Goal: Information Seeking & Learning: Learn about a topic

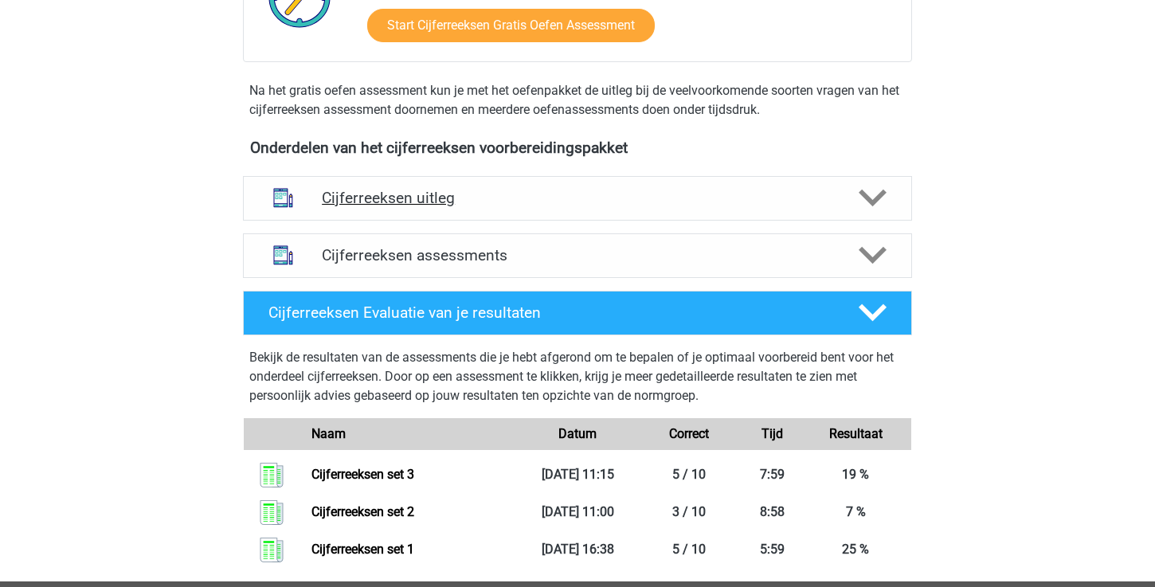
scroll to position [456, 0]
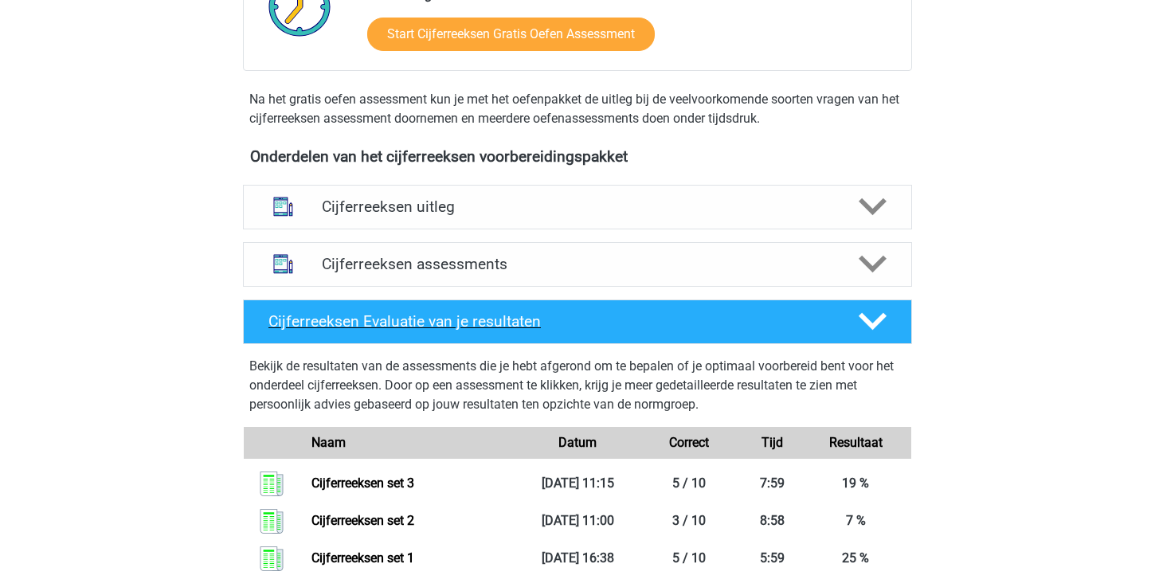
click at [874, 335] on icon at bounding box center [873, 322] width 28 height 28
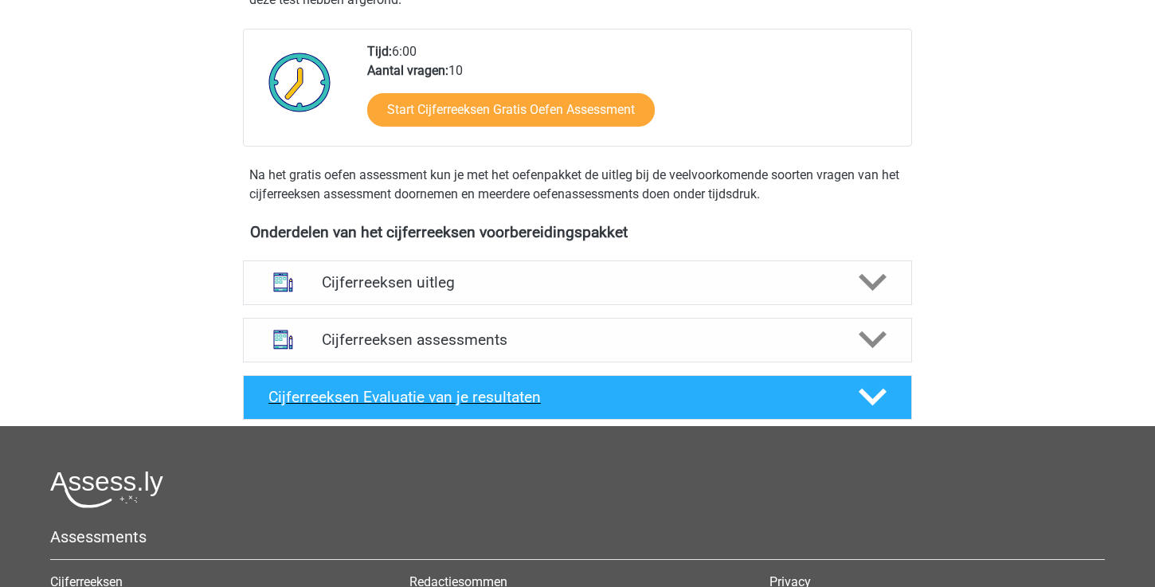
scroll to position [433, 0]
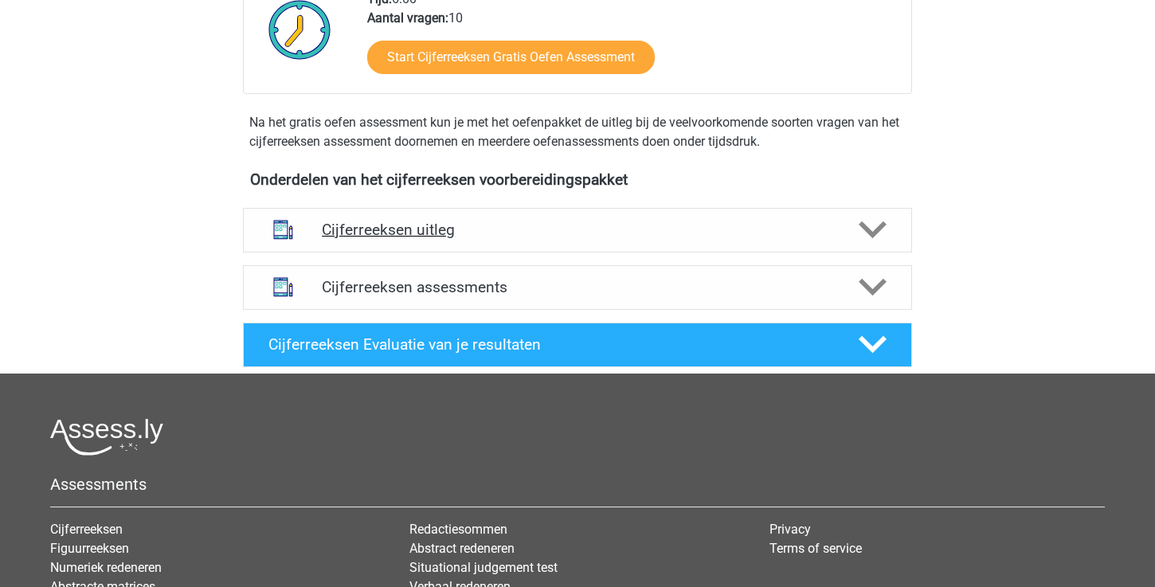
click at [868, 244] on icon at bounding box center [873, 230] width 28 height 28
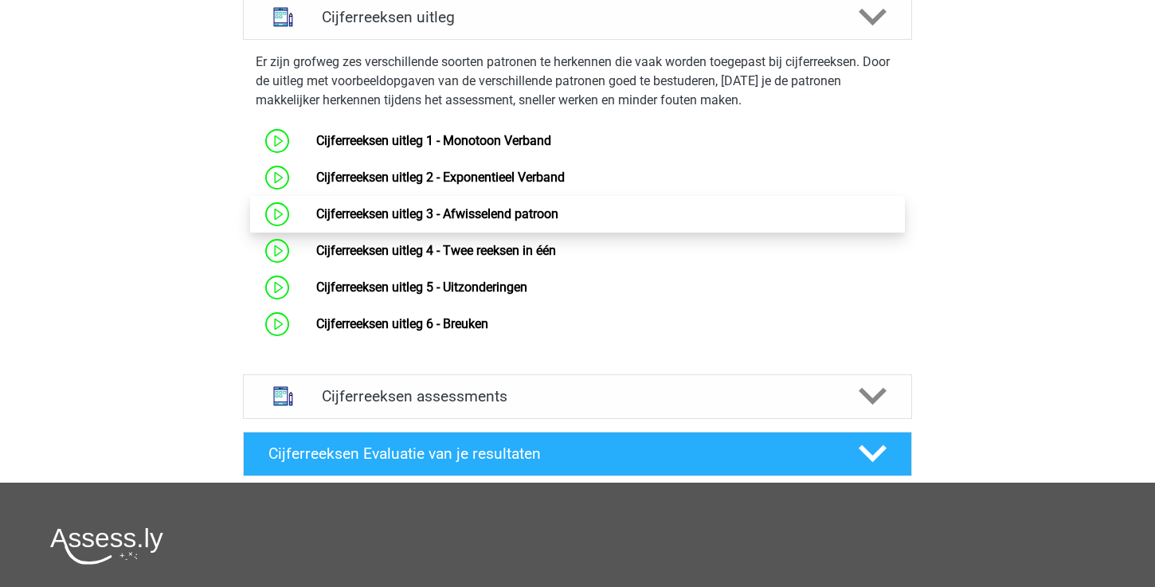
scroll to position [661, 0]
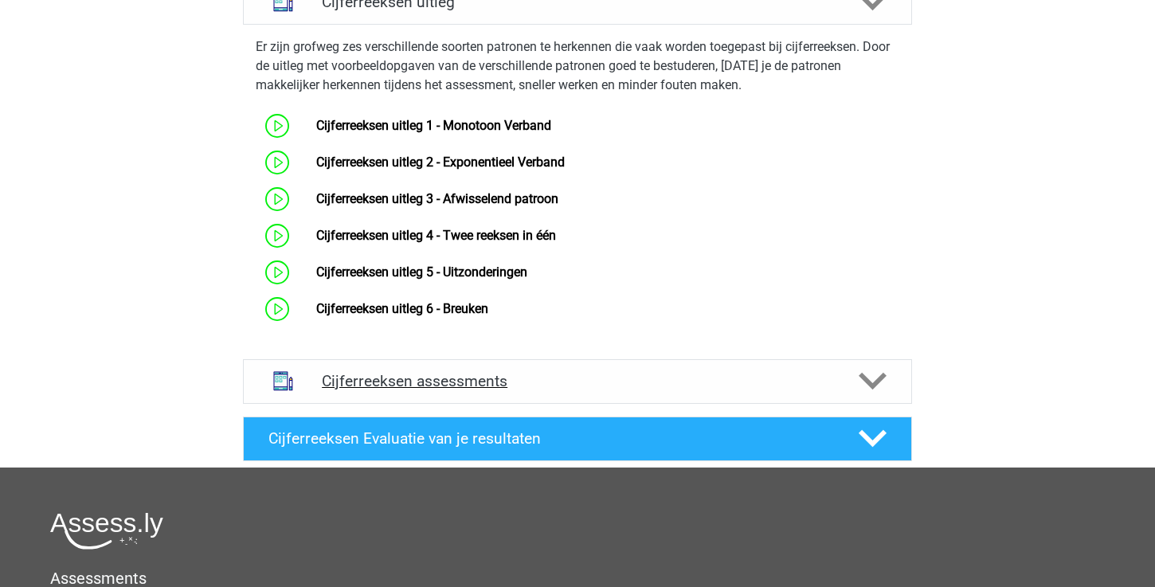
click at [863, 390] on polygon at bounding box center [873, 382] width 28 height 18
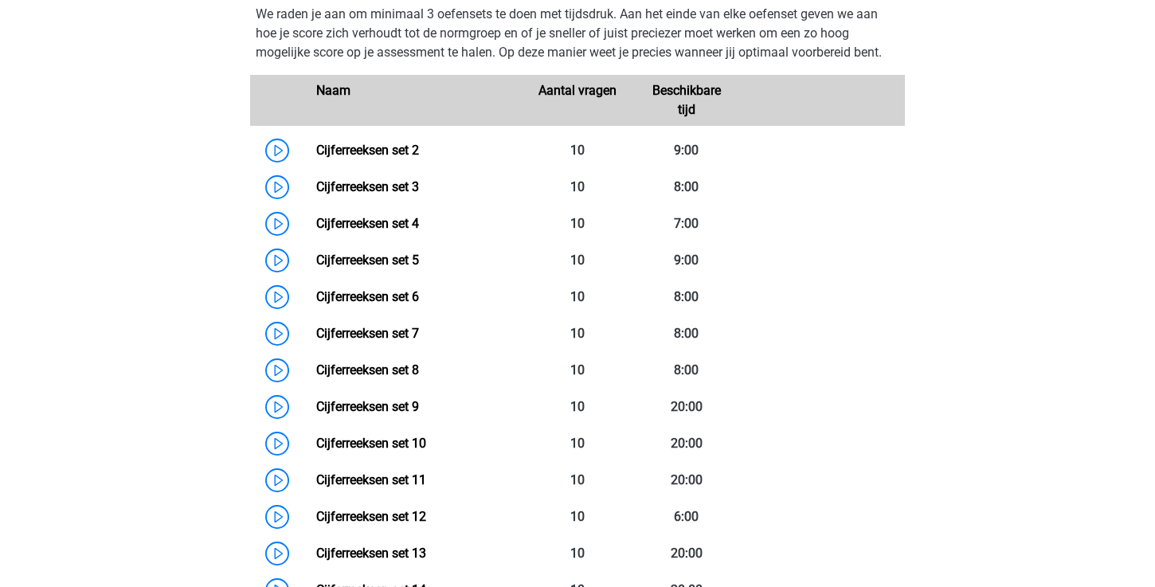
scroll to position [1075, 0]
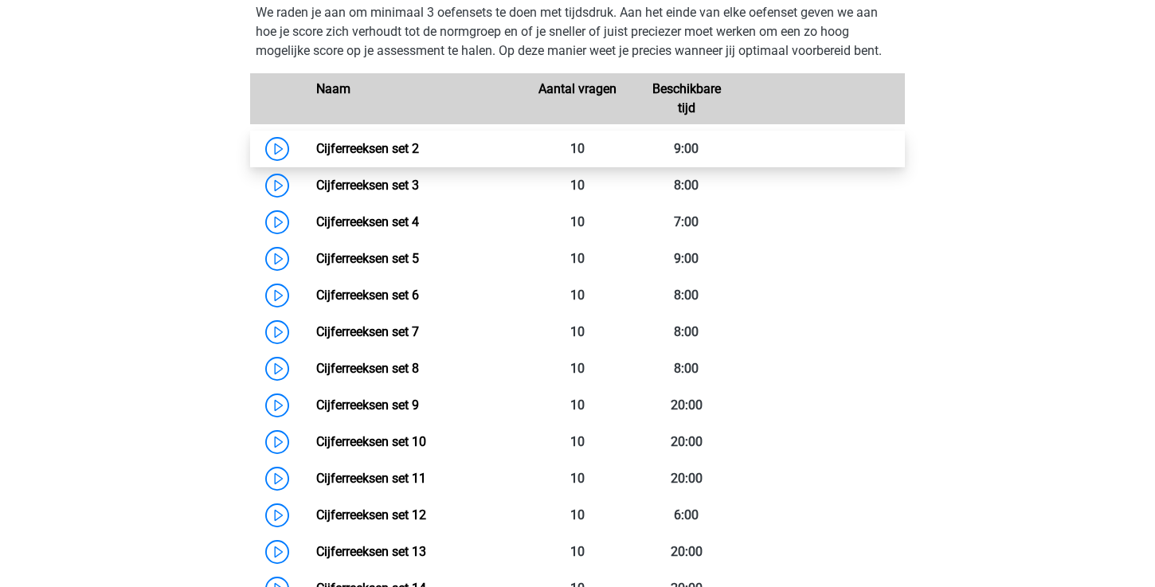
click at [316, 156] on link "Cijferreeksen set 2" at bounding box center [367, 148] width 103 height 15
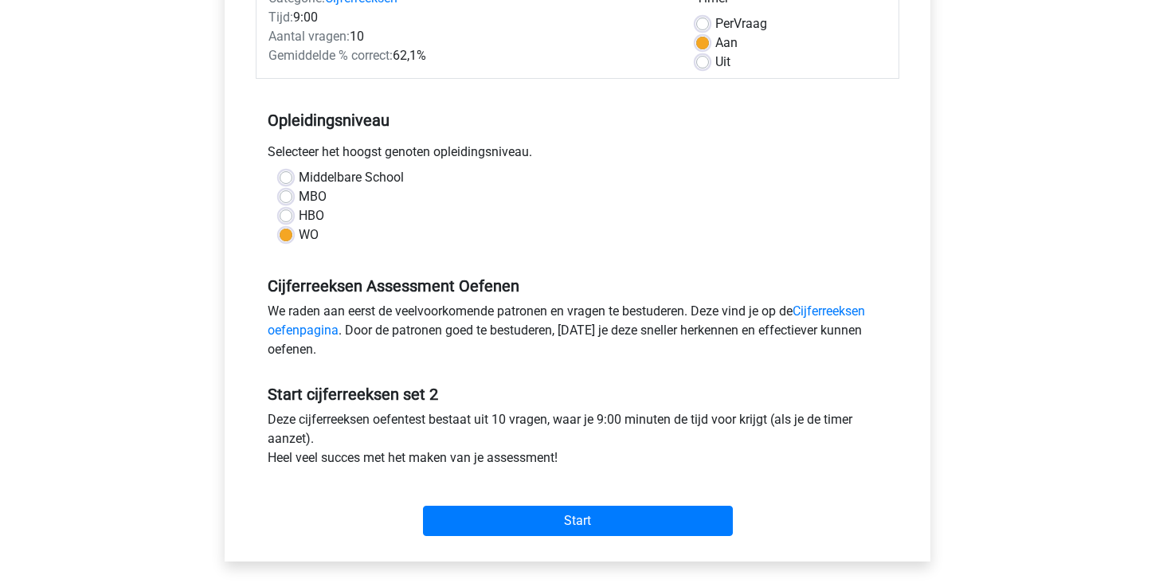
scroll to position [237, 0]
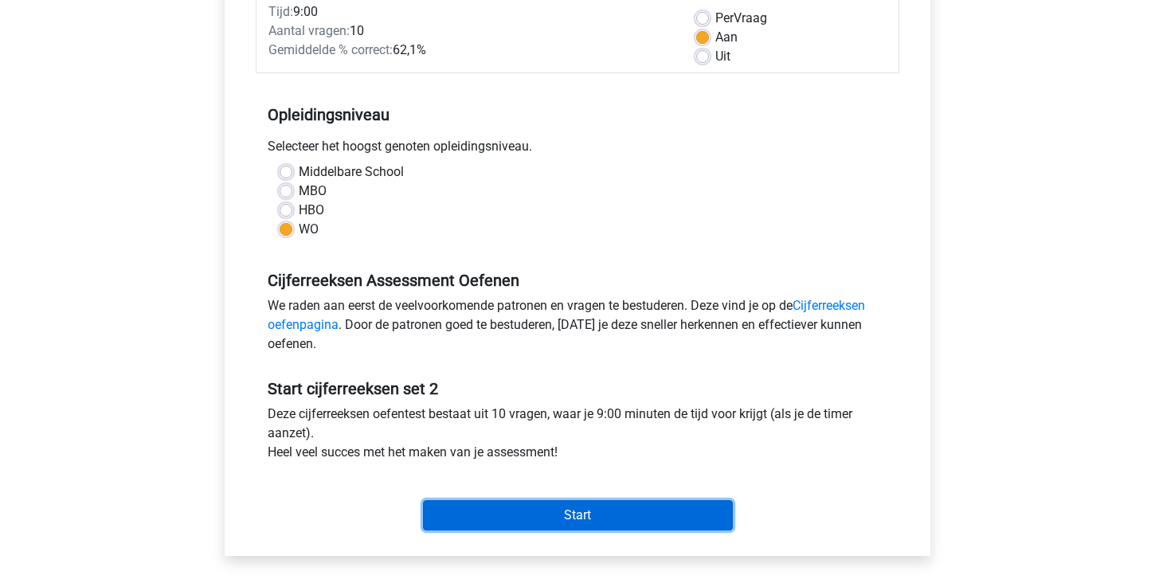
click at [632, 519] on input "Start" at bounding box center [578, 515] width 310 height 30
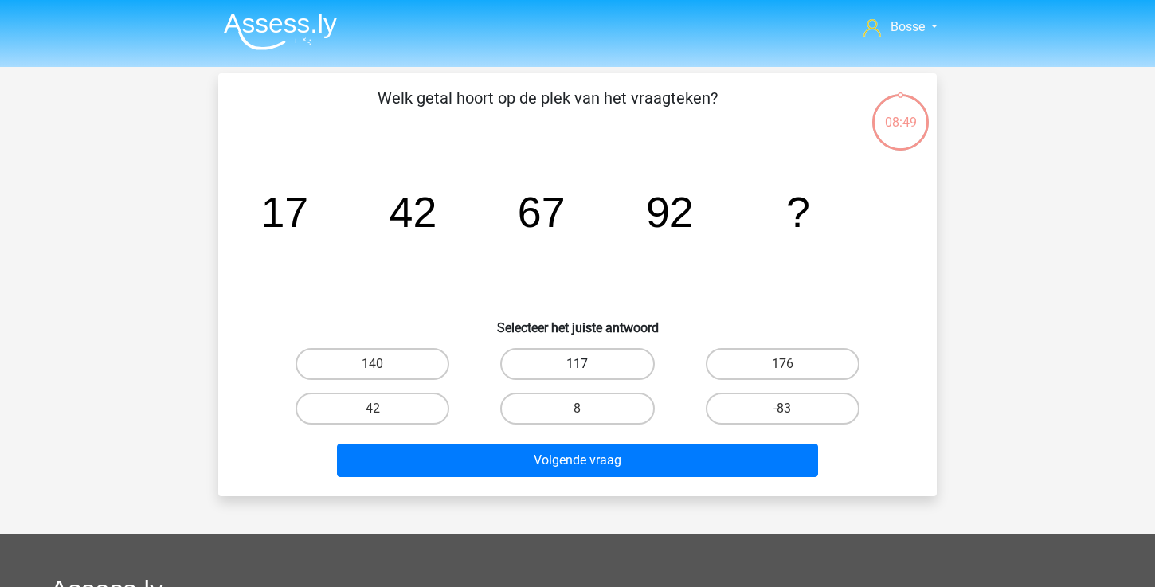
click at [590, 366] on label "117" at bounding box center [577, 364] width 154 height 32
click at [588, 366] on input "117" at bounding box center [583, 369] width 10 height 10
radio input "true"
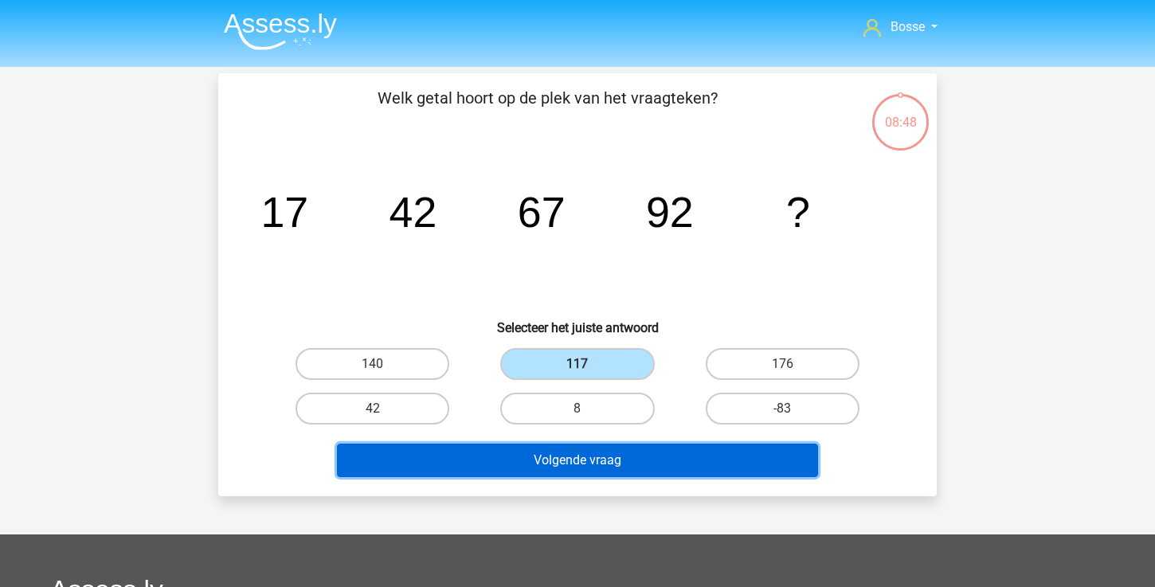
click at [557, 459] on button "Volgende vraag" at bounding box center [578, 460] width 482 height 33
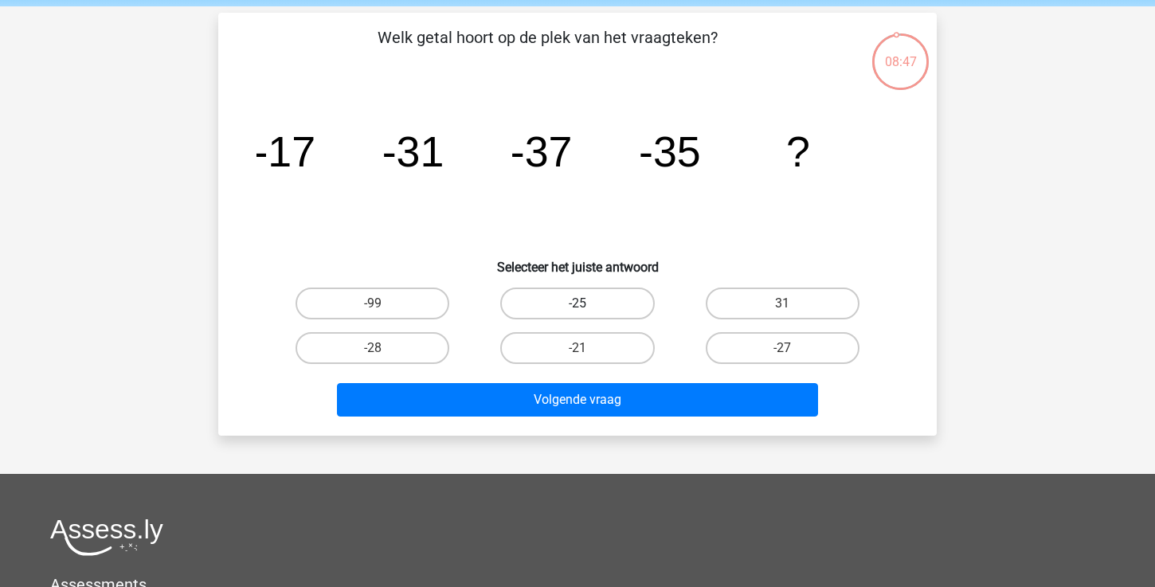
scroll to position [59, 0]
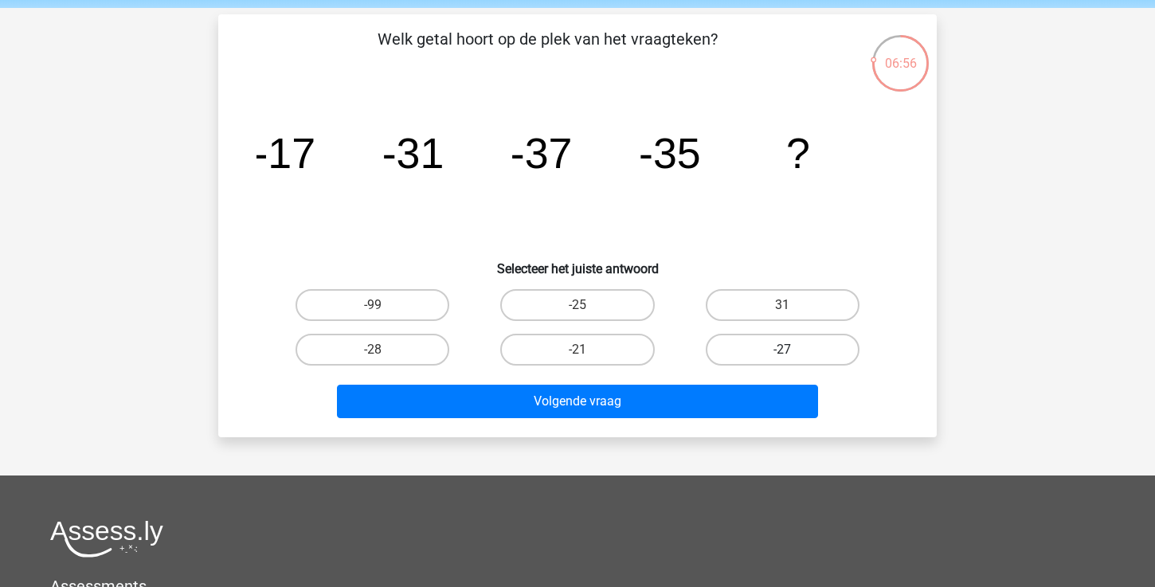
click at [754, 351] on label "-27" at bounding box center [783, 350] width 154 height 32
click at [782, 351] on input "-27" at bounding box center [787, 355] width 10 height 10
radio input "true"
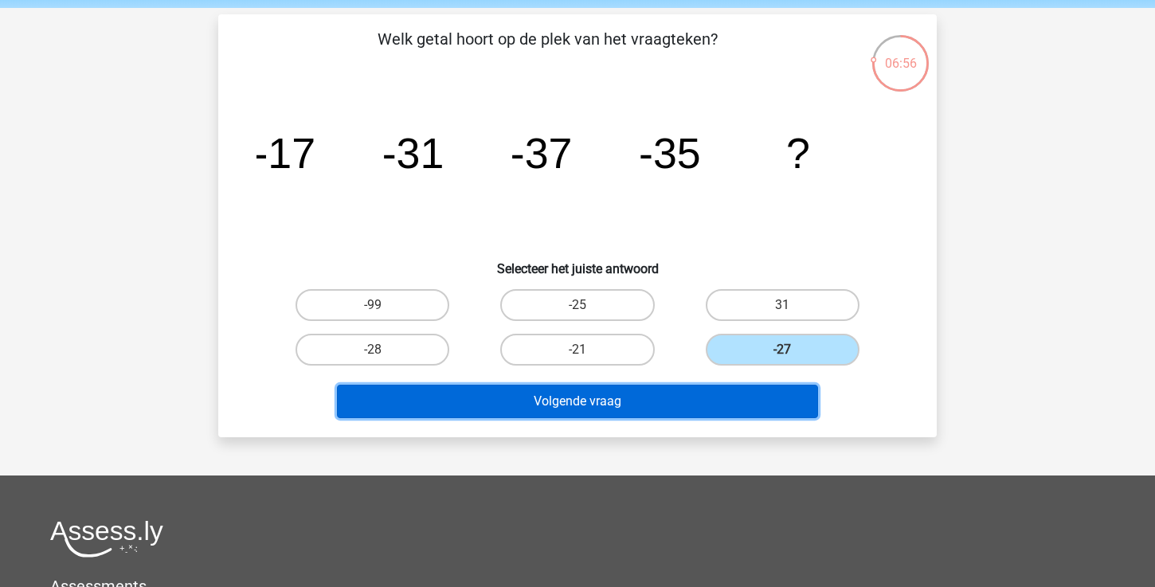
click at [675, 396] on button "Volgende vraag" at bounding box center [578, 401] width 482 height 33
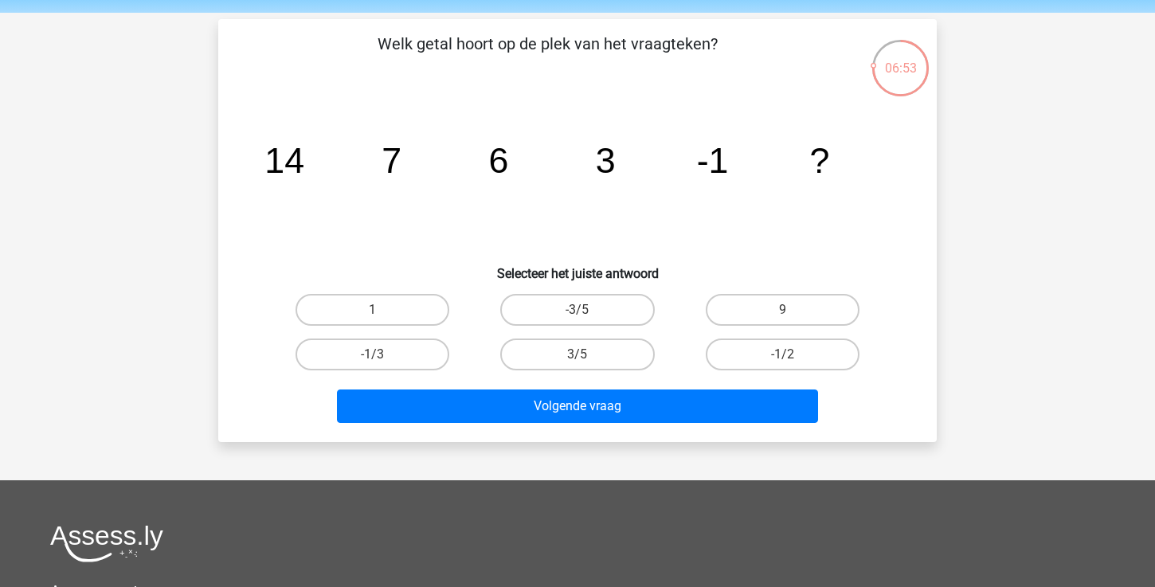
scroll to position [51, 0]
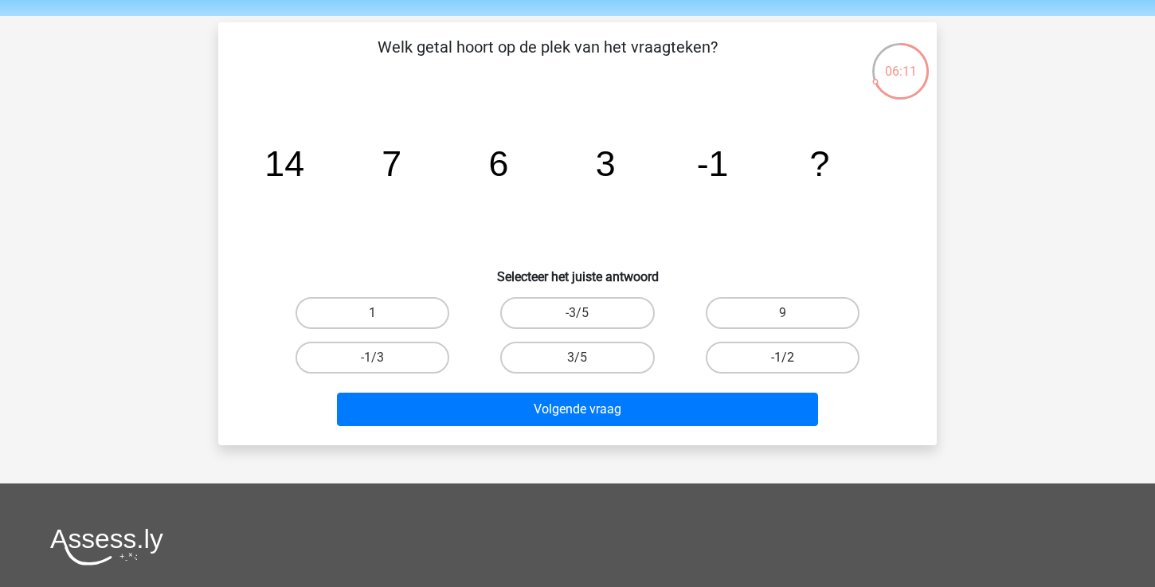
click at [795, 366] on label "-1/2" at bounding box center [783, 358] width 154 height 32
click at [793, 366] on input "-1/2" at bounding box center [787, 363] width 10 height 10
radio input "true"
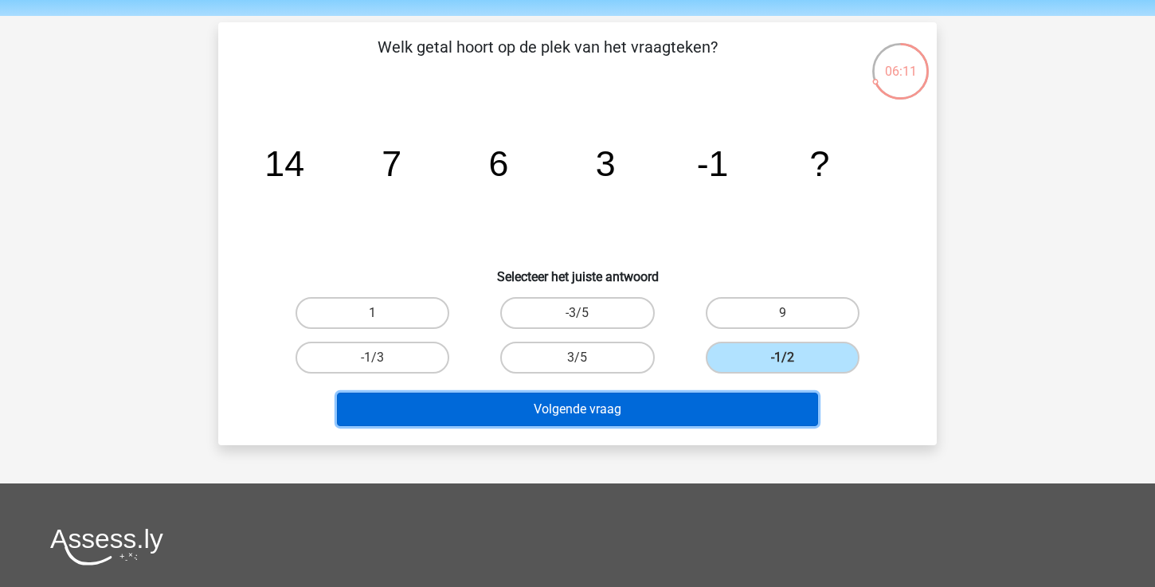
click at [742, 403] on button "Volgende vraag" at bounding box center [578, 409] width 482 height 33
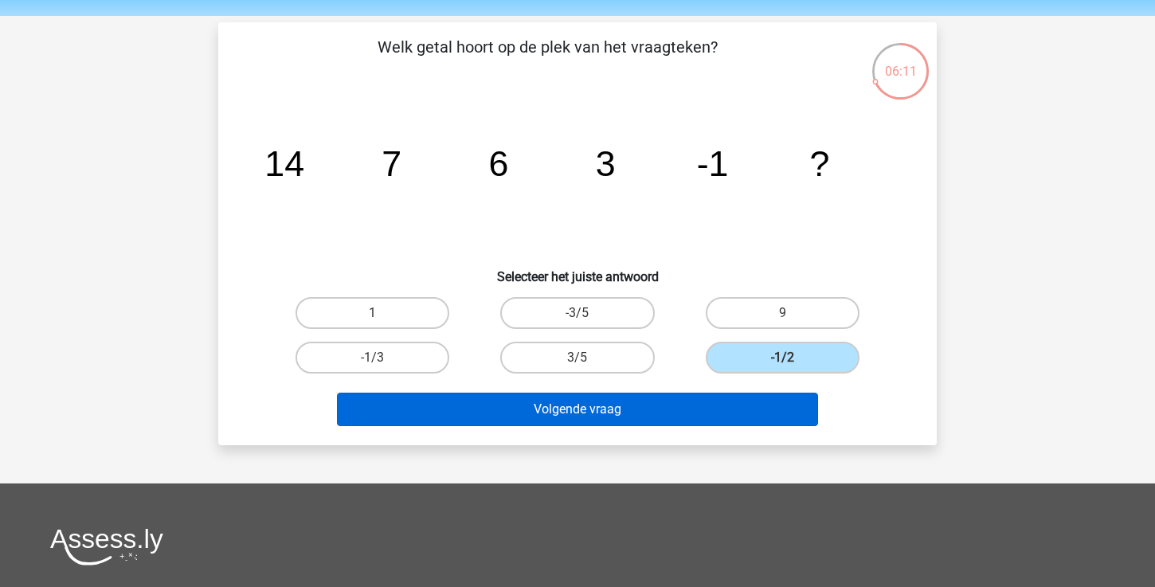
scroll to position [73, 0]
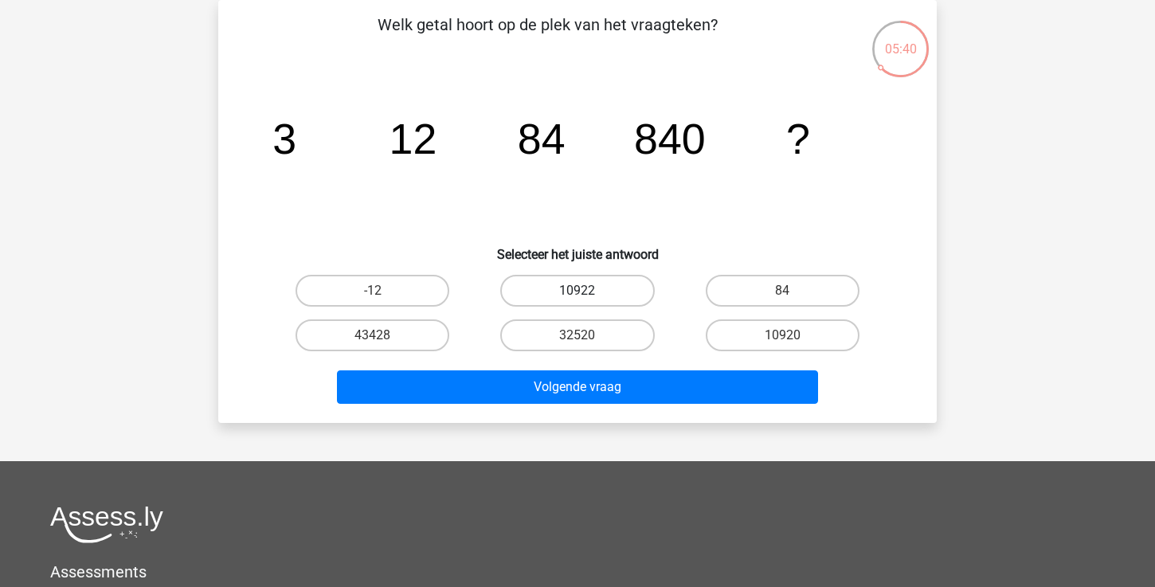
click at [614, 292] on label "10922" at bounding box center [577, 291] width 154 height 32
click at [588, 292] on input "10922" at bounding box center [583, 296] width 10 height 10
radio input "true"
click at [782, 327] on label "10920" at bounding box center [783, 335] width 154 height 32
click at [782, 335] on input "10920" at bounding box center [787, 340] width 10 height 10
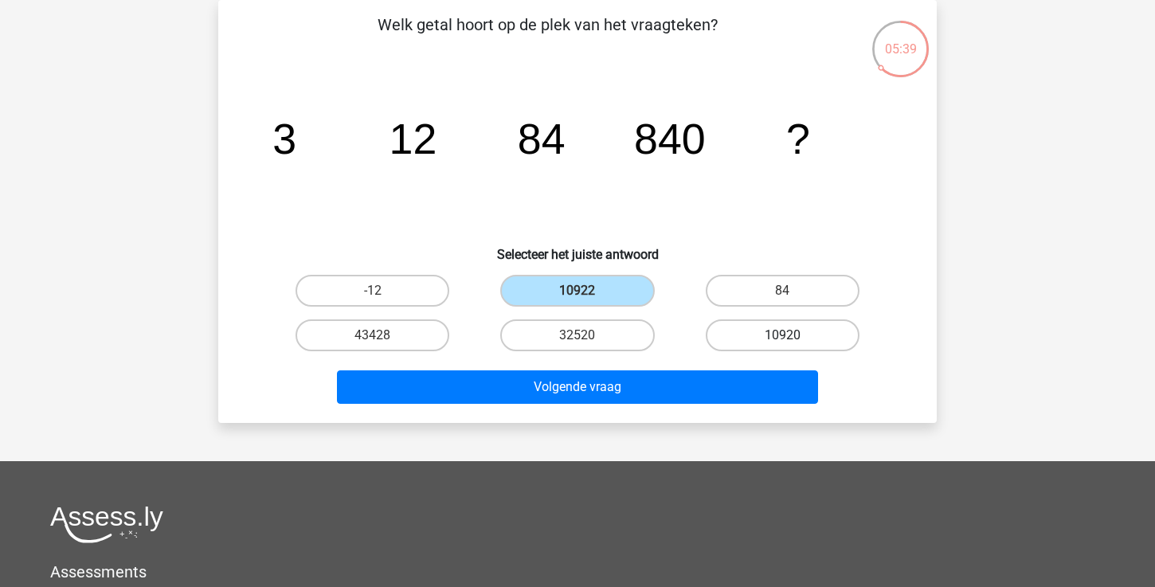
radio input "true"
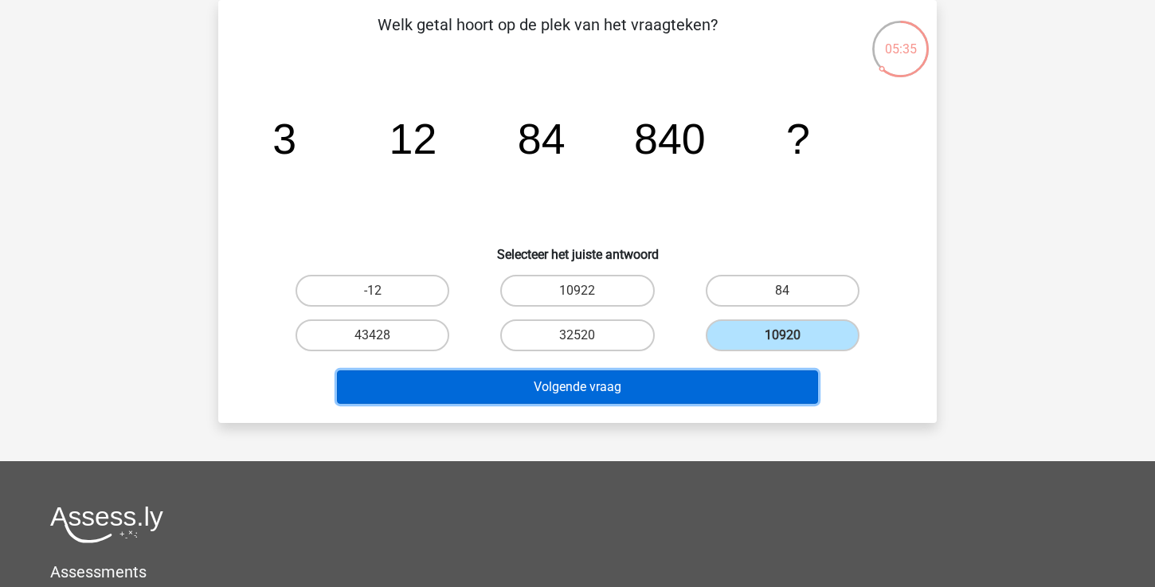
click at [701, 396] on button "Volgende vraag" at bounding box center [578, 386] width 482 height 33
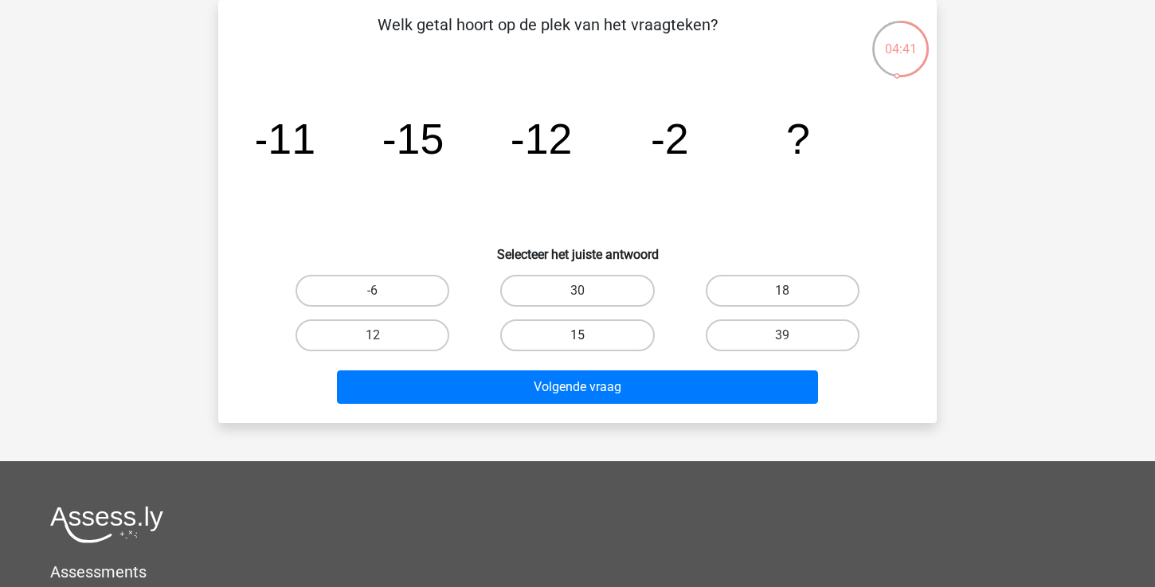
click at [594, 340] on label "15" at bounding box center [577, 335] width 154 height 32
click at [588, 340] on input "15" at bounding box center [583, 340] width 10 height 10
radio input "true"
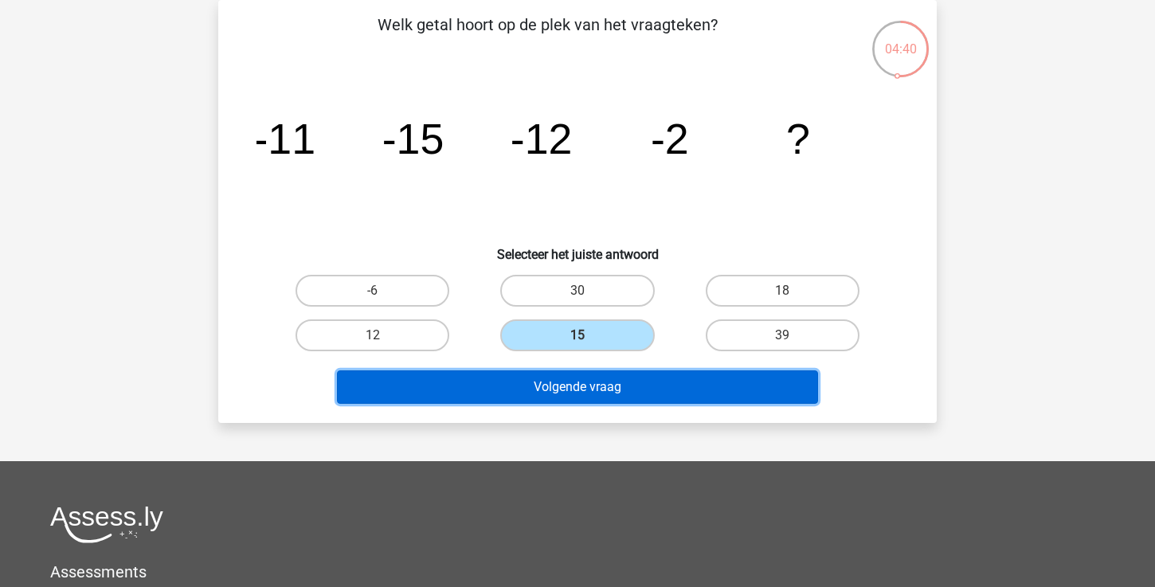
click at [590, 381] on button "Volgende vraag" at bounding box center [578, 386] width 482 height 33
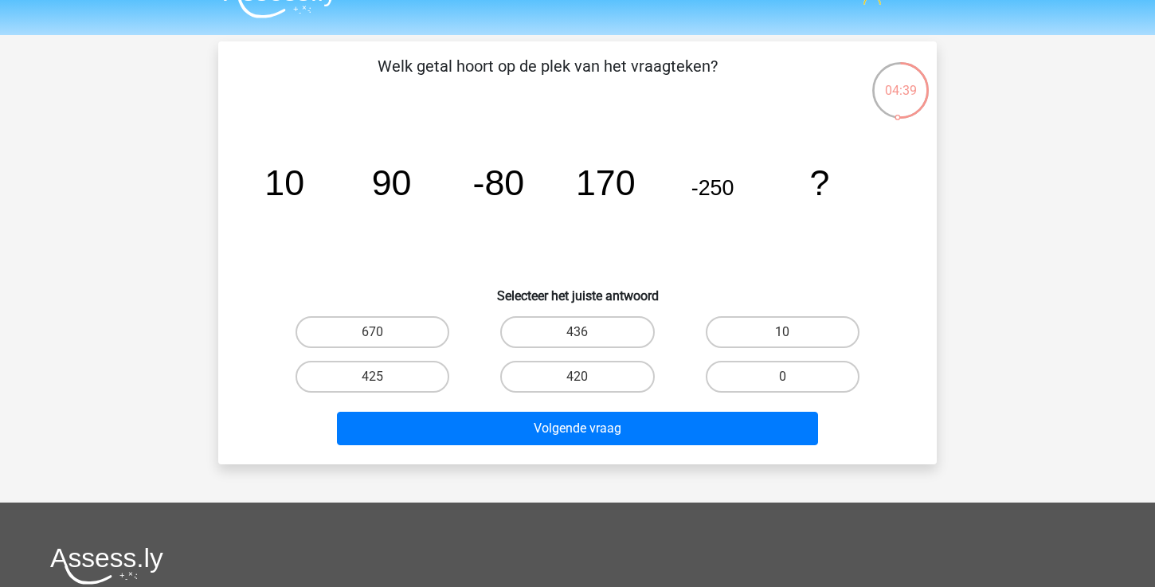
scroll to position [37, 0]
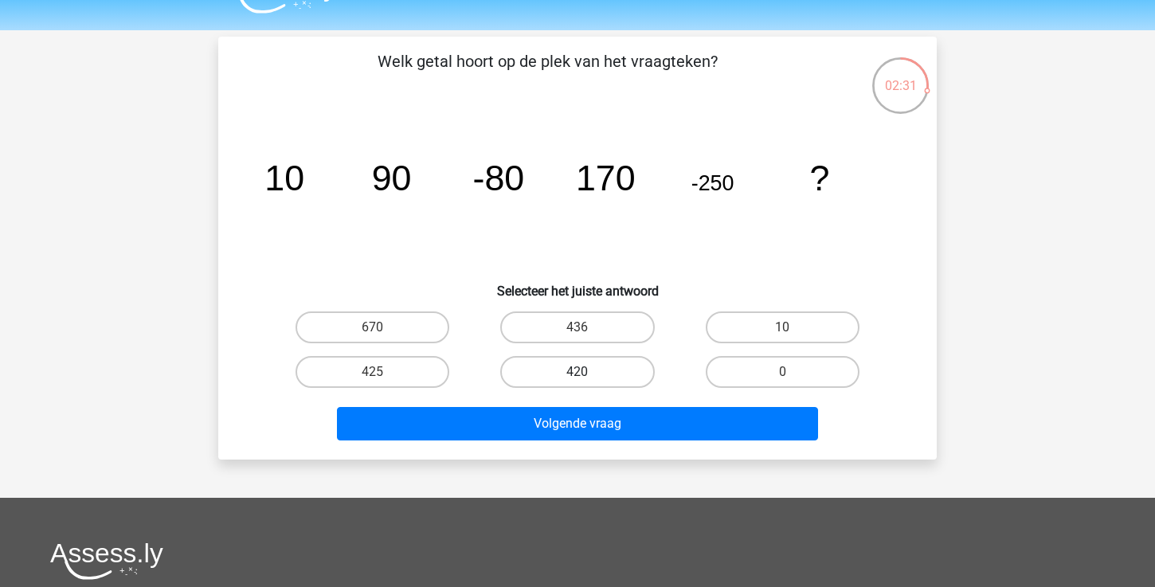
click at [609, 375] on label "420" at bounding box center [577, 372] width 154 height 32
click at [588, 375] on input "420" at bounding box center [583, 377] width 10 height 10
radio input "true"
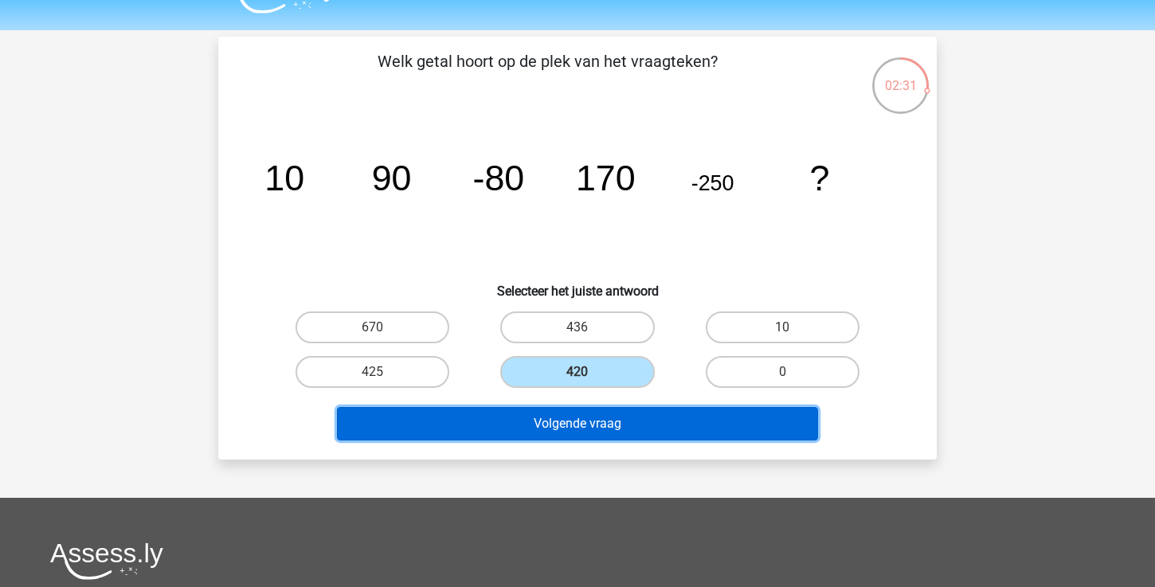
click at [578, 433] on button "Volgende vraag" at bounding box center [578, 423] width 482 height 33
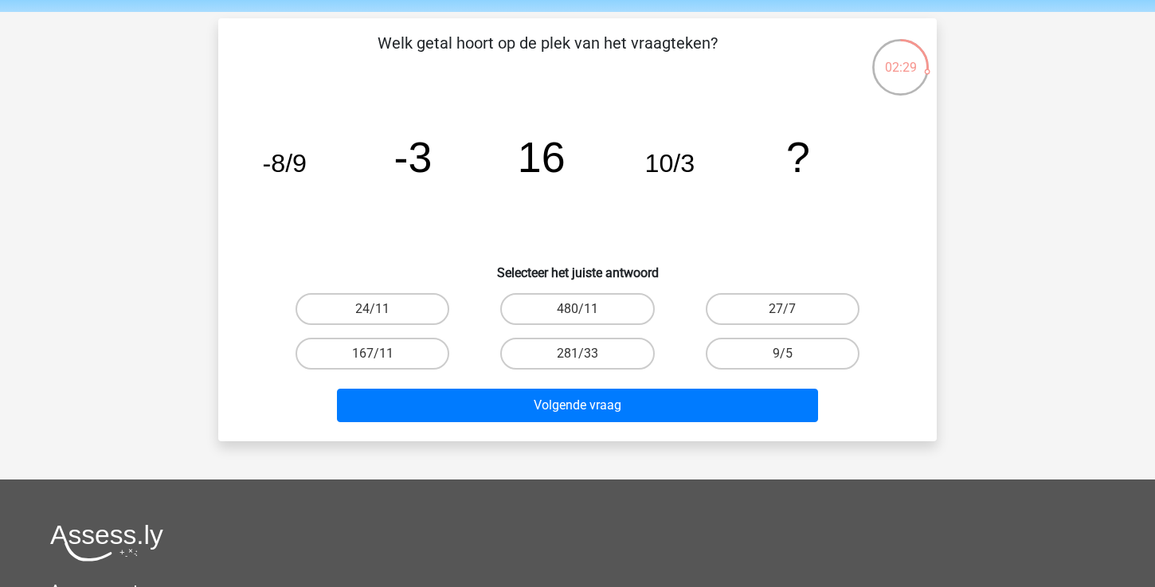
scroll to position [47, 0]
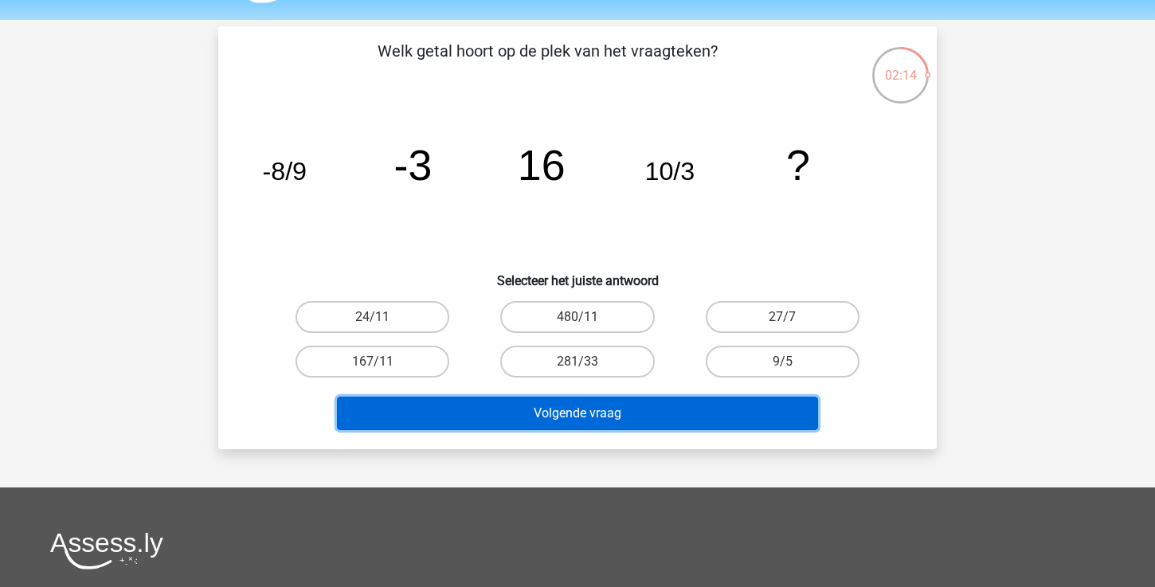
click at [656, 419] on button "Volgende vraag" at bounding box center [578, 413] width 482 height 33
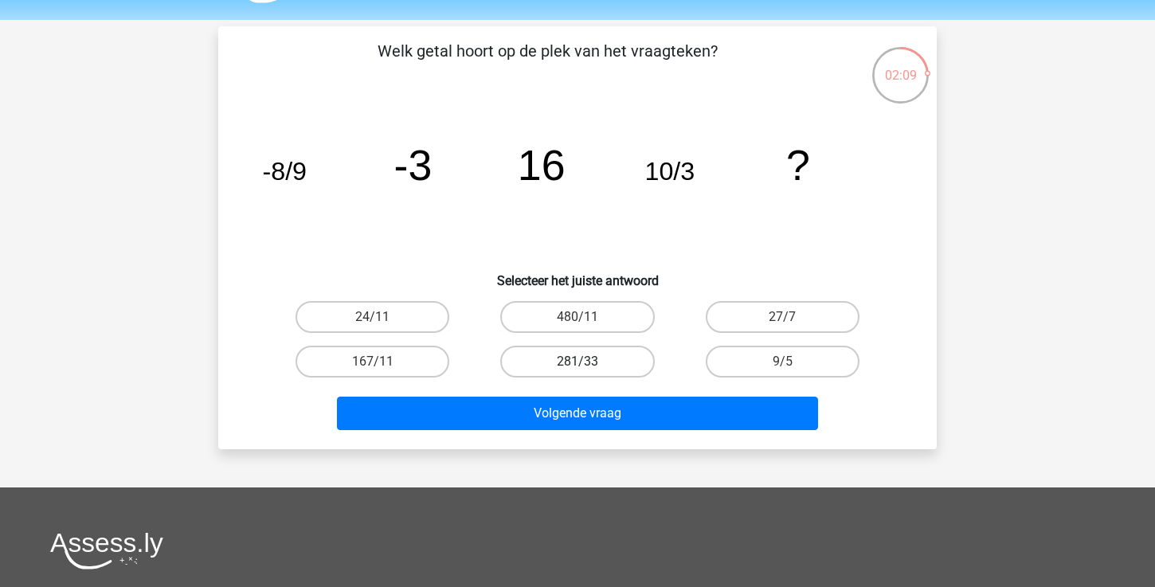
click at [576, 367] on label "281/33" at bounding box center [577, 362] width 154 height 32
click at [578, 367] on input "281/33" at bounding box center [583, 367] width 10 height 10
radio input "true"
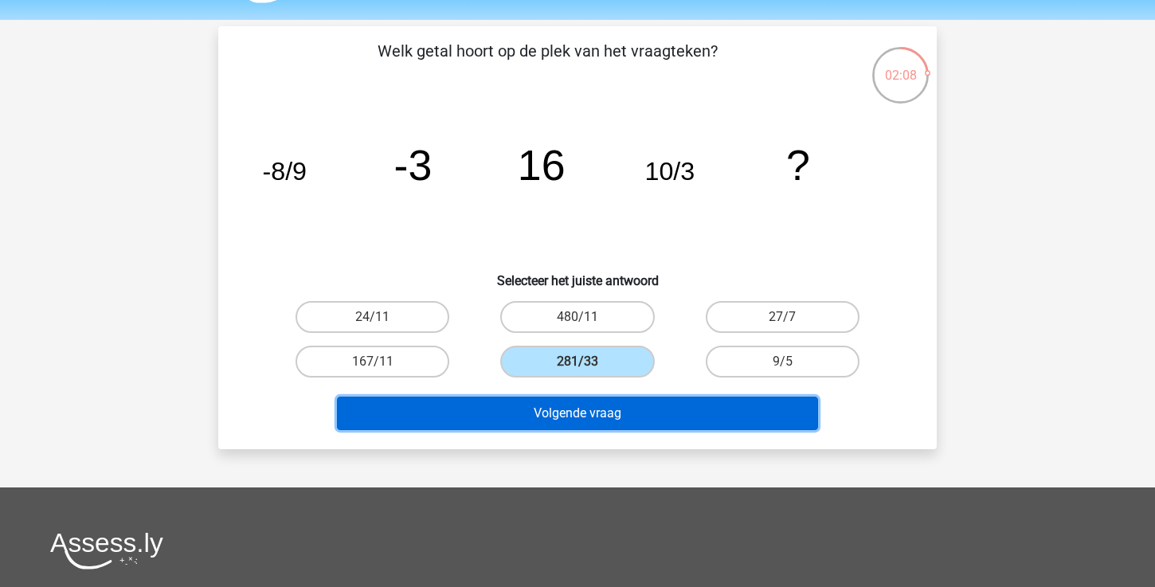
click at [554, 406] on button "Volgende vraag" at bounding box center [578, 413] width 482 height 33
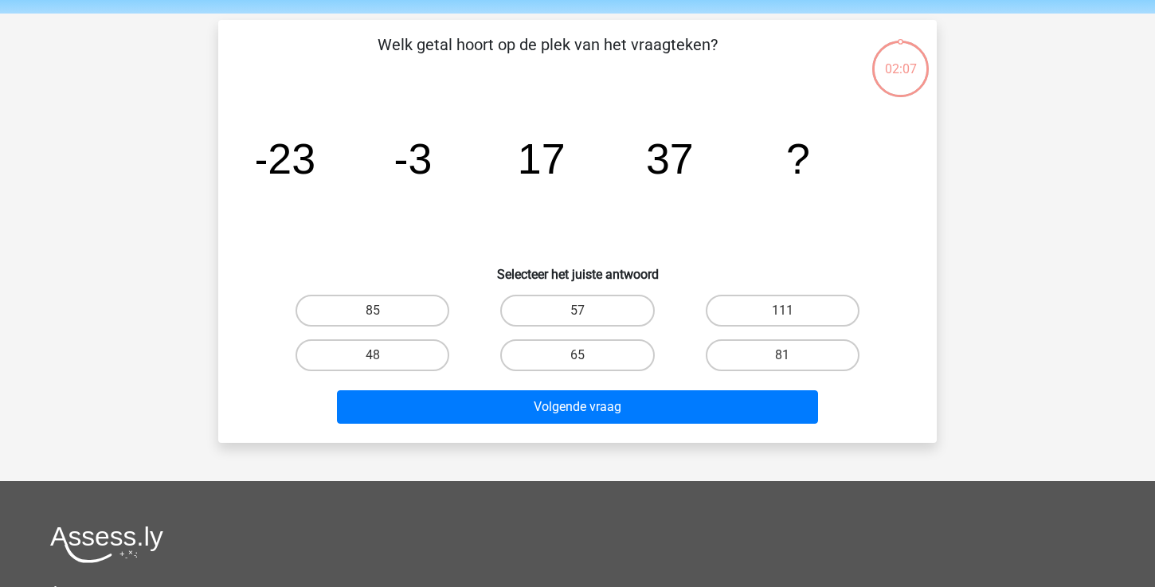
scroll to position [48, 0]
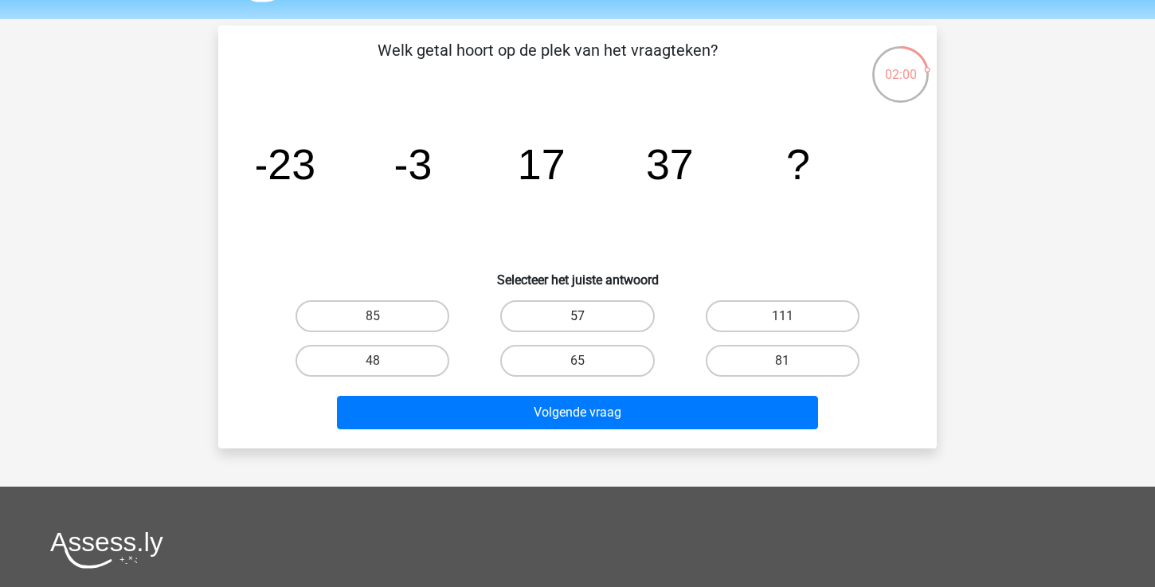
click at [586, 312] on label "57" at bounding box center [577, 316] width 154 height 32
click at [586, 316] on input "57" at bounding box center [583, 321] width 10 height 10
radio input "true"
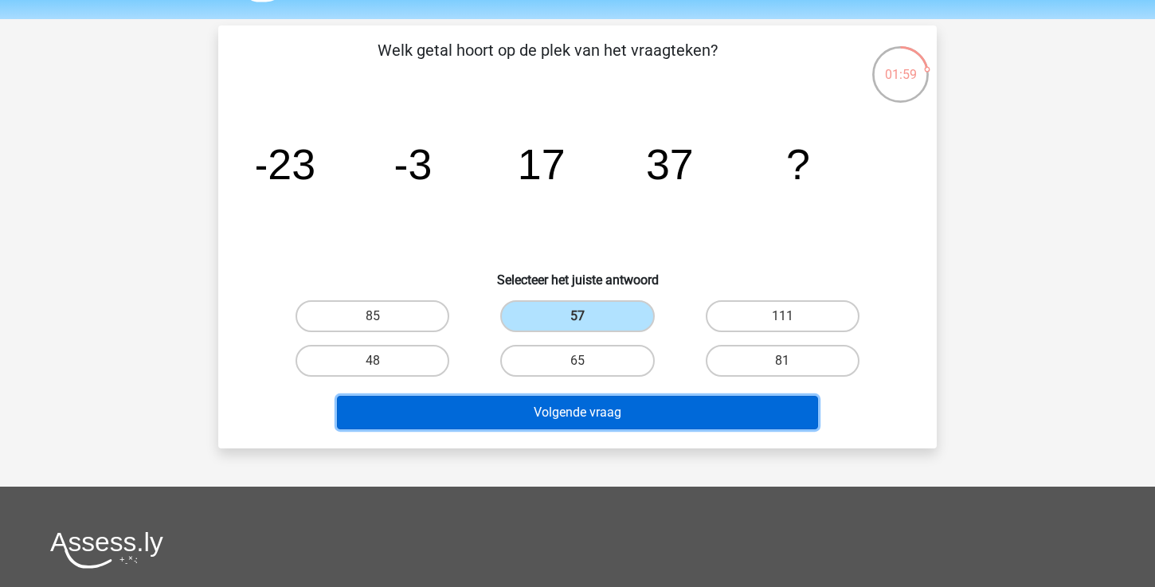
click at [570, 399] on button "Volgende vraag" at bounding box center [578, 412] width 482 height 33
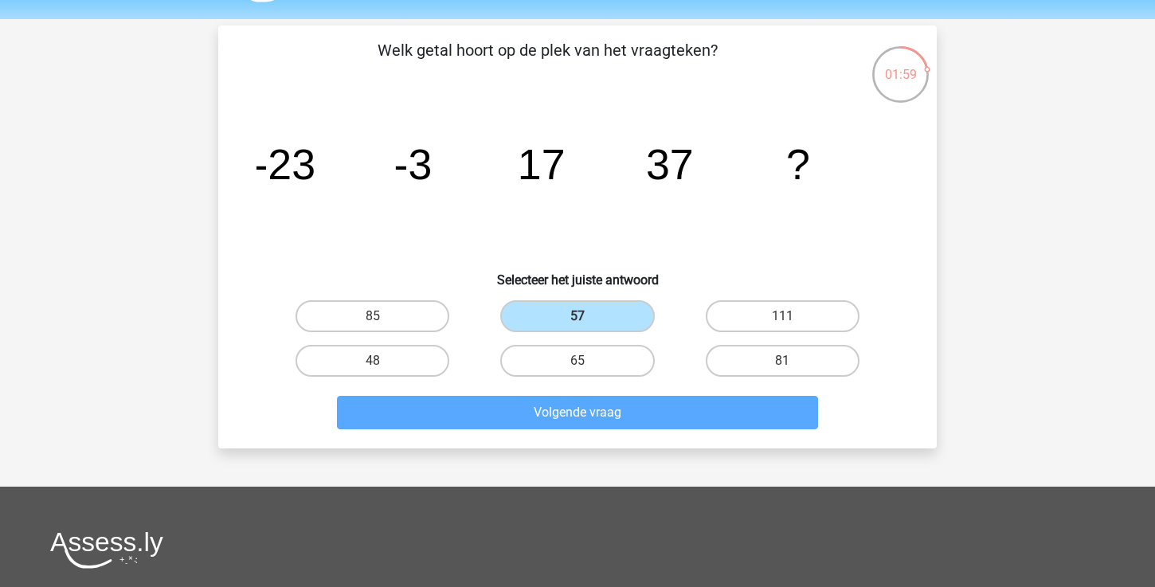
scroll to position [73, 0]
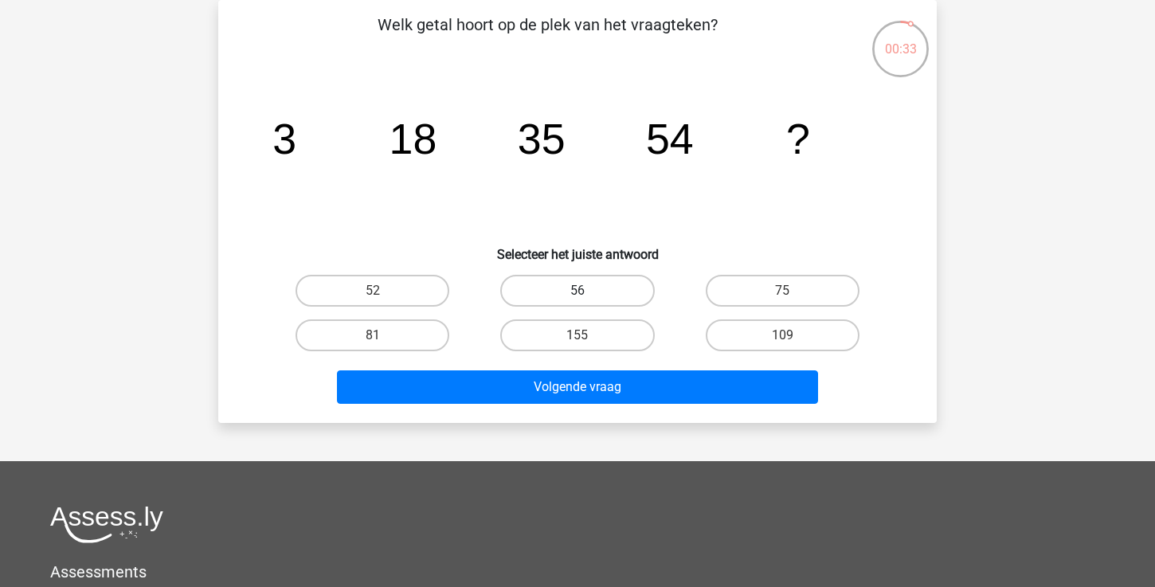
click at [598, 295] on label "56" at bounding box center [577, 291] width 154 height 32
click at [588, 295] on input "56" at bounding box center [583, 296] width 10 height 10
radio input "true"
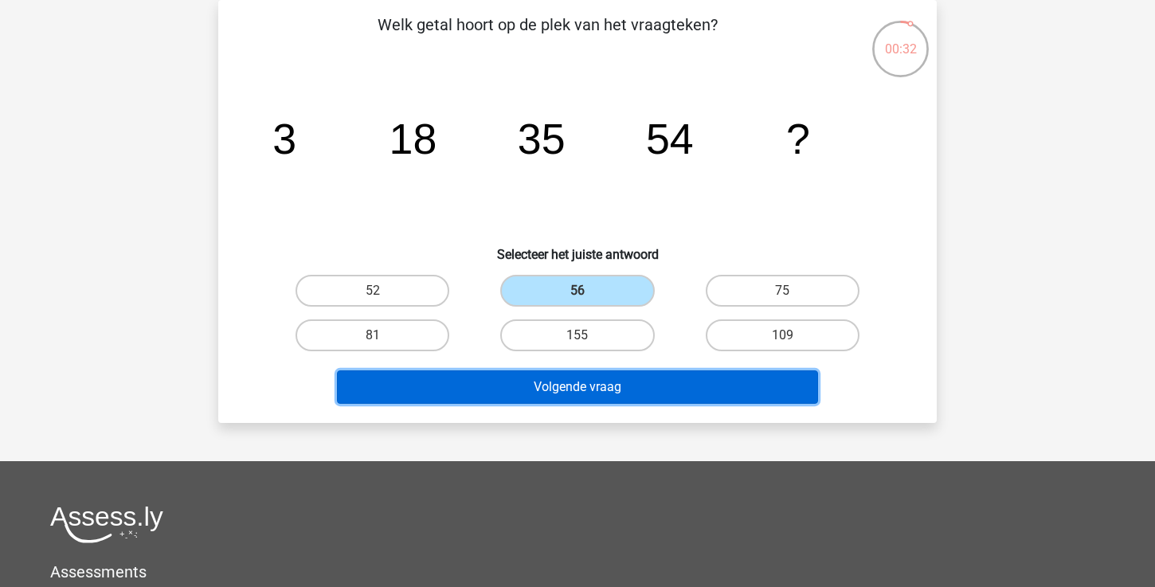
click at [550, 387] on button "Volgende vraag" at bounding box center [578, 386] width 482 height 33
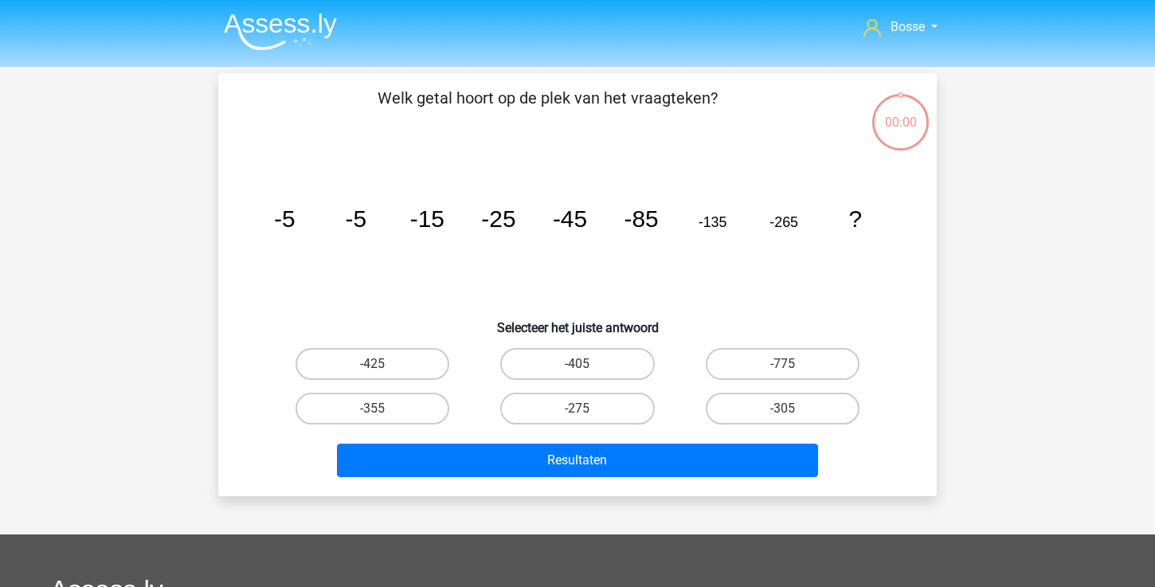
scroll to position [73, 0]
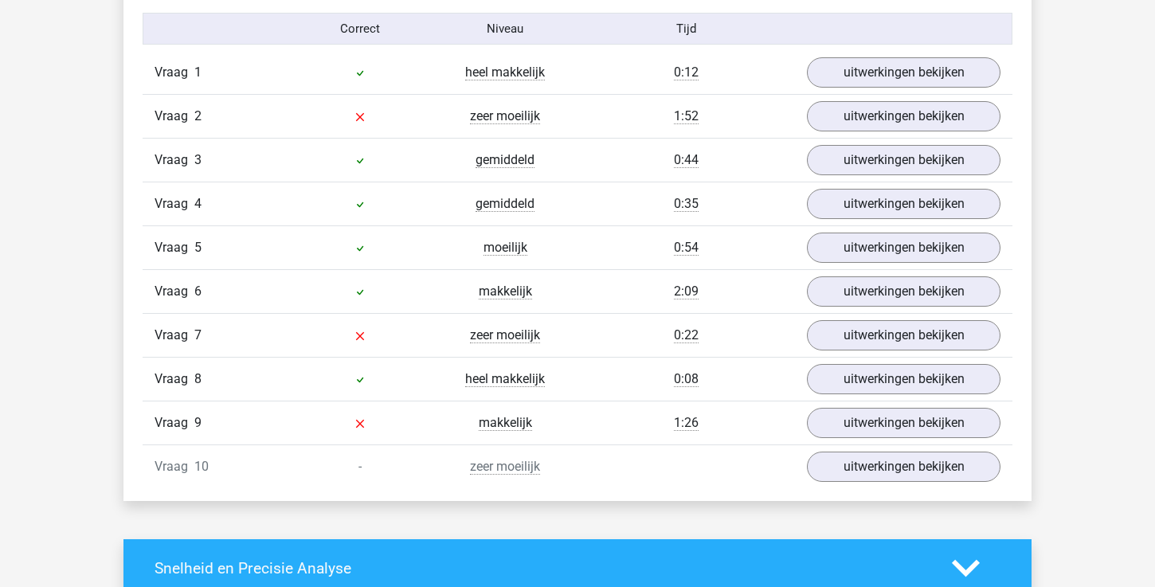
scroll to position [997, 0]
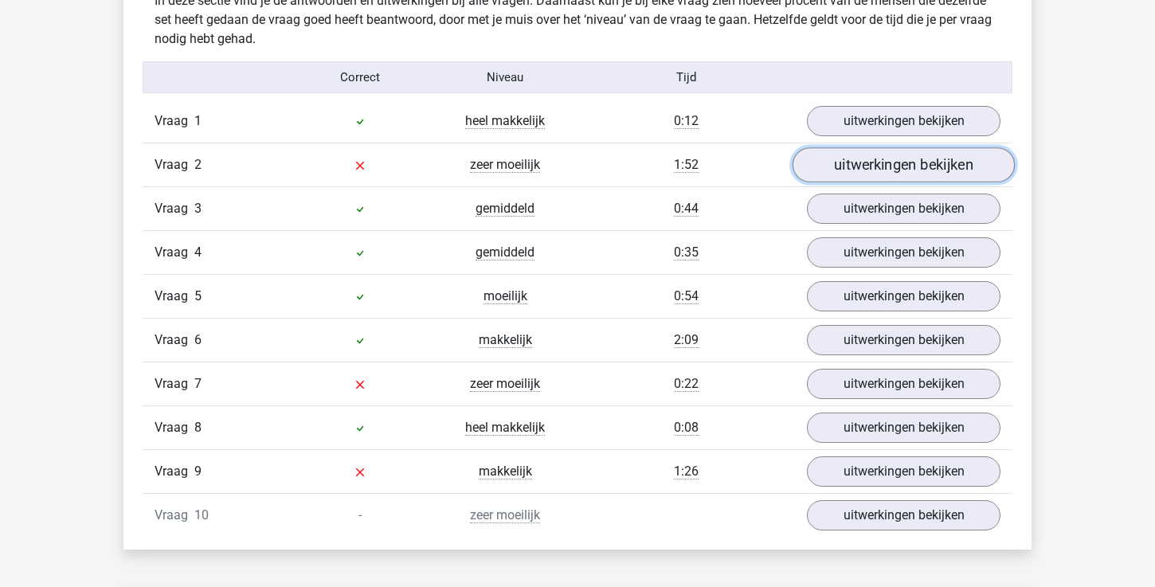
click at [869, 174] on link "uitwerkingen bekijken" at bounding box center [904, 164] width 222 height 35
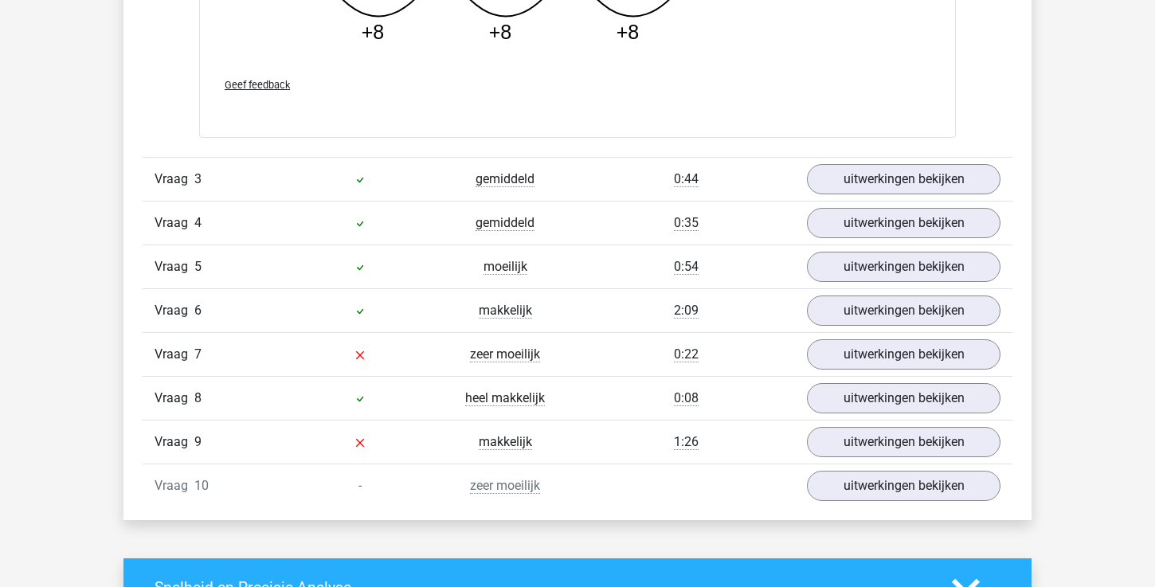
scroll to position [1888, 0]
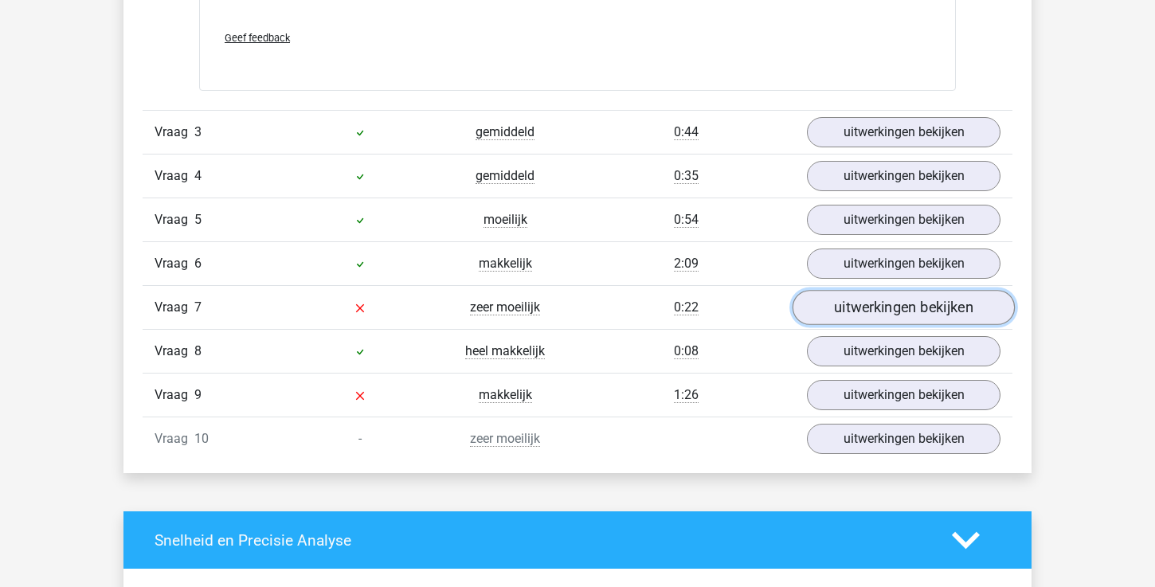
click at [861, 315] on link "uitwerkingen bekijken" at bounding box center [904, 307] width 222 height 35
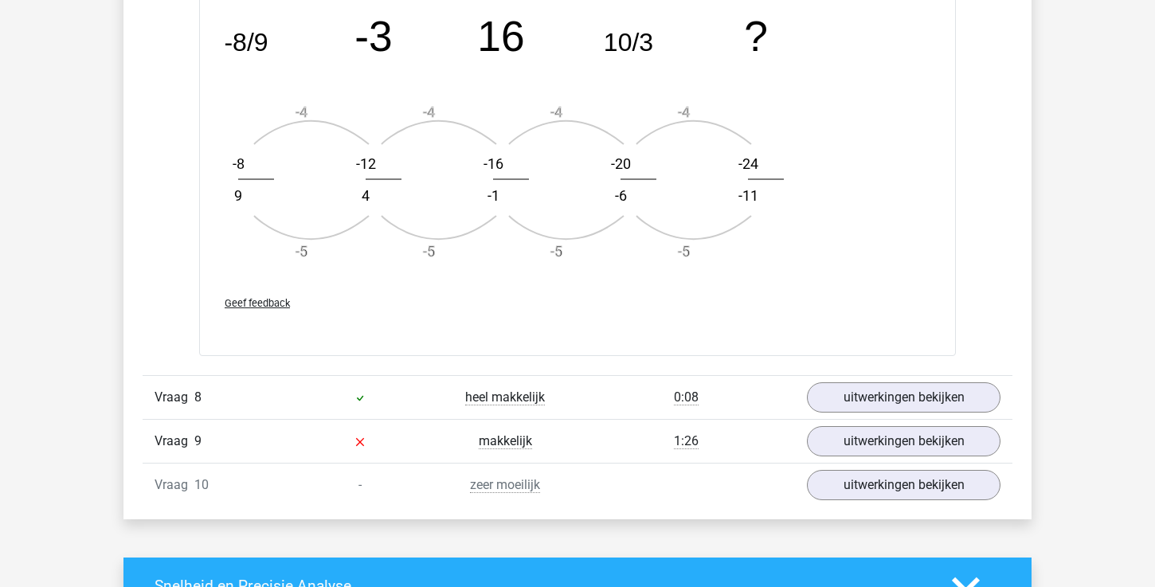
scroll to position [2803, 0]
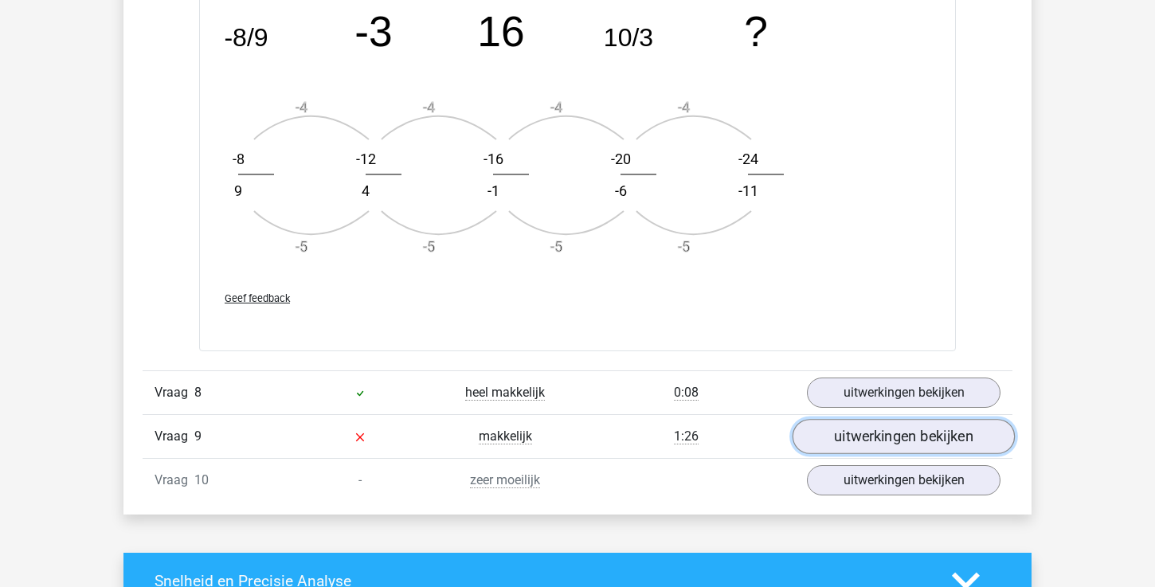
click at [883, 450] on link "uitwerkingen bekijken" at bounding box center [904, 436] width 222 height 35
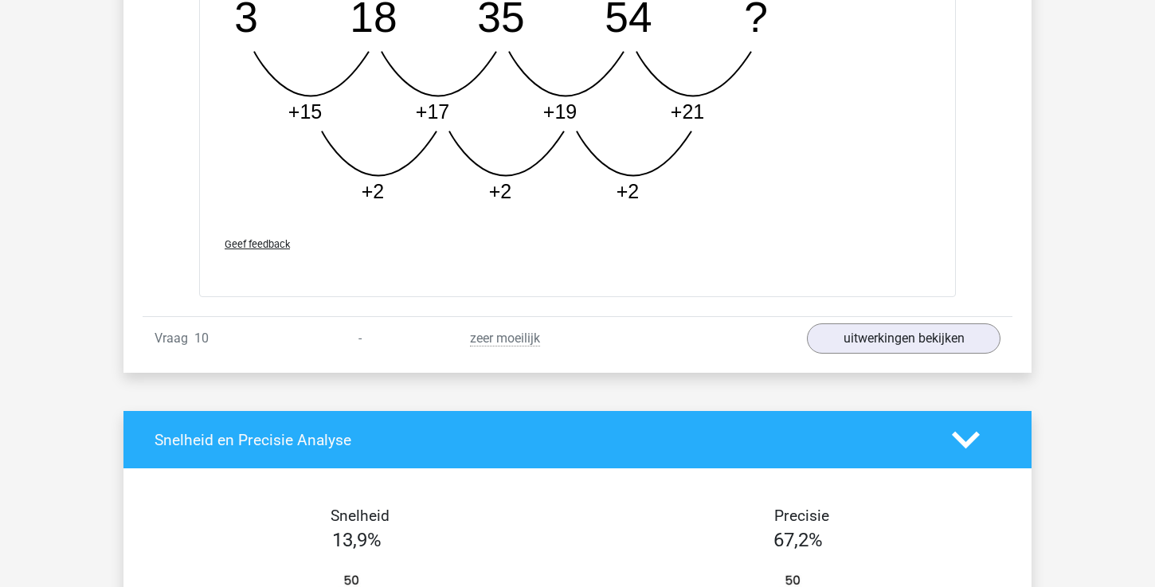
scroll to position [3769, 0]
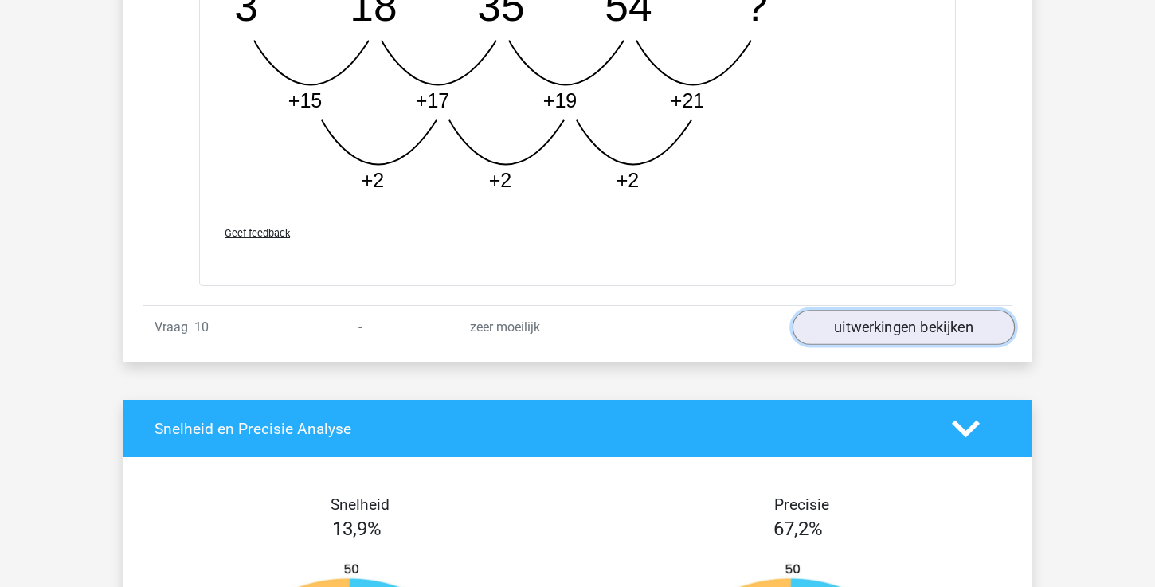
click at [875, 317] on link "uitwerkingen bekijken" at bounding box center [904, 328] width 222 height 35
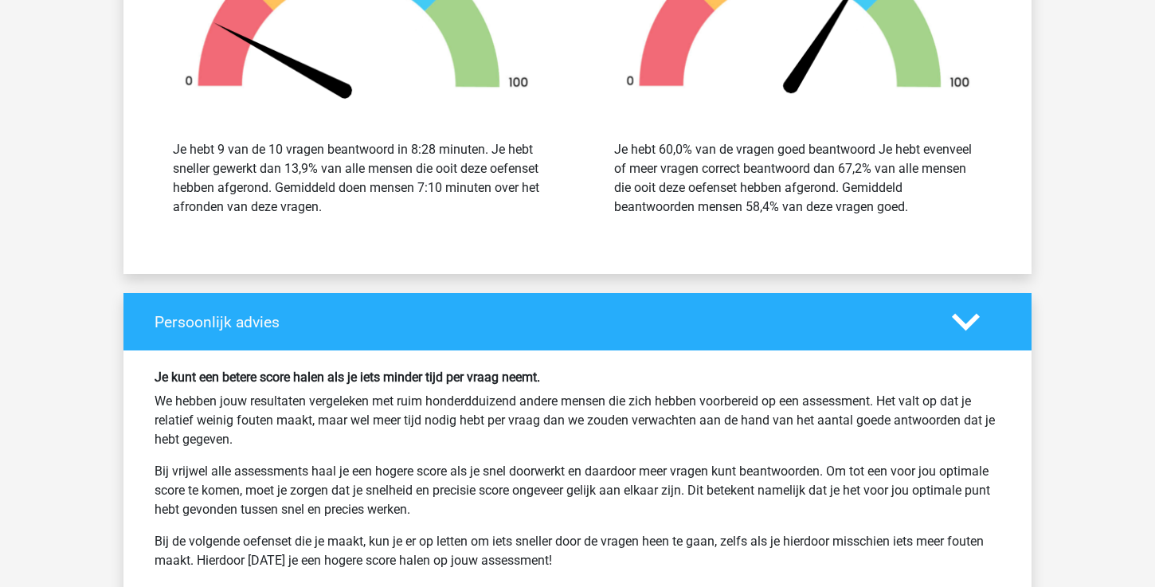
scroll to position [5328, 0]
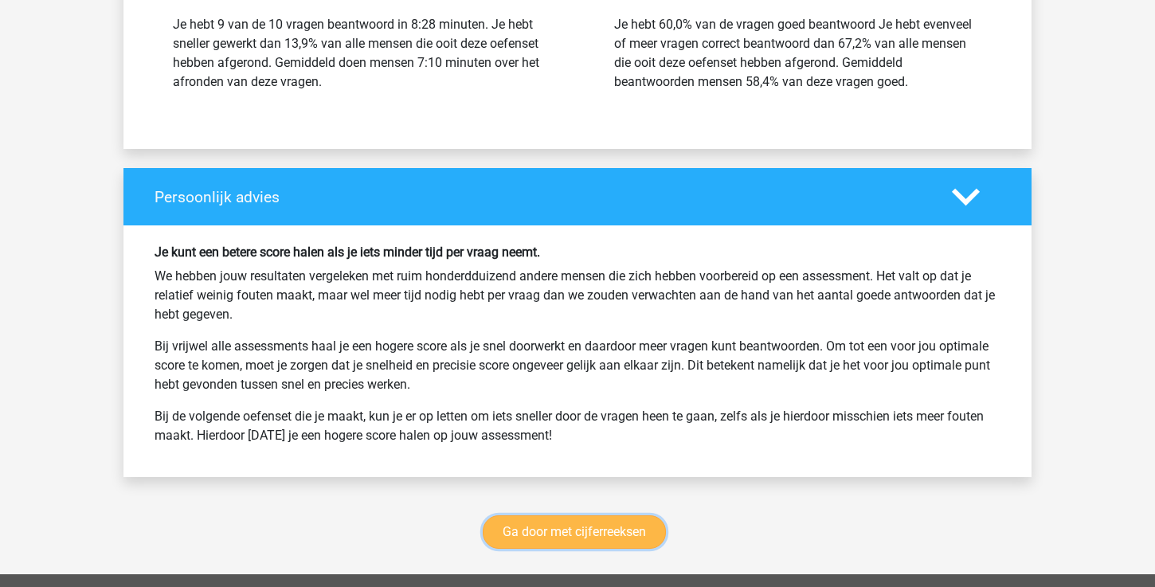
click at [613, 523] on link "Ga door met cijferreeksen" at bounding box center [574, 531] width 183 height 33
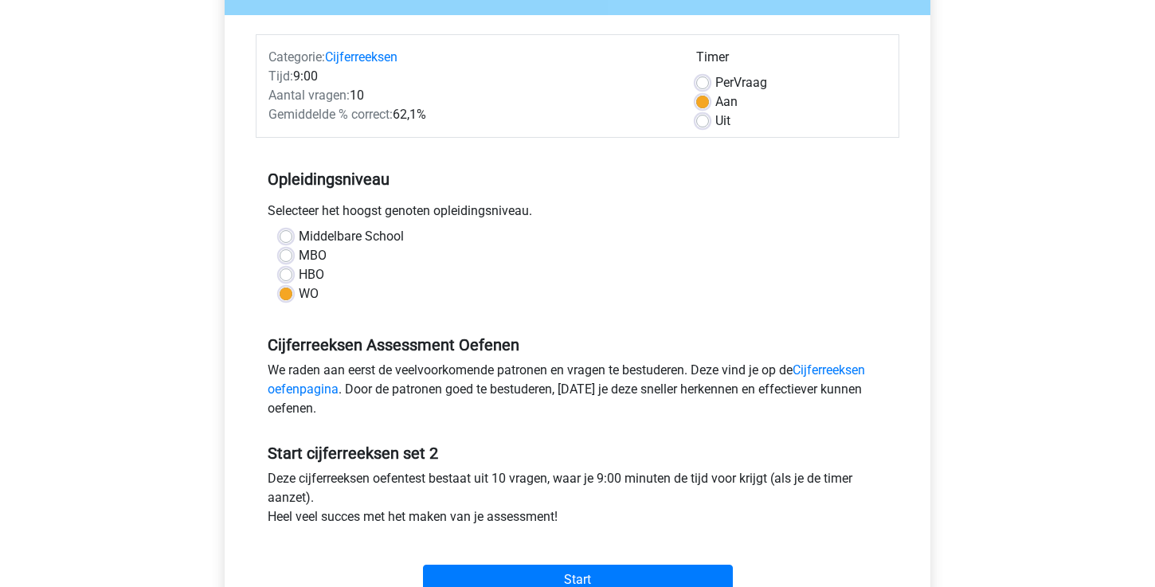
scroll to position [165, 0]
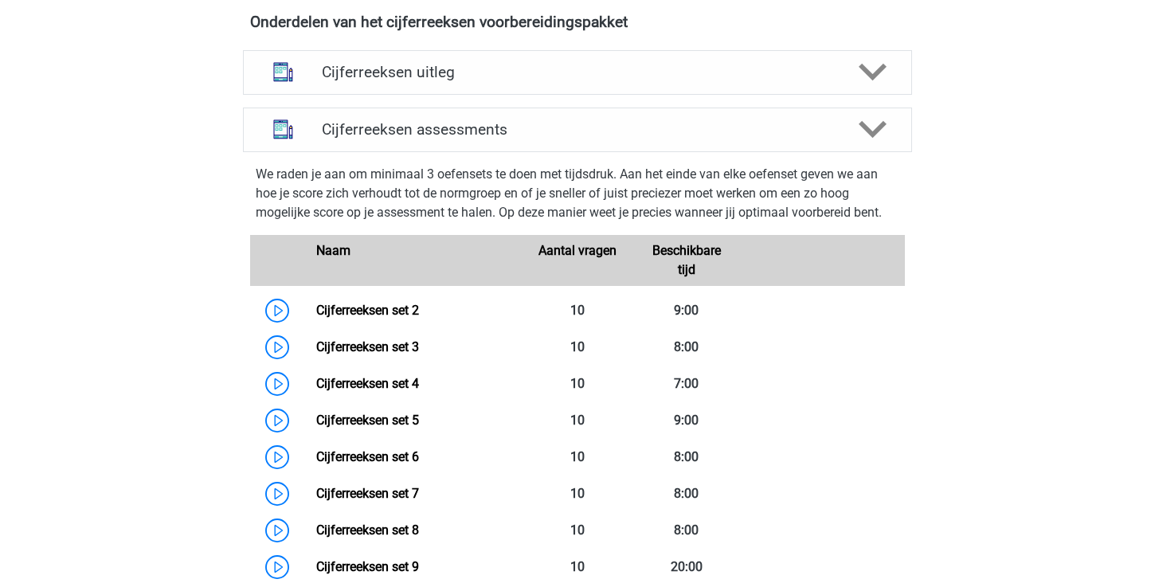
scroll to position [710, 0]
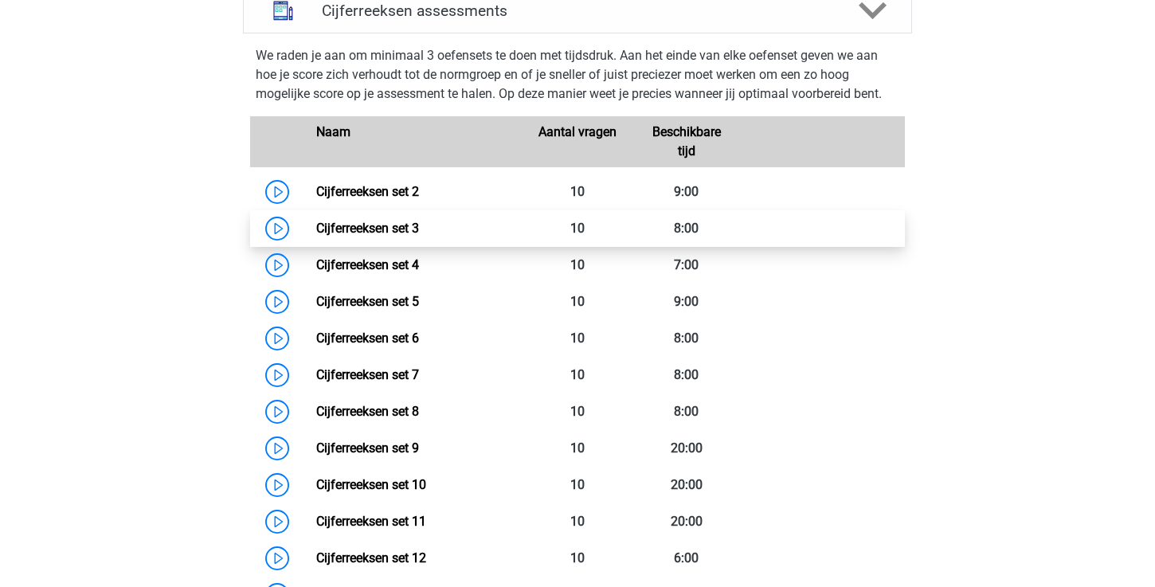
click at [316, 236] on link "Cijferreeksen set 3" at bounding box center [367, 228] width 103 height 15
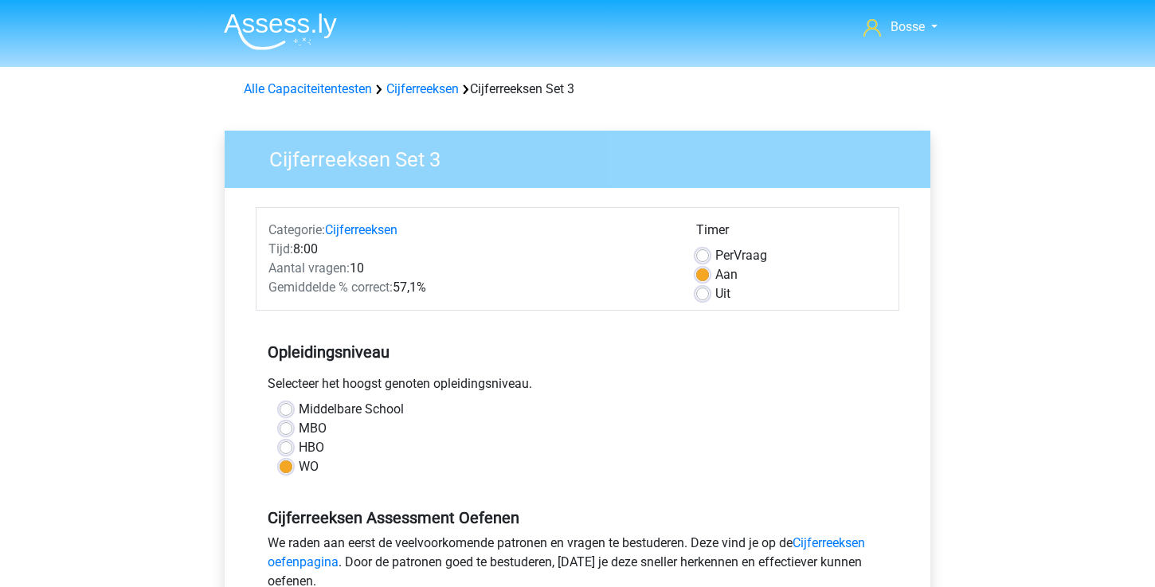
click at [715, 289] on label "Uit" at bounding box center [722, 293] width 15 height 19
click at [703, 289] on input "Uit" at bounding box center [702, 292] width 13 height 16
radio input "true"
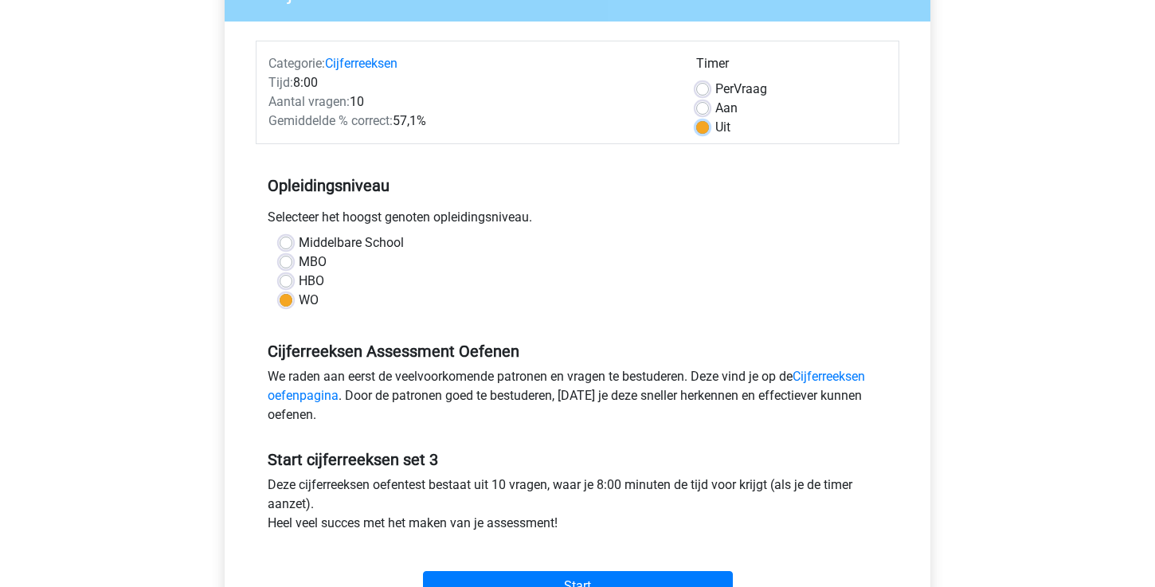
scroll to position [221, 0]
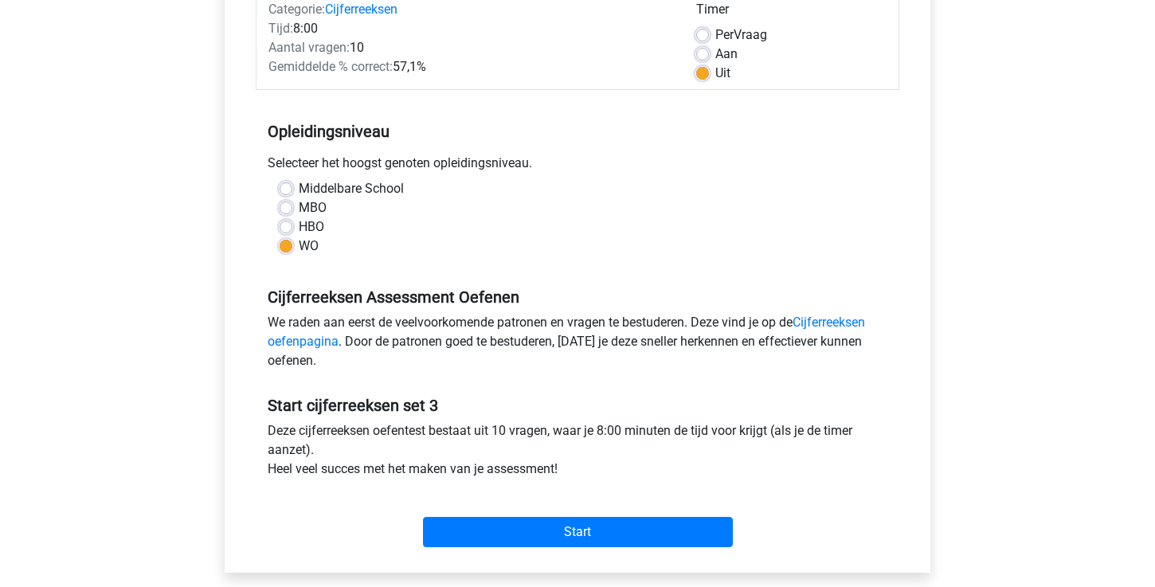
click at [703, 23] on div "Timer" at bounding box center [791, 12] width 190 height 25
click at [703, 27] on div "Per Vraag" at bounding box center [791, 34] width 190 height 19
click at [715, 51] on label "Aan" at bounding box center [726, 54] width 22 height 19
click at [707, 51] on input "Aan" at bounding box center [702, 53] width 13 height 16
radio input "true"
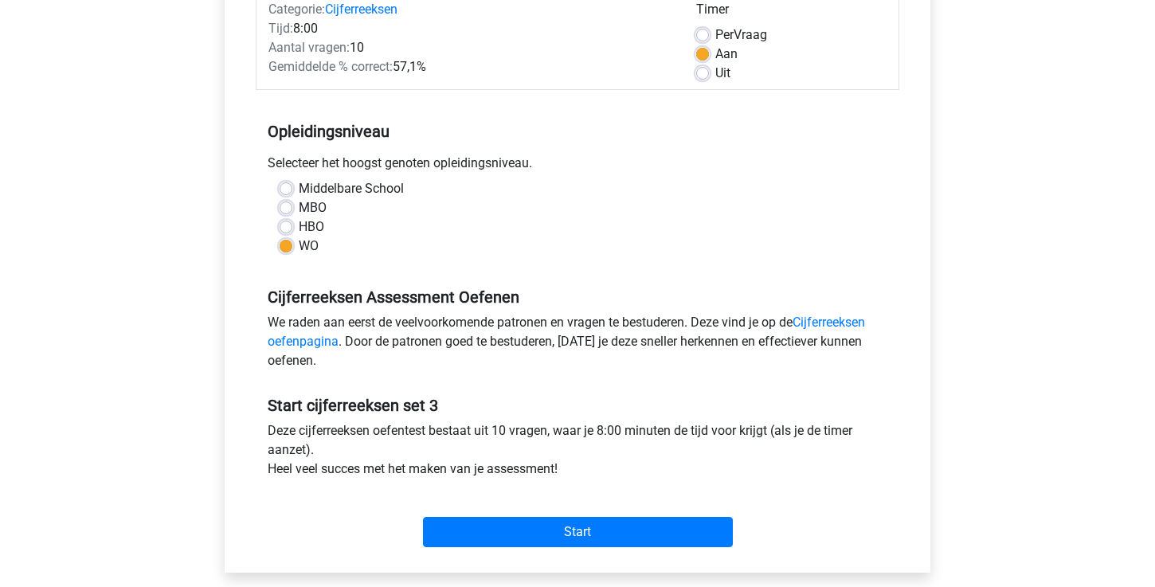
click at [715, 34] on label "Per Vraag" at bounding box center [741, 34] width 52 height 19
click at [706, 34] on input "Per Vraag" at bounding box center [702, 33] width 13 height 16
radio input "true"
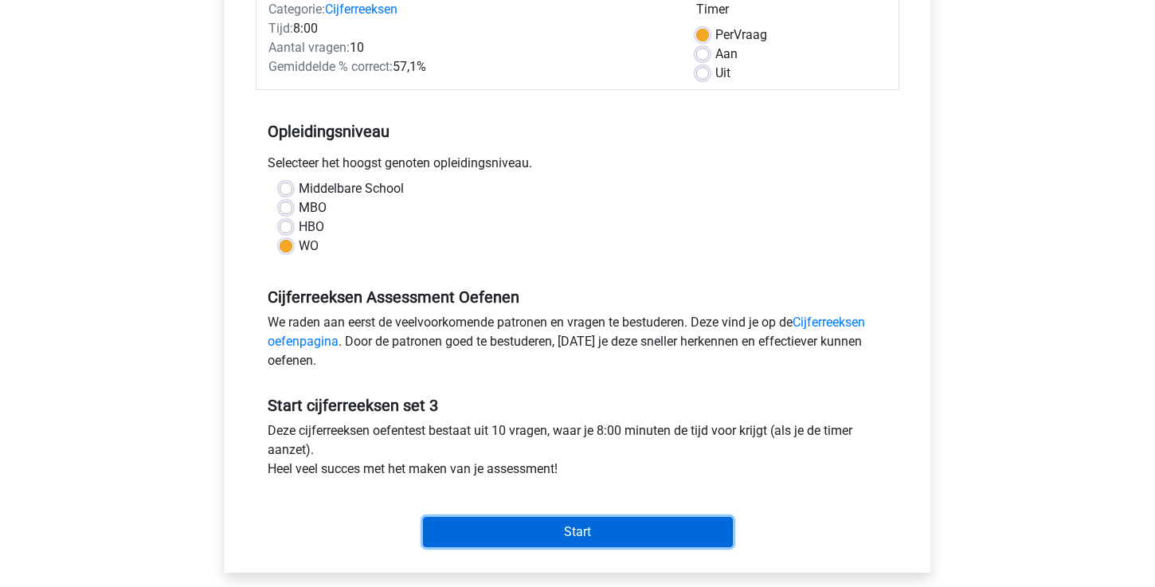
click at [509, 531] on input "Start" at bounding box center [578, 532] width 310 height 30
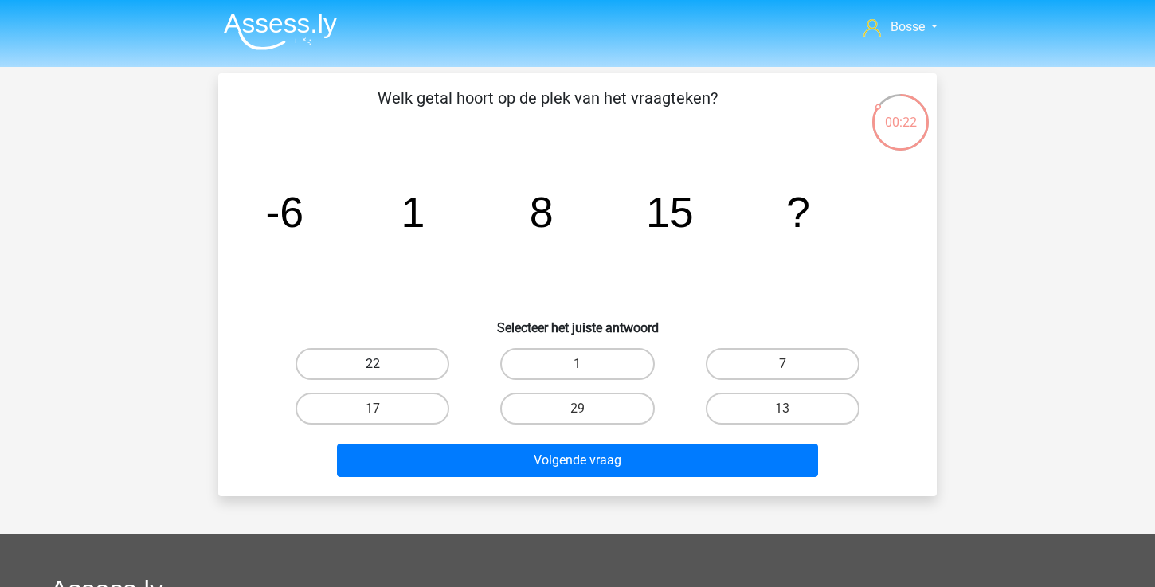
click at [315, 369] on label "22" at bounding box center [373, 364] width 154 height 32
click at [373, 369] on input "22" at bounding box center [378, 369] width 10 height 10
radio input "true"
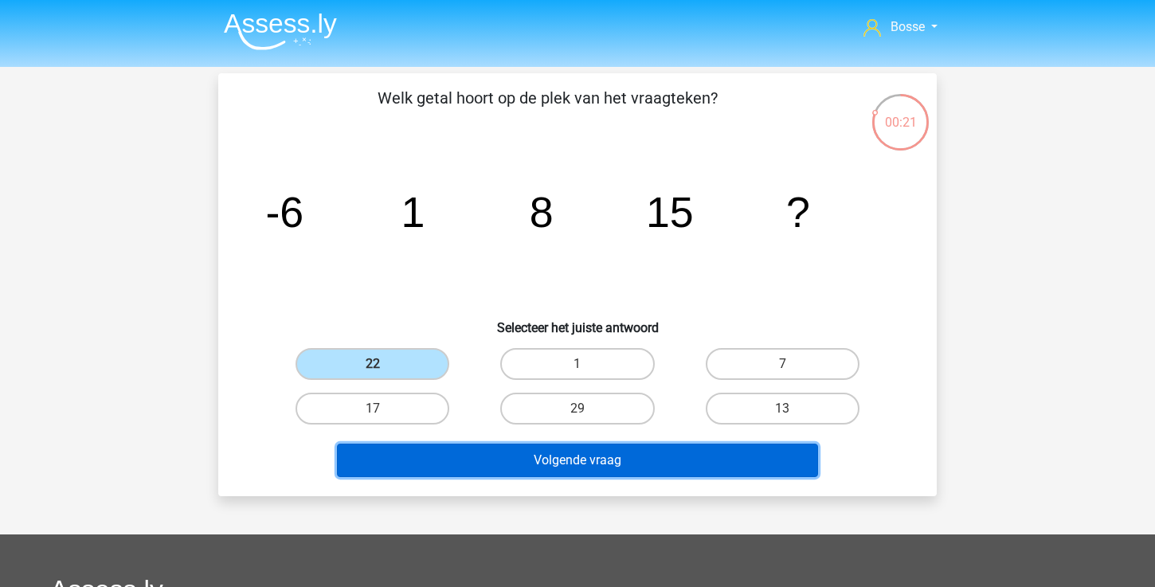
click at [440, 451] on button "Volgende vraag" at bounding box center [578, 460] width 482 height 33
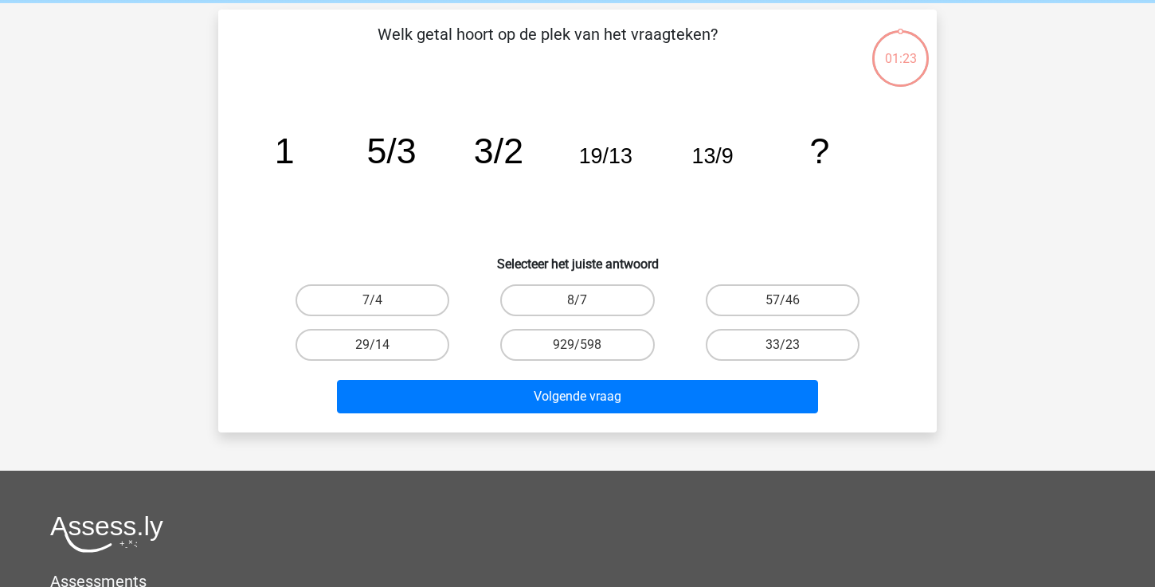
scroll to position [73, 0]
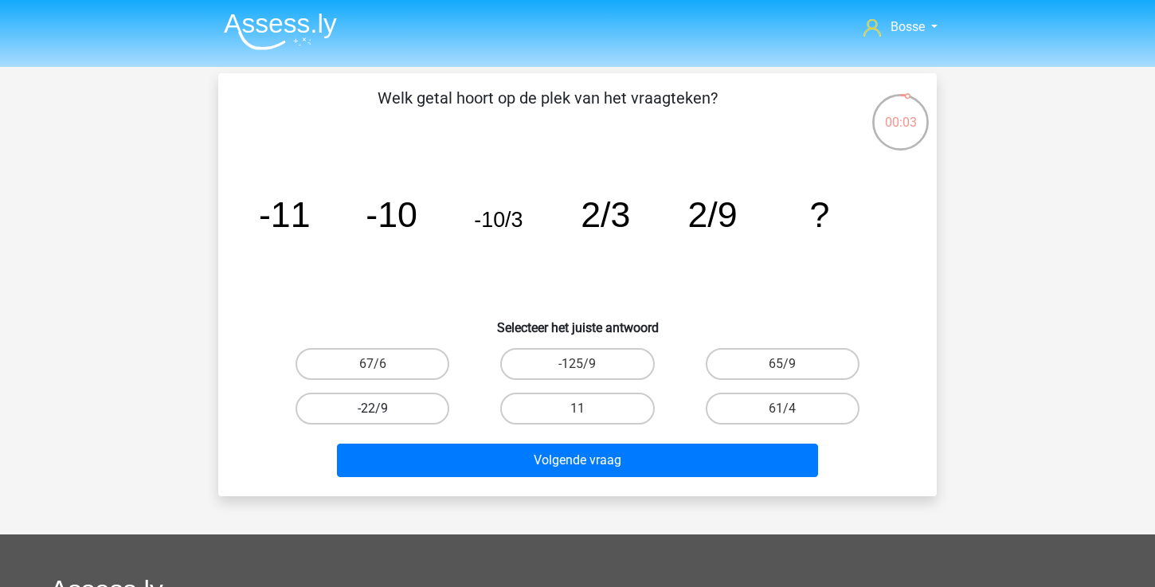
click at [407, 420] on label "-22/9" at bounding box center [373, 409] width 154 height 32
click at [383, 419] on input "-22/9" at bounding box center [378, 414] width 10 height 10
radio input "true"
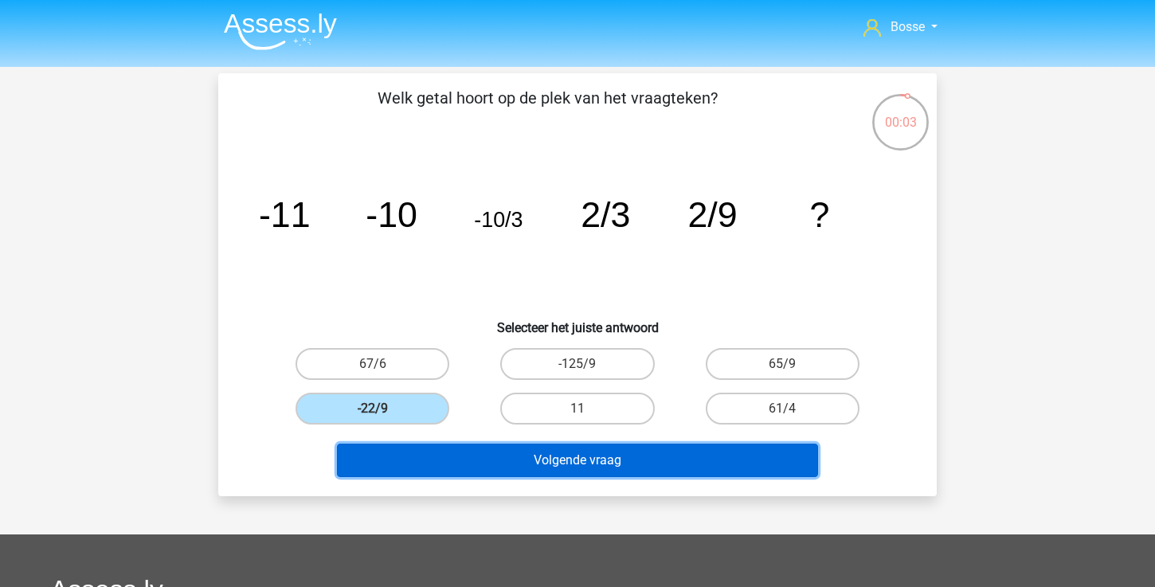
click at [453, 455] on button "Volgende vraag" at bounding box center [578, 460] width 482 height 33
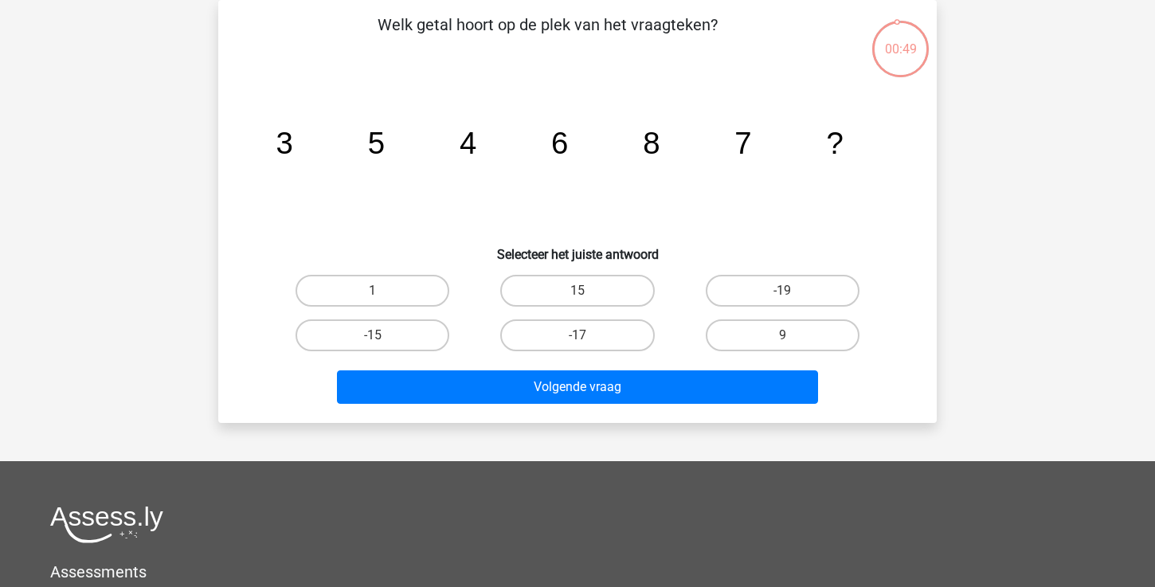
scroll to position [57, 0]
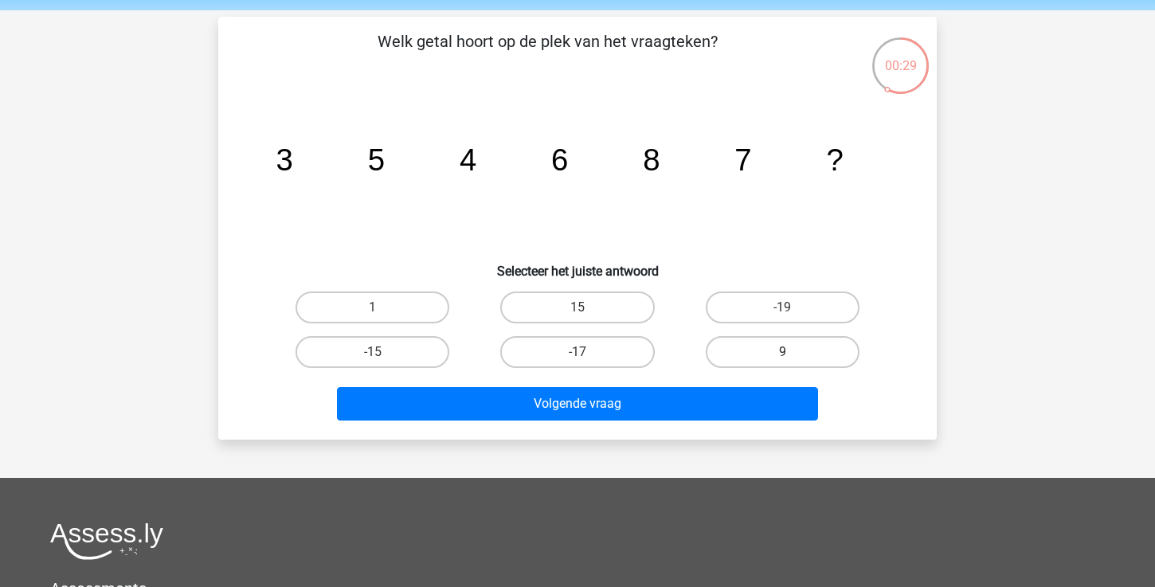
click at [769, 341] on label "9" at bounding box center [783, 352] width 154 height 32
click at [782, 352] on input "9" at bounding box center [787, 357] width 10 height 10
radio input "true"
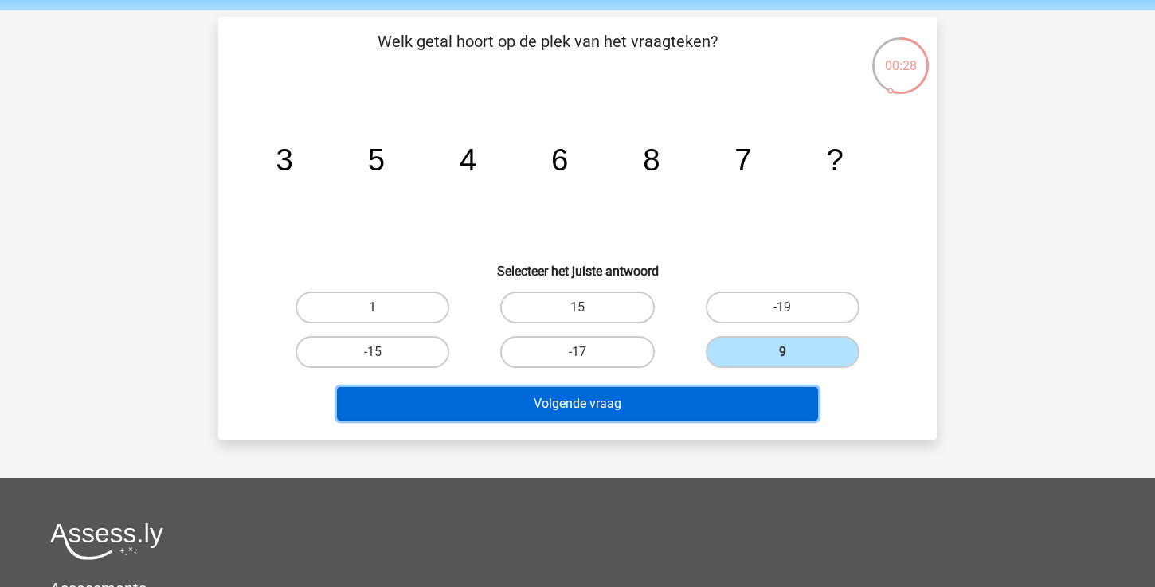
click at [723, 400] on button "Volgende vraag" at bounding box center [578, 403] width 482 height 33
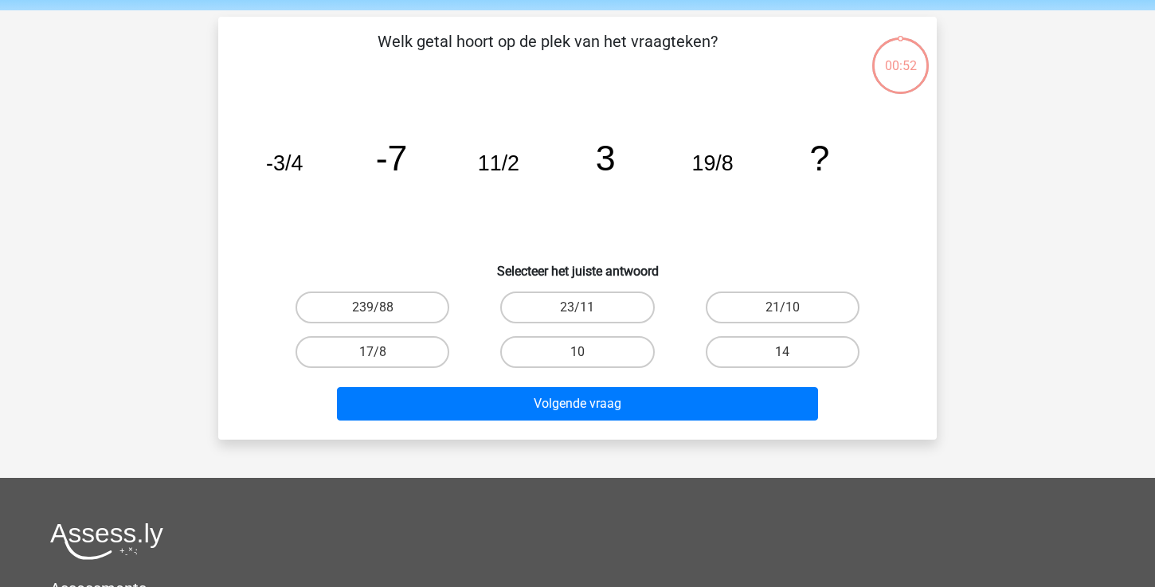
scroll to position [73, 0]
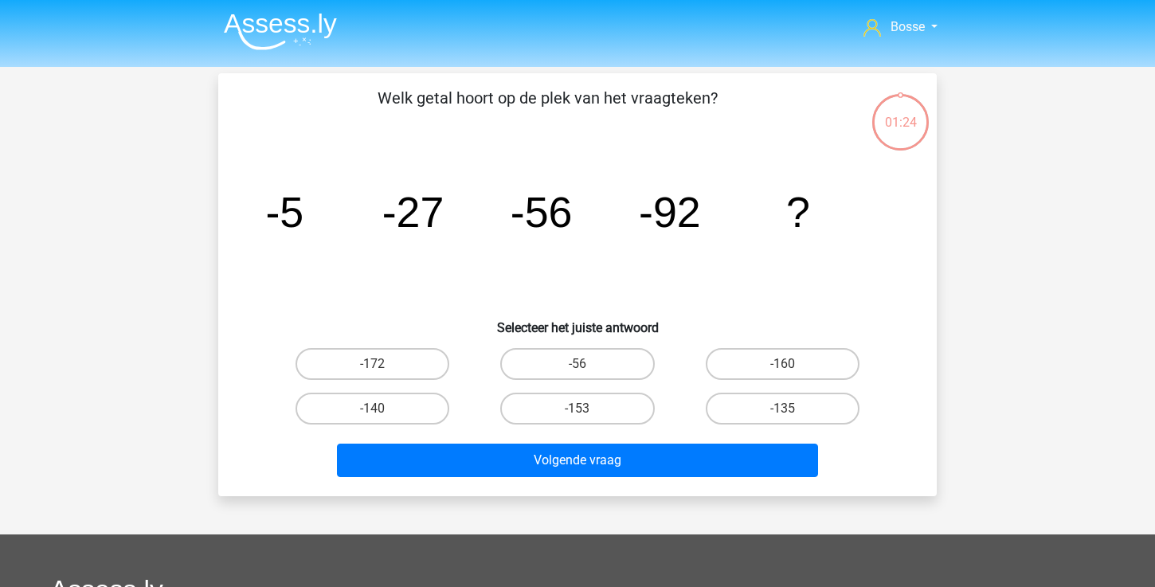
scroll to position [73, 0]
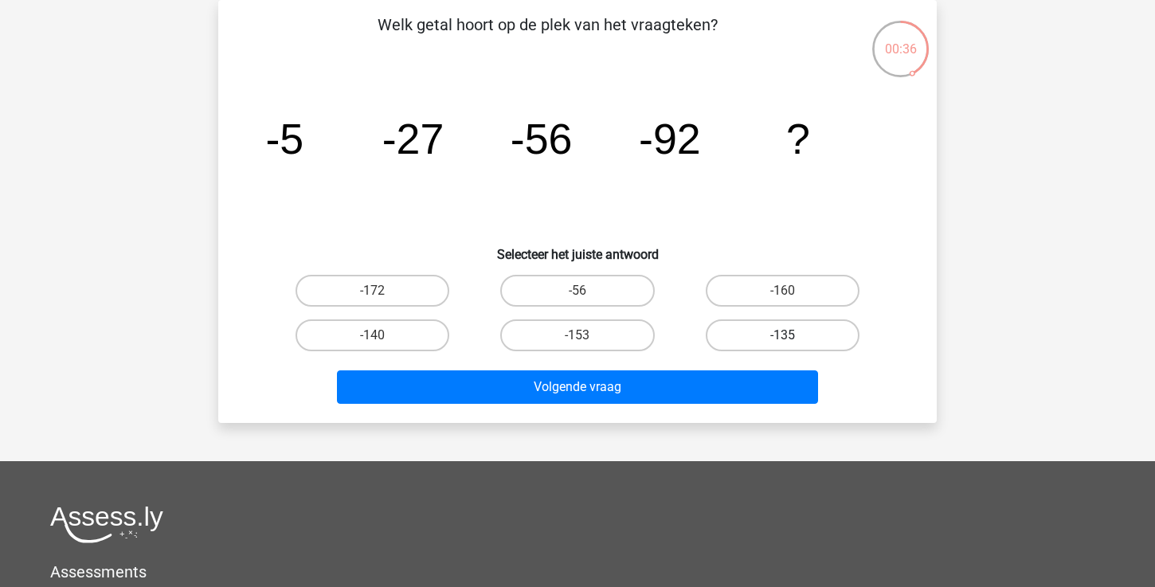
click at [745, 331] on label "-135" at bounding box center [783, 335] width 154 height 32
click at [782, 335] on input "-135" at bounding box center [787, 340] width 10 height 10
radio input "true"
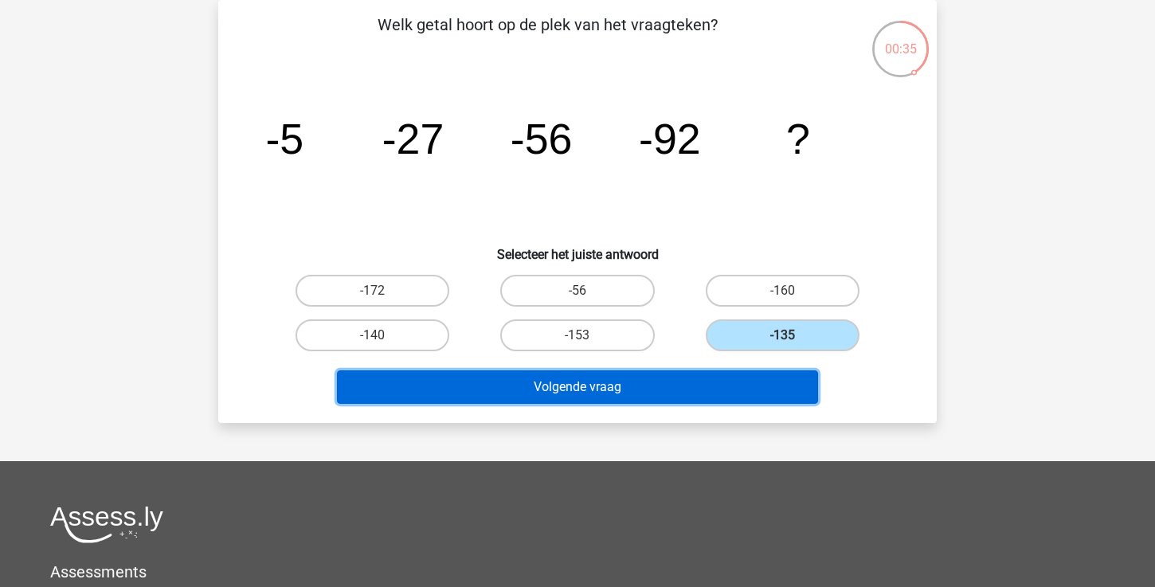
click at [680, 378] on button "Volgende vraag" at bounding box center [578, 386] width 482 height 33
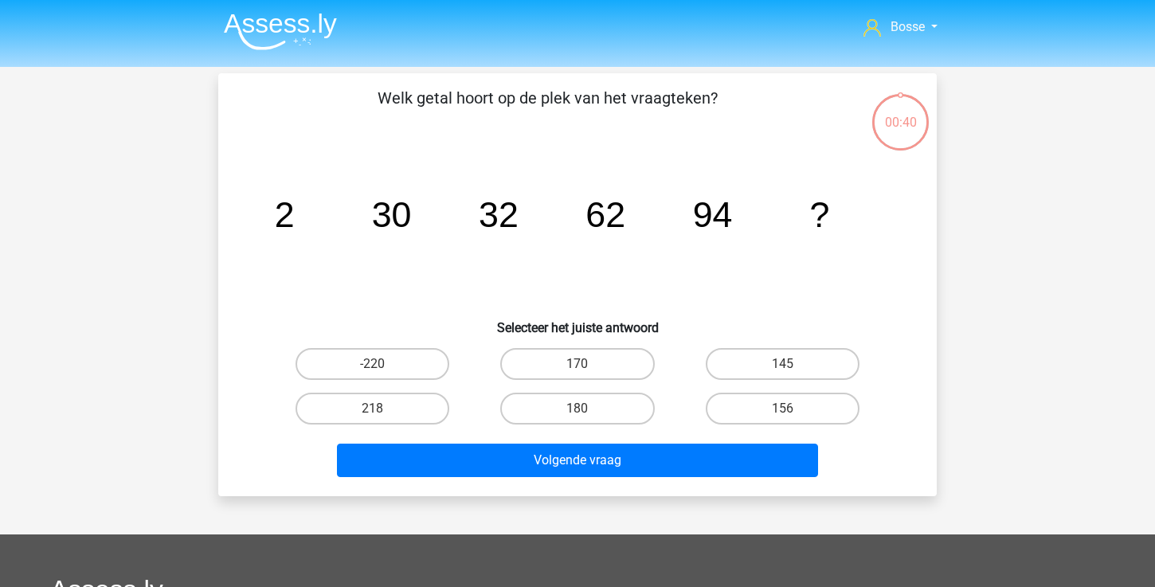
scroll to position [73, 0]
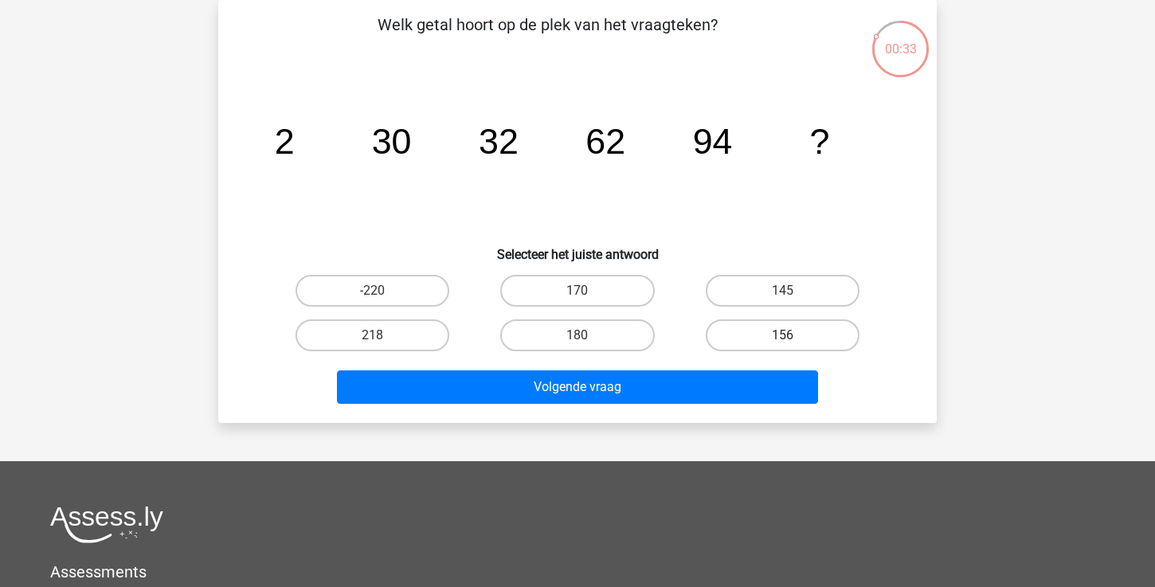
click at [768, 329] on label "156" at bounding box center [783, 335] width 154 height 32
click at [782, 335] on input "156" at bounding box center [787, 340] width 10 height 10
radio input "true"
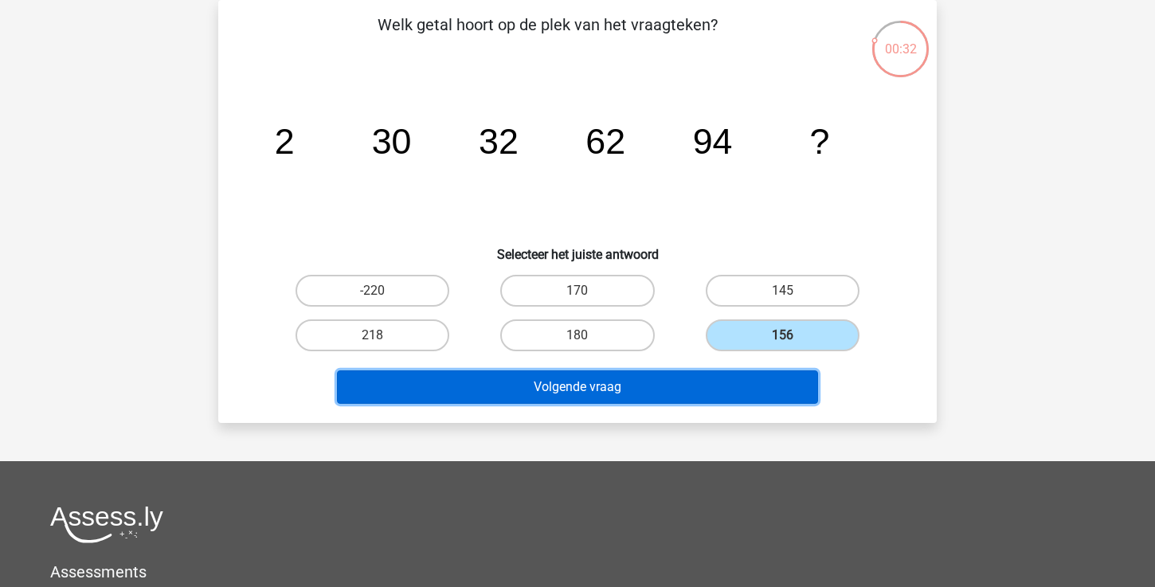
click at [711, 376] on button "Volgende vraag" at bounding box center [578, 386] width 482 height 33
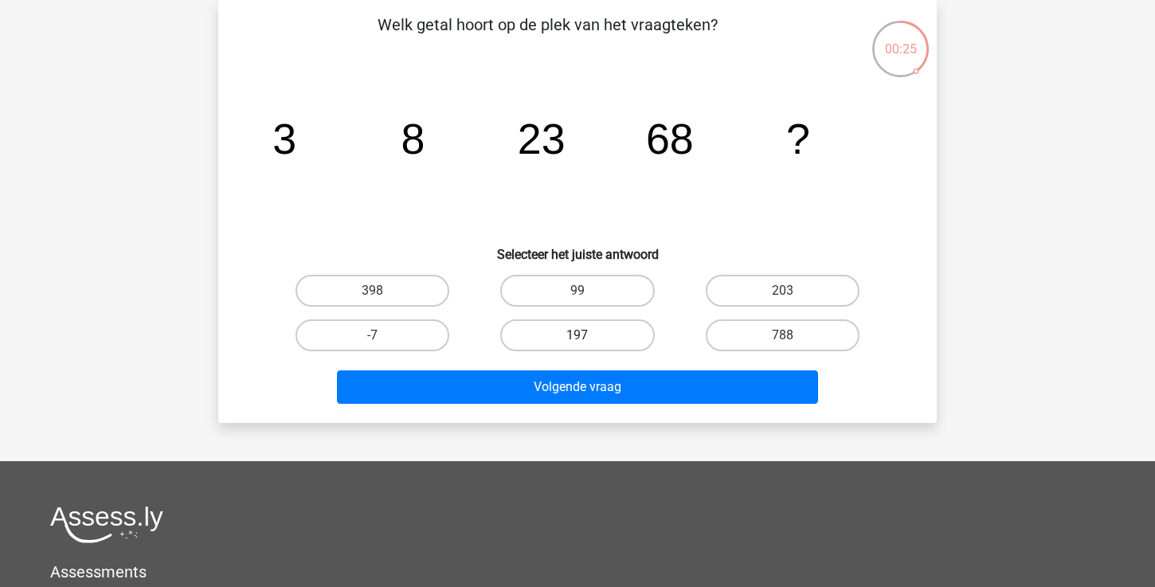
click at [618, 333] on label "197" at bounding box center [577, 335] width 154 height 32
click at [588, 335] on input "197" at bounding box center [583, 340] width 10 height 10
radio input "true"
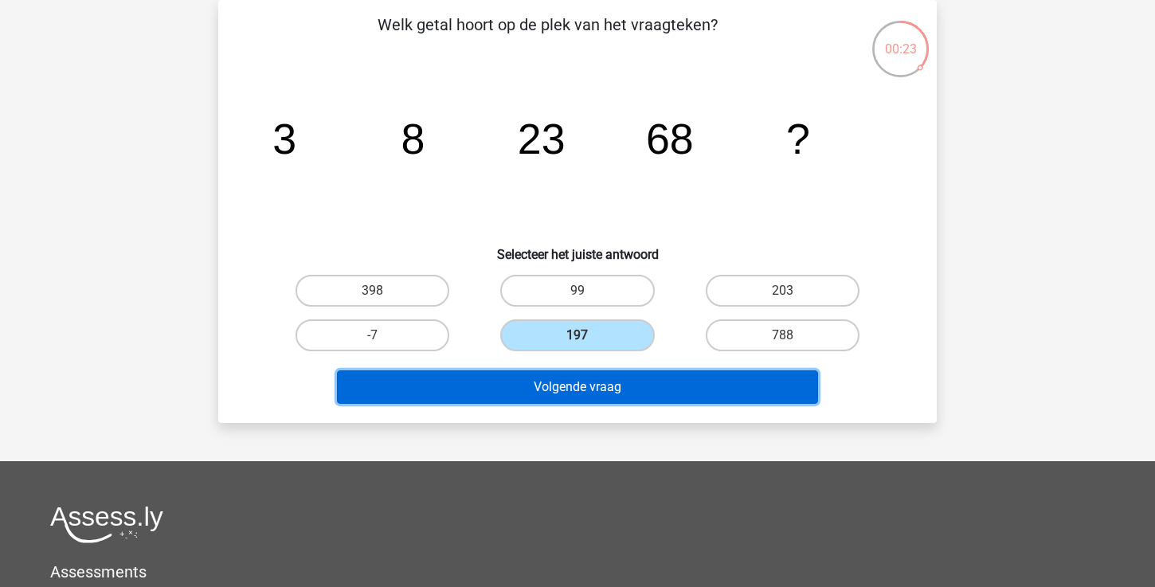
click at [628, 398] on button "Volgende vraag" at bounding box center [578, 386] width 482 height 33
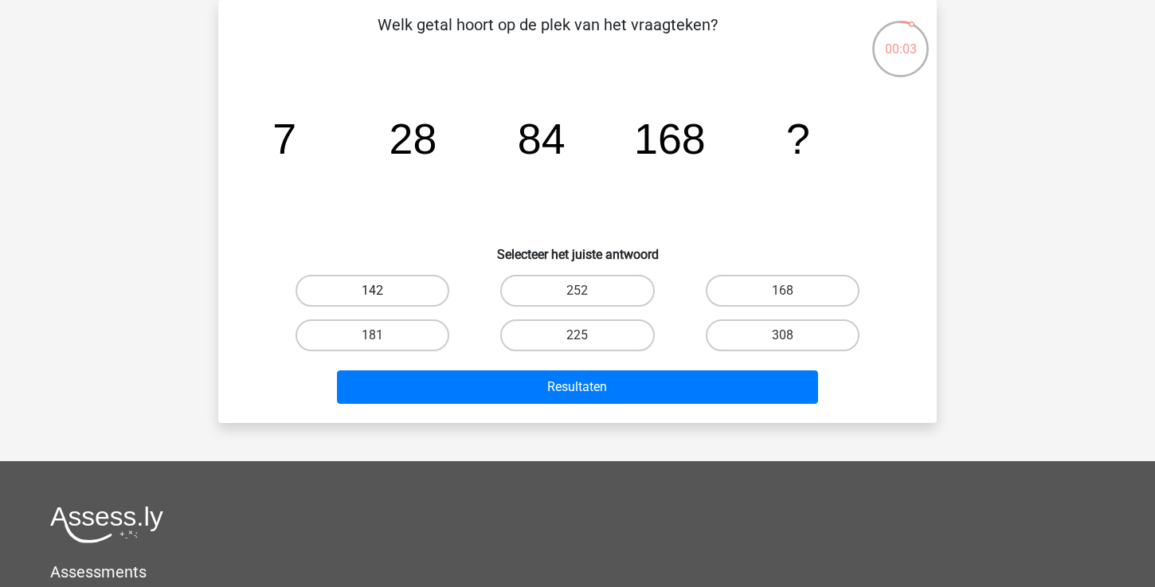
click at [413, 304] on label "142" at bounding box center [373, 291] width 154 height 32
click at [383, 301] on input "142" at bounding box center [378, 296] width 10 height 10
radio input "true"
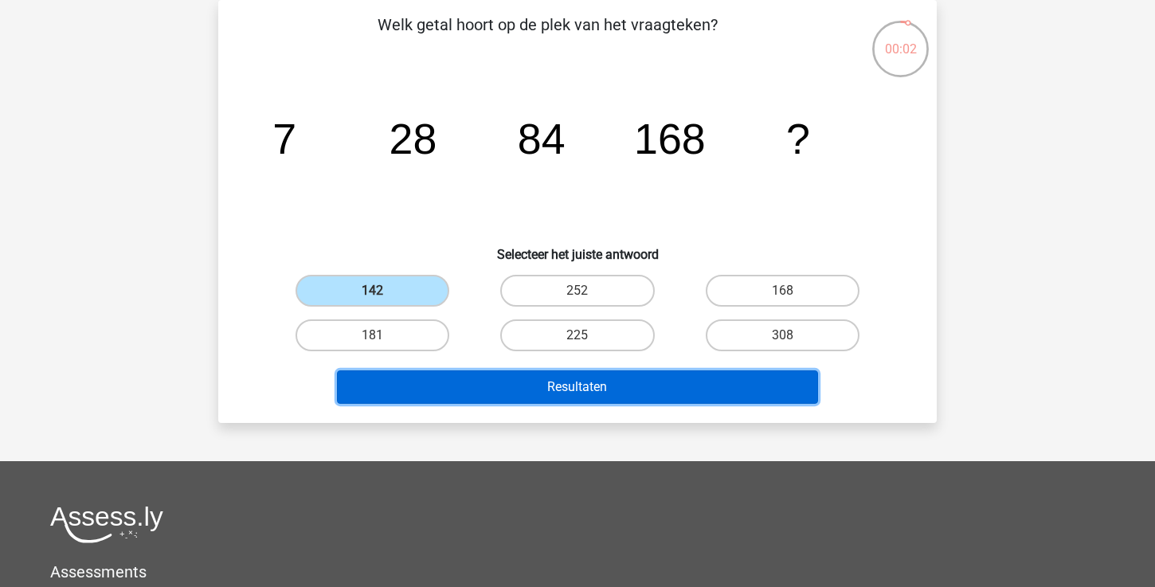
click at [446, 387] on button "Resultaten" at bounding box center [578, 386] width 482 height 33
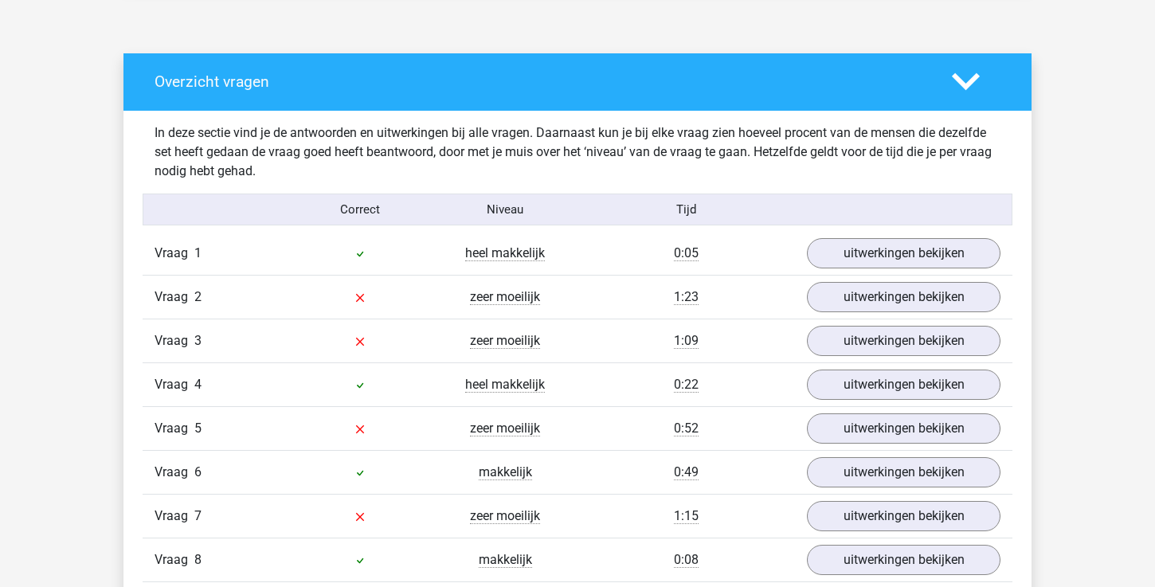
scroll to position [857, 0]
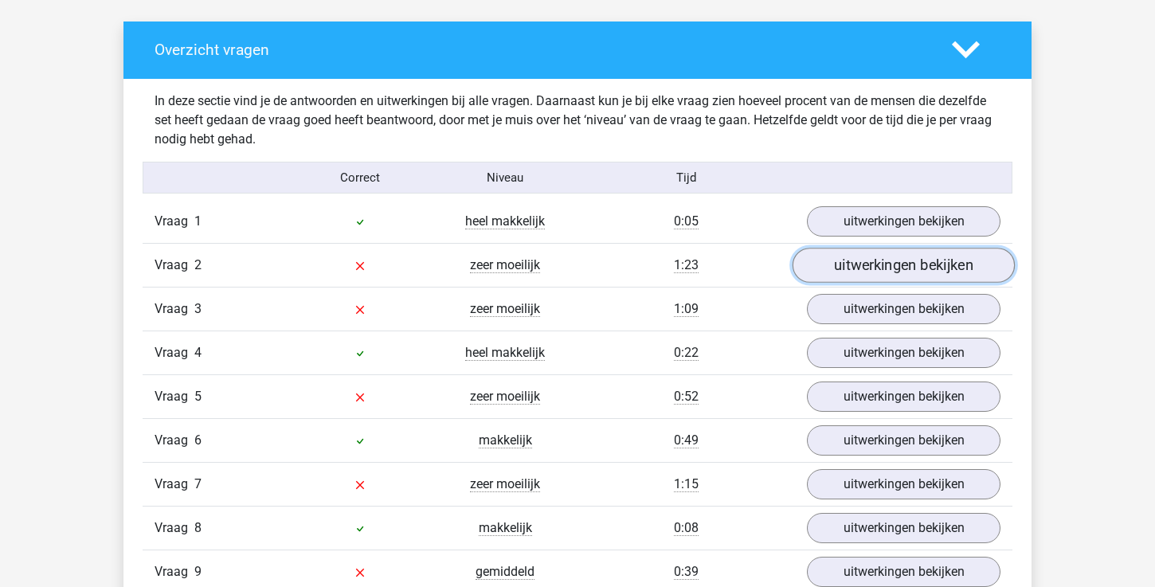
click at [867, 272] on link "uitwerkingen bekijken" at bounding box center [904, 265] width 222 height 35
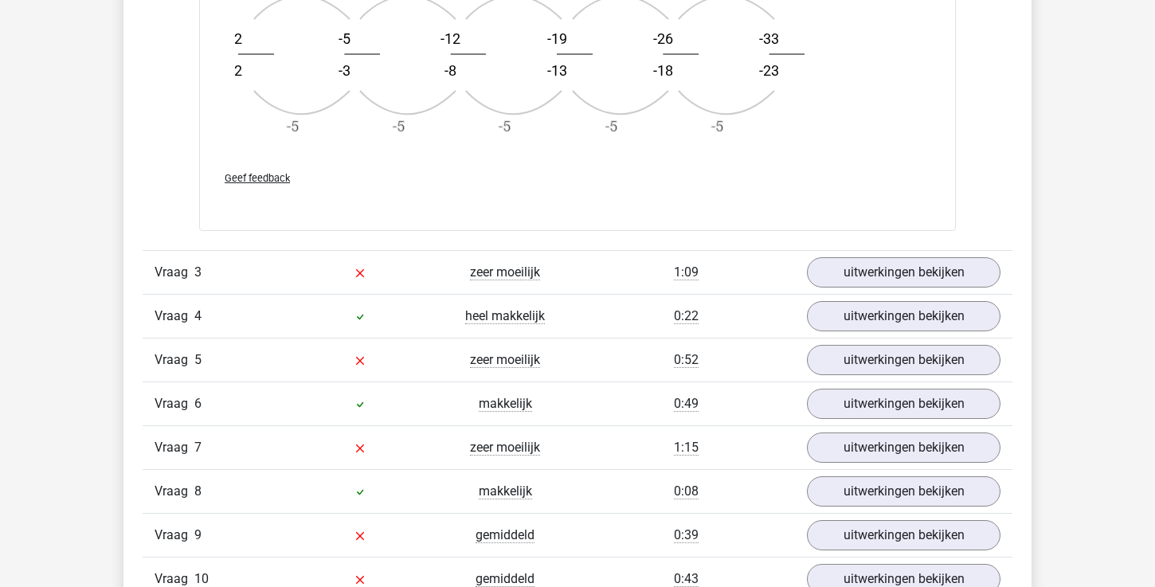
scroll to position [1856, 0]
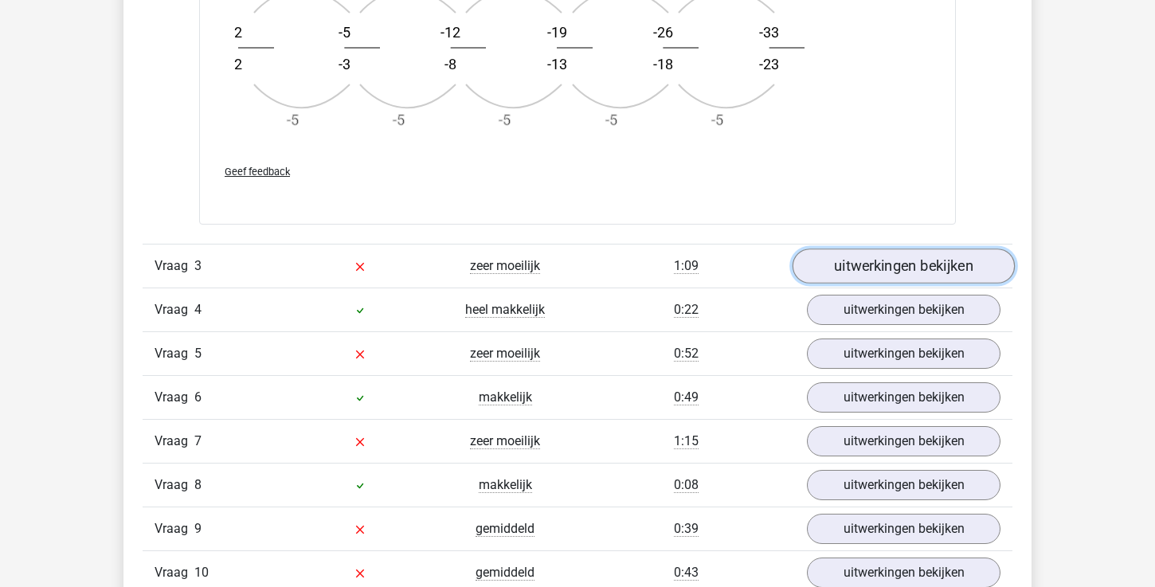
click at [901, 280] on link "uitwerkingen bekijken" at bounding box center [904, 266] width 222 height 35
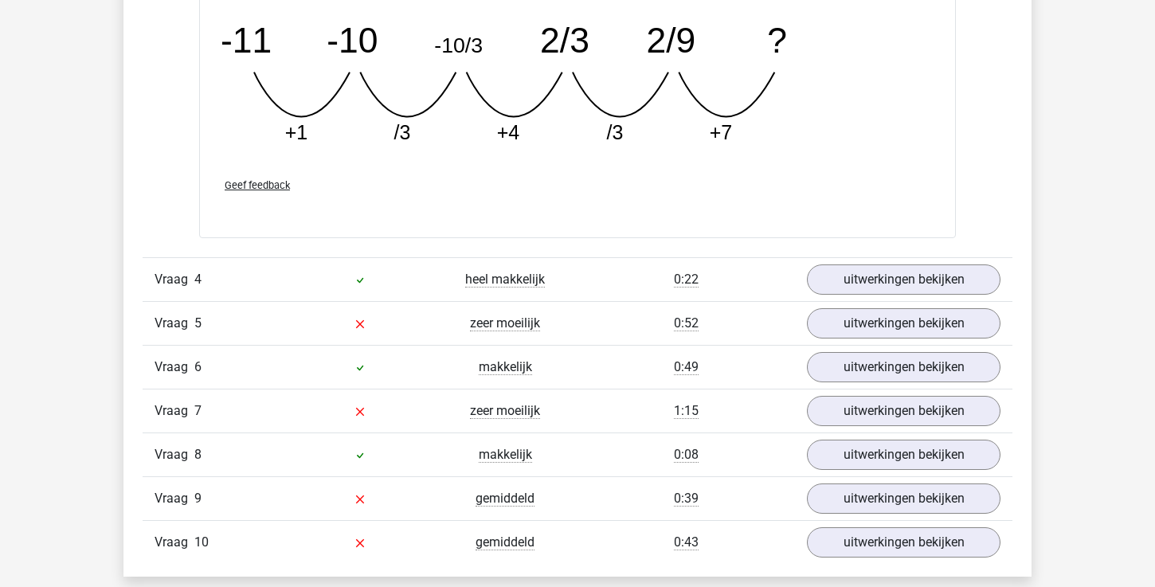
scroll to position [2637, 0]
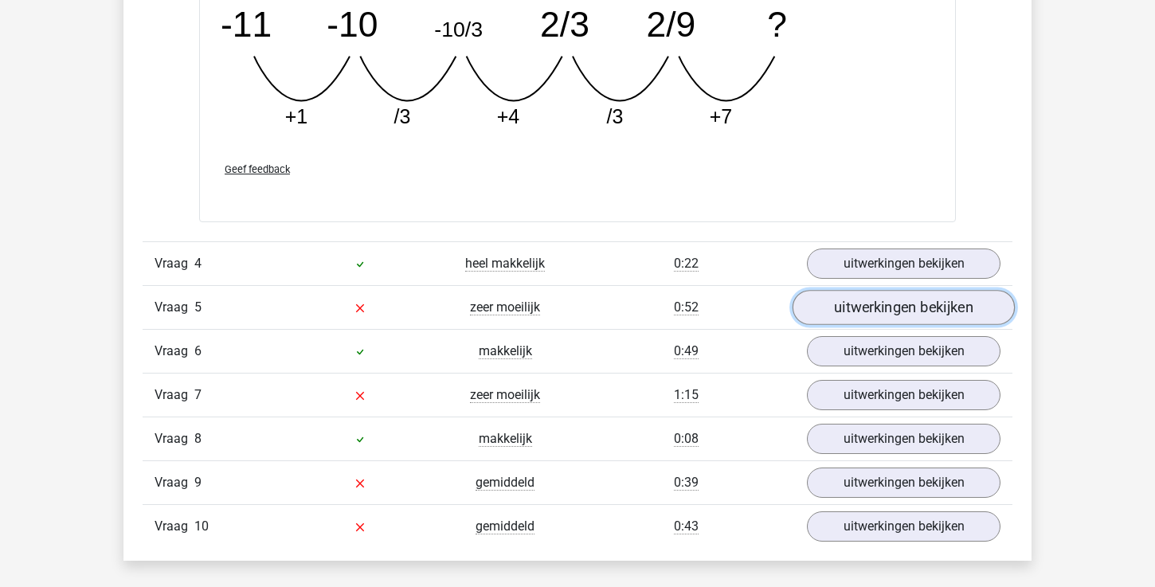
click at [894, 311] on link "uitwerkingen bekijken" at bounding box center [904, 307] width 222 height 35
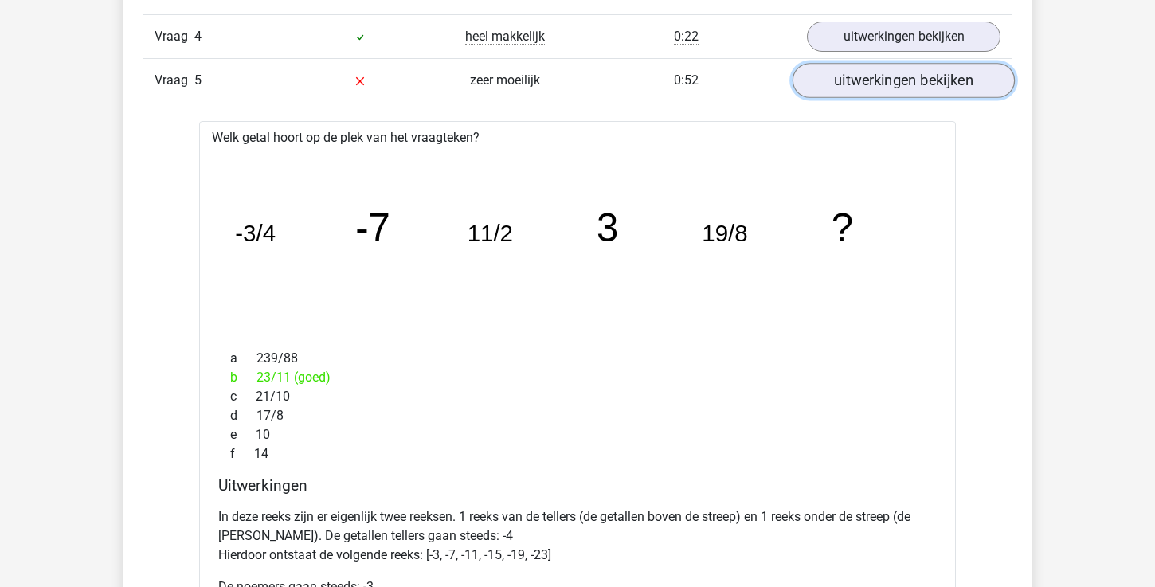
scroll to position [2866, 0]
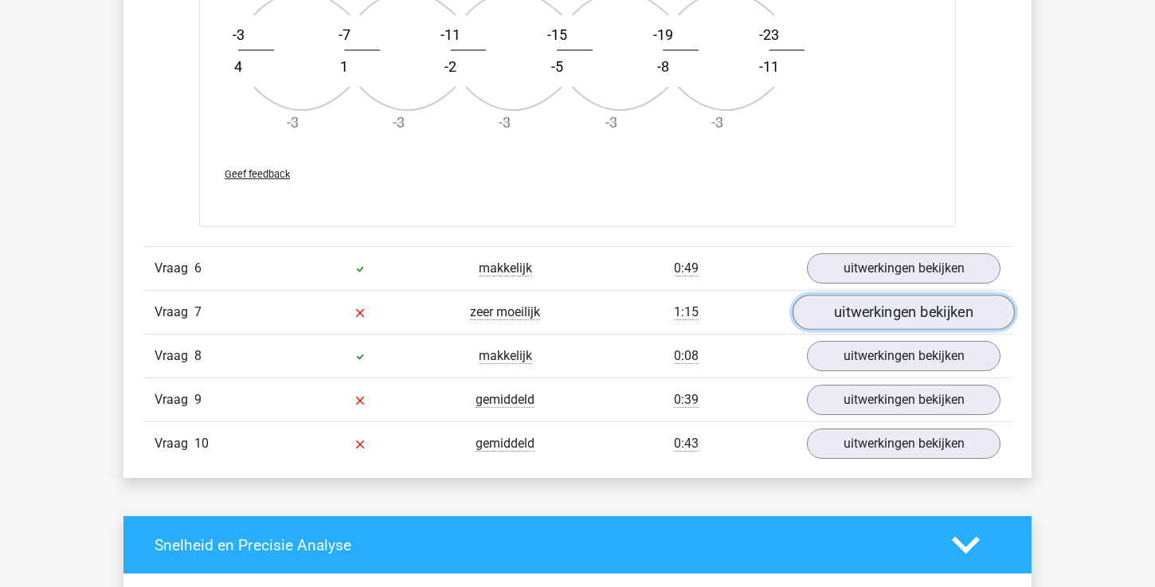
click at [883, 311] on link "uitwerkingen bekijken" at bounding box center [904, 313] width 222 height 35
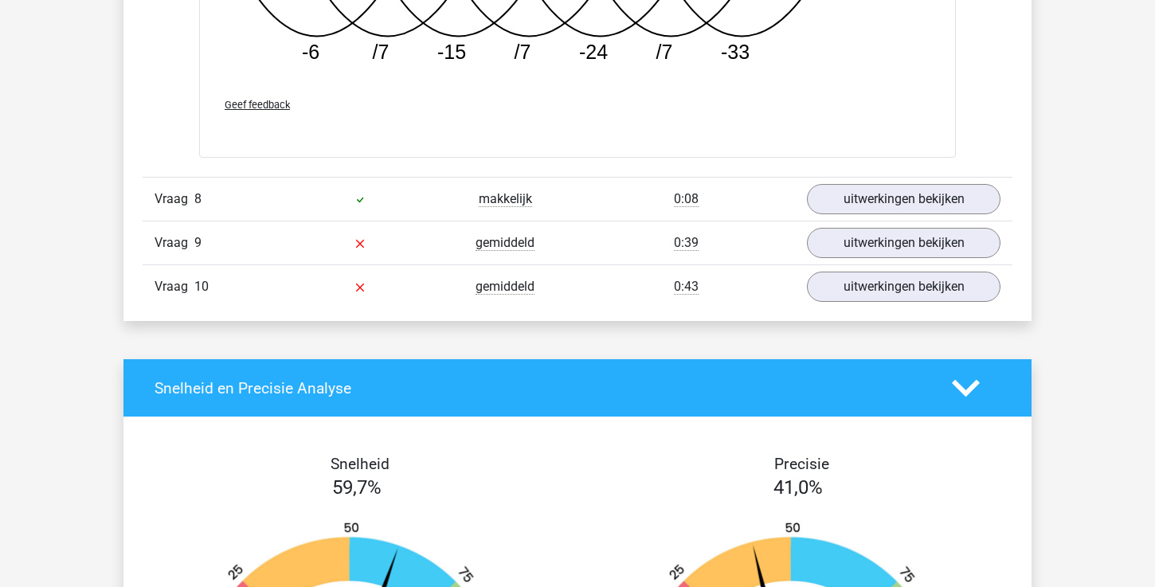
scroll to position [4648, 0]
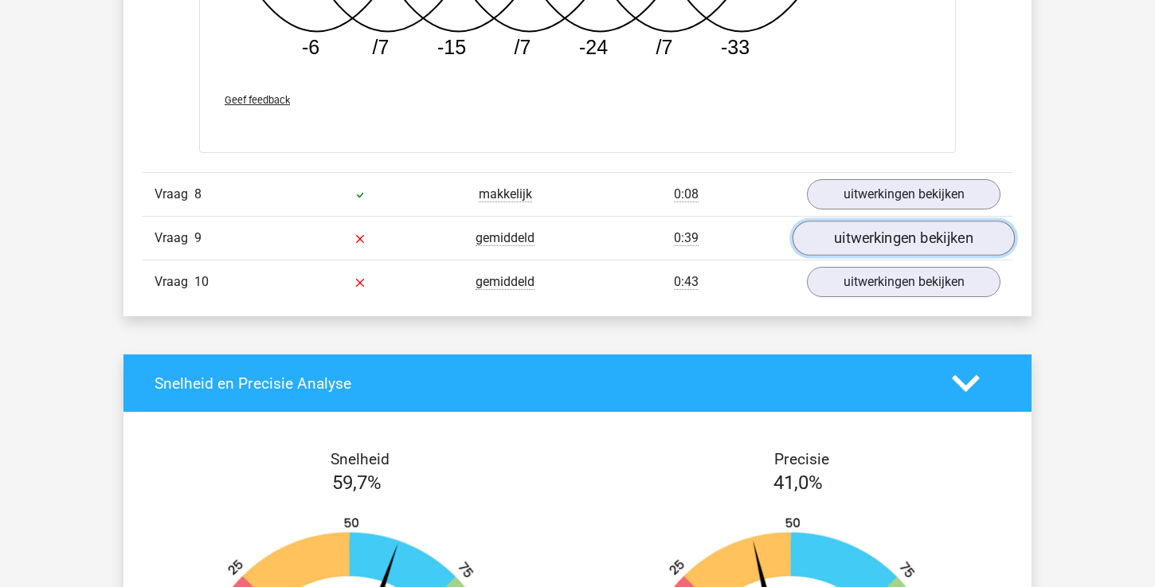
click at [925, 245] on link "uitwerkingen bekijken" at bounding box center [904, 238] width 222 height 35
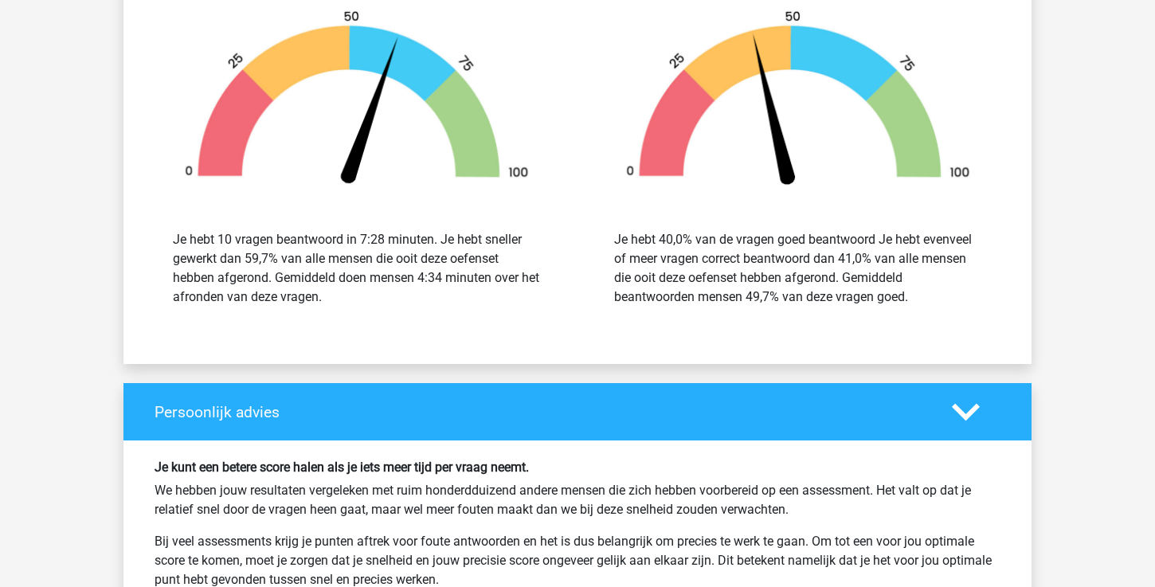
scroll to position [5969, 0]
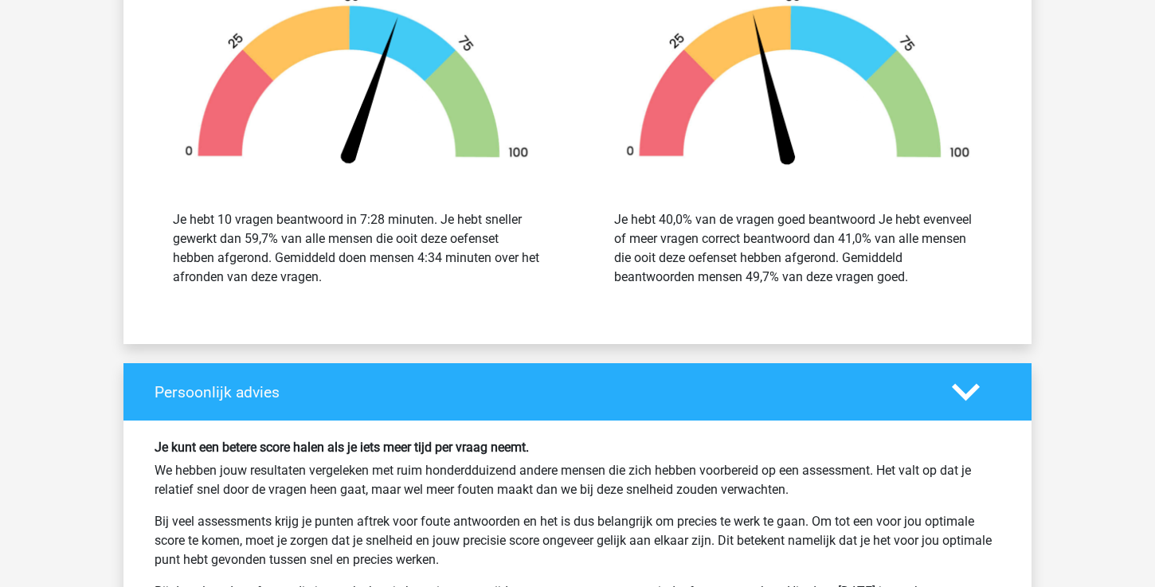
click at [975, 385] on polygon at bounding box center [966, 392] width 28 height 18
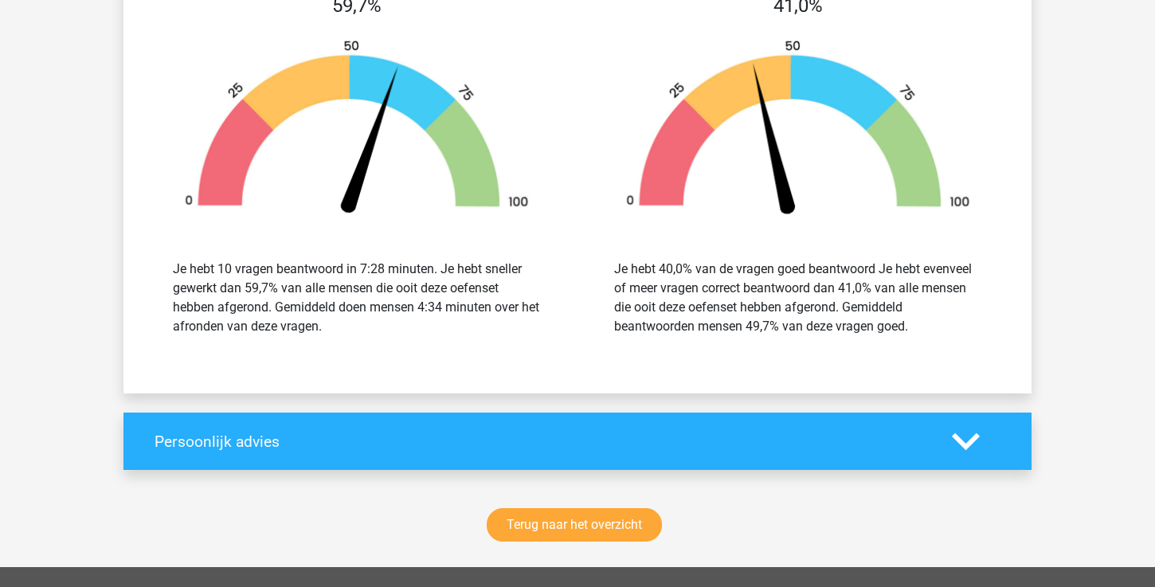
scroll to position [5989, 0]
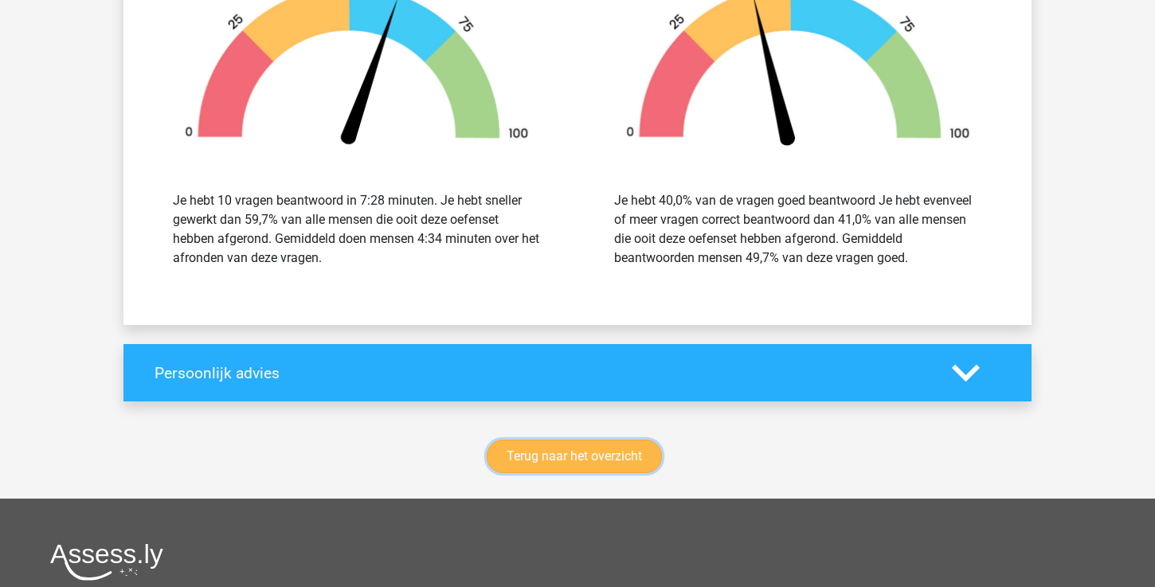
click at [547, 452] on link "Terug naar het overzicht" at bounding box center [574, 456] width 175 height 33
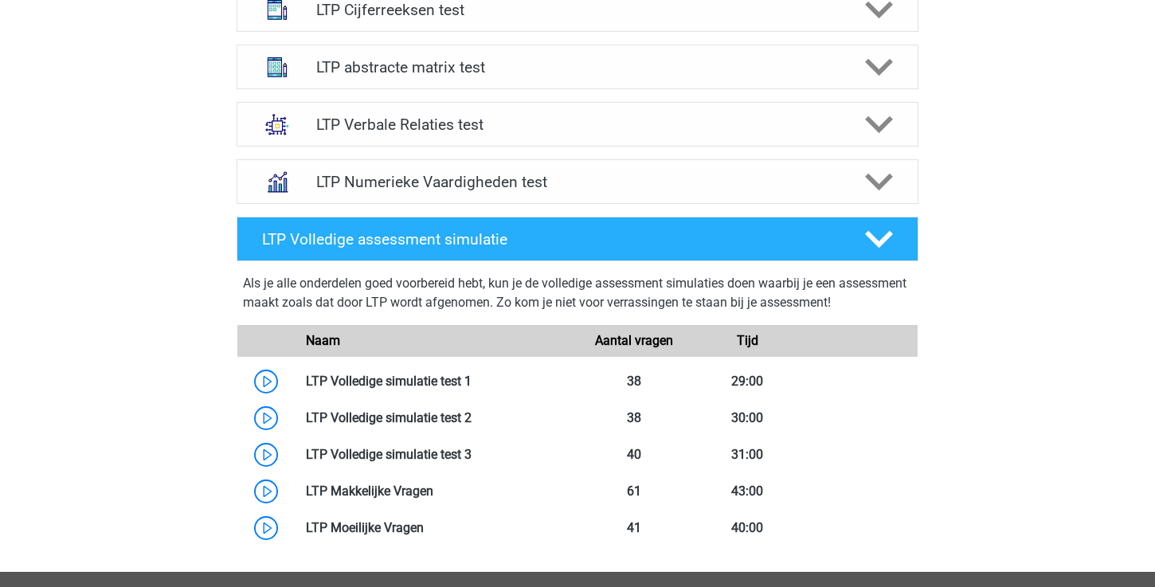
scroll to position [680, 0]
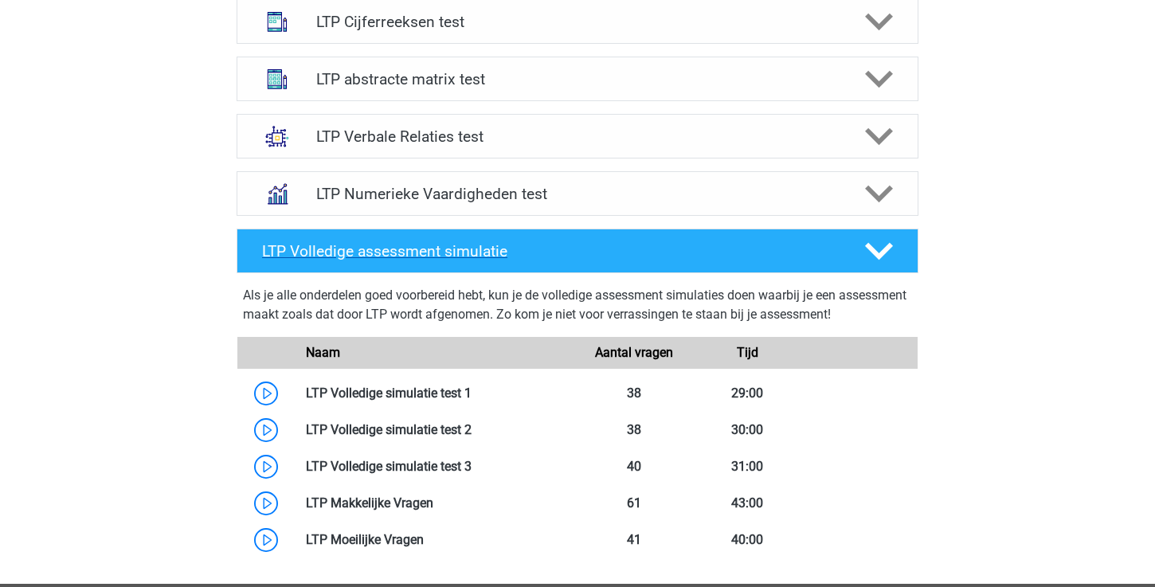
click at [878, 258] on polygon at bounding box center [879, 252] width 28 height 18
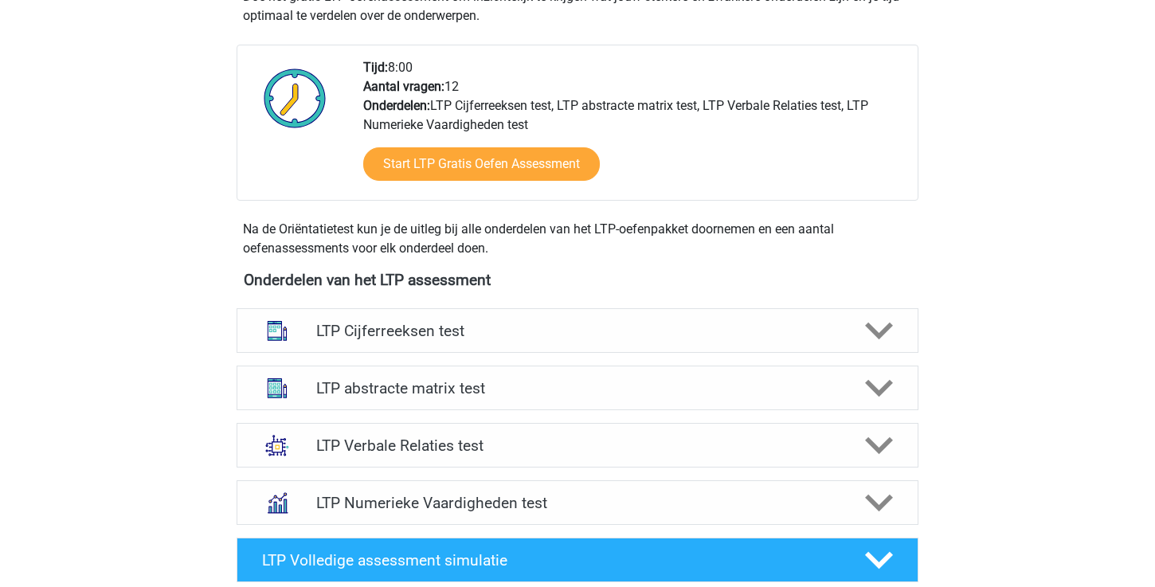
scroll to position [467, 0]
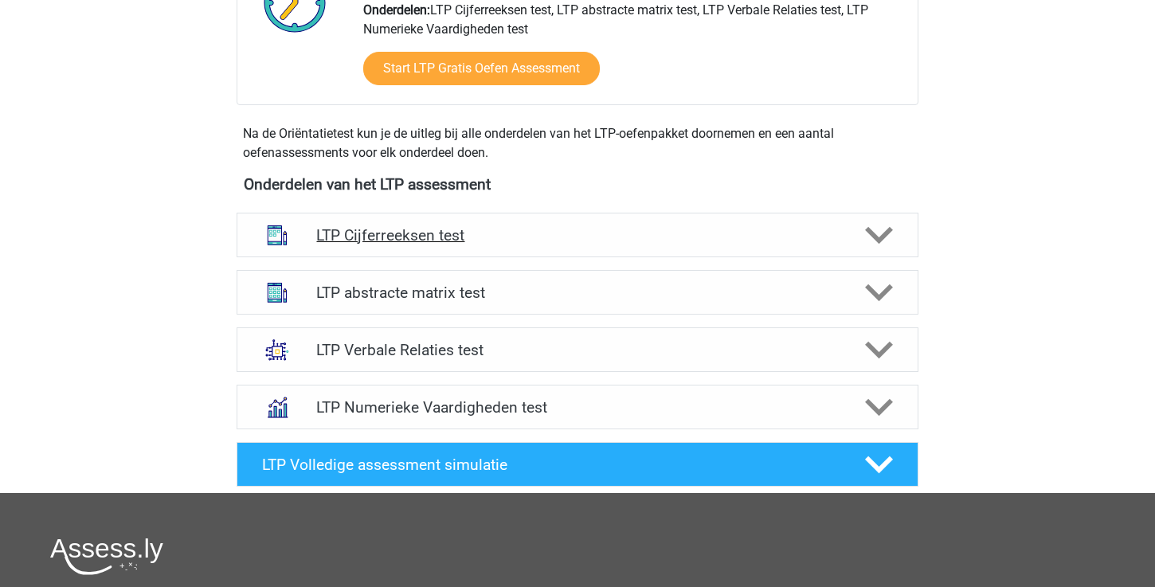
click at [878, 245] on icon at bounding box center [879, 235] width 28 height 28
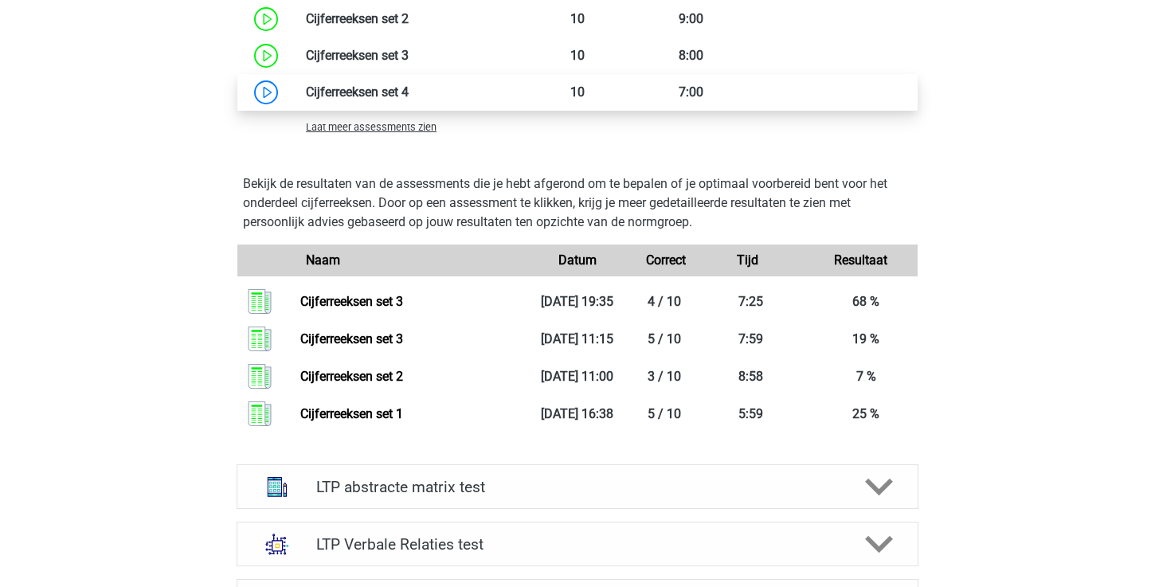
scroll to position [1354, 0]
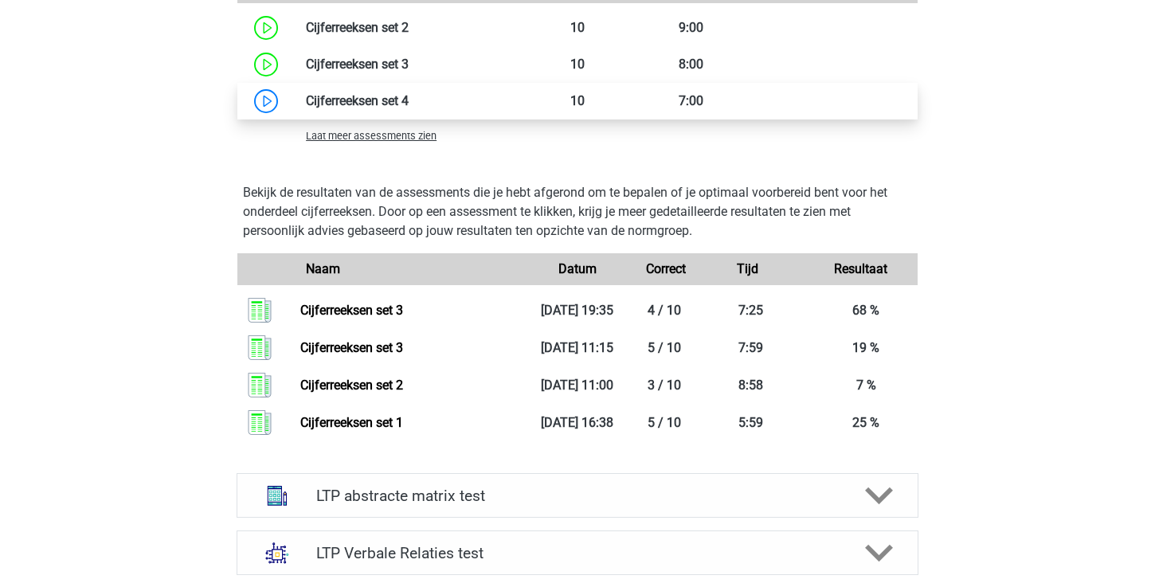
click at [409, 98] on link at bounding box center [409, 100] width 0 height 15
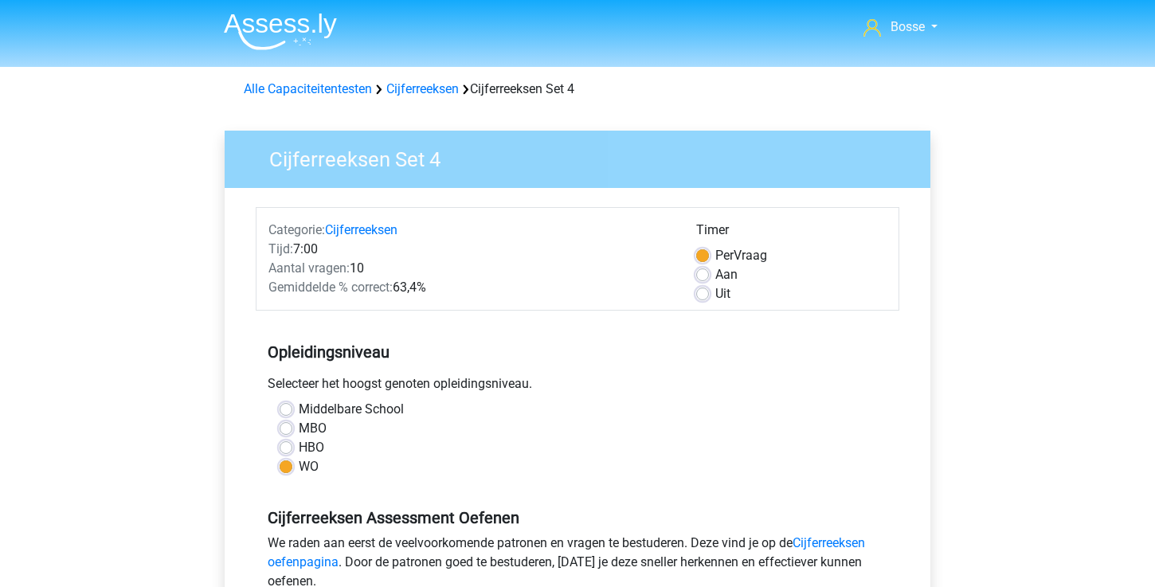
click at [715, 276] on label "Aan" at bounding box center [726, 274] width 22 height 19
click at [703, 276] on input "Aan" at bounding box center [702, 273] width 13 height 16
radio input "true"
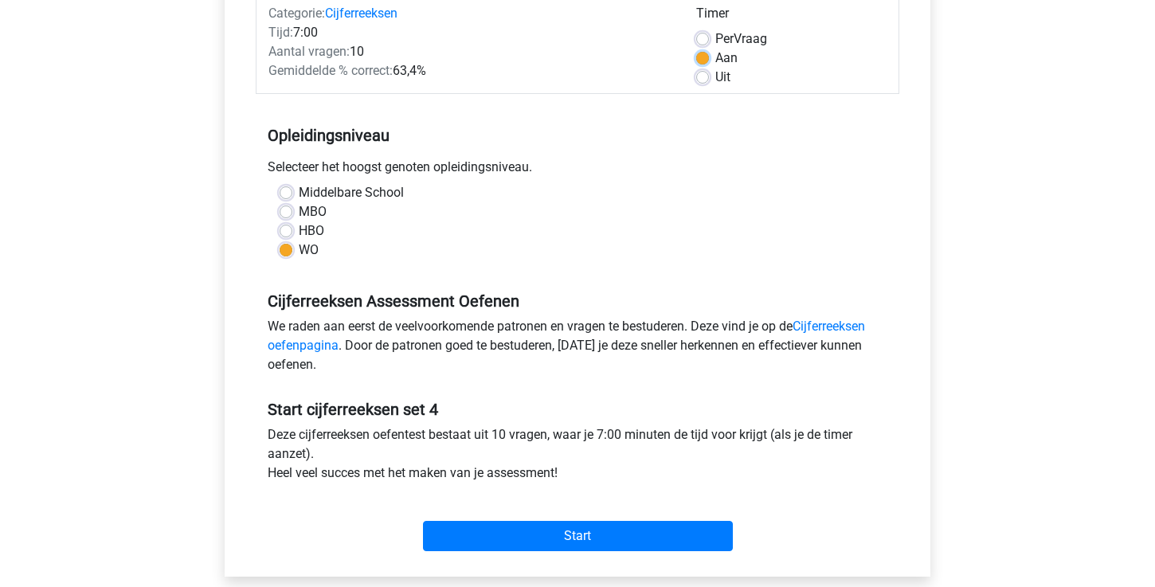
scroll to position [437, 0]
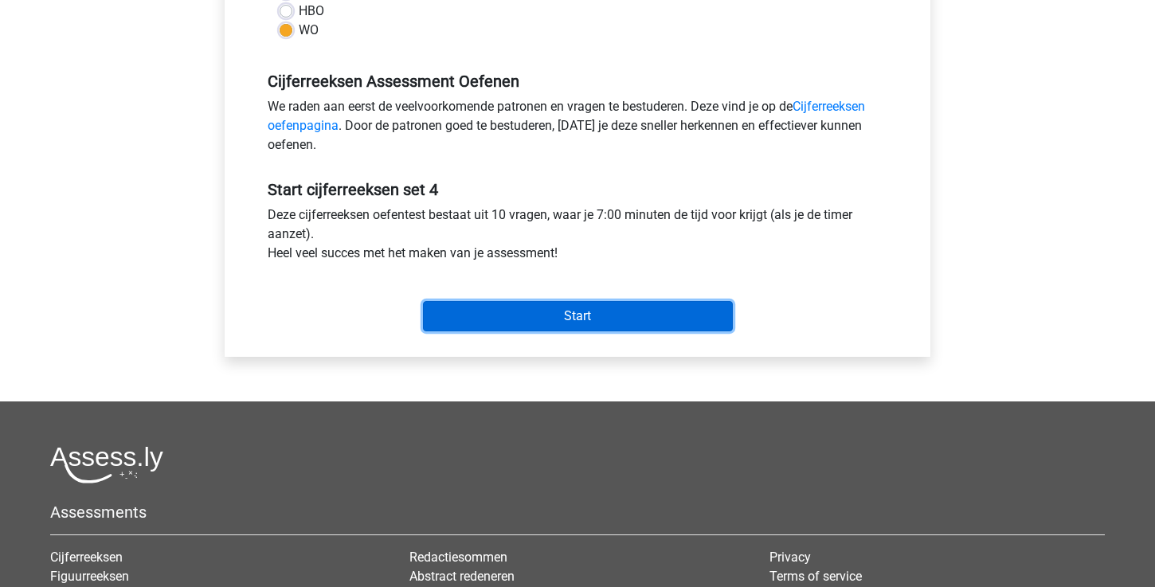
click at [555, 325] on input "Start" at bounding box center [578, 316] width 310 height 30
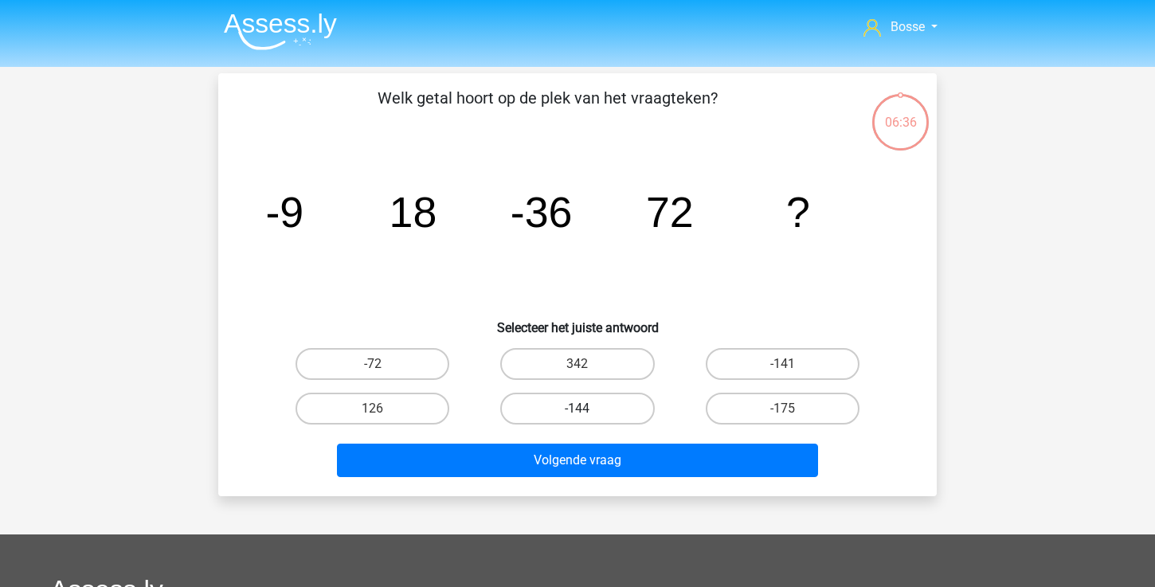
click at [625, 396] on label "-144" at bounding box center [577, 409] width 154 height 32
click at [588, 409] on input "-144" at bounding box center [583, 414] width 10 height 10
radio input "true"
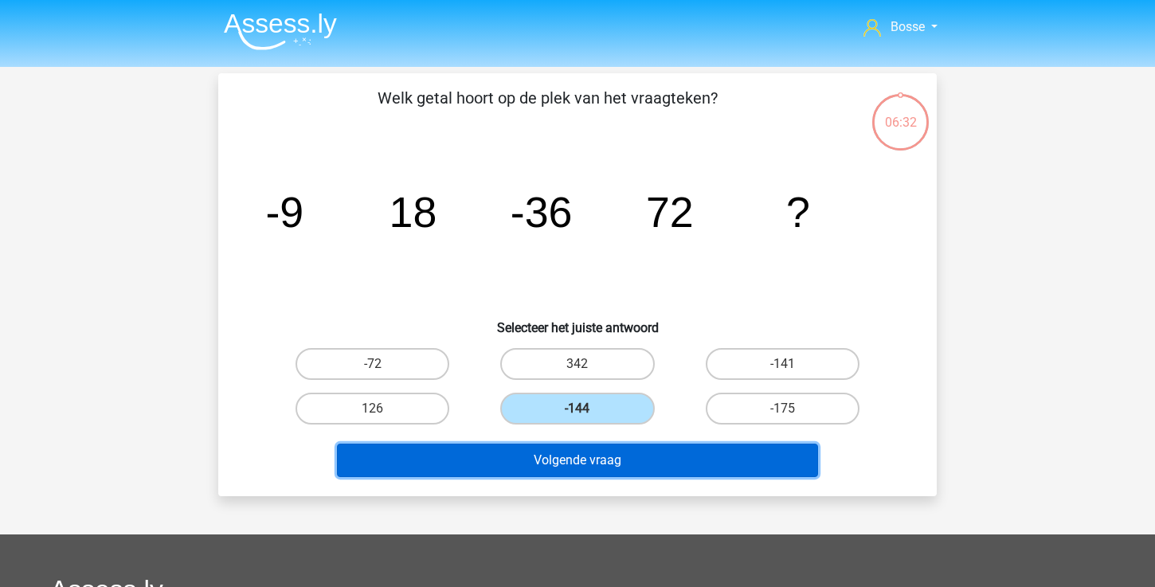
click at [635, 460] on button "Volgende vraag" at bounding box center [578, 460] width 482 height 33
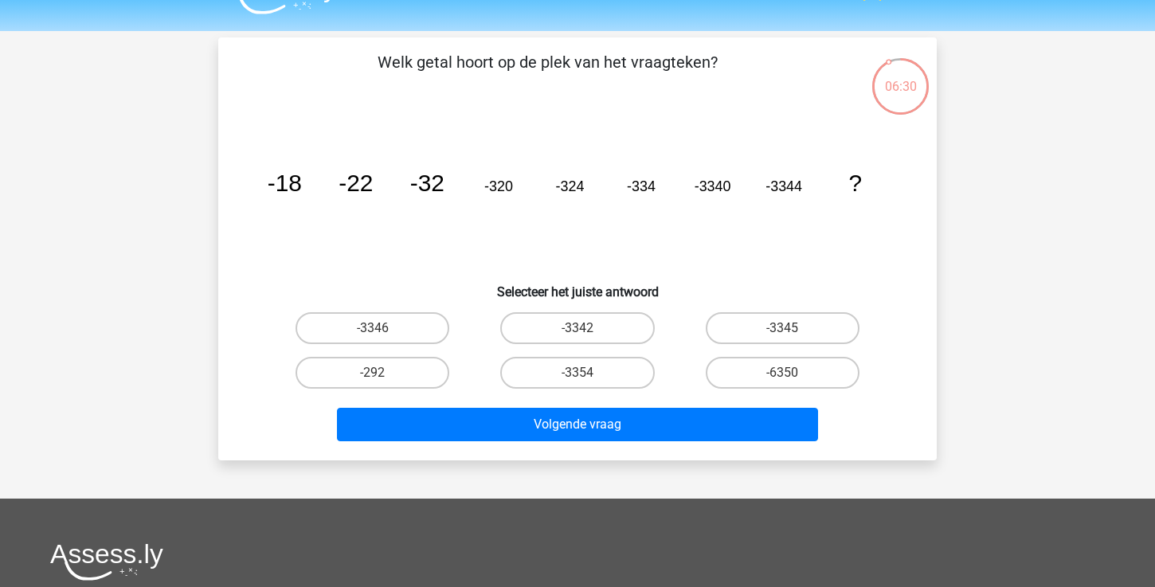
scroll to position [31, 0]
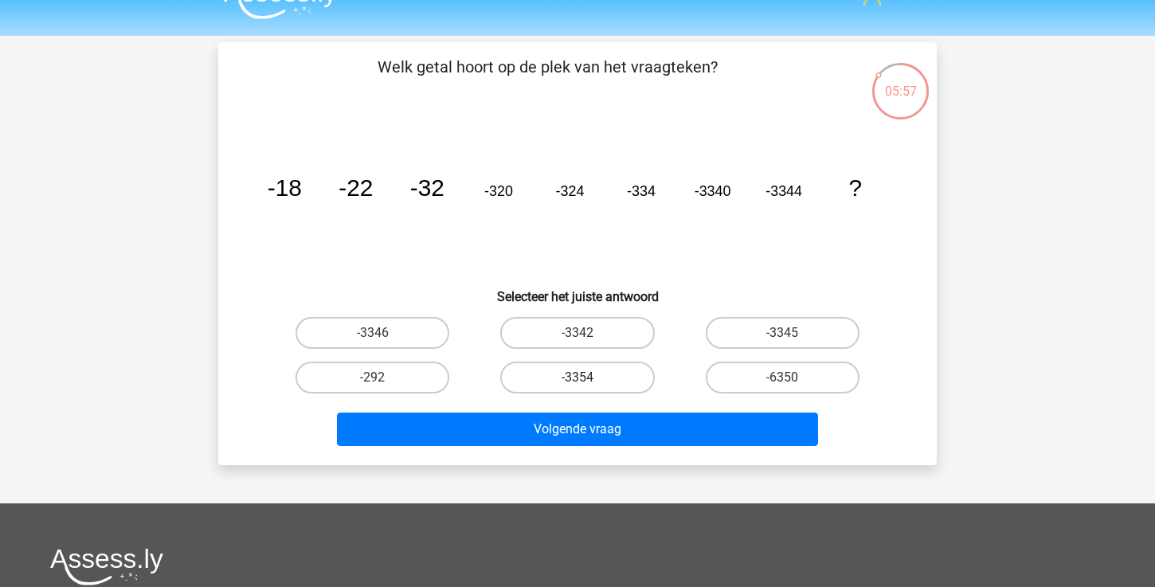
click at [615, 378] on label "-3354" at bounding box center [577, 378] width 154 height 32
click at [588, 378] on input "-3354" at bounding box center [583, 383] width 10 height 10
radio input "true"
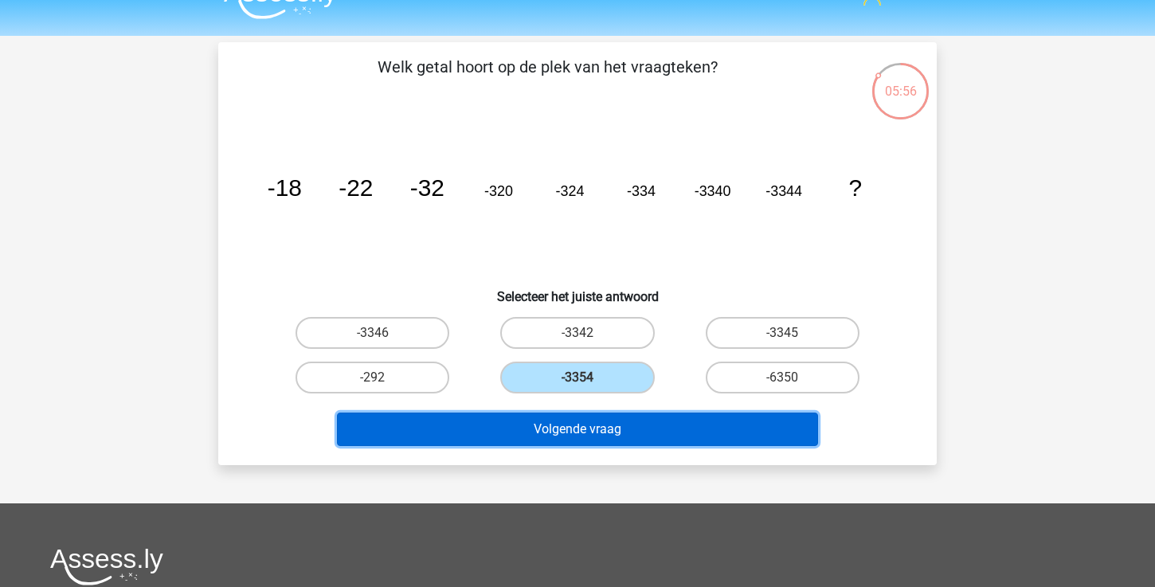
click at [610, 438] on button "Volgende vraag" at bounding box center [578, 429] width 482 height 33
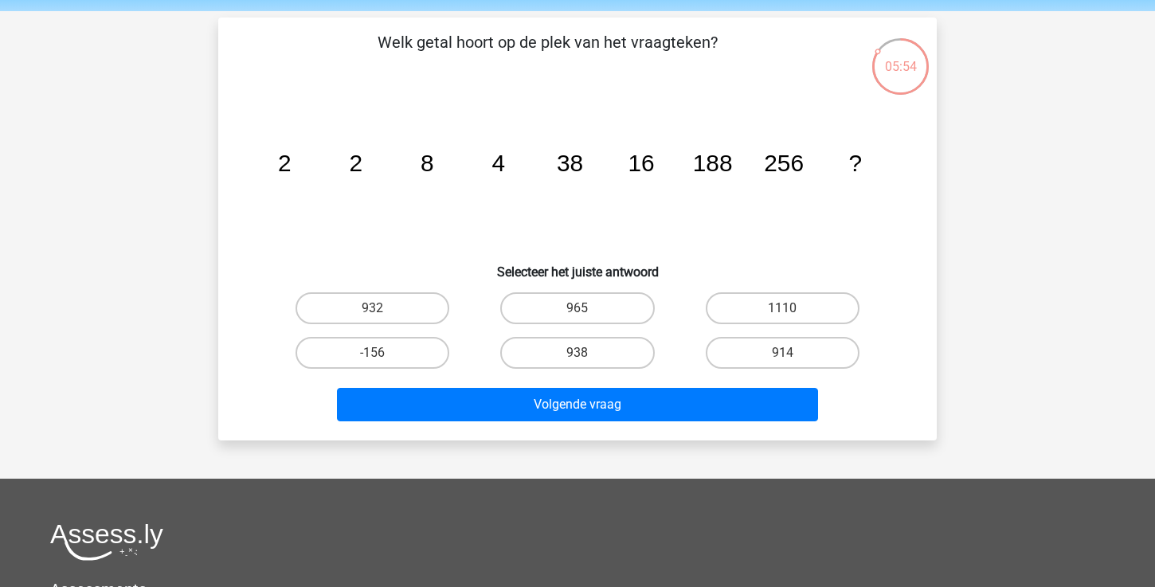
scroll to position [51, 0]
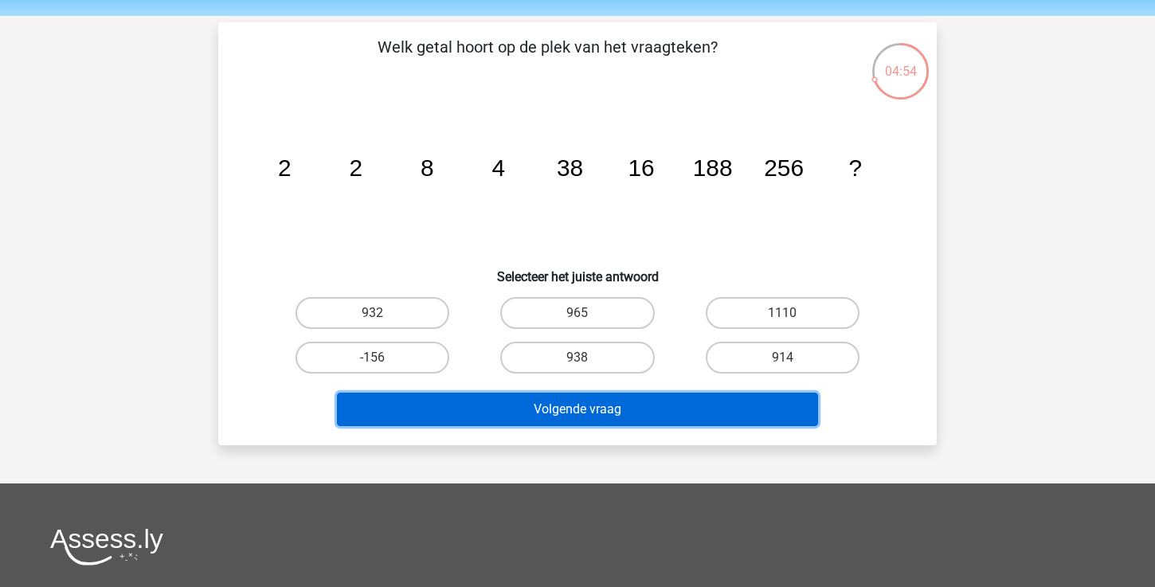
click at [561, 410] on button "Volgende vraag" at bounding box center [578, 409] width 482 height 33
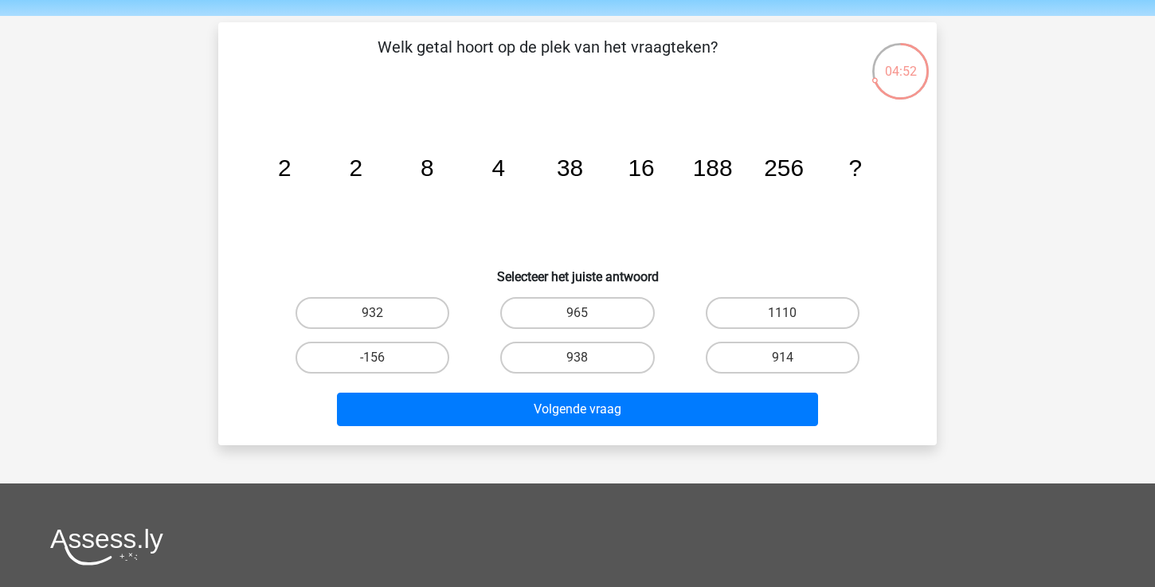
click at [696, 276] on h6 "Selecteer het juiste antwoord" at bounding box center [578, 271] width 668 height 28
click at [748, 357] on label "914" at bounding box center [783, 358] width 154 height 32
click at [782, 358] on input "914" at bounding box center [787, 363] width 10 height 10
radio input "true"
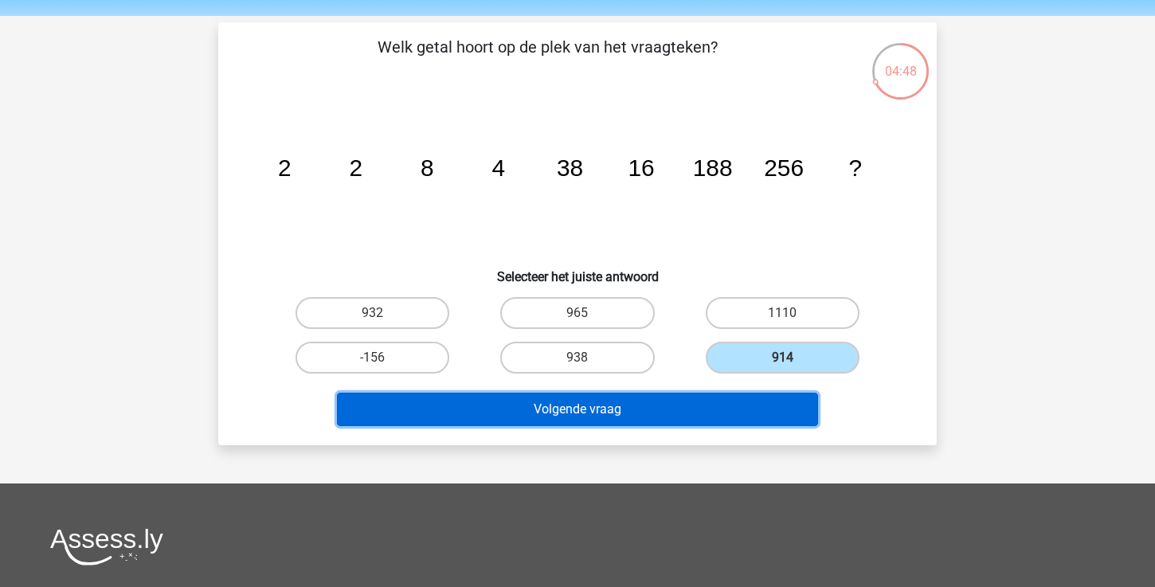
click at [635, 404] on button "Volgende vraag" at bounding box center [578, 409] width 482 height 33
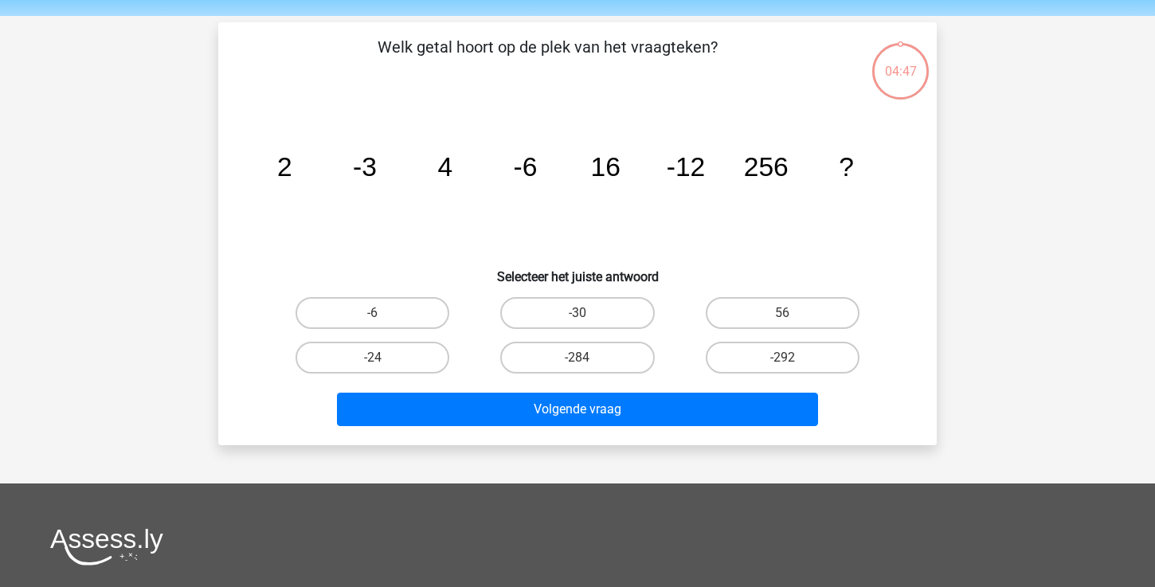
scroll to position [73, 0]
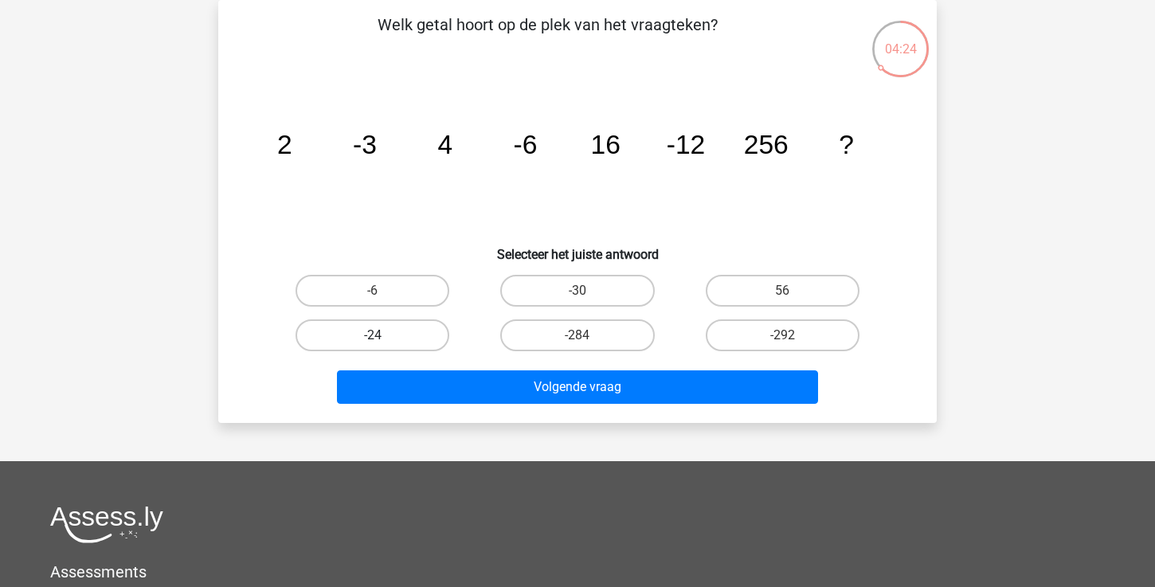
click at [379, 327] on label "-24" at bounding box center [373, 335] width 154 height 32
click at [379, 335] on input "-24" at bounding box center [378, 340] width 10 height 10
radio input "true"
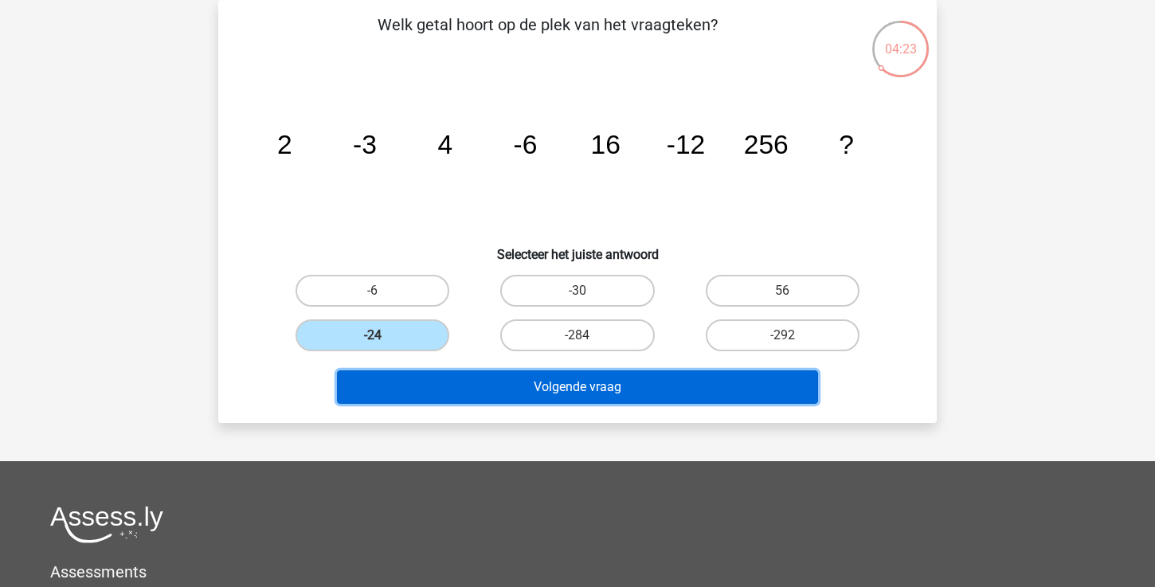
click at [578, 398] on button "Volgende vraag" at bounding box center [578, 386] width 482 height 33
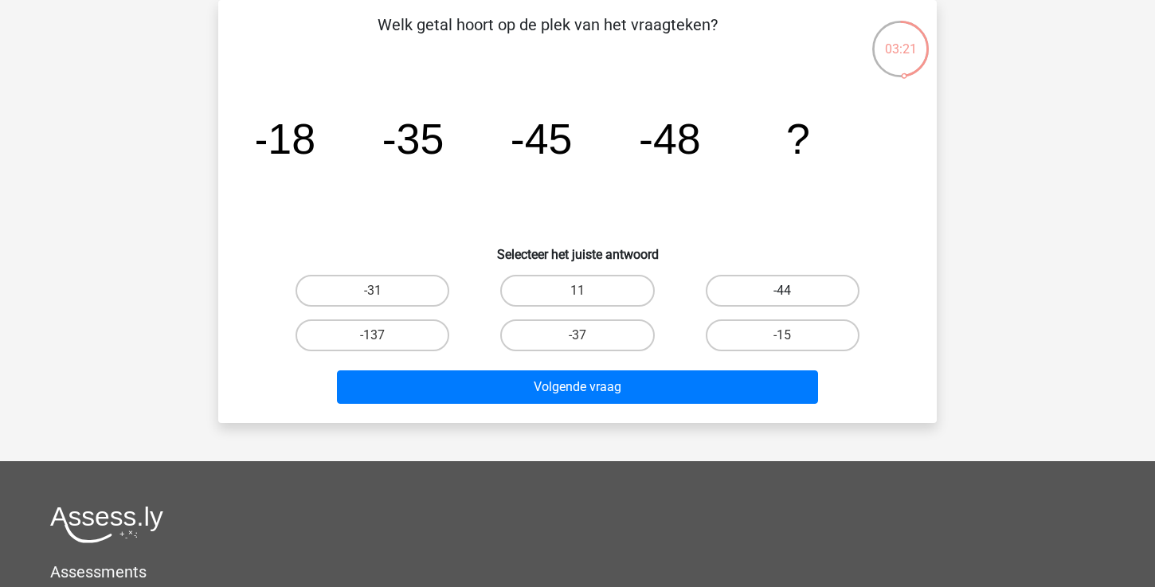
click at [750, 299] on label "-44" at bounding box center [783, 291] width 154 height 32
click at [782, 299] on input "-44" at bounding box center [787, 296] width 10 height 10
radio input "true"
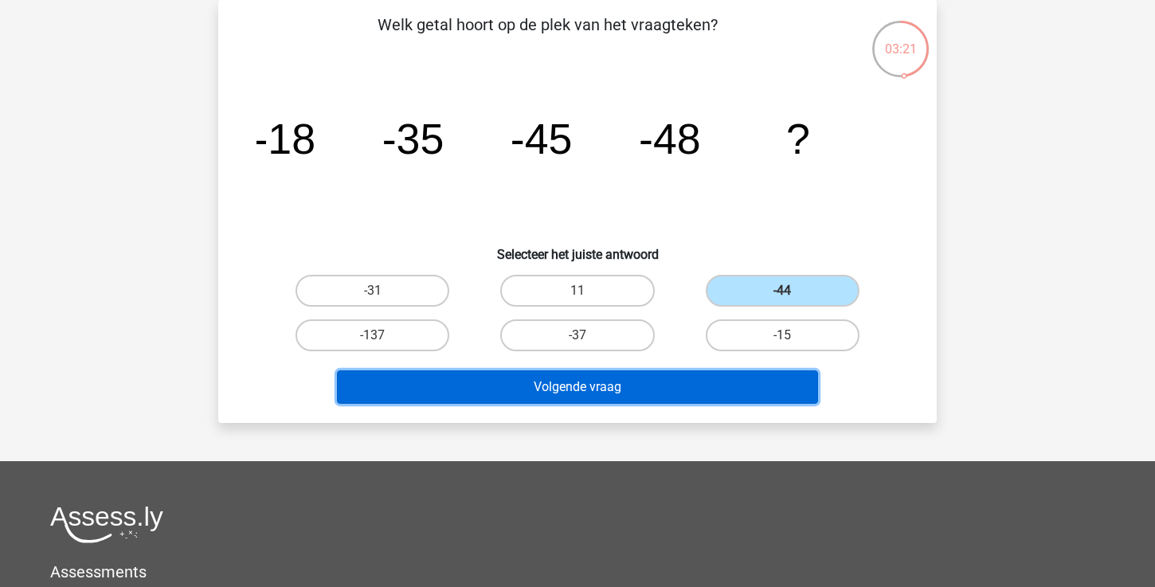
click at [700, 380] on button "Volgende vraag" at bounding box center [578, 386] width 482 height 33
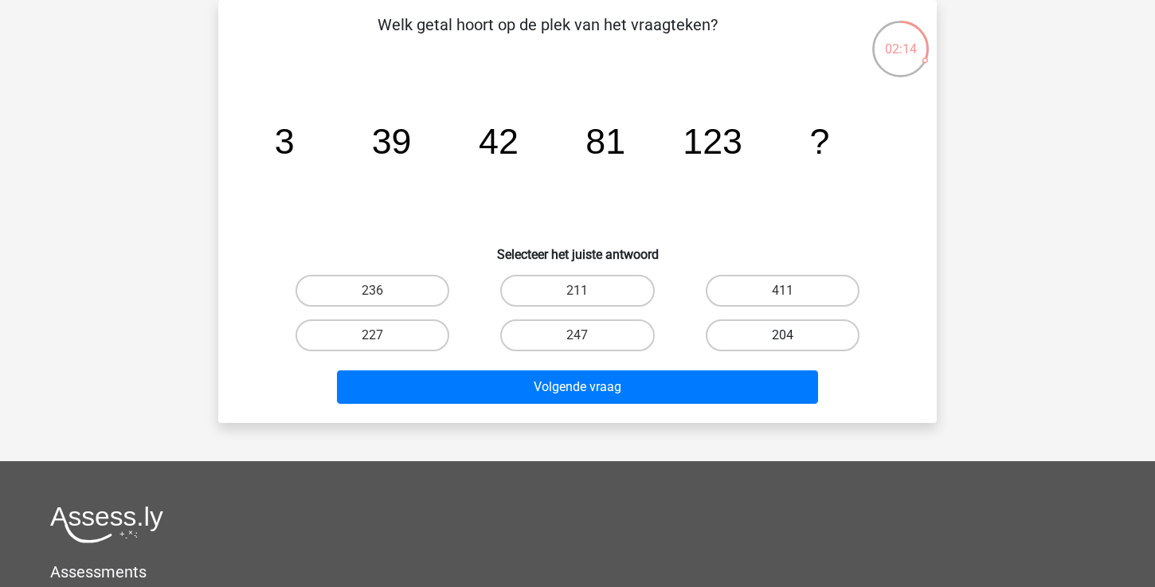
click at [767, 339] on label "204" at bounding box center [783, 335] width 154 height 32
click at [782, 339] on input "204" at bounding box center [787, 340] width 10 height 10
radio input "true"
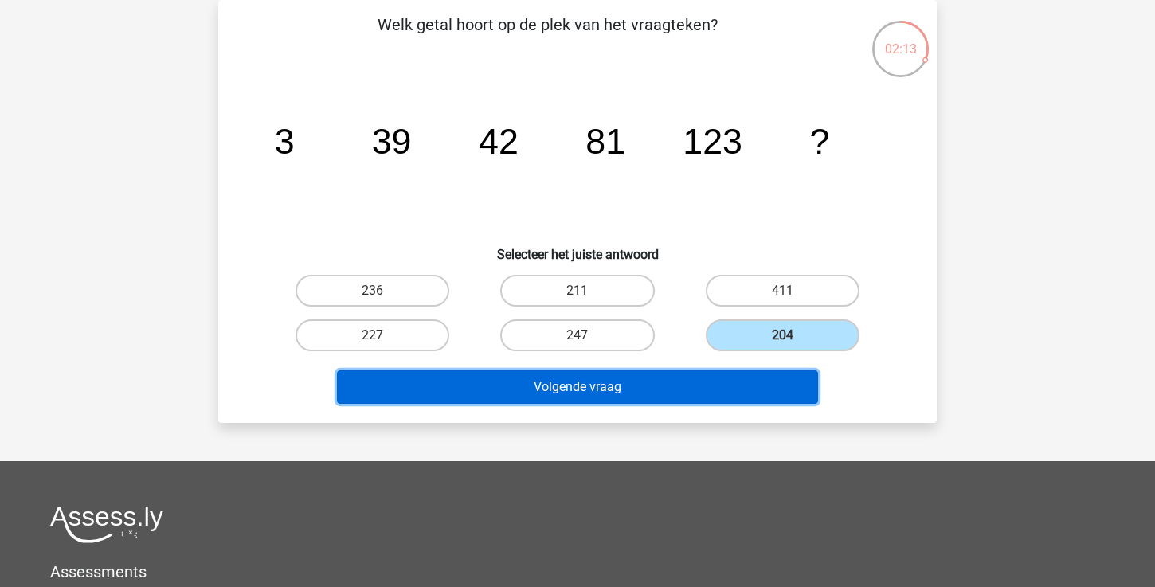
click at [668, 386] on button "Volgende vraag" at bounding box center [578, 386] width 482 height 33
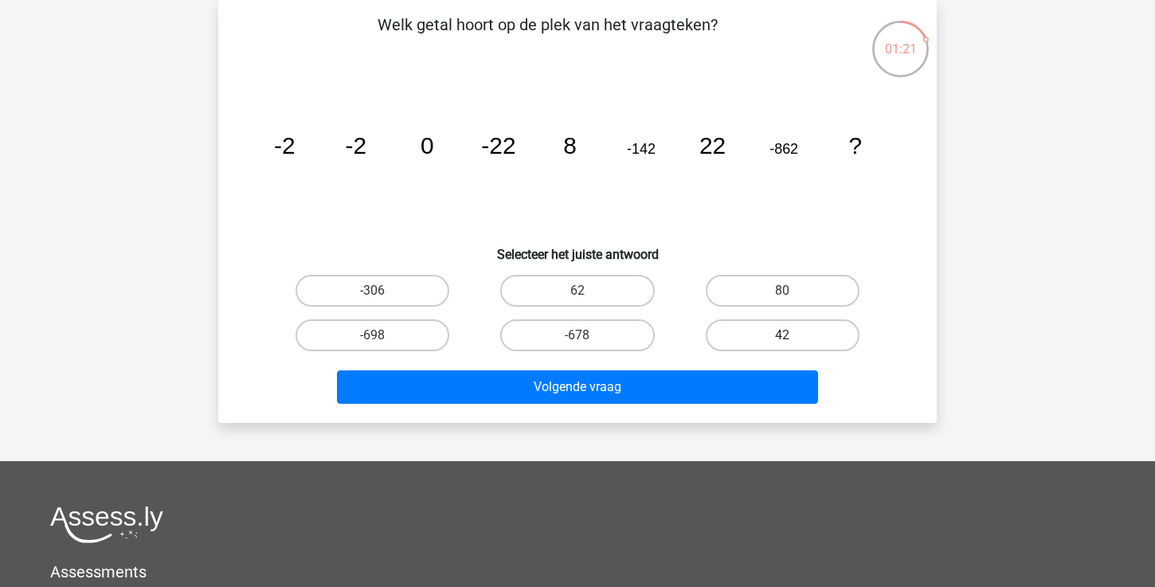
click at [739, 331] on label "42" at bounding box center [783, 335] width 154 height 32
click at [782, 335] on input "42" at bounding box center [787, 340] width 10 height 10
radio input "true"
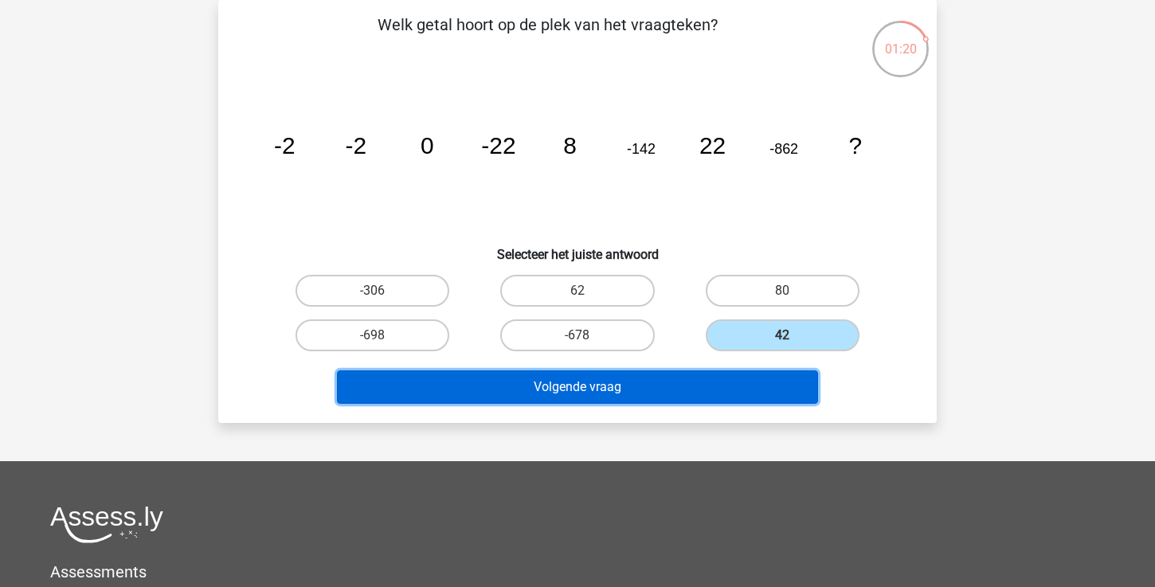
click at [690, 380] on button "Volgende vraag" at bounding box center [578, 386] width 482 height 33
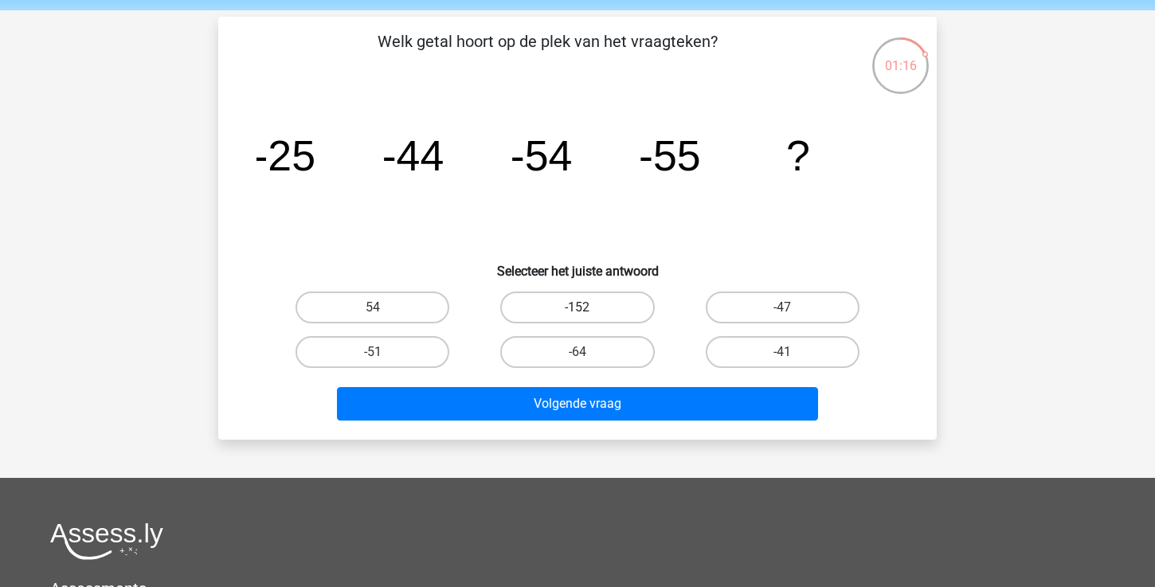
scroll to position [52, 0]
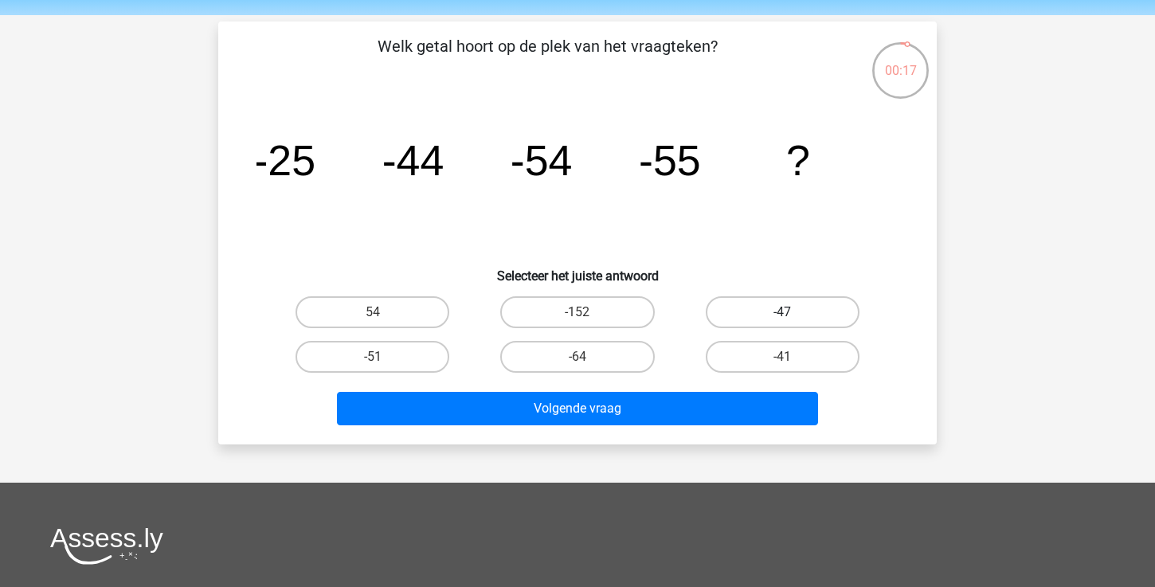
click at [755, 299] on label "-47" at bounding box center [783, 312] width 154 height 32
click at [782, 312] on input "-47" at bounding box center [787, 317] width 10 height 10
radio input "true"
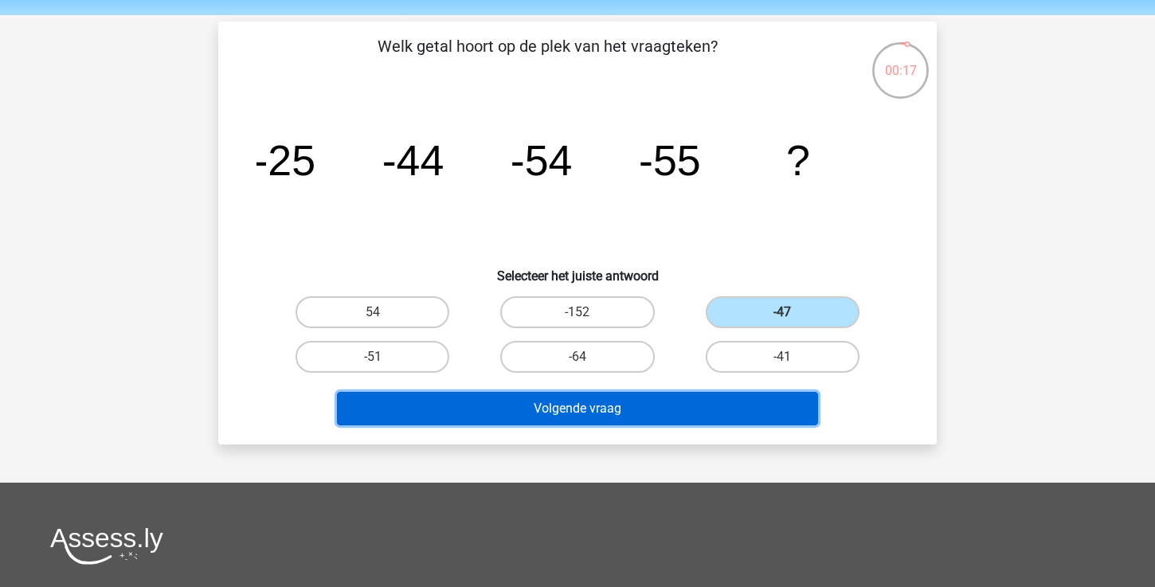
click at [652, 407] on button "Volgende vraag" at bounding box center [578, 408] width 482 height 33
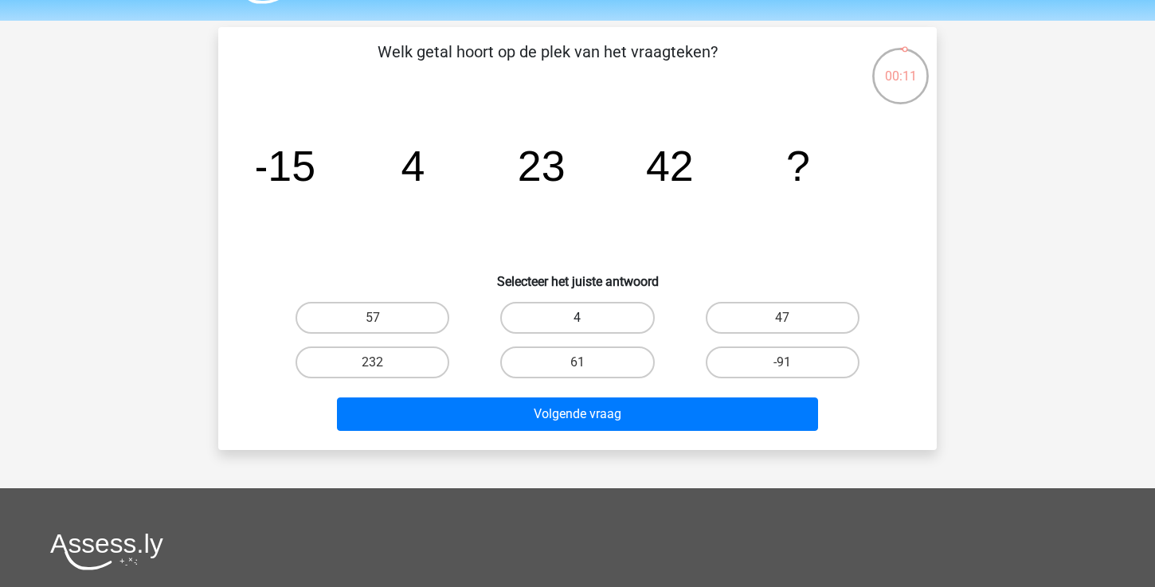
scroll to position [0, 0]
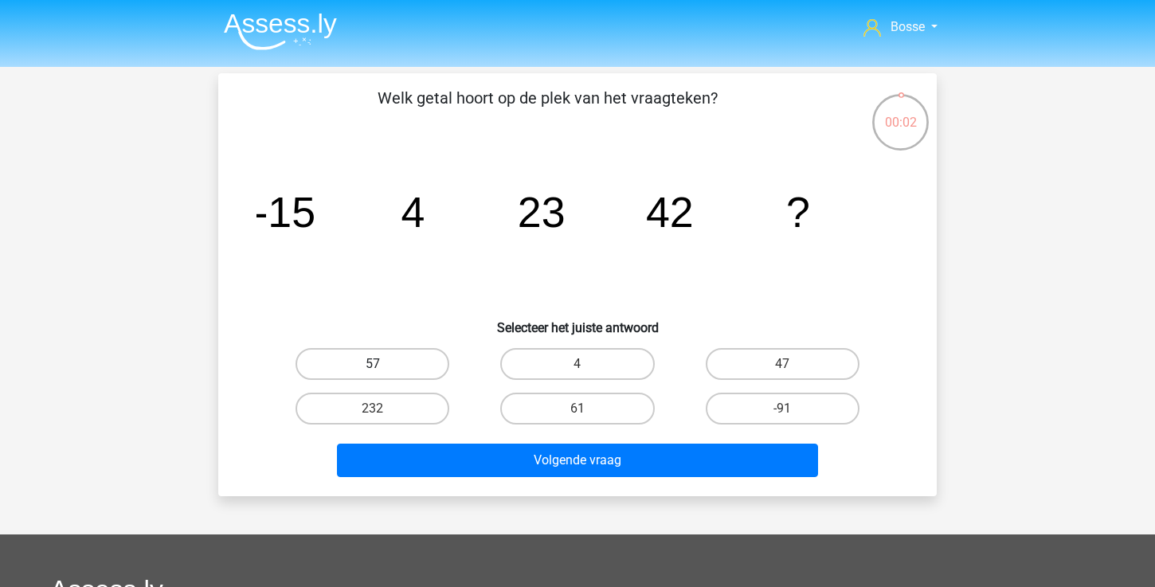
click at [410, 368] on label "57" at bounding box center [373, 364] width 154 height 32
click at [383, 368] on input "57" at bounding box center [378, 369] width 10 height 10
radio input "true"
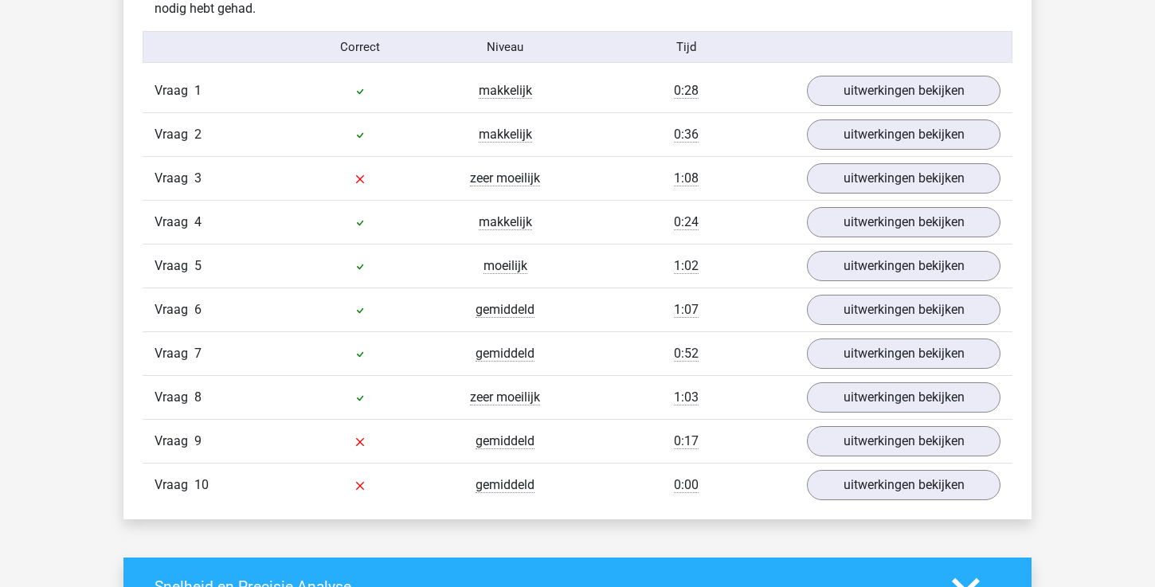
scroll to position [993, 0]
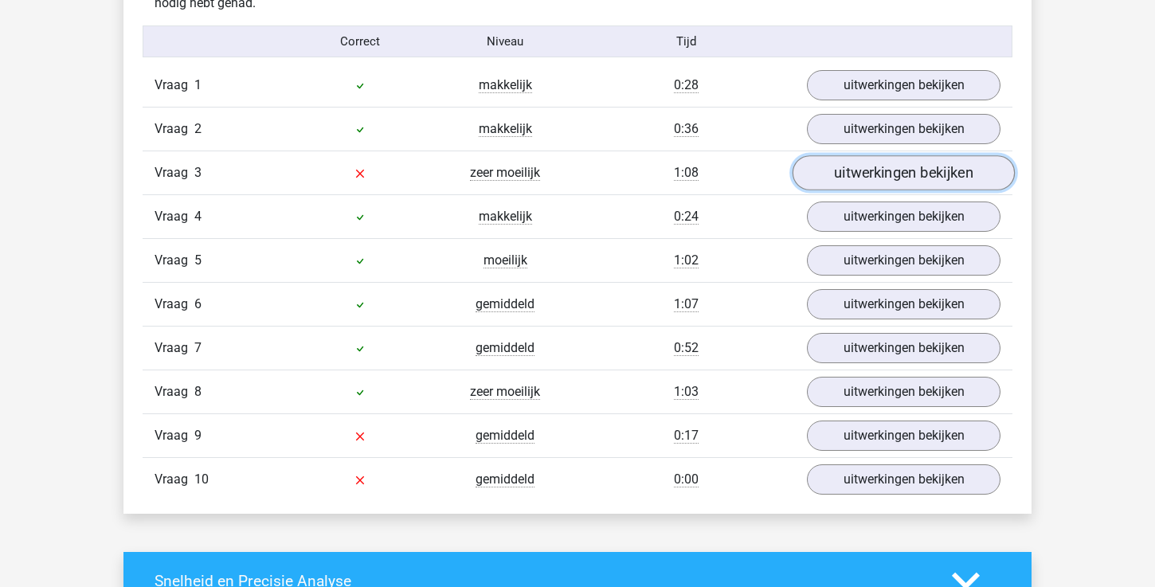
click at [884, 174] on link "uitwerkingen bekijken" at bounding box center [904, 172] width 222 height 35
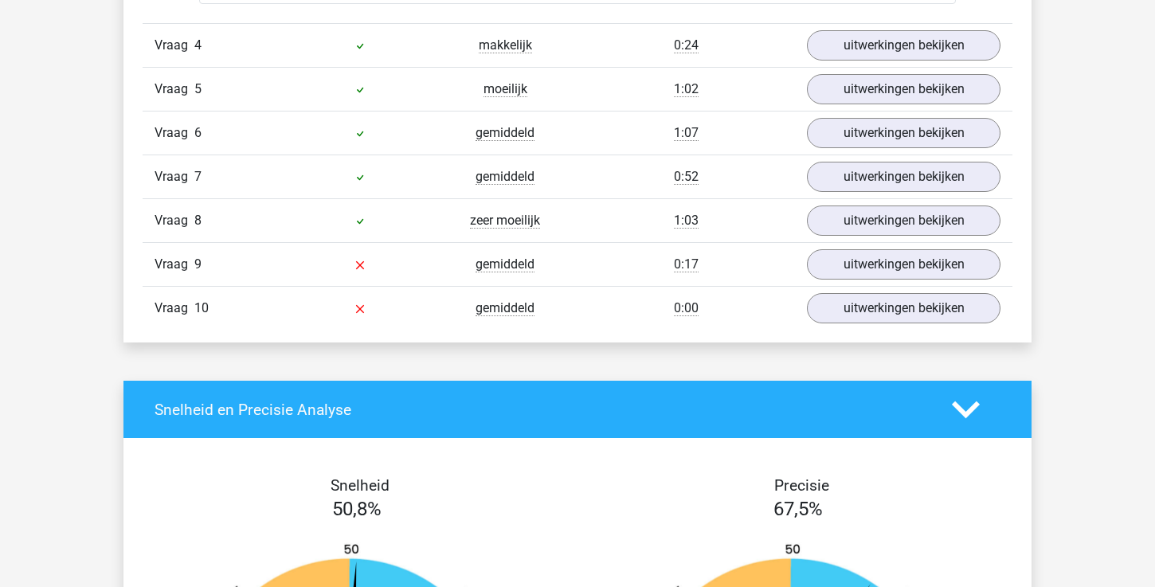
scroll to position [2008, 0]
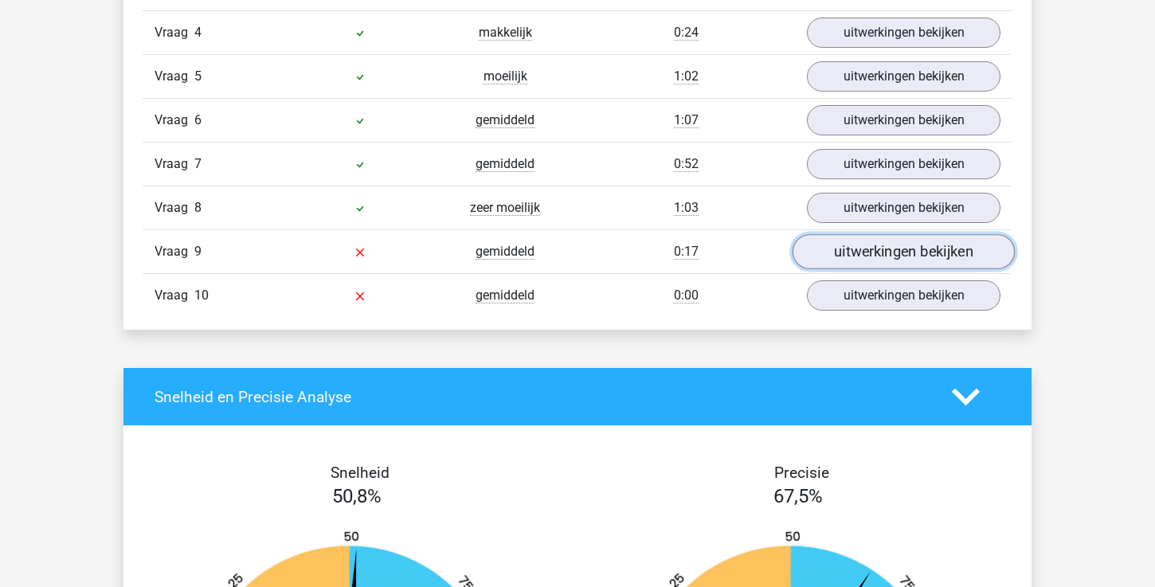
click at [839, 241] on link "uitwerkingen bekijken" at bounding box center [904, 251] width 222 height 35
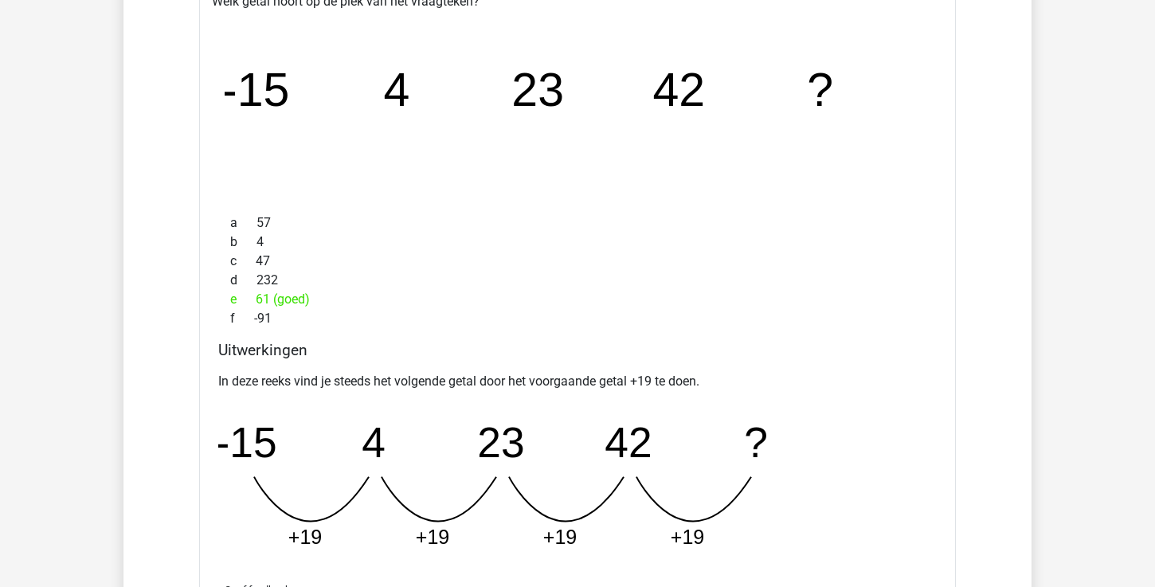
scroll to position [2322, 0]
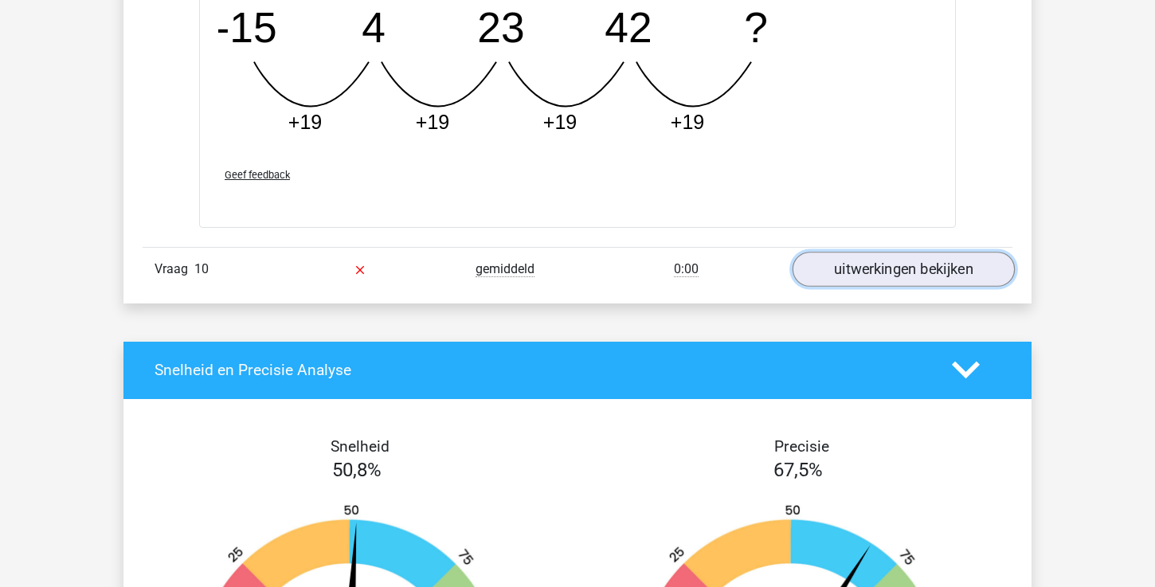
click at [857, 268] on link "uitwerkingen bekijken" at bounding box center [904, 269] width 222 height 35
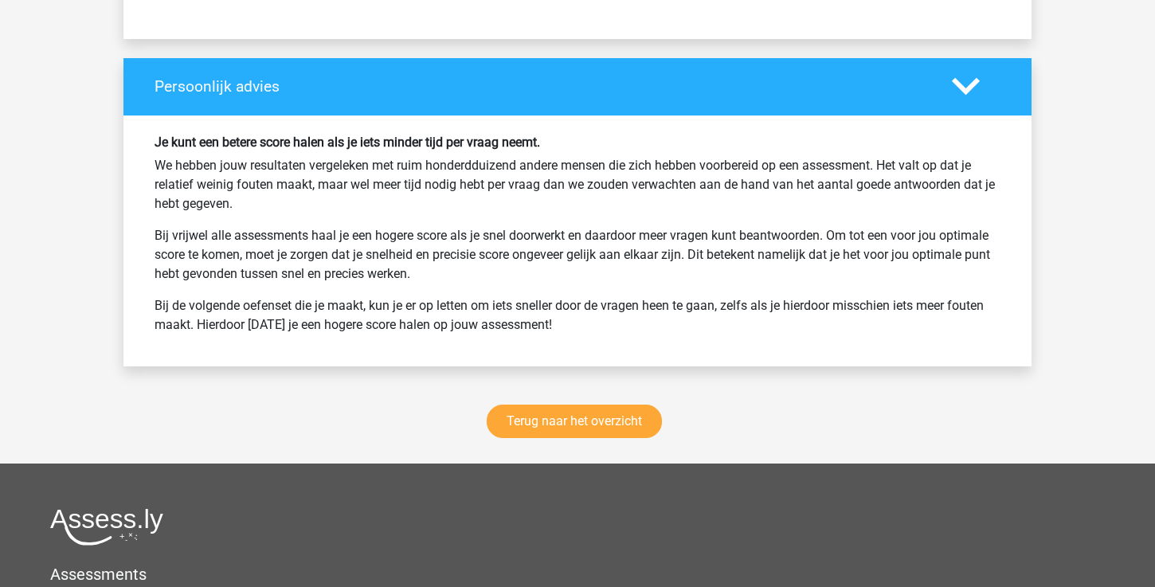
scroll to position [4288, 0]
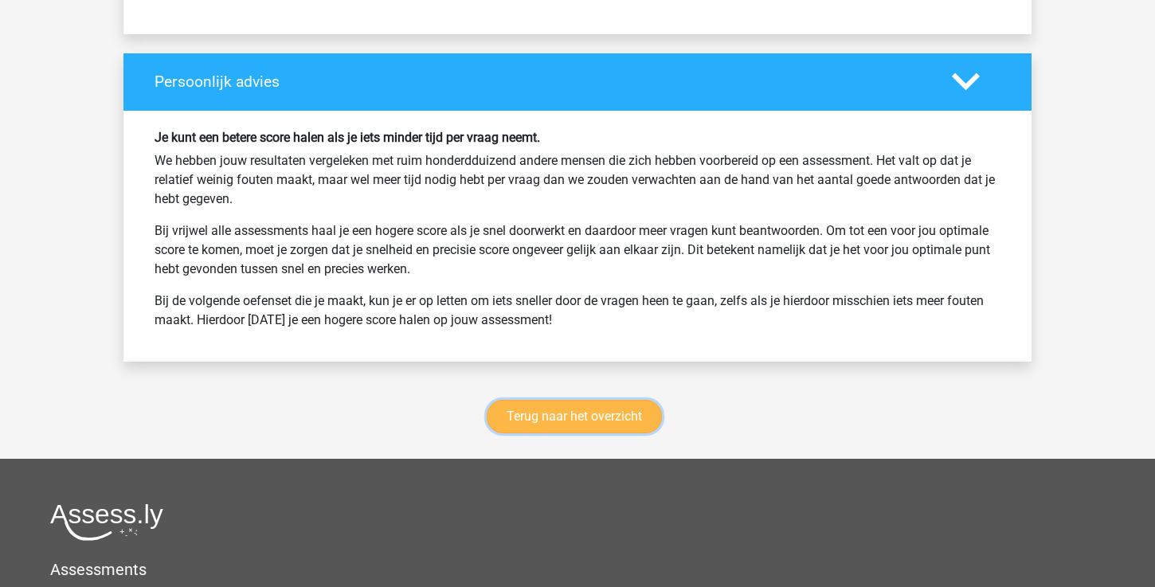
click at [532, 433] on link "Terug naar het overzicht" at bounding box center [574, 416] width 175 height 33
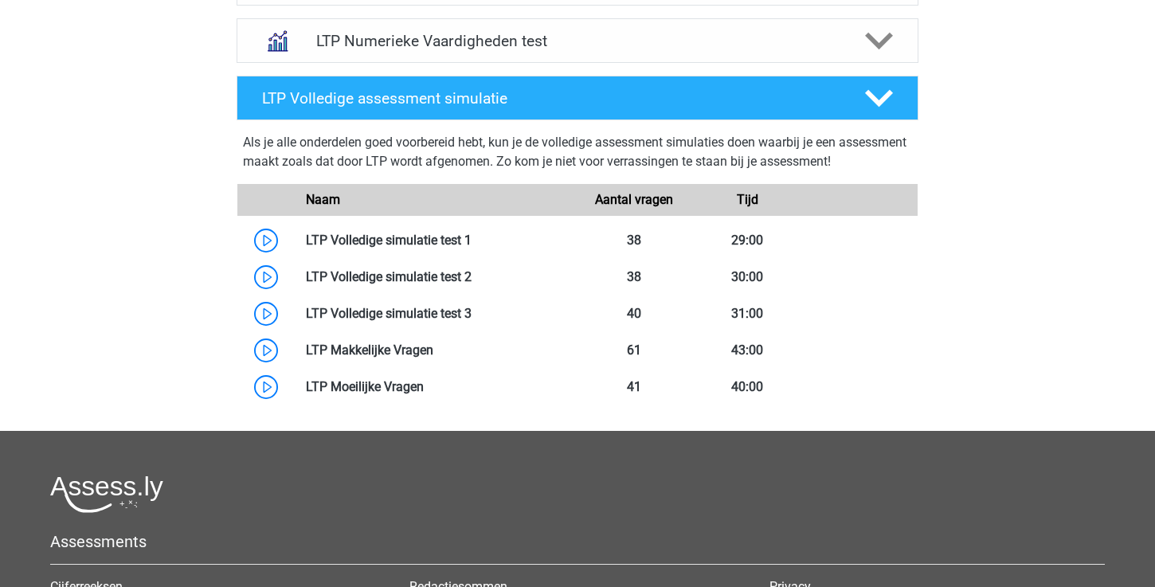
scroll to position [821, 0]
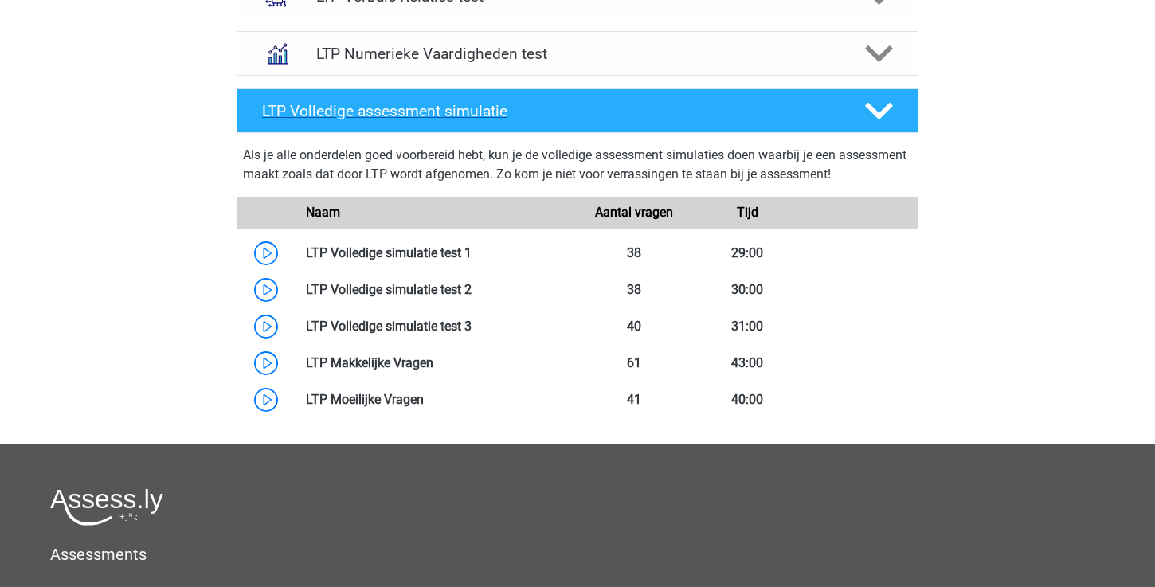
click at [903, 111] on div at bounding box center [878, 111] width 54 height 28
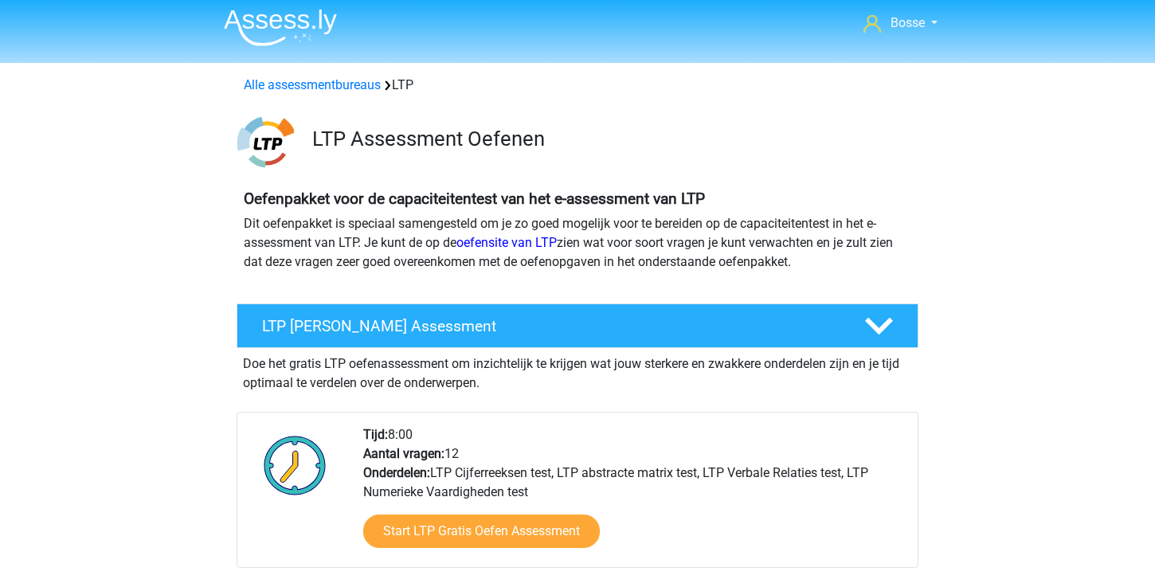
scroll to position [0, 0]
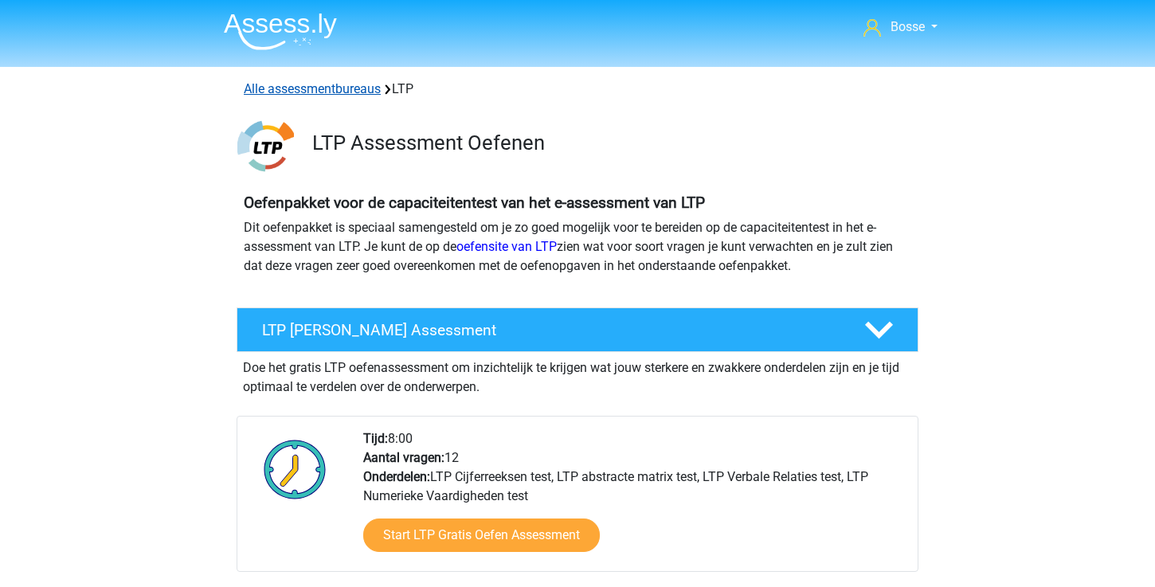
click at [369, 92] on link "Alle assessmentbureaus" at bounding box center [312, 88] width 137 height 15
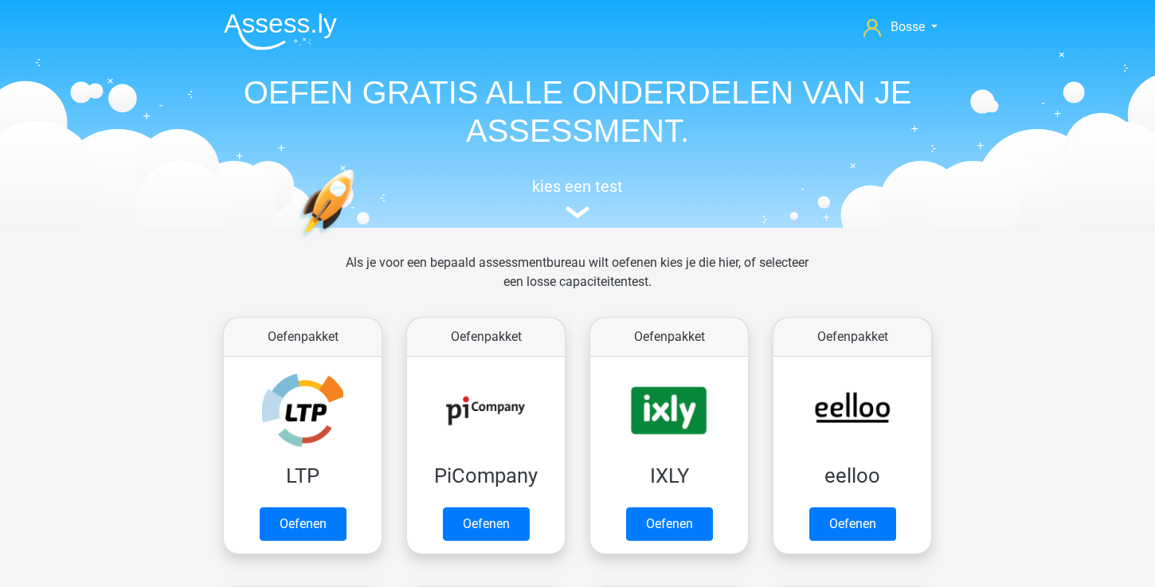
scroll to position [253, 0]
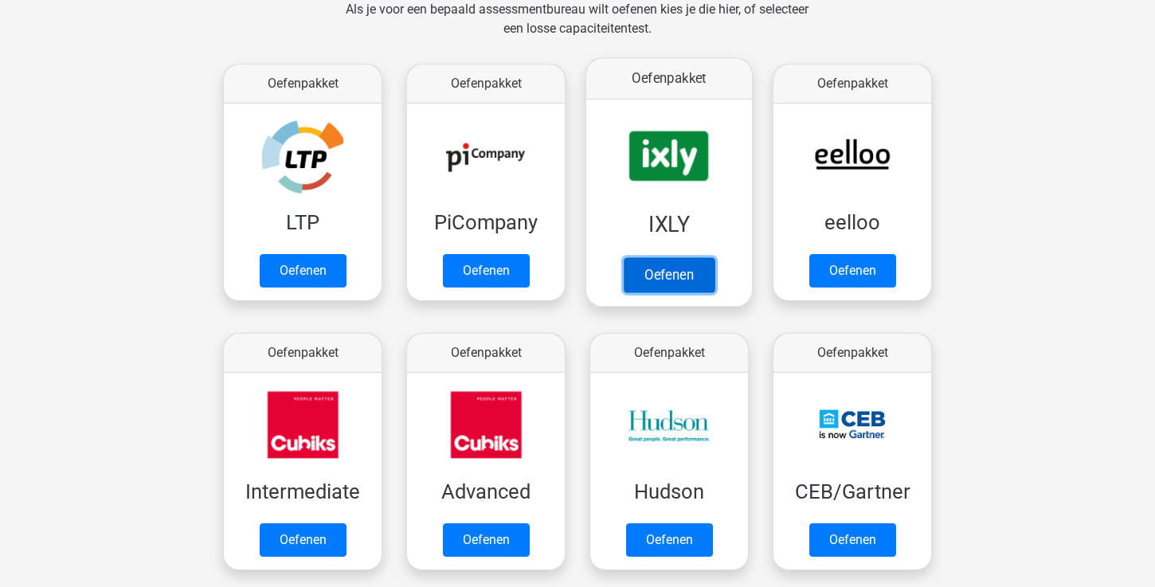
click at [659, 278] on link "Oefenen" at bounding box center [669, 274] width 91 height 35
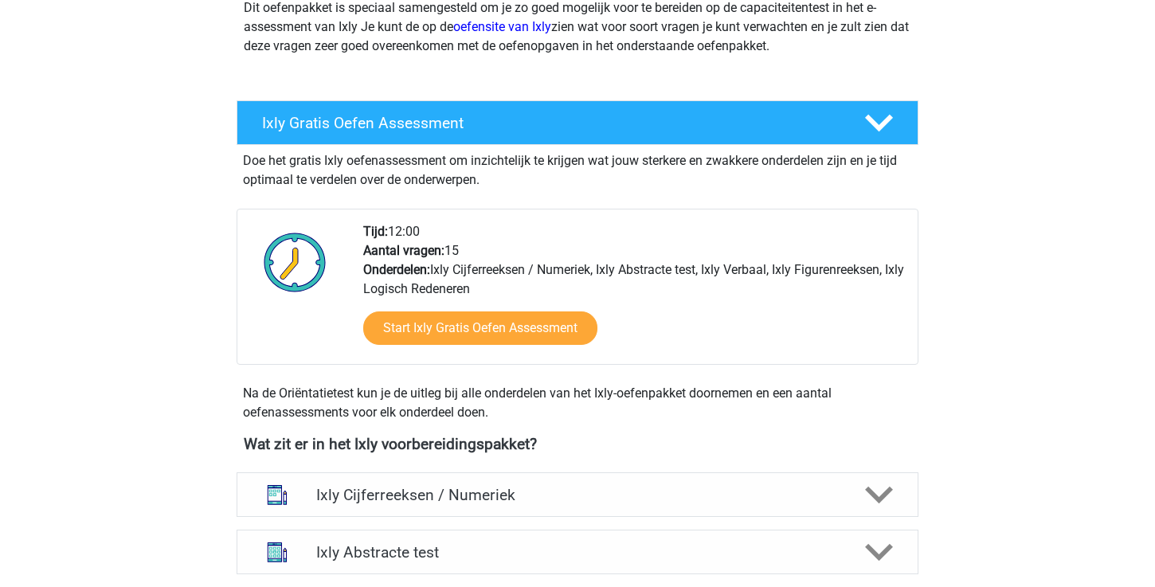
scroll to position [445, 0]
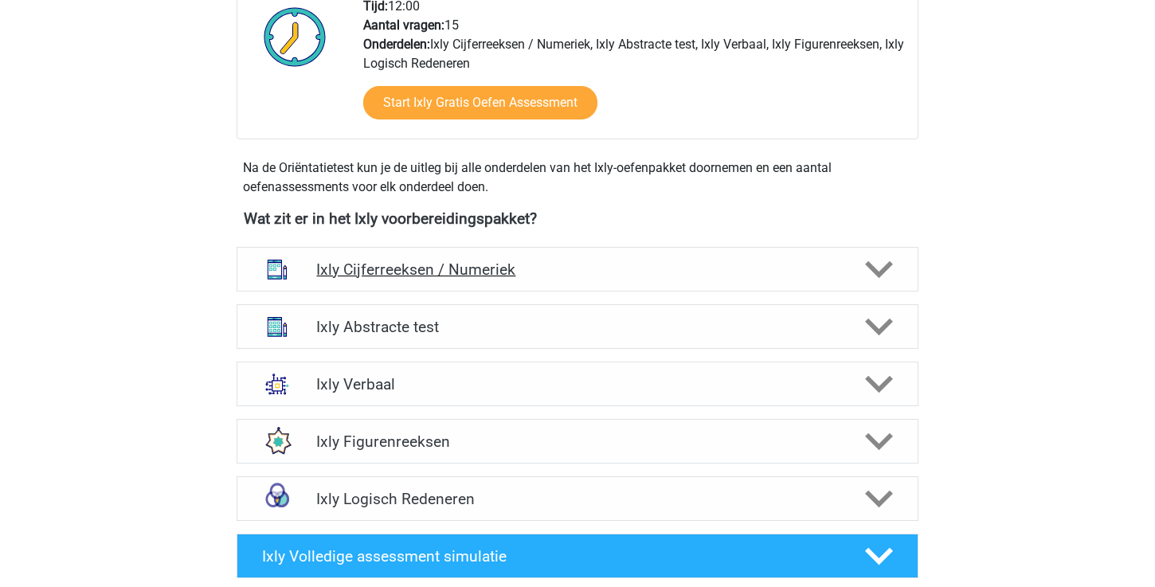
click at [751, 268] on h4 "Ixly Cijferreeksen / Numeriek" at bounding box center [577, 270] width 522 height 18
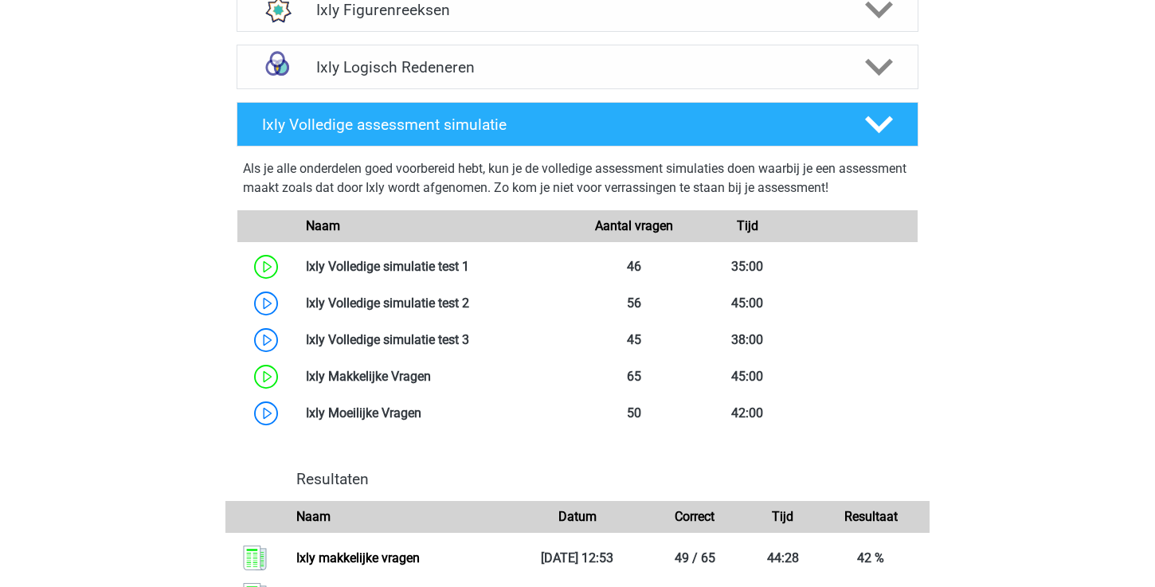
scroll to position [2012, 0]
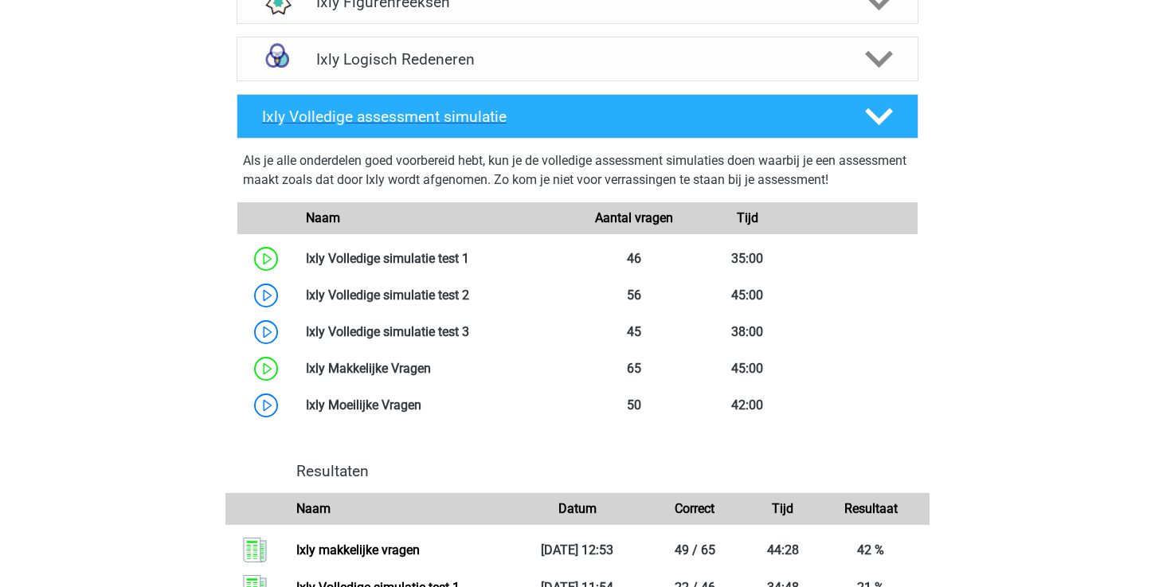
click at [884, 121] on icon at bounding box center [879, 117] width 28 height 28
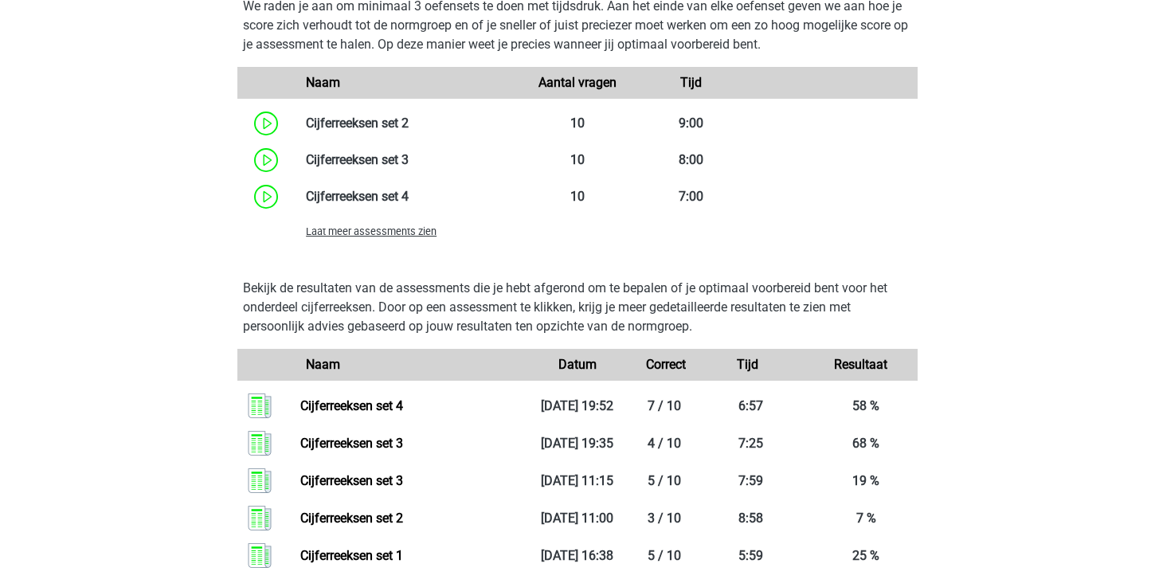
scroll to position [1302, 0]
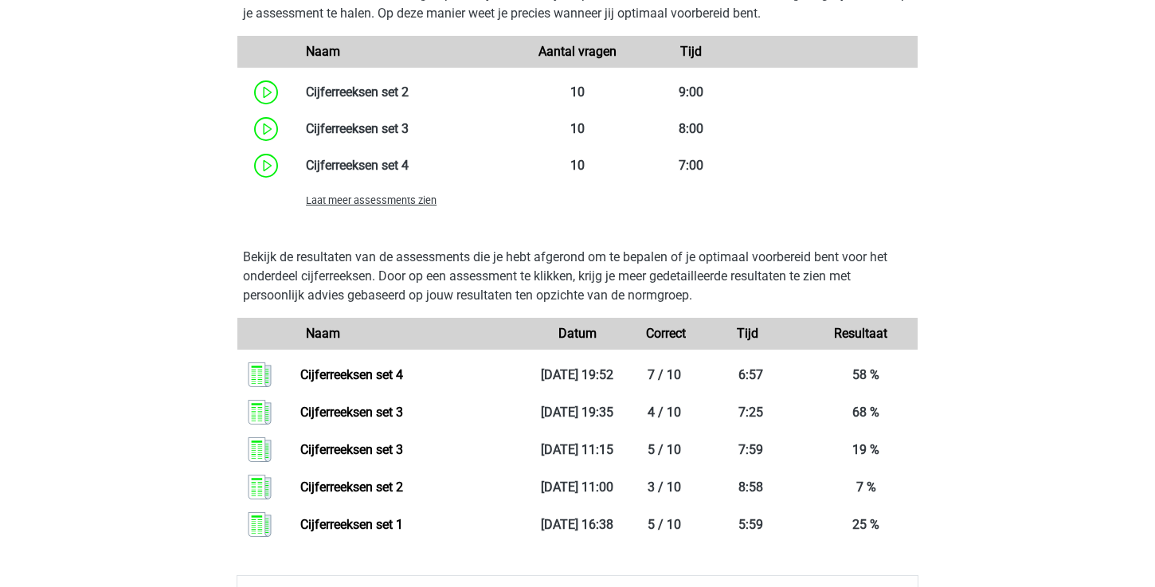
click at [386, 206] on span "Laat meer assessments zien" at bounding box center [371, 200] width 131 height 12
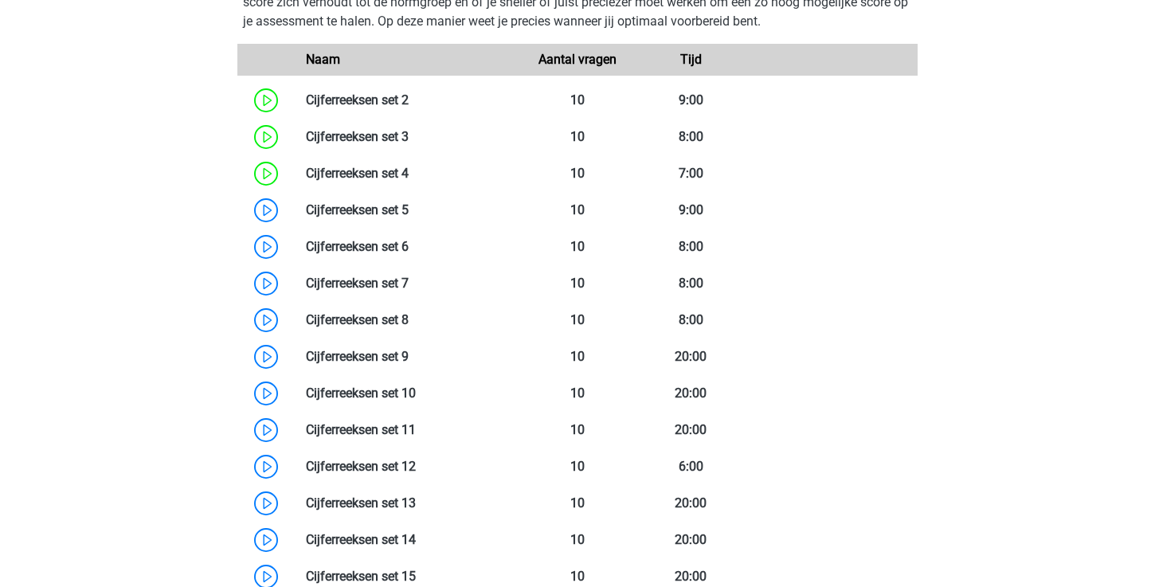
scroll to position [1285, 0]
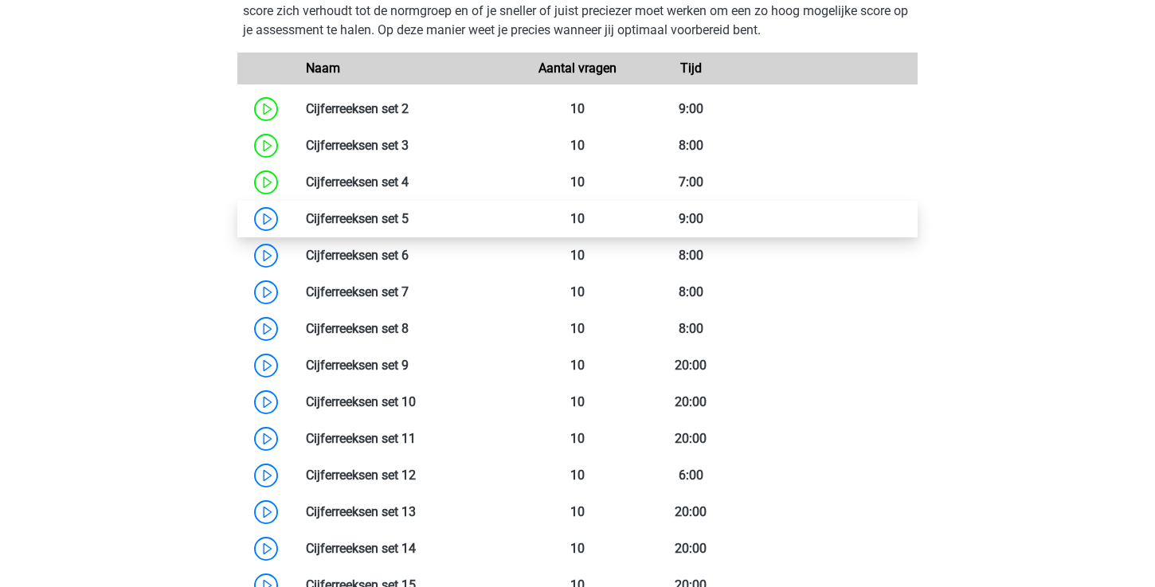
click at [409, 219] on link at bounding box center [409, 218] width 0 height 15
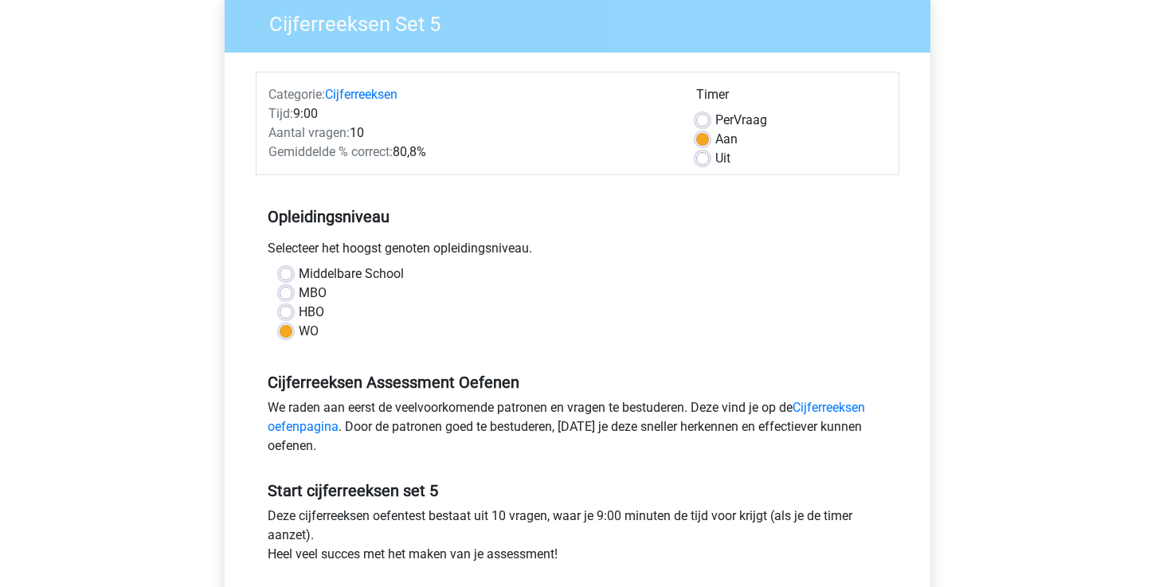
scroll to position [312, 0]
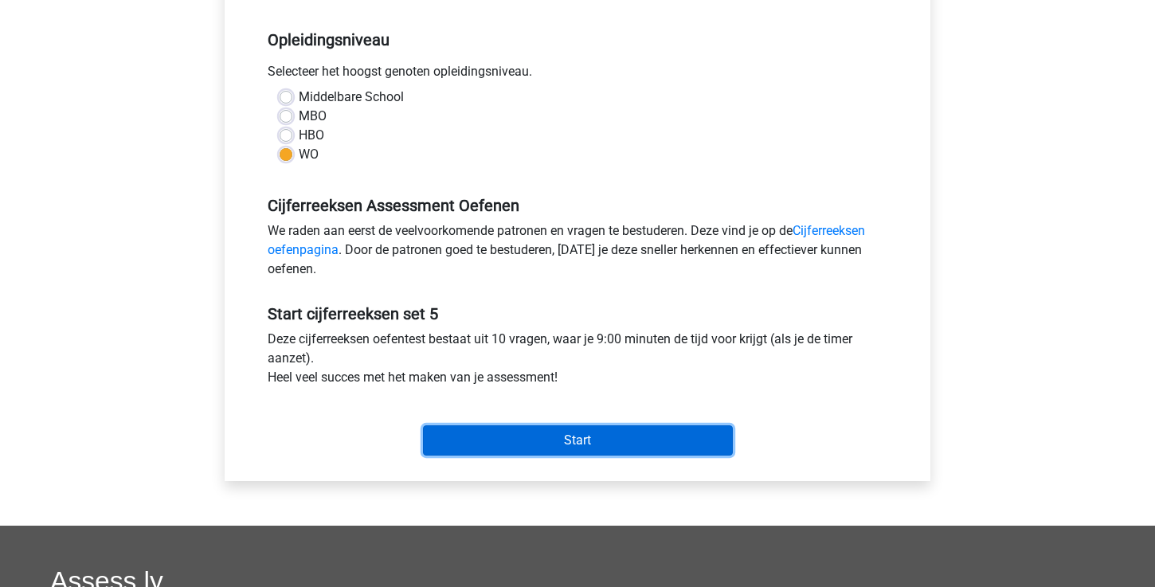
click at [496, 441] on input "Start" at bounding box center [578, 440] width 310 height 30
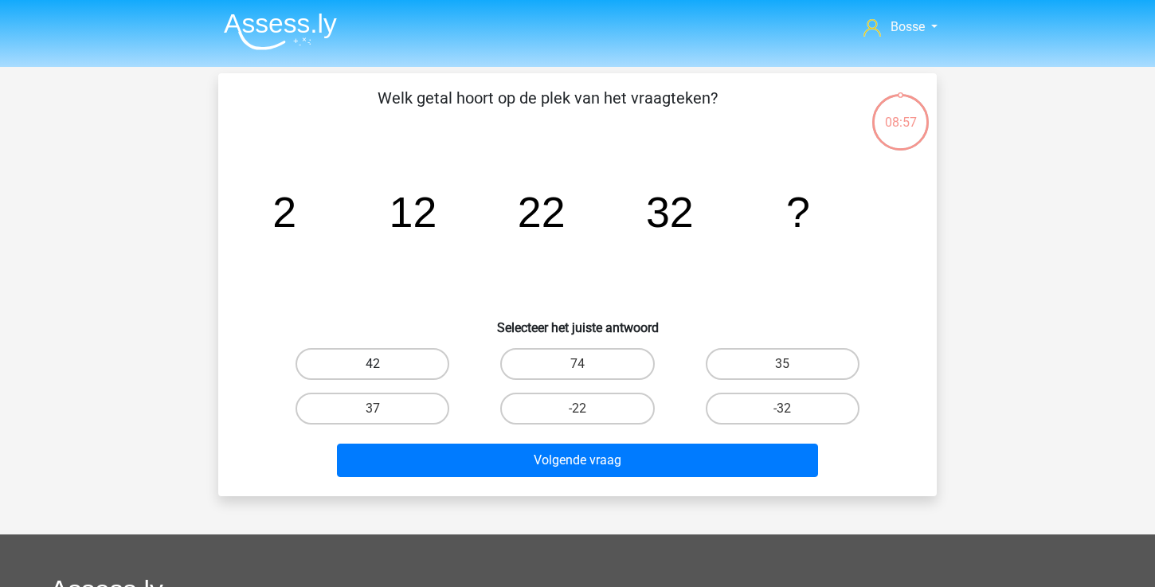
click at [386, 371] on label "42" at bounding box center [373, 364] width 154 height 32
click at [383, 371] on input "42" at bounding box center [378, 369] width 10 height 10
radio input "true"
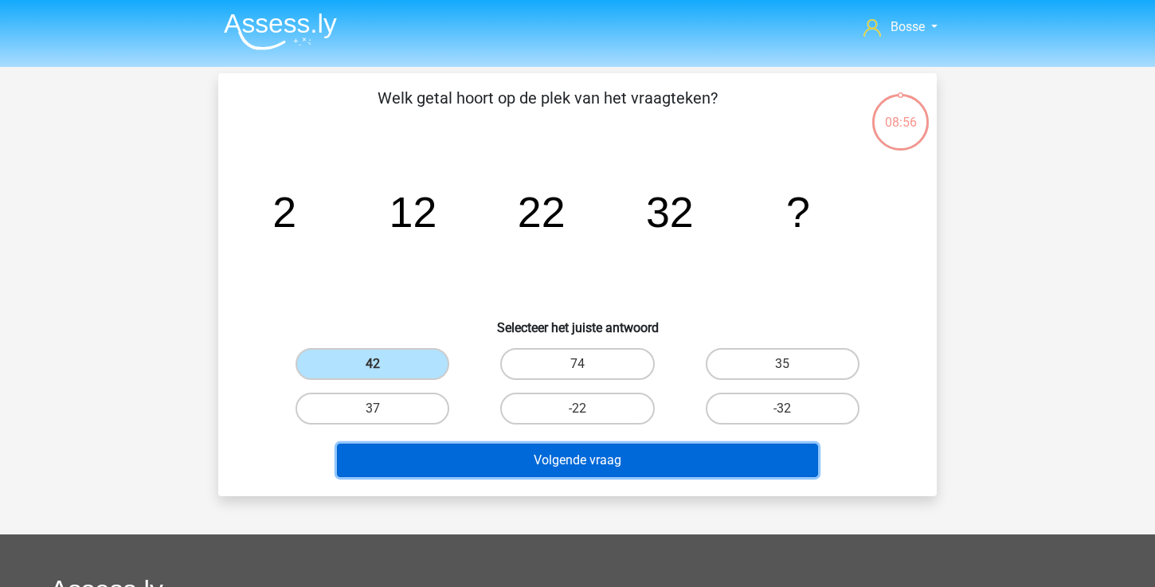
click at [547, 466] on button "Volgende vraag" at bounding box center [578, 460] width 482 height 33
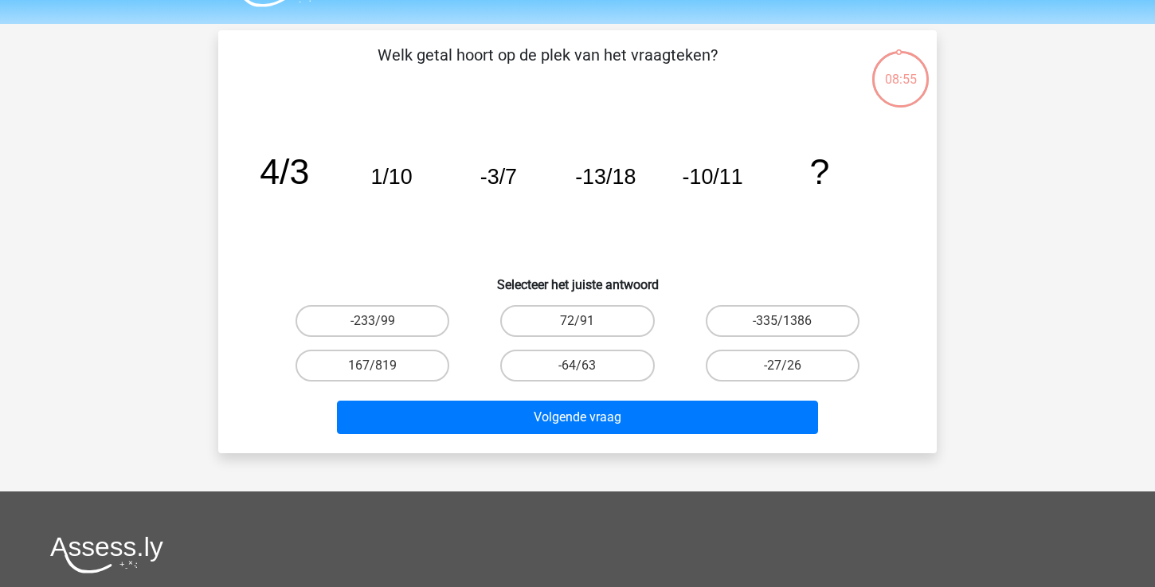
scroll to position [41, 0]
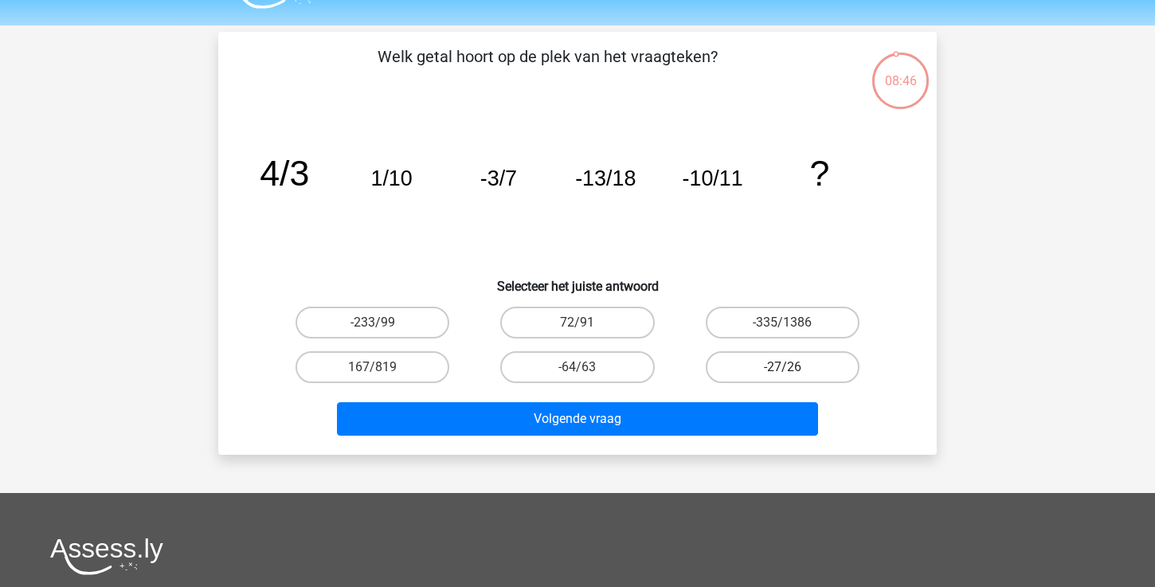
click at [754, 374] on label "-27/26" at bounding box center [783, 367] width 154 height 32
click at [782, 374] on input "-27/26" at bounding box center [787, 372] width 10 height 10
radio input "true"
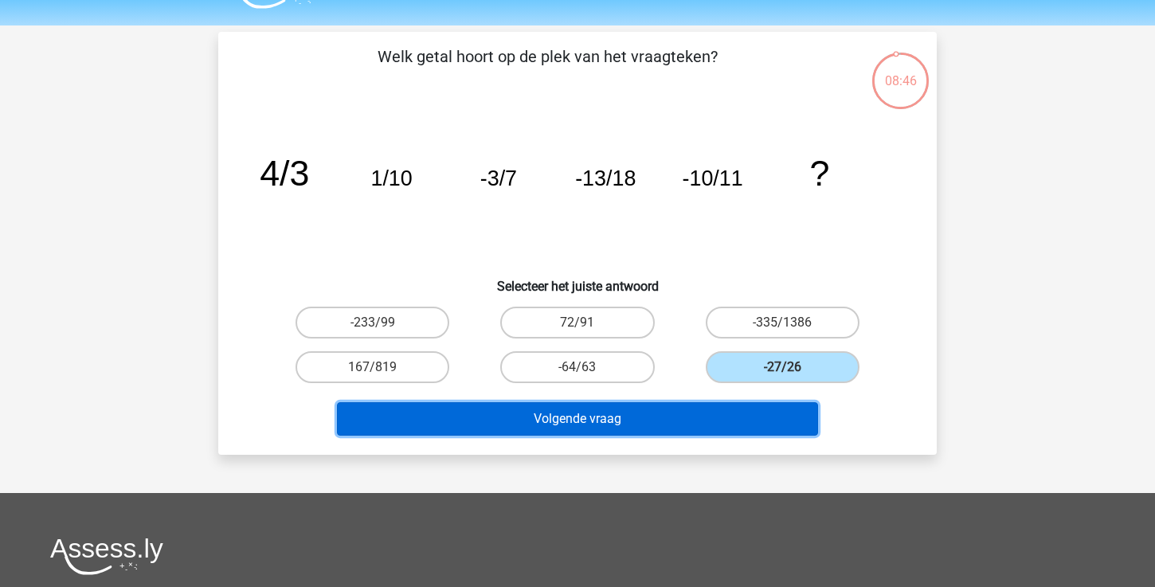
click at [683, 416] on button "Volgende vraag" at bounding box center [578, 418] width 482 height 33
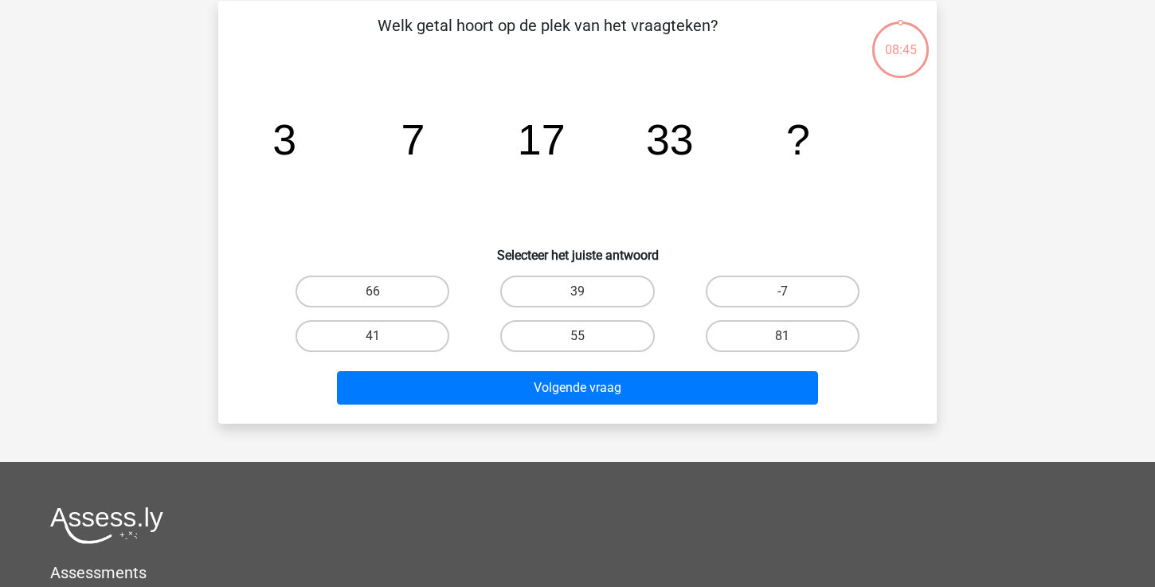
scroll to position [73, 0]
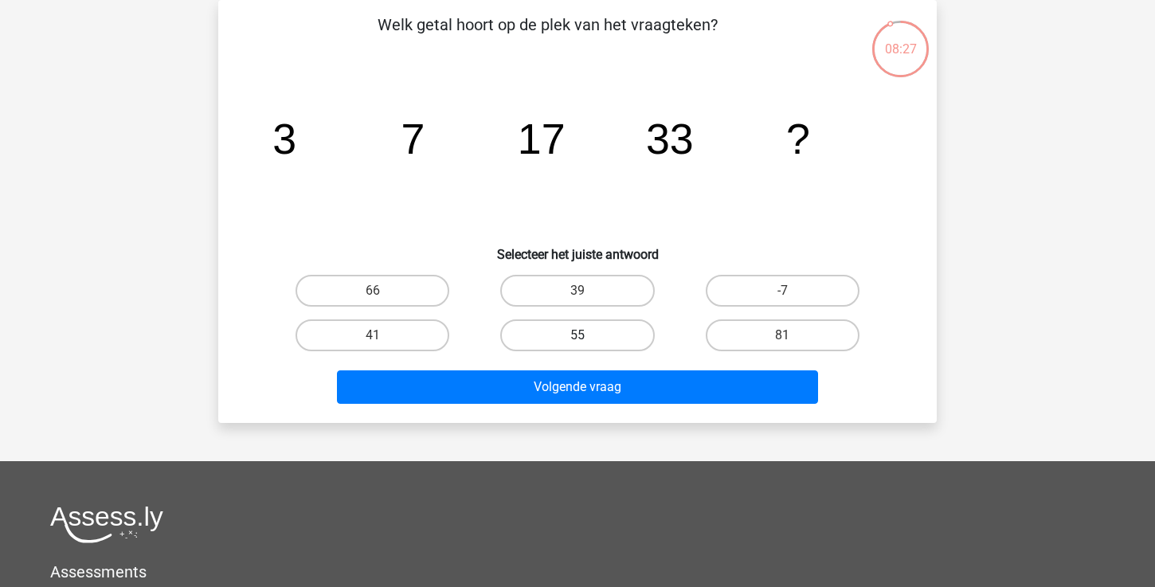
click at [582, 325] on label "55" at bounding box center [577, 335] width 154 height 32
click at [582, 335] on input "55" at bounding box center [583, 340] width 10 height 10
radio input "true"
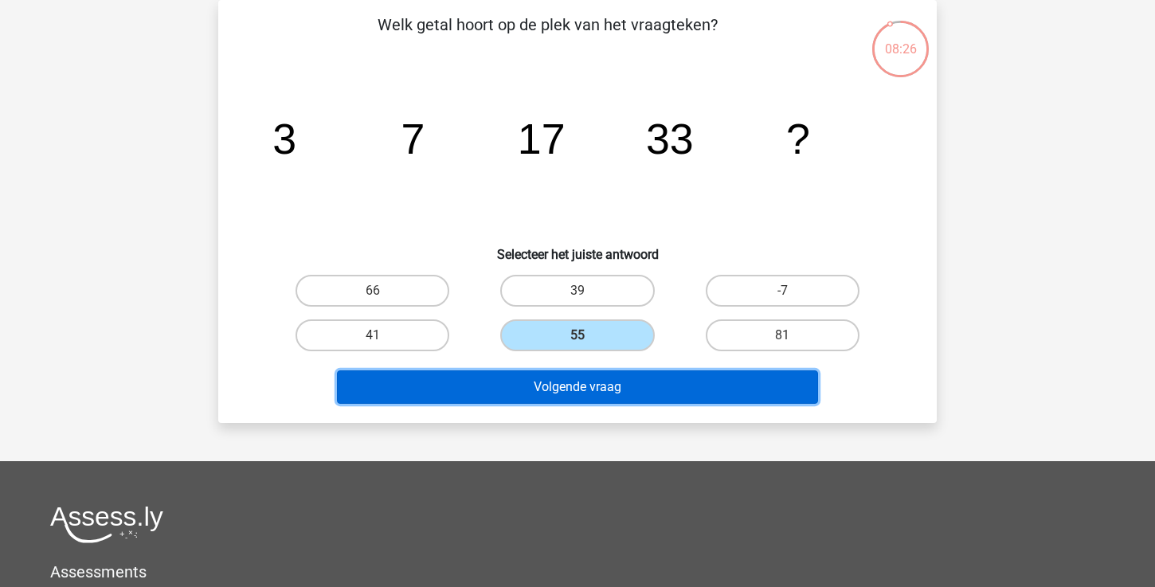
click at [571, 395] on button "Volgende vraag" at bounding box center [578, 386] width 482 height 33
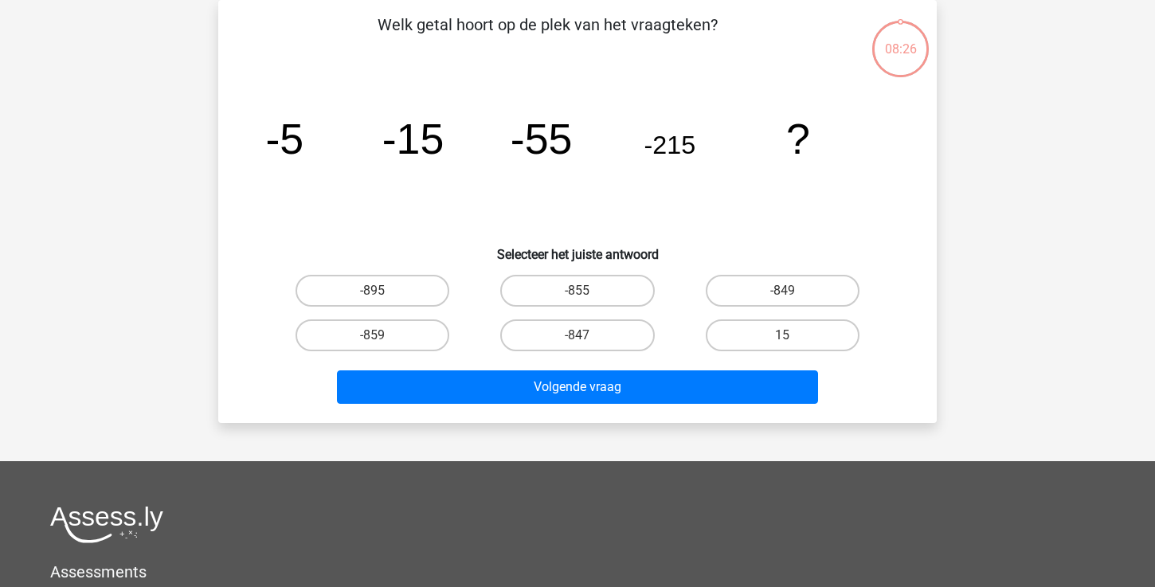
scroll to position [65, 0]
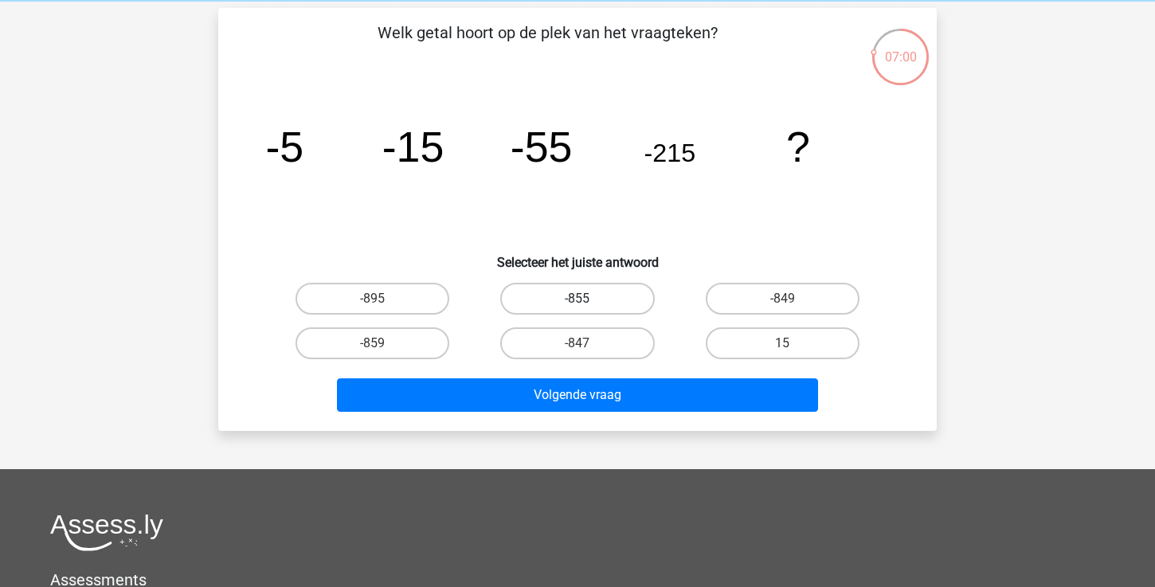
click at [627, 298] on label "-855" at bounding box center [577, 299] width 154 height 32
click at [588, 299] on input "-855" at bounding box center [583, 304] width 10 height 10
radio input "true"
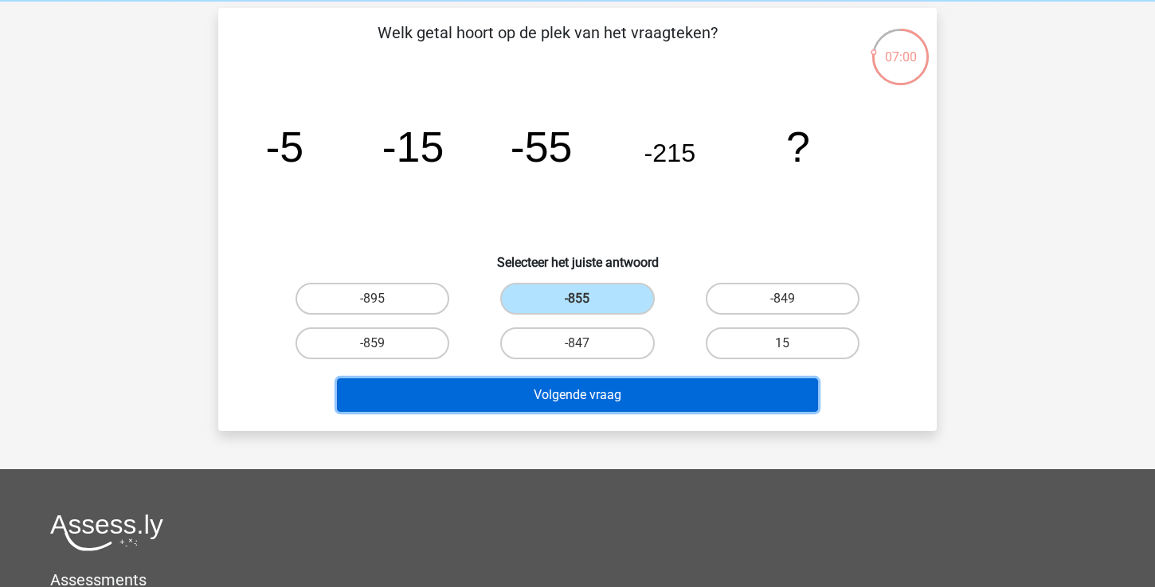
click at [592, 389] on button "Volgende vraag" at bounding box center [578, 394] width 482 height 33
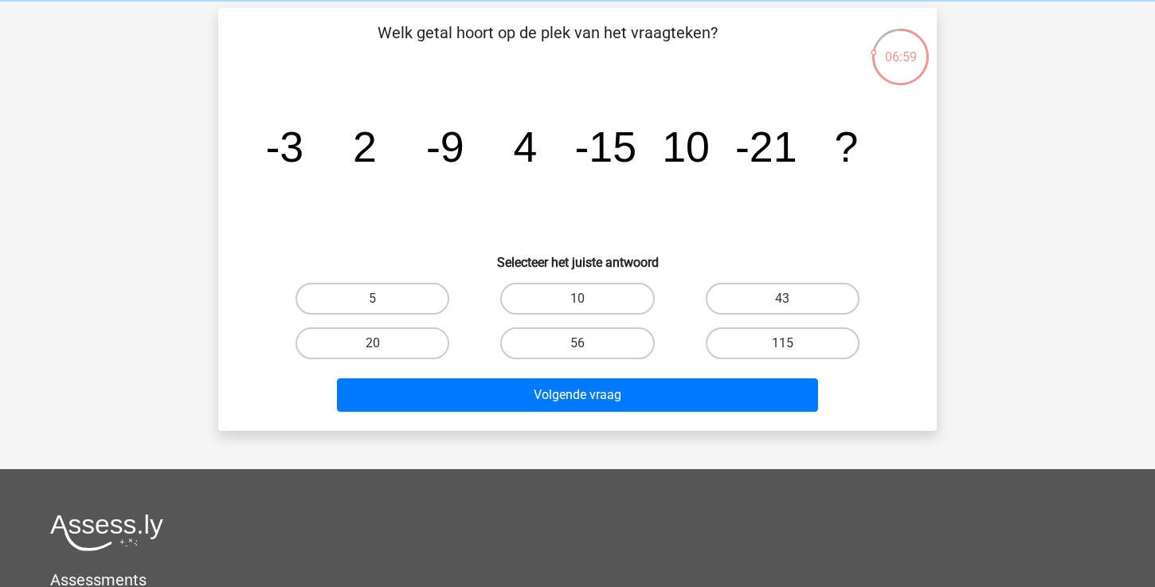
scroll to position [73, 0]
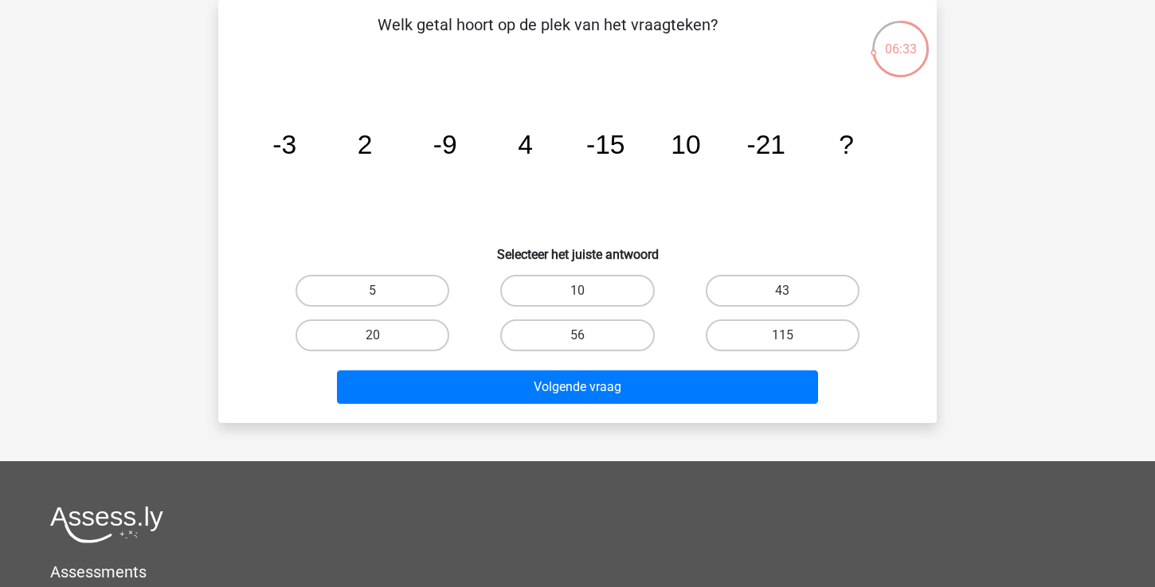
click at [413, 313] on div "20" at bounding box center [372, 335] width 205 height 45
click at [413, 327] on label "20" at bounding box center [373, 335] width 154 height 32
click at [383, 335] on input "20" at bounding box center [378, 340] width 10 height 10
radio input "true"
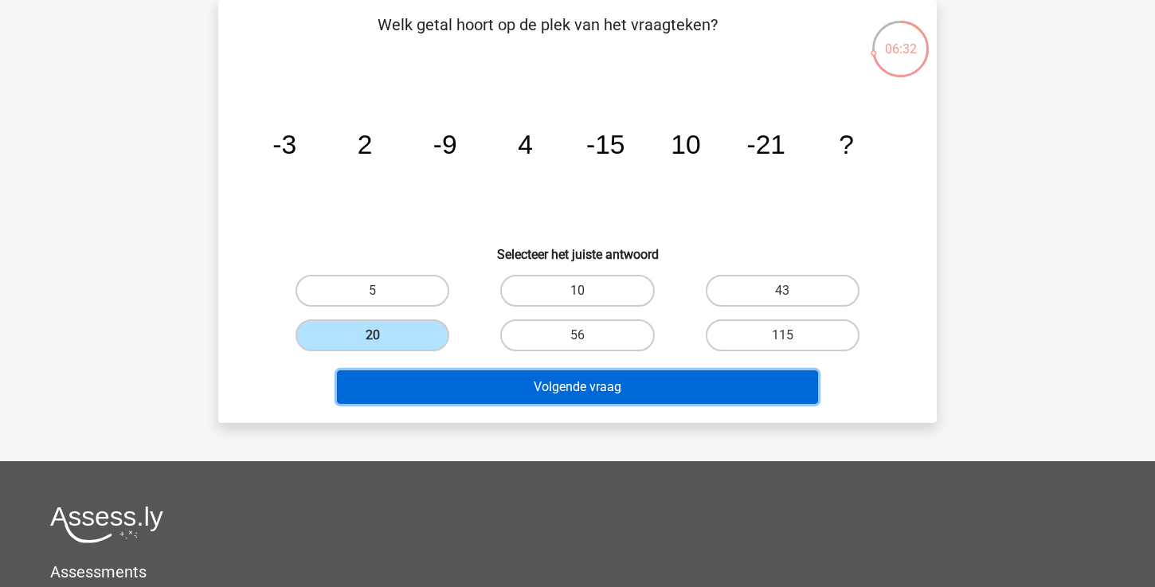
click at [500, 387] on button "Volgende vraag" at bounding box center [578, 386] width 482 height 33
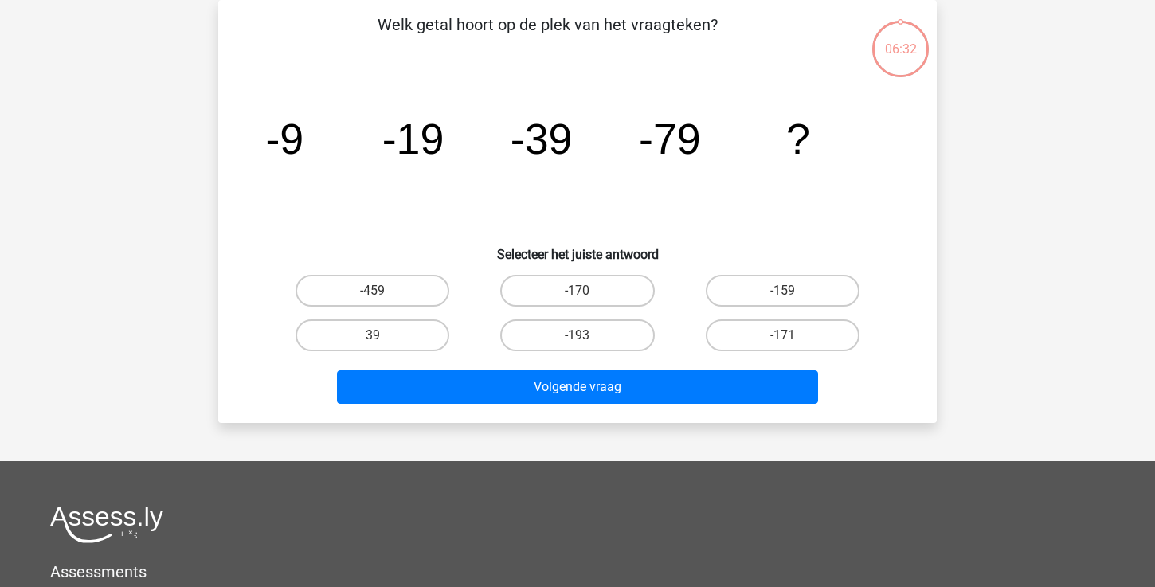
scroll to position [80, 0]
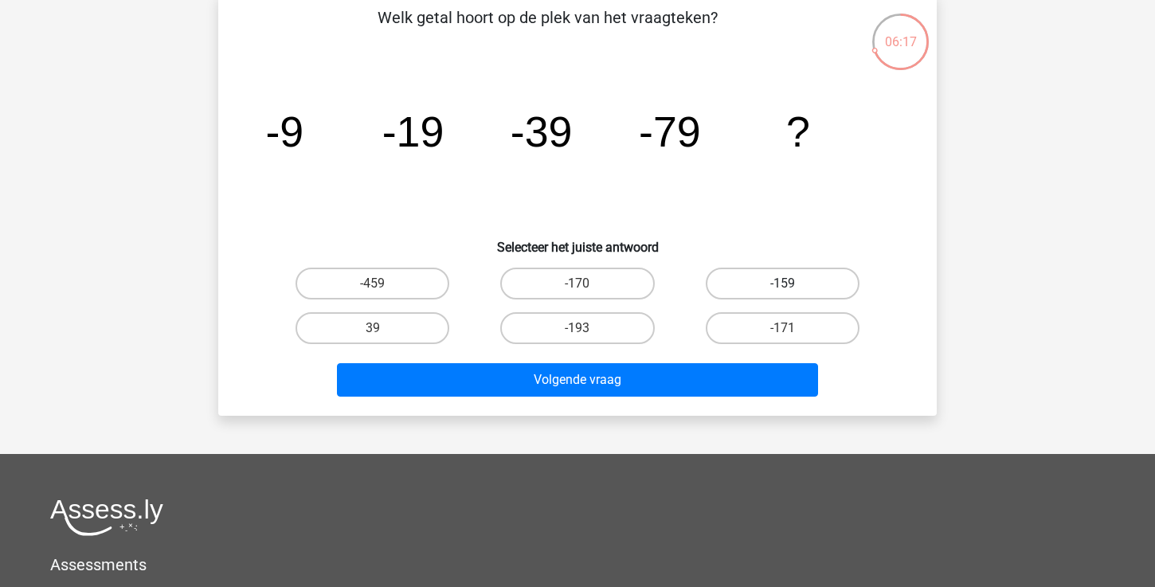
click at [748, 286] on label "-159" at bounding box center [783, 284] width 154 height 32
click at [782, 286] on input "-159" at bounding box center [787, 289] width 10 height 10
radio input "true"
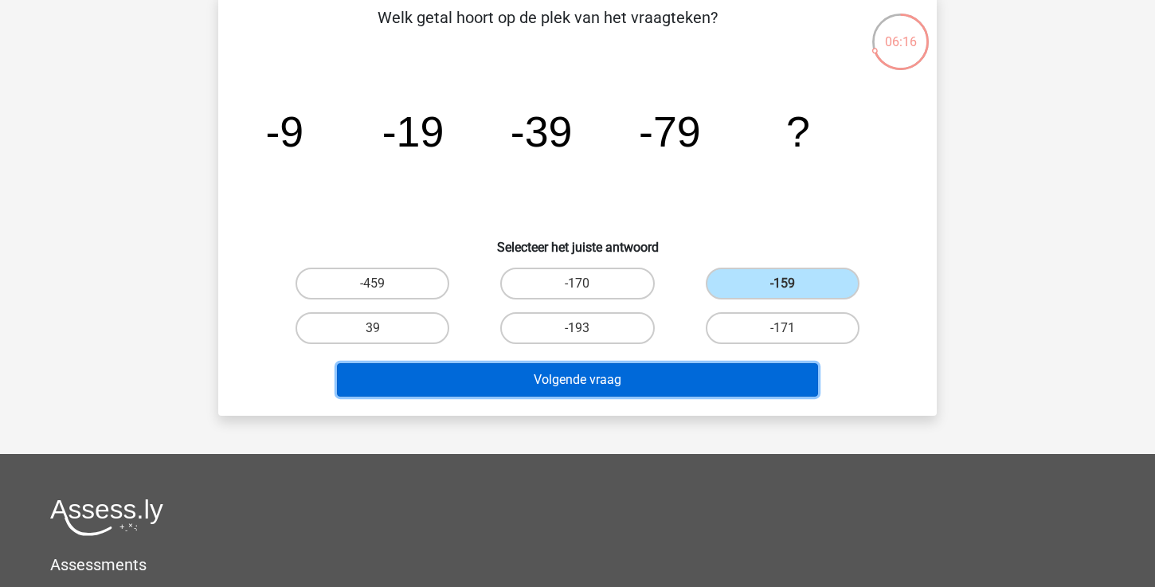
click at [648, 390] on button "Volgende vraag" at bounding box center [578, 379] width 482 height 33
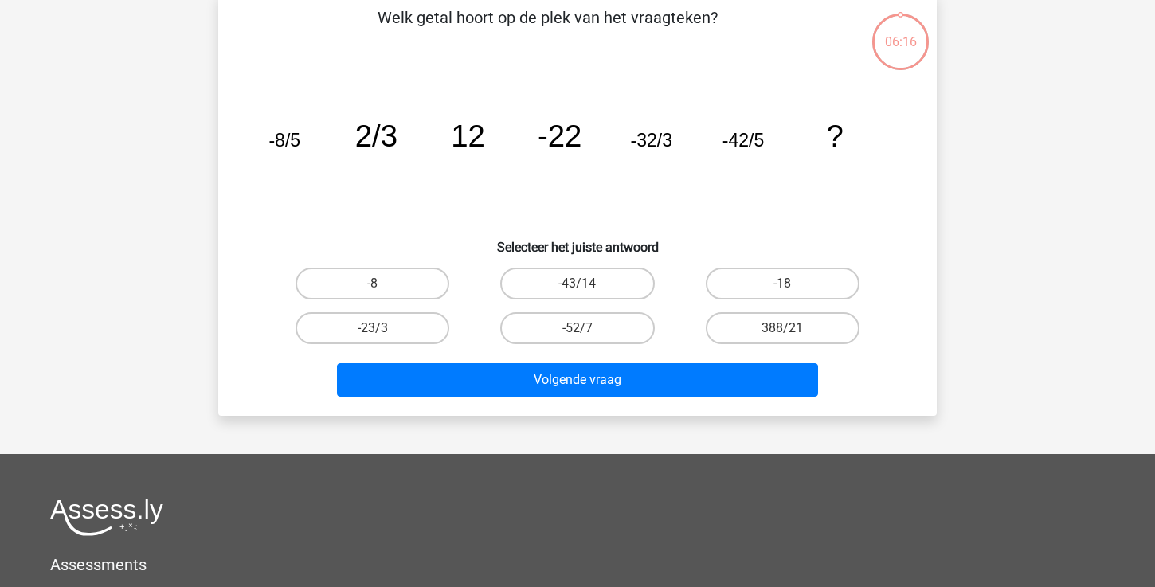
scroll to position [73, 0]
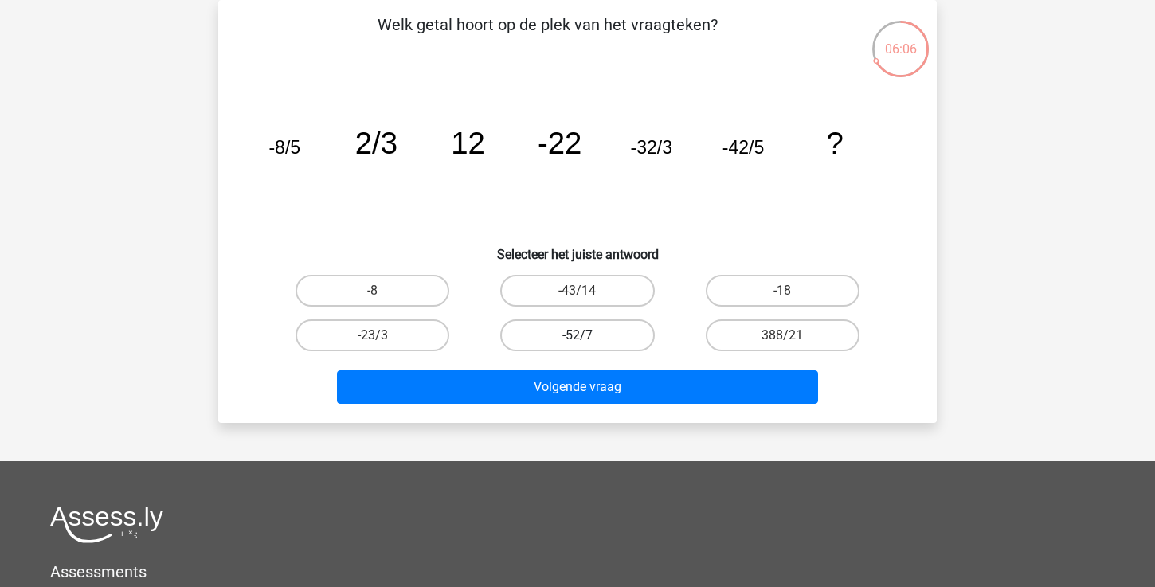
click at [610, 329] on label "-52/7" at bounding box center [577, 335] width 154 height 32
click at [588, 335] on input "-52/7" at bounding box center [583, 340] width 10 height 10
radio input "true"
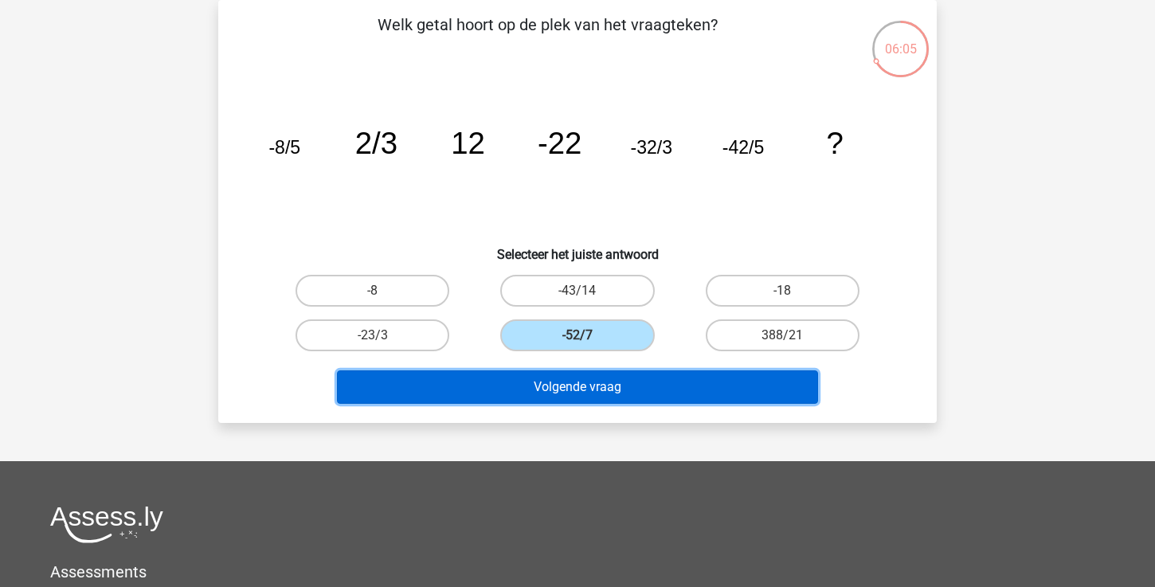
click at [586, 375] on button "Volgende vraag" at bounding box center [578, 386] width 482 height 33
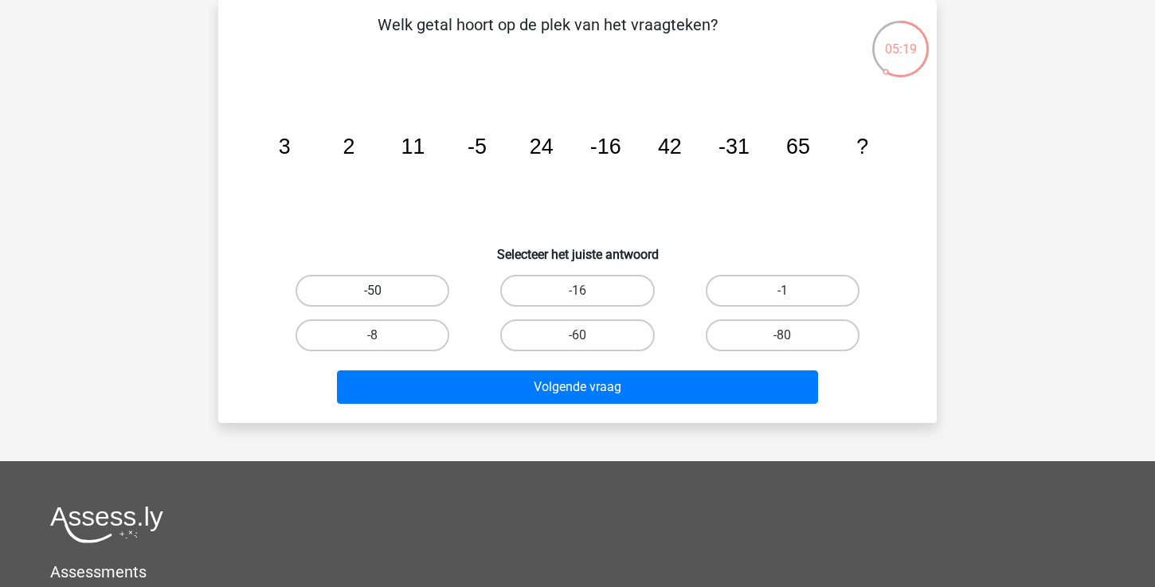
click at [422, 290] on label "-50" at bounding box center [373, 291] width 154 height 32
click at [383, 291] on input "-50" at bounding box center [378, 296] width 10 height 10
radio input "true"
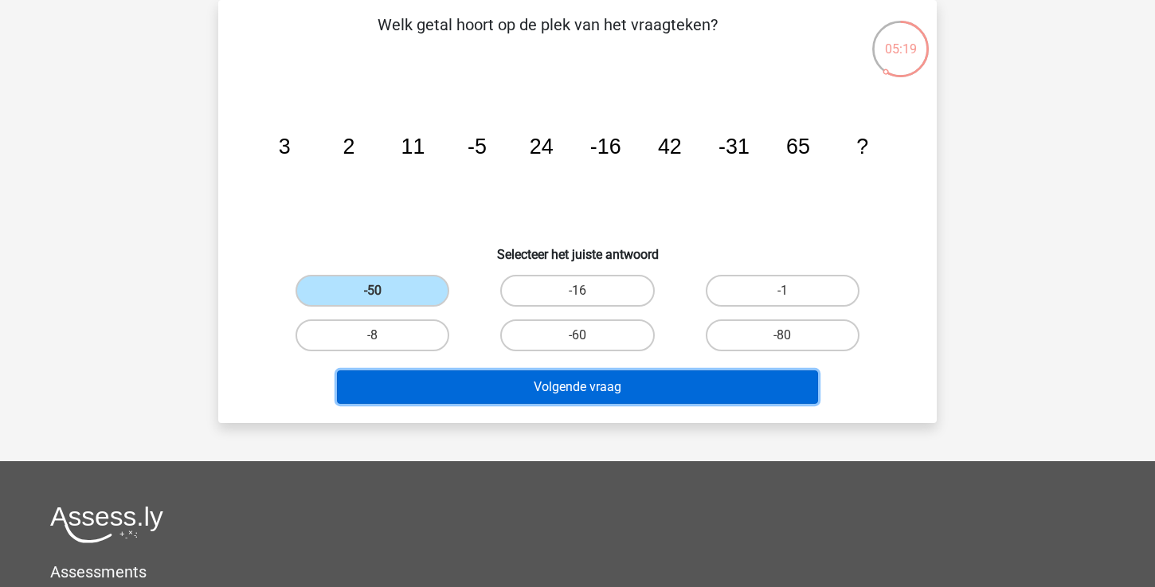
click at [457, 399] on button "Volgende vraag" at bounding box center [578, 386] width 482 height 33
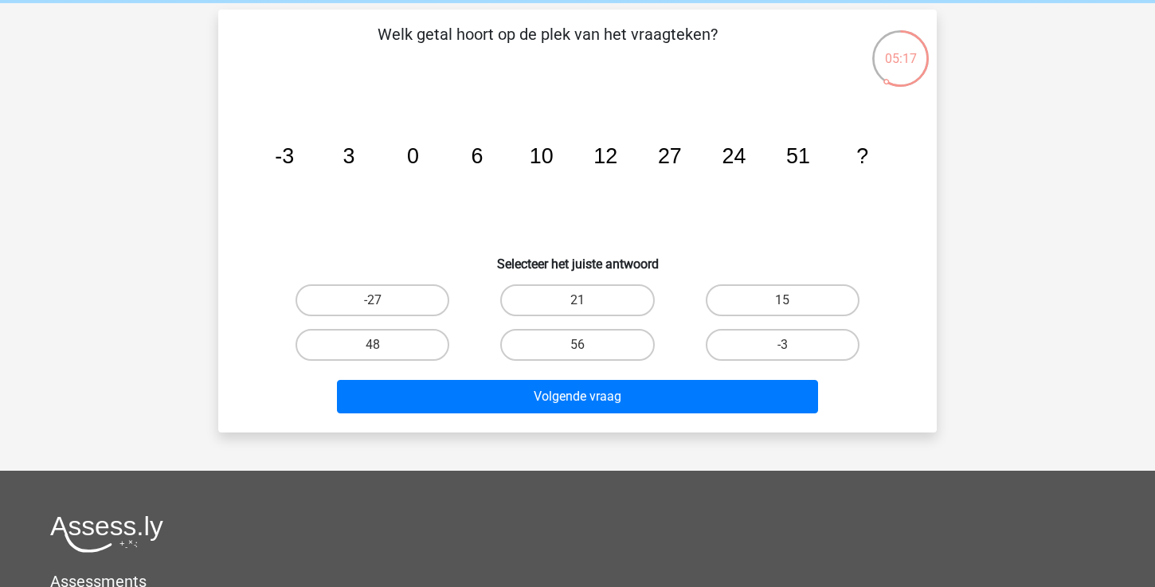
scroll to position [59, 0]
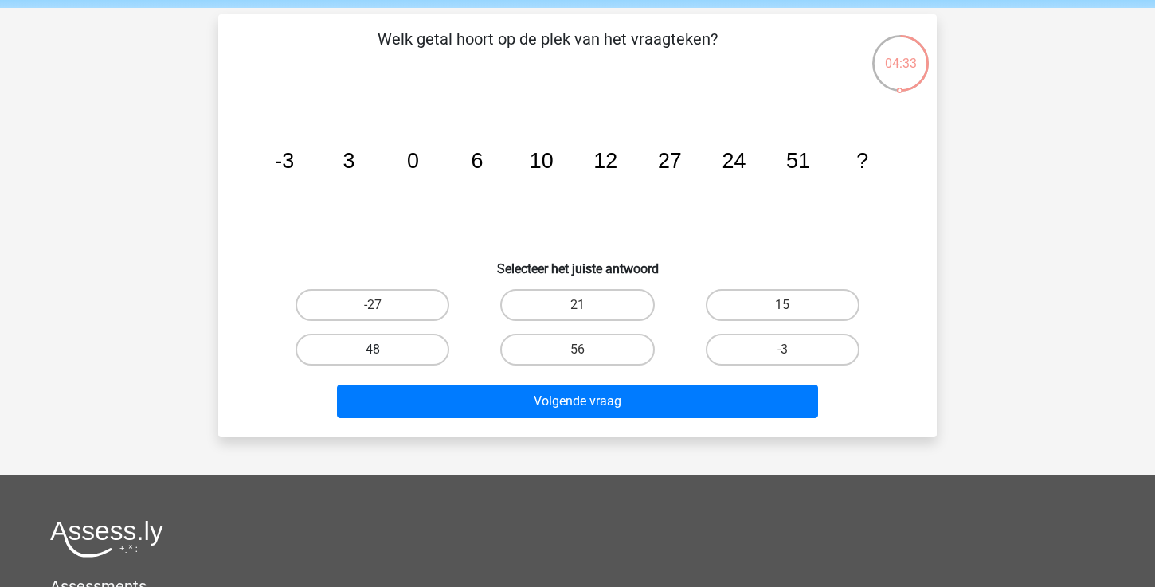
click at [386, 352] on label "48" at bounding box center [373, 350] width 154 height 32
click at [383, 352] on input "48" at bounding box center [378, 355] width 10 height 10
radio input "true"
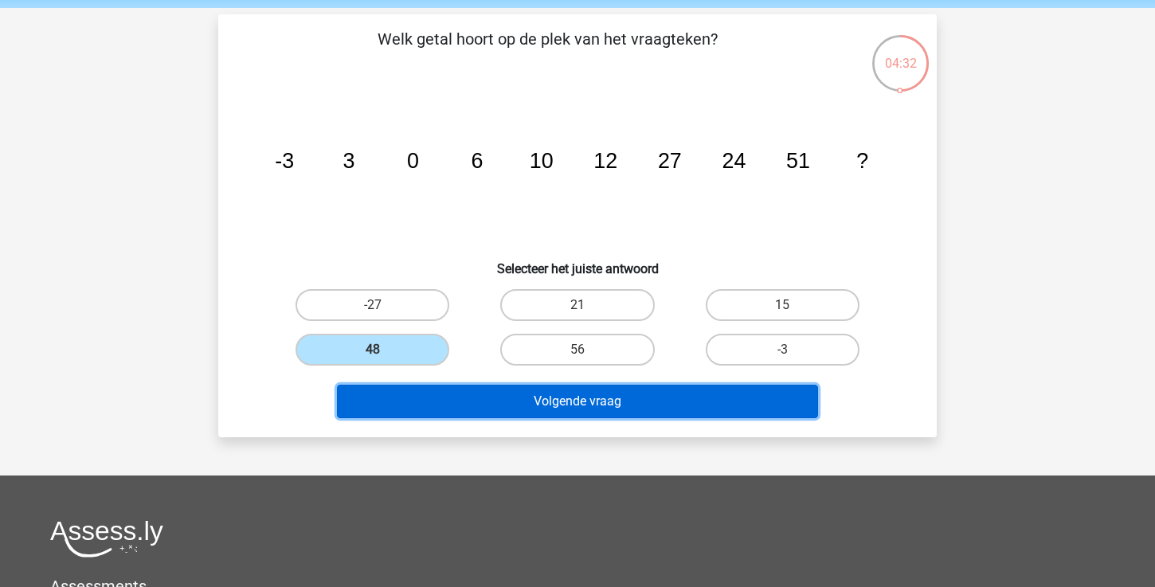
click at [465, 400] on button "Volgende vraag" at bounding box center [578, 401] width 482 height 33
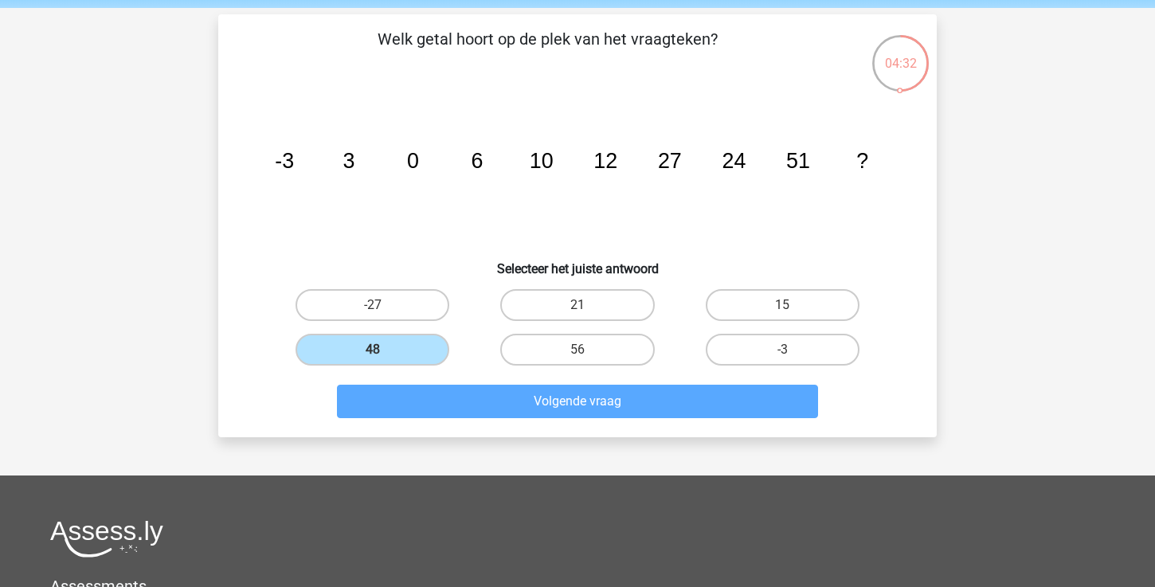
scroll to position [73, 0]
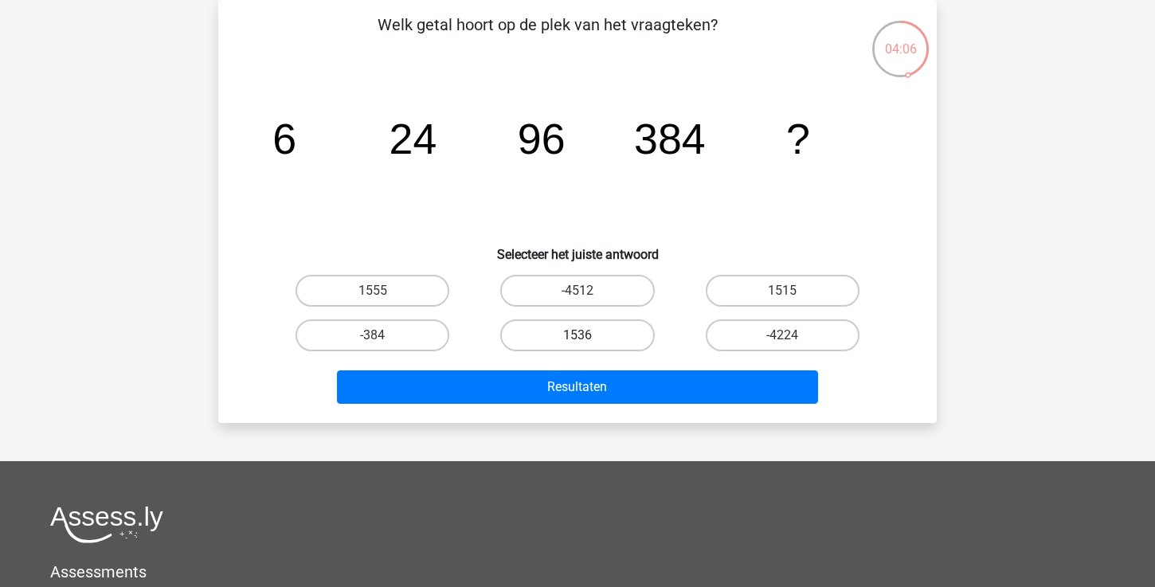
click at [546, 341] on label "1536" at bounding box center [577, 335] width 154 height 32
click at [578, 341] on input "1536" at bounding box center [583, 340] width 10 height 10
radio input "true"
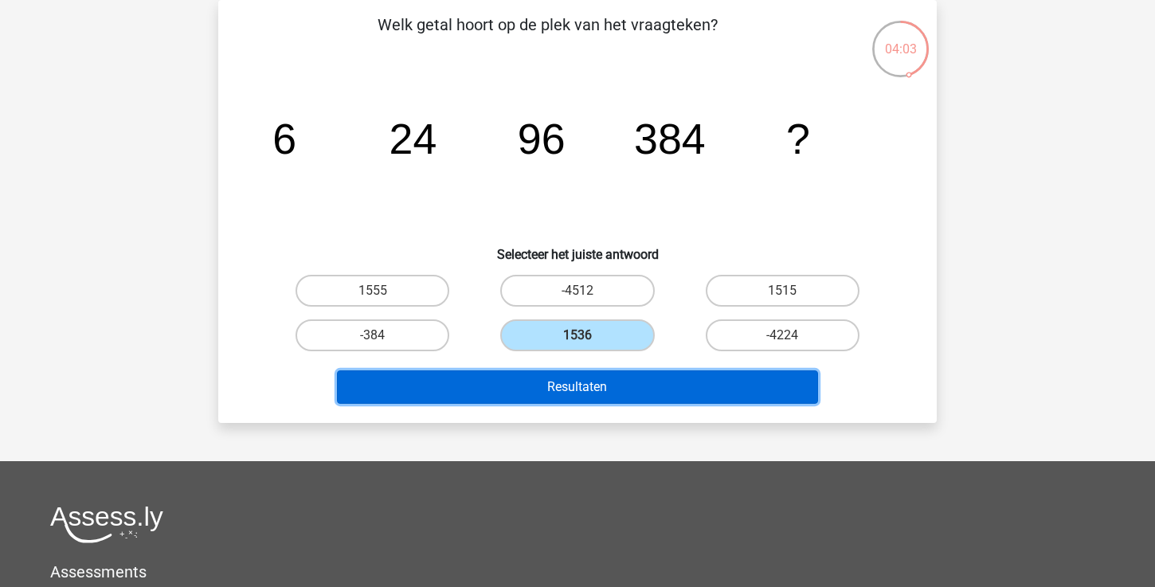
click at [555, 382] on button "Resultaten" at bounding box center [578, 386] width 482 height 33
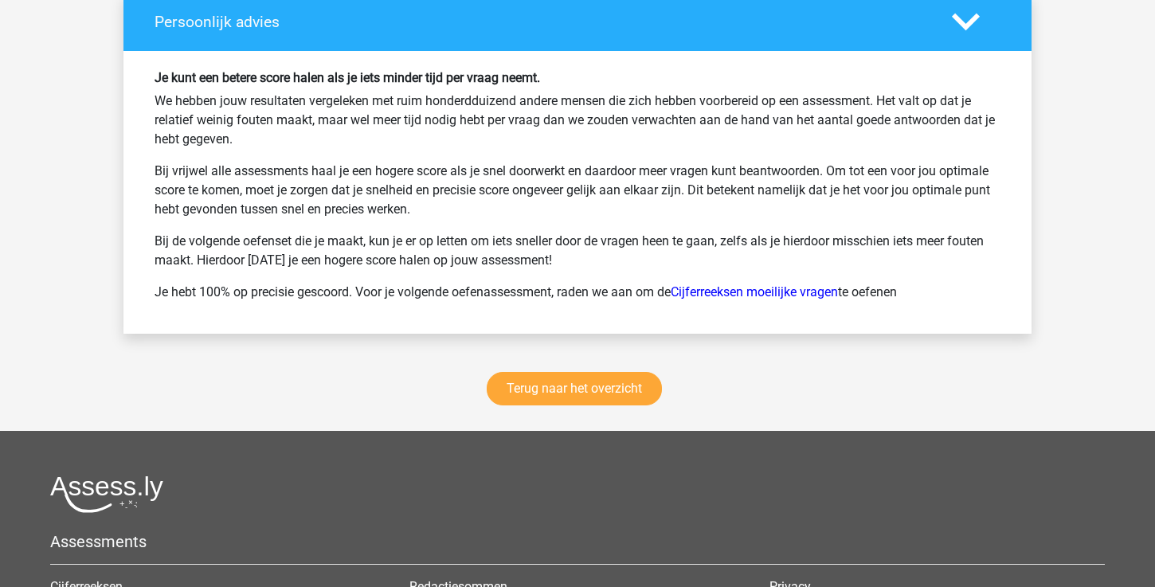
scroll to position [2092, 0]
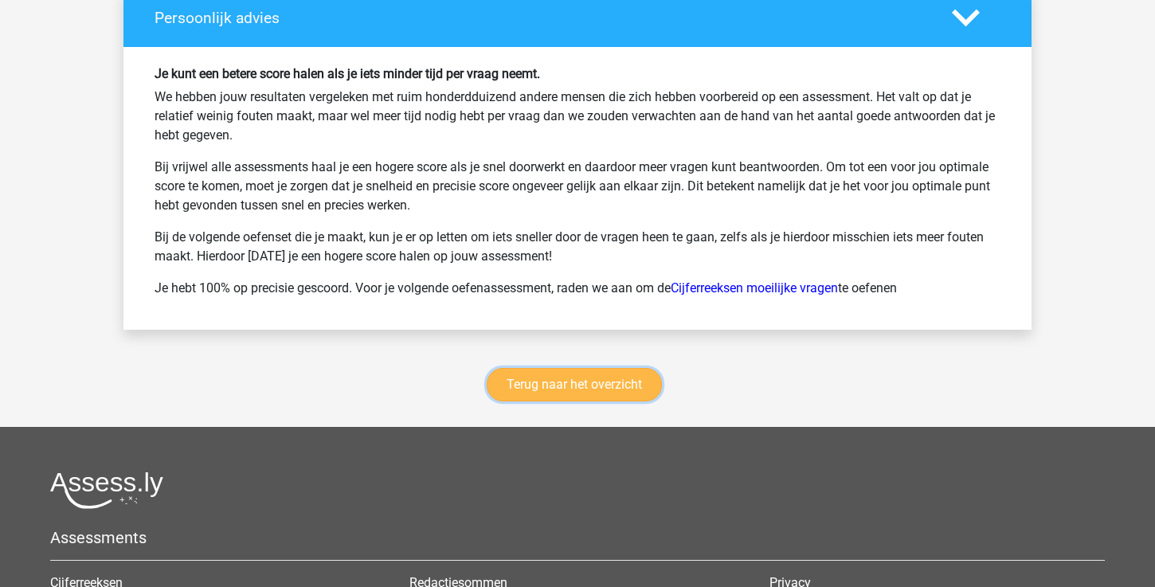
click at [601, 378] on link "Terug naar het overzicht" at bounding box center [574, 384] width 175 height 33
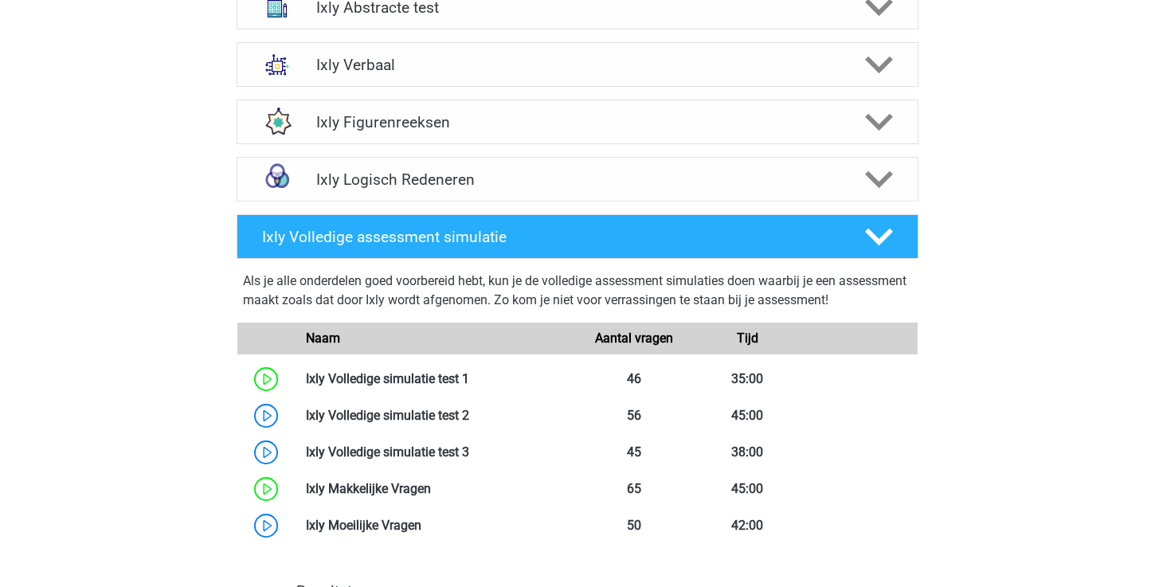
scroll to position [766, 0]
click at [903, 241] on div at bounding box center [878, 236] width 54 height 28
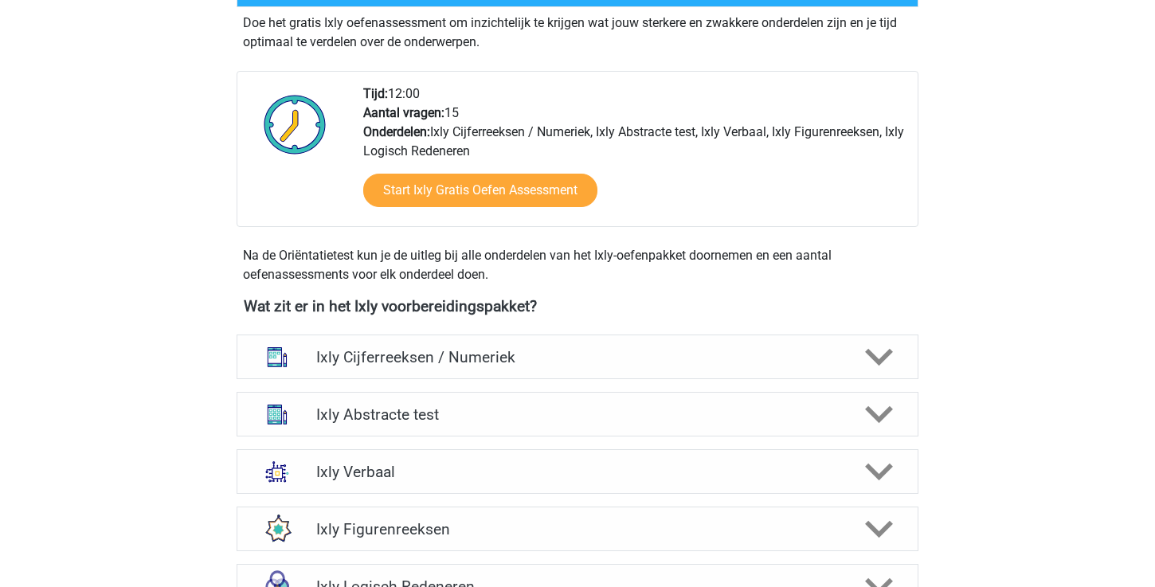
scroll to position [358, 0]
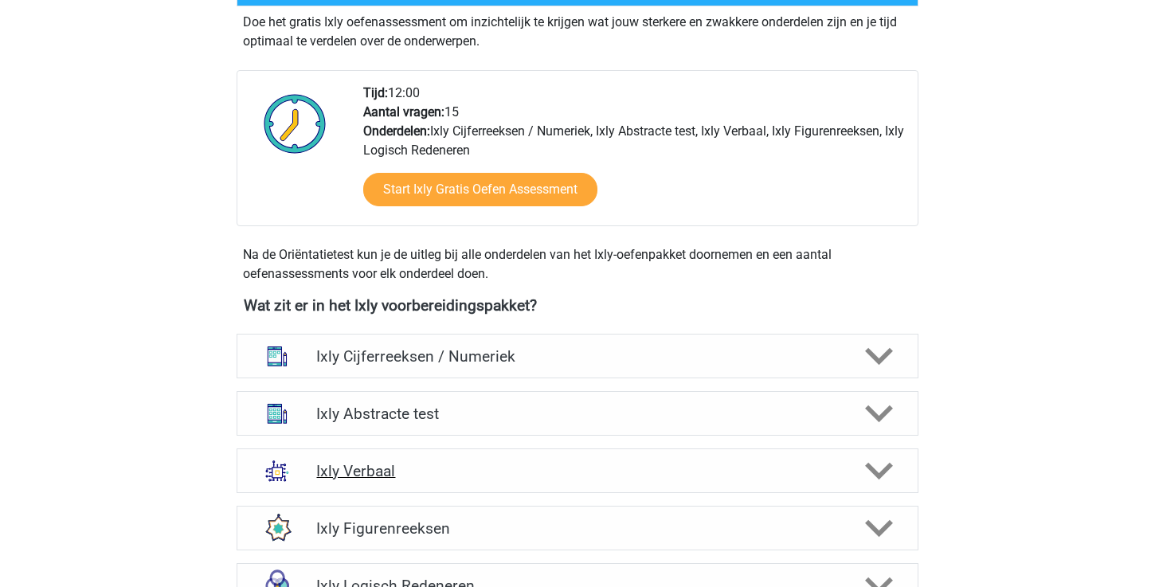
click at [896, 472] on div at bounding box center [878, 471] width 54 height 28
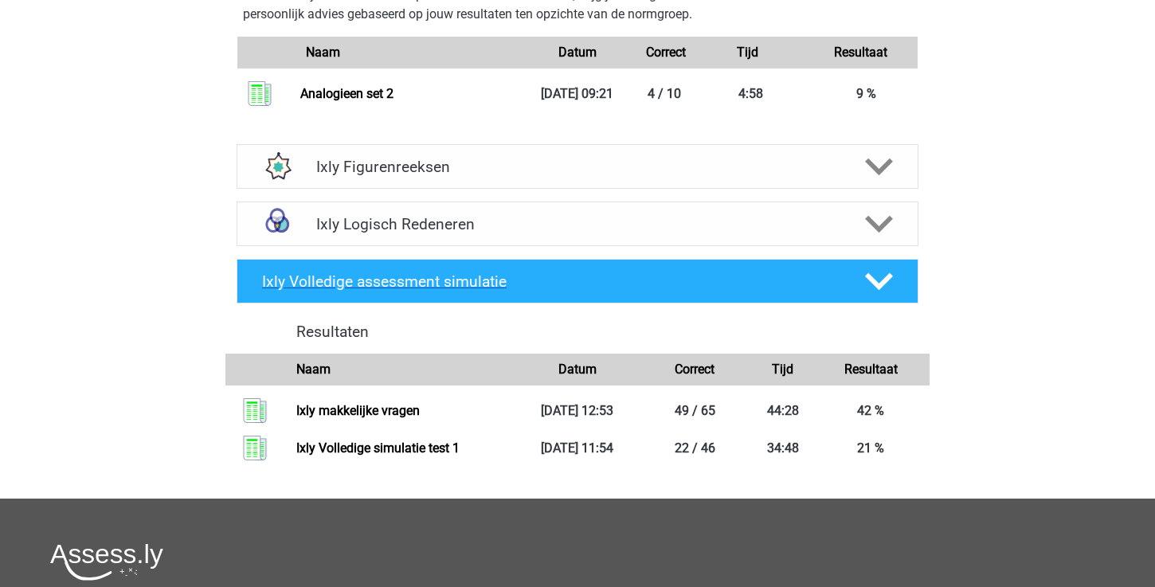
scroll to position [1839, 0]
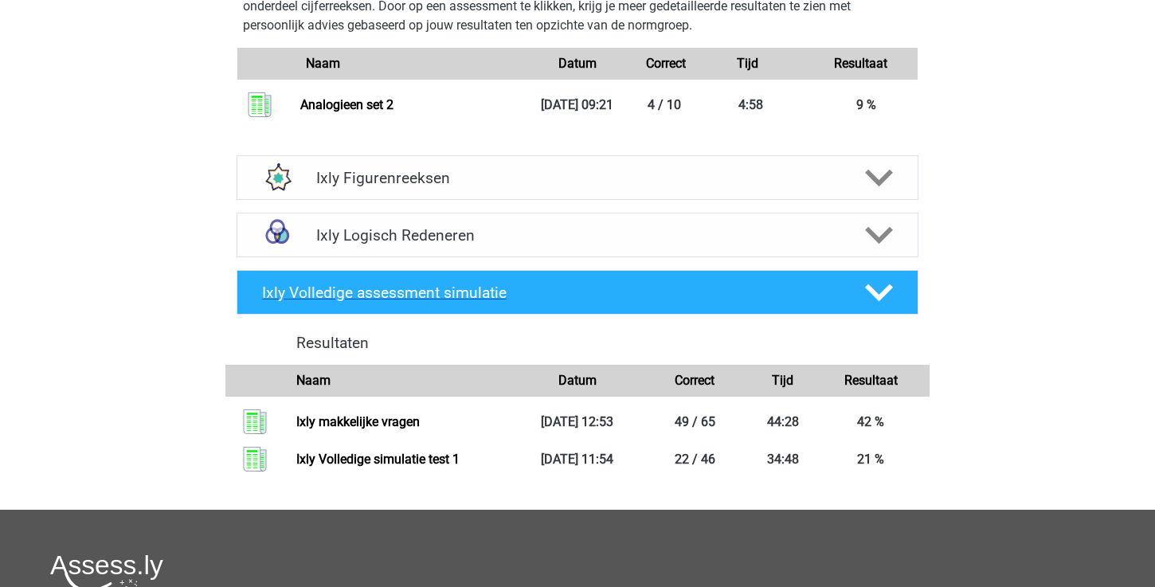
click at [894, 285] on div at bounding box center [878, 293] width 54 height 28
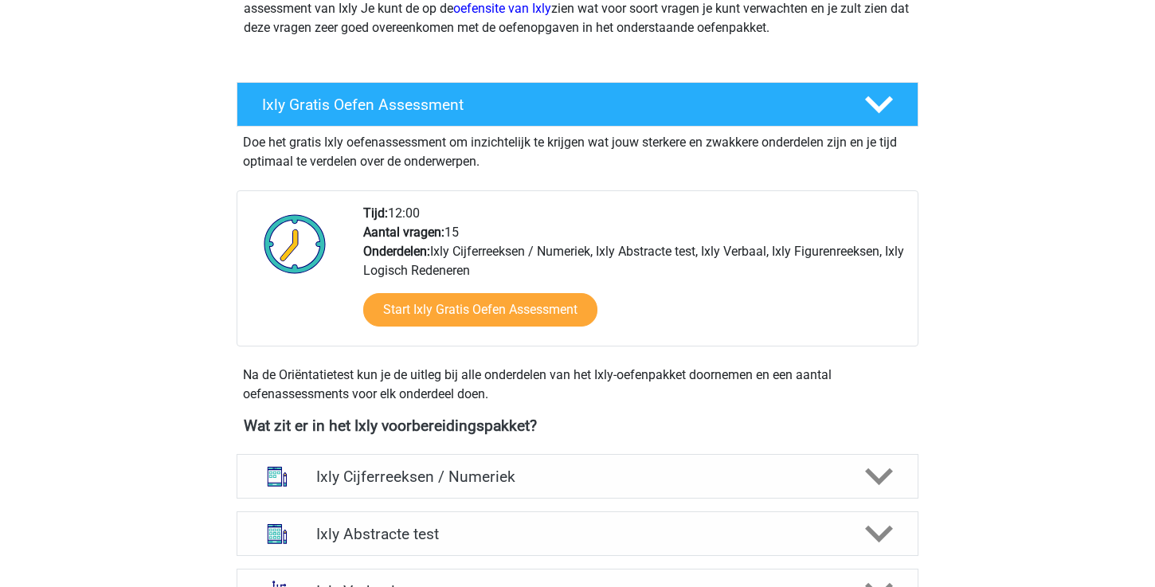
scroll to position [455, 0]
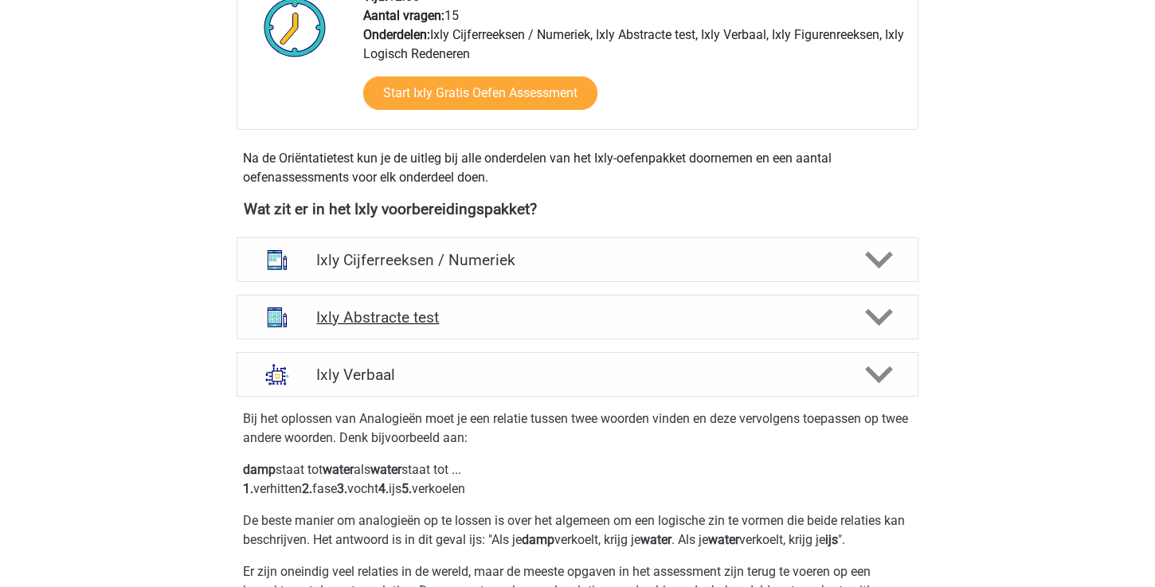
click at [895, 326] on div at bounding box center [878, 318] width 54 height 28
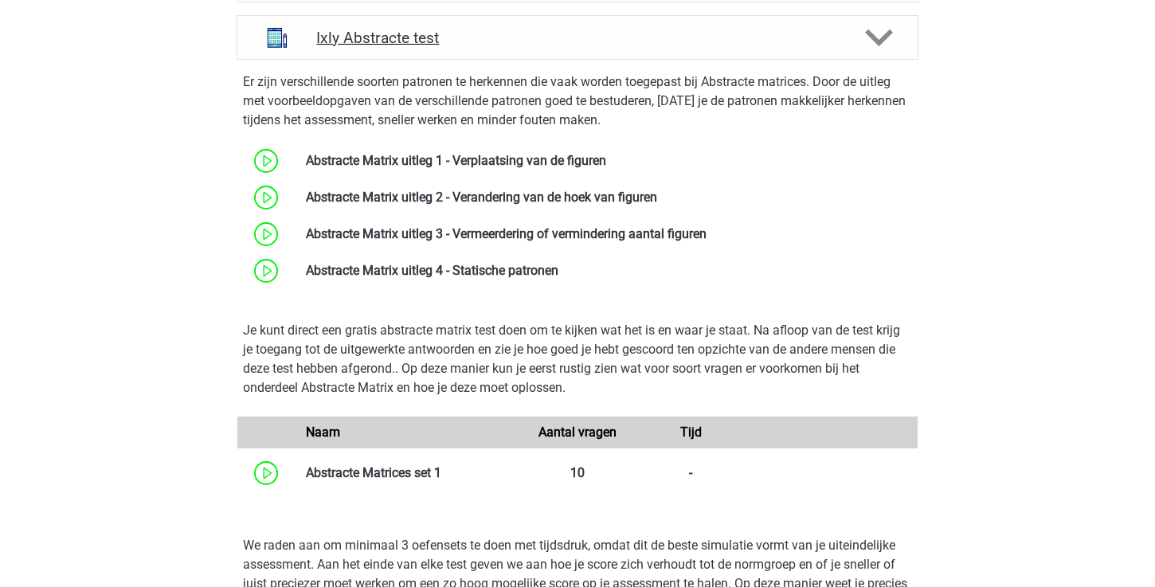
scroll to position [734, 0]
click at [606, 155] on link at bounding box center [606, 161] width 0 height 15
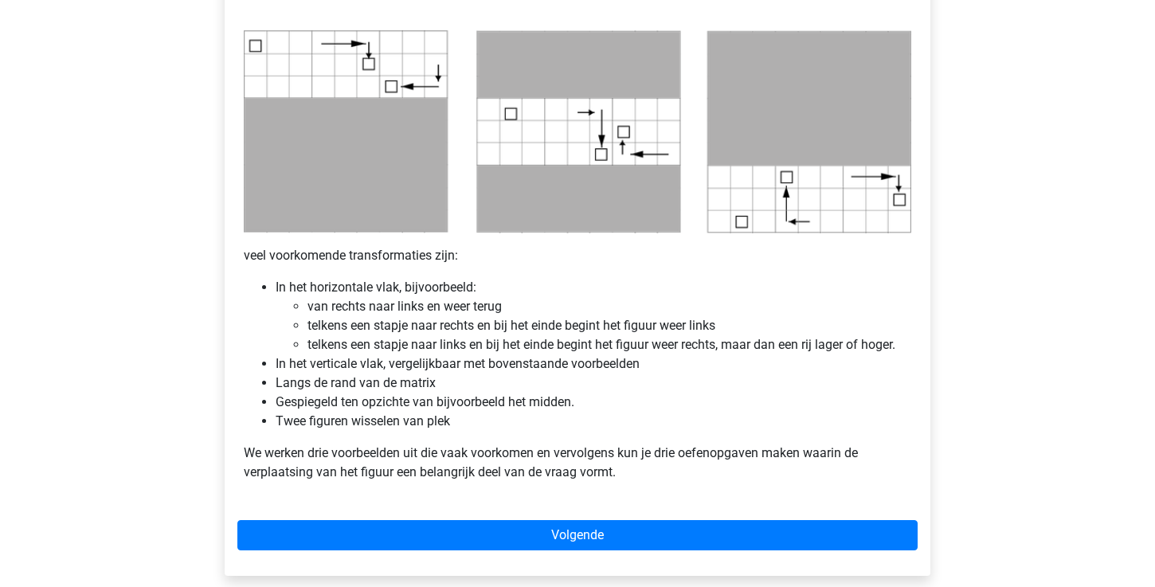
scroll to position [805, 0]
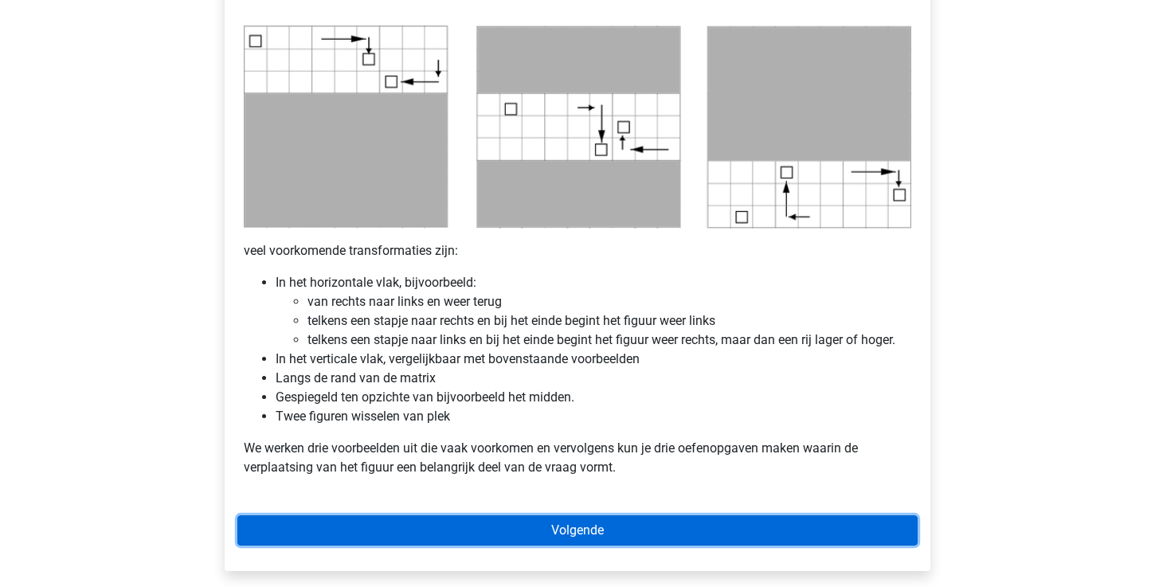
click at [580, 536] on link "Volgende" at bounding box center [577, 530] width 680 height 30
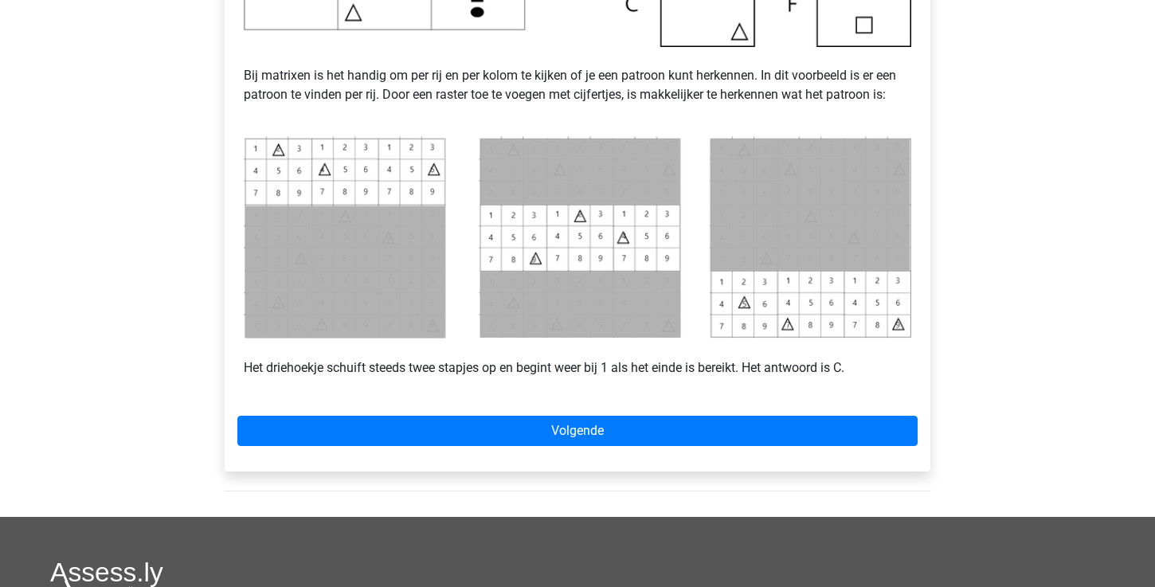
scroll to position [652, 0]
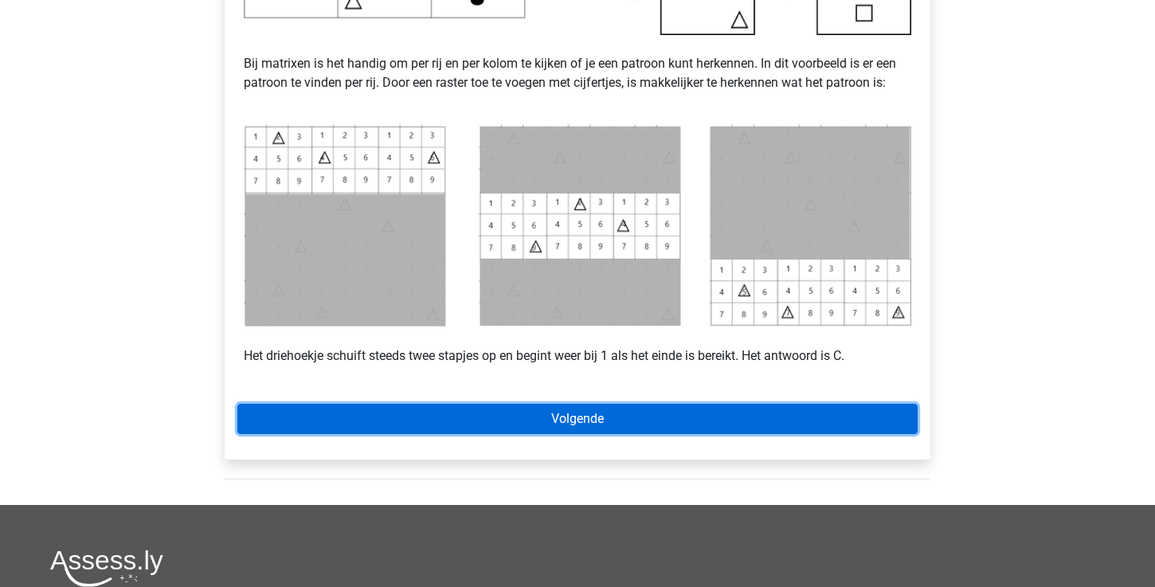
click at [539, 422] on link "Volgende" at bounding box center [577, 419] width 680 height 30
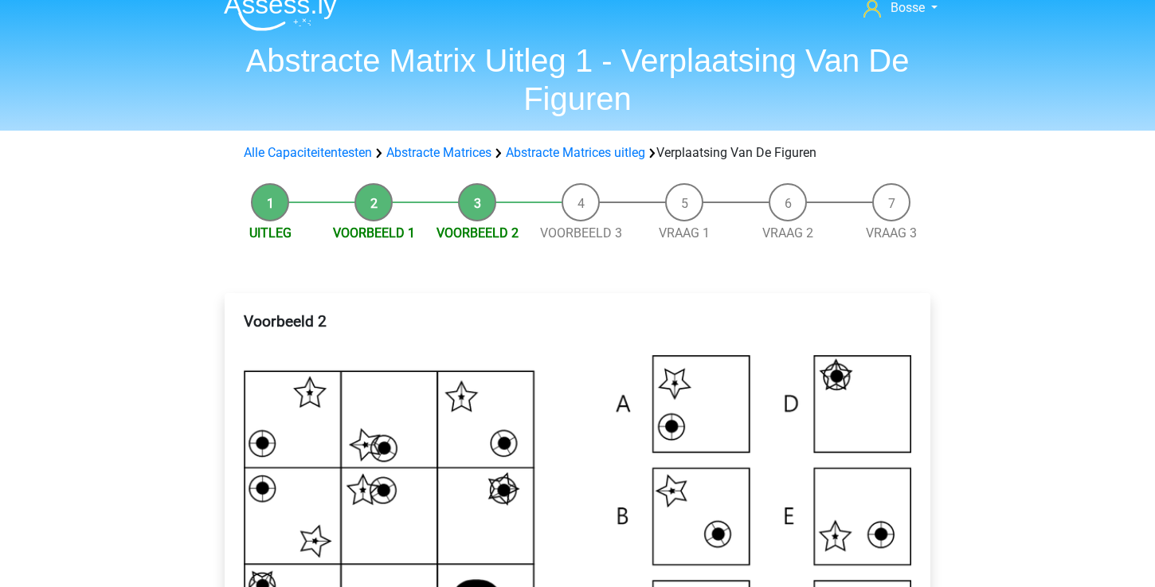
scroll to position [33, 0]
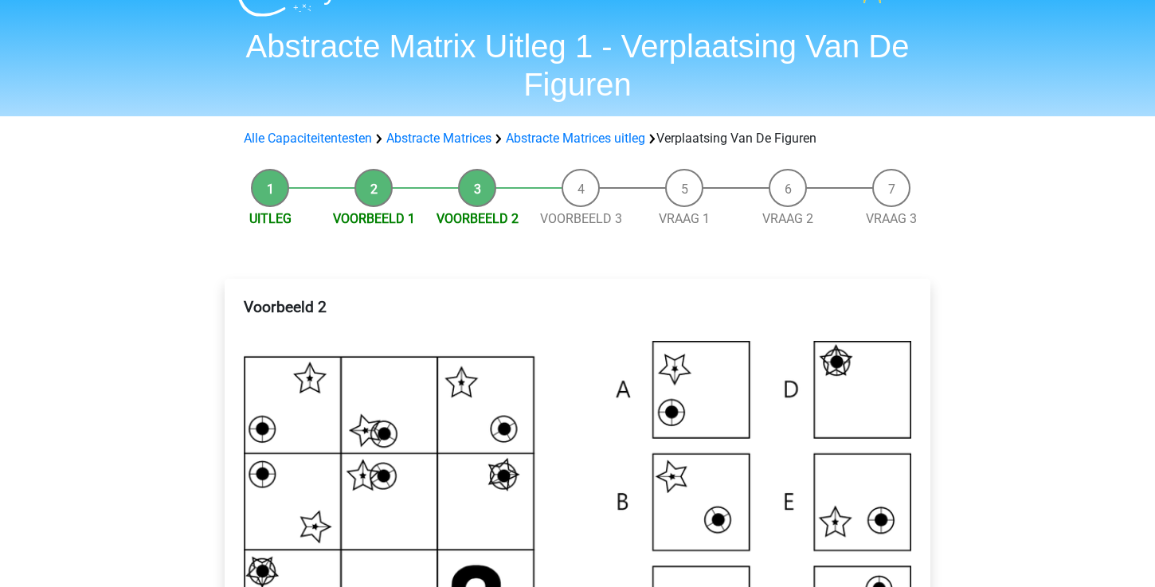
click at [253, 182] on li "Uitleg" at bounding box center [270, 199] width 104 height 60
click at [263, 186] on li "Uitleg" at bounding box center [270, 199] width 104 height 60
click at [268, 210] on span "Uitleg" at bounding box center [270, 219] width 104 height 19
click at [269, 214] on link "Uitleg" at bounding box center [270, 218] width 42 height 15
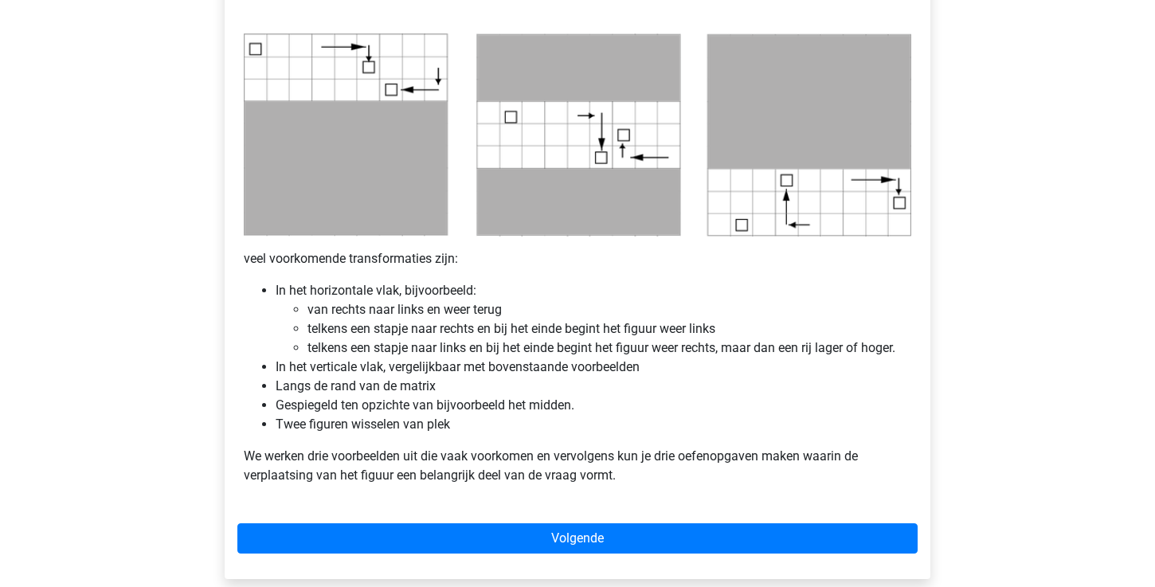
scroll to position [798, 0]
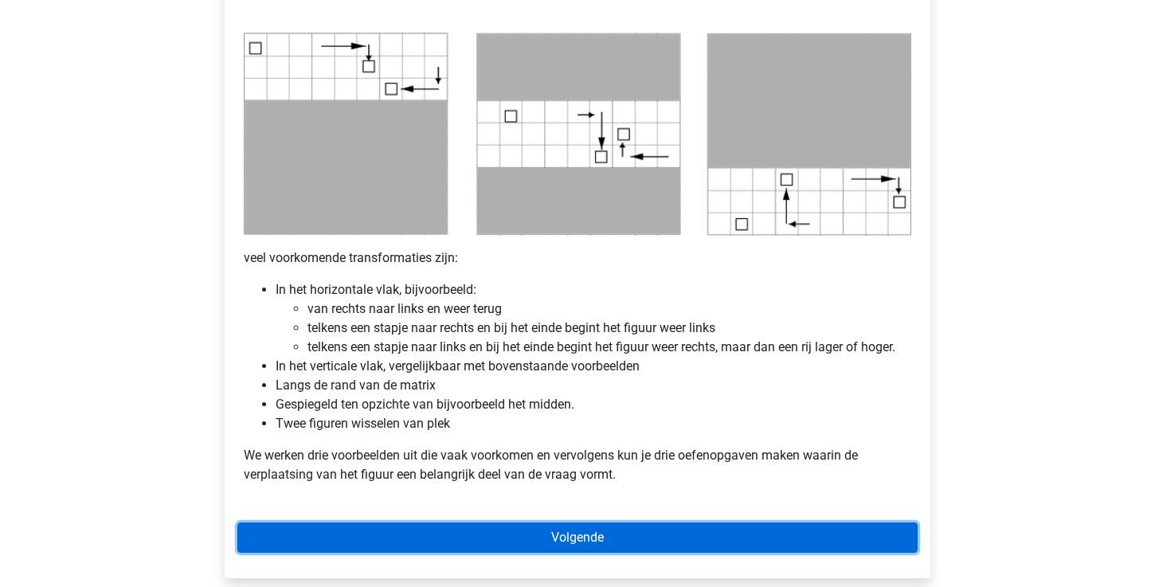
click at [391, 537] on link "Volgende" at bounding box center [577, 538] width 680 height 30
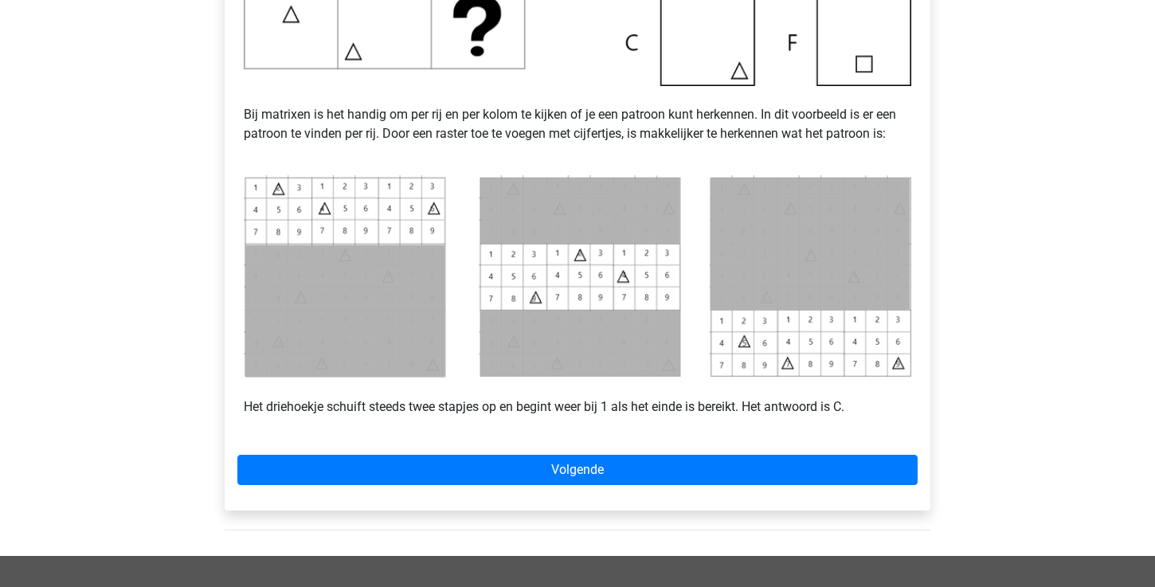
scroll to position [649, 0]
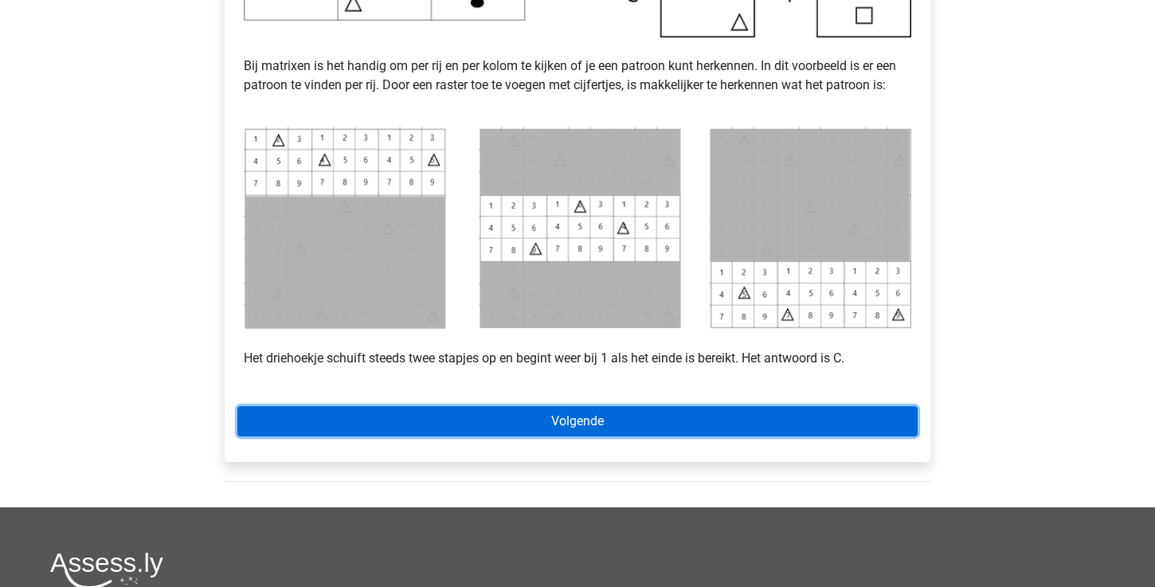
click at [467, 426] on link "Volgende" at bounding box center [577, 421] width 680 height 30
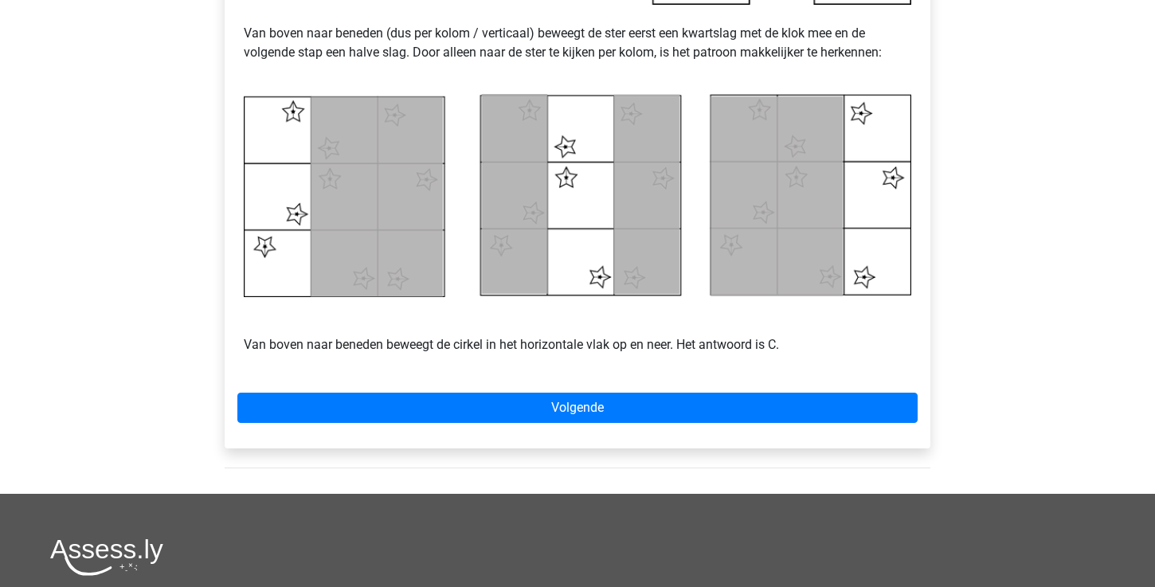
scroll to position [726, 0]
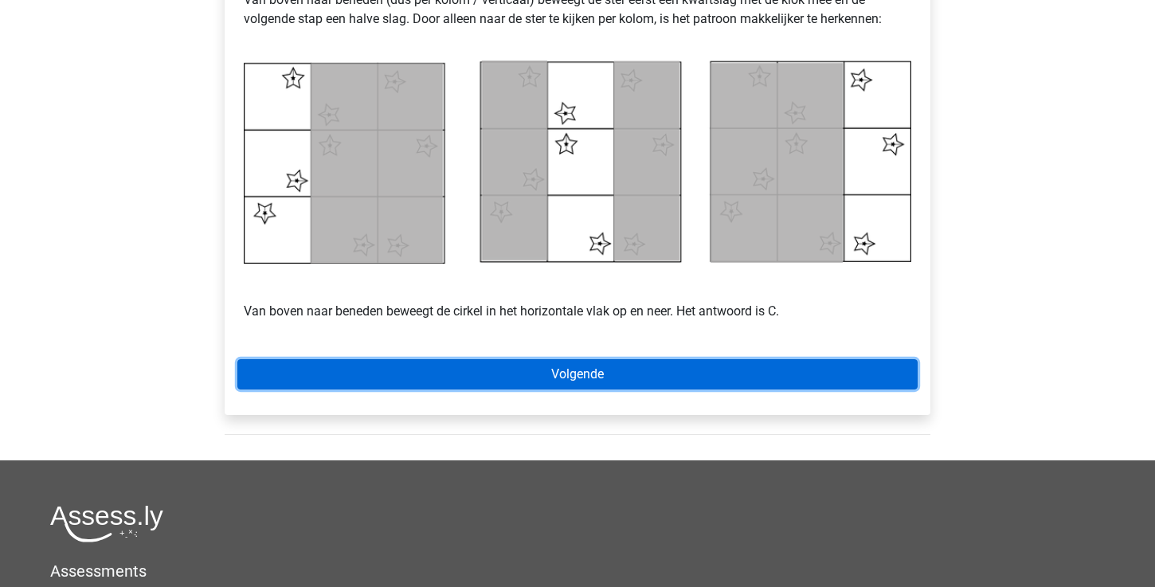
click at [518, 380] on link "Volgende" at bounding box center [577, 374] width 680 height 30
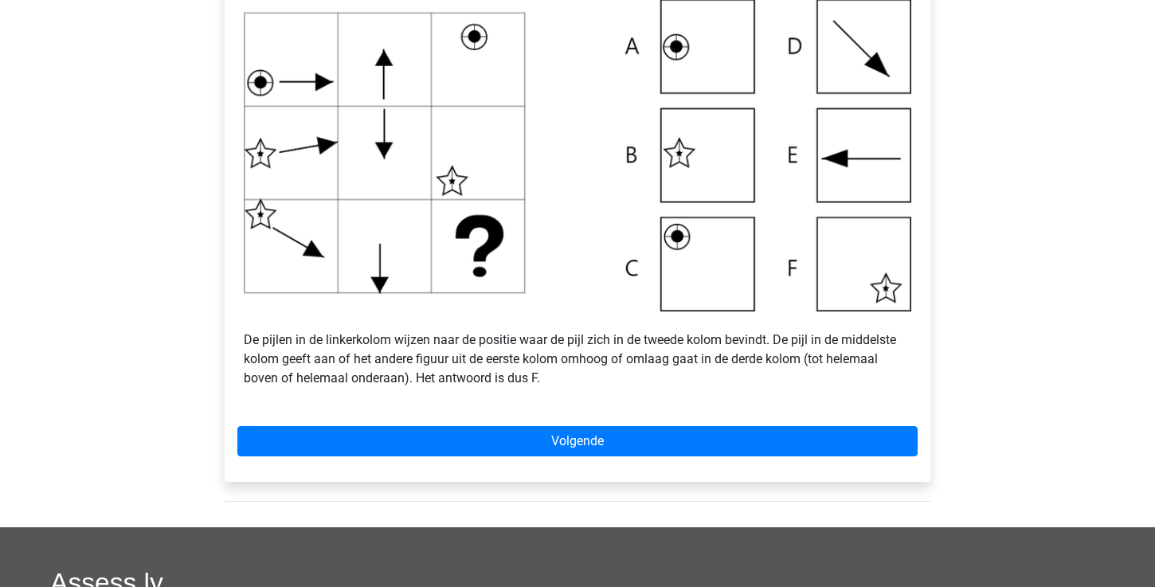
scroll to position [590, 0]
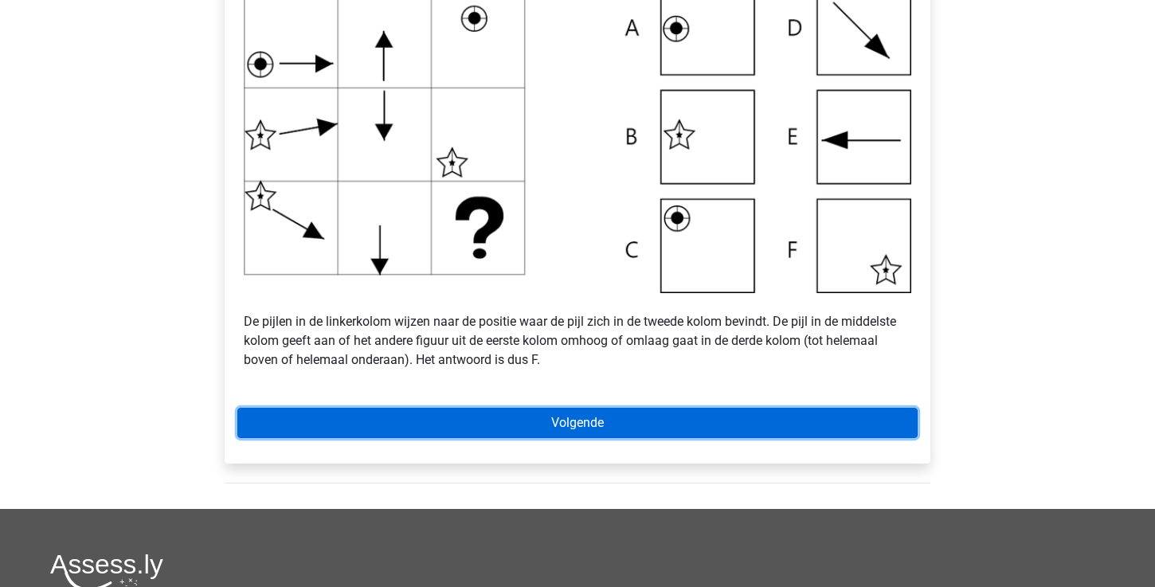
click at [742, 418] on link "Volgende" at bounding box center [577, 423] width 680 height 30
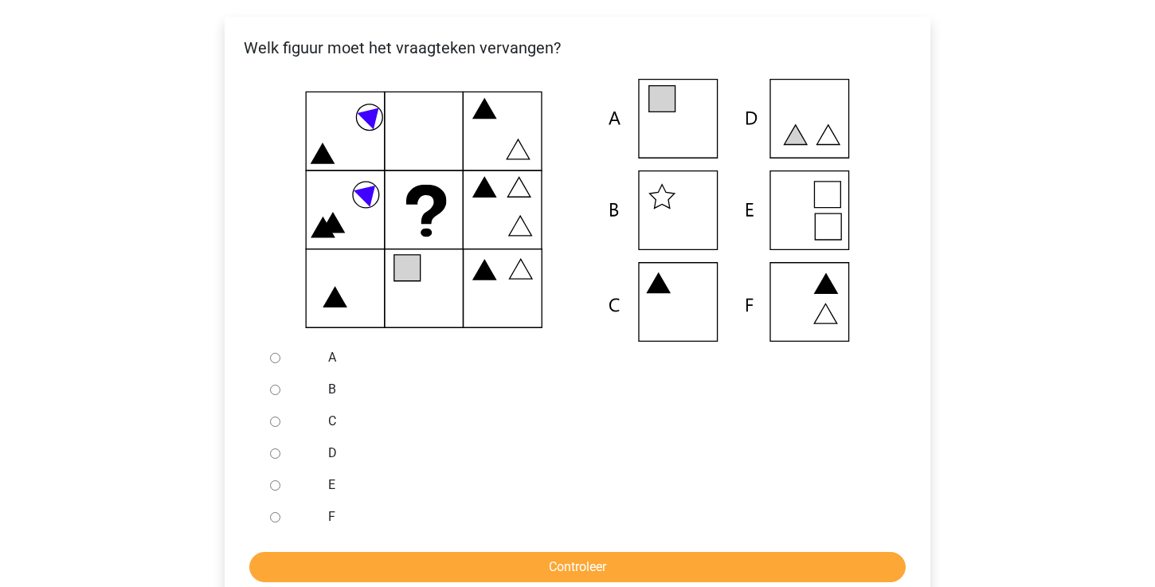
scroll to position [294, 0]
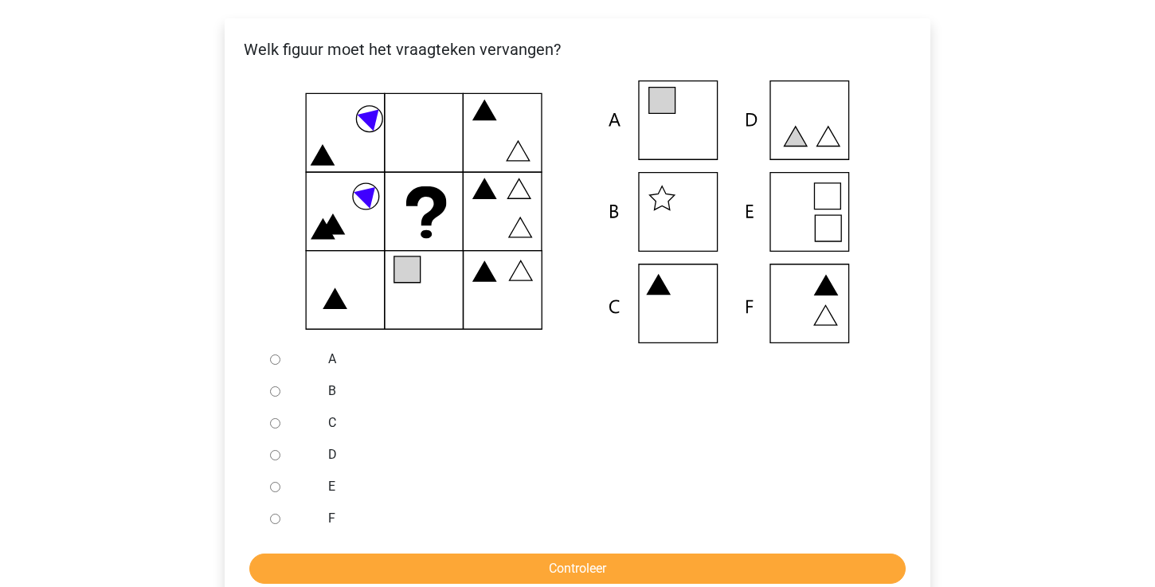
click at [277, 358] on input "A" at bounding box center [275, 360] width 10 height 10
radio input "true"
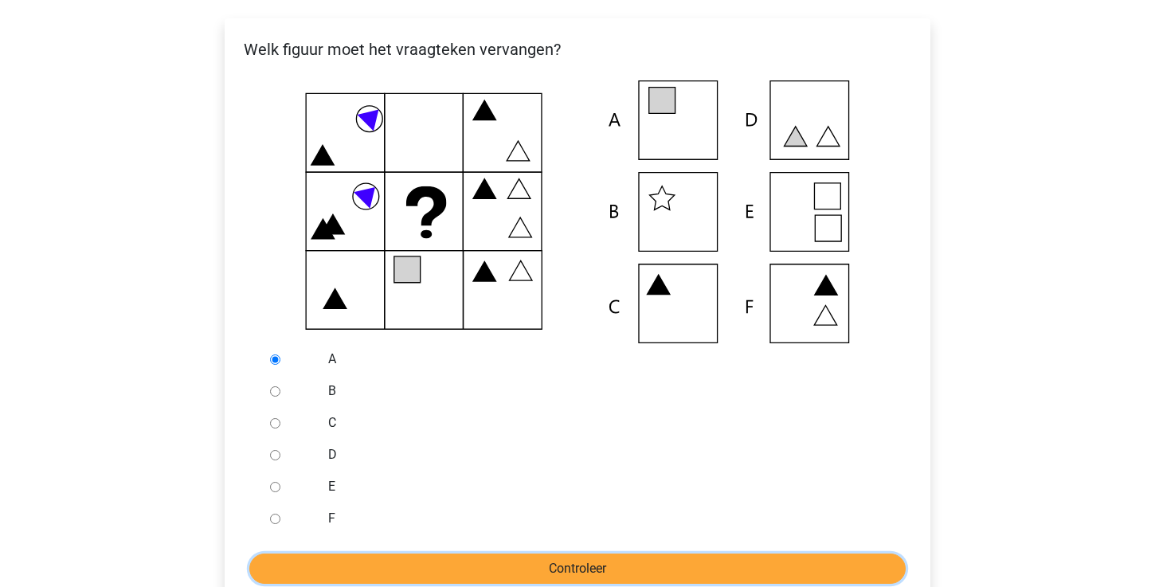
click at [431, 568] on input "Controleer" at bounding box center [577, 569] width 656 height 30
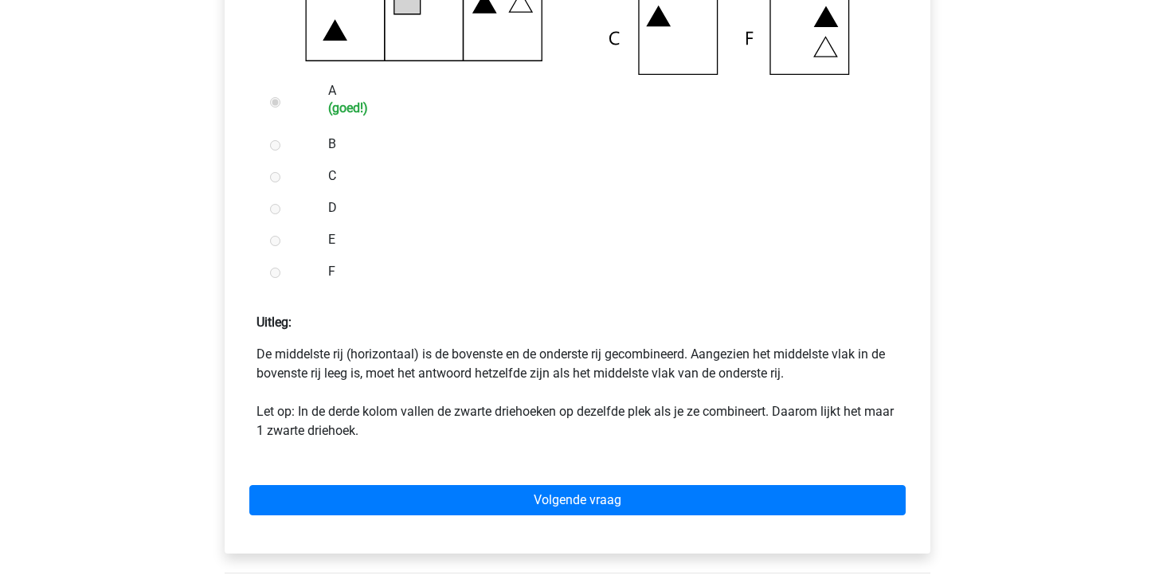
scroll to position [628, 0]
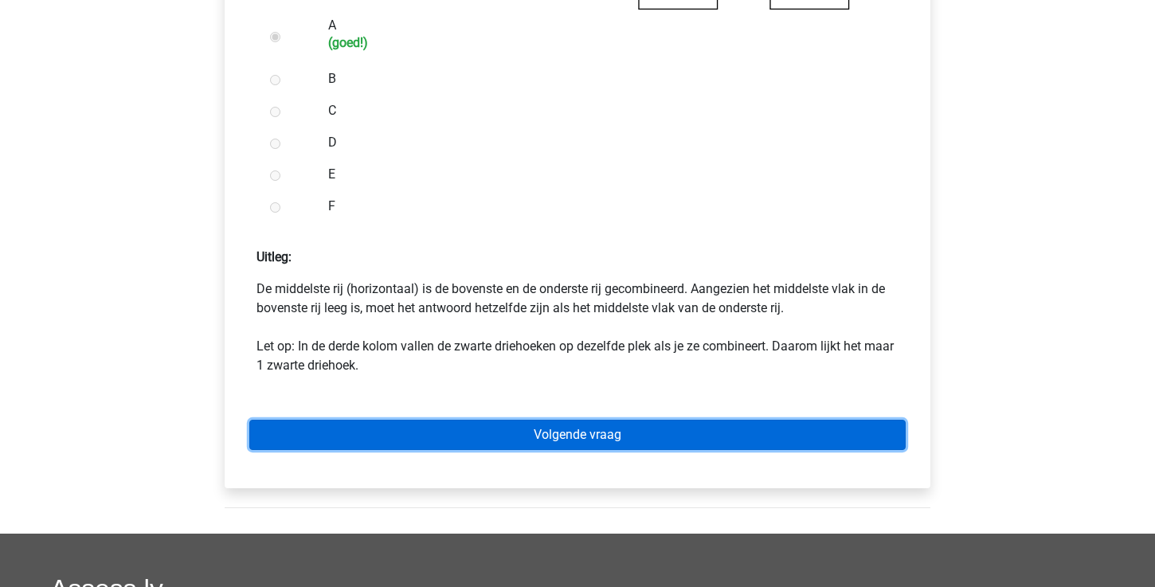
click at [440, 438] on link "Volgende vraag" at bounding box center [577, 435] width 656 height 30
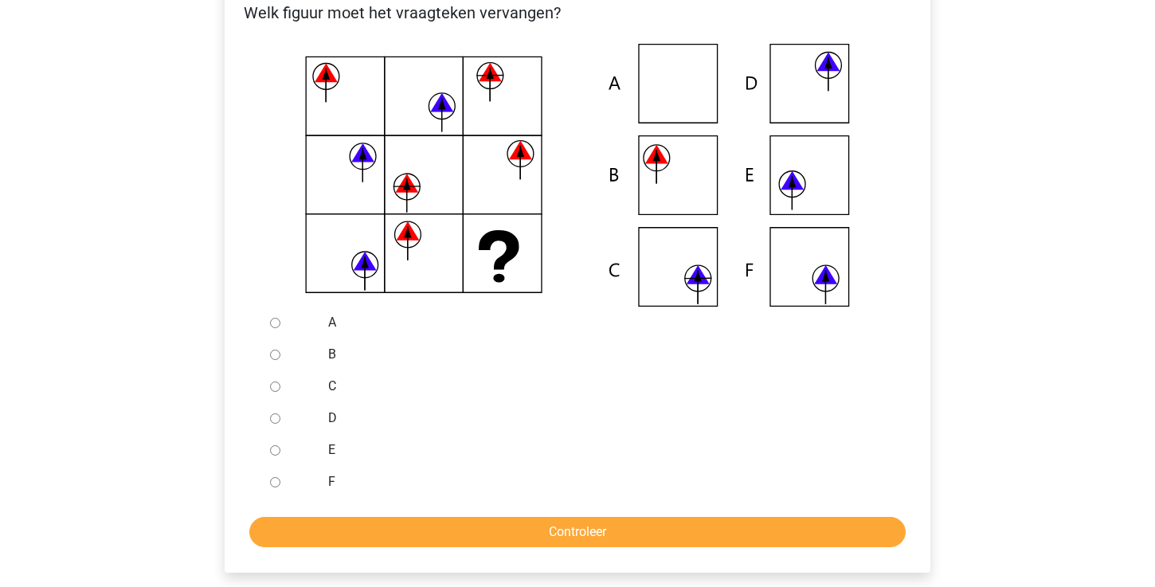
scroll to position [336, 0]
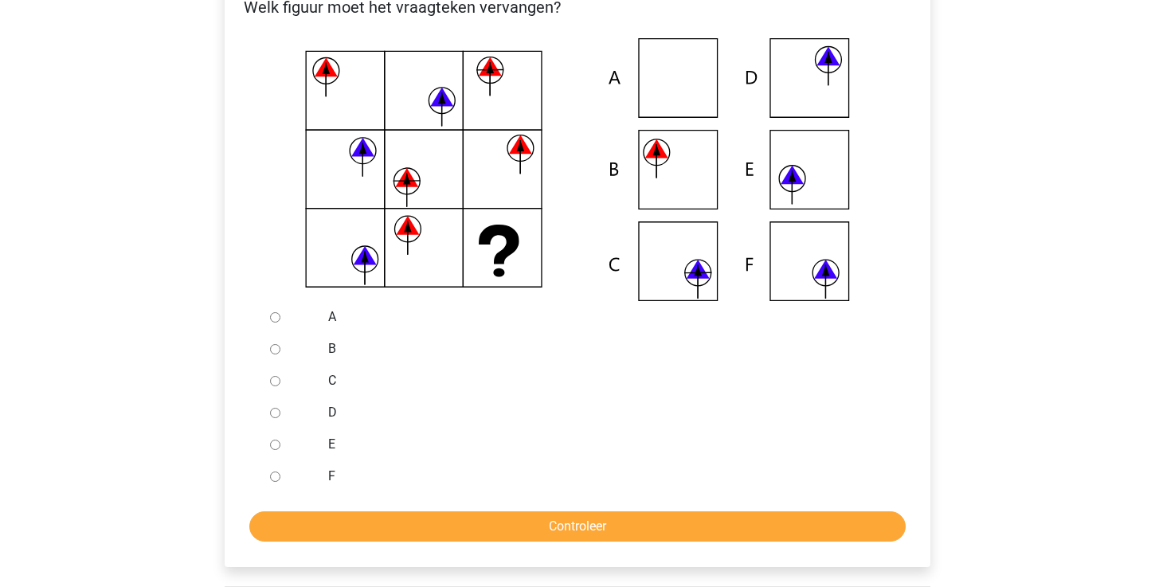
click at [280, 478] on input "F" at bounding box center [275, 477] width 10 height 10
radio input "true"
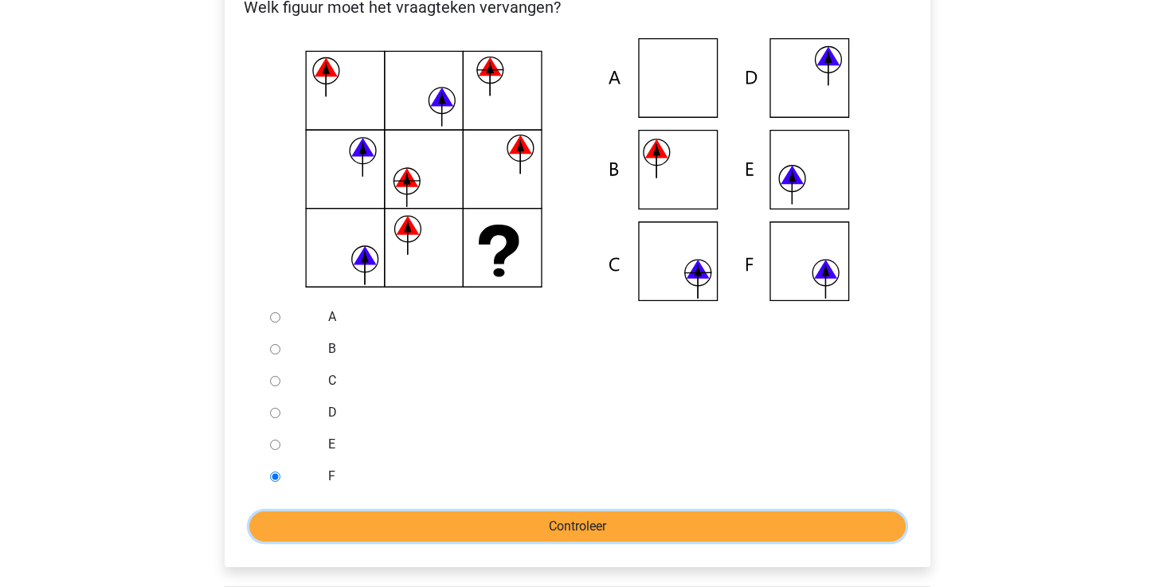
click at [300, 521] on input "Controleer" at bounding box center [577, 526] width 656 height 30
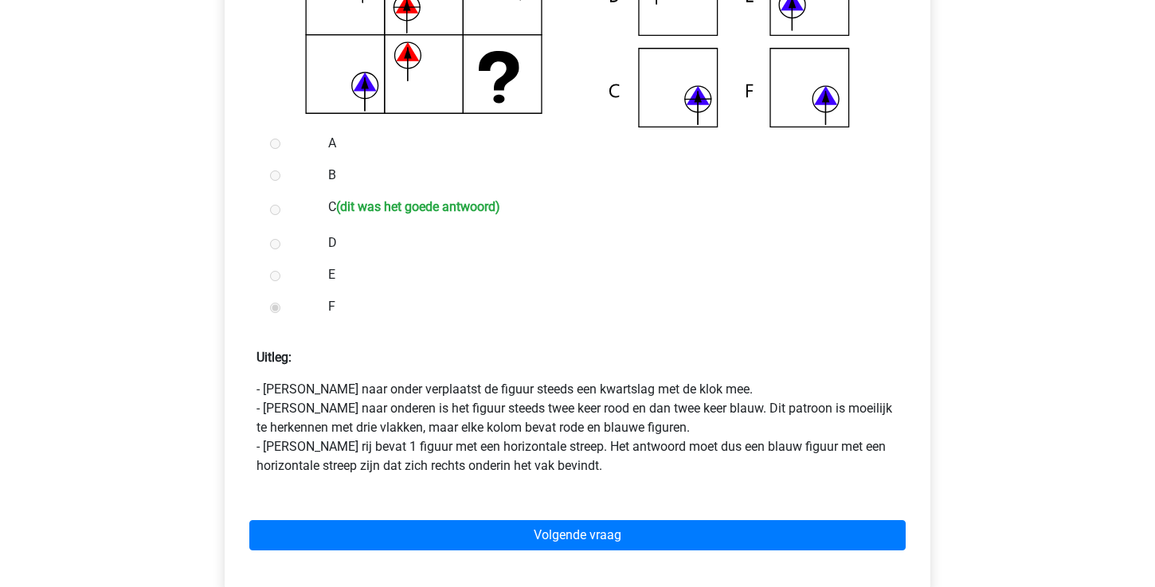
scroll to position [515, 0]
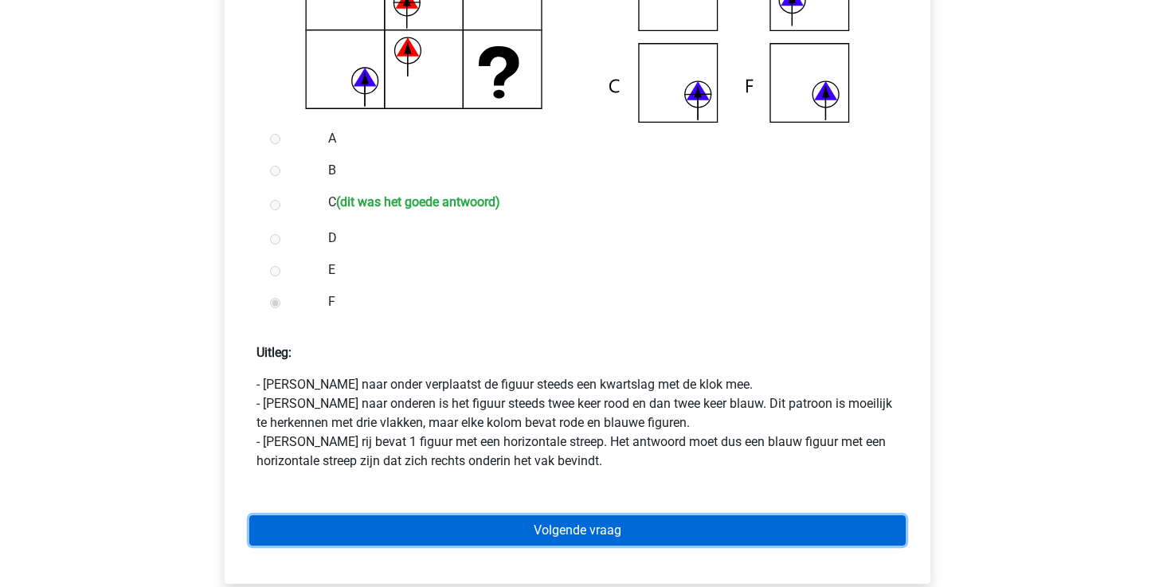
click at [380, 538] on link "Volgende vraag" at bounding box center [577, 530] width 656 height 30
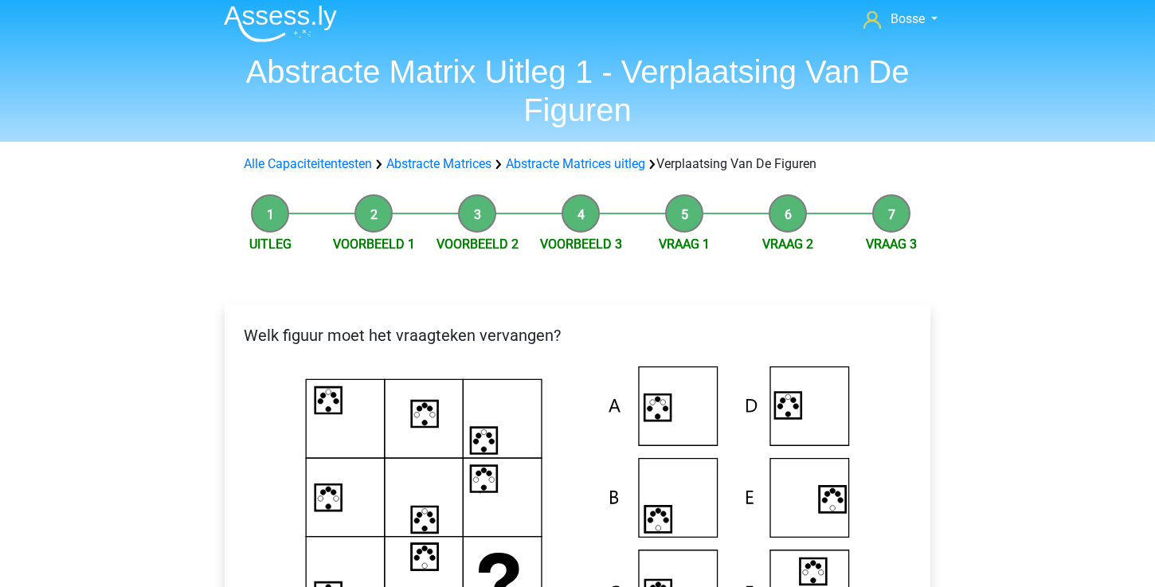
scroll to position [27, 0]
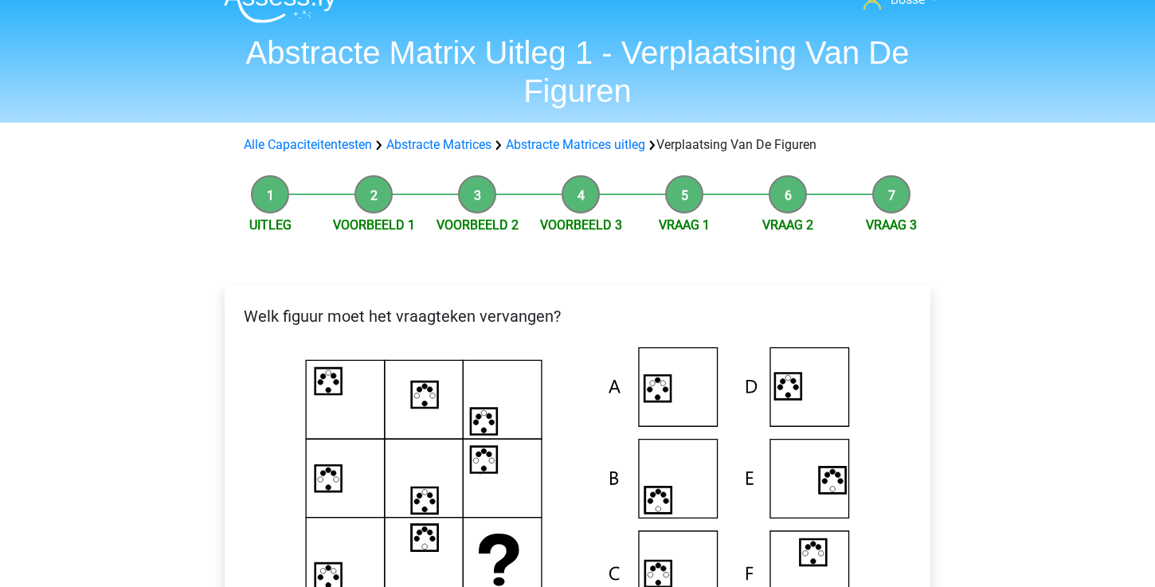
click at [782, 214] on li "Vraag 2" at bounding box center [788, 205] width 104 height 60
click at [782, 221] on link "Vraag 2" at bounding box center [787, 224] width 51 height 15
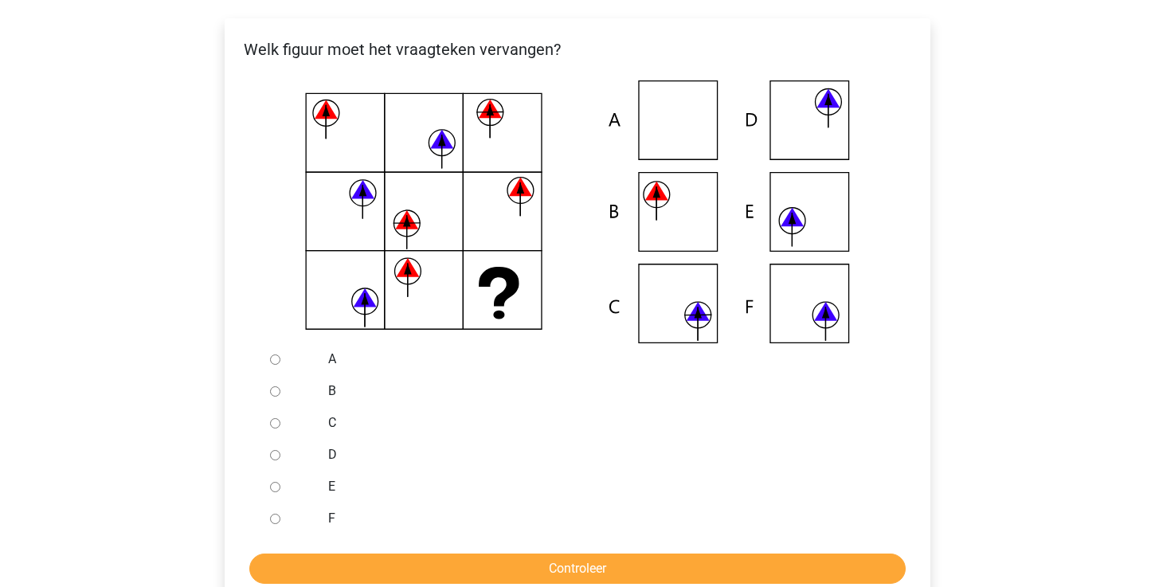
scroll to position [298, 0]
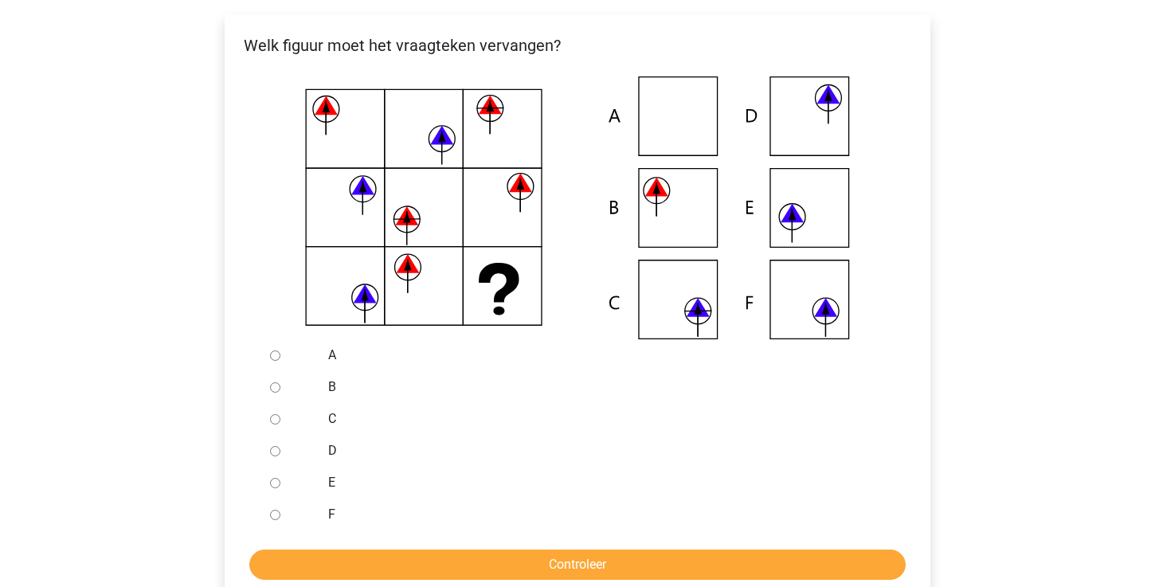
click at [277, 422] on input "C" at bounding box center [275, 419] width 10 height 10
radio input "true"
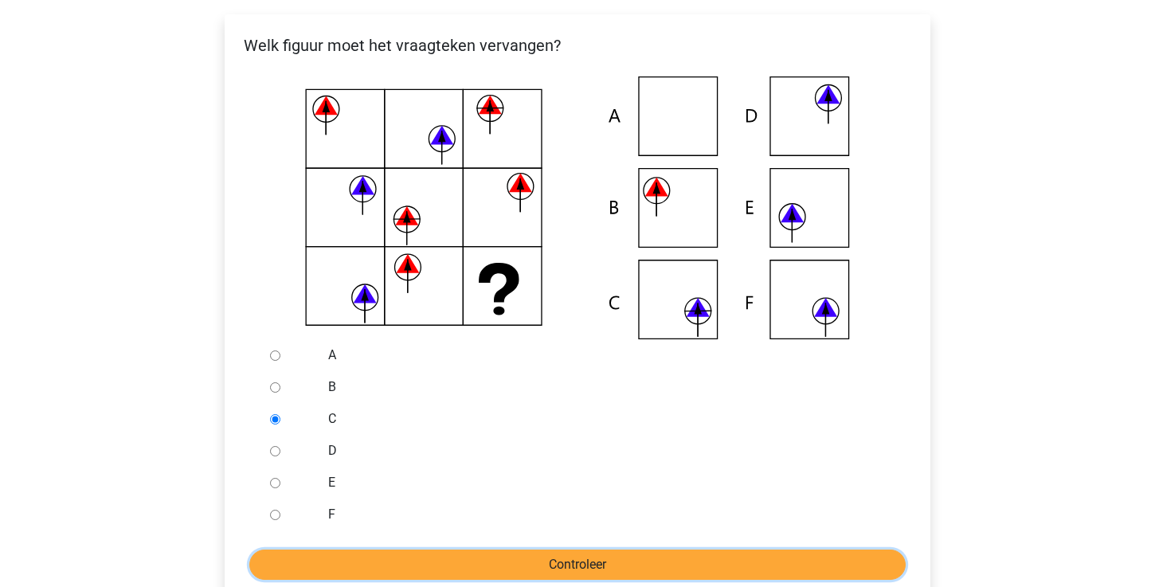
click at [554, 557] on input "Controleer" at bounding box center [577, 565] width 656 height 30
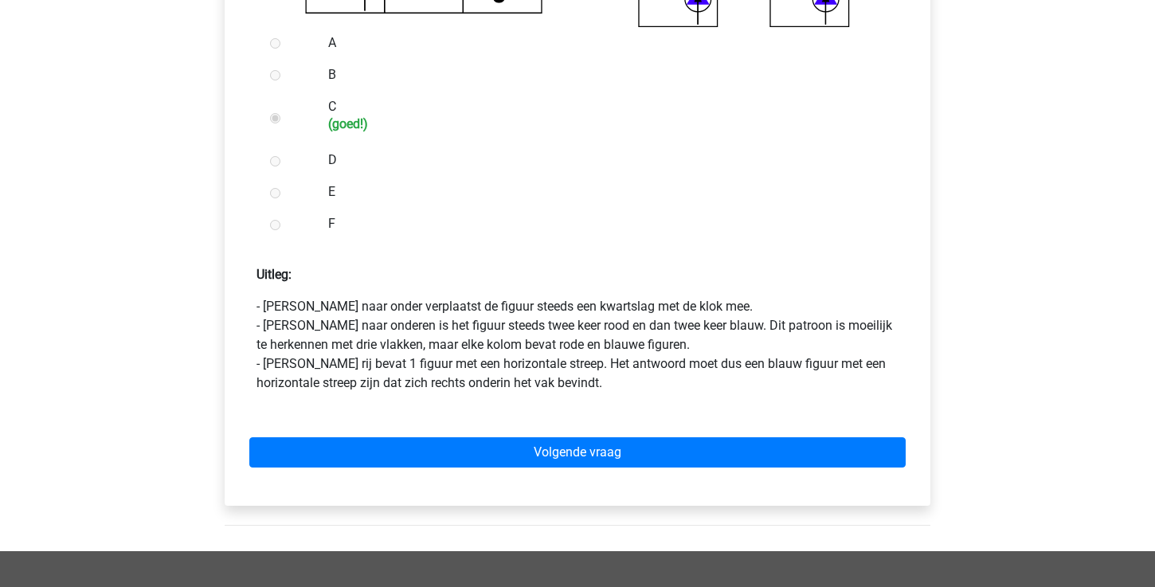
scroll to position [675, 0]
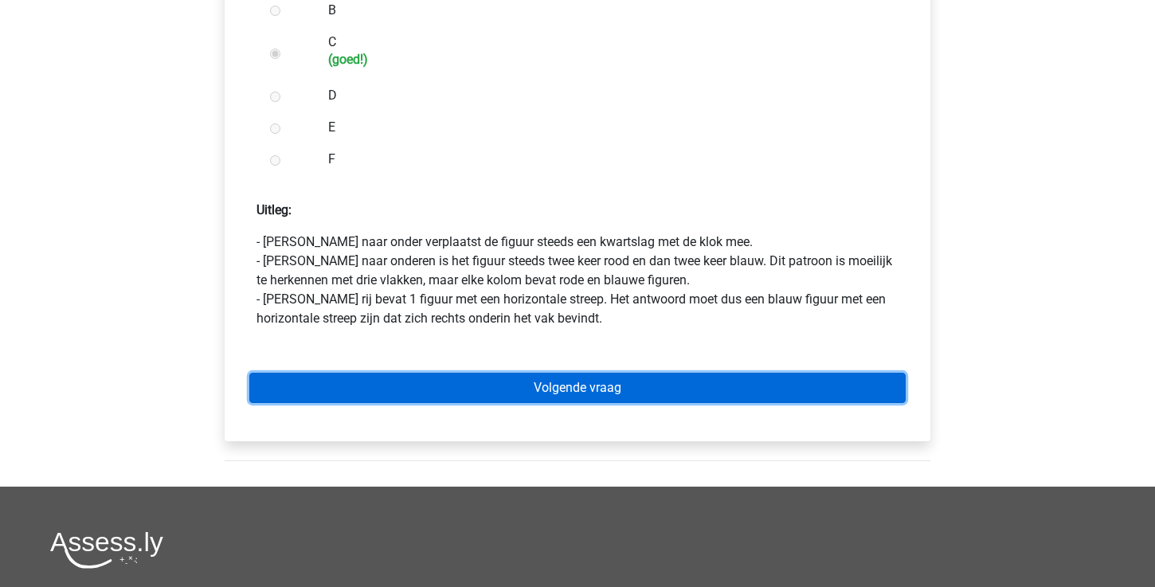
click at [547, 388] on link "Volgende vraag" at bounding box center [577, 388] width 656 height 30
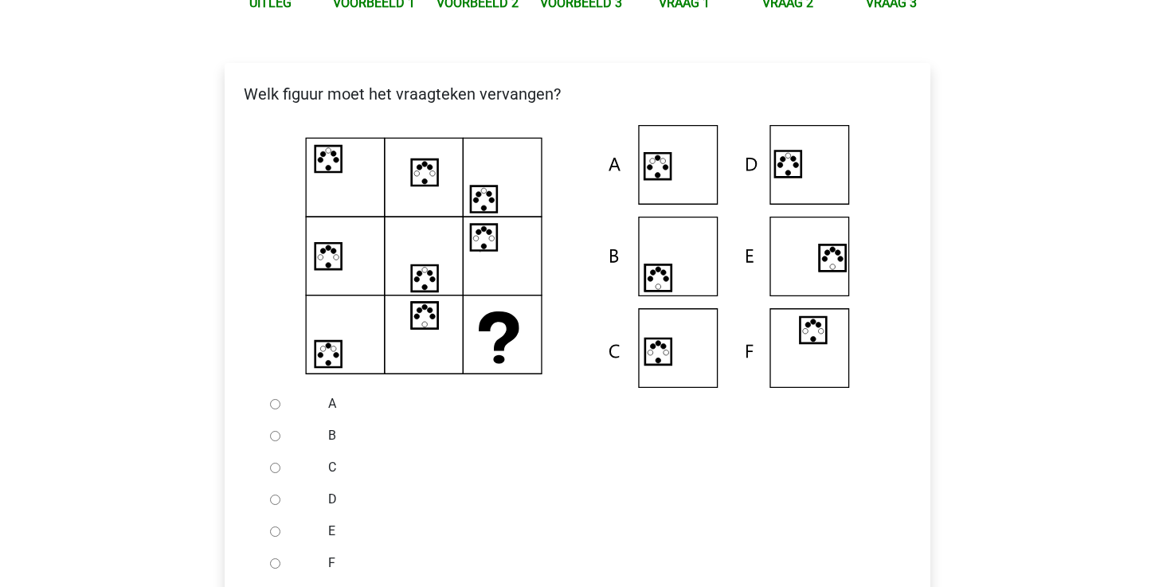
scroll to position [289, 0]
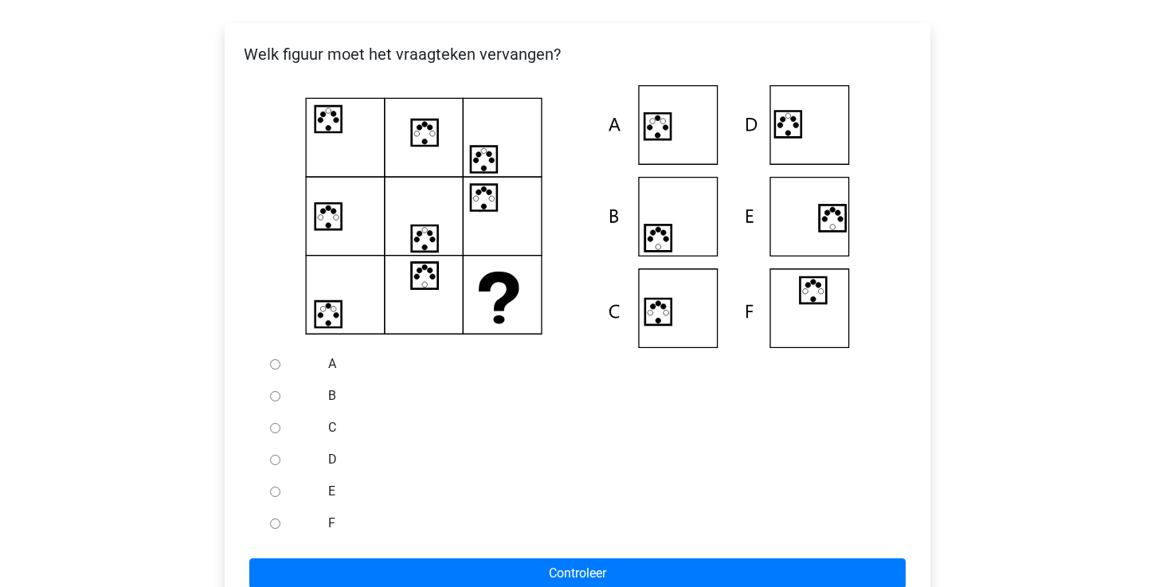
click at [276, 365] on input "A" at bounding box center [275, 364] width 10 height 10
radio input "true"
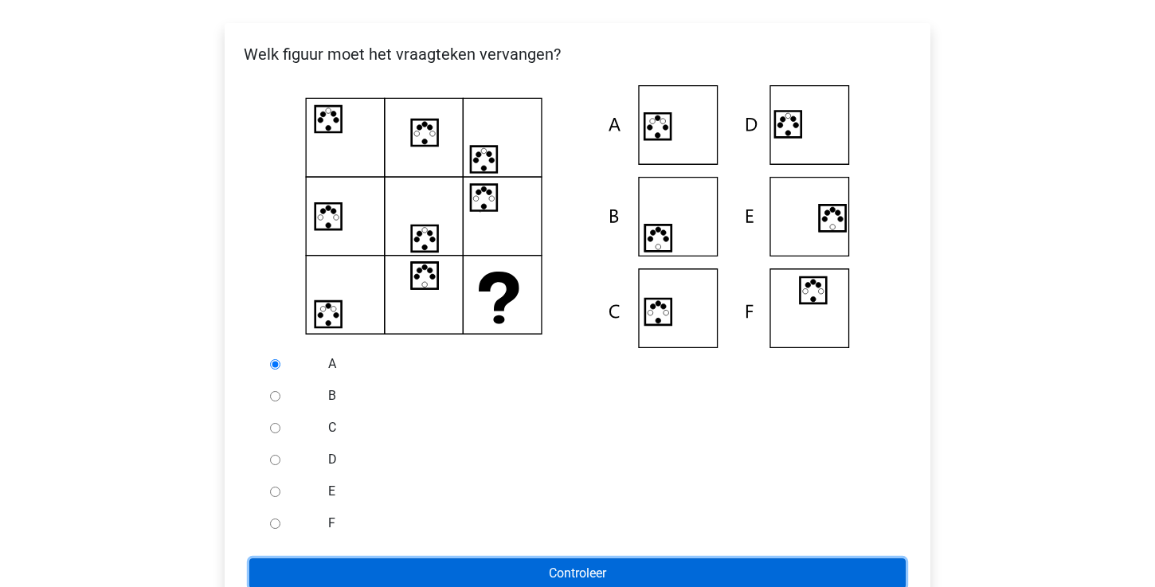
click at [587, 565] on input "Controleer" at bounding box center [577, 573] width 656 height 30
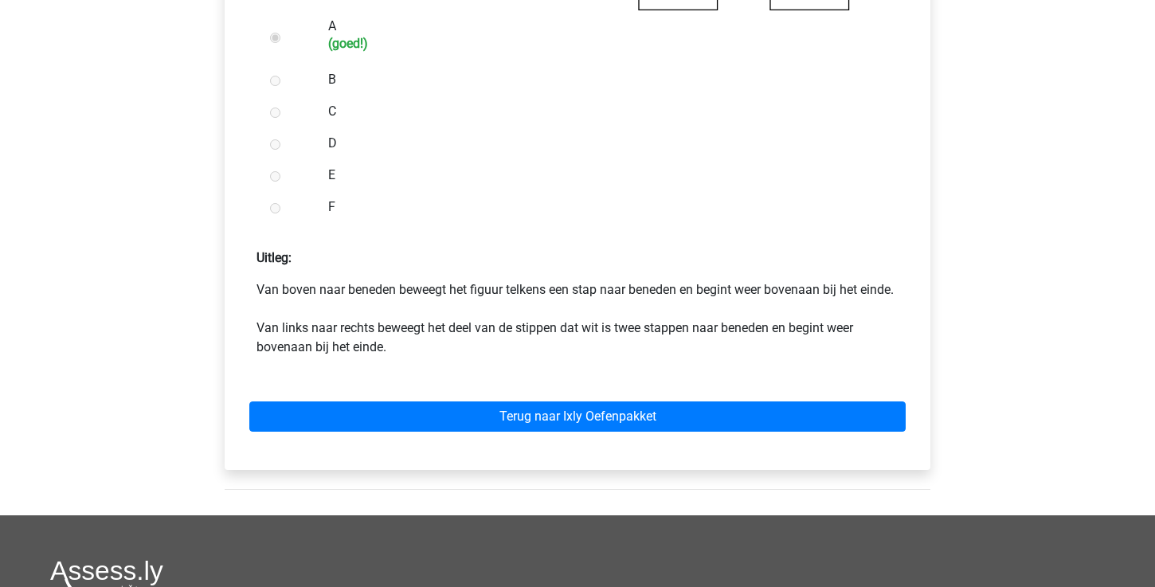
scroll to position [628, 0]
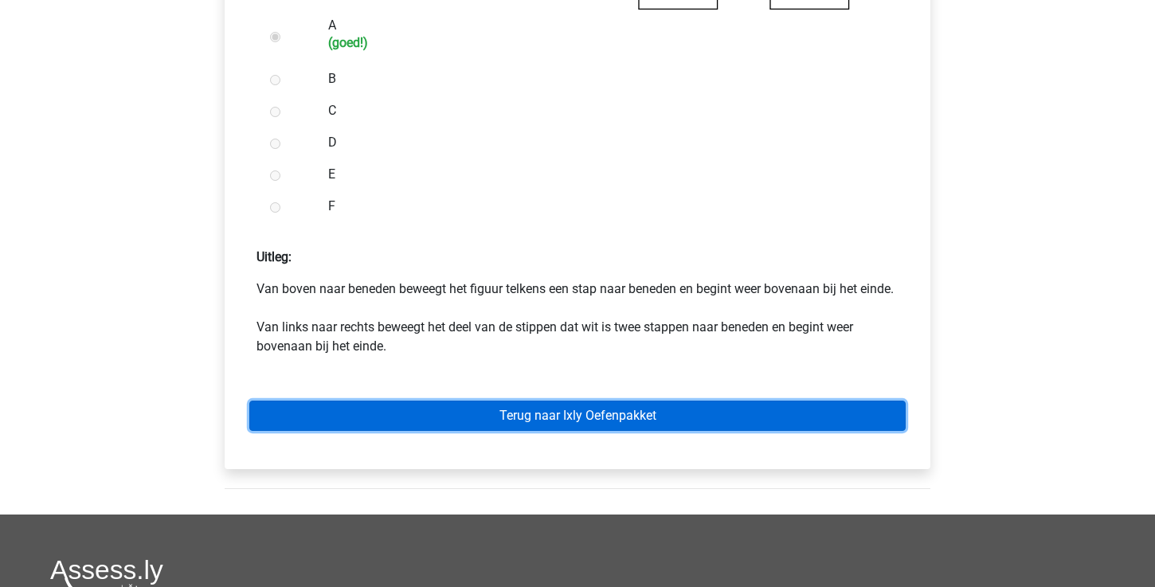
click at [638, 431] on link "Terug naar Ixly Oefenpakket" at bounding box center [577, 416] width 656 height 30
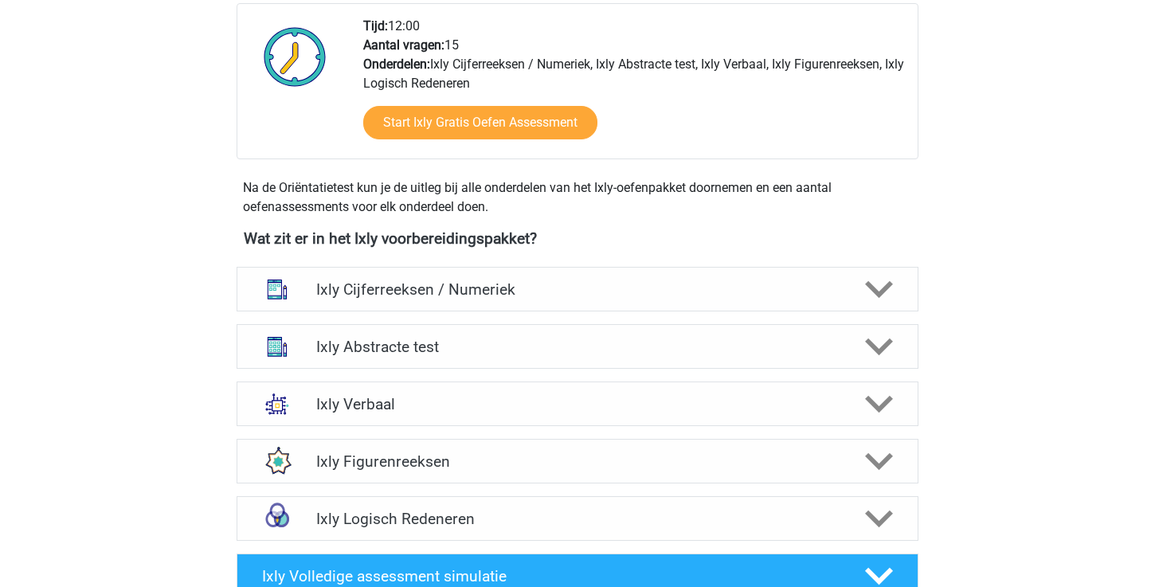
scroll to position [463, 0]
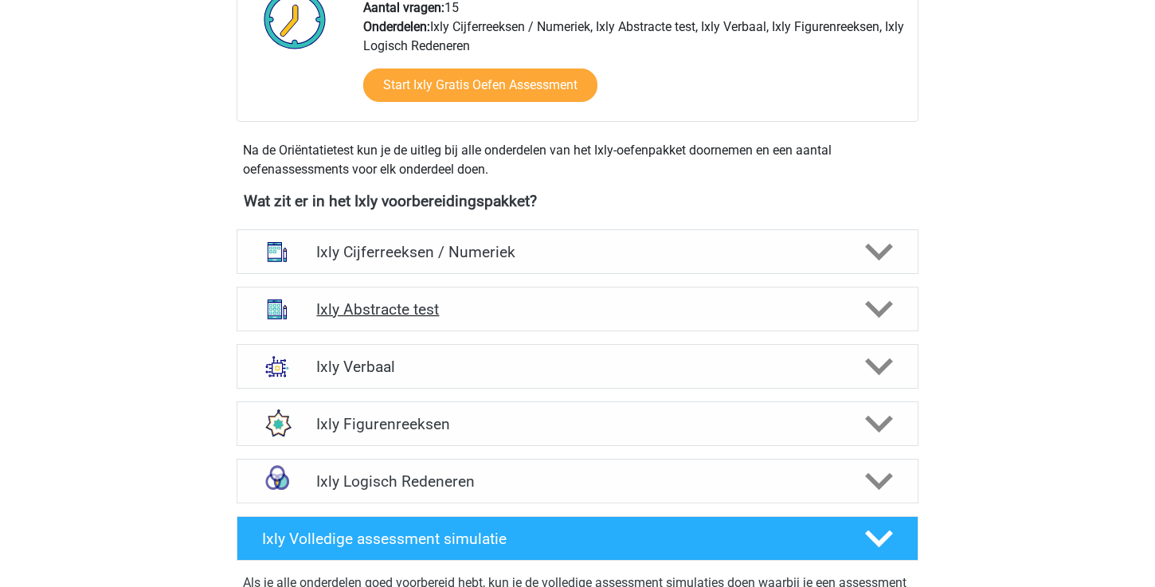
click at [550, 299] on div "Ixly Abstracte test" at bounding box center [578, 309] width 682 height 45
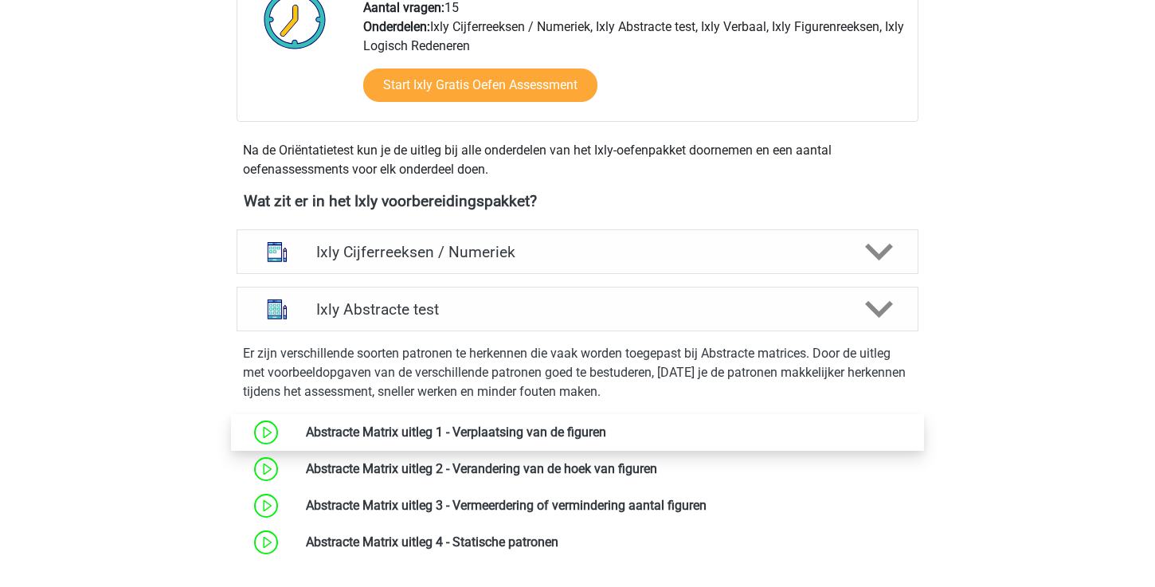
click at [606, 425] on link at bounding box center [606, 432] width 0 height 15
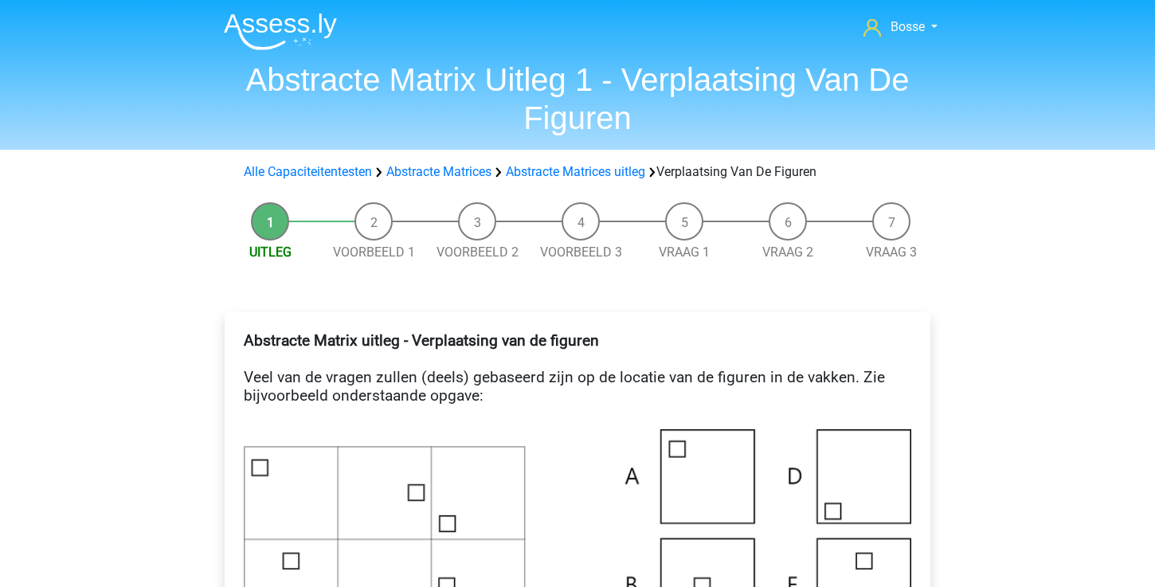
click at [780, 236] on li "Vraag 2" at bounding box center [788, 232] width 104 height 60
click at [782, 250] on link "Vraag 2" at bounding box center [787, 252] width 51 height 15
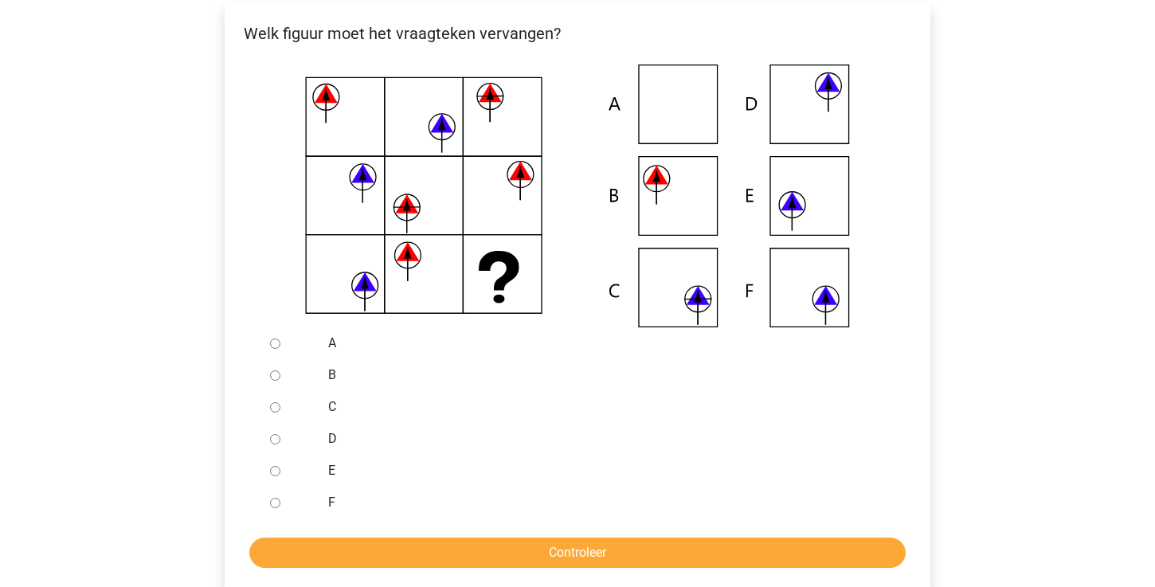
scroll to position [334, 0]
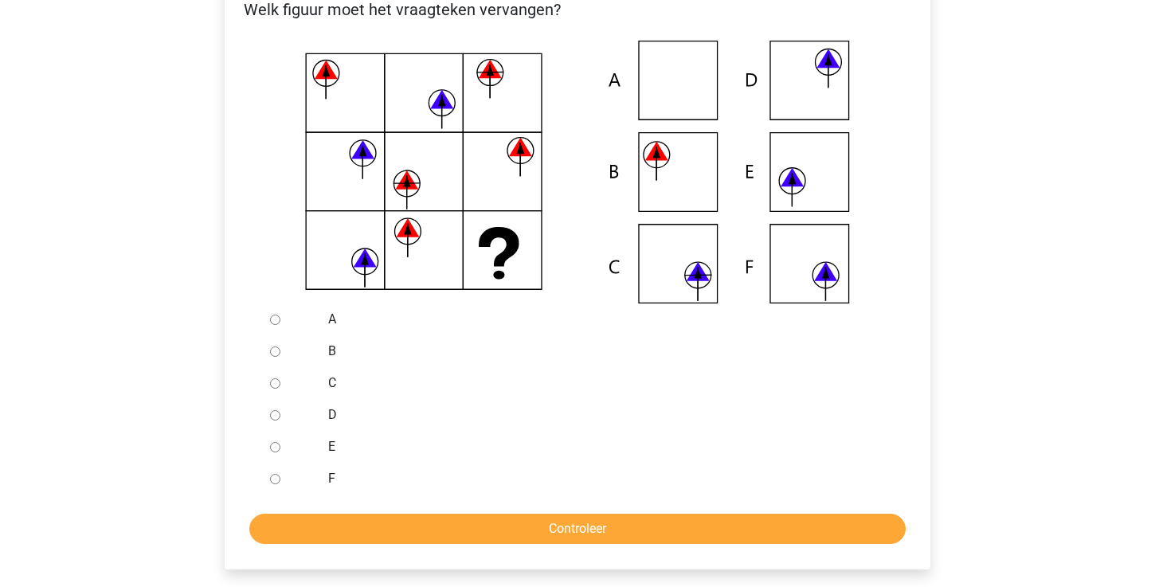
click at [278, 383] on input "C" at bounding box center [275, 383] width 10 height 10
radio input "true"
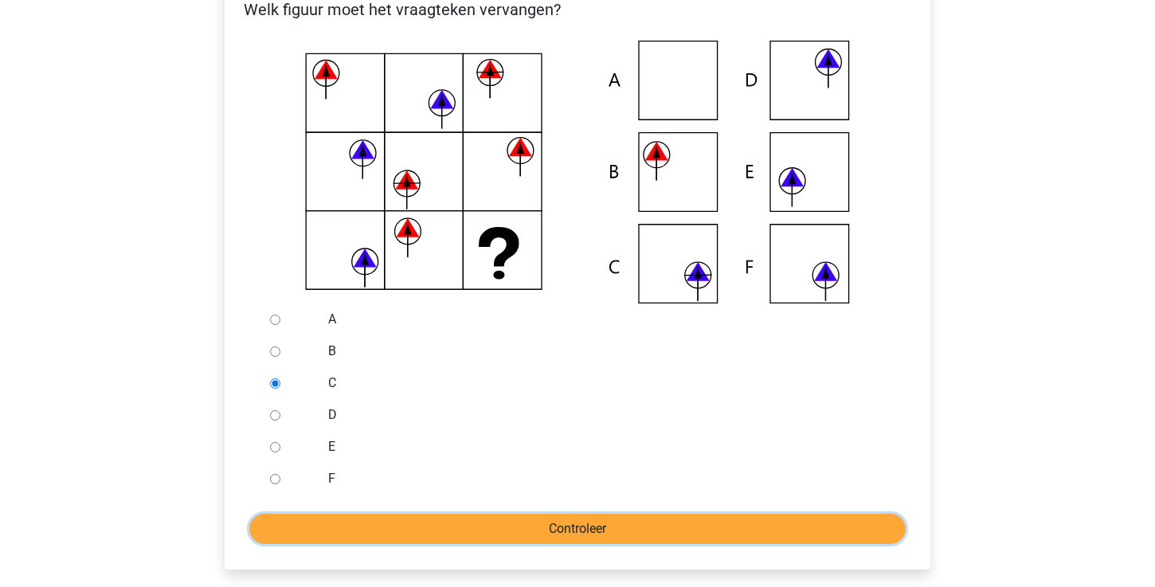
click at [469, 525] on input "Controleer" at bounding box center [577, 529] width 656 height 30
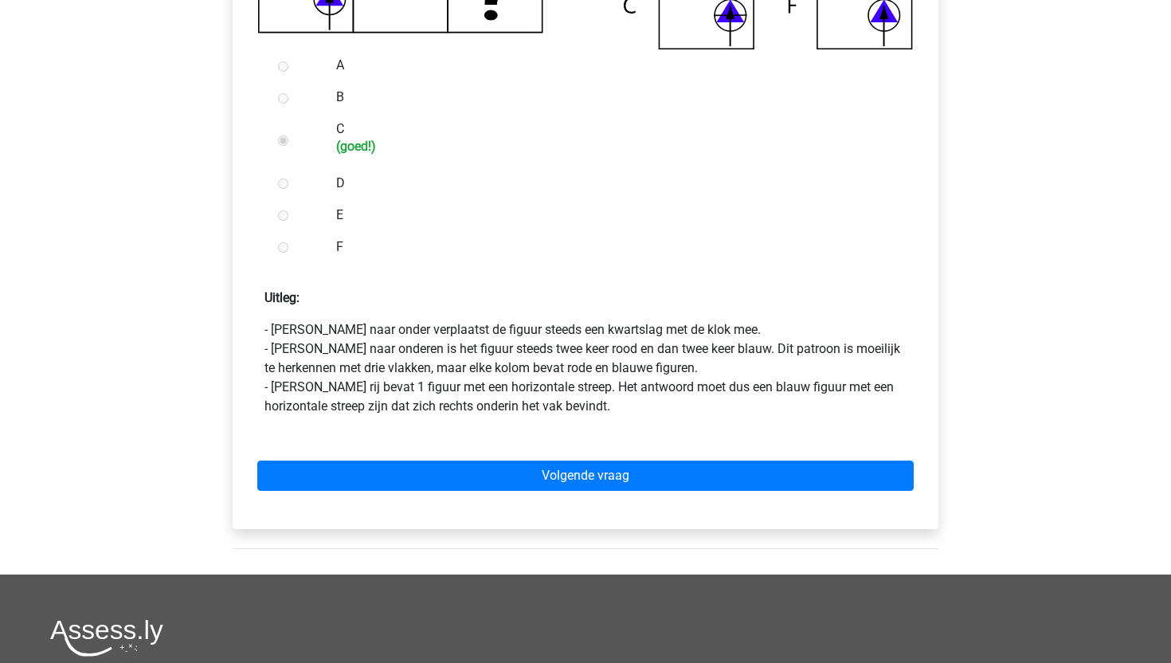
scroll to position [468, 0]
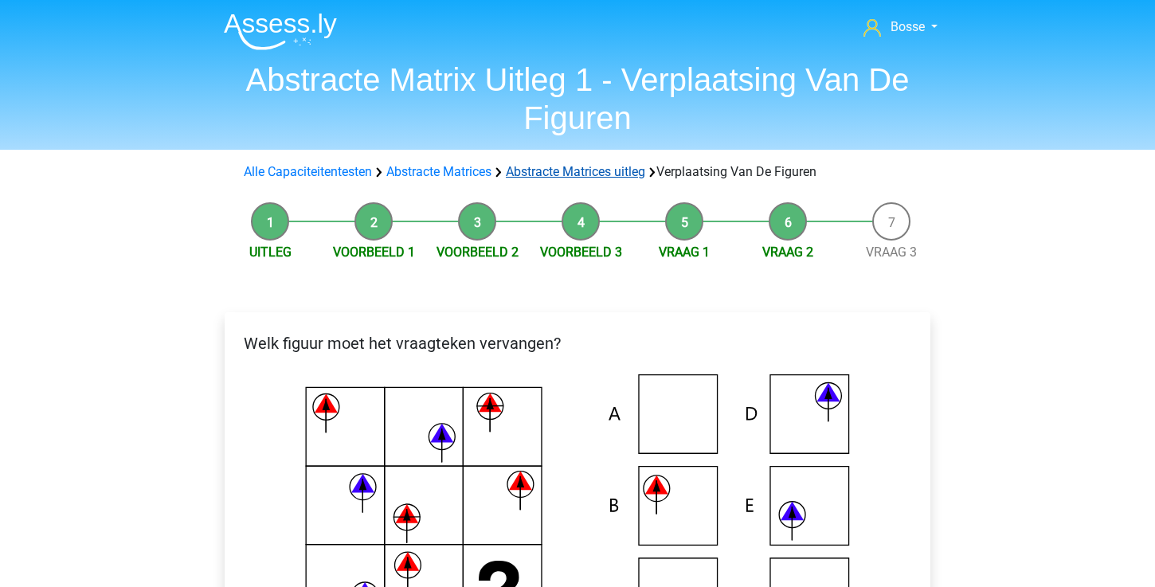
click at [559, 174] on link "Abstracte Matrices uitleg" at bounding box center [575, 171] width 139 height 15
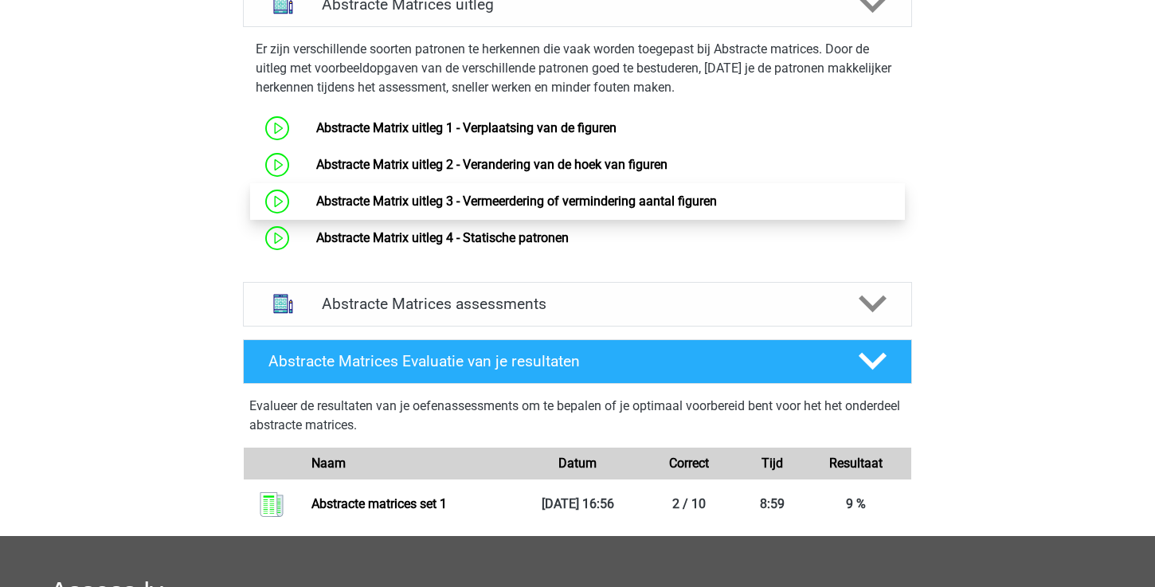
scroll to position [640, 0]
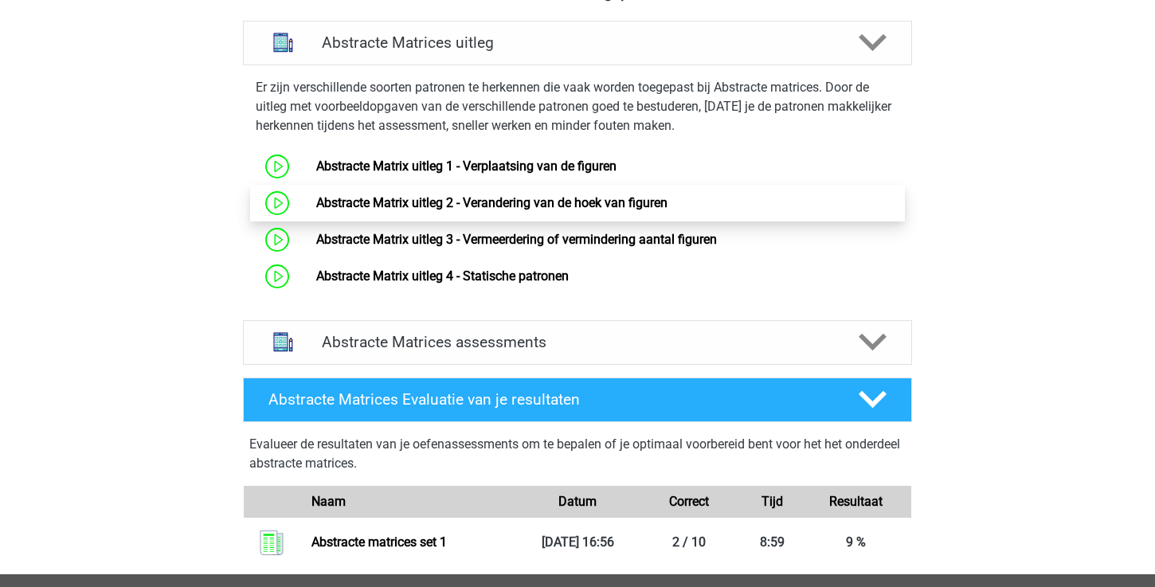
click at [508, 202] on link "Abstracte Matrix uitleg 2 - Verandering van de hoek van figuren" at bounding box center [491, 202] width 351 height 15
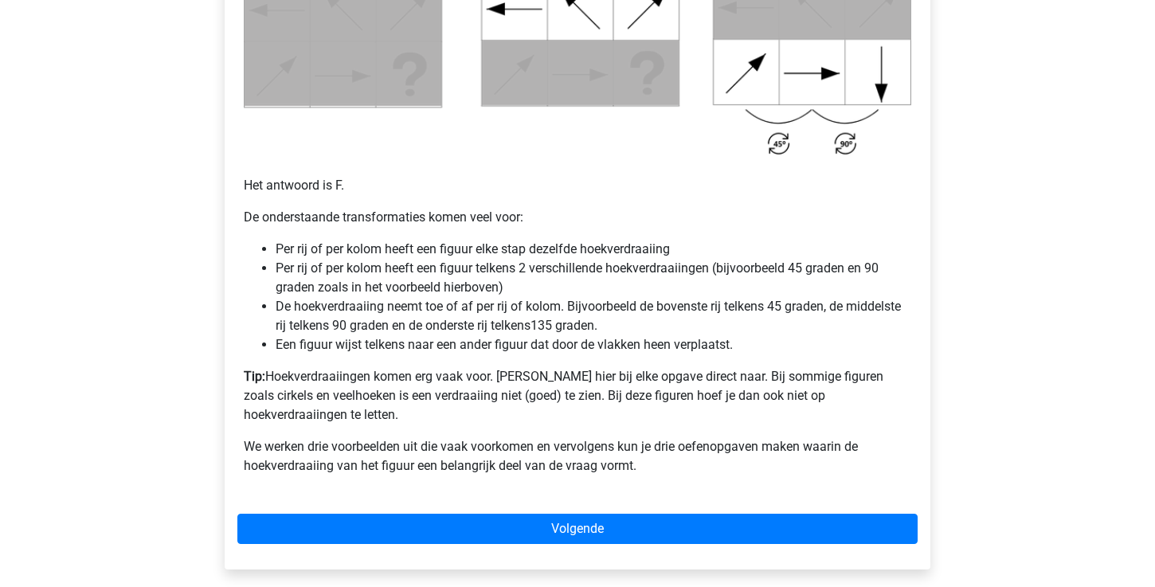
scroll to position [966, 0]
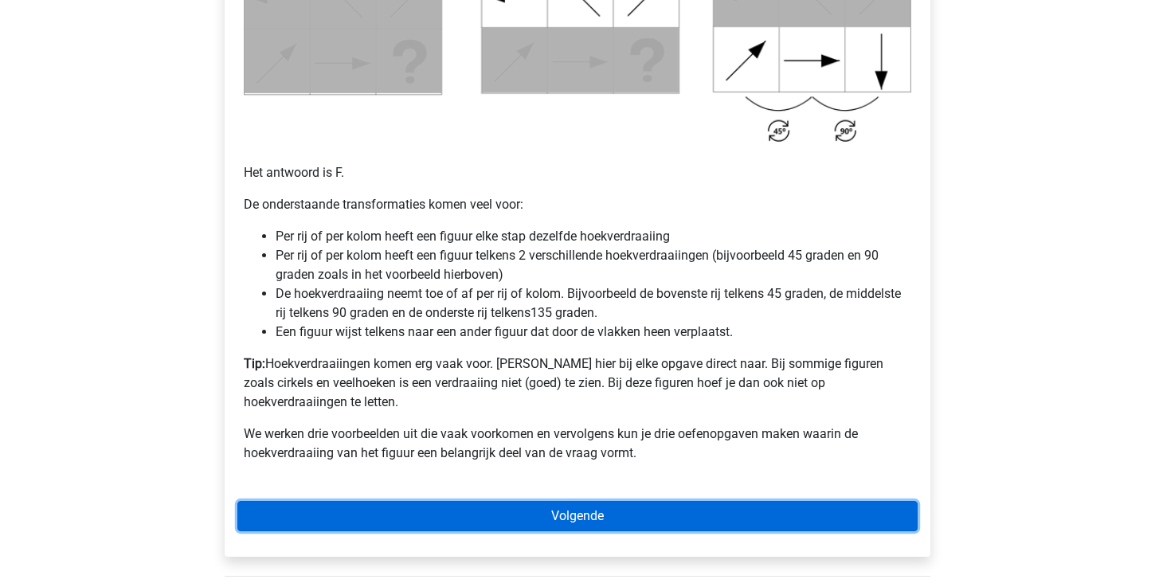
click at [646, 501] on link "Volgende" at bounding box center [577, 516] width 680 height 30
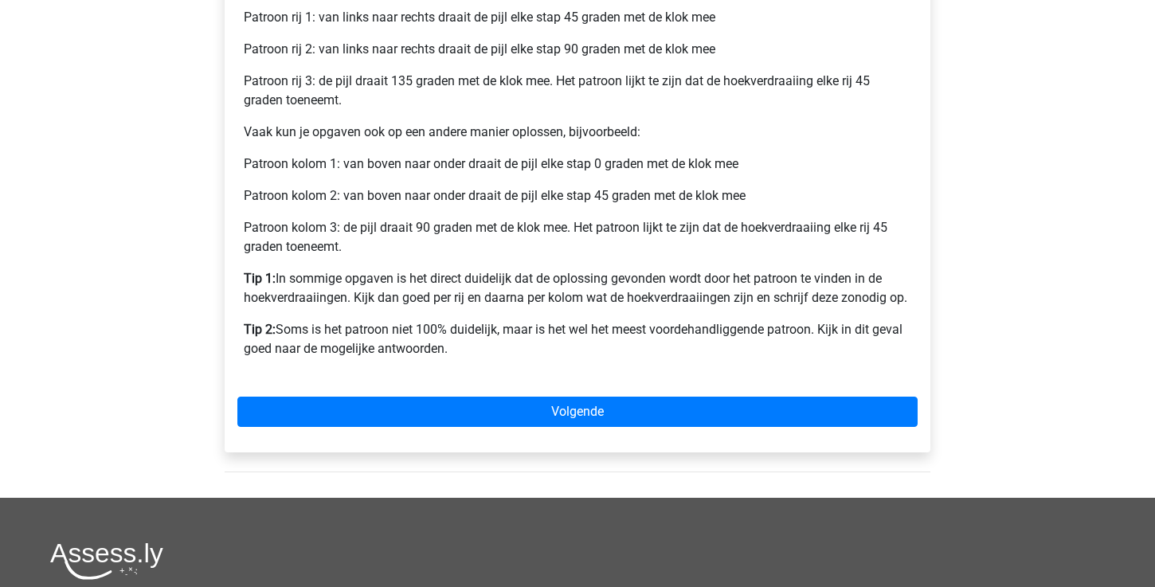
scroll to position [723, 0]
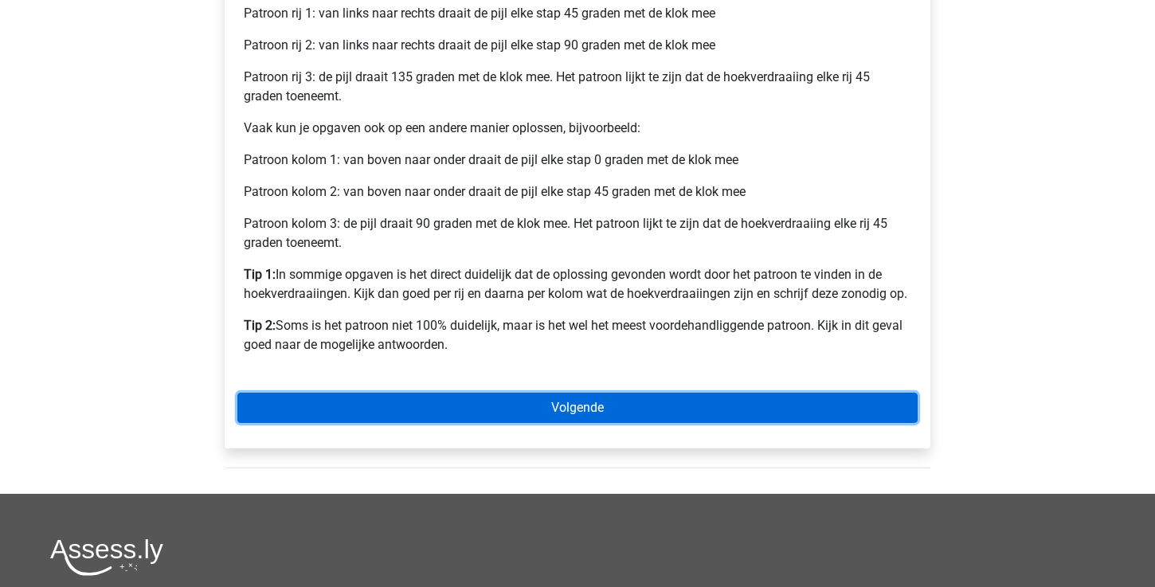
click at [488, 403] on link "Volgende" at bounding box center [577, 408] width 680 height 30
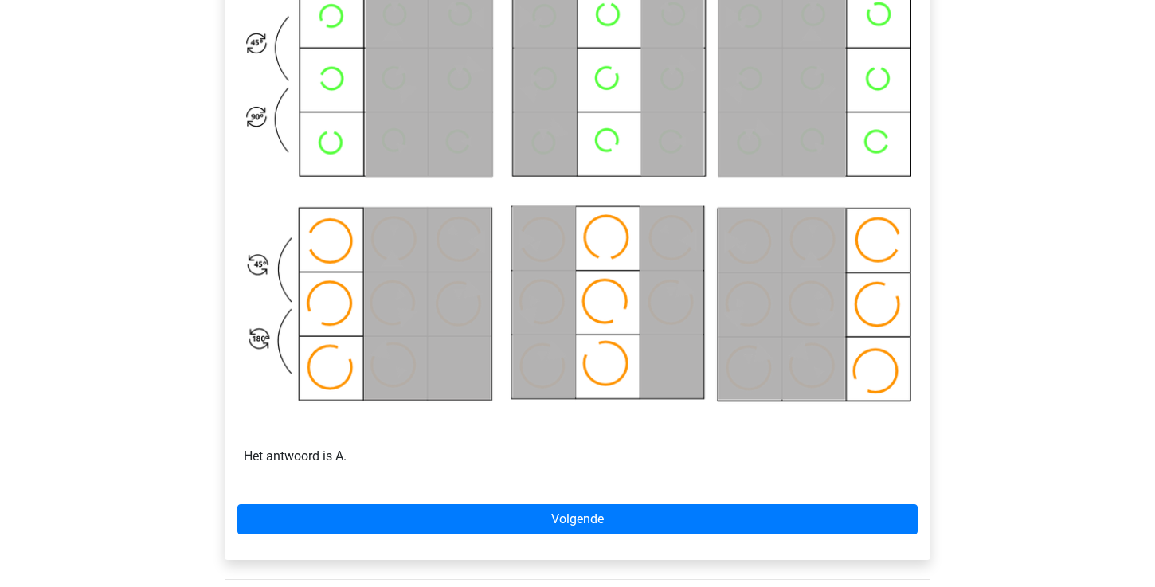
scroll to position [810, 0]
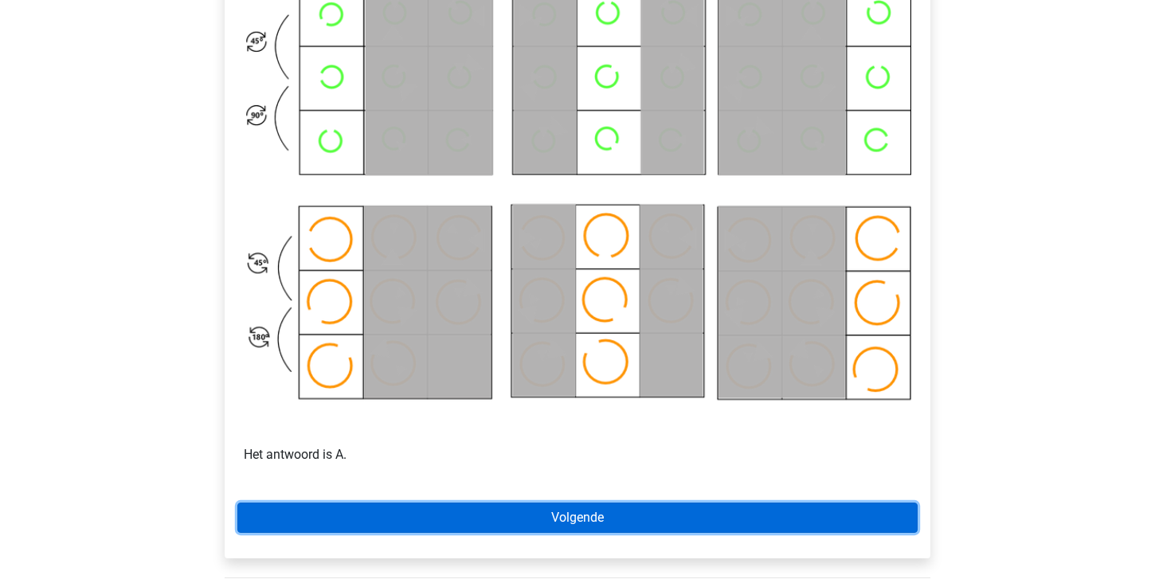
click at [486, 523] on link "Volgende" at bounding box center [577, 518] width 680 height 30
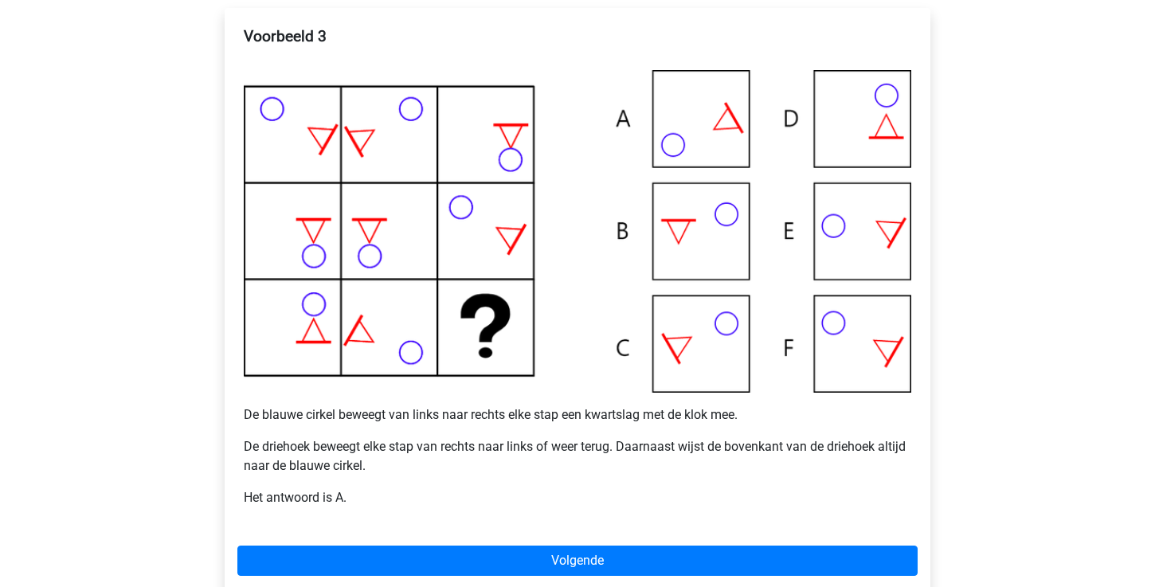
scroll to position [337, 0]
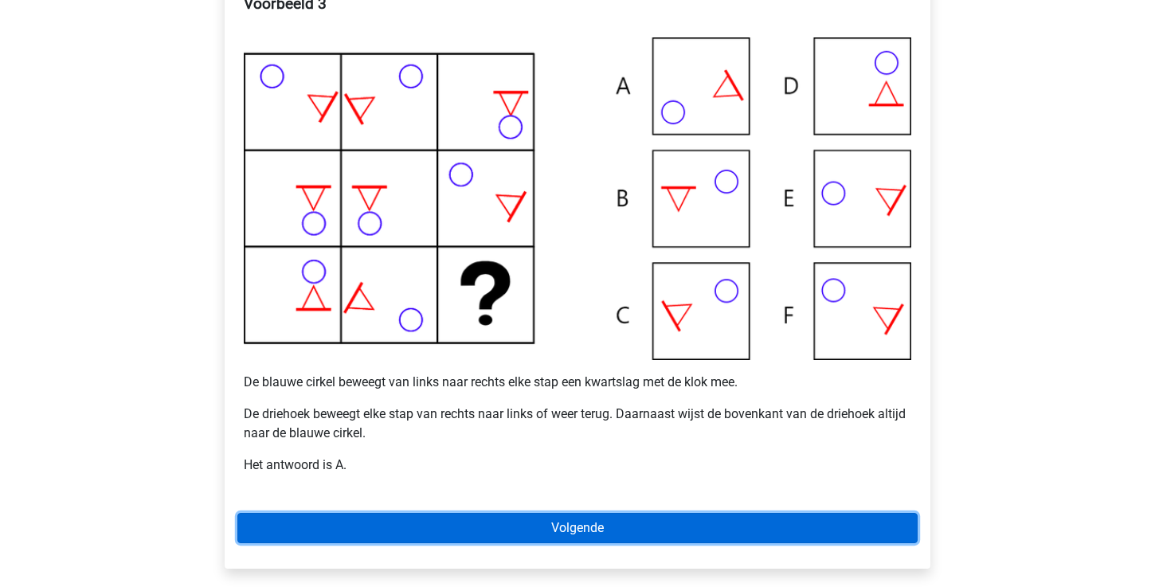
click at [521, 528] on link "Volgende" at bounding box center [577, 528] width 680 height 30
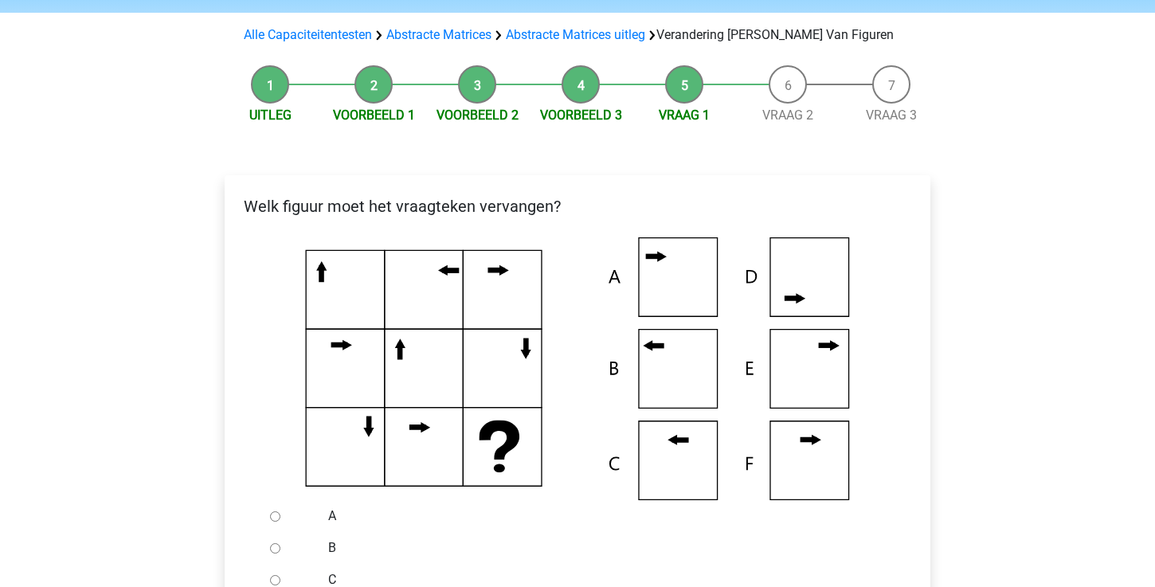
scroll to position [184, 0]
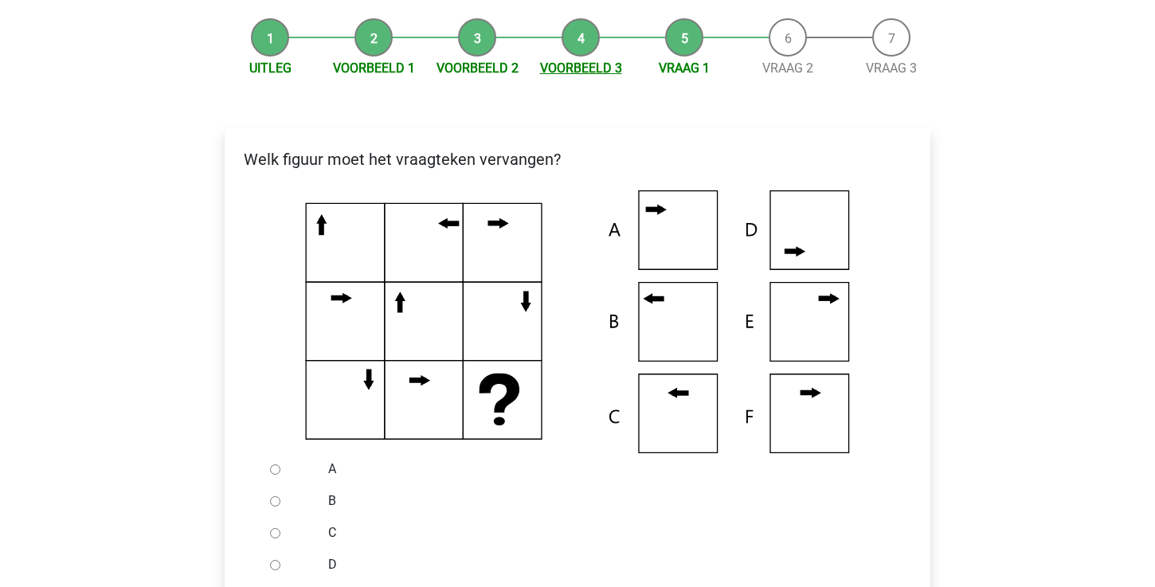
click at [583, 65] on link "Voorbeeld 3" at bounding box center [581, 68] width 82 height 15
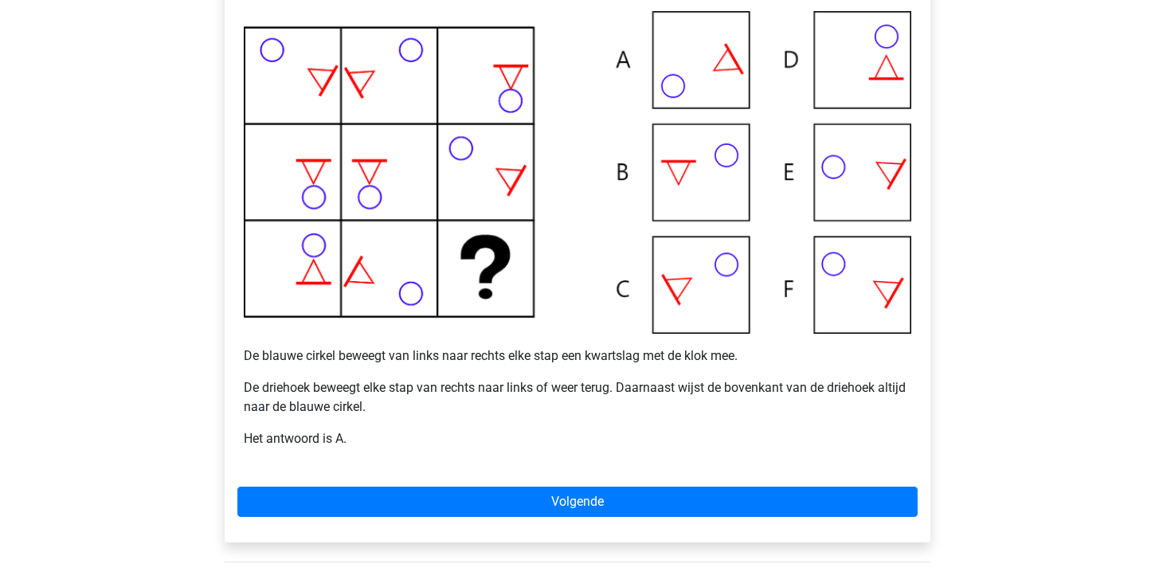
scroll to position [370, 0]
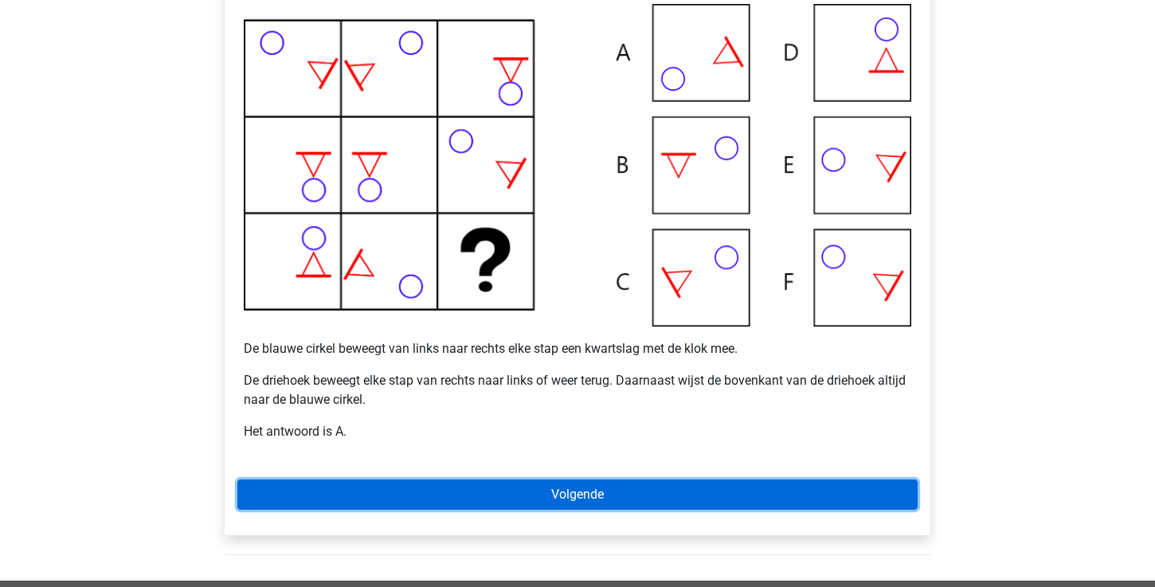
click at [574, 483] on link "Volgende" at bounding box center [577, 495] width 680 height 30
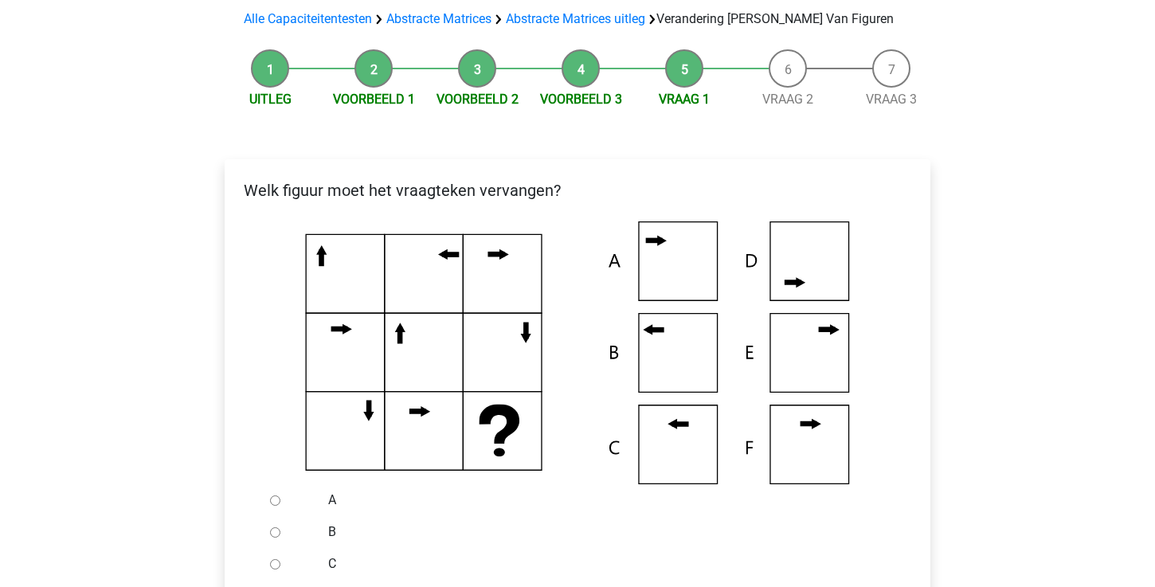
scroll to position [155, 0]
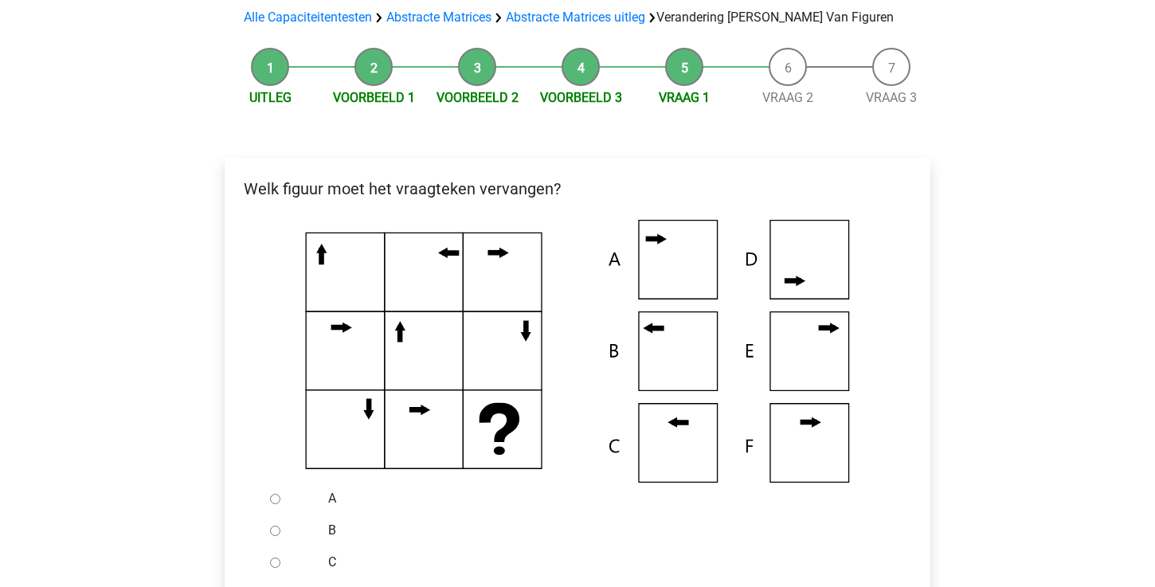
click at [274, 532] on input "B" at bounding box center [275, 531] width 10 height 10
radio input "true"
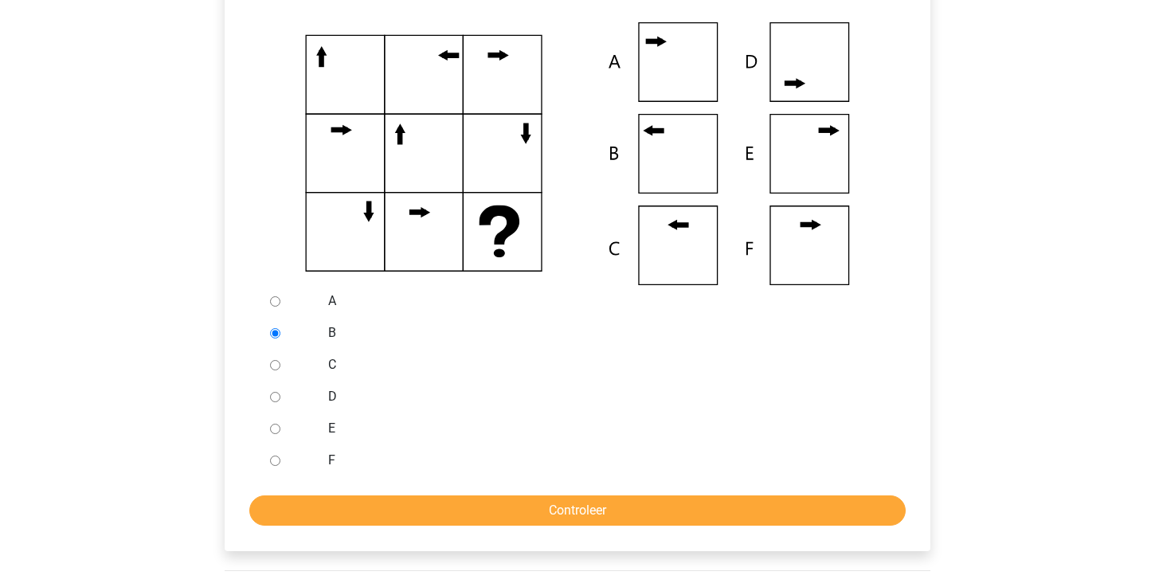
scroll to position [455, 0]
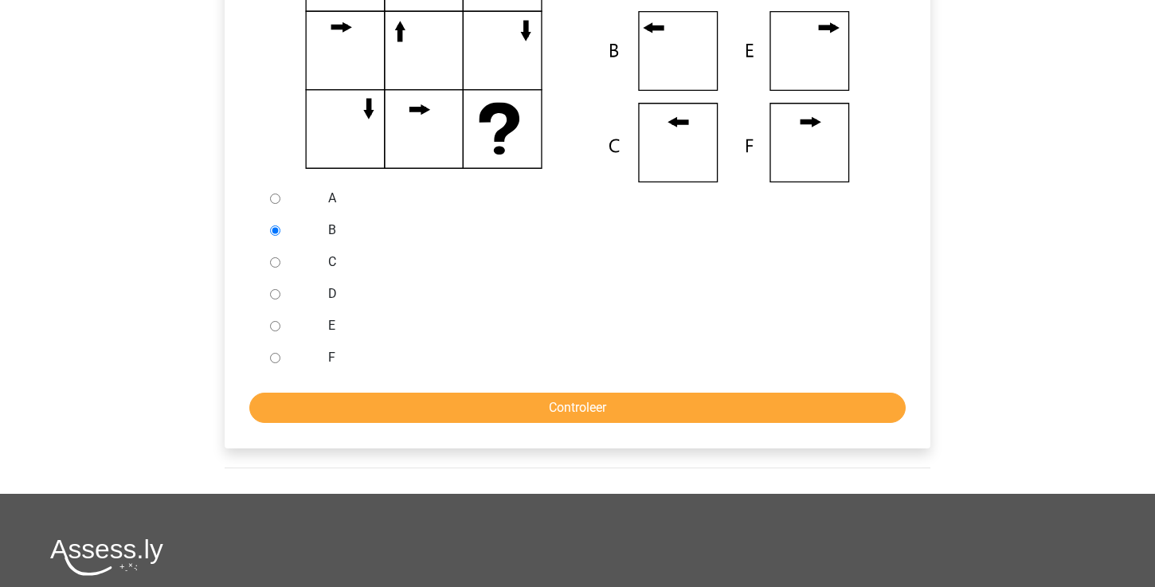
click at [468, 424] on div "Welk figuur moet het vraagteken vervangen?" at bounding box center [578, 152] width 706 height 591
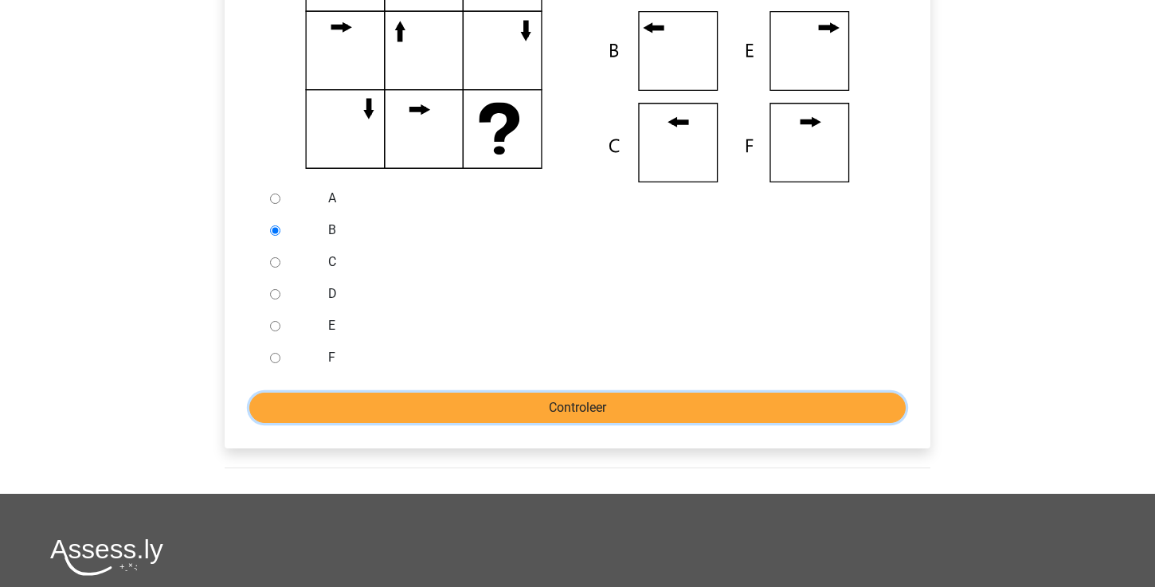
click at [479, 415] on input "Controleer" at bounding box center [577, 408] width 656 height 30
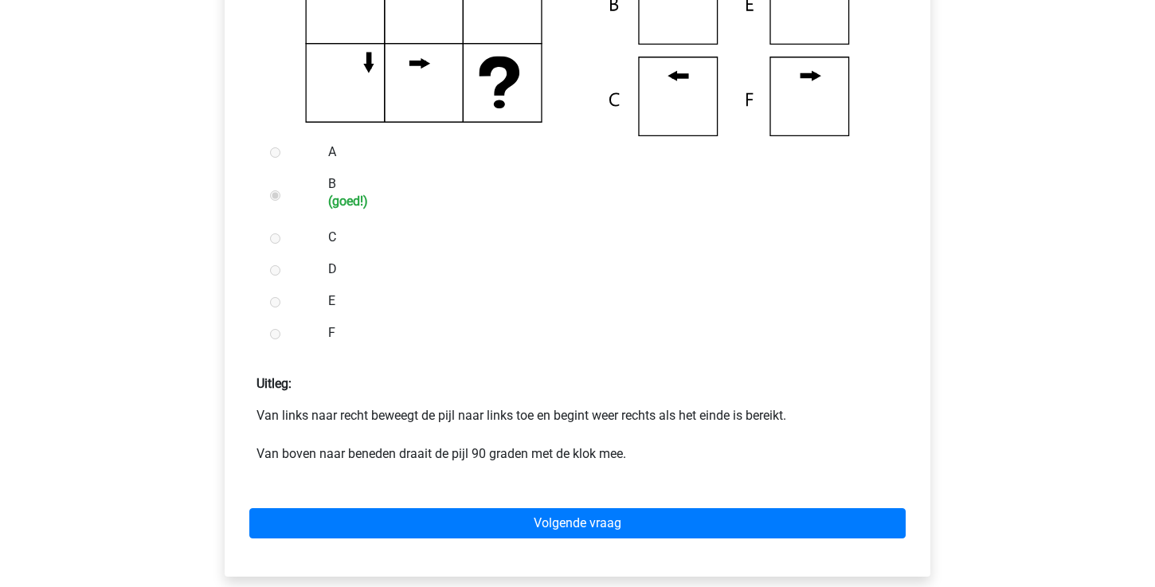
scroll to position [503, 0]
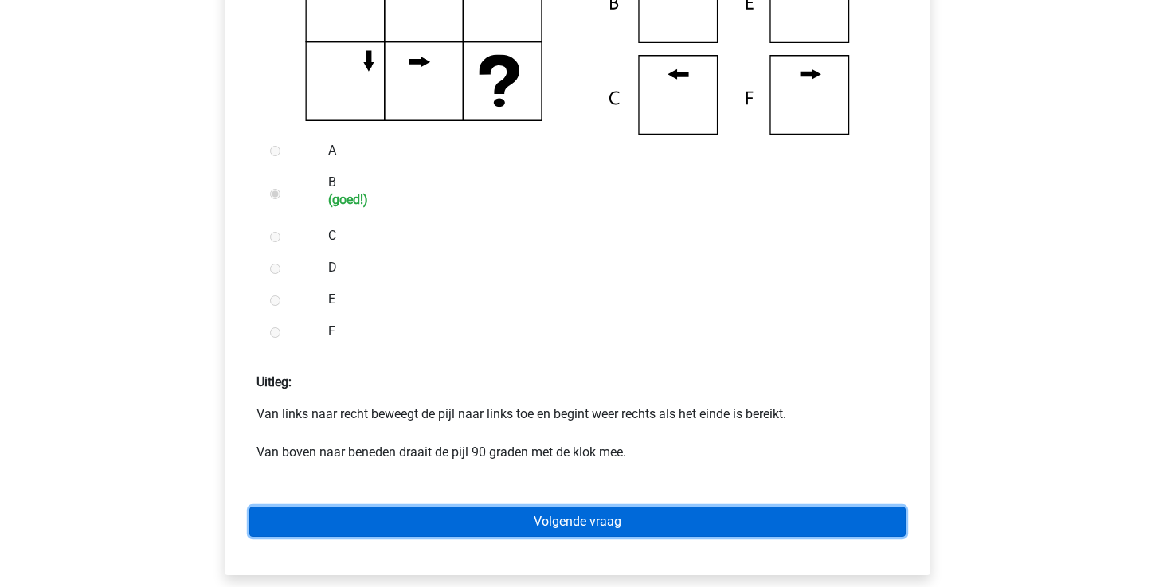
click at [468, 521] on link "Volgende vraag" at bounding box center [577, 522] width 656 height 30
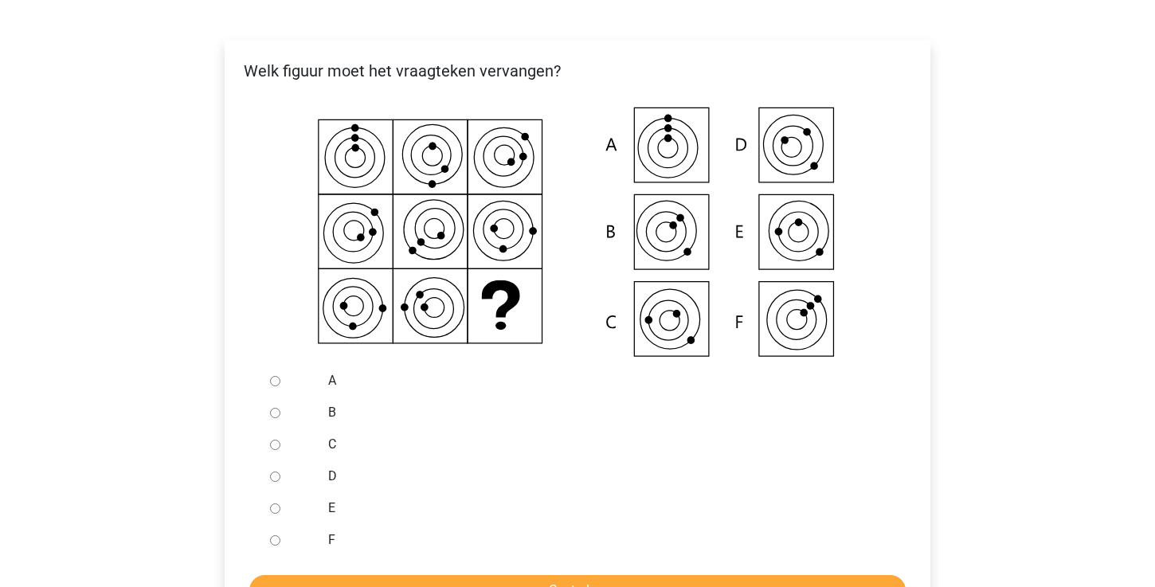
scroll to position [277, 0]
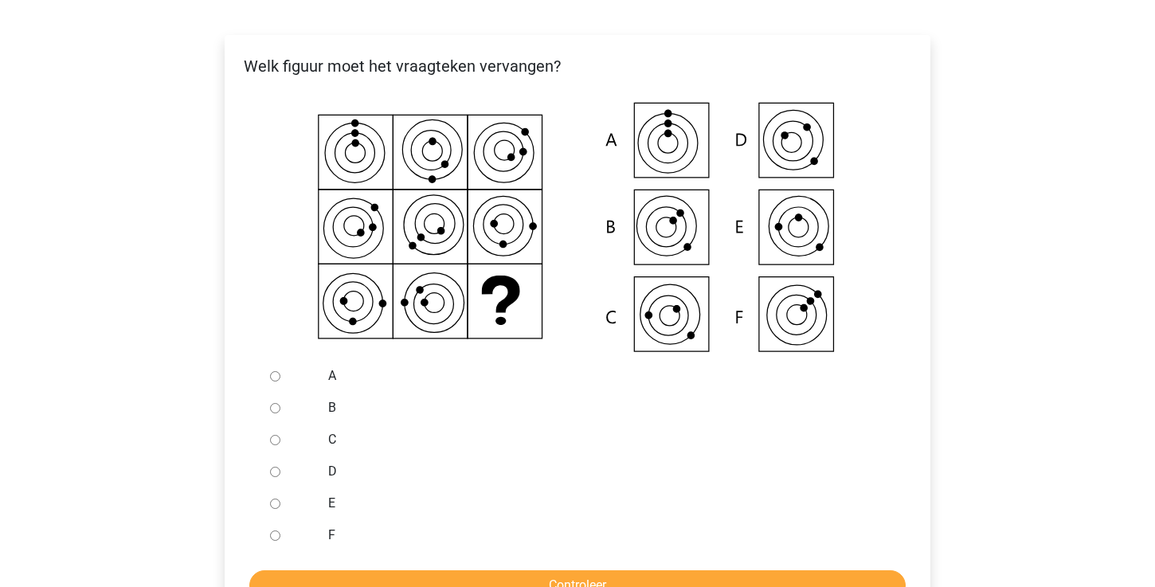
click at [277, 436] on input "C" at bounding box center [275, 440] width 10 height 10
radio input "true"
click at [519, 578] on input "Controleer" at bounding box center [577, 585] width 656 height 30
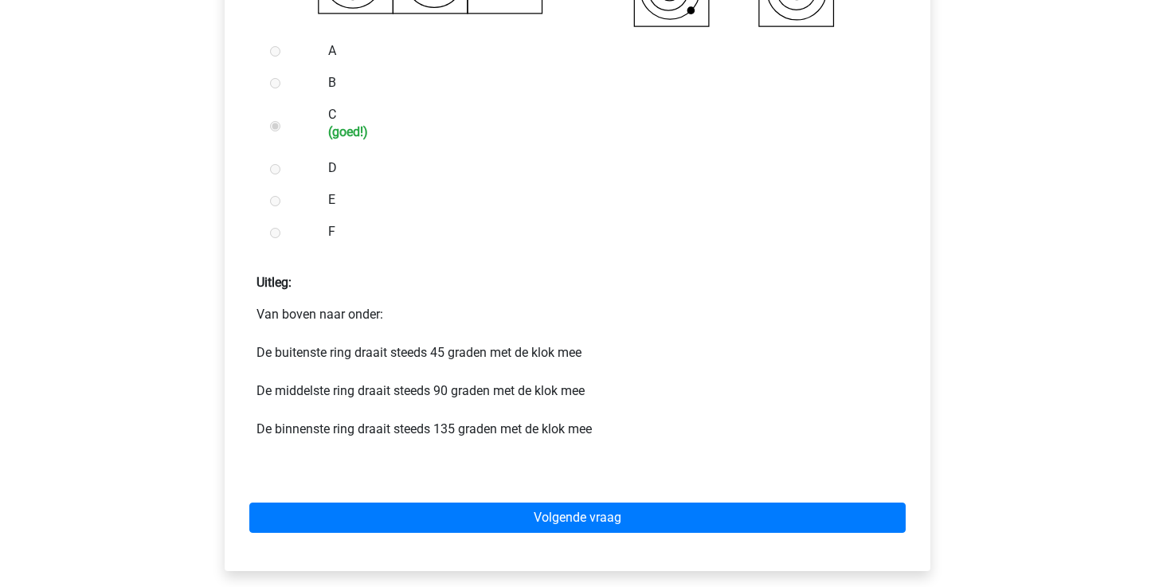
scroll to position [606, 0]
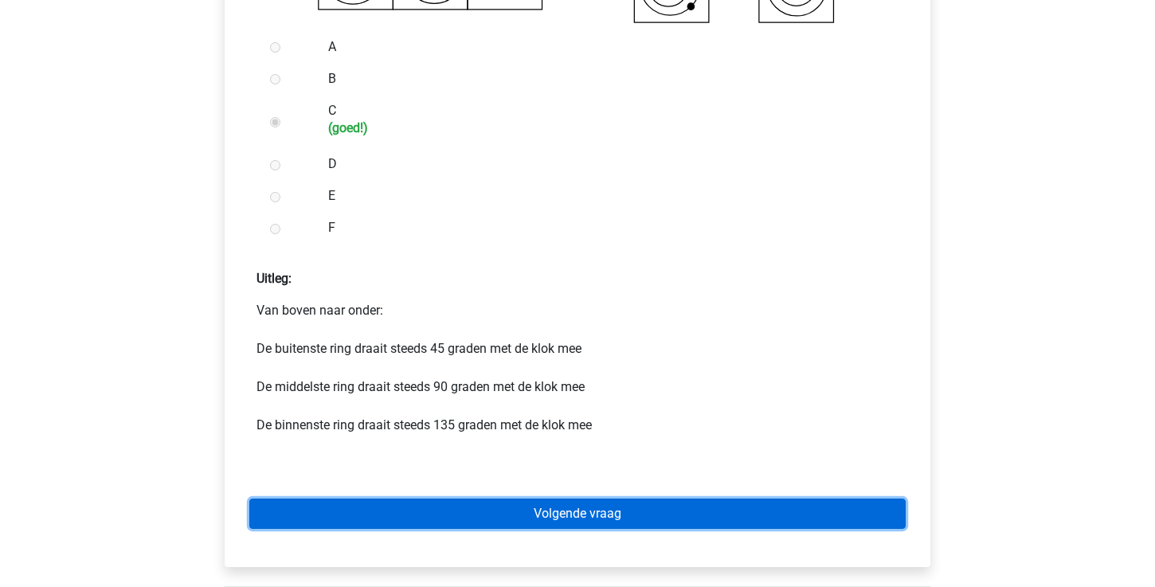
click at [526, 513] on link "Volgende vraag" at bounding box center [577, 514] width 656 height 30
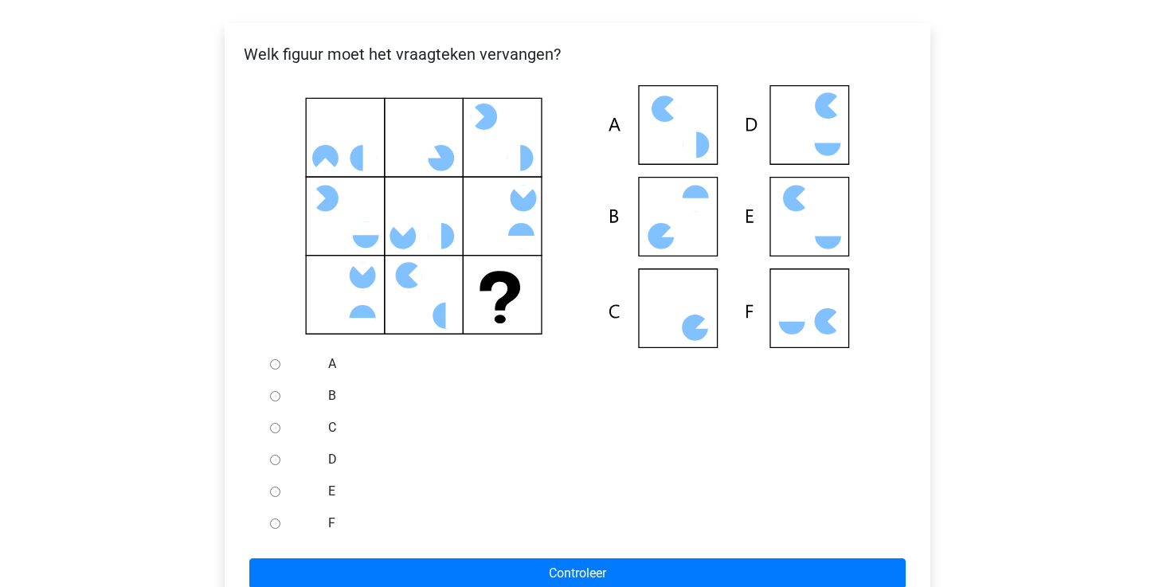
scroll to position [284, 0]
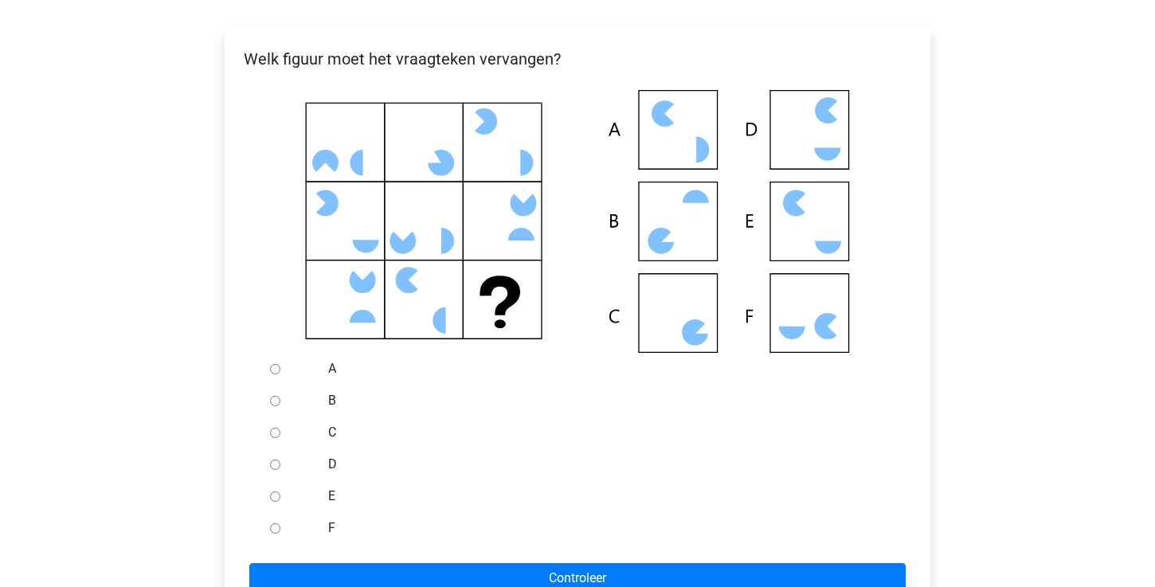
click at [278, 434] on input "C" at bounding box center [275, 433] width 10 height 10
radio input "true"
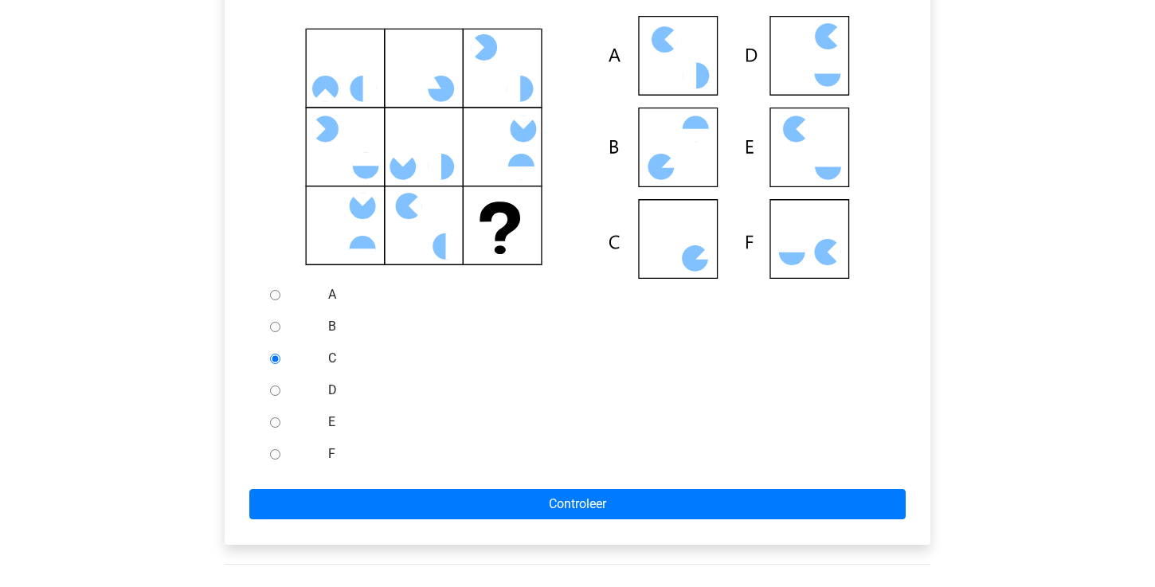
scroll to position [362, 0]
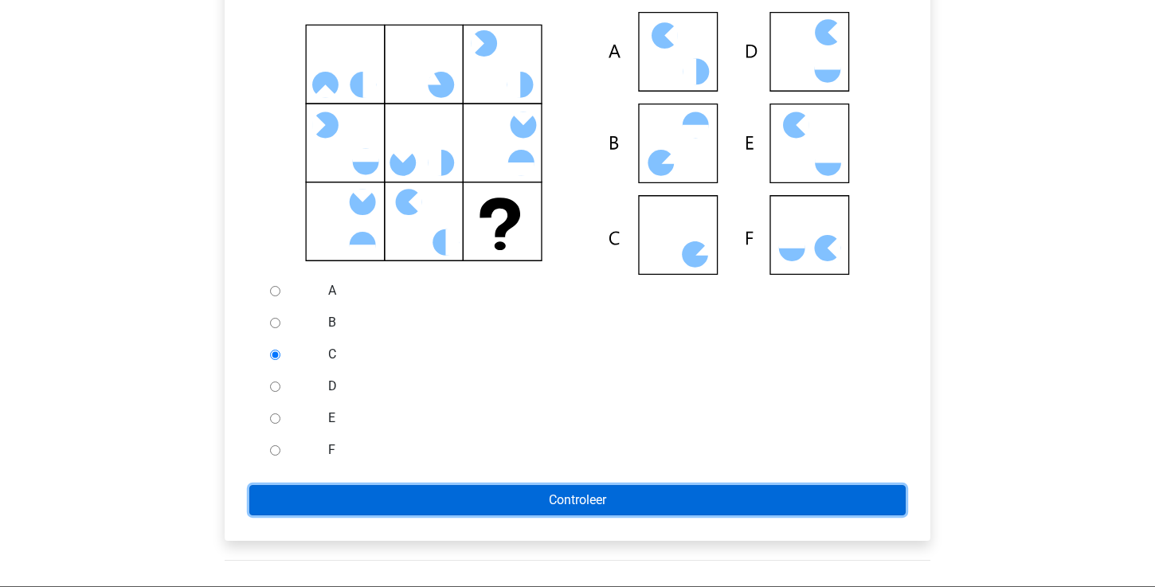
click at [546, 498] on input "Controleer" at bounding box center [577, 500] width 656 height 30
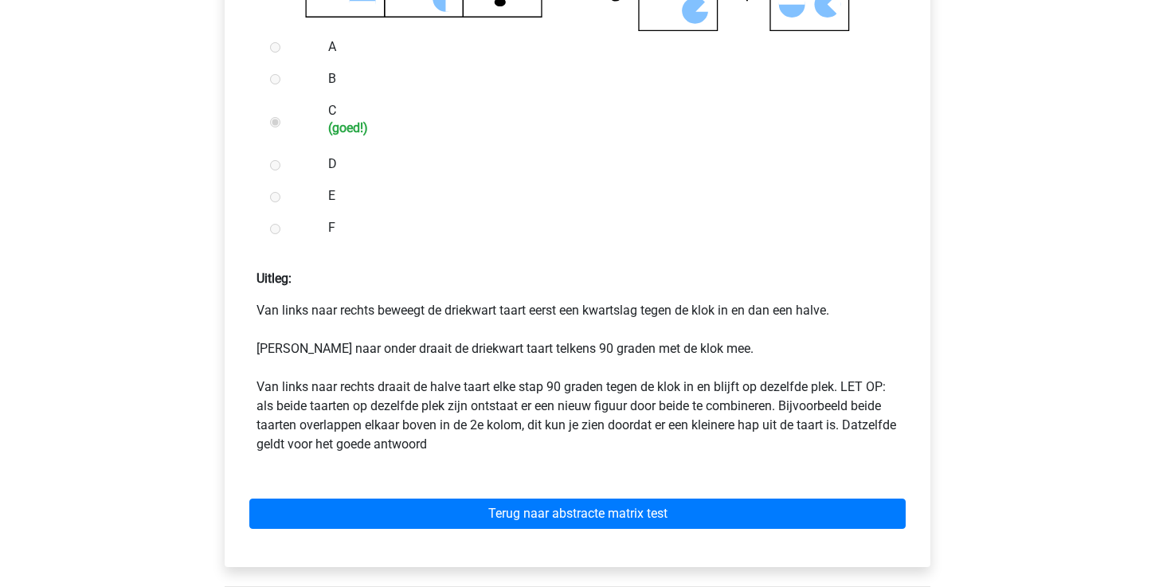
scroll to position [609, 0]
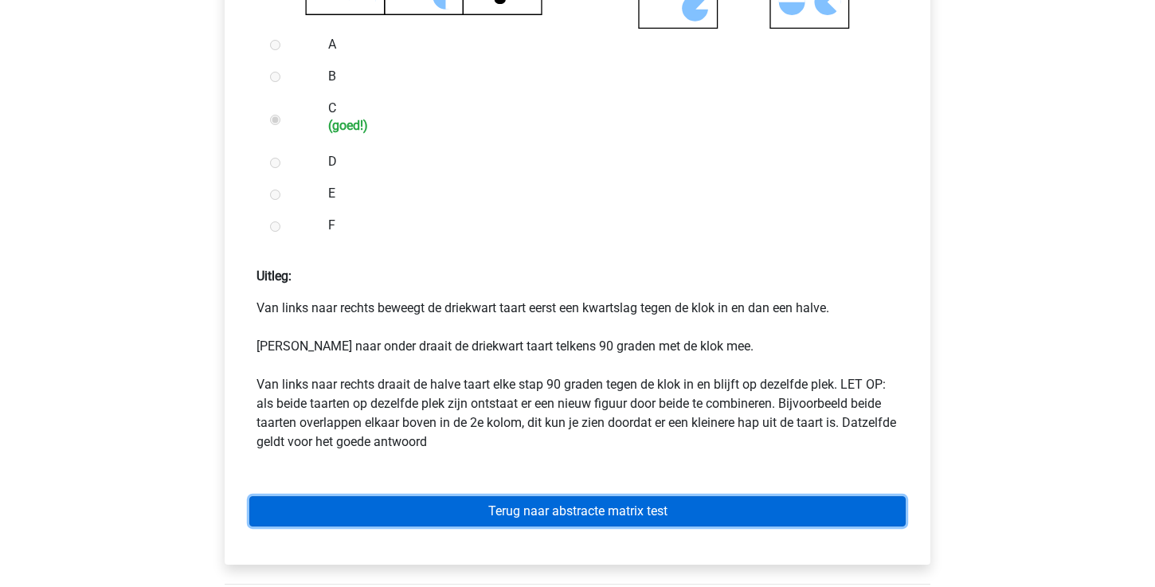
click at [449, 507] on link "Terug naar abstracte matrix test" at bounding box center [577, 511] width 656 height 30
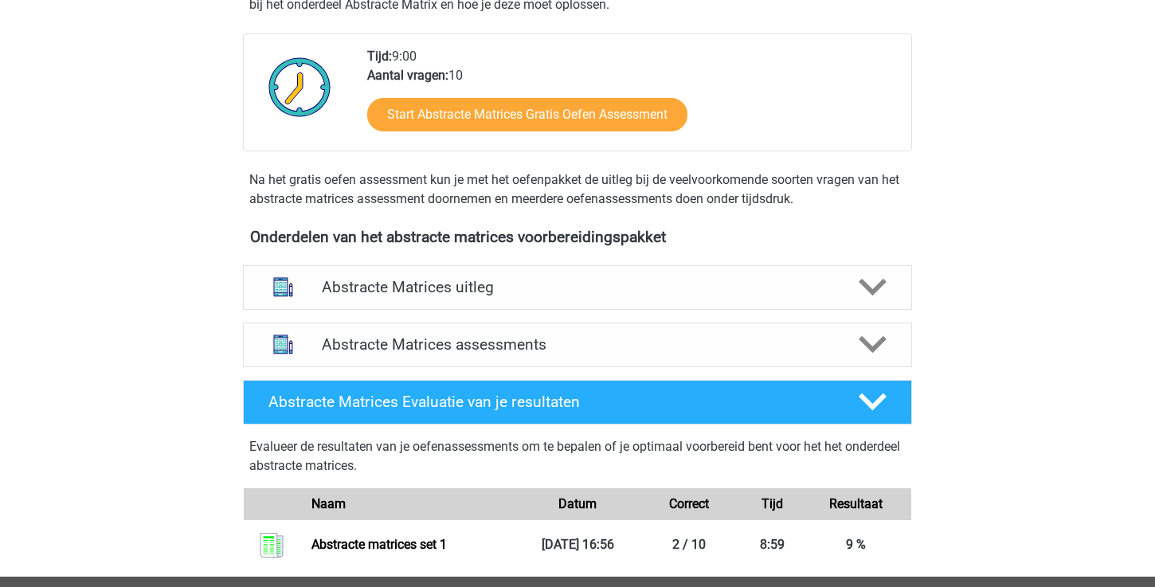
scroll to position [408, 0]
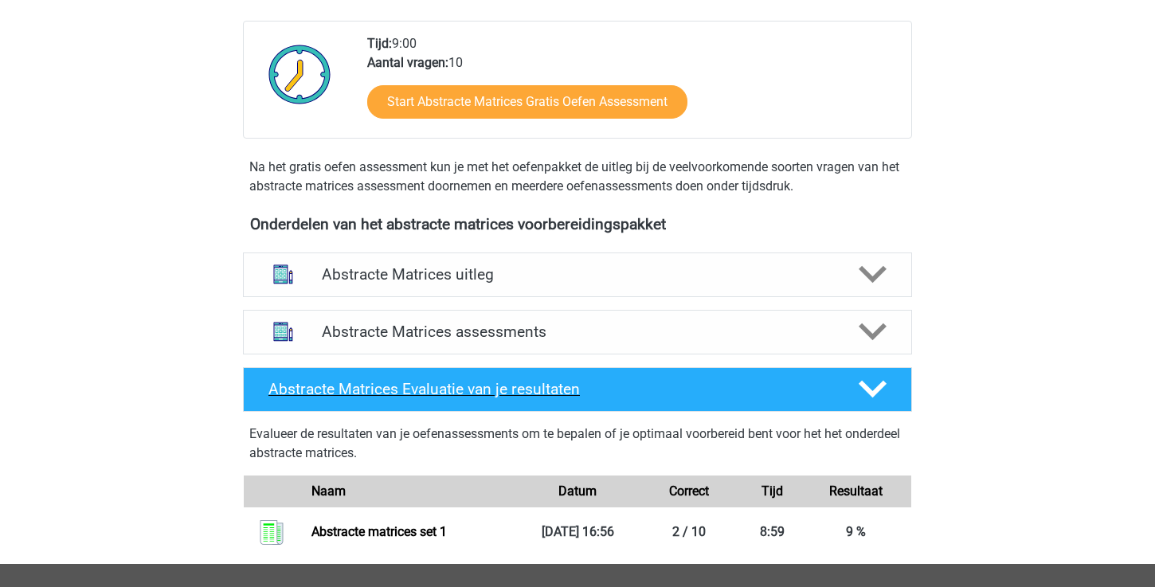
click at [880, 388] on polygon at bounding box center [873, 390] width 28 height 18
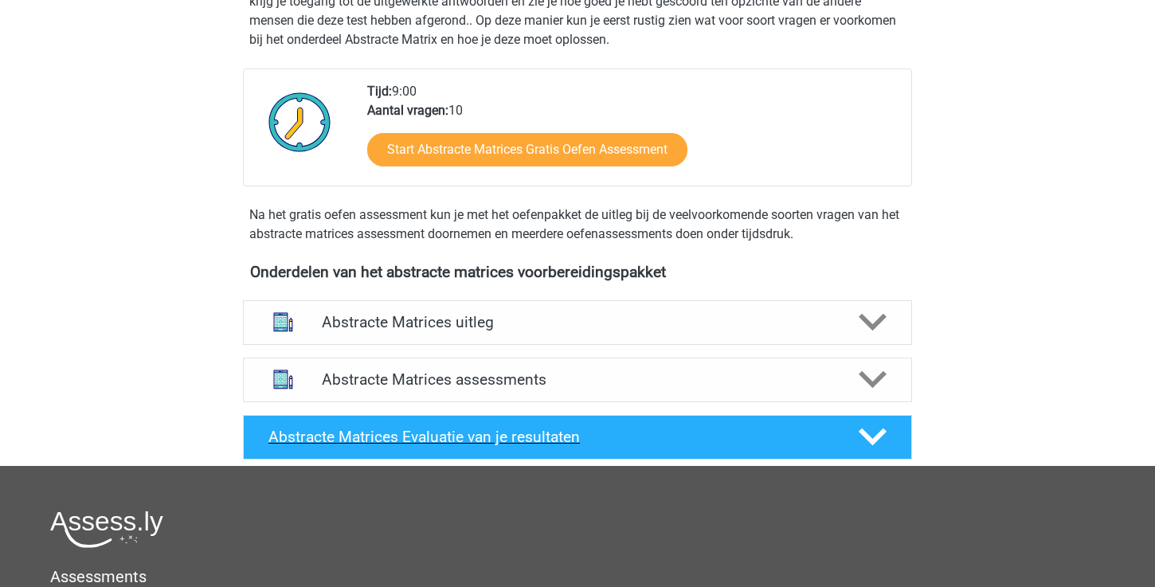
scroll to position [434, 0]
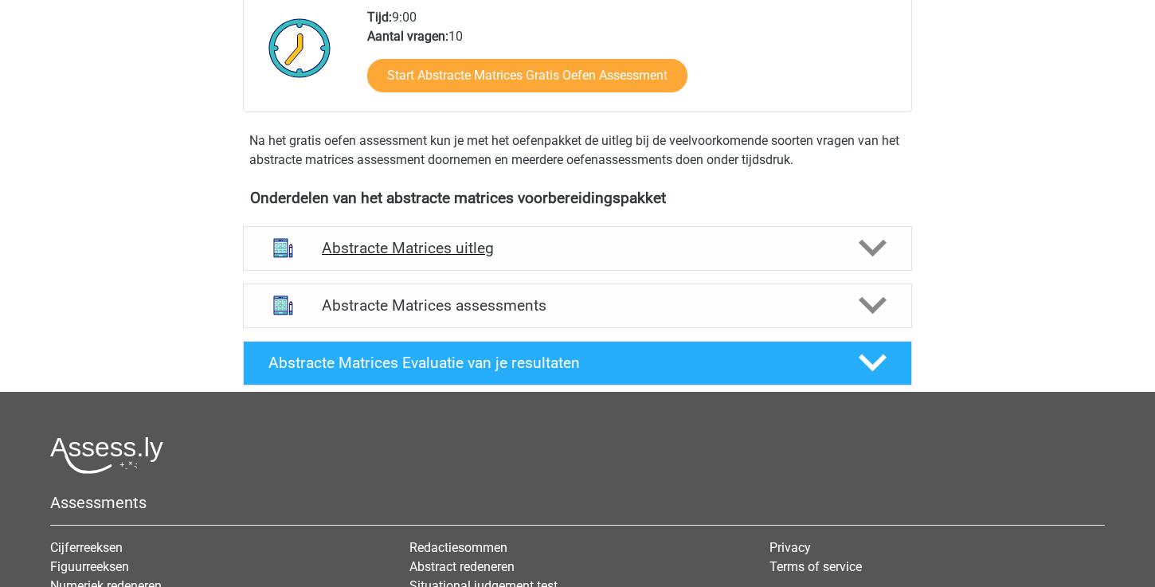
click at [883, 247] on icon at bounding box center [873, 248] width 28 height 28
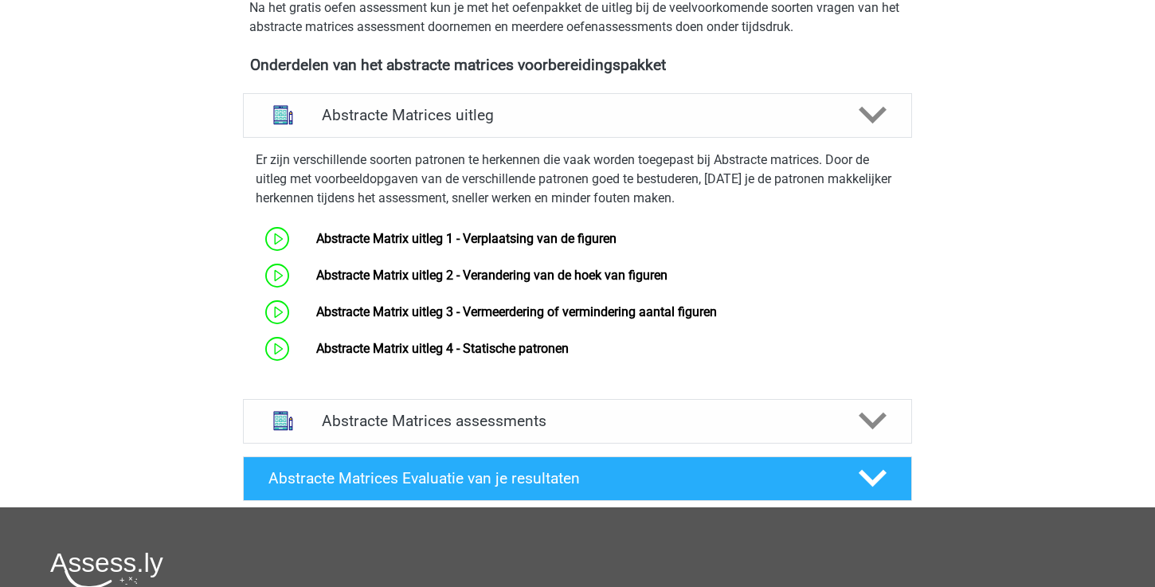
scroll to position [570, 0]
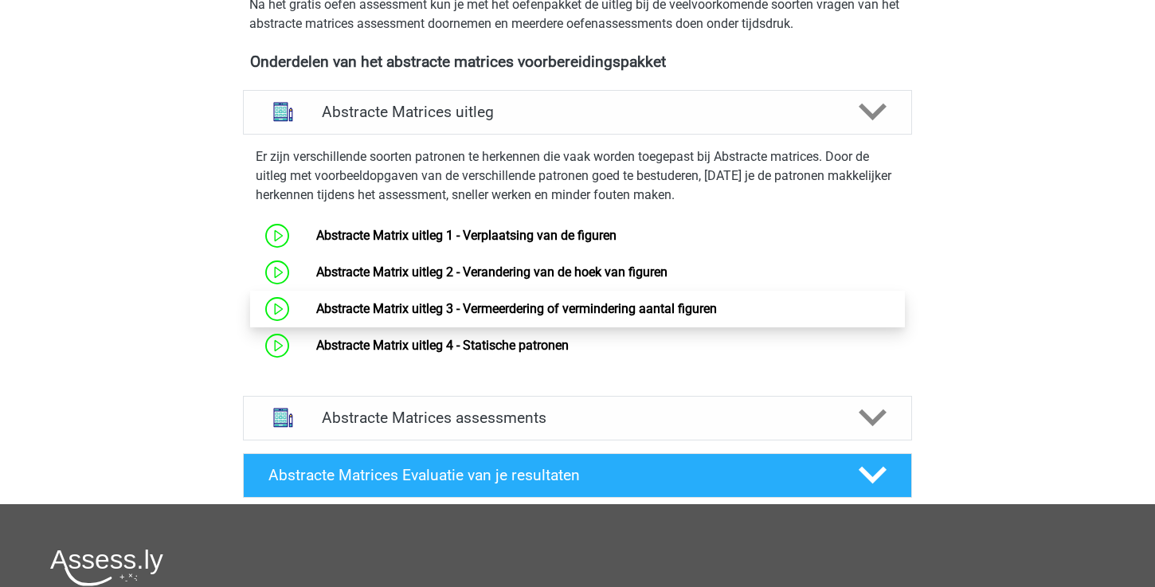
click at [652, 310] on link "Abstracte Matrix uitleg 3 - Vermeerdering of vermindering aantal figuren" at bounding box center [516, 308] width 401 height 15
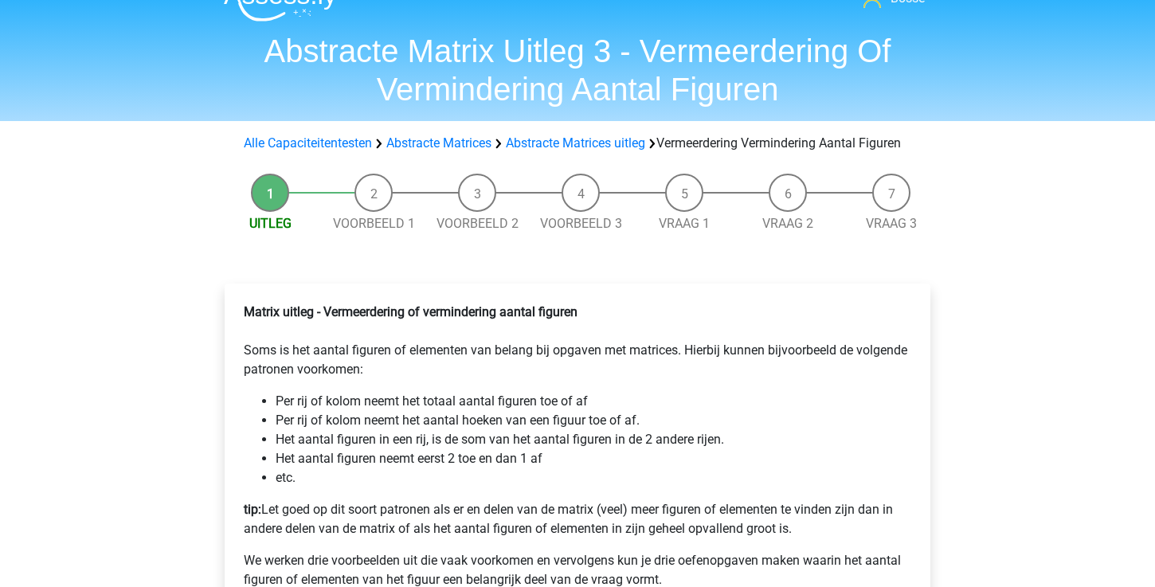
scroll to position [152, 0]
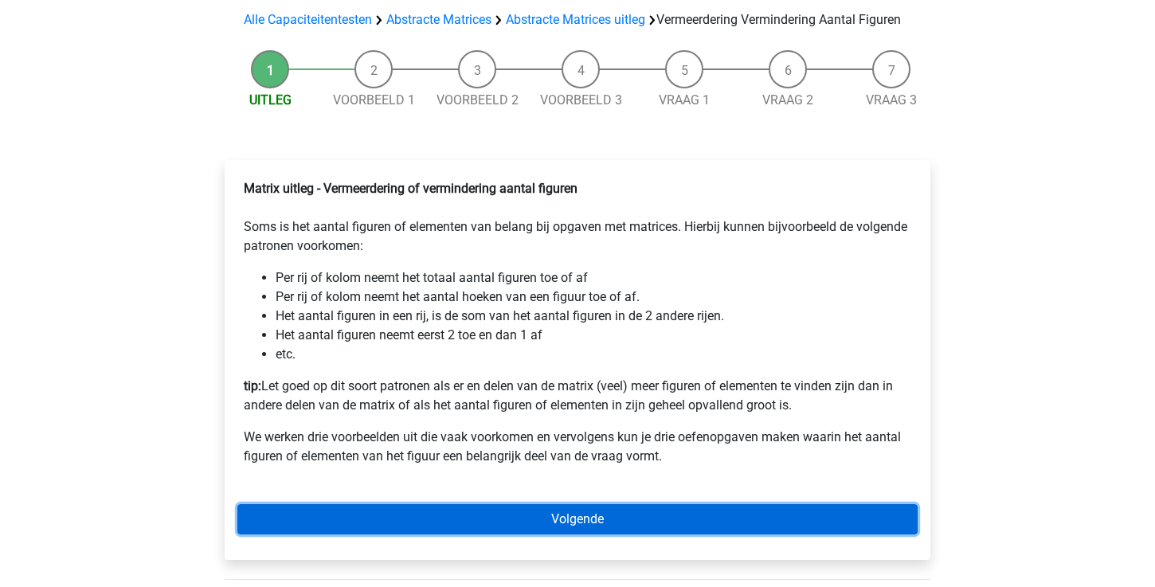
click at [523, 535] on link "Volgende" at bounding box center [577, 519] width 680 height 30
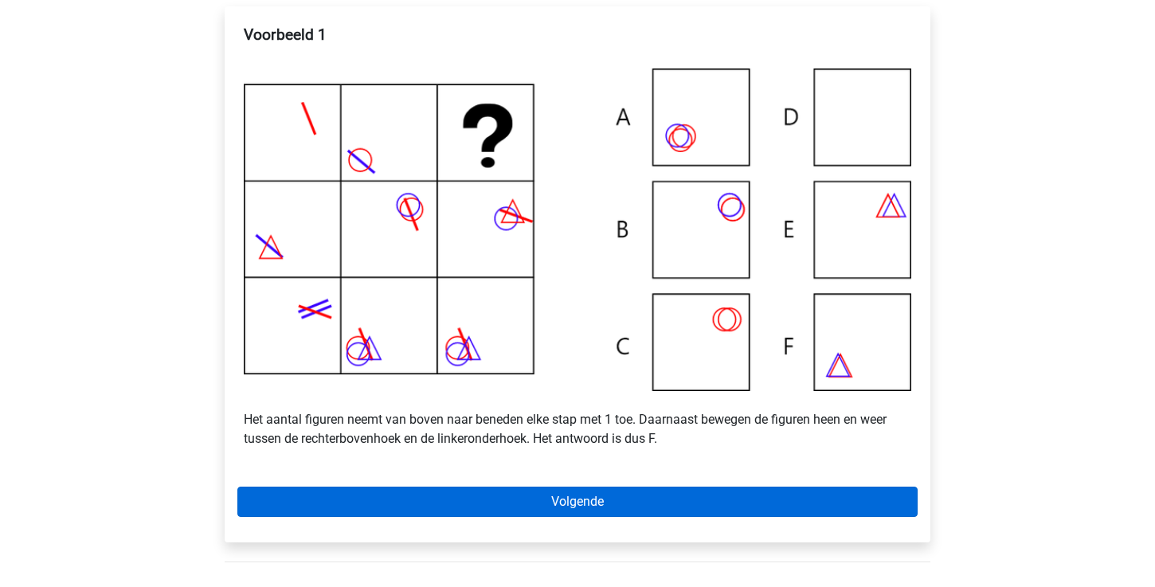
scroll to position [347, 0]
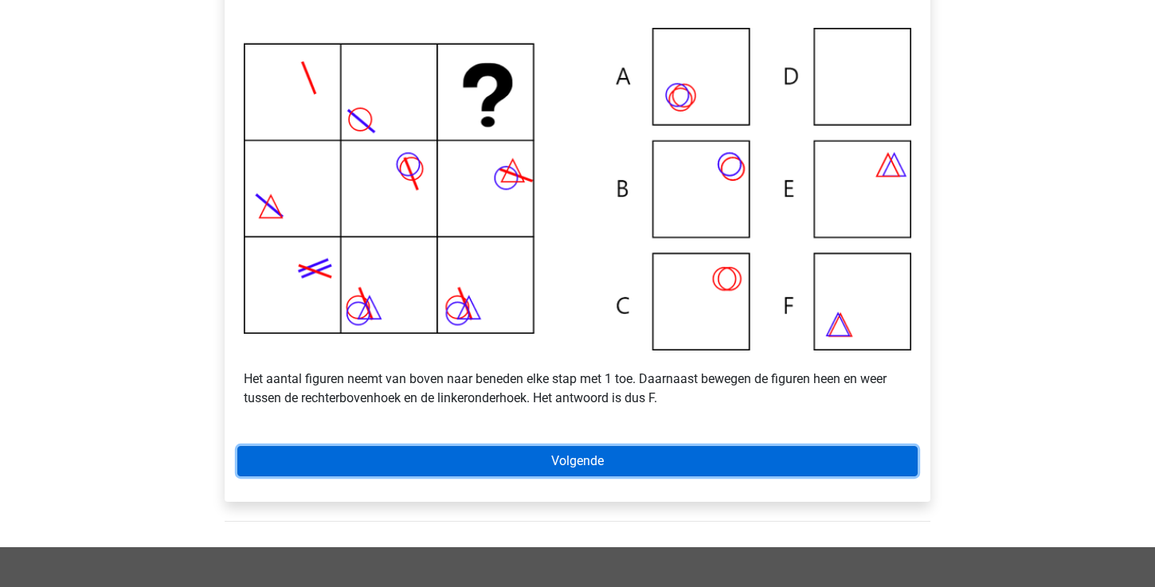
click at [585, 476] on link "Volgende" at bounding box center [577, 461] width 680 height 30
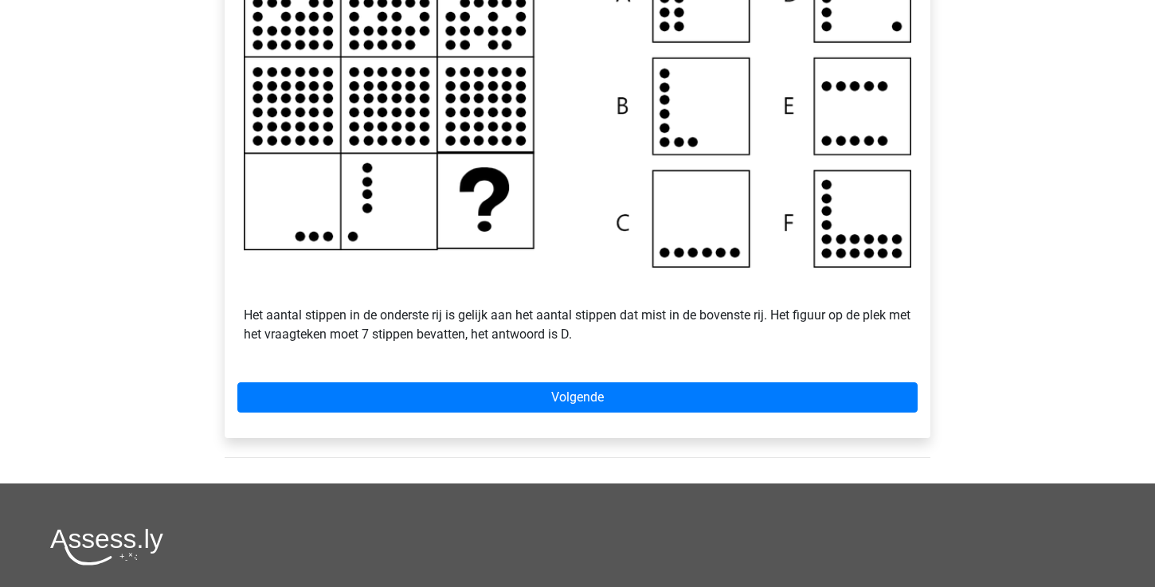
scroll to position [445, 0]
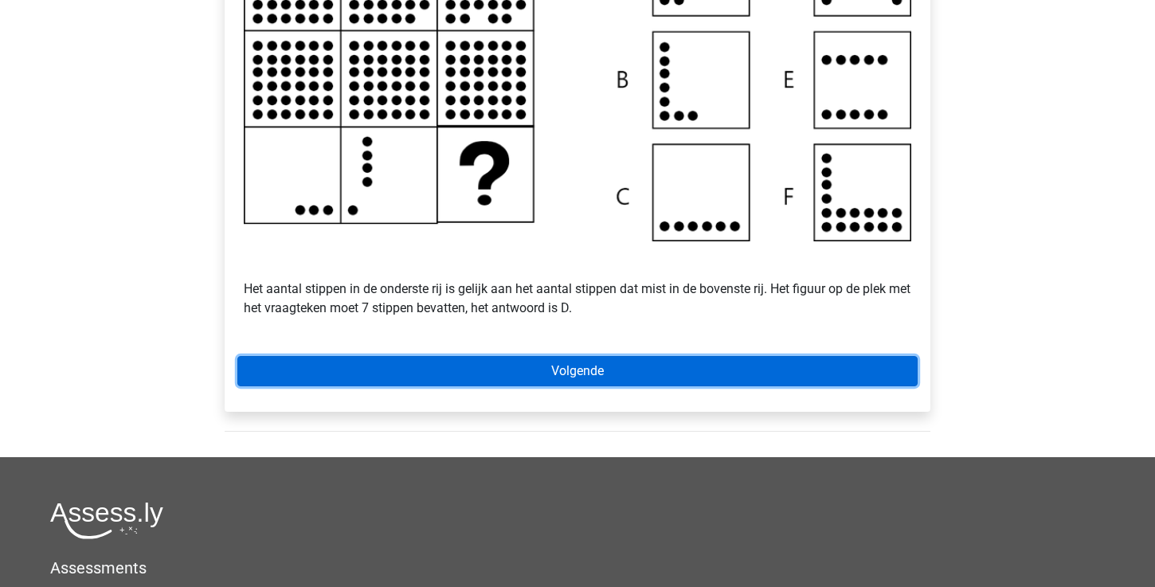
click at [589, 385] on link "Volgende" at bounding box center [577, 371] width 680 height 30
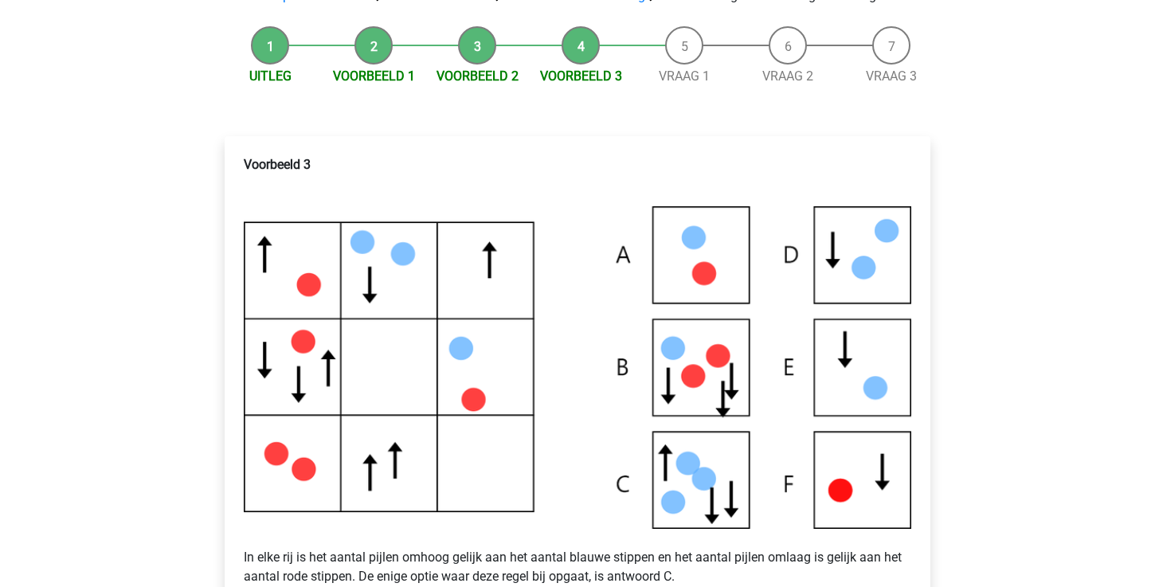
scroll to position [218, 0]
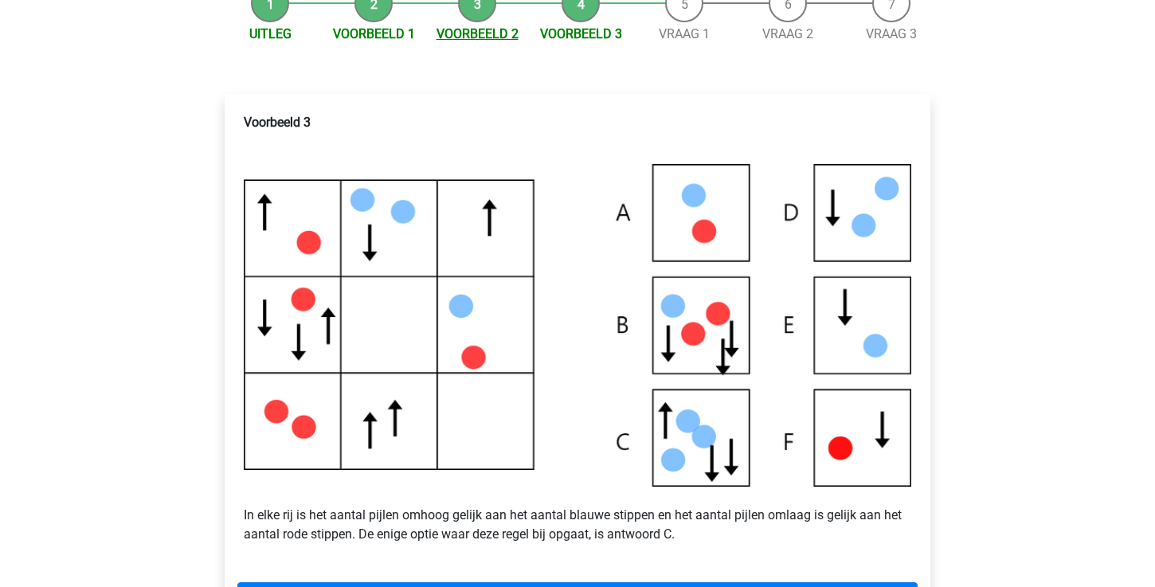
click at [490, 41] on link "Voorbeeld 2" at bounding box center [478, 33] width 82 height 15
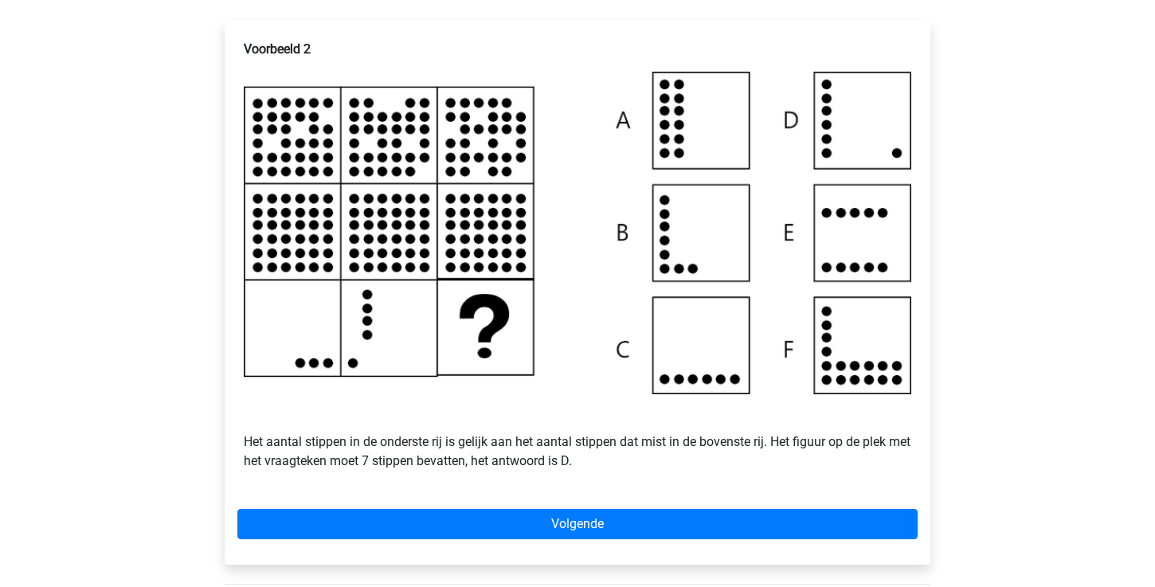
scroll to position [319, 0]
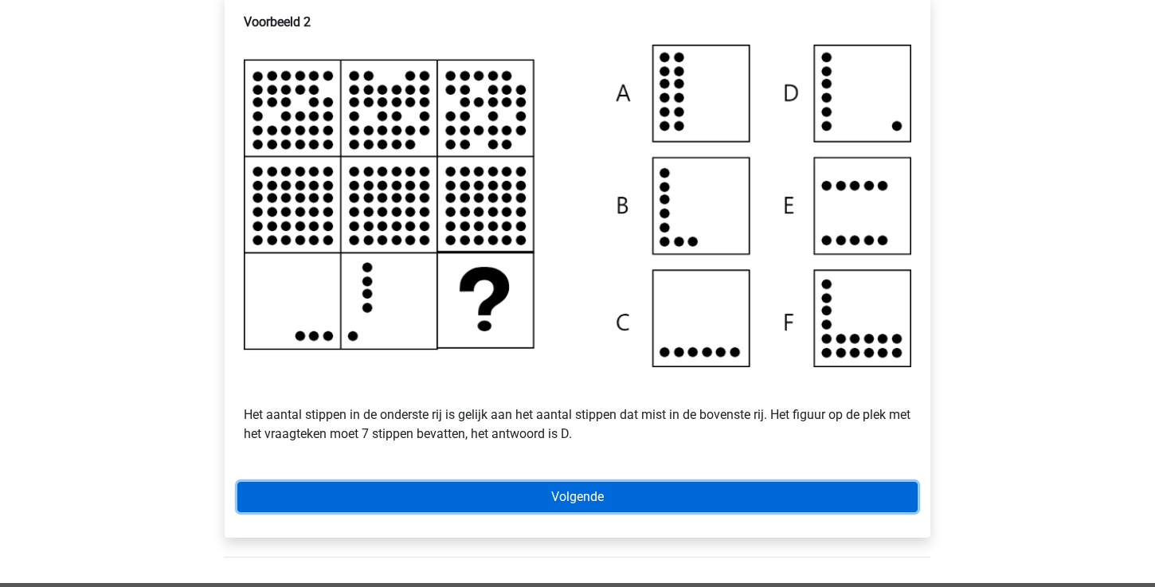
click at [493, 512] on link "Volgende" at bounding box center [577, 497] width 680 height 30
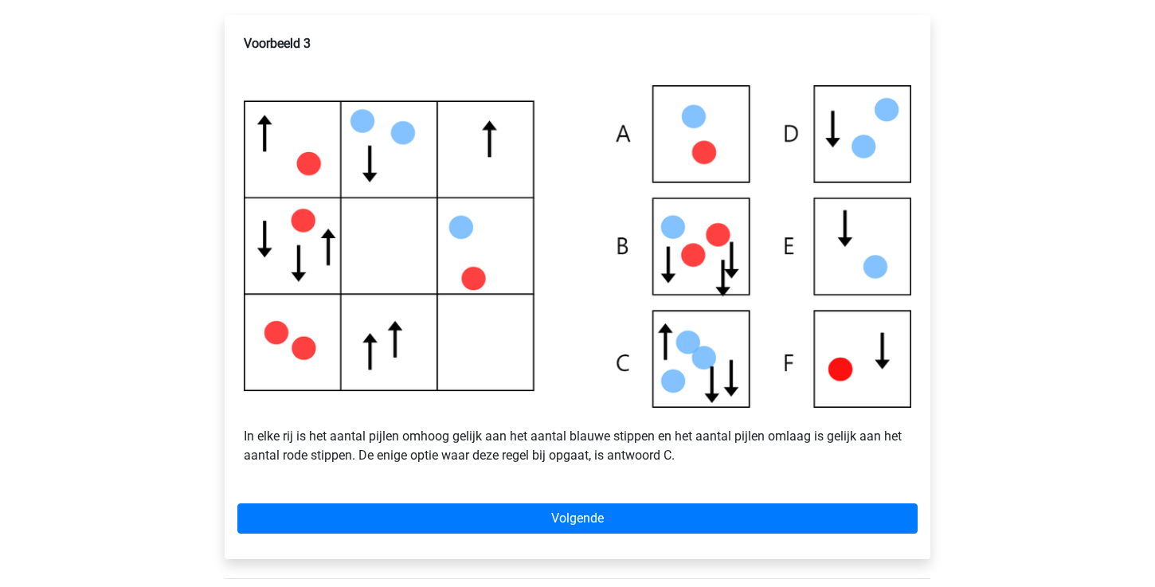
scroll to position [315, 0]
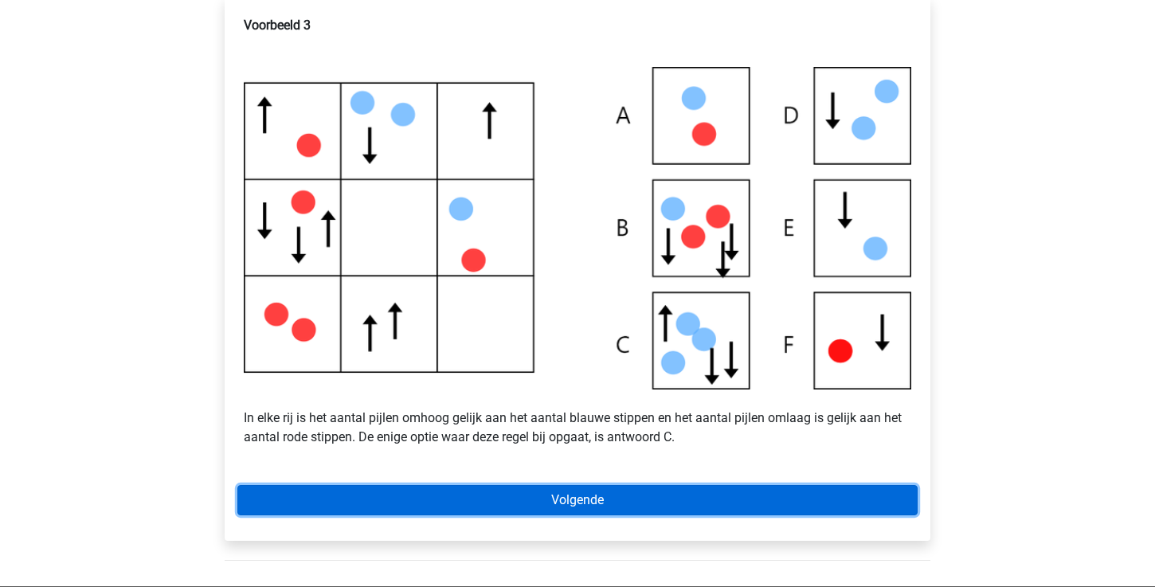
click at [519, 515] on link "Volgende" at bounding box center [577, 500] width 680 height 30
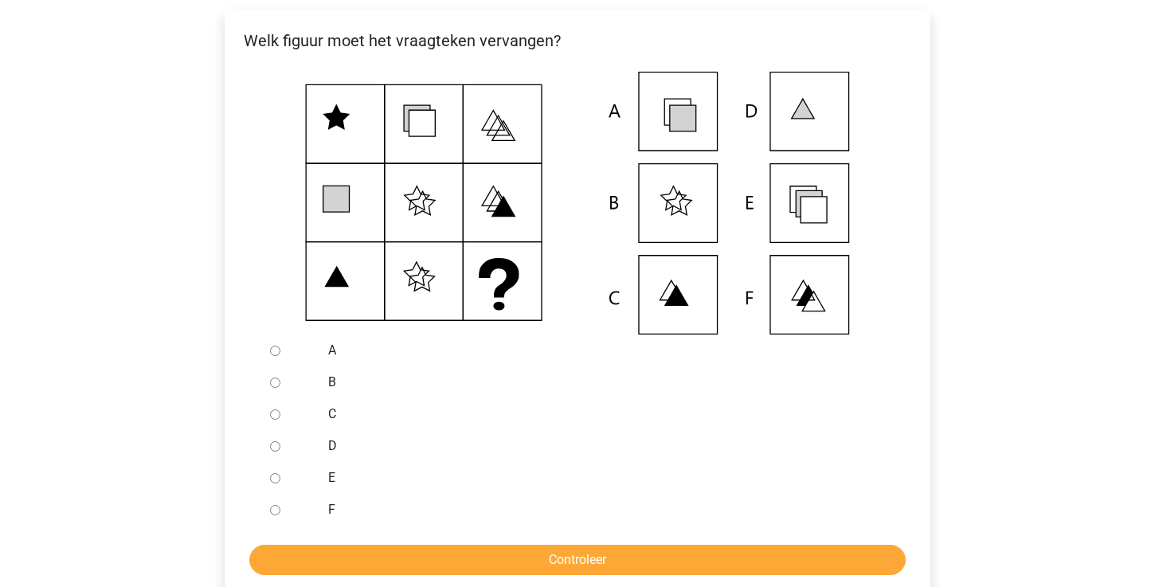
scroll to position [318, 0]
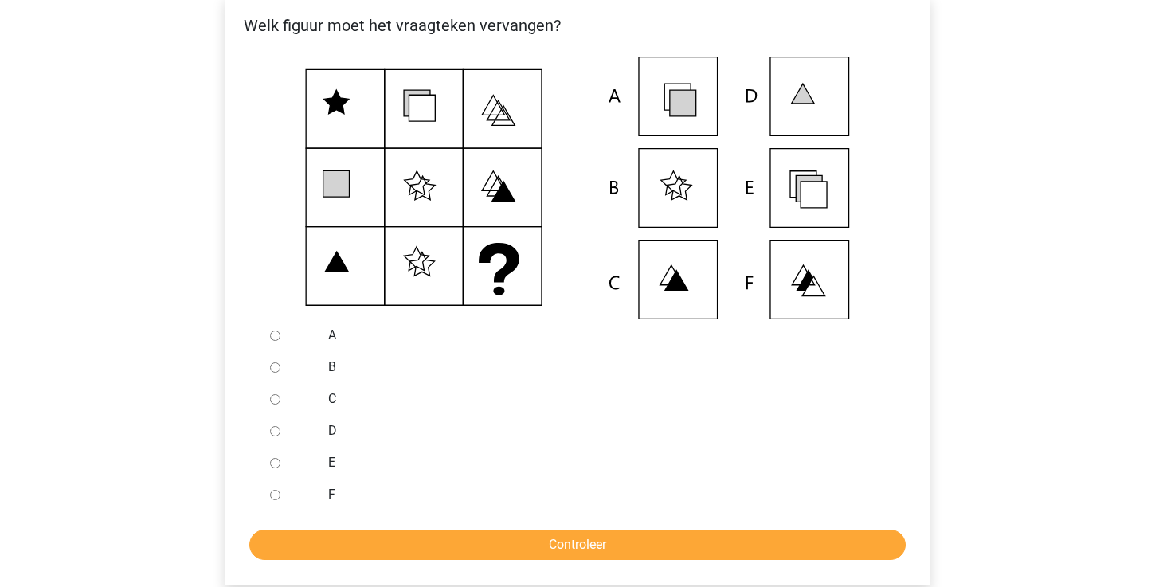
click at [278, 468] on input "E" at bounding box center [275, 463] width 10 height 10
radio input "true"
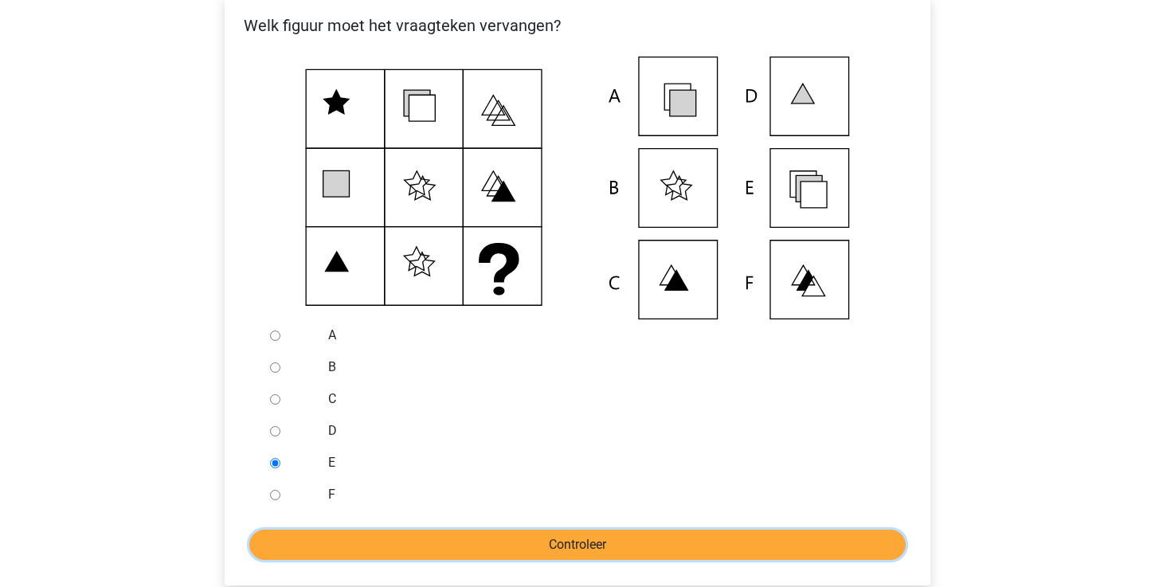
click at [459, 559] on input "Controleer" at bounding box center [577, 545] width 656 height 30
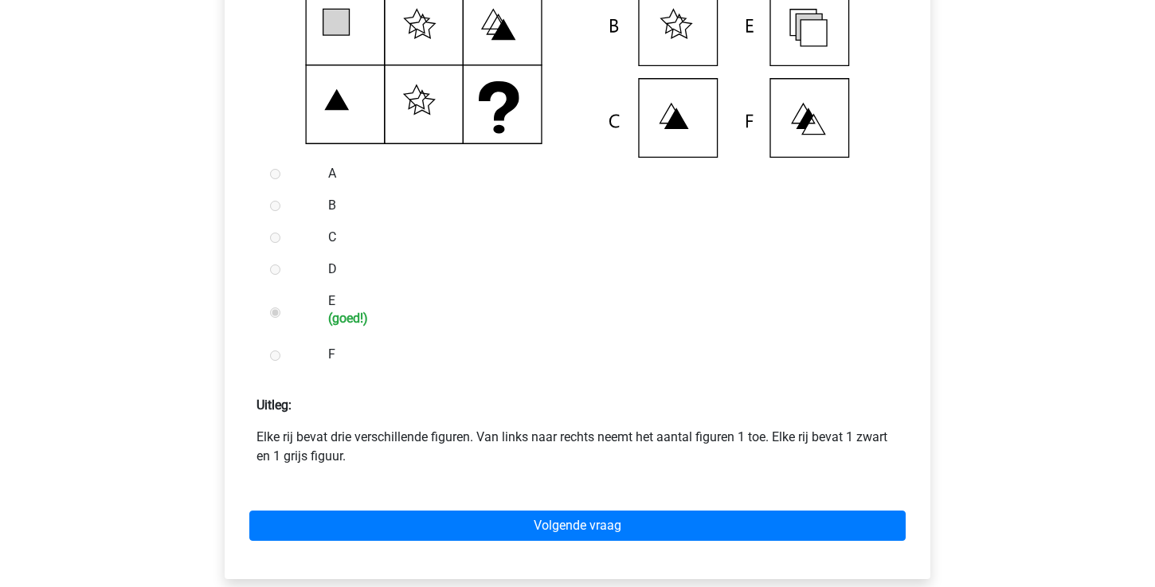
scroll to position [540, 0]
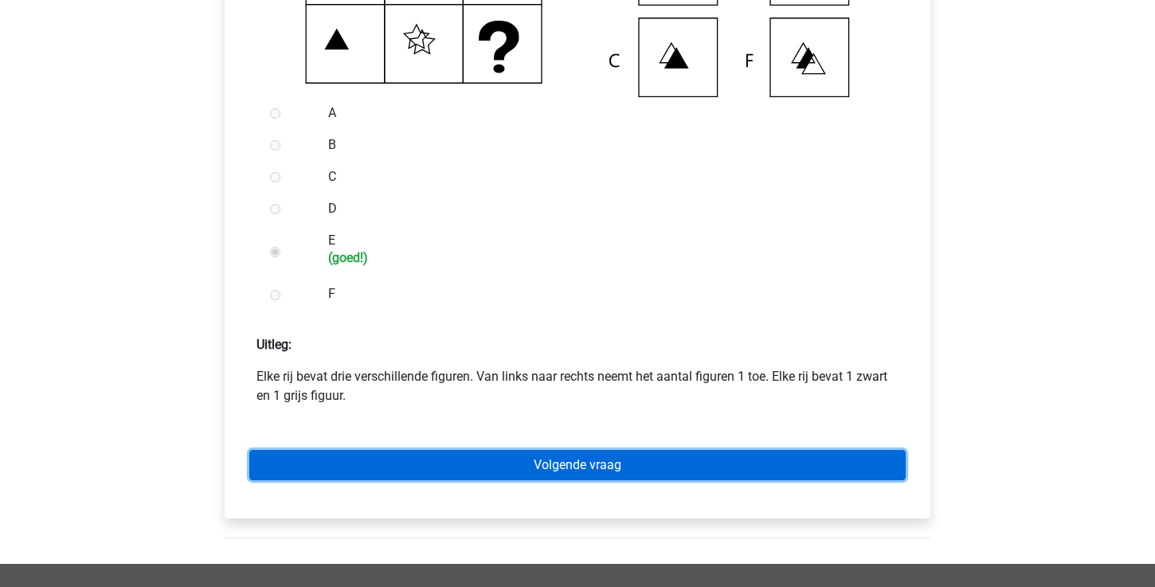
click at [478, 480] on link "Volgende vraag" at bounding box center [577, 465] width 656 height 30
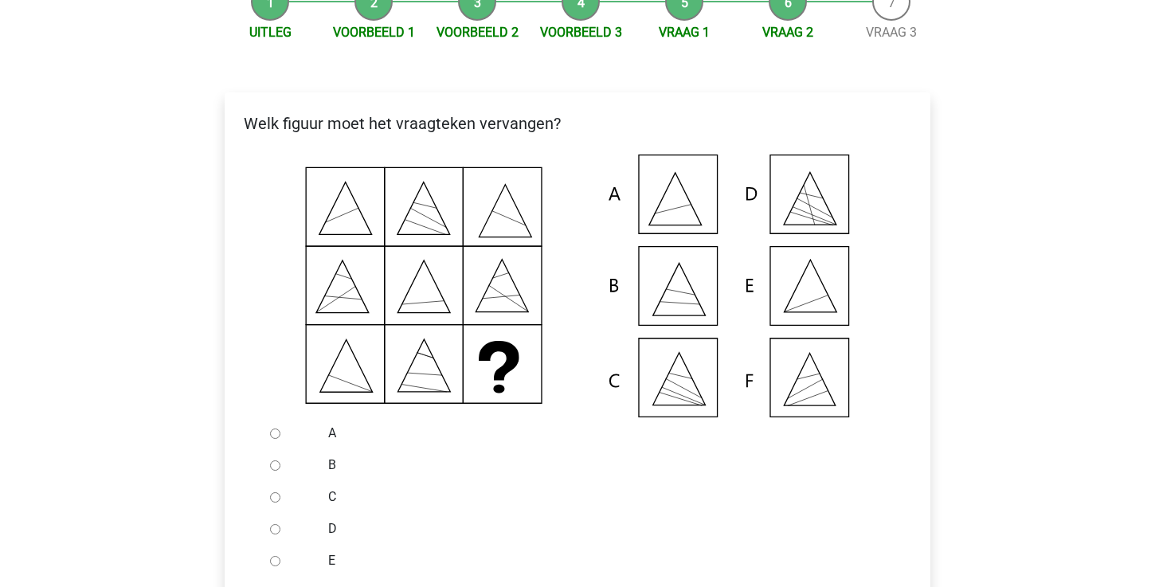
scroll to position [224, 0]
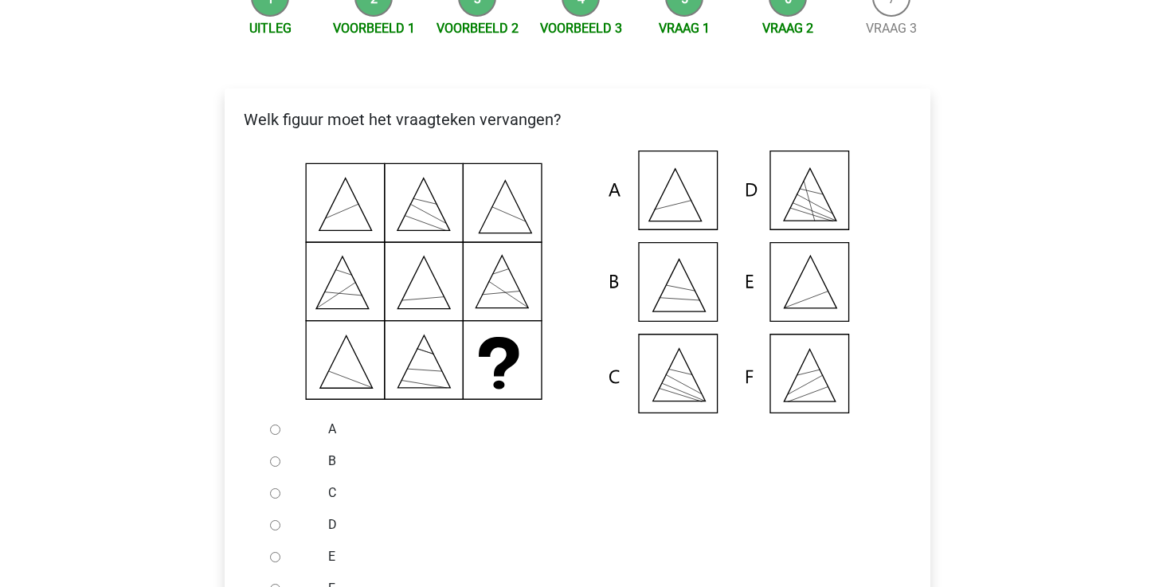
click at [276, 562] on input "E" at bounding box center [275, 557] width 10 height 10
radio input "true"
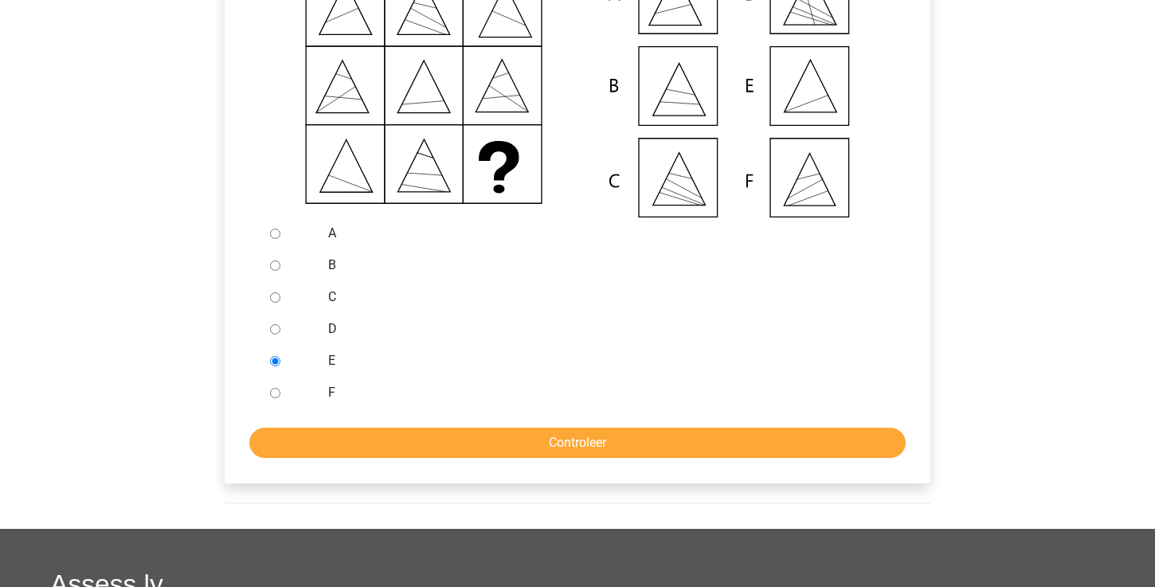
scroll to position [453, 0]
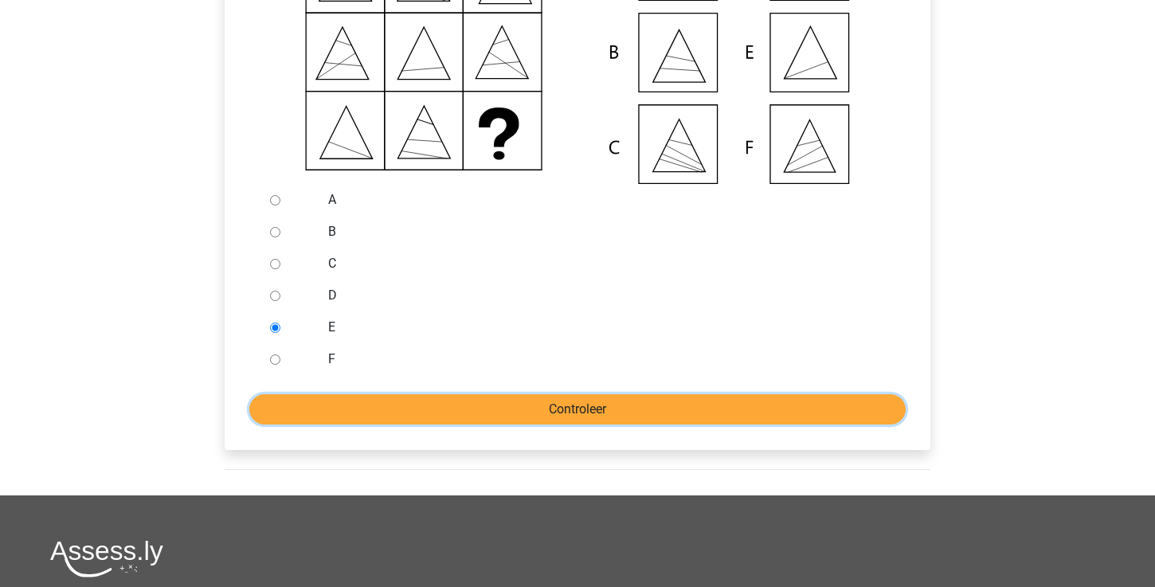
click at [437, 425] on input "Controleer" at bounding box center [577, 409] width 656 height 30
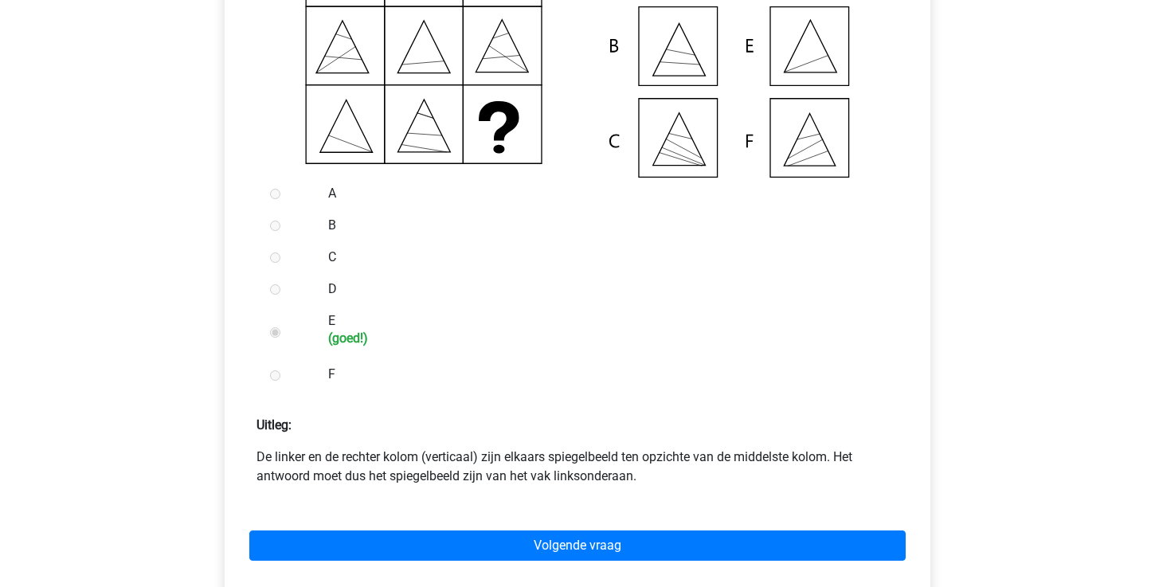
scroll to position [528, 0]
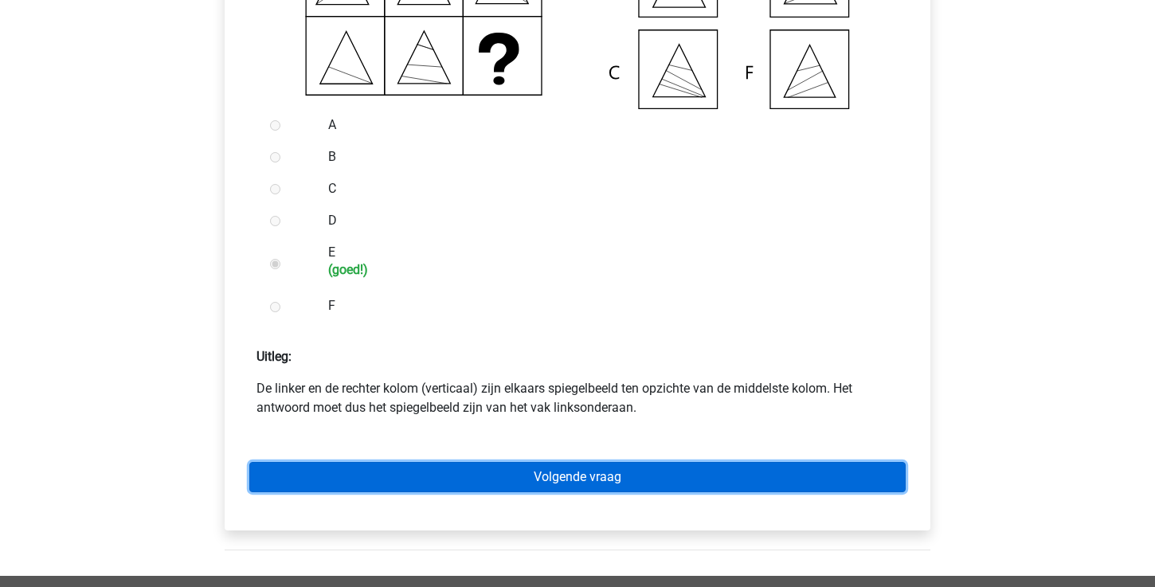
click at [507, 488] on link "Volgende vraag" at bounding box center [577, 477] width 656 height 30
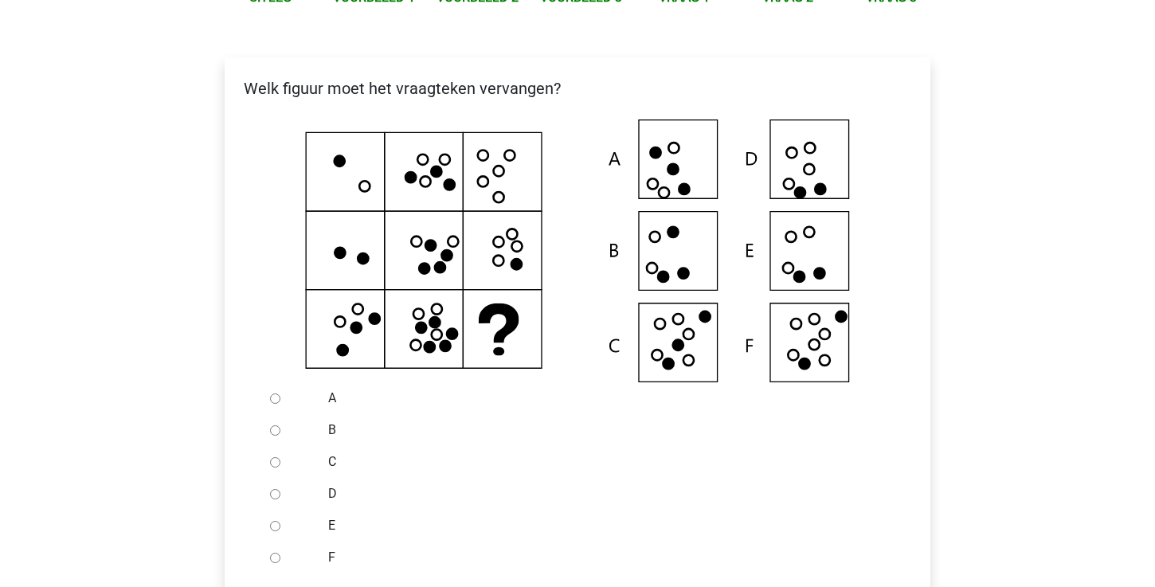
scroll to position [260, 0]
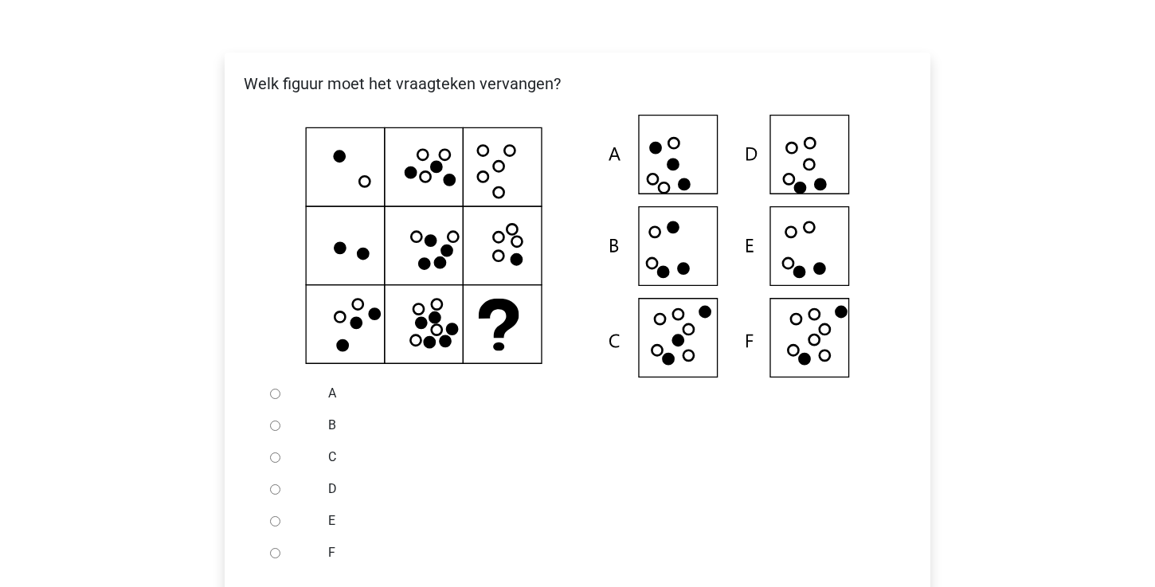
click at [279, 527] on input "E" at bounding box center [275, 521] width 10 height 10
radio input "true"
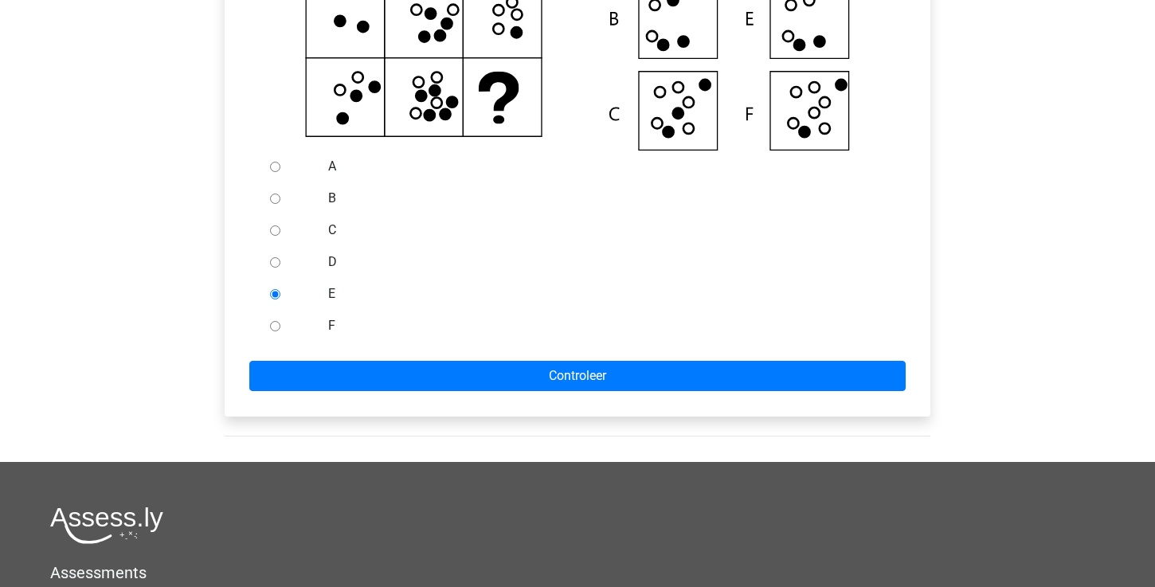
scroll to position [496, 0]
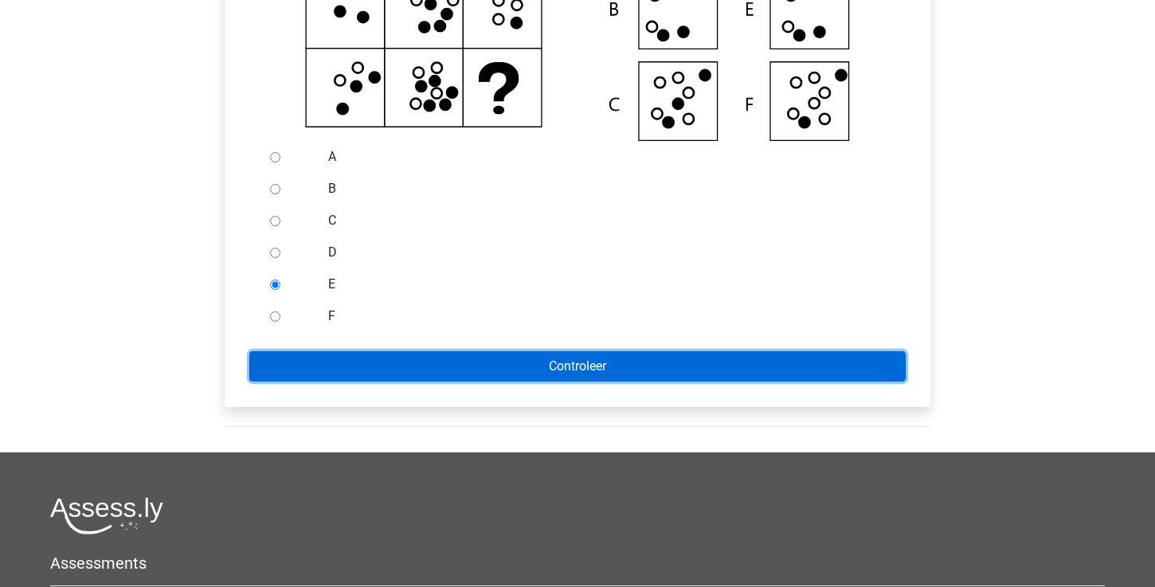
click at [537, 382] on input "Controleer" at bounding box center [577, 366] width 656 height 30
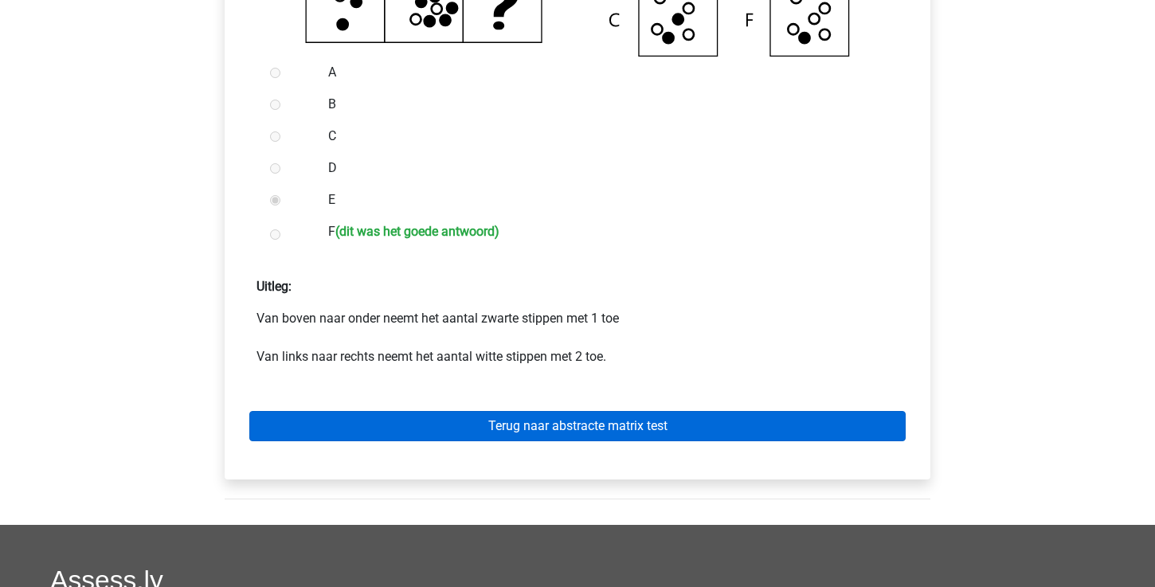
scroll to position [571, 0]
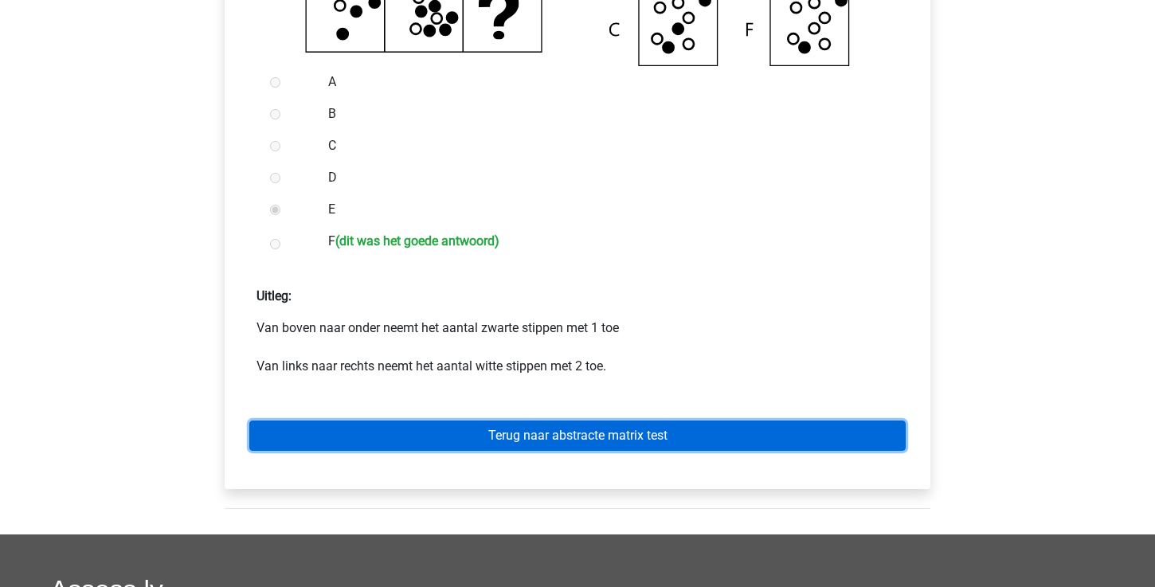
click at [560, 449] on link "Terug naar abstracte matrix test" at bounding box center [577, 436] width 656 height 30
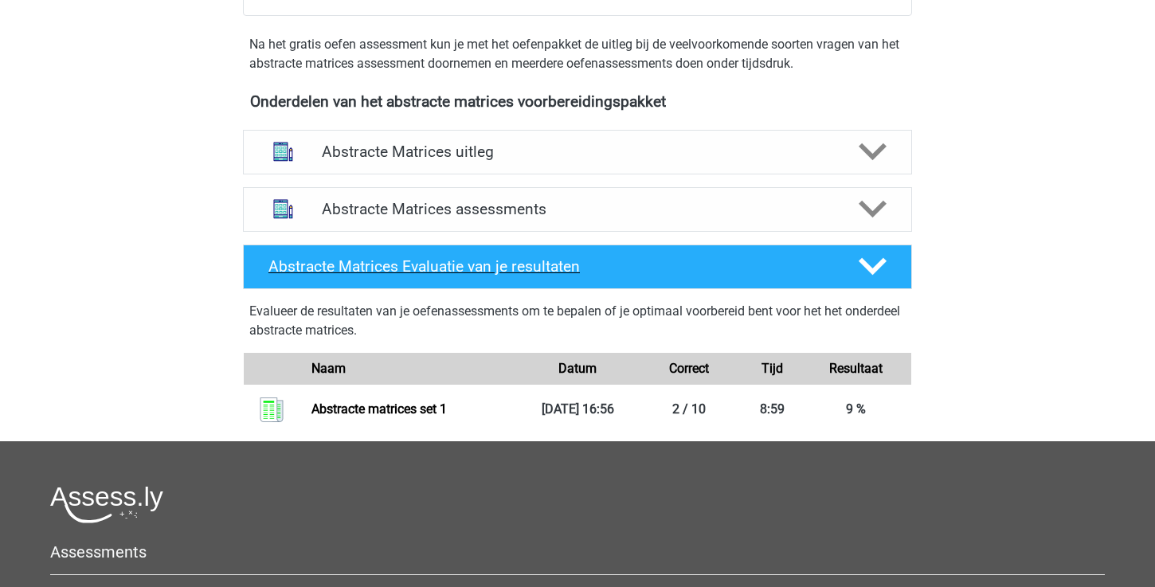
scroll to position [527, 0]
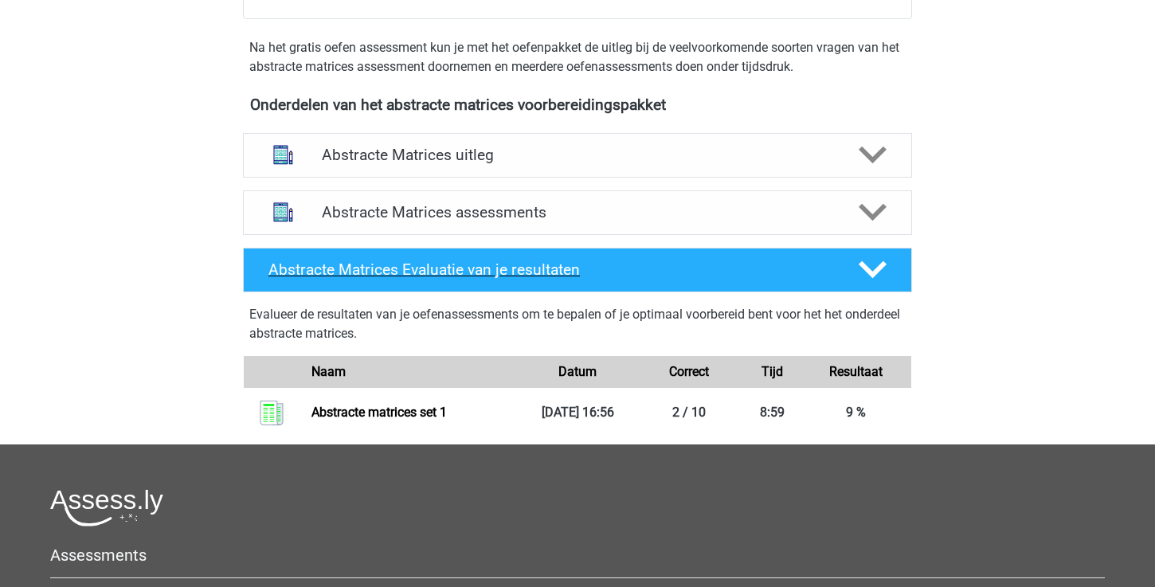
click at [872, 266] on icon at bounding box center [873, 270] width 28 height 28
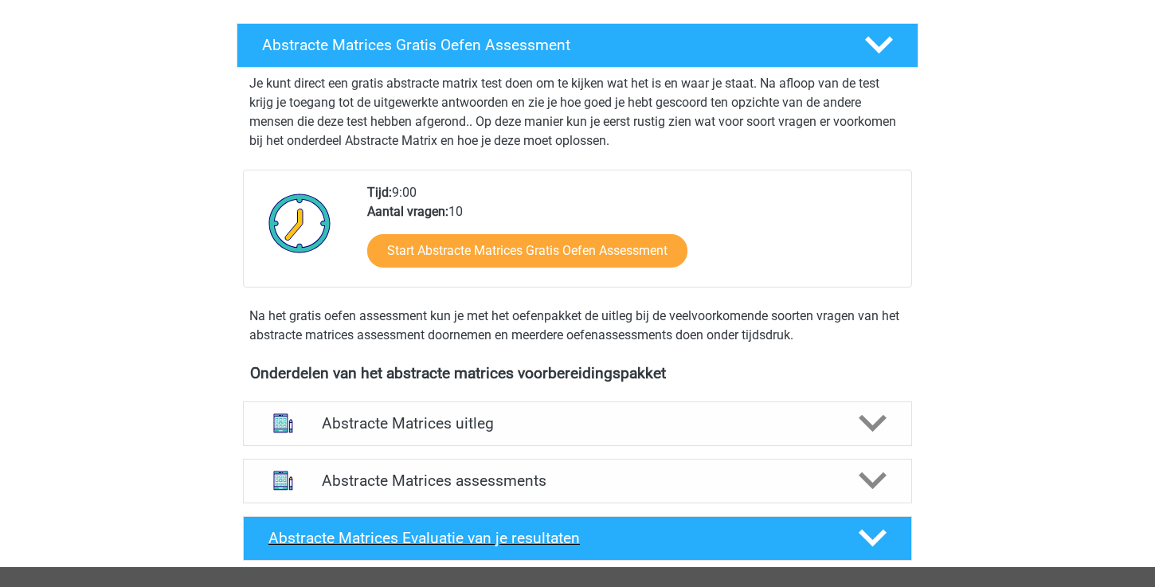
scroll to position [272, 0]
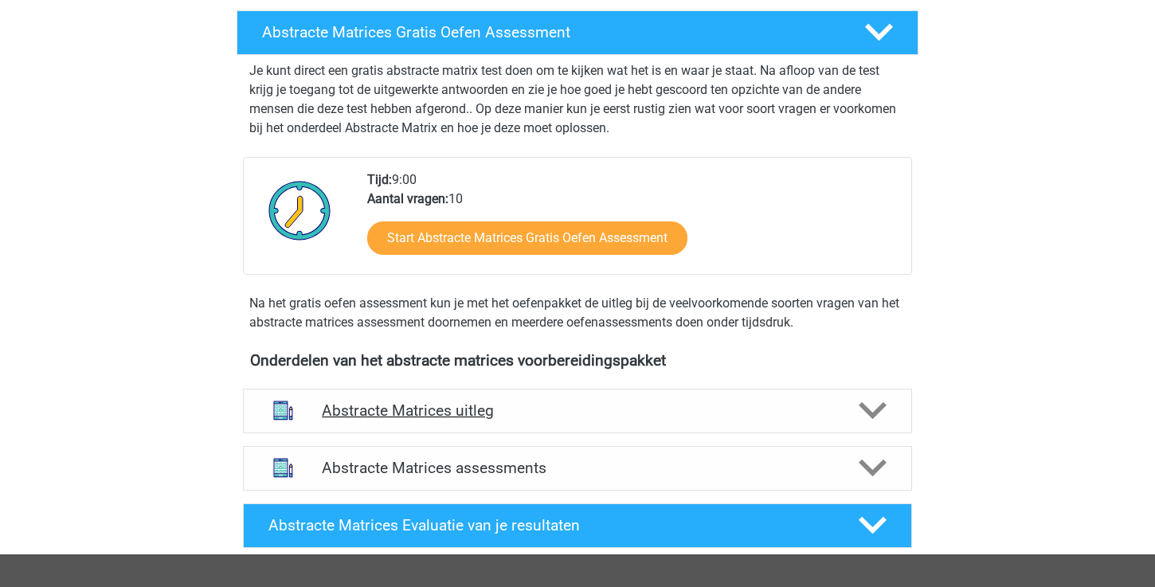
click at [862, 407] on polygon at bounding box center [873, 411] width 28 height 18
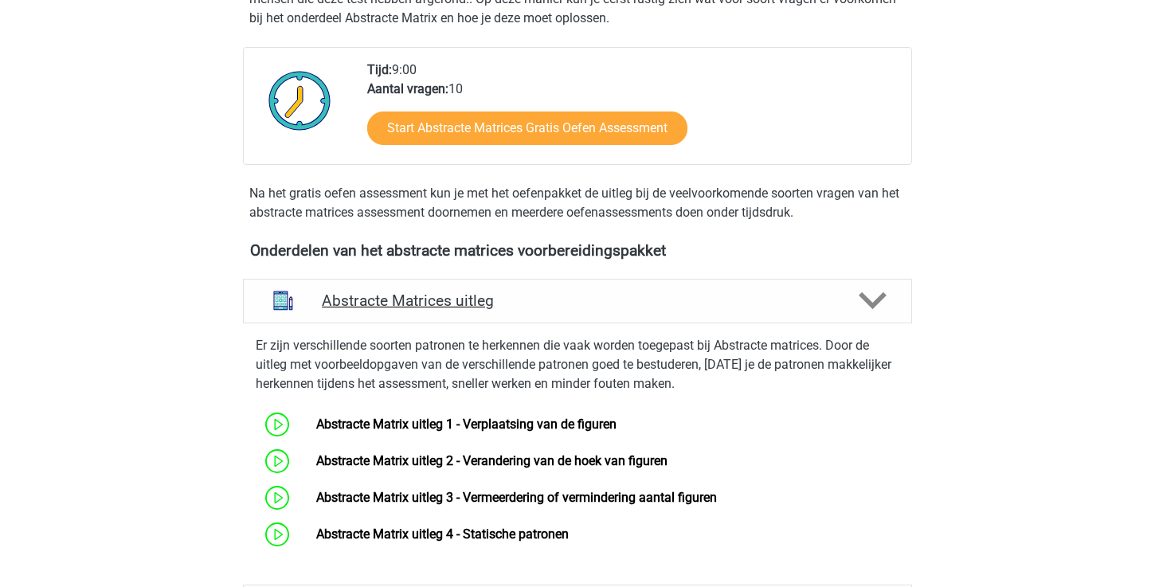
scroll to position [443, 0]
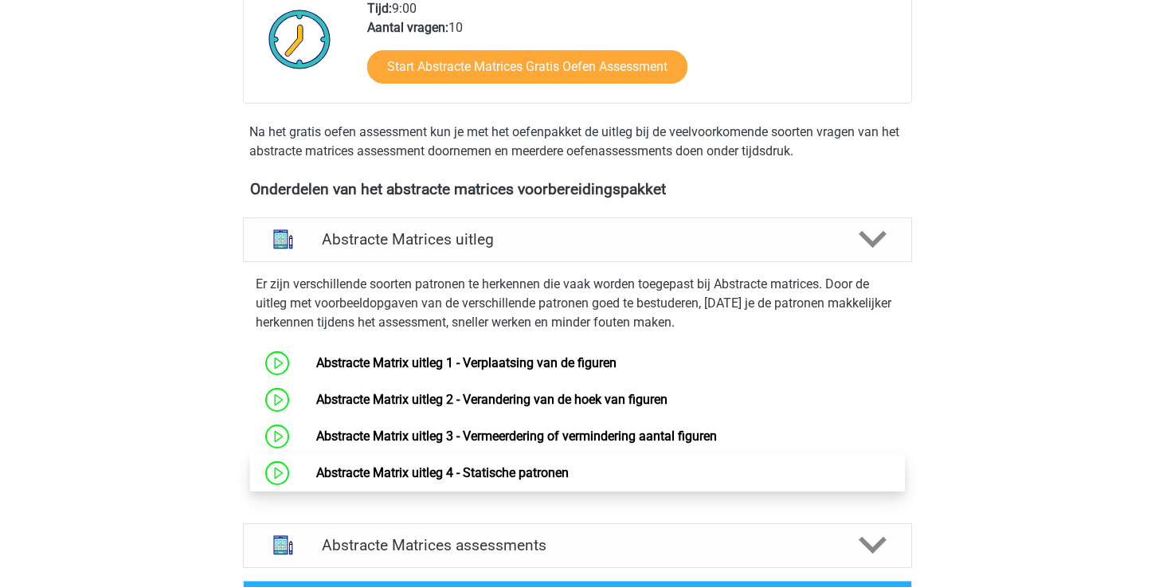
click at [569, 465] on link "Abstracte Matrix uitleg 4 - Statische patronen" at bounding box center [442, 472] width 253 height 15
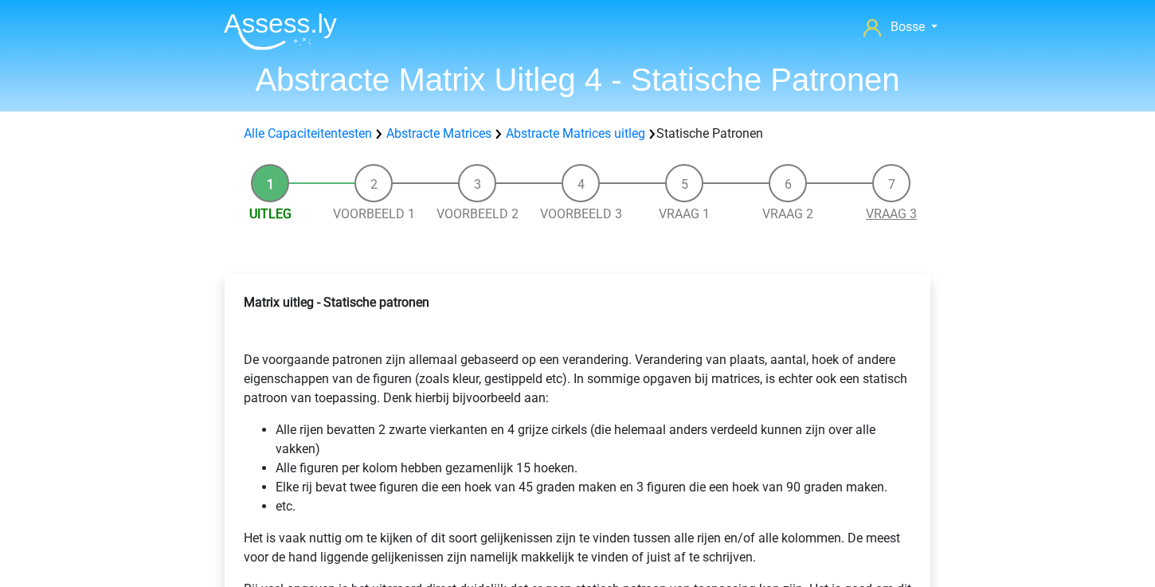
click at [890, 210] on link "Vraag 3" at bounding box center [891, 213] width 51 height 15
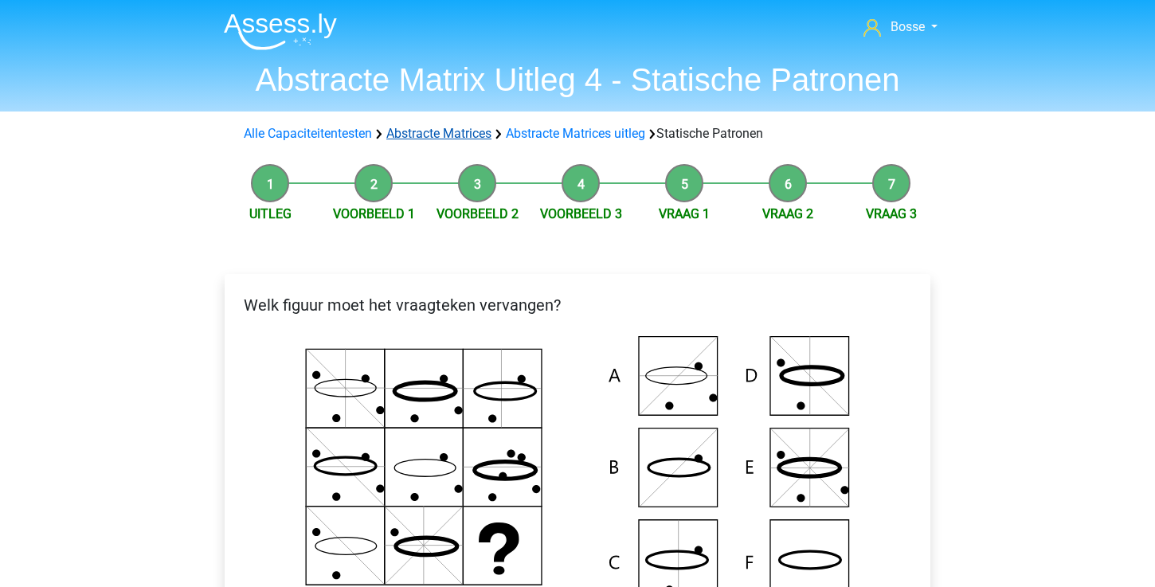
click at [464, 131] on link "Abstracte Matrices" at bounding box center [438, 133] width 105 height 15
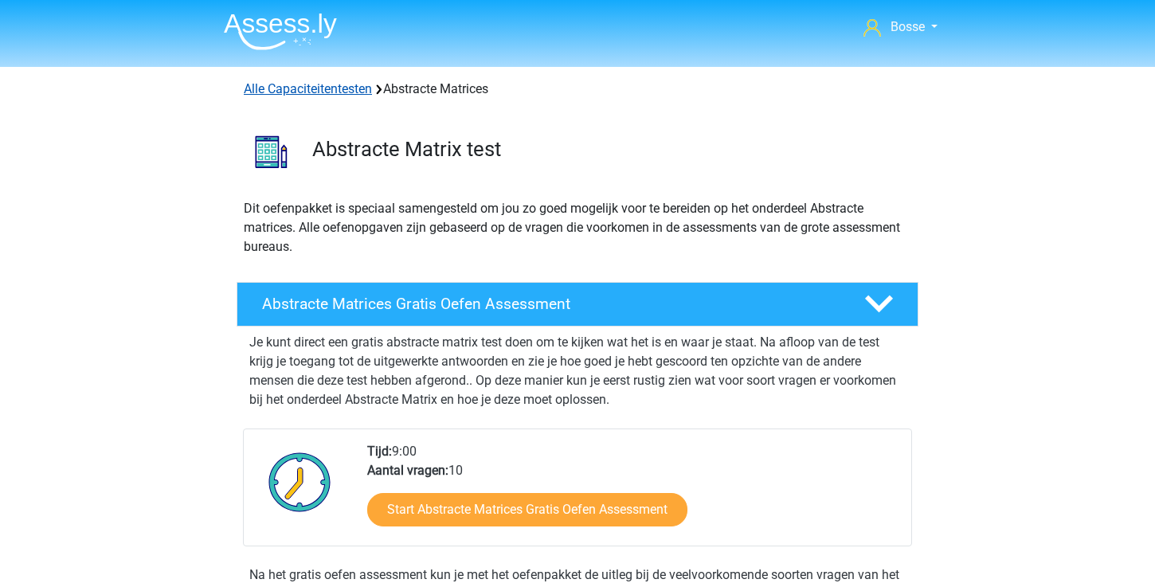
click at [339, 82] on link "Alle Capaciteitentesten" at bounding box center [308, 88] width 128 height 15
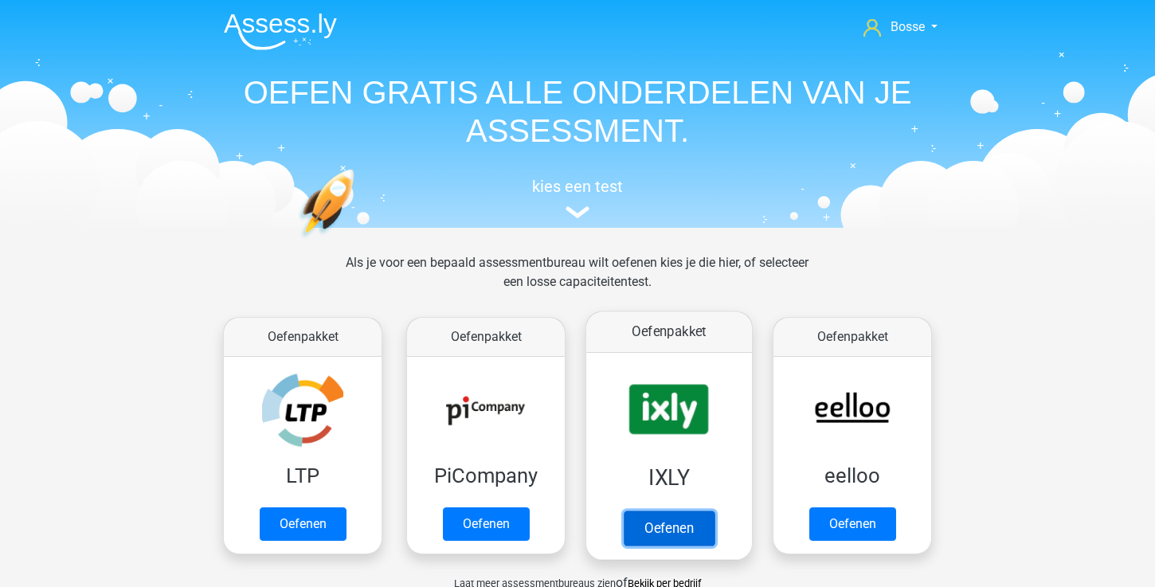
click at [652, 531] on link "Oefenen" at bounding box center [669, 528] width 91 height 35
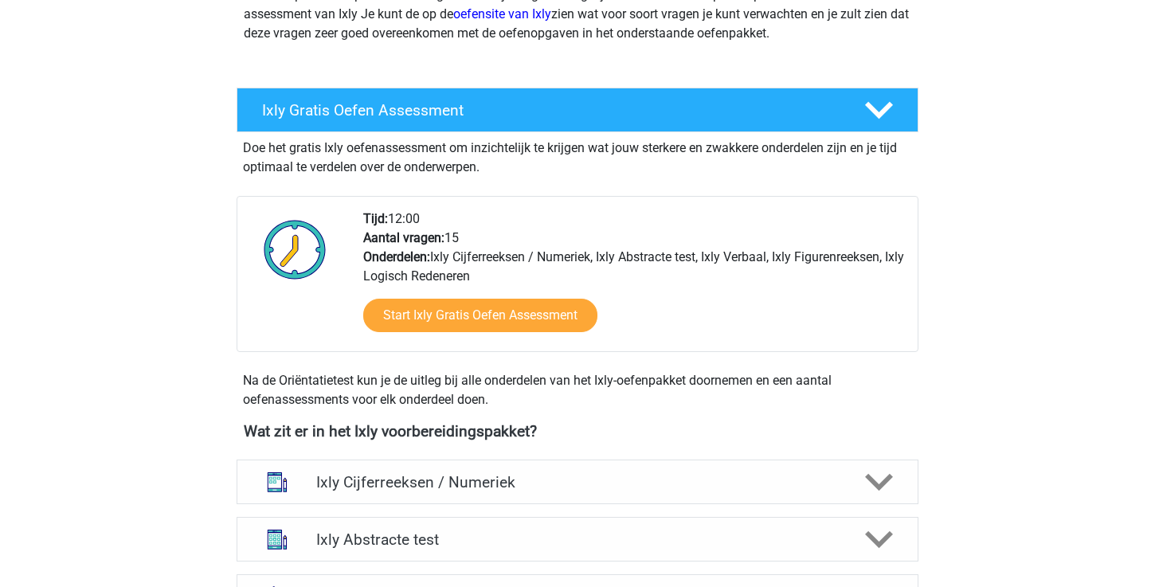
scroll to position [560, 0]
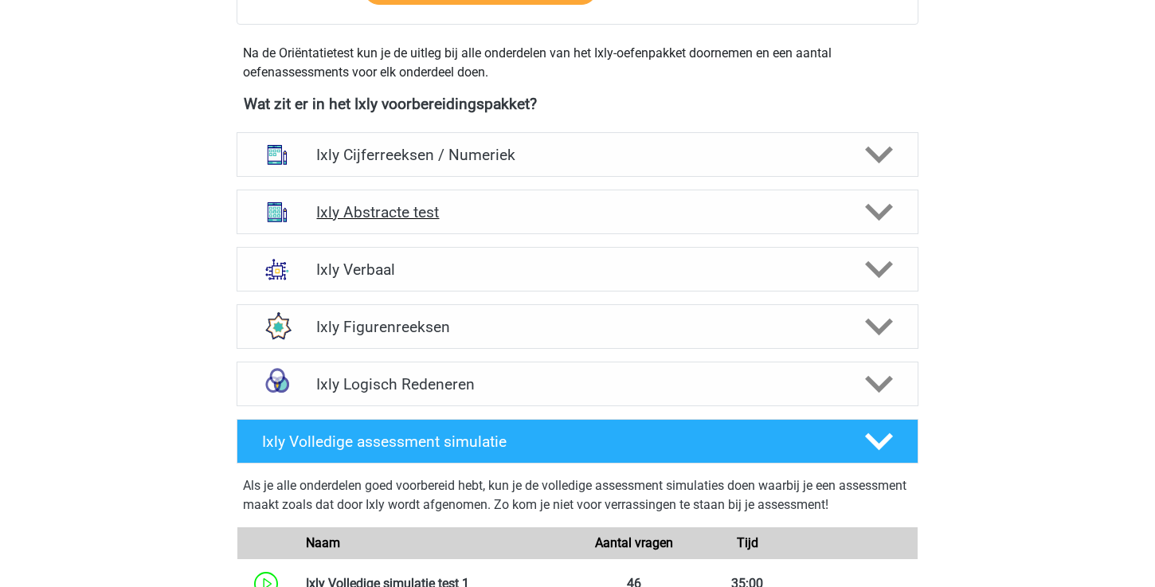
click at [605, 225] on div "Ixly Abstracte test" at bounding box center [578, 212] width 682 height 45
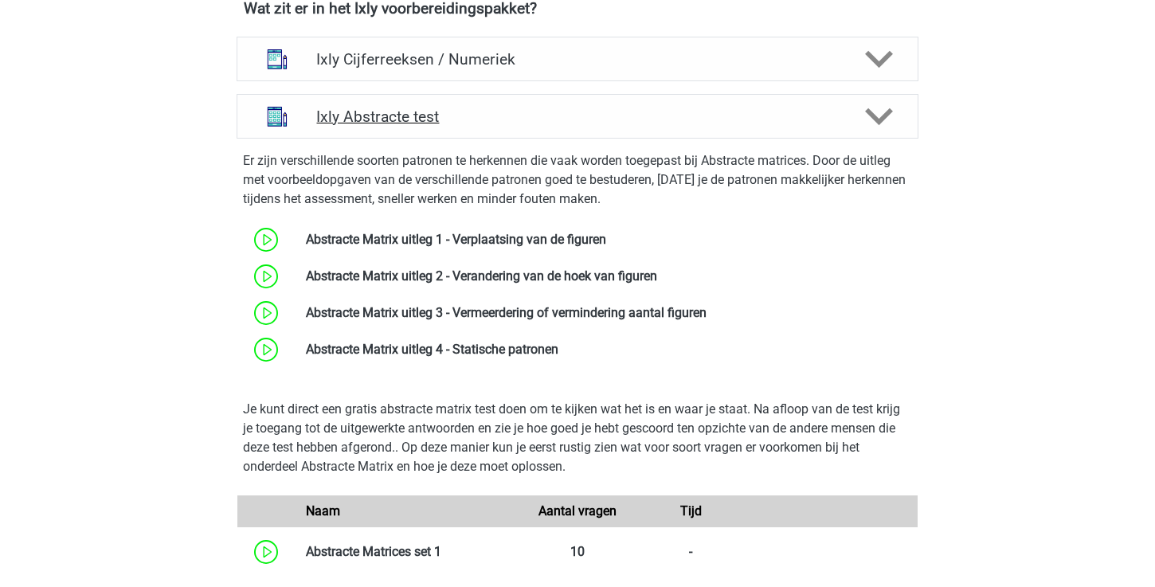
scroll to position [661, 0]
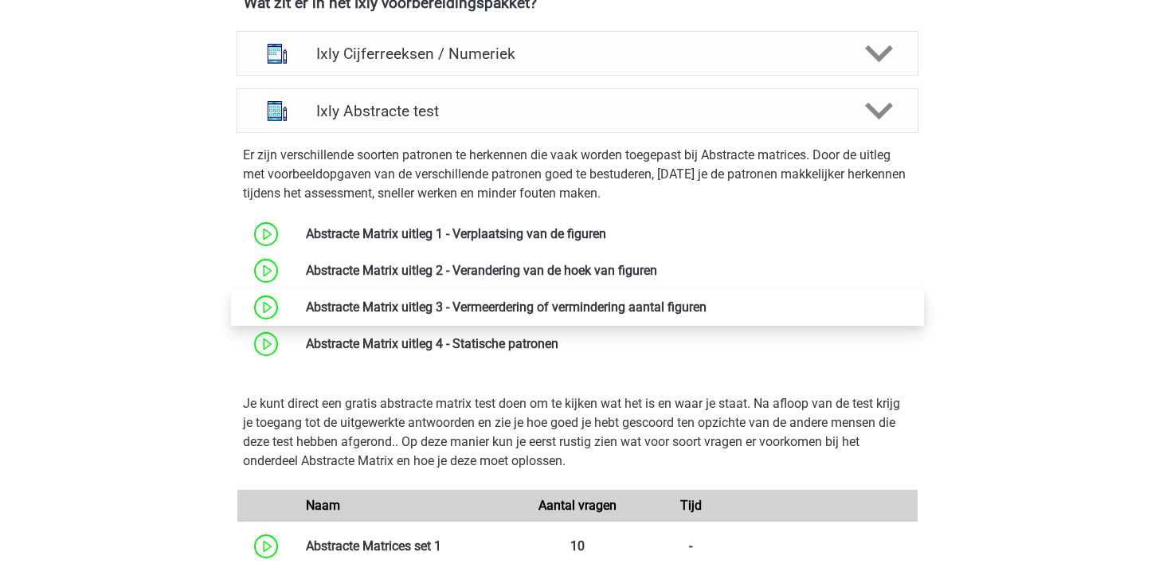
click at [707, 305] on link at bounding box center [707, 307] width 0 height 15
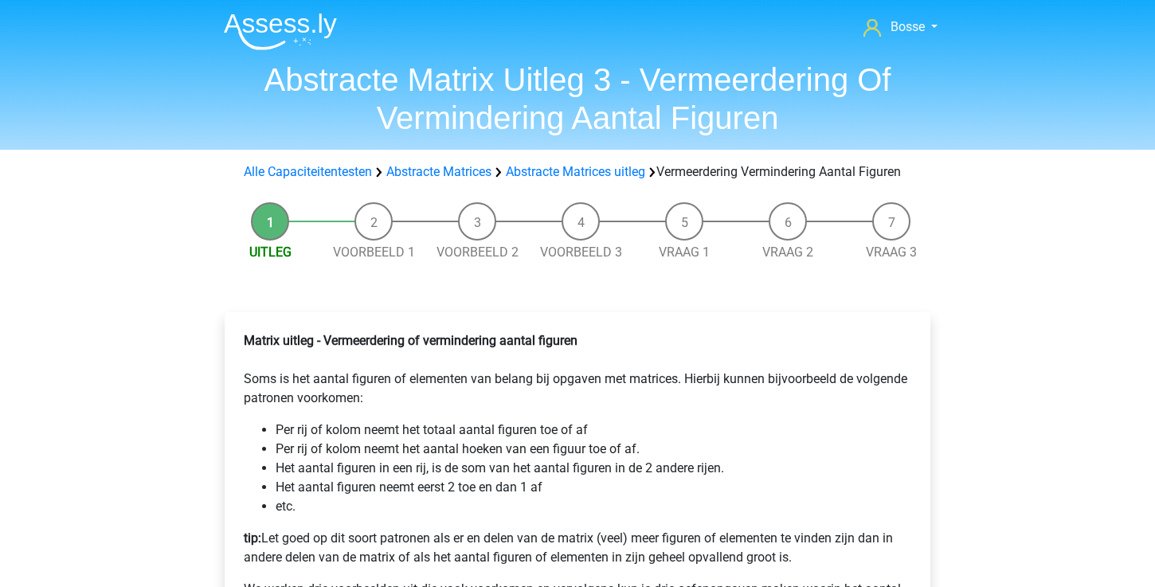
click at [888, 261] on li "Vraag 3" at bounding box center [892, 232] width 104 height 60
click at [888, 260] on link "Vraag 3" at bounding box center [891, 252] width 51 height 15
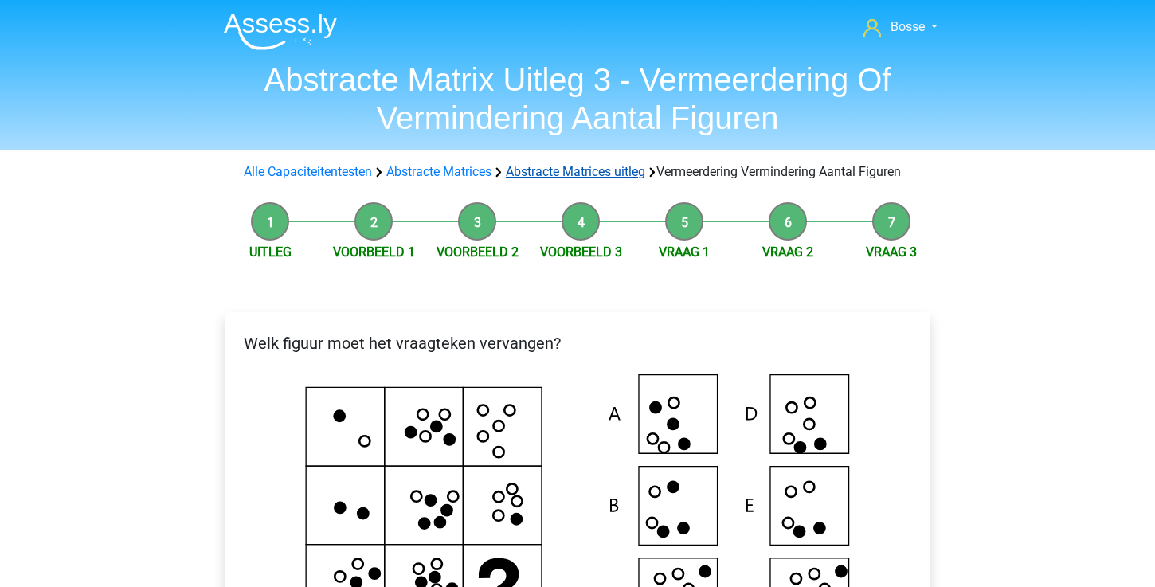
click at [540, 170] on link "Abstracte Matrices uitleg" at bounding box center [575, 171] width 139 height 15
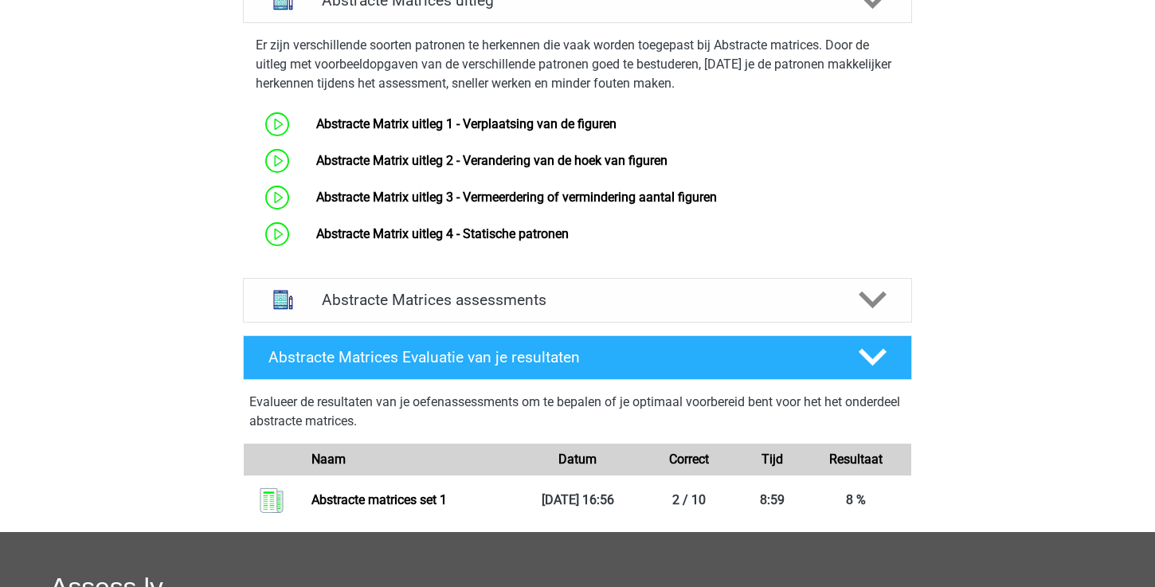
scroll to position [679, 0]
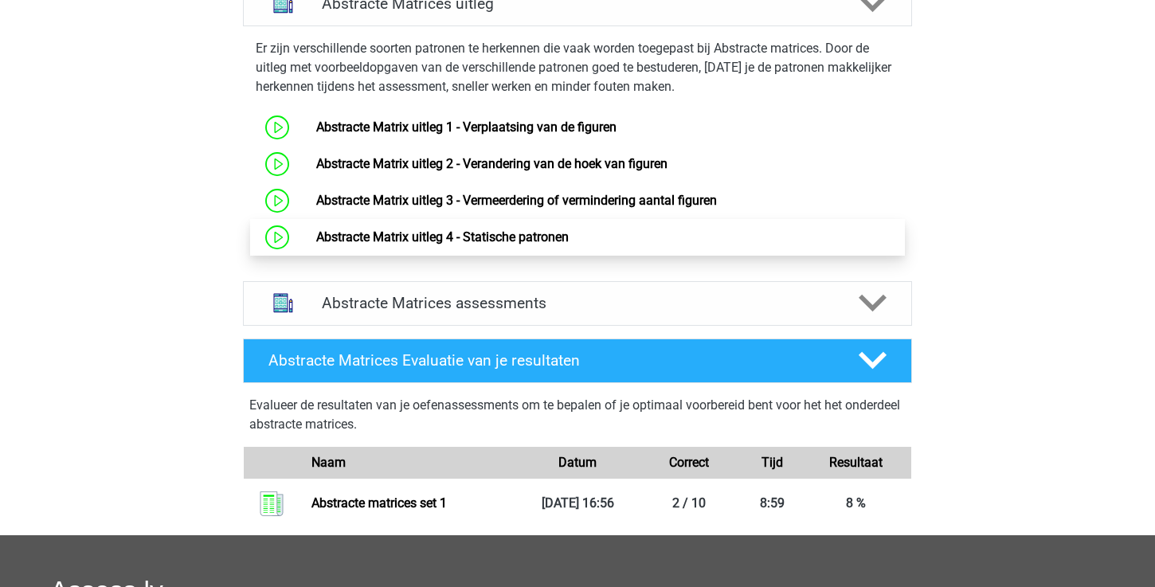
click at [564, 241] on link "Abstracte Matrix uitleg 4 - Statische patronen" at bounding box center [442, 236] width 253 height 15
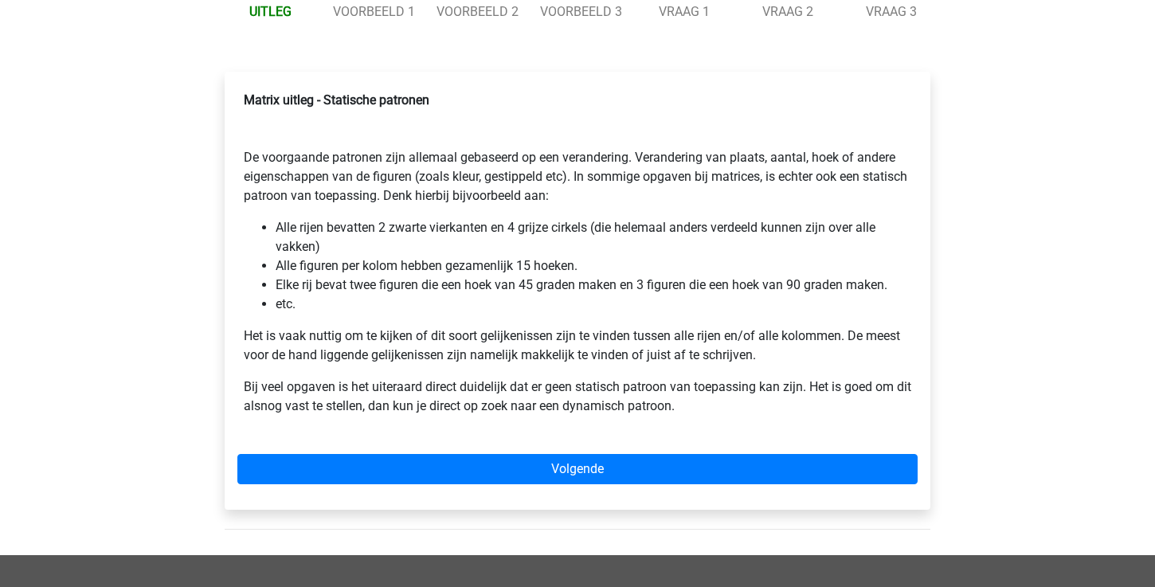
scroll to position [215, 0]
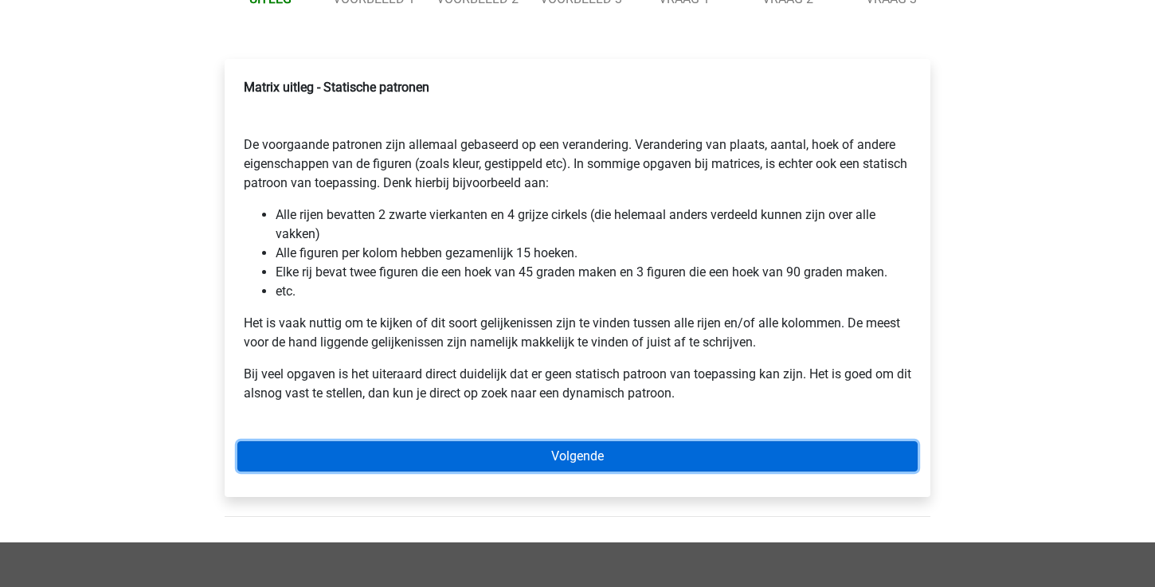
click at [668, 446] on link "Volgende" at bounding box center [577, 456] width 680 height 30
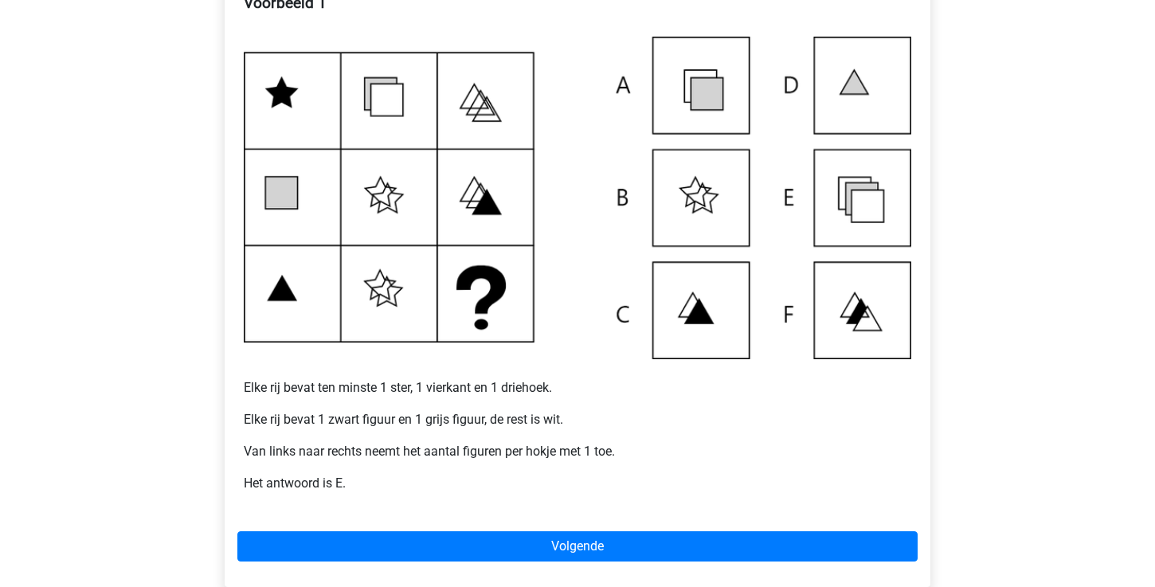
scroll to position [331, 0]
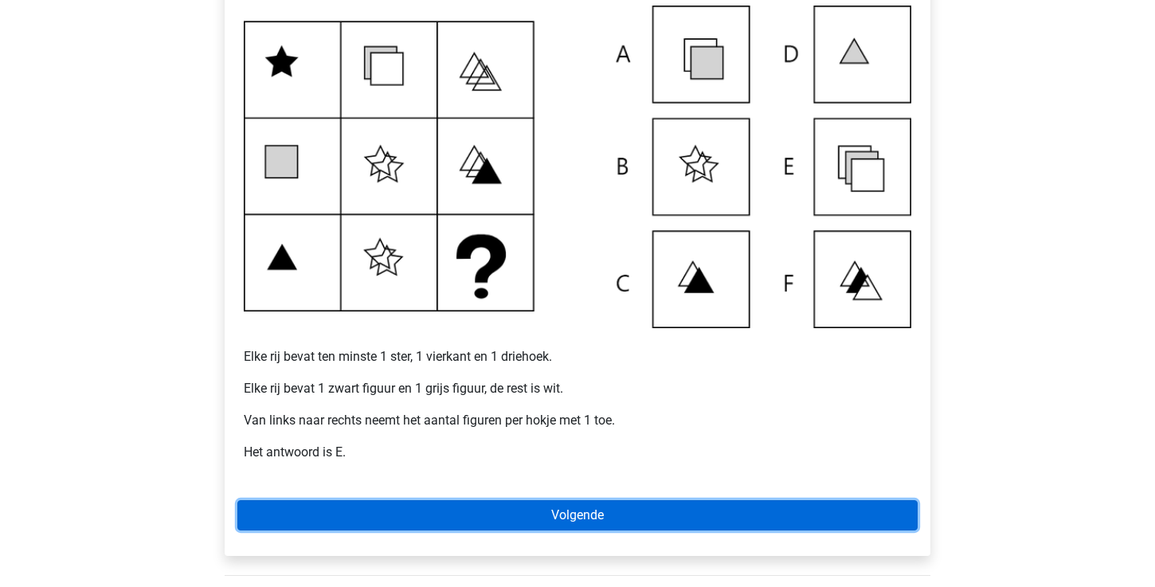
click at [546, 522] on link "Volgende" at bounding box center [577, 515] width 680 height 30
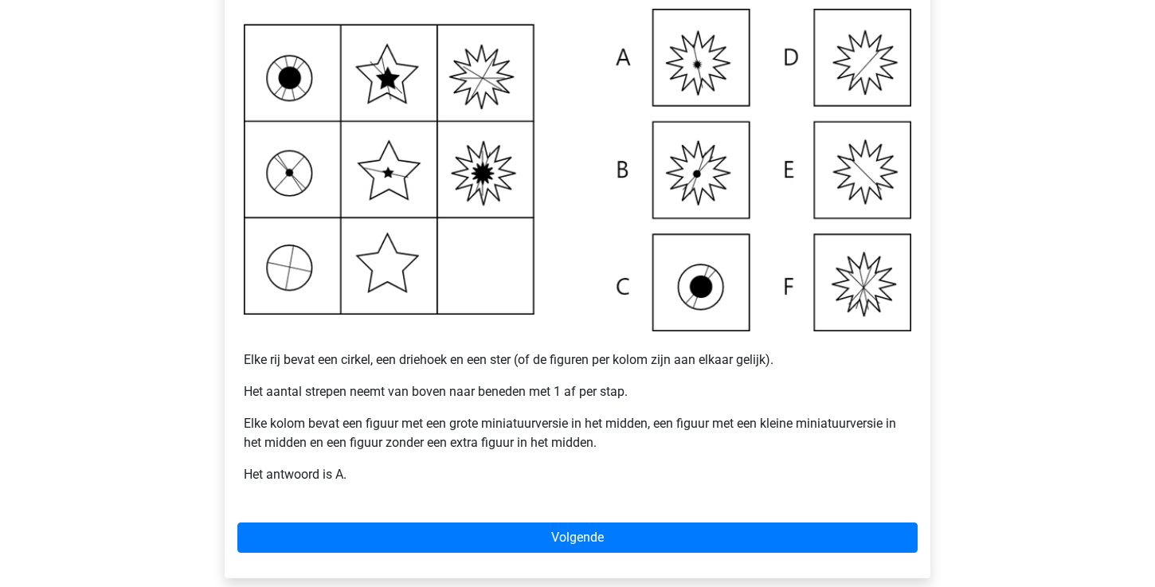
scroll to position [331, 0]
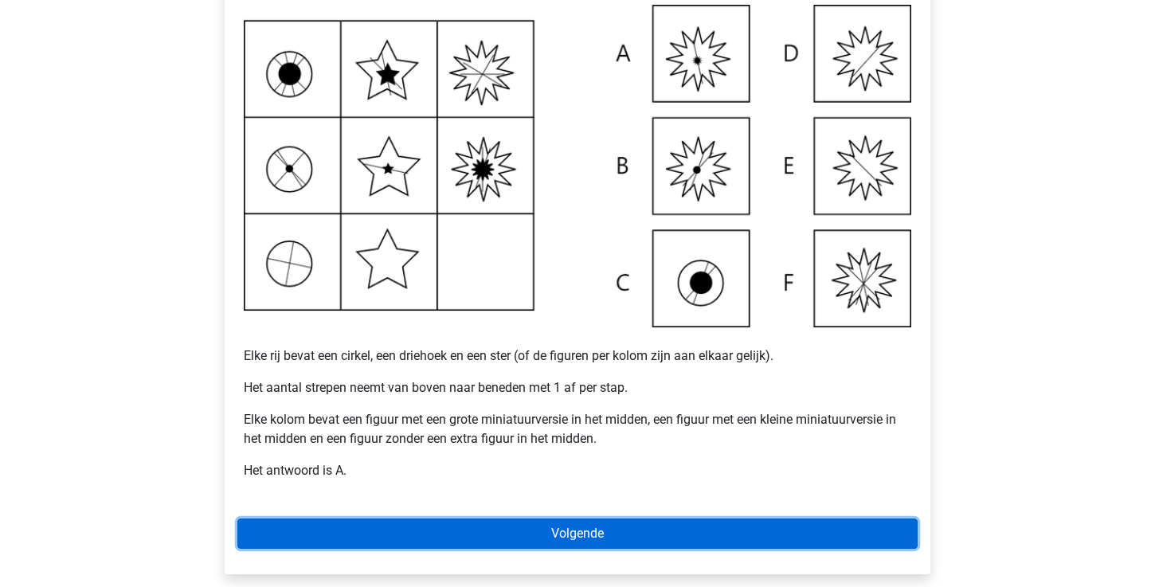
click at [582, 535] on link "Volgende" at bounding box center [577, 534] width 680 height 30
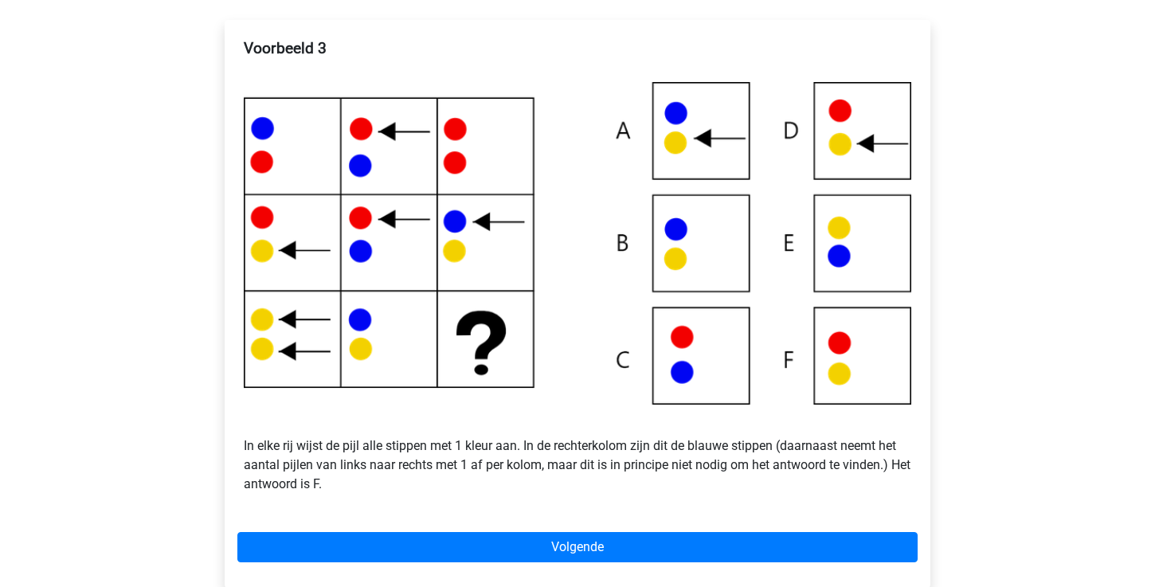
scroll to position [294, 0]
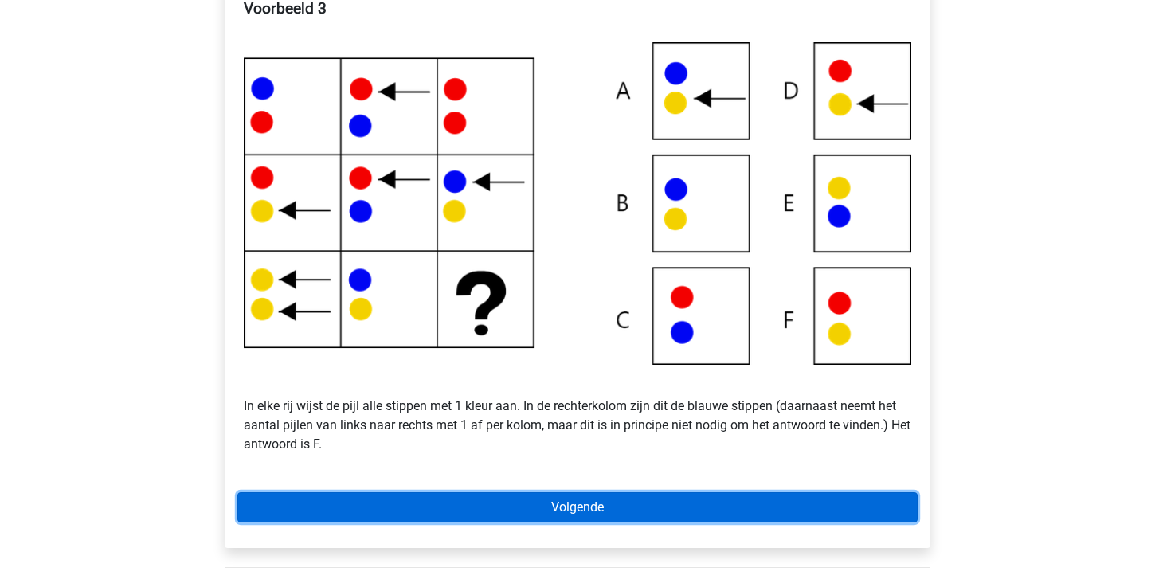
click at [641, 507] on link "Volgende" at bounding box center [577, 507] width 680 height 30
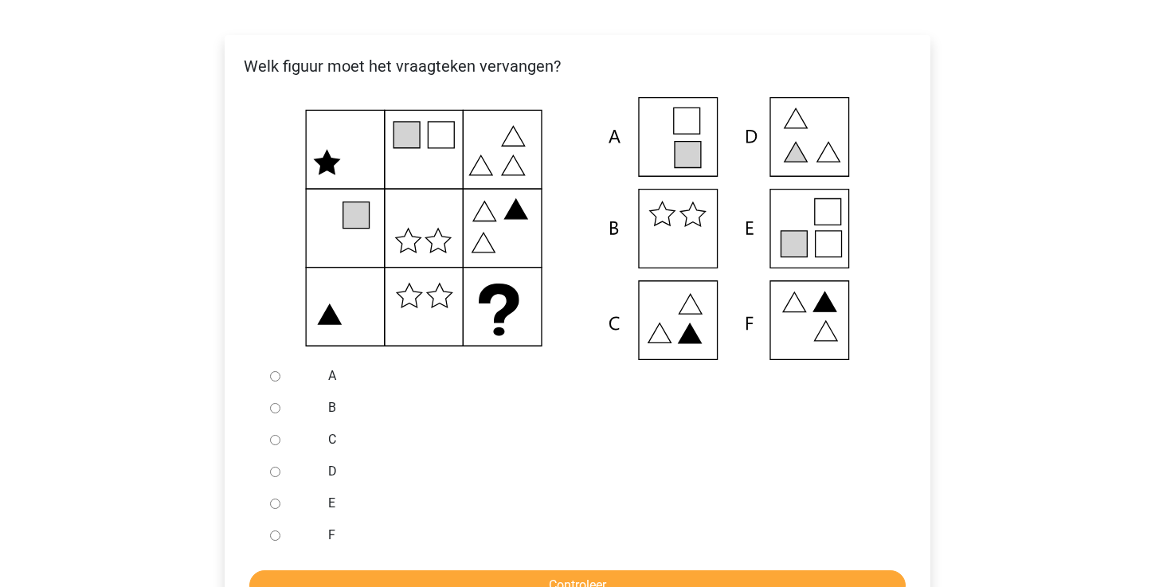
scroll to position [254, 0]
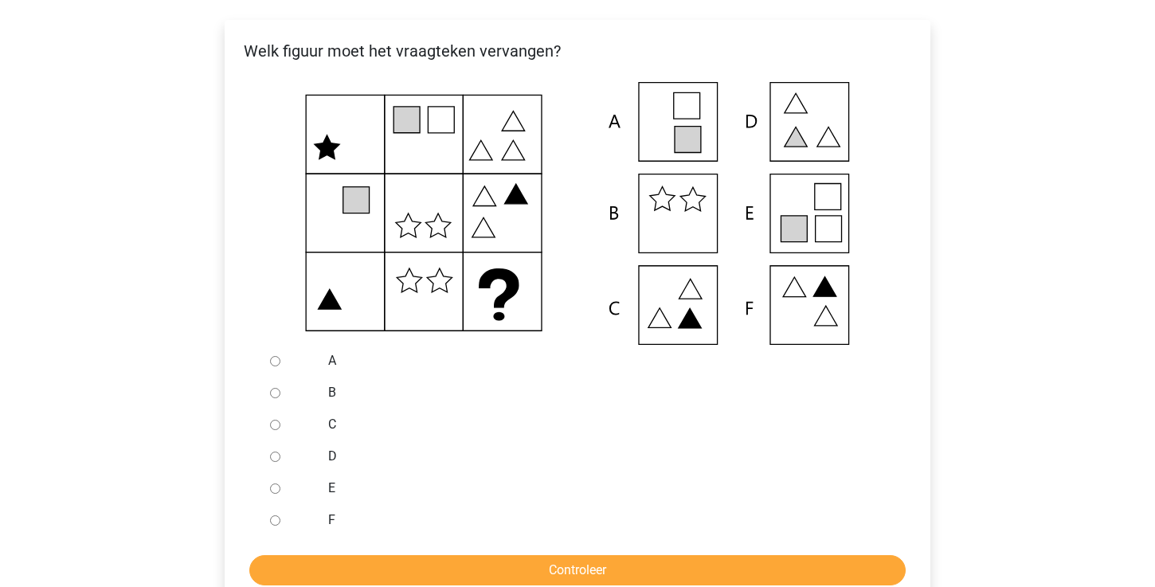
click at [270, 486] on input "E" at bounding box center [275, 489] width 10 height 10
radio input "true"
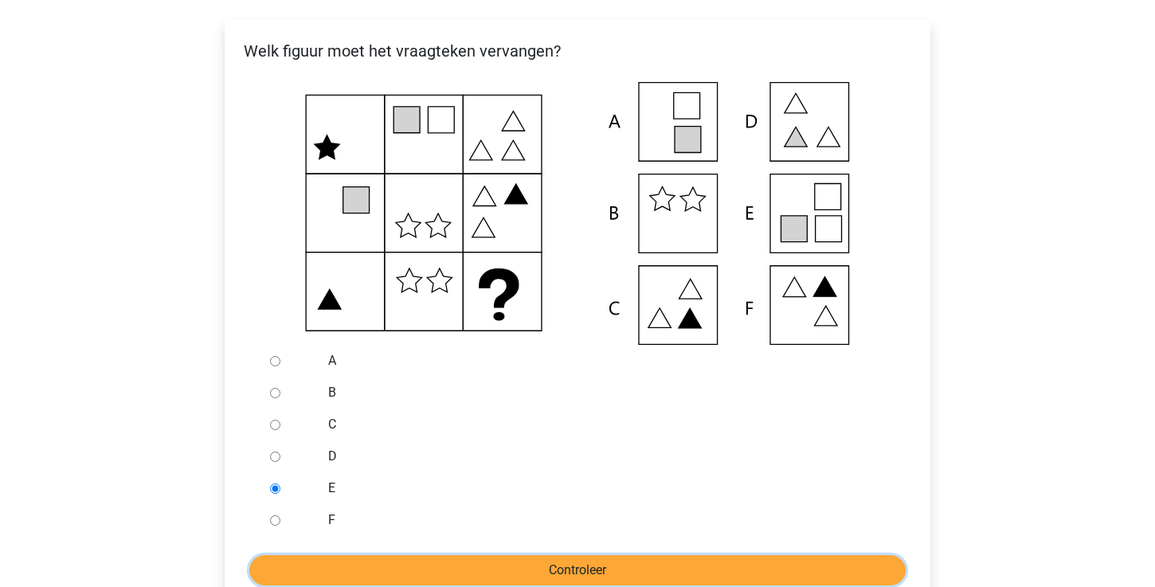
click at [319, 565] on input "Controleer" at bounding box center [577, 570] width 656 height 30
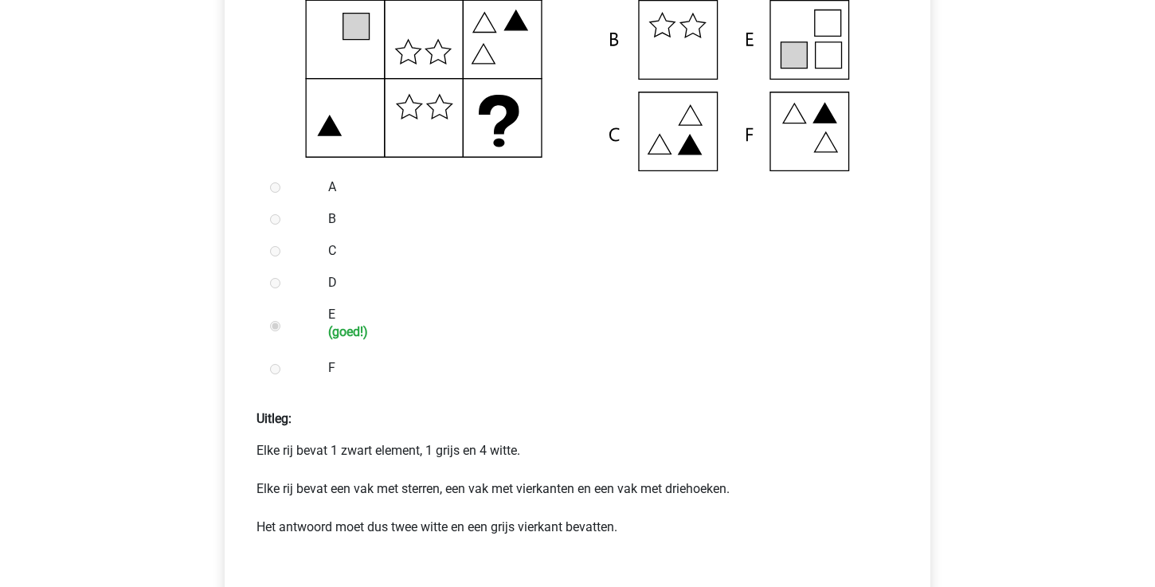
scroll to position [480, 0]
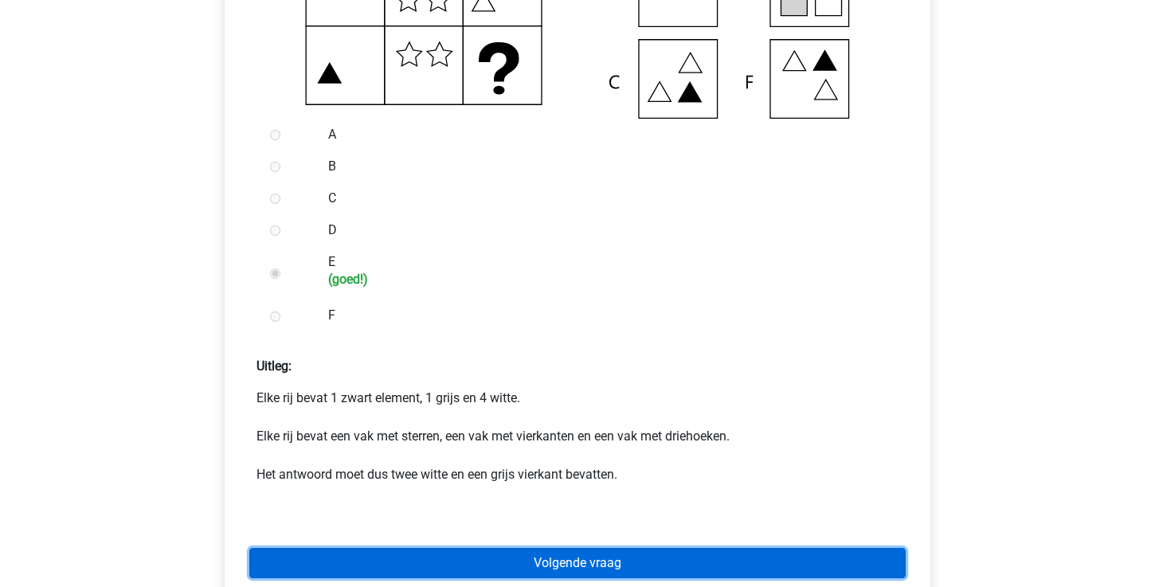
click at [415, 566] on link "Volgende vraag" at bounding box center [577, 563] width 656 height 30
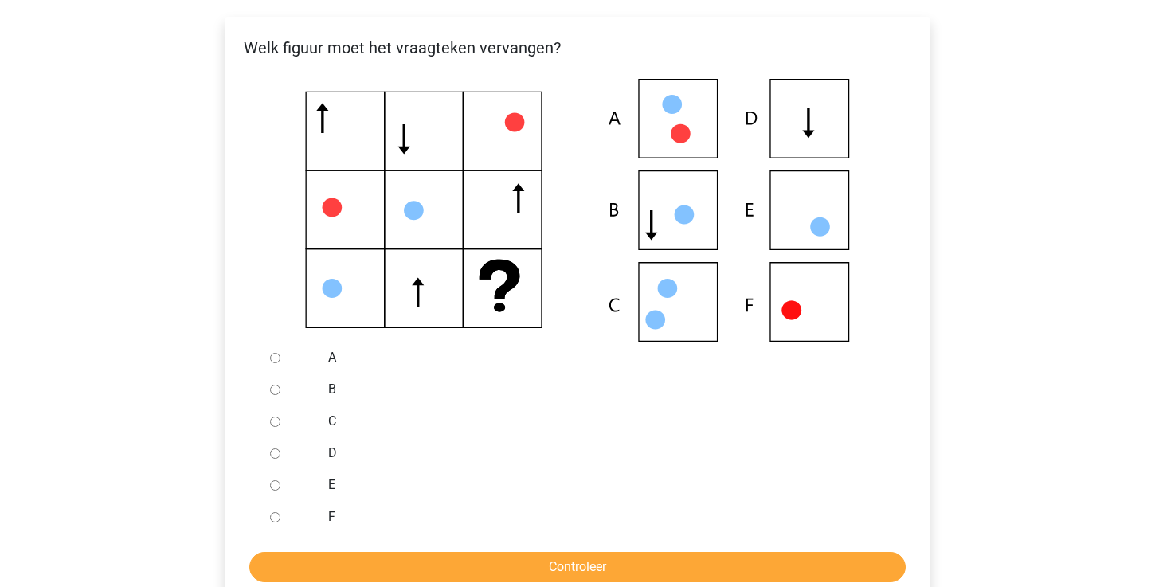
scroll to position [255, 0]
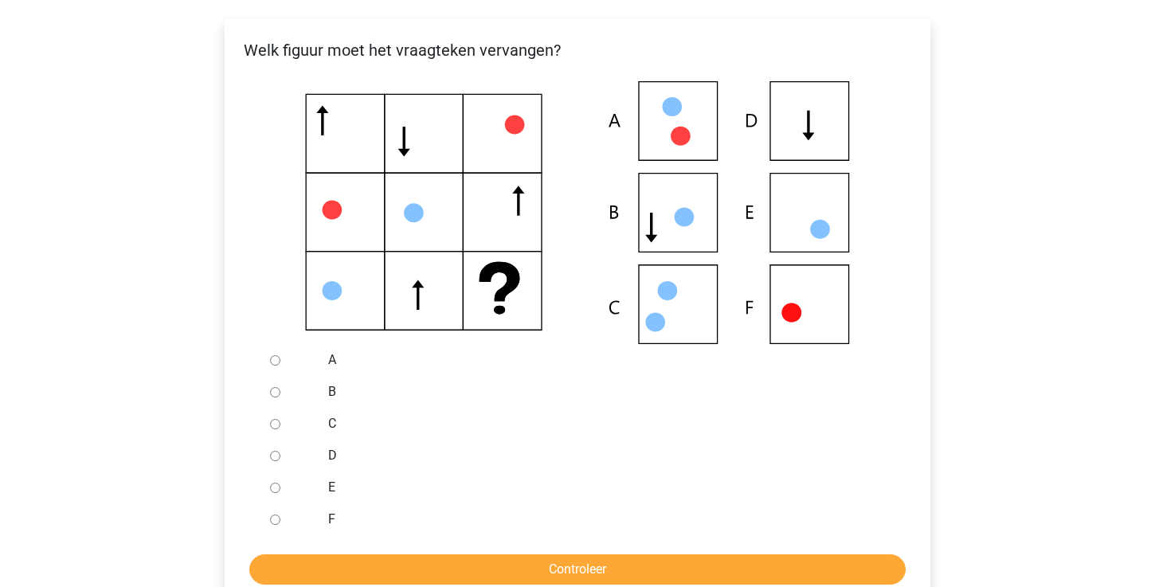
click at [277, 398] on input "B" at bounding box center [275, 392] width 10 height 10
radio input "true"
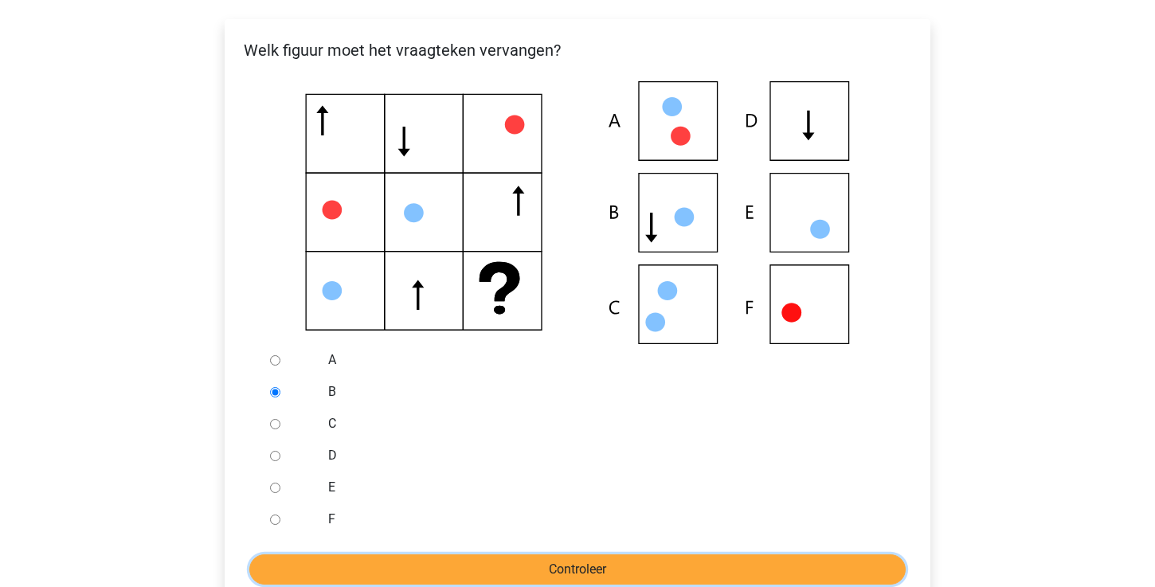
click at [426, 566] on input "Controleer" at bounding box center [577, 569] width 656 height 30
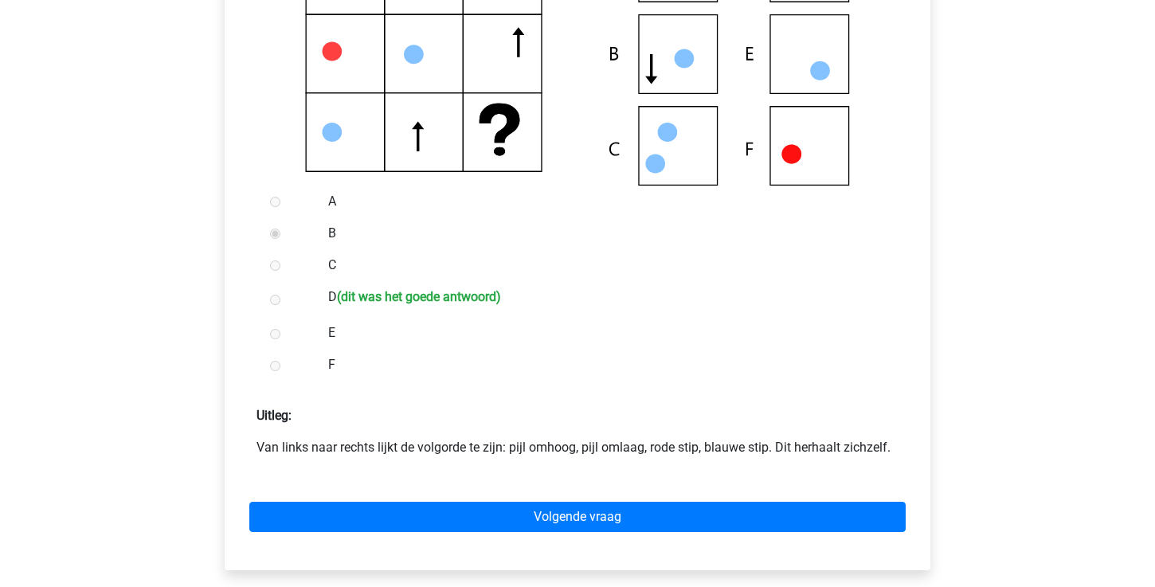
scroll to position [414, 0]
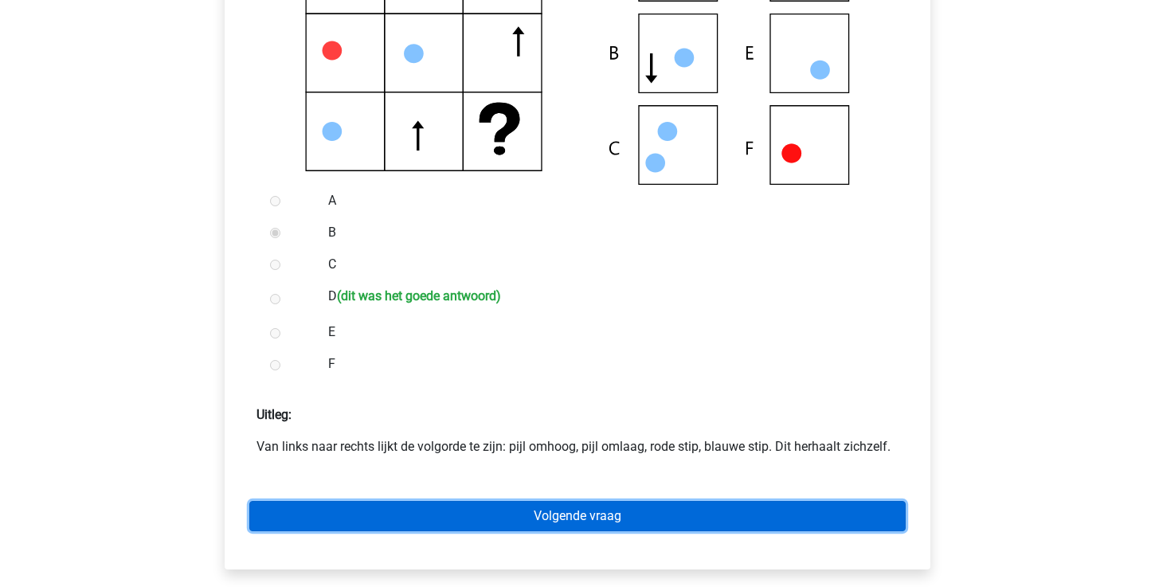
click at [473, 501] on link "Volgende vraag" at bounding box center [577, 516] width 656 height 30
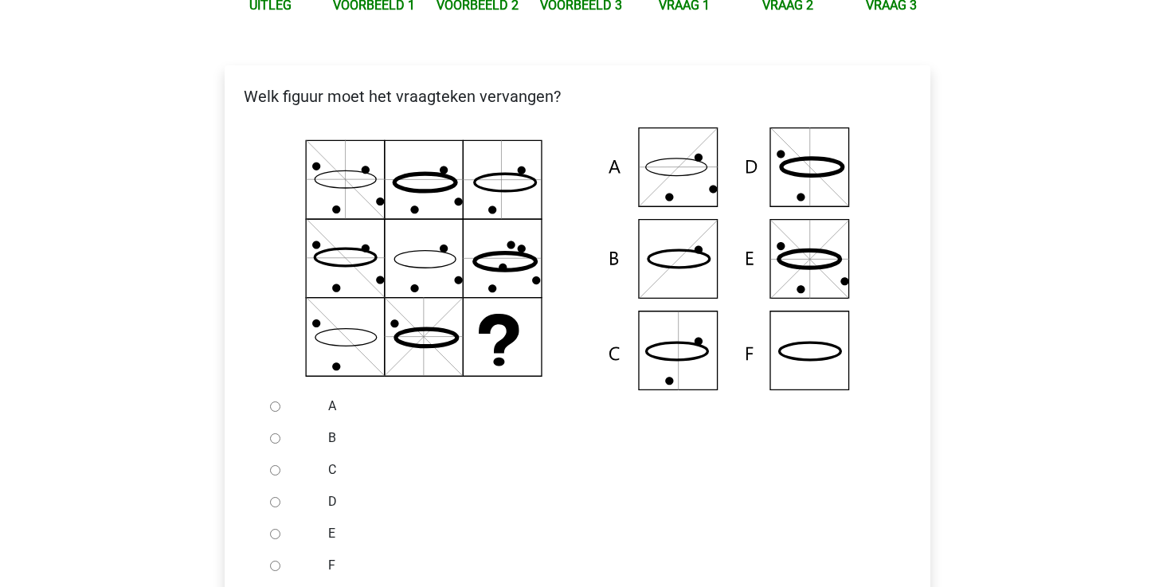
scroll to position [214, 0]
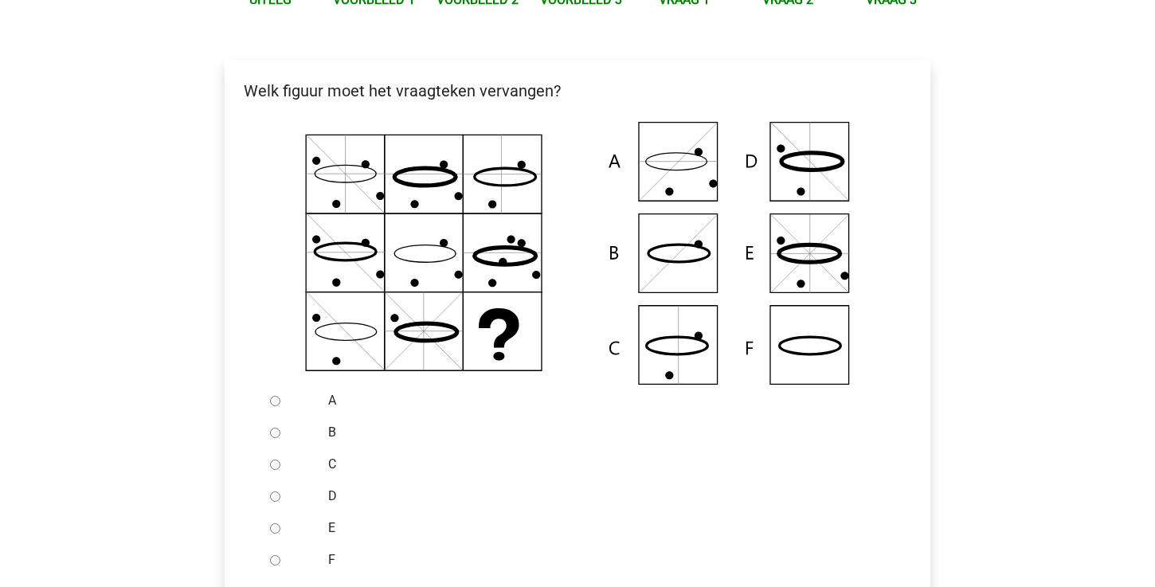
click at [277, 561] on input "F" at bounding box center [275, 560] width 10 height 10
radio input "true"
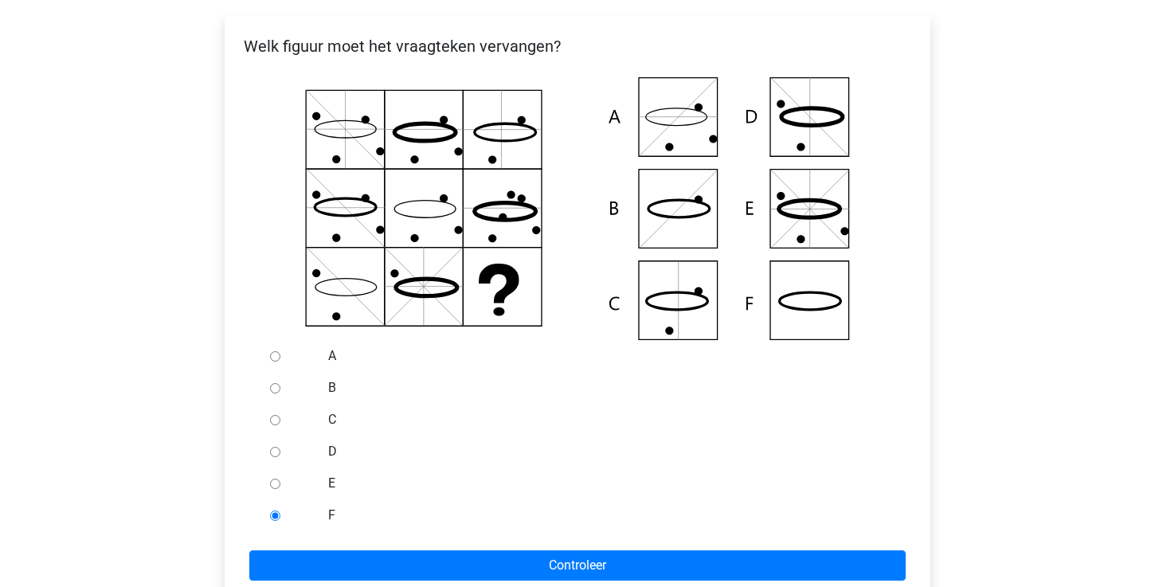
scroll to position [345, 0]
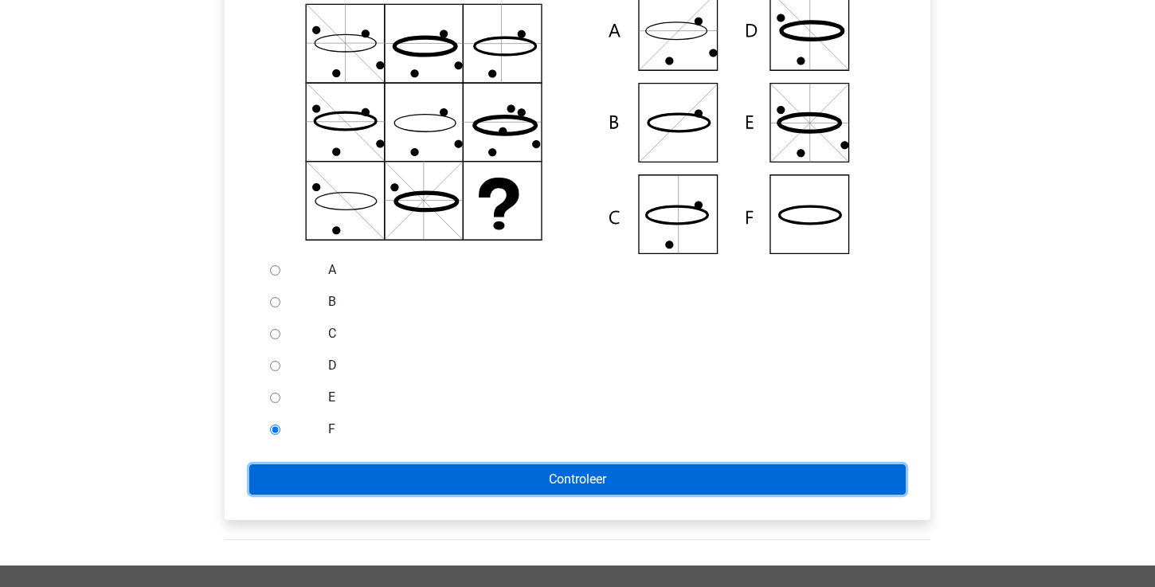
click at [436, 468] on input "Controleer" at bounding box center [577, 479] width 656 height 30
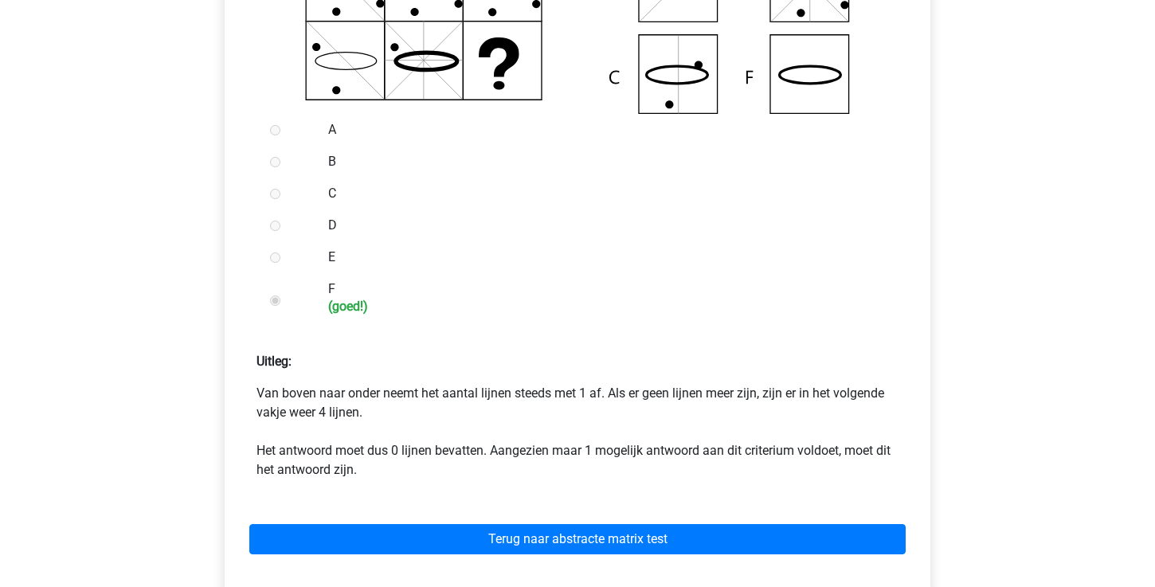
scroll to position [488, 0]
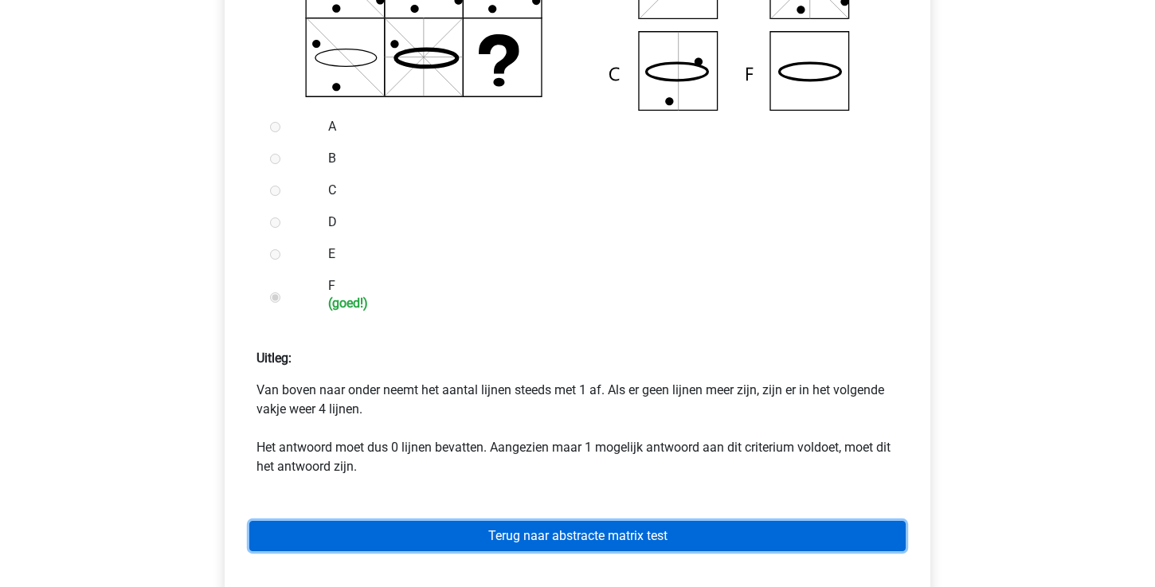
click at [410, 530] on link "Terug naar abstracte matrix test" at bounding box center [577, 536] width 656 height 30
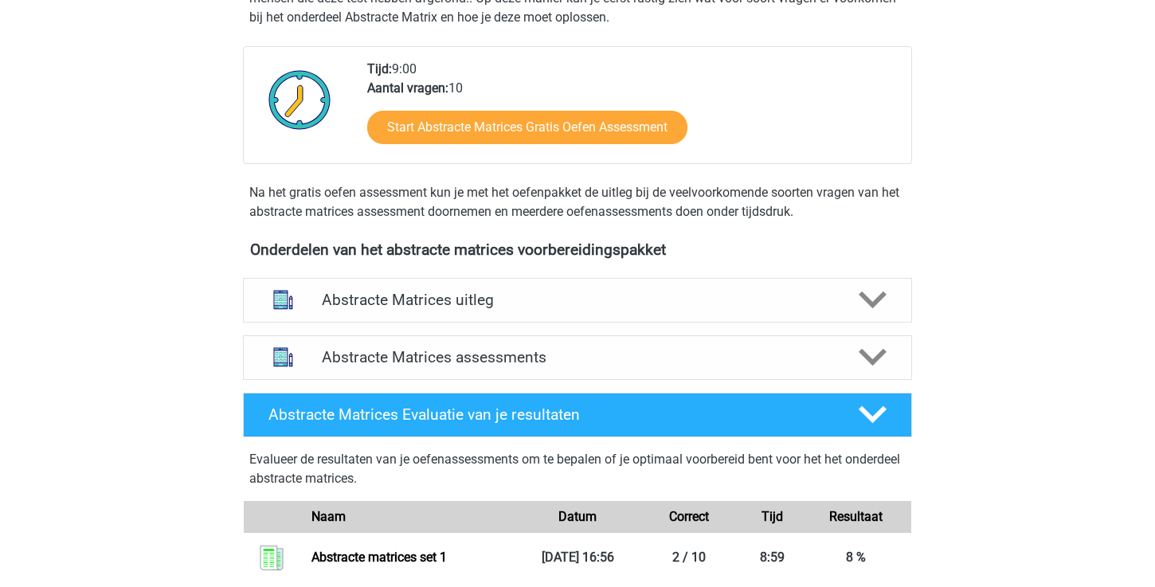
scroll to position [392, 0]
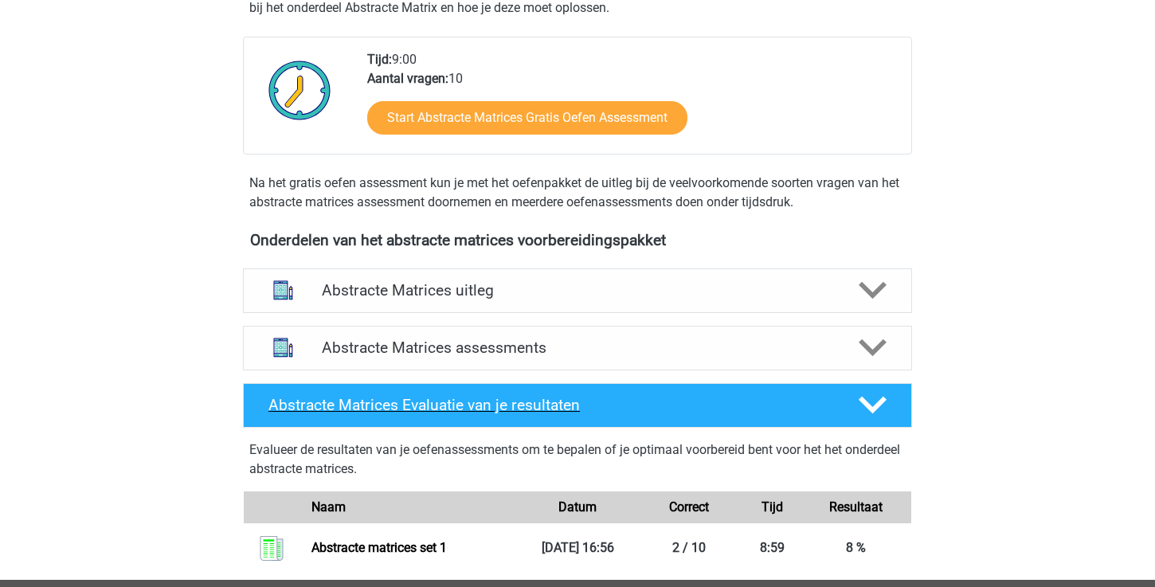
click at [892, 413] on div at bounding box center [871, 405] width 53 height 28
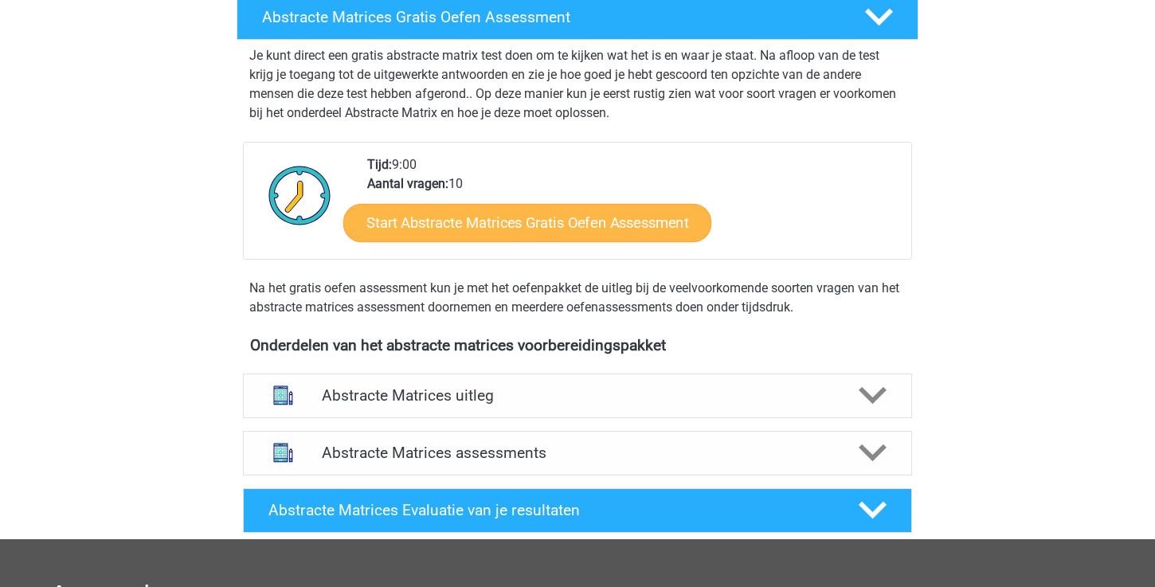
scroll to position [274, 0]
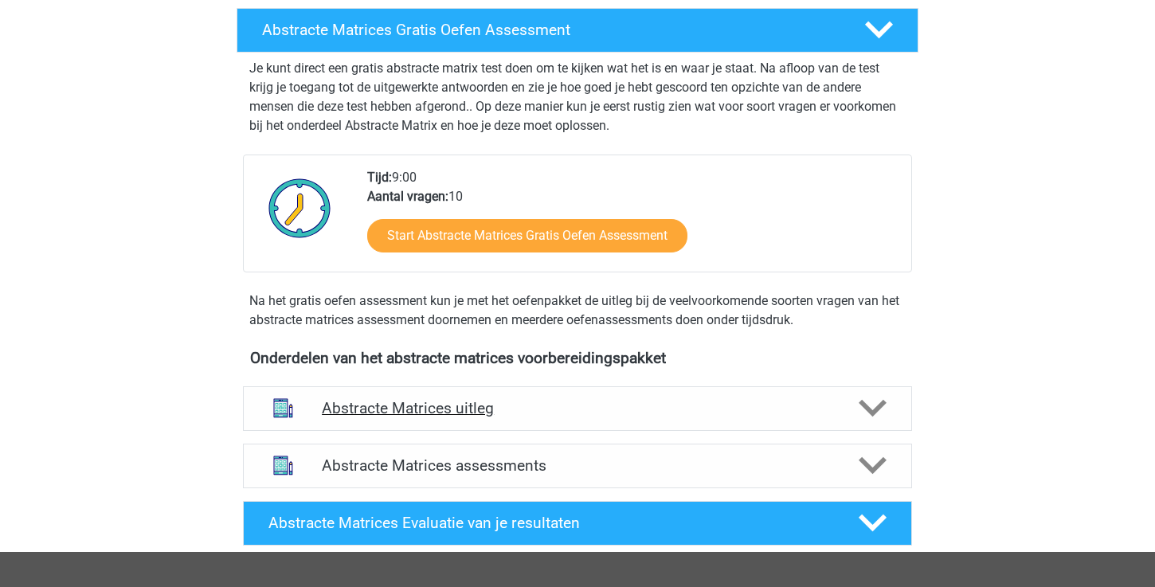
click at [518, 393] on div "Abstracte Matrices uitleg" at bounding box center [577, 408] width 669 height 45
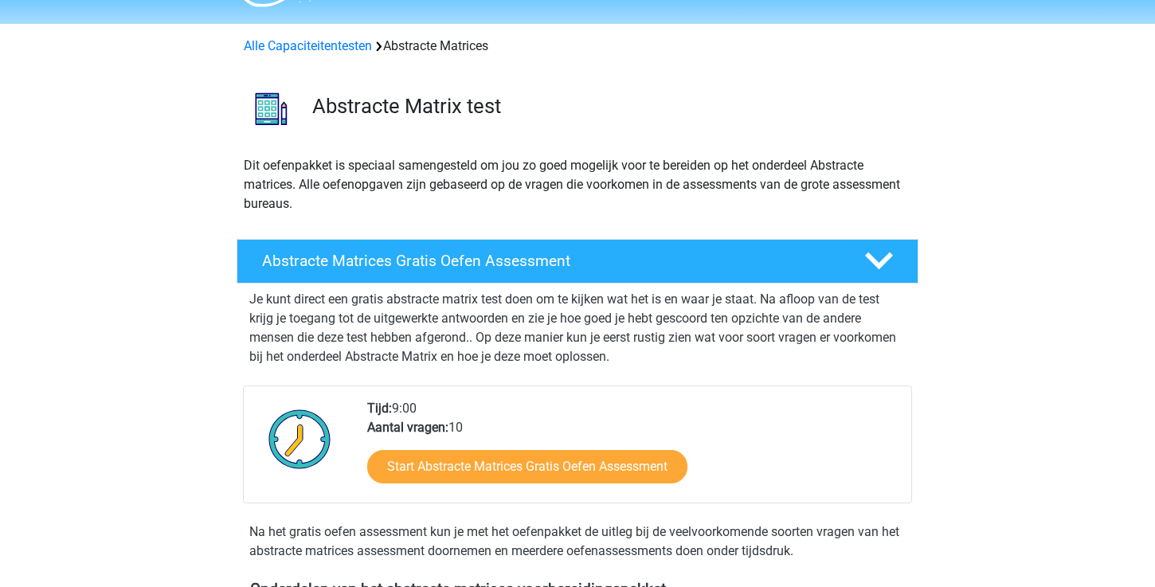
scroll to position [0, 0]
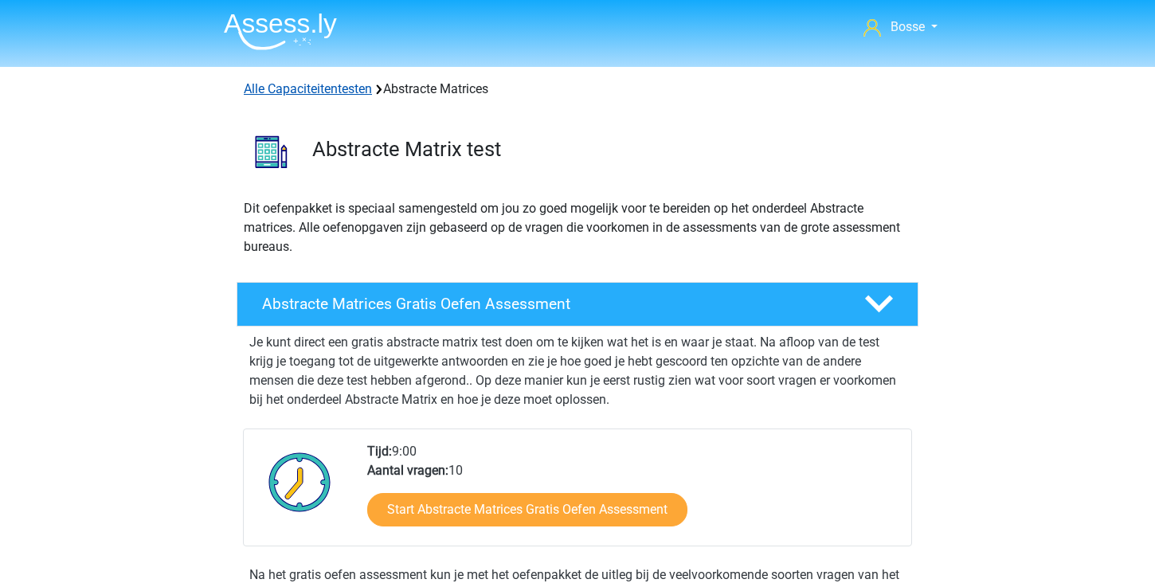
click at [342, 91] on link "Alle Capaciteitentesten" at bounding box center [308, 88] width 128 height 15
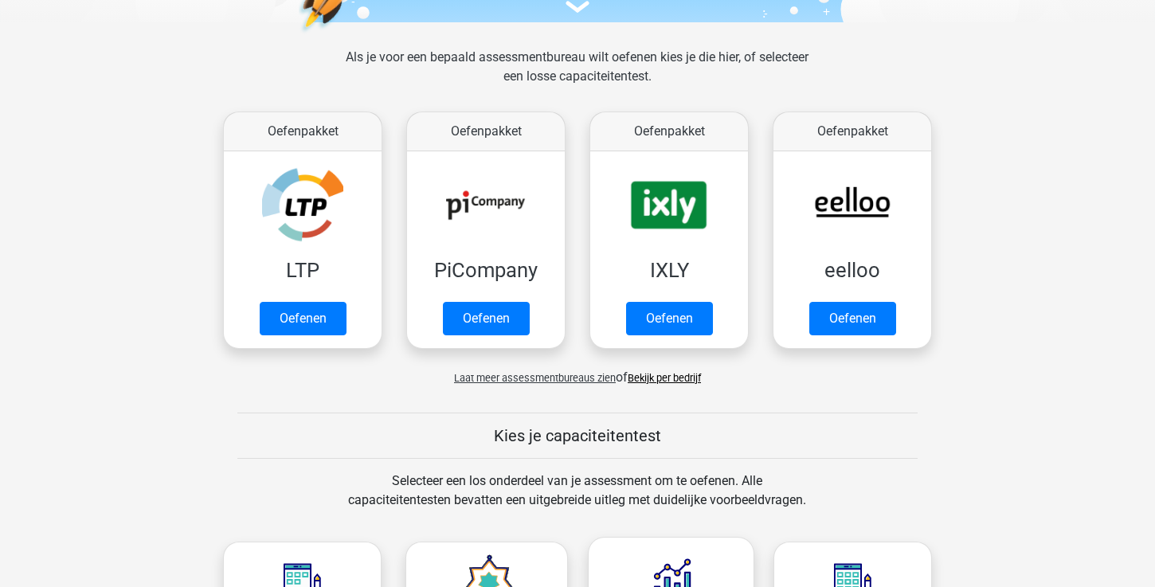
scroll to position [112, 0]
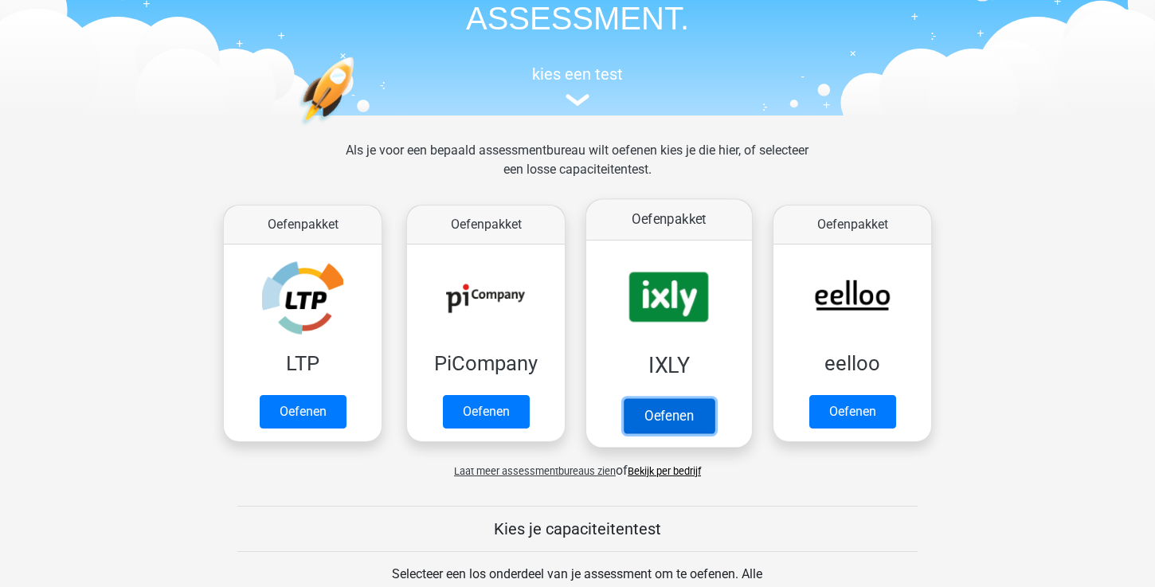
click at [650, 409] on link "Oefenen" at bounding box center [669, 415] width 91 height 35
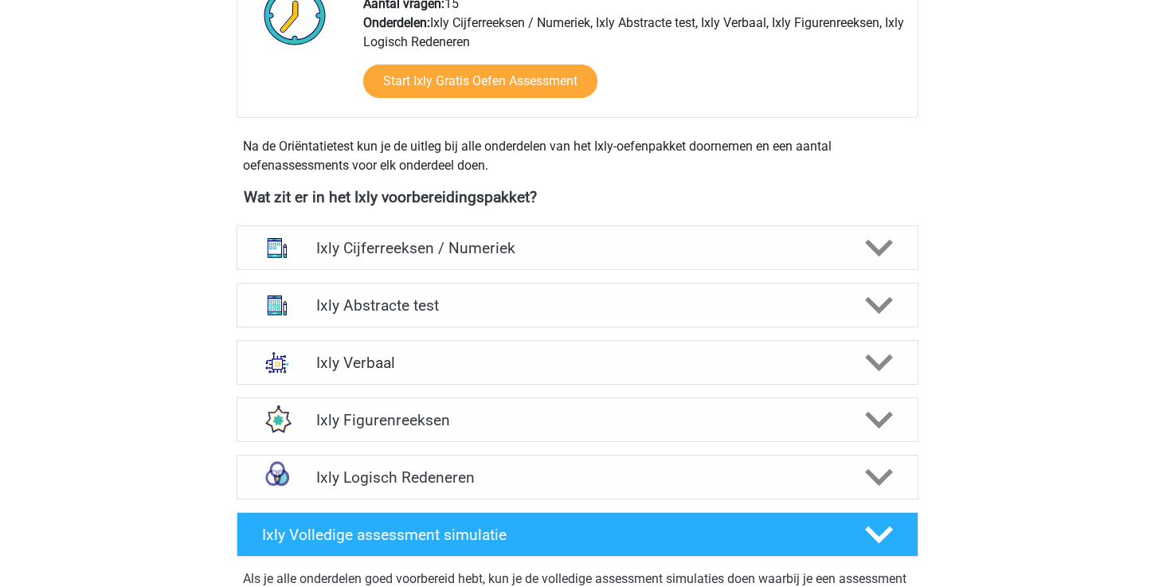
scroll to position [476, 0]
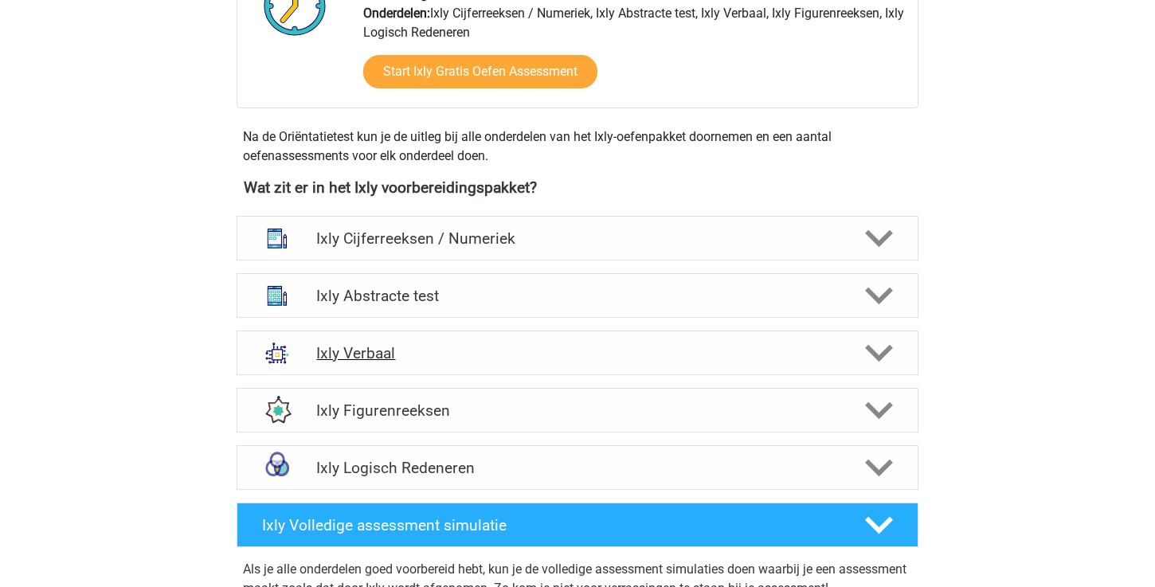
click at [871, 365] on icon at bounding box center [879, 353] width 28 height 28
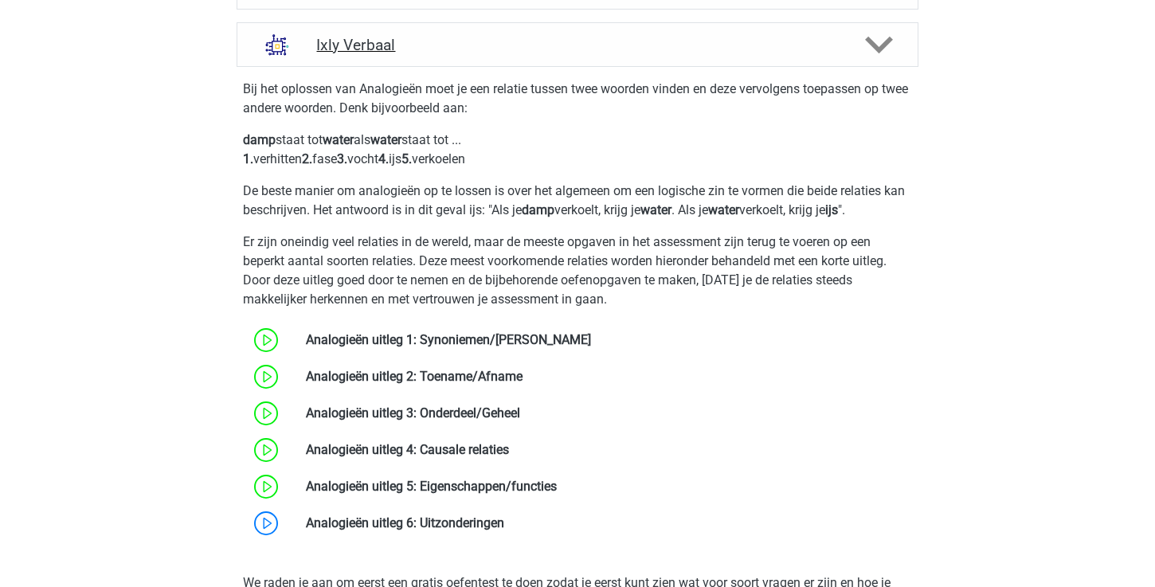
scroll to position [800, 0]
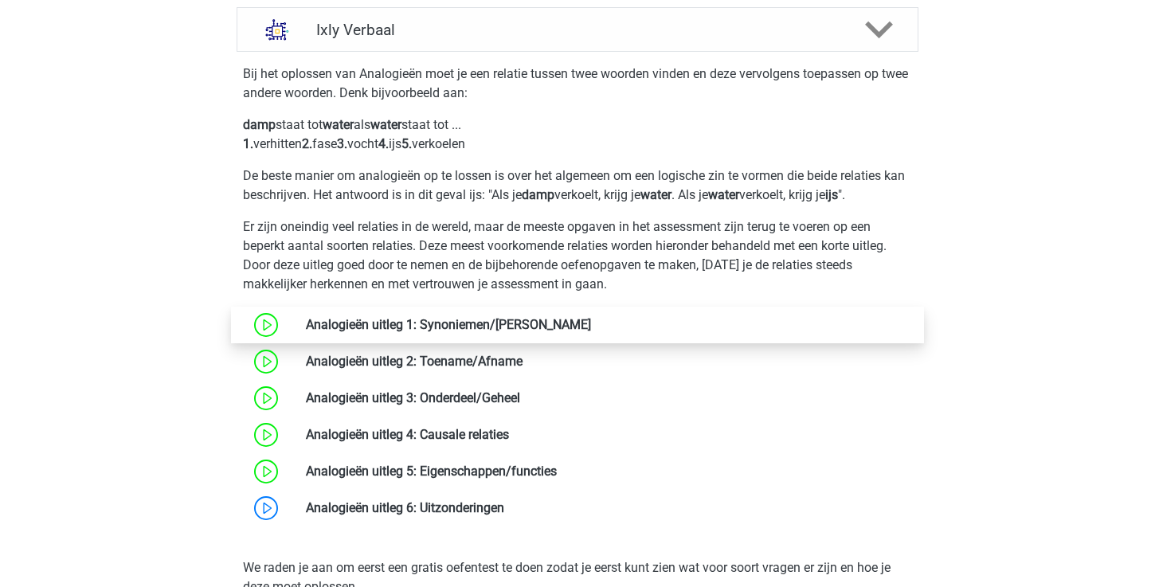
click at [591, 332] on link at bounding box center [591, 324] width 0 height 15
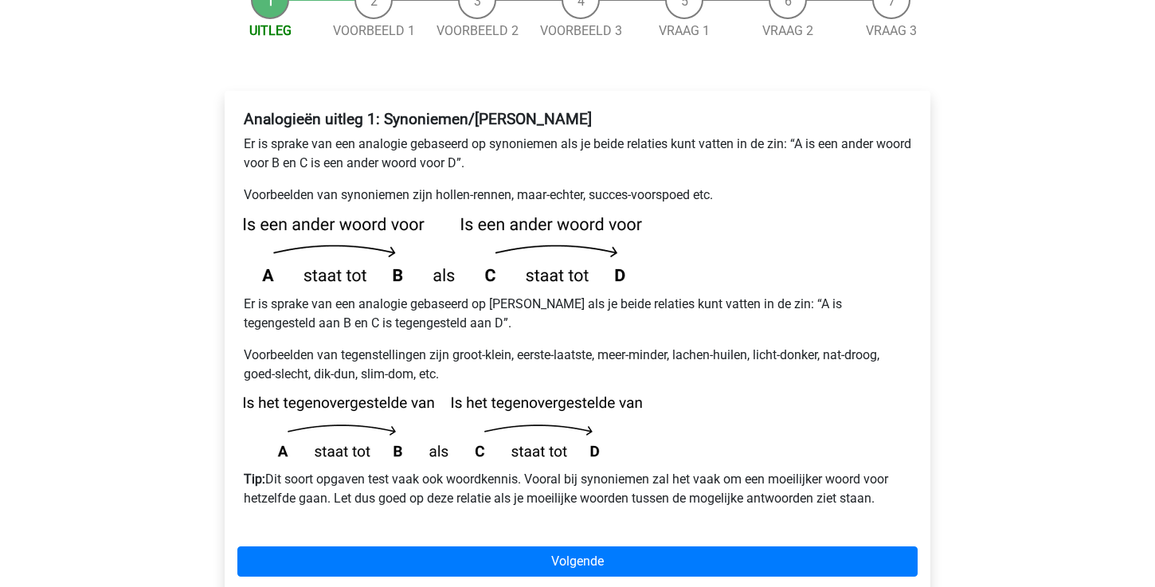
scroll to position [226, 0]
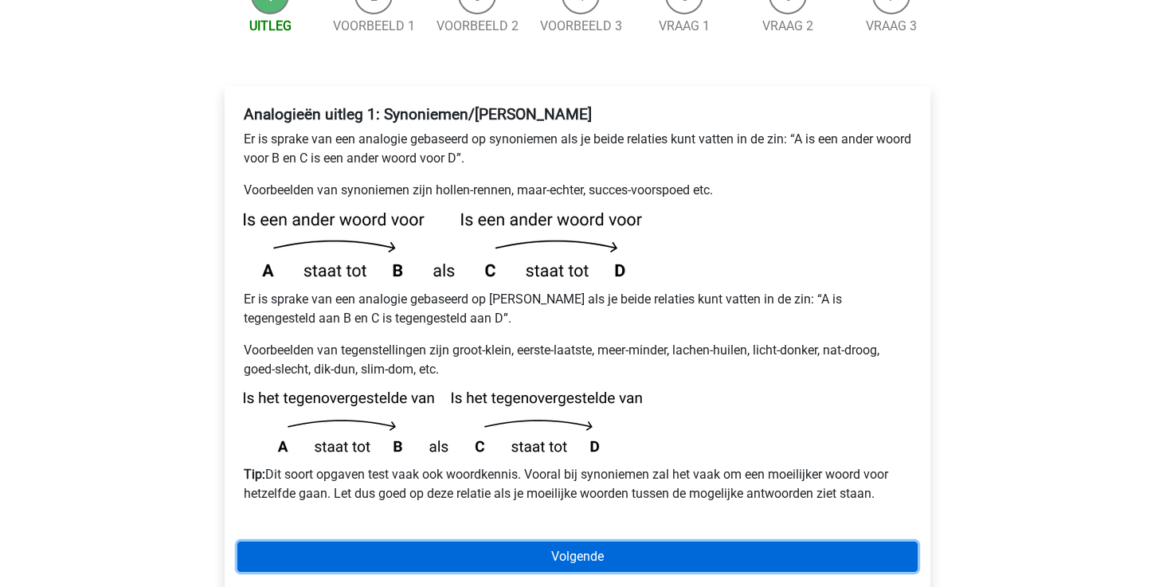
click at [455, 542] on link "Volgende" at bounding box center [577, 557] width 680 height 30
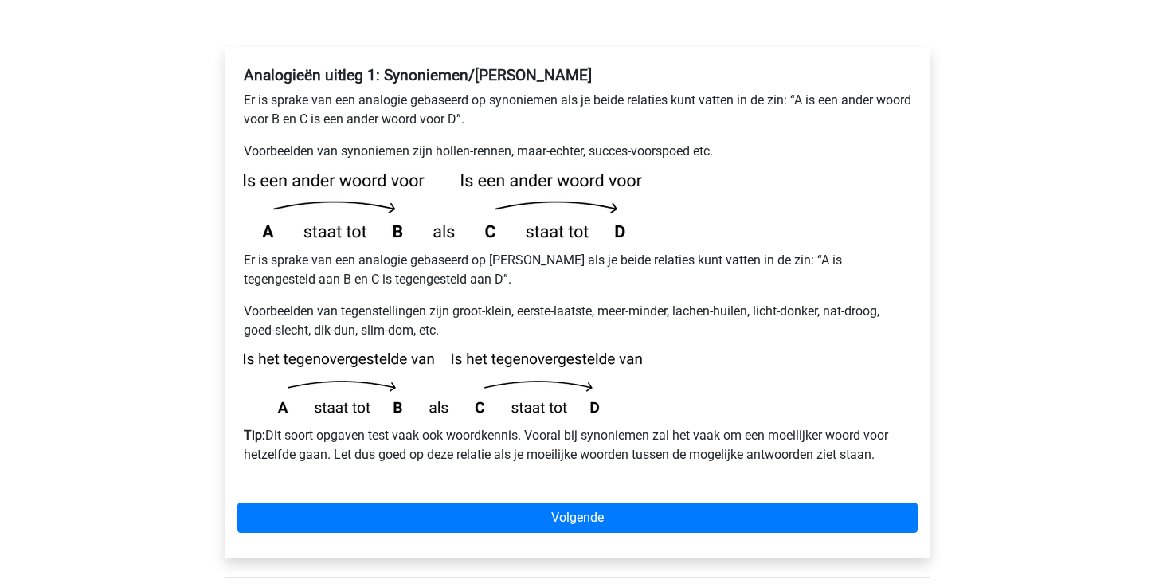
scroll to position [268, 0]
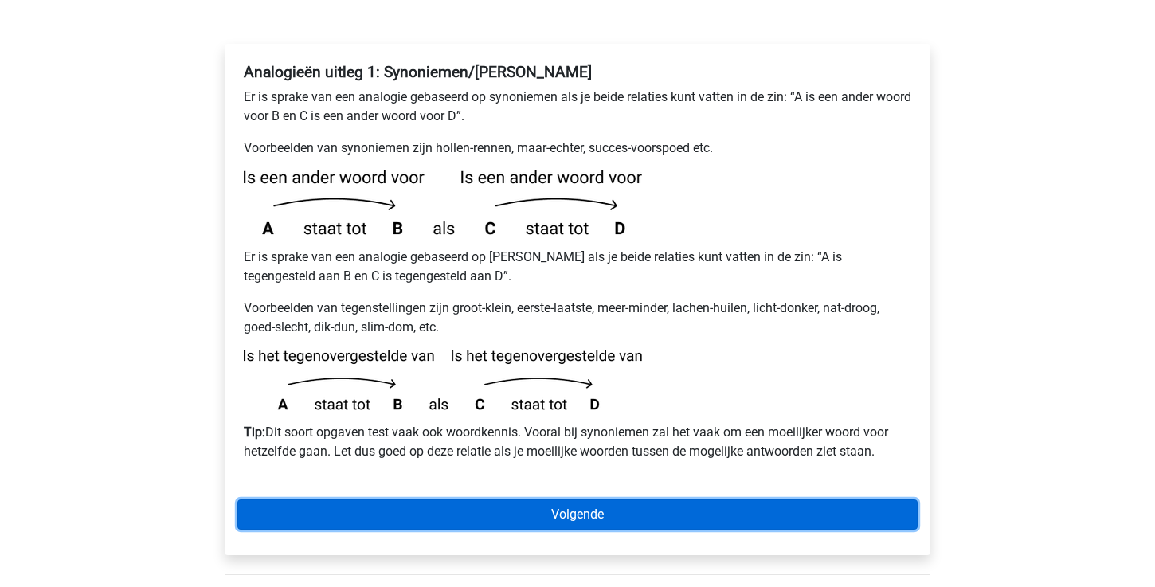
click at [486, 500] on link "Volgende" at bounding box center [577, 515] width 680 height 30
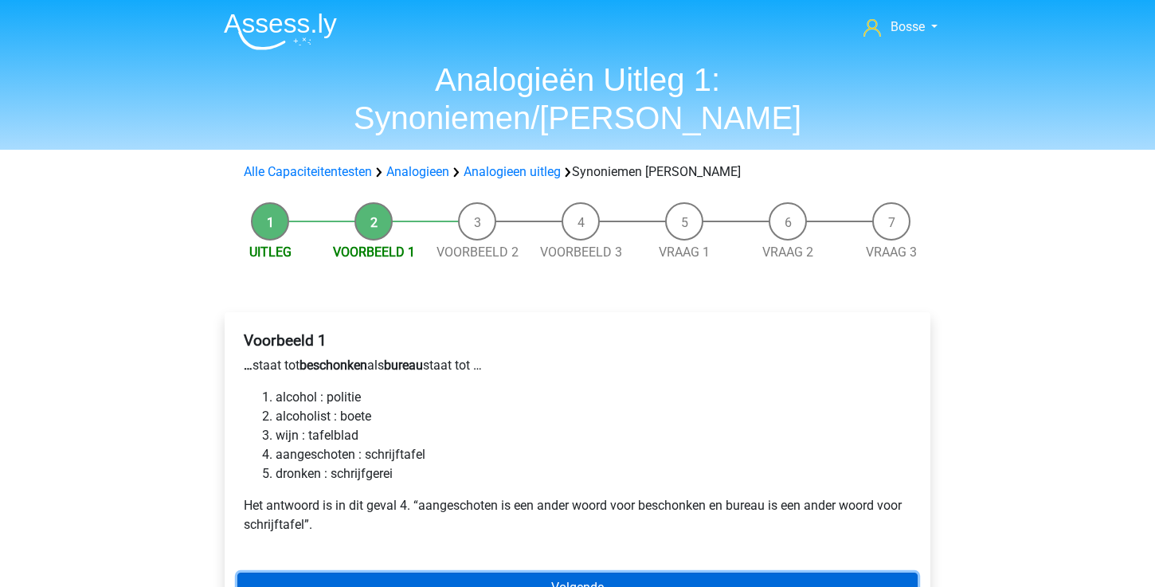
click at [519, 573] on link "Volgende" at bounding box center [577, 588] width 680 height 30
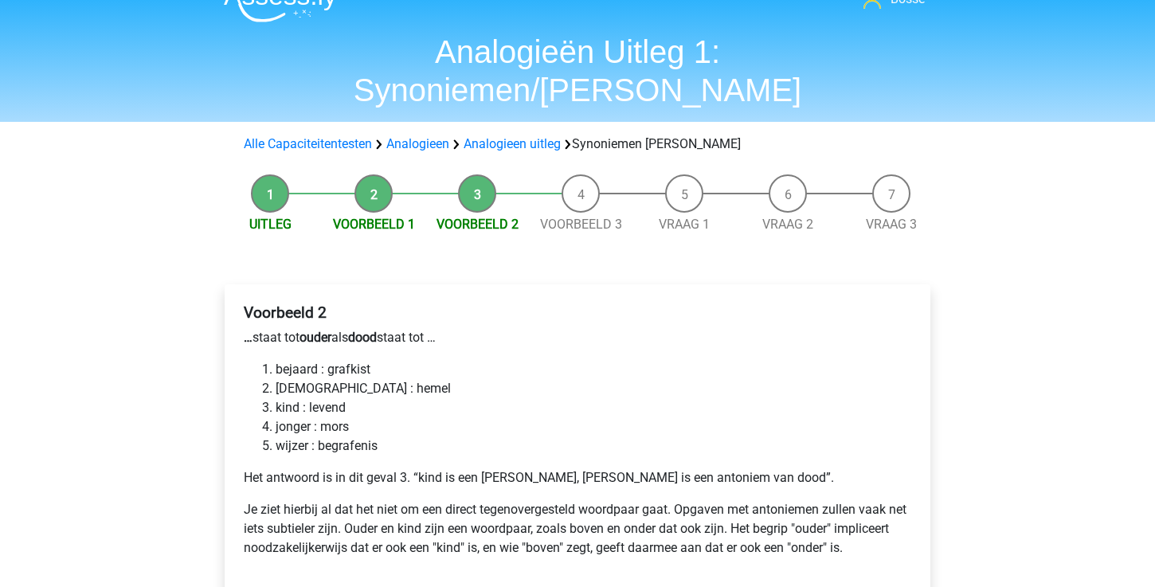
scroll to position [29, 0]
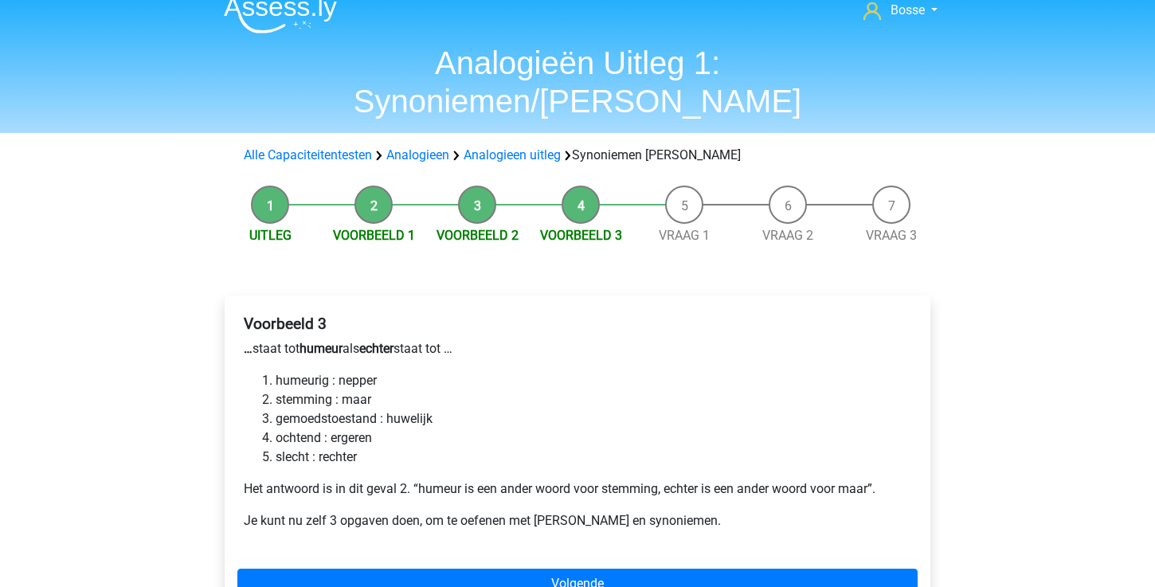
scroll to position [25, 0]
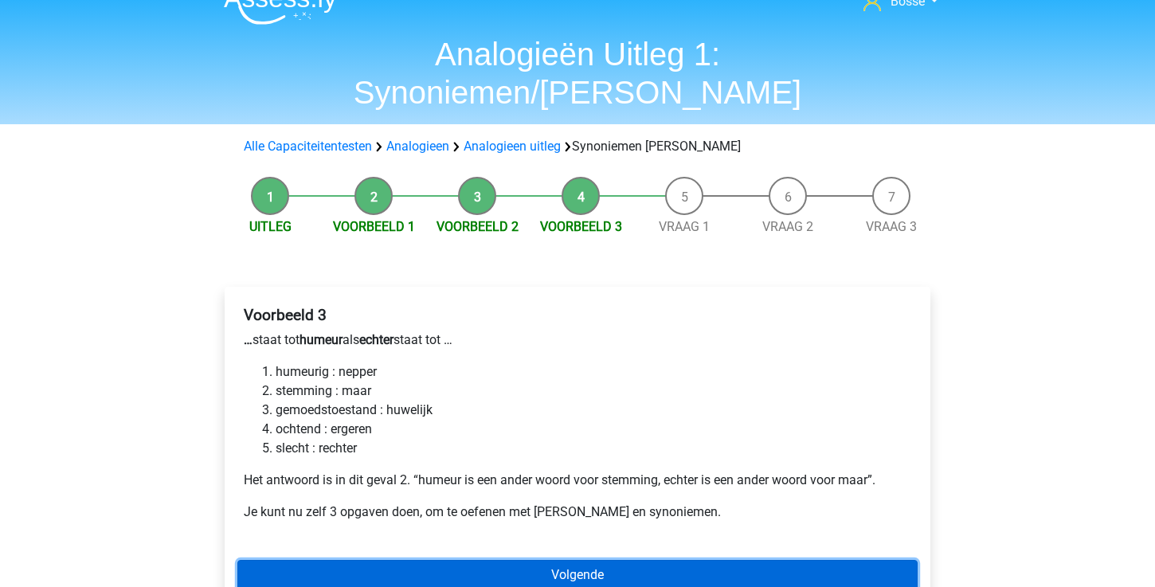
click at [528, 560] on link "Volgende" at bounding box center [577, 575] width 680 height 30
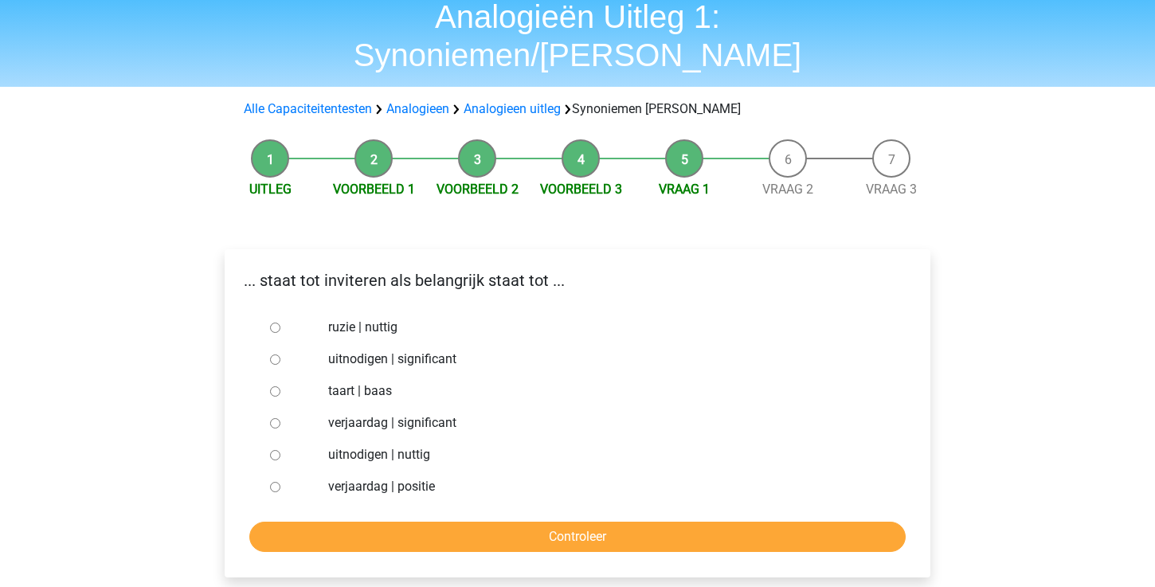
scroll to position [64, 0]
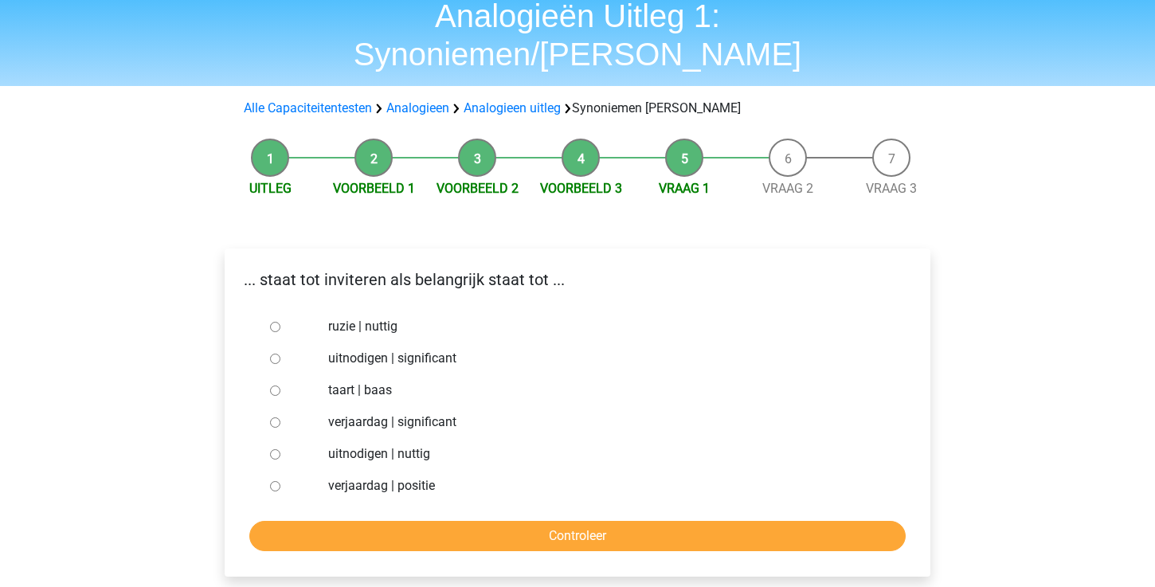
click at [276, 354] on input "uitnodigen | significant" at bounding box center [275, 359] width 10 height 10
radio input "true"
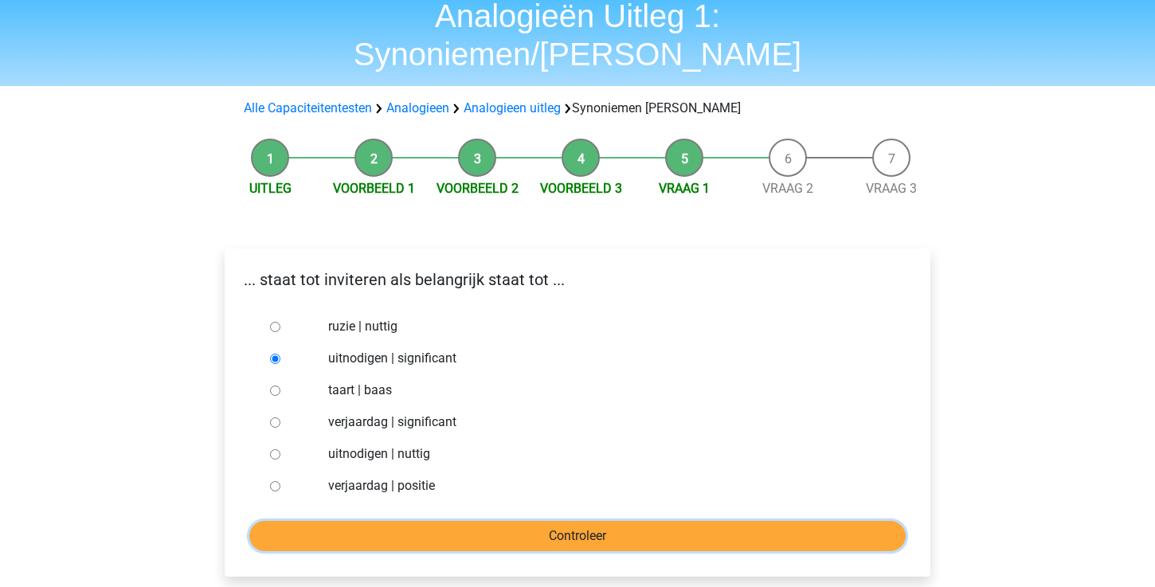
click at [436, 521] on input "Controleer" at bounding box center [577, 536] width 656 height 30
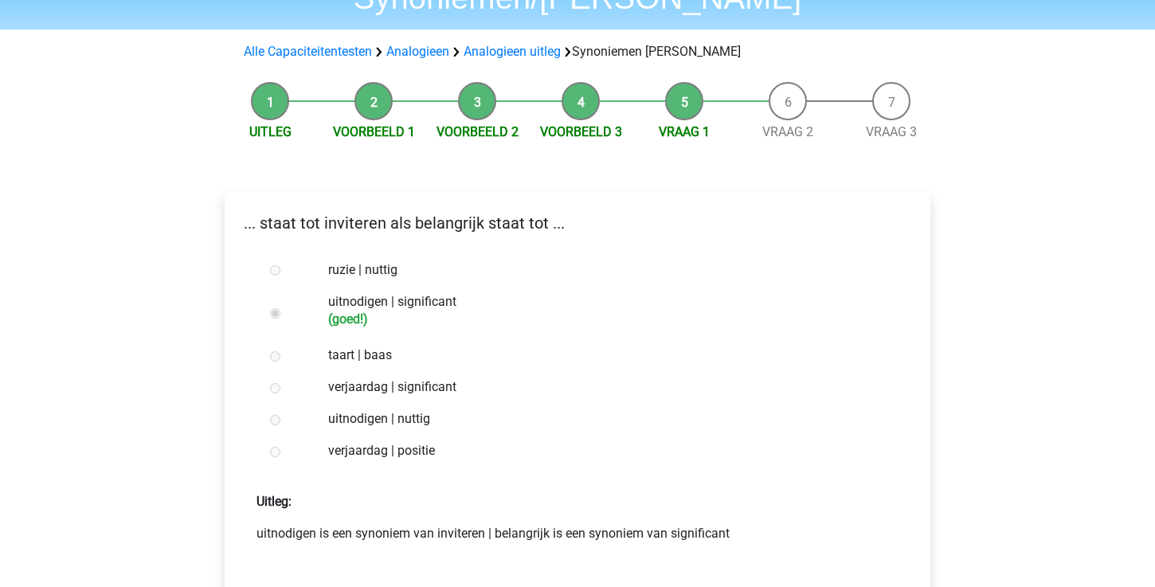
scroll to position [224, 0]
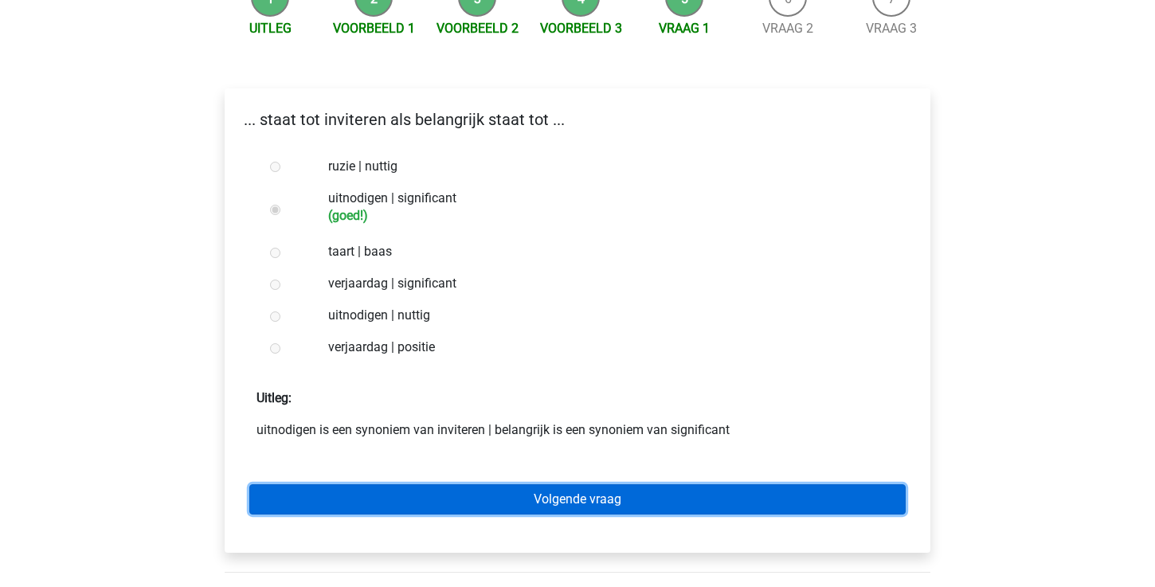
click at [478, 484] on link "Volgende vraag" at bounding box center [577, 499] width 656 height 30
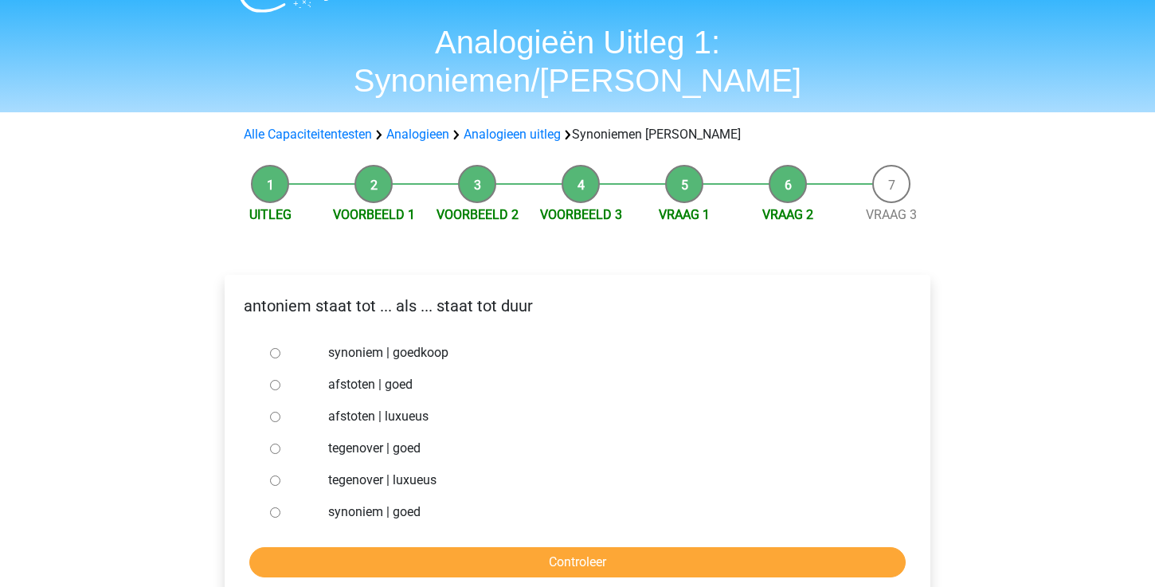
scroll to position [41, 0]
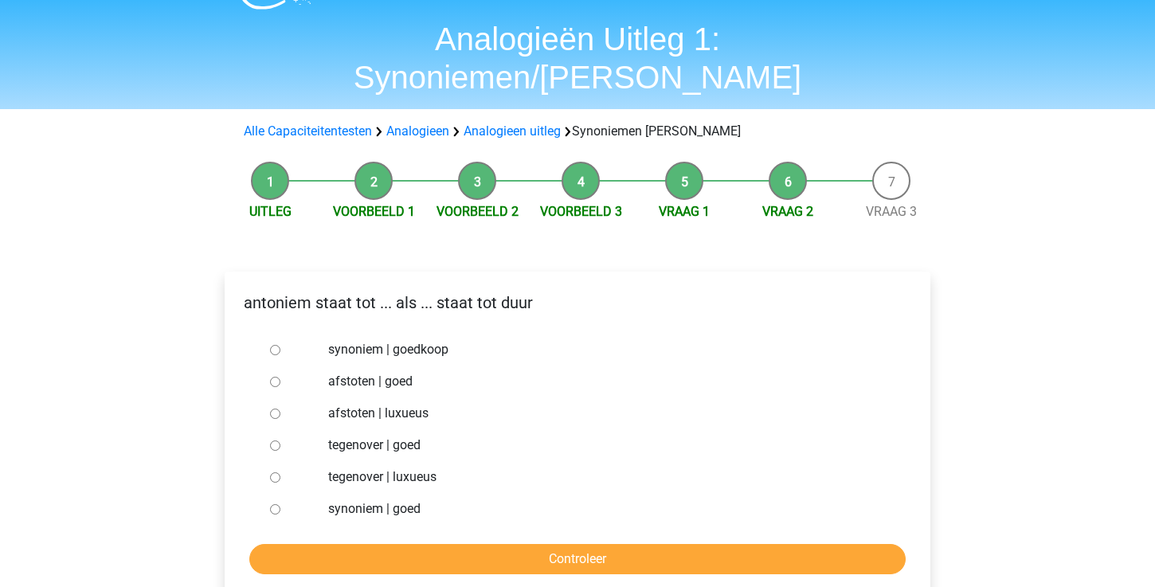
click at [273, 345] on input "synoniem | goedkoop" at bounding box center [275, 350] width 10 height 10
radio input "true"
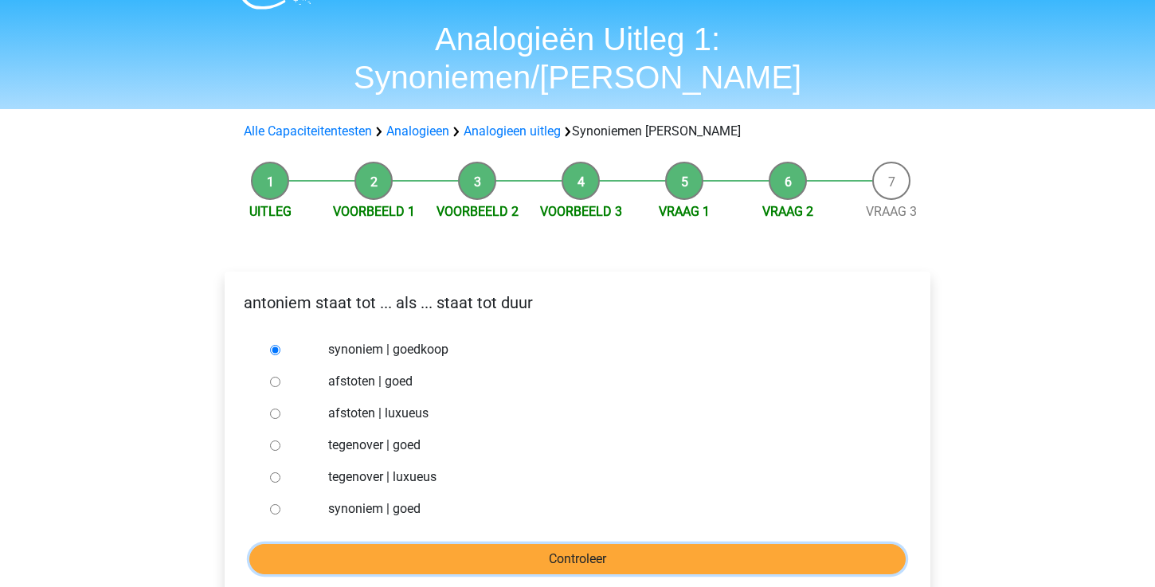
click at [441, 544] on input "Controleer" at bounding box center [577, 559] width 656 height 30
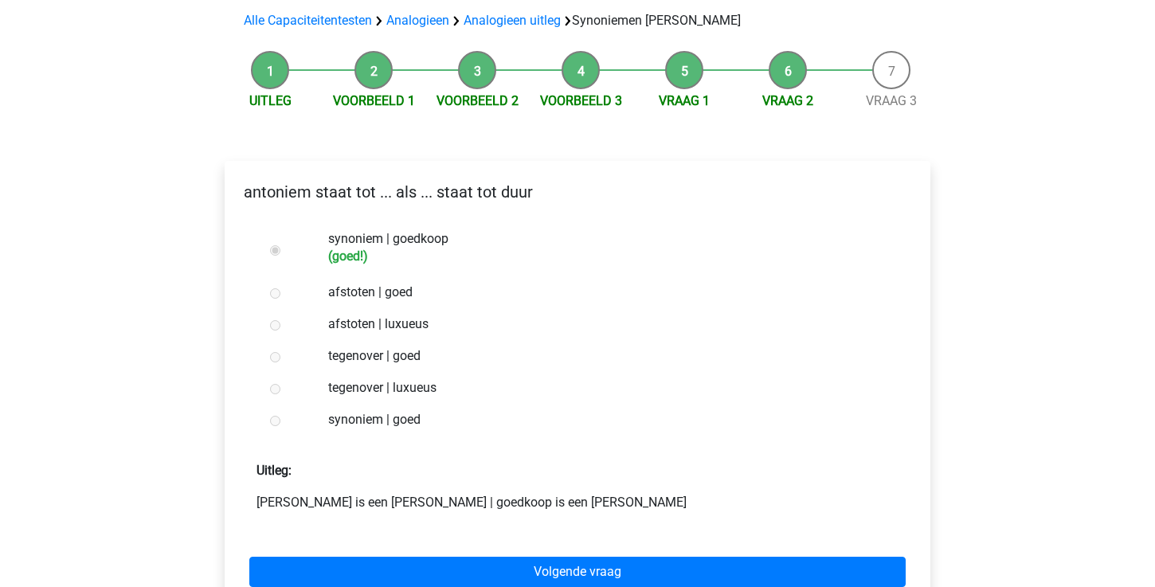
scroll to position [260, 0]
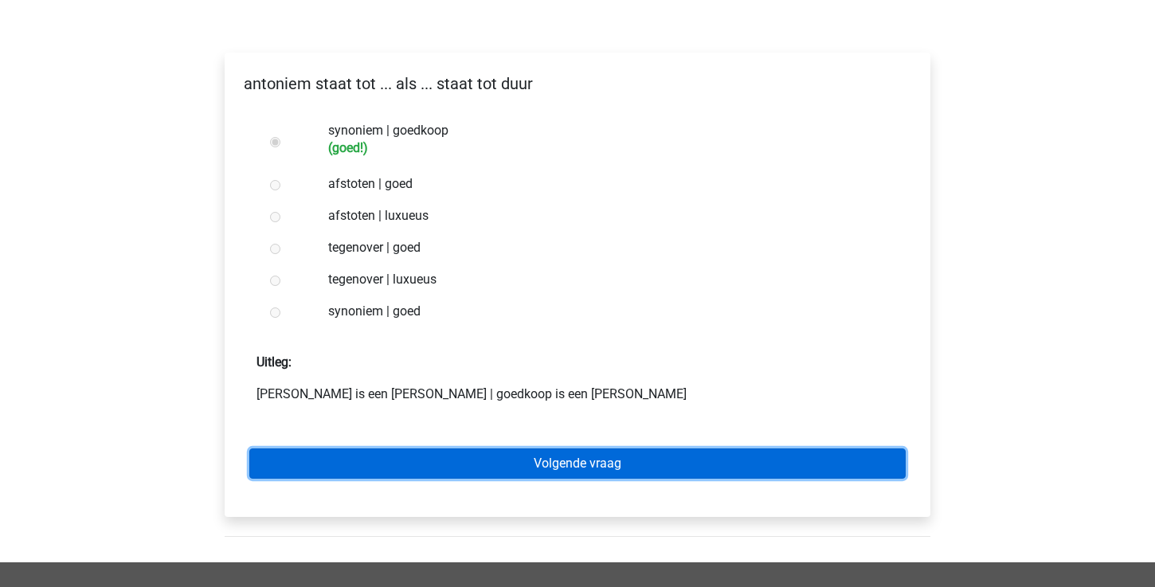
click at [468, 449] on link "Volgende vraag" at bounding box center [577, 464] width 656 height 30
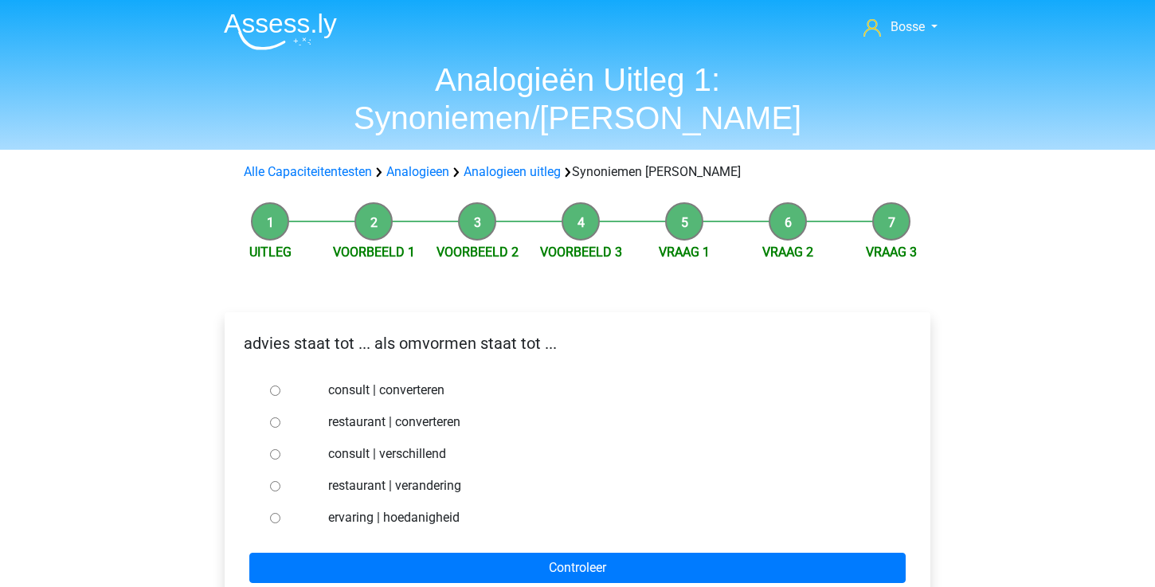
scroll to position [31, 0]
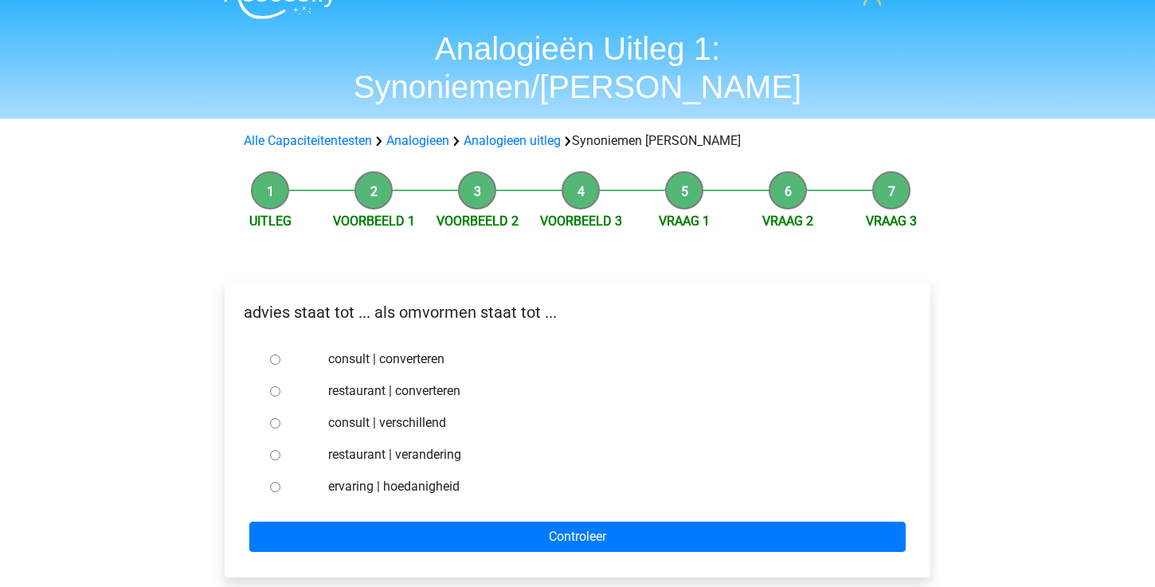
click at [276, 355] on input "consult | converteren" at bounding box center [275, 360] width 10 height 10
radio input "true"
click at [413, 515] on div "advies staat tot ... als omvormen staat tot ... consult | converteren restauran…" at bounding box center [578, 429] width 706 height 296
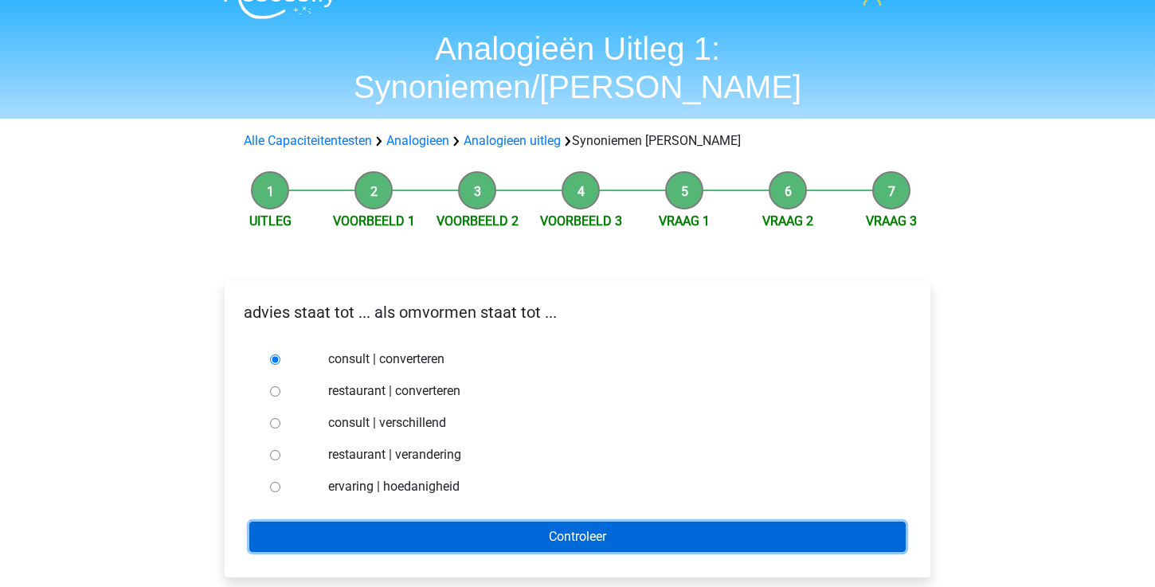
click at [429, 522] on input "Controleer" at bounding box center [577, 537] width 656 height 30
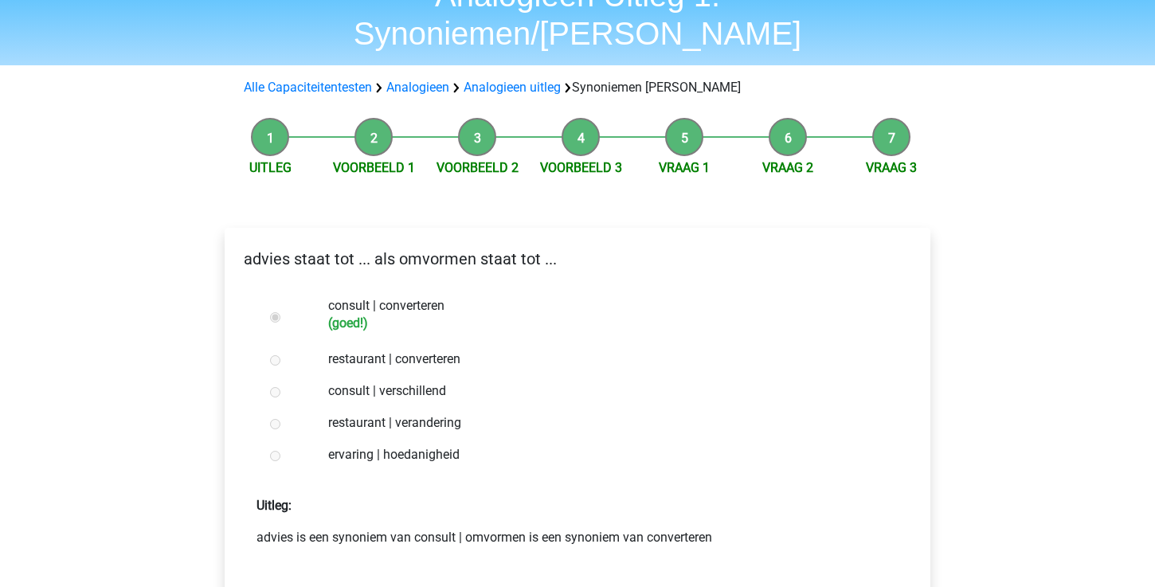
scroll to position [186, 0]
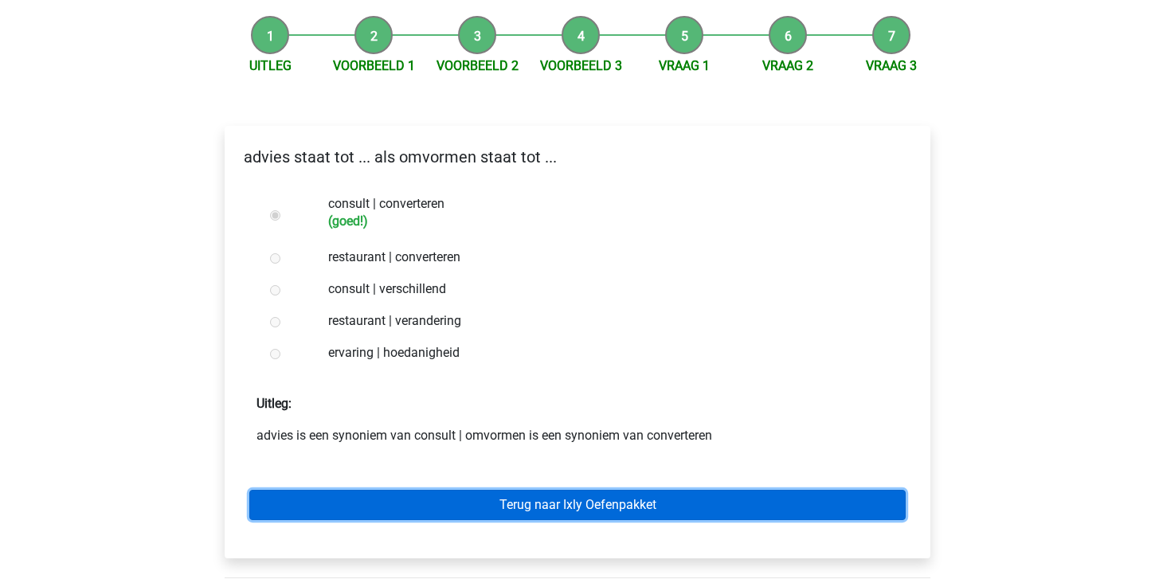
click at [445, 490] on link "Terug naar Ixly Oefenpakket" at bounding box center [577, 505] width 656 height 30
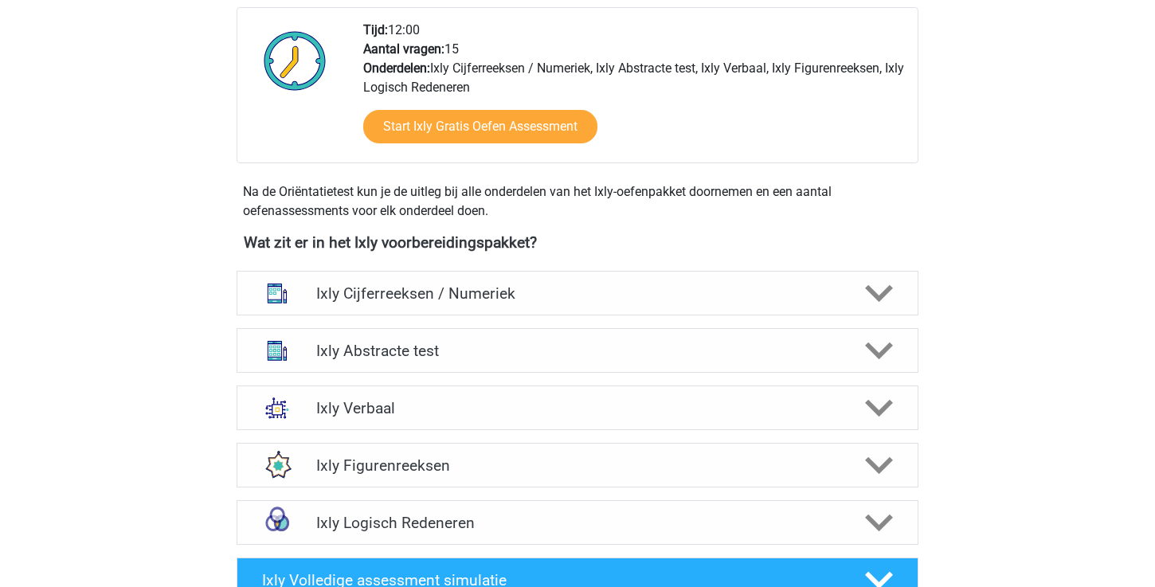
scroll to position [423, 0]
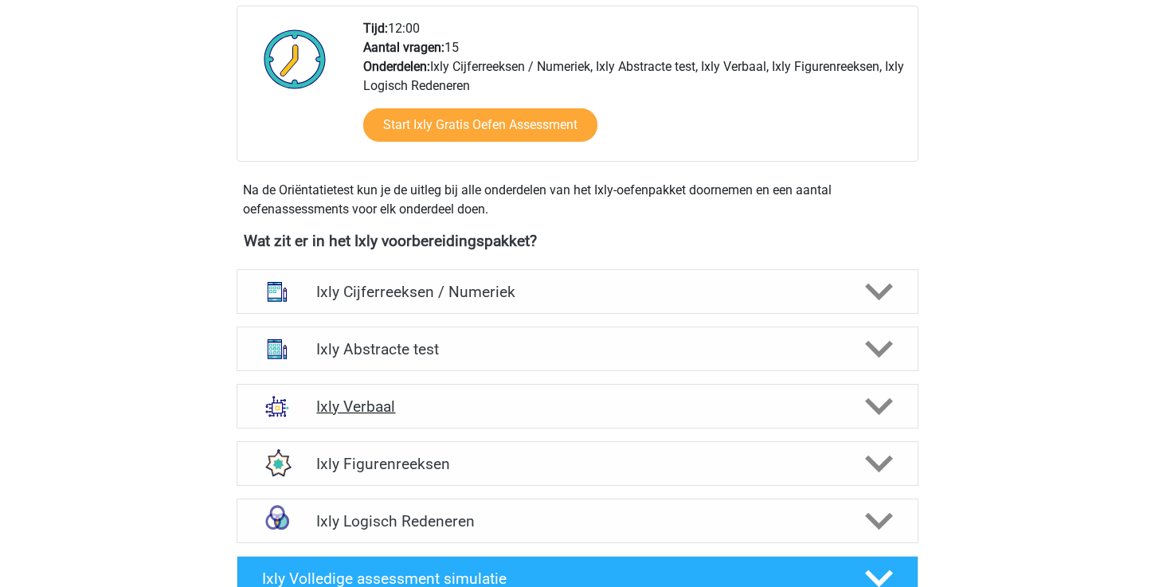
click at [484, 414] on h4 "Ixly Verbaal" at bounding box center [577, 407] width 522 height 18
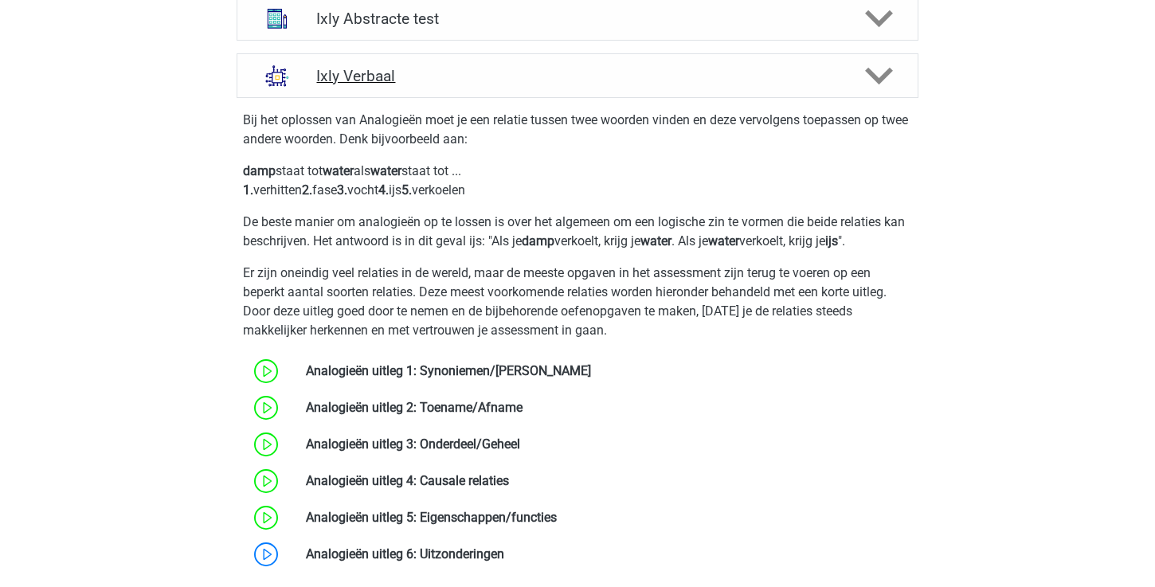
scroll to position [790, 0]
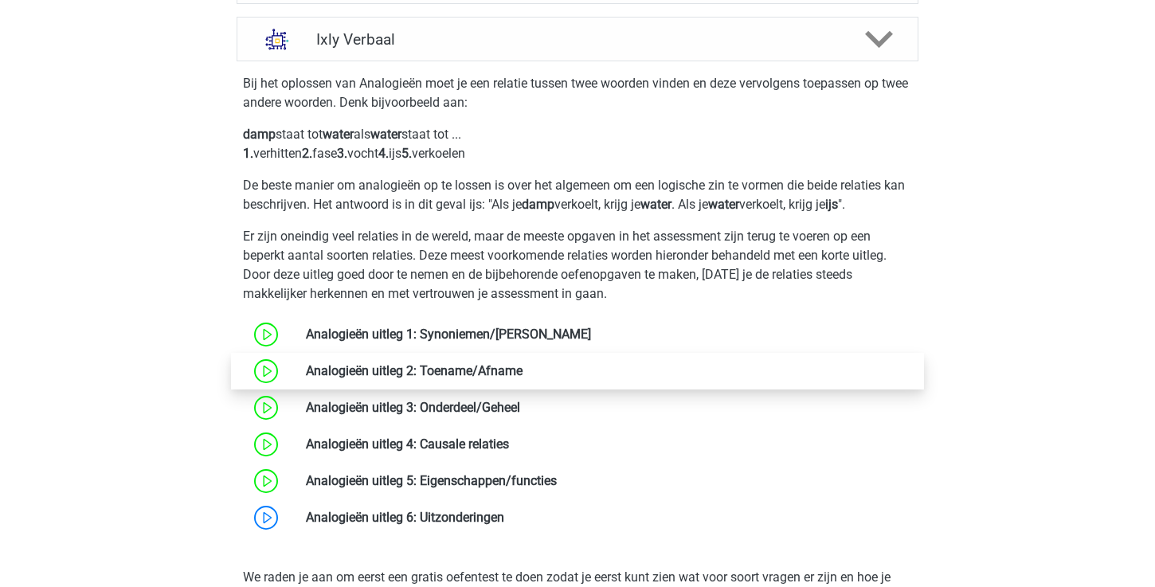
click at [523, 375] on link at bounding box center [523, 370] width 0 height 15
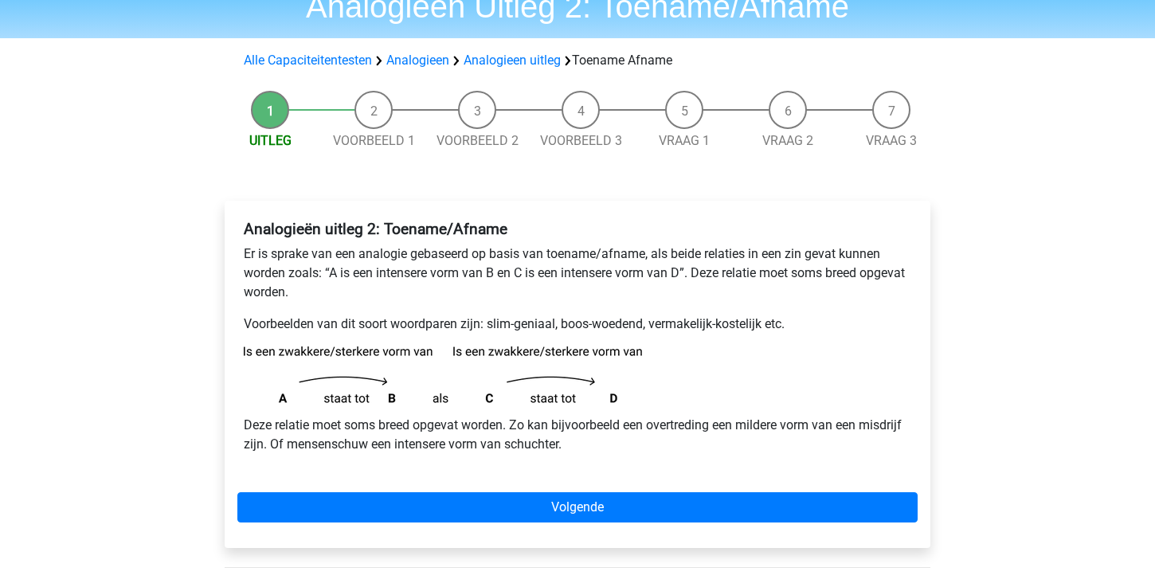
scroll to position [80, 0]
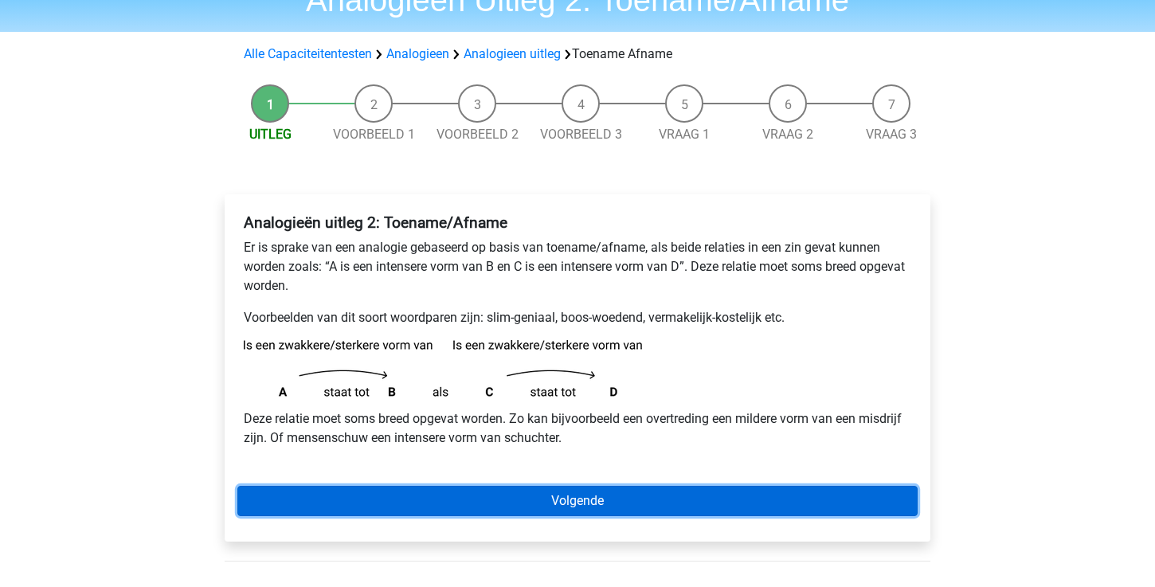
click at [493, 492] on link "Volgende" at bounding box center [577, 501] width 680 height 30
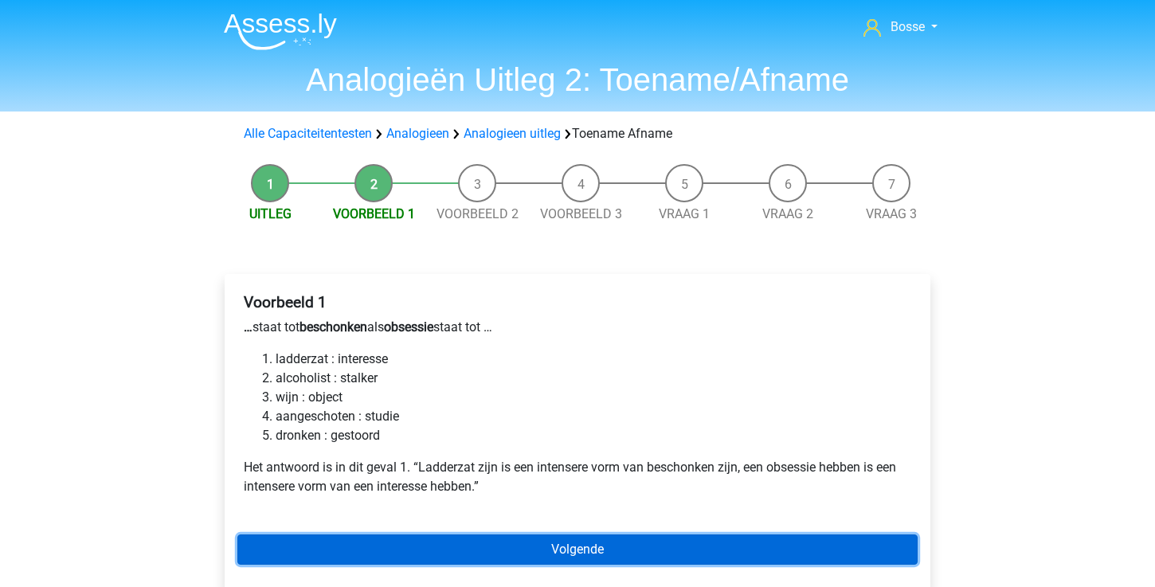
click at [430, 543] on link "Volgende" at bounding box center [577, 550] width 680 height 30
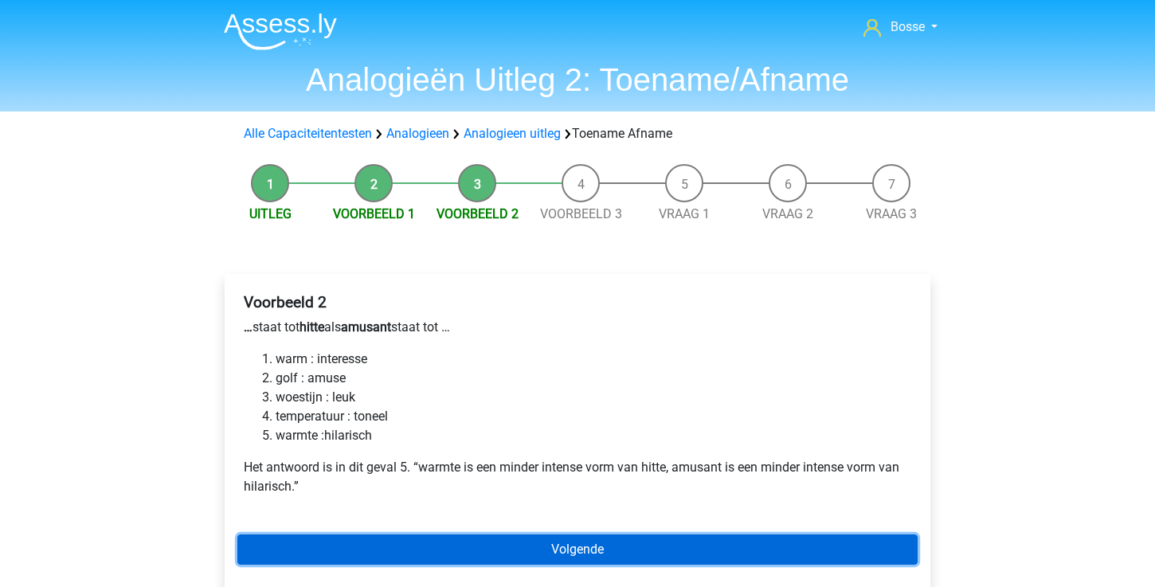
click at [427, 547] on link "Volgende" at bounding box center [577, 550] width 680 height 30
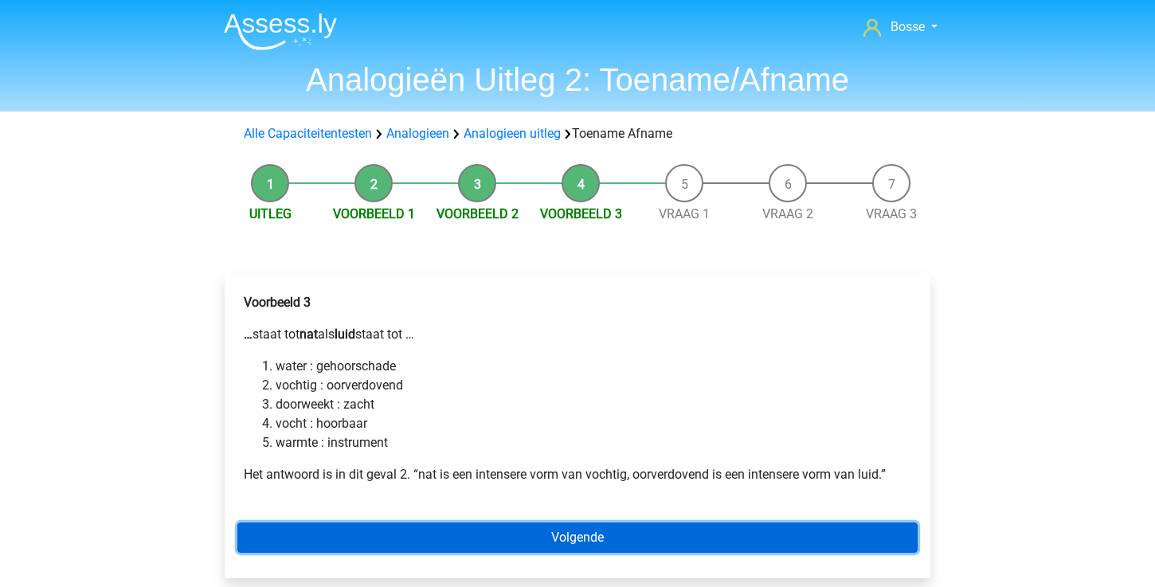
click at [427, 547] on link "Volgende" at bounding box center [577, 538] width 680 height 30
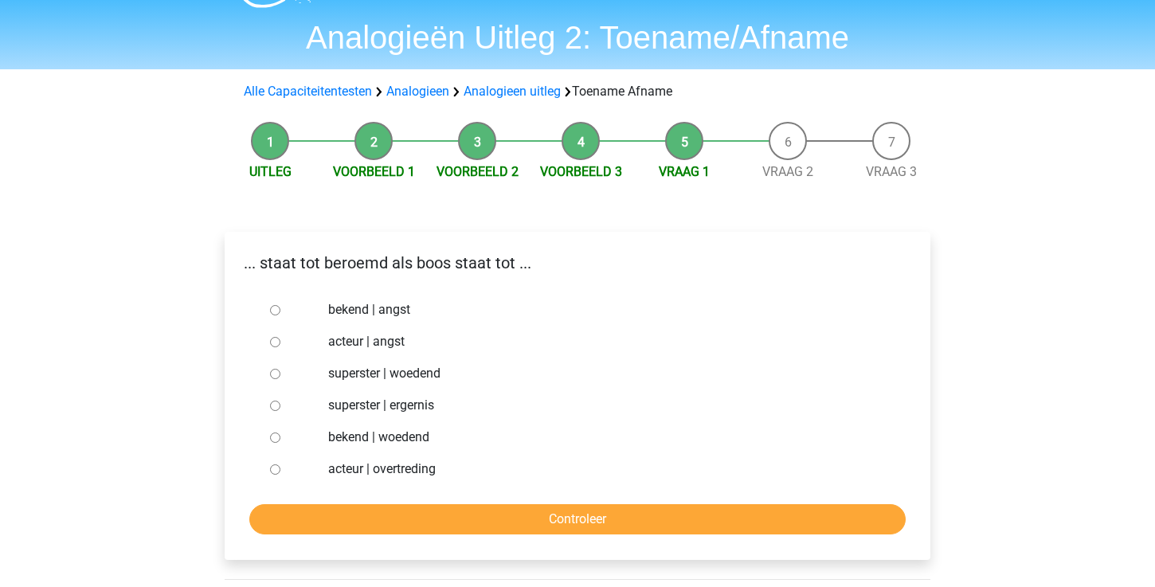
scroll to position [44, 0]
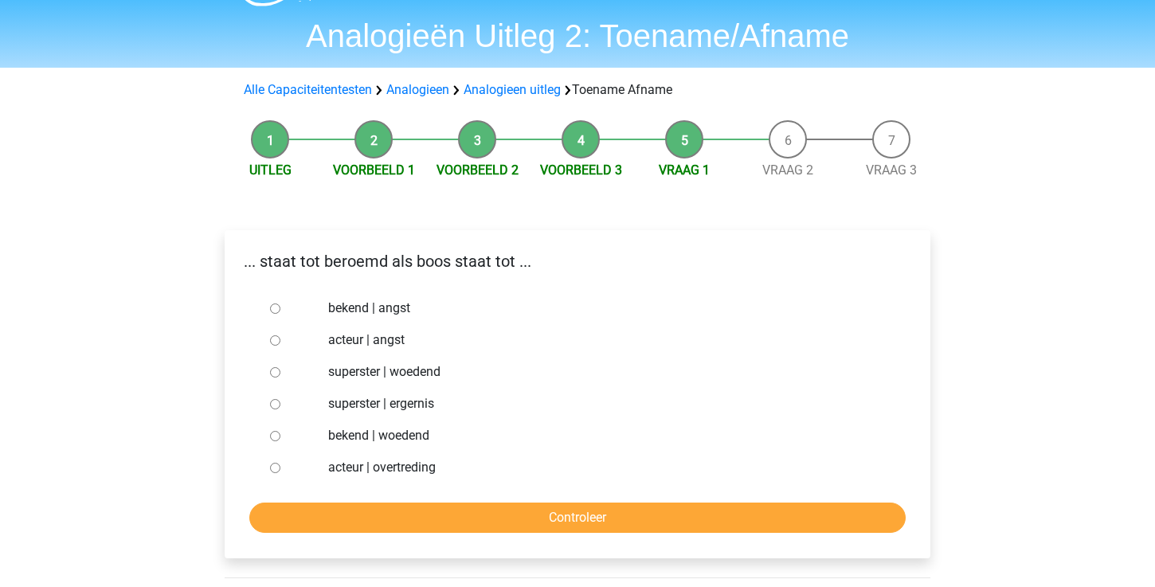
click at [274, 437] on input "bekend | woedend" at bounding box center [275, 436] width 10 height 10
radio input "true"
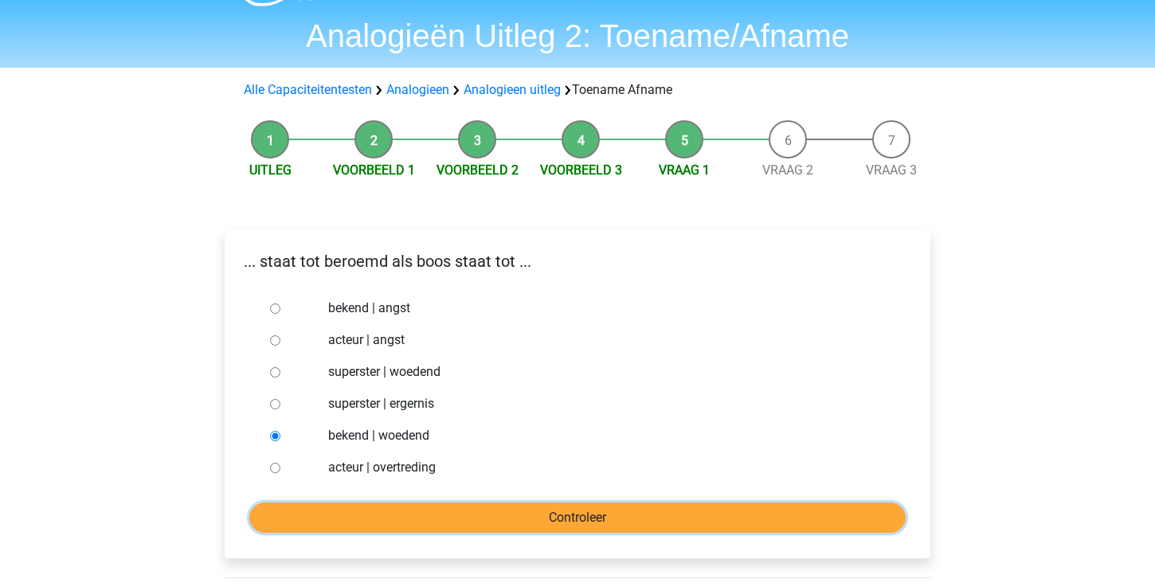
click at [365, 522] on input "Controleer" at bounding box center [577, 518] width 656 height 30
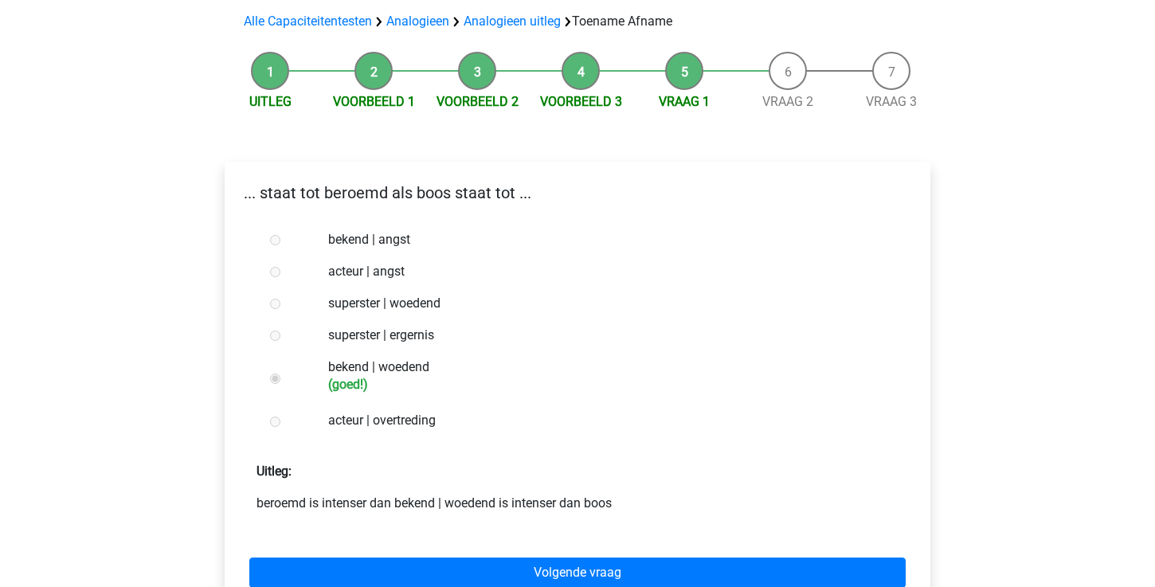
scroll to position [177, 0]
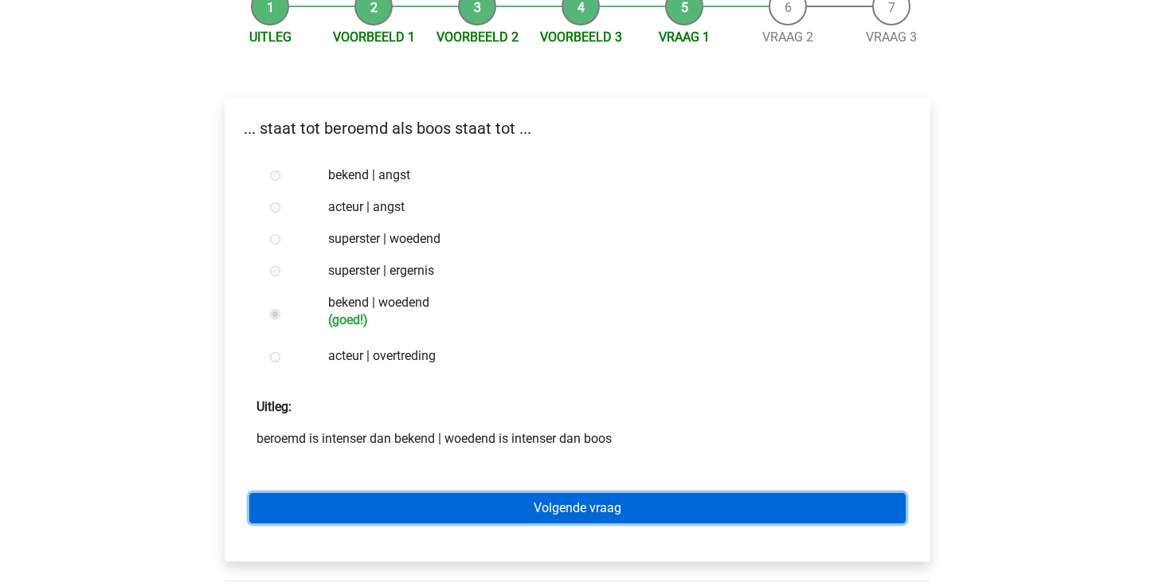
click at [387, 501] on link "Volgende vraag" at bounding box center [577, 508] width 656 height 30
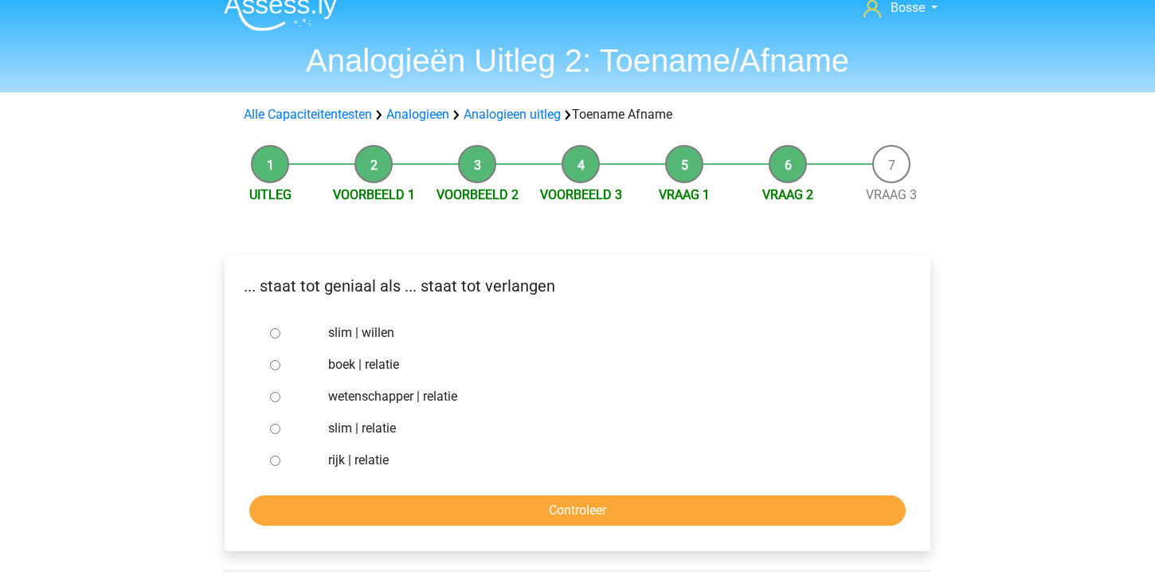
scroll to position [30, 0]
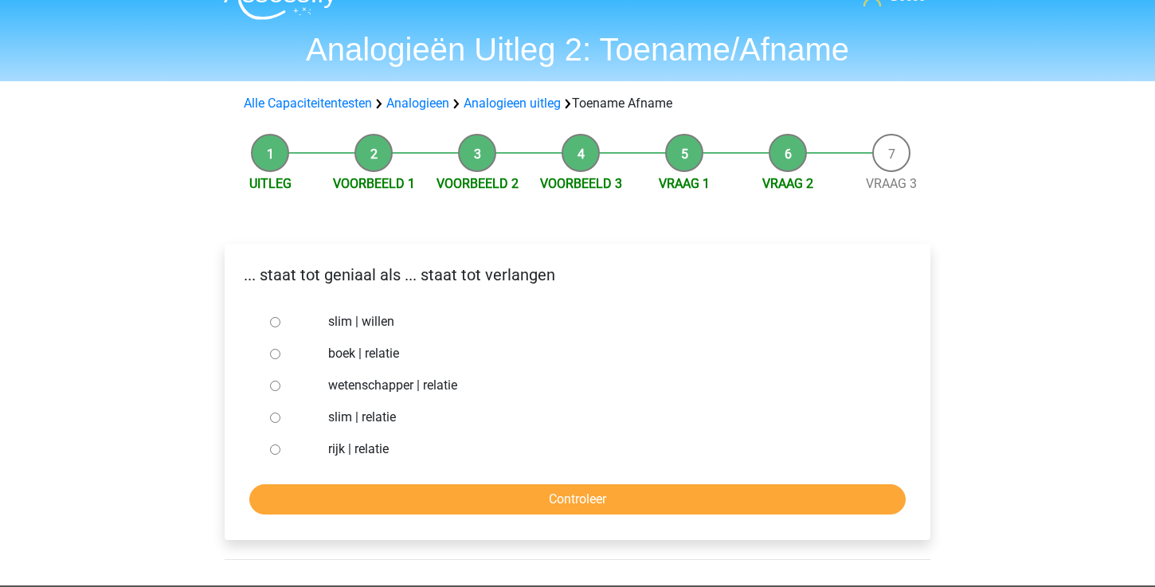
click at [276, 320] on input "slim | willen" at bounding box center [275, 322] width 10 height 10
radio input "true"
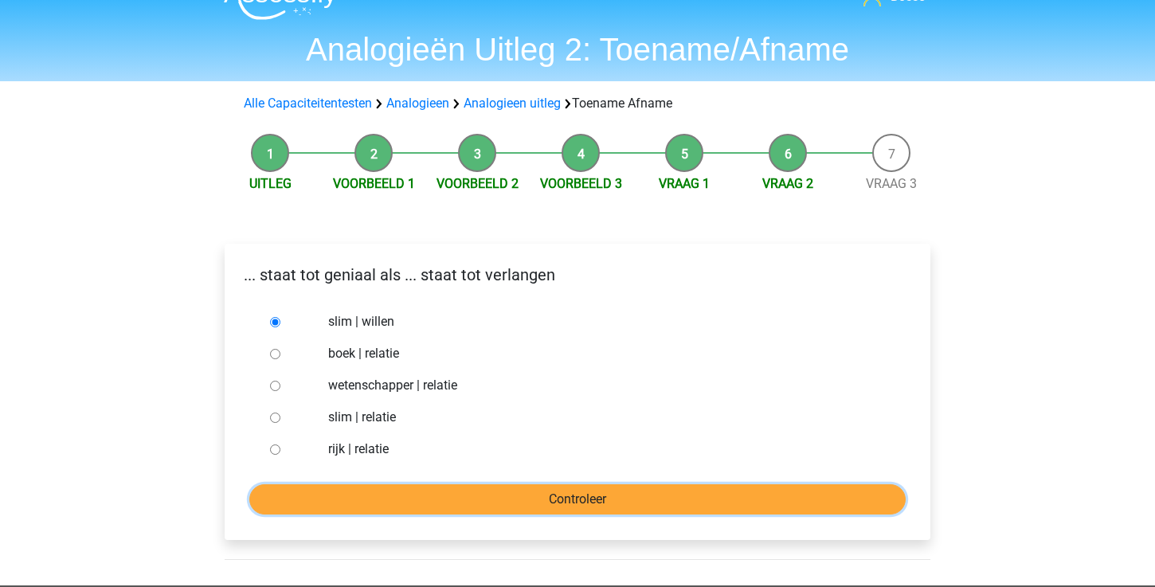
click at [398, 495] on input "Controleer" at bounding box center [577, 499] width 656 height 30
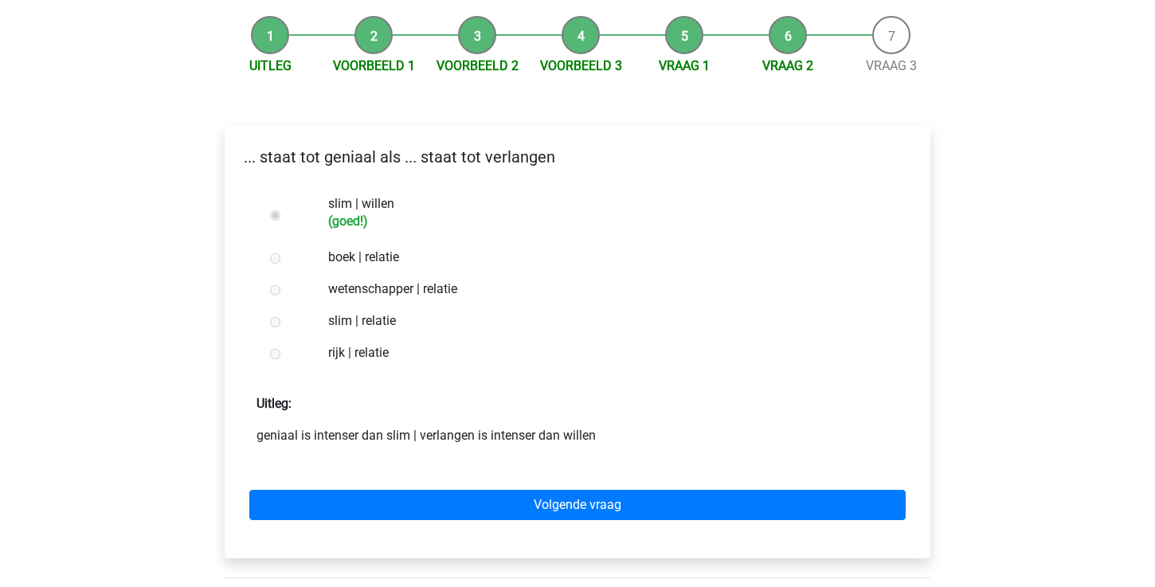
scroll to position [221, 0]
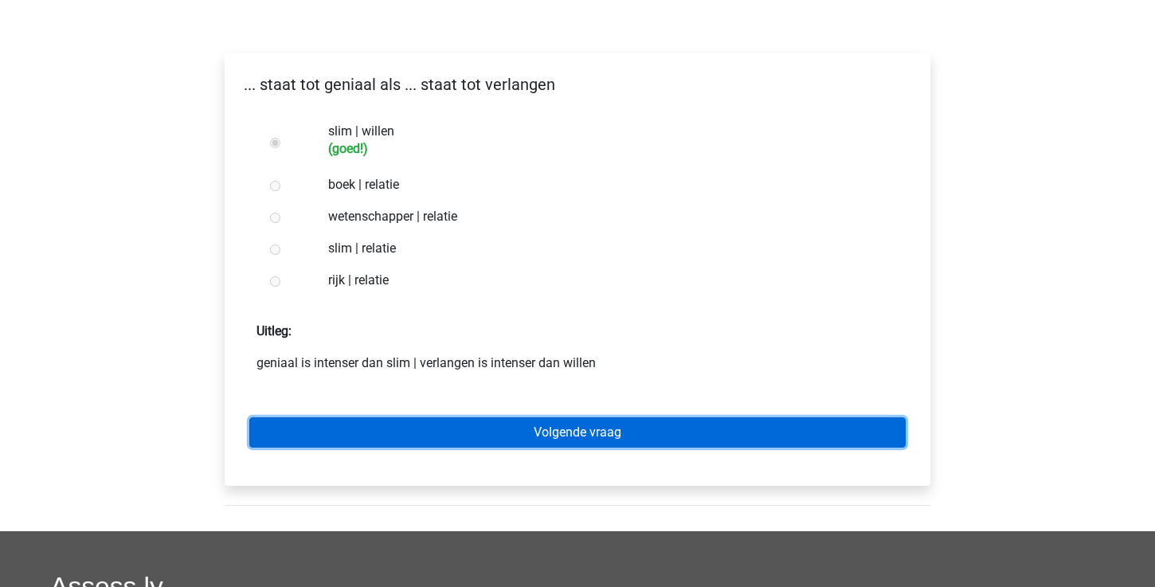
click at [450, 435] on link "Volgende vraag" at bounding box center [577, 432] width 656 height 30
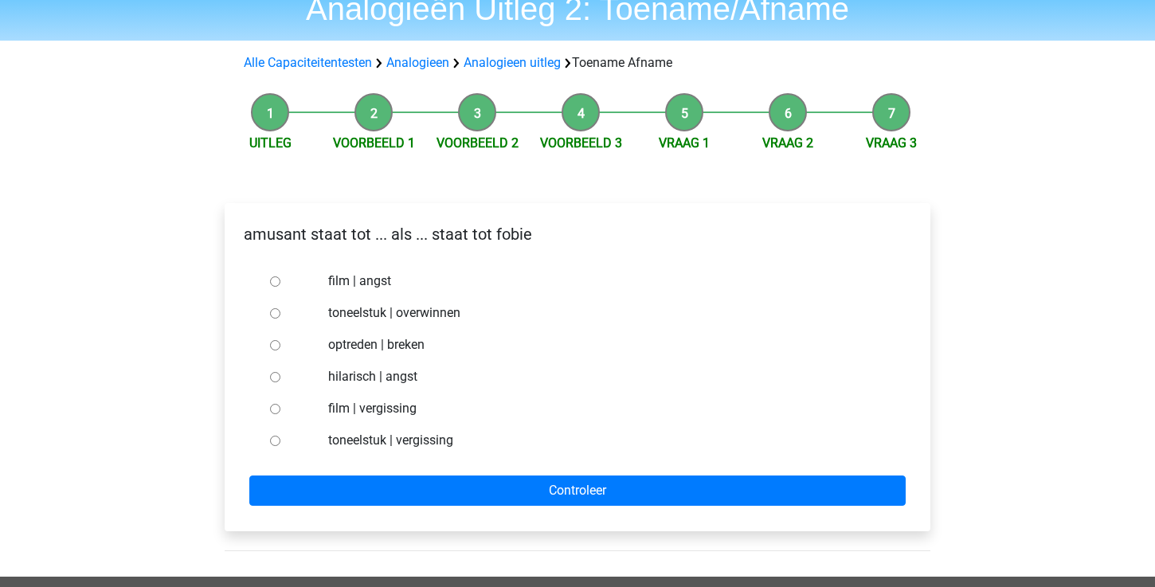
scroll to position [76, 0]
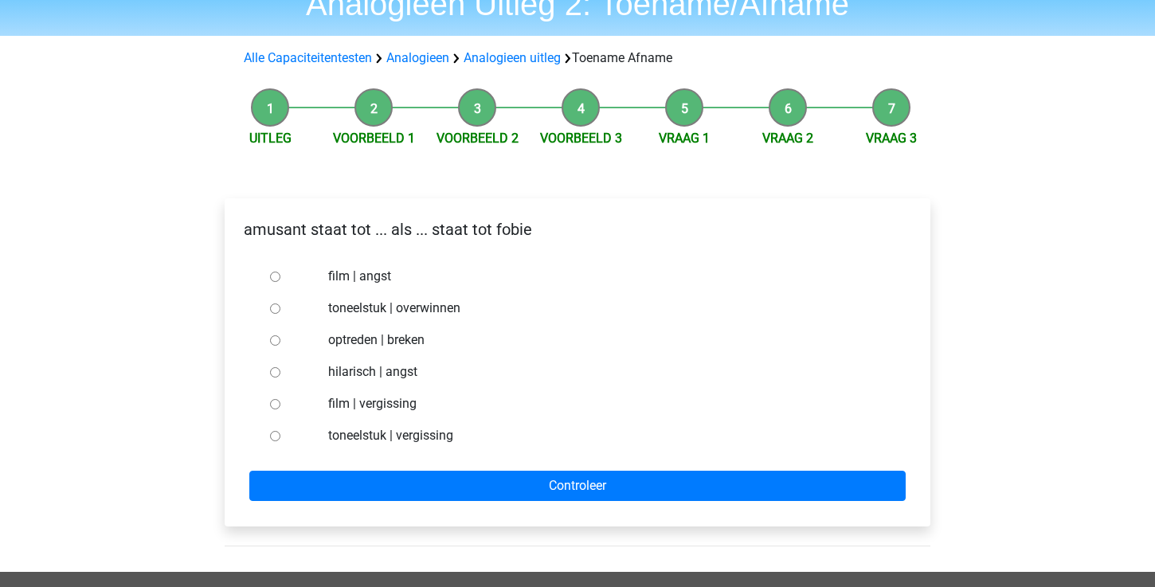
click at [281, 372] on div at bounding box center [290, 372] width 53 height 32
click at [280, 372] on div at bounding box center [290, 372] width 53 height 32
click at [276, 370] on input "hilarisch | angst" at bounding box center [275, 372] width 10 height 10
radio input "true"
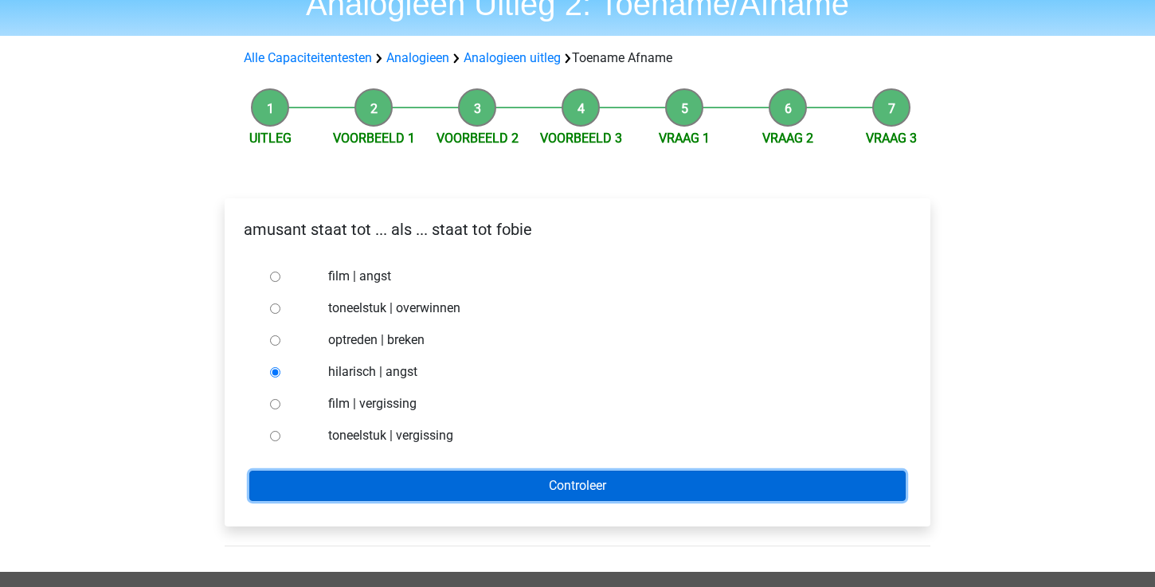
click at [385, 477] on input "Controleer" at bounding box center [577, 486] width 656 height 30
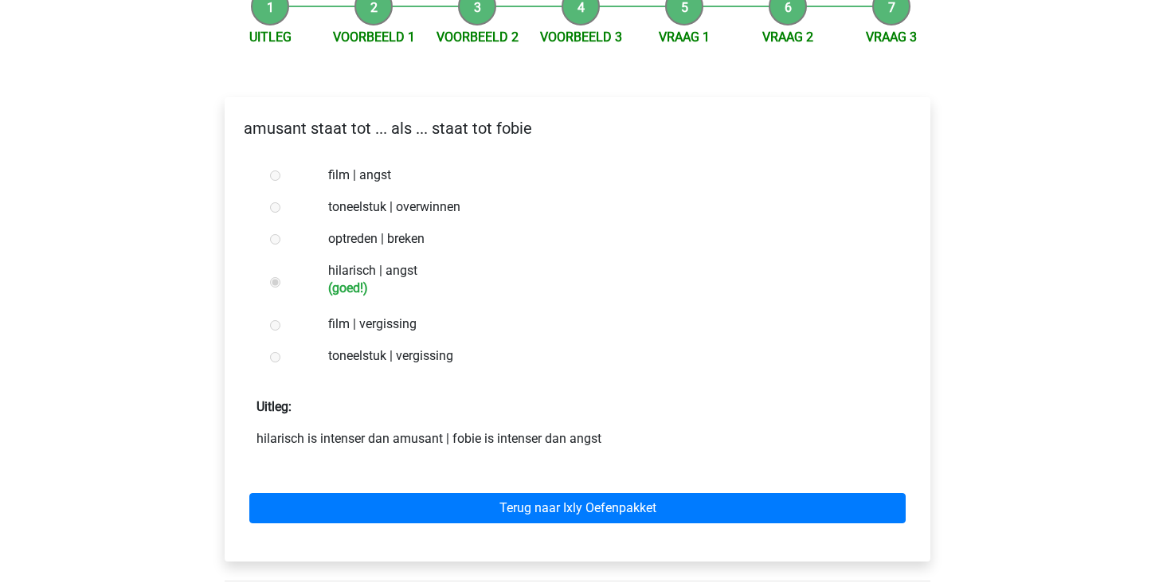
scroll to position [219, 0]
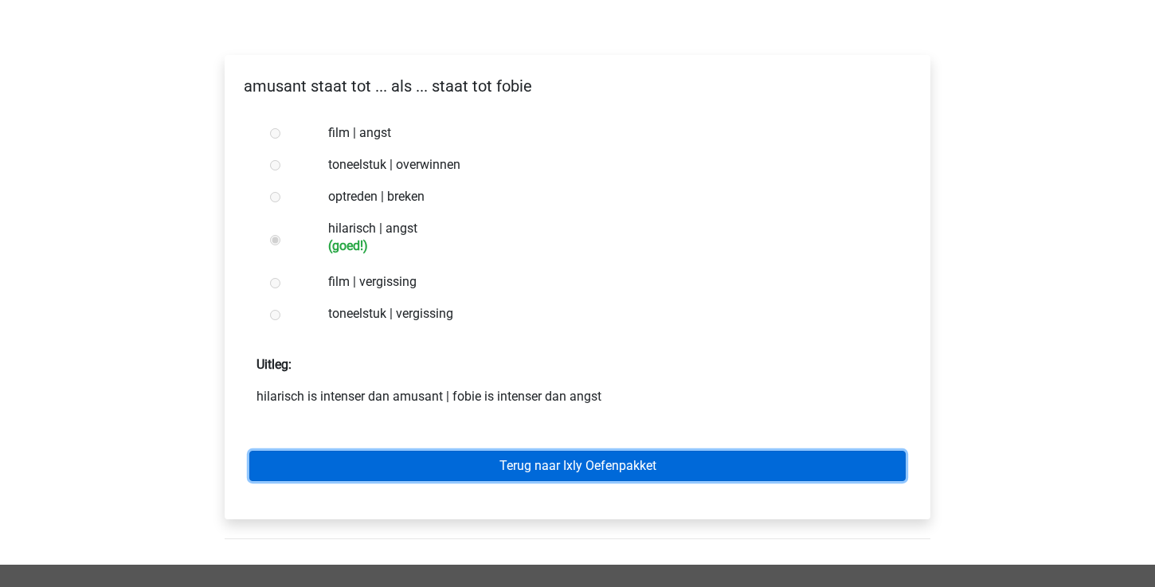
click at [449, 468] on link "Terug naar Ixly Oefenpakket" at bounding box center [577, 466] width 656 height 30
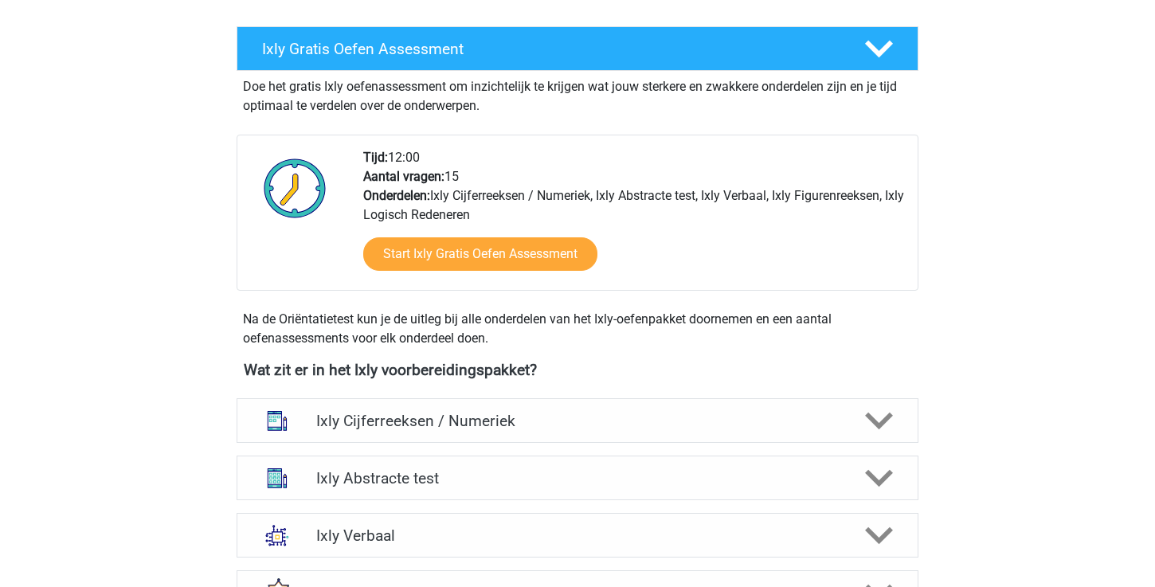
scroll to position [382, 0]
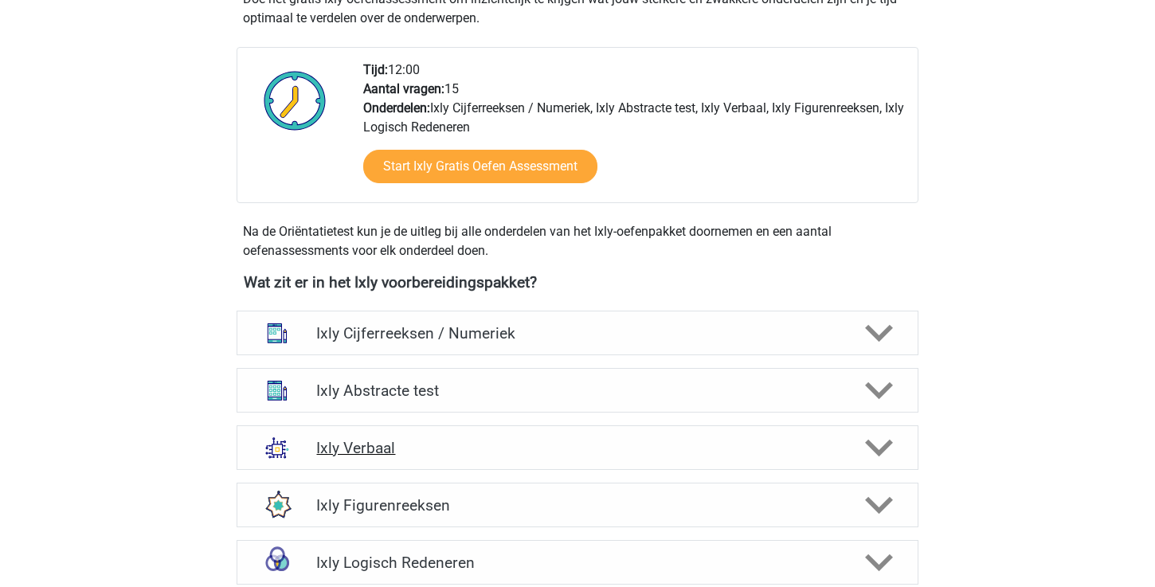
click at [448, 455] on h4 "Ixly Verbaal" at bounding box center [577, 448] width 522 height 18
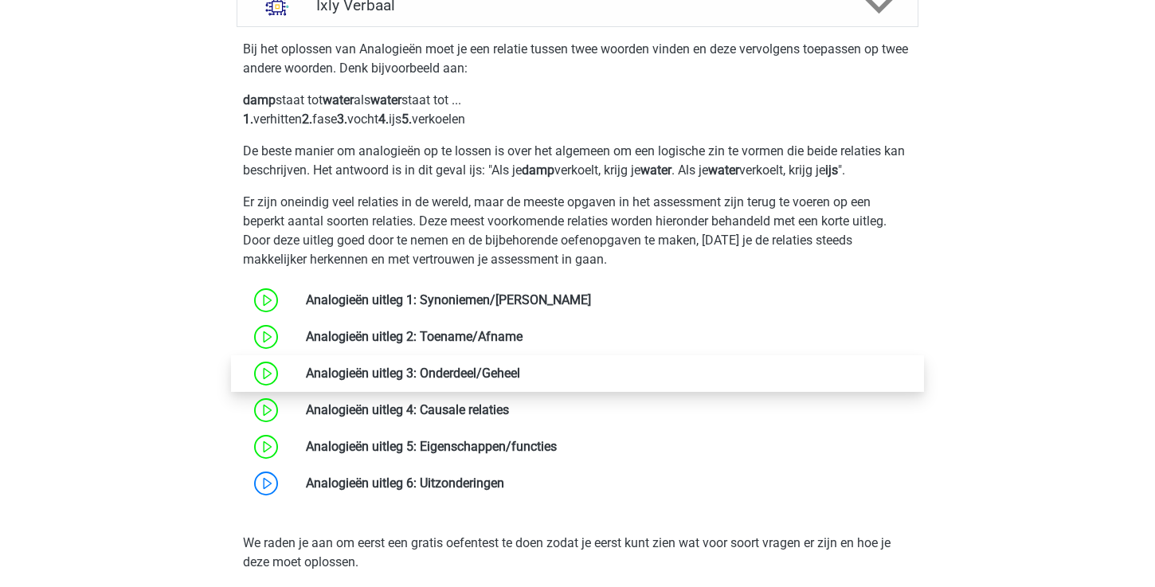
scroll to position [828, 0]
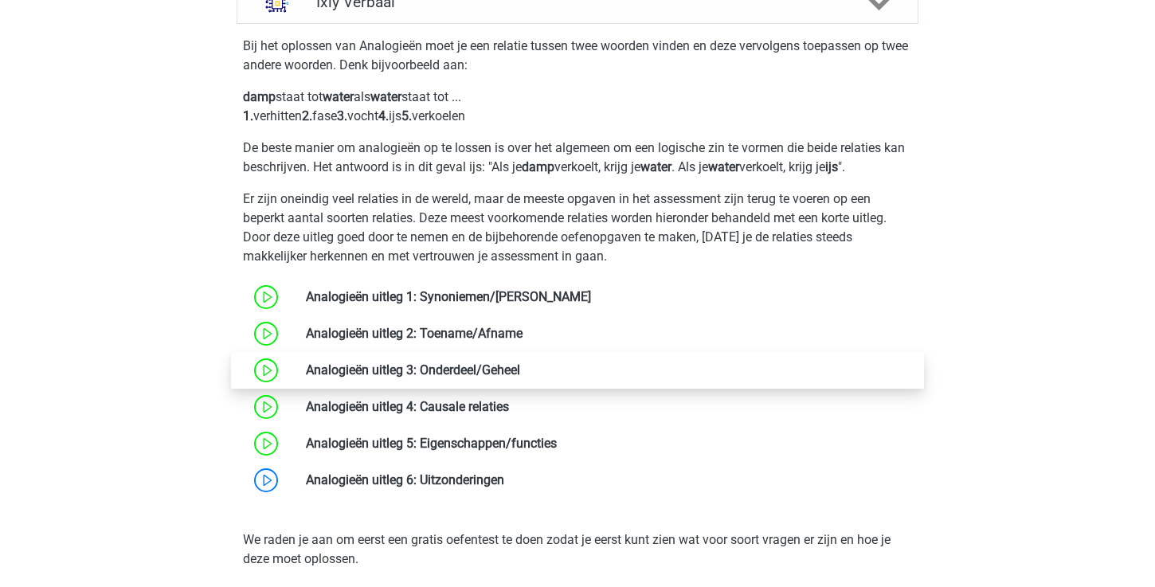
click at [520, 373] on link at bounding box center [520, 369] width 0 height 15
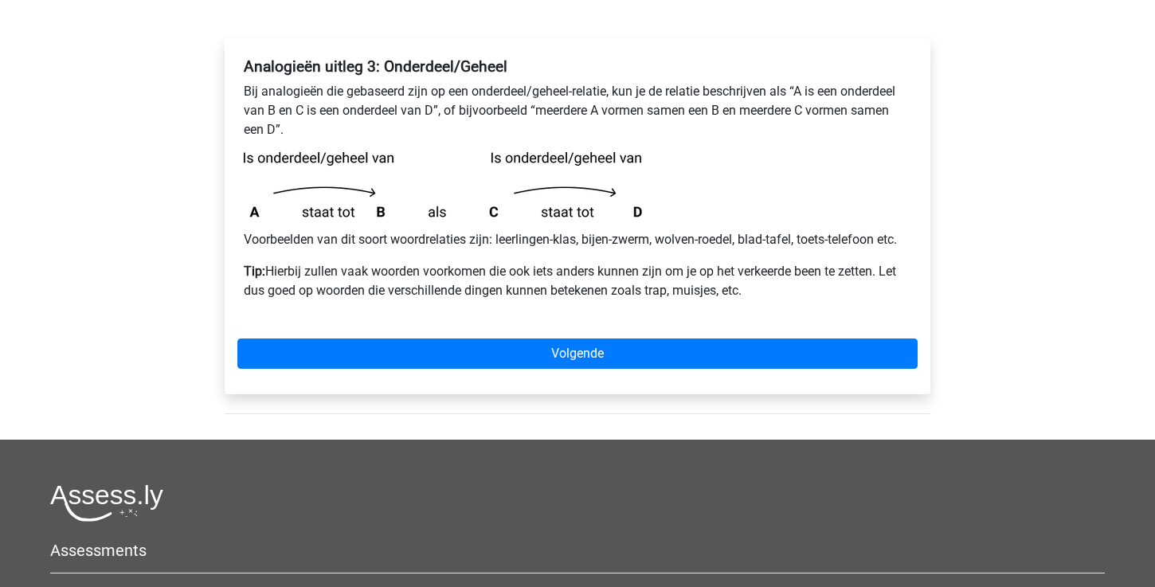
scroll to position [242, 0]
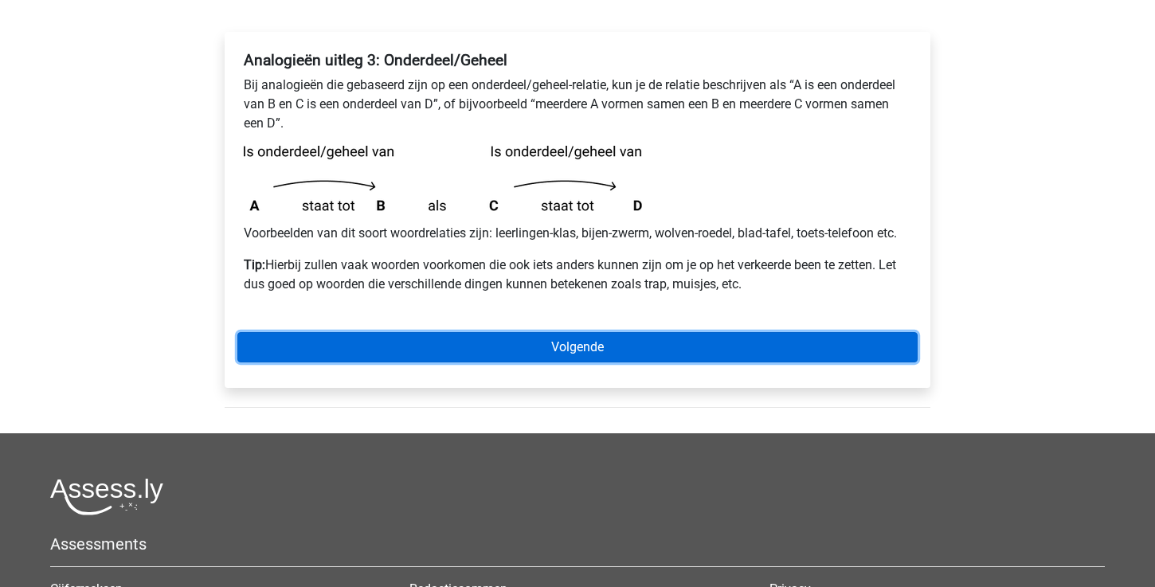
click at [486, 351] on link "Volgende" at bounding box center [577, 347] width 680 height 30
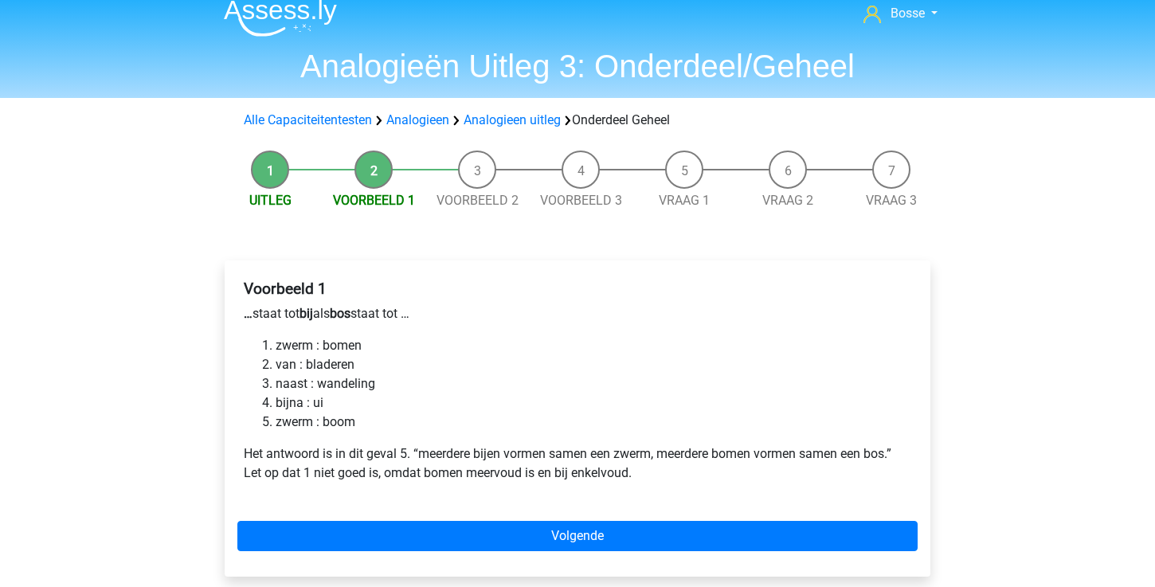
scroll to position [22, 0]
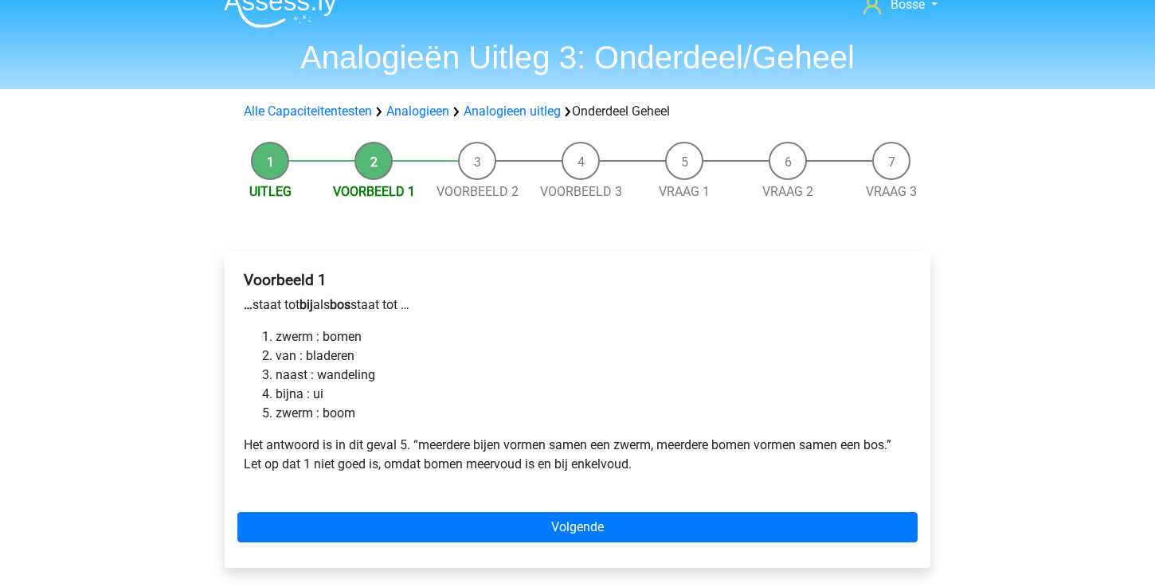
click at [276, 199] on span "Uitleg" at bounding box center [270, 191] width 104 height 19
click at [276, 191] on link "Uitleg" at bounding box center [270, 191] width 42 height 15
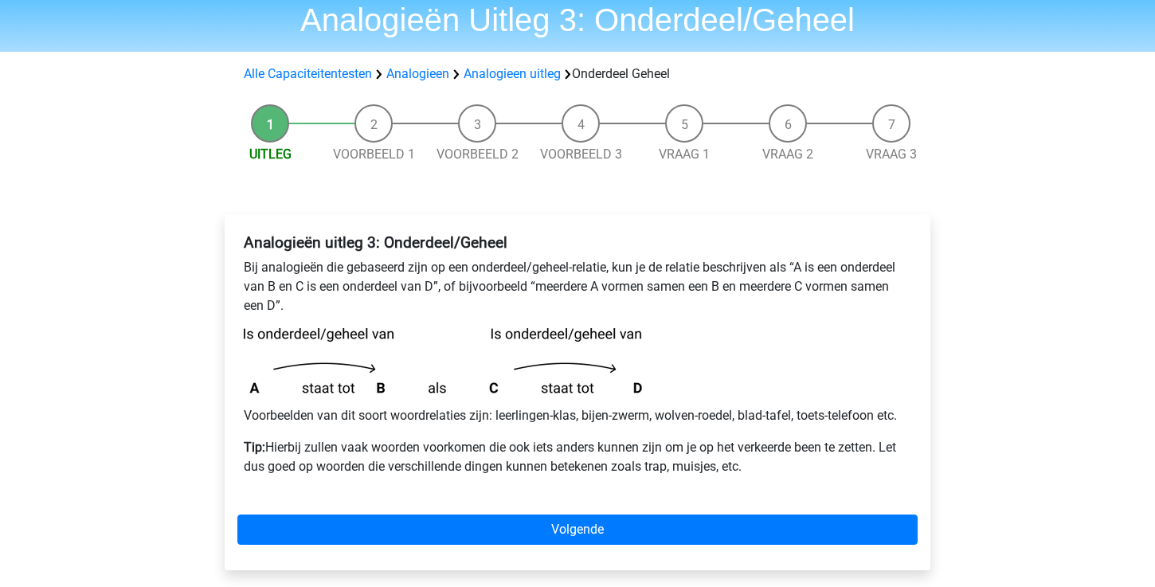
scroll to position [91, 0]
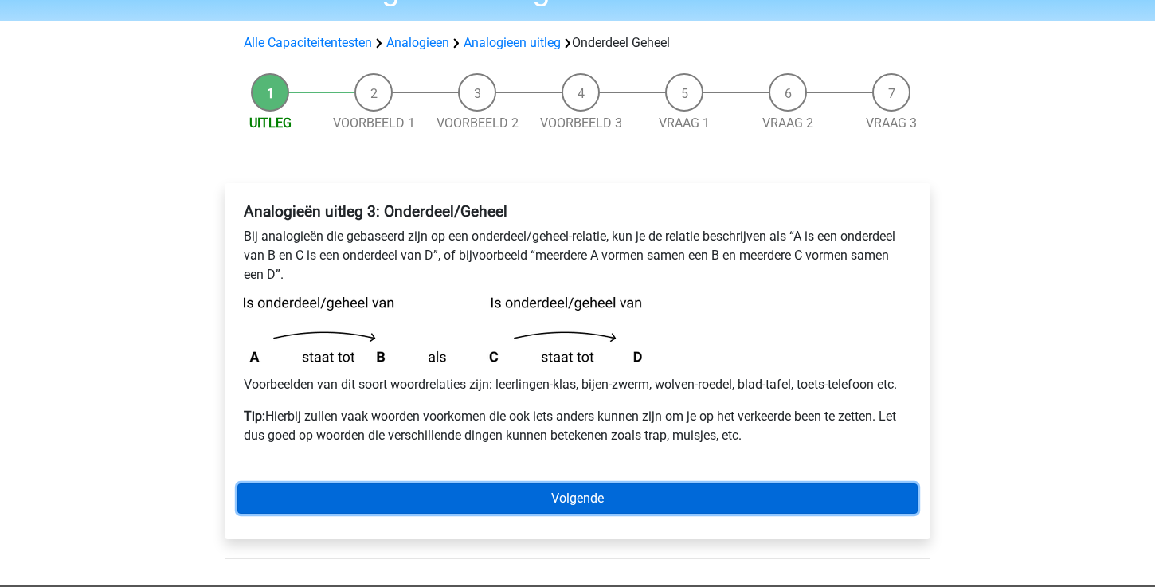
click at [618, 495] on link "Volgende" at bounding box center [577, 499] width 680 height 30
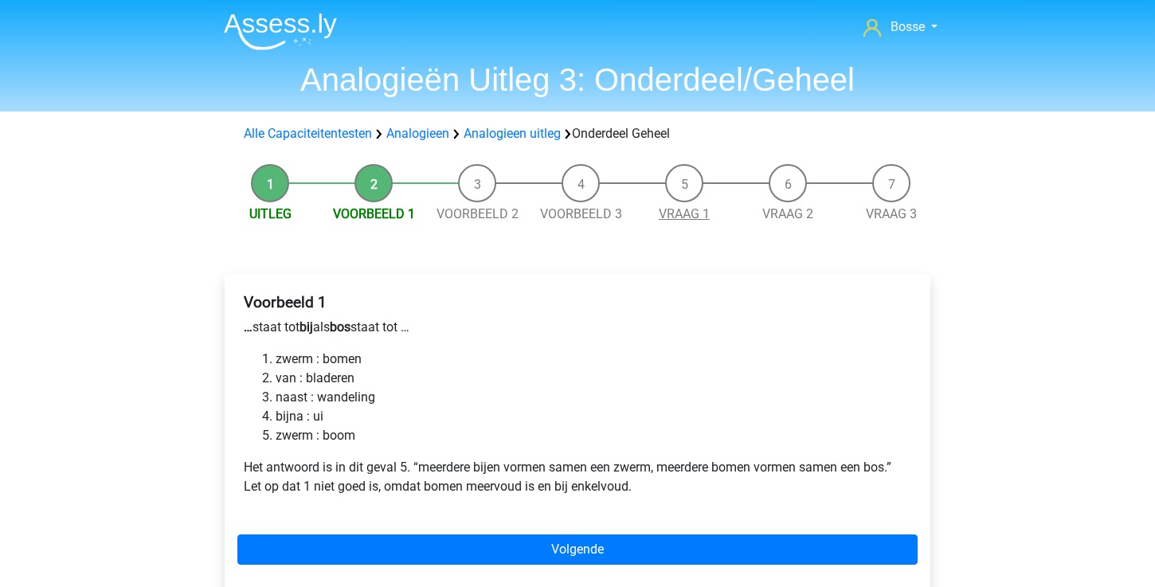
click at [668, 216] on link "Vraag 1" at bounding box center [684, 213] width 51 height 15
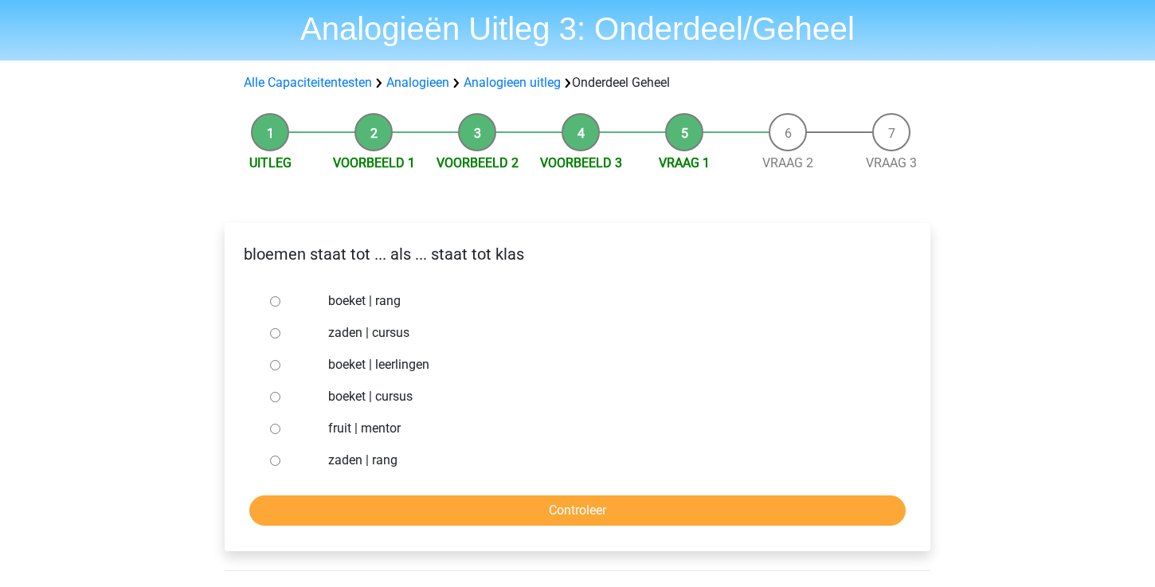
scroll to position [60, 0]
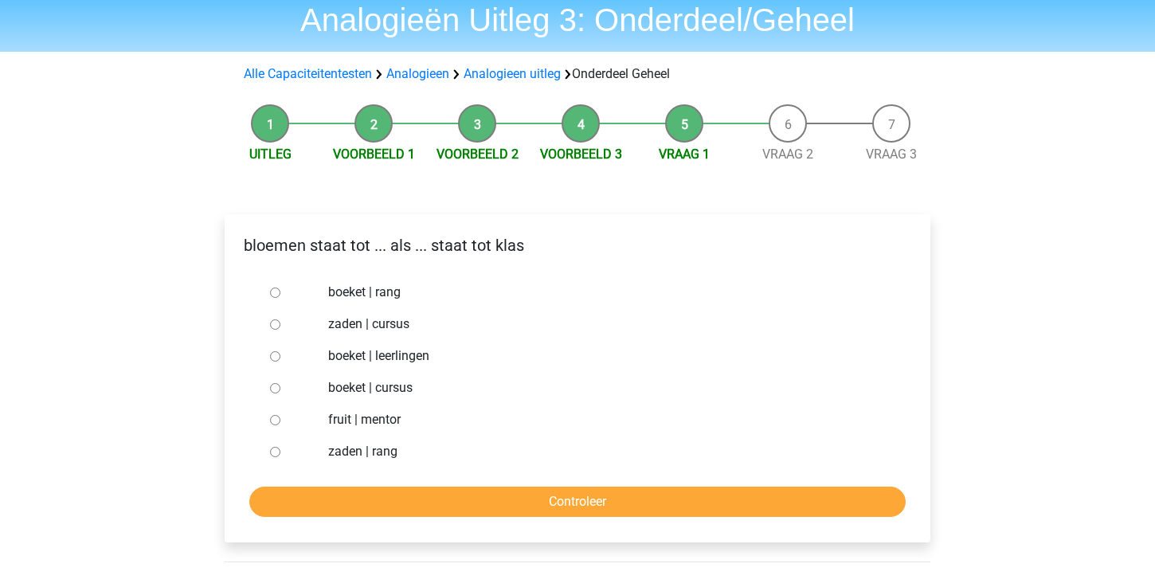
click at [273, 355] on input "boeket | leerlingen" at bounding box center [275, 356] width 10 height 10
radio input "true"
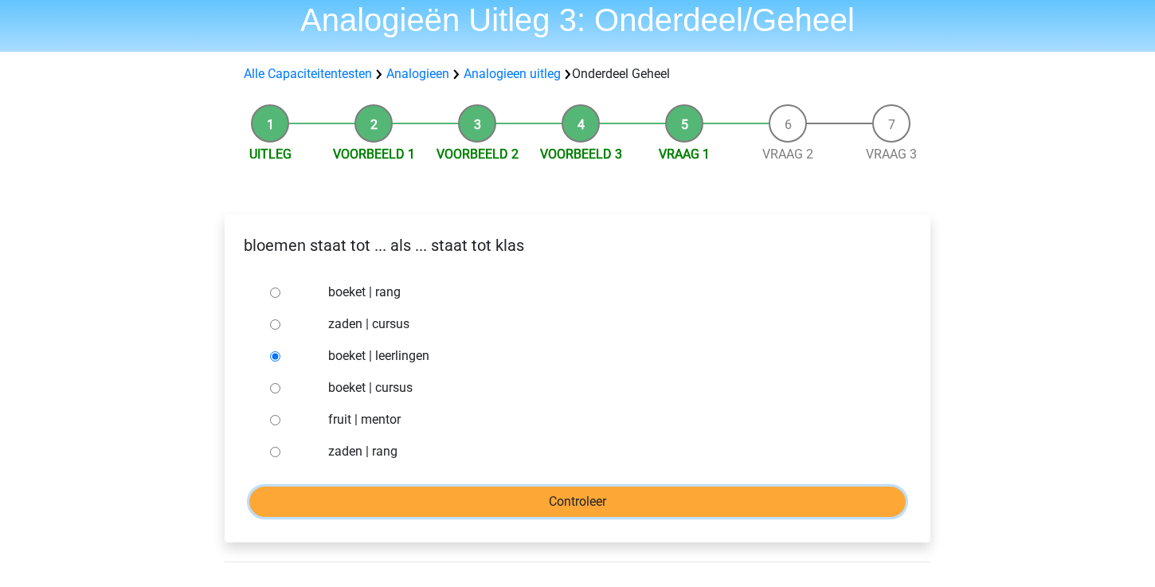
click at [386, 493] on input "Controleer" at bounding box center [577, 502] width 656 height 30
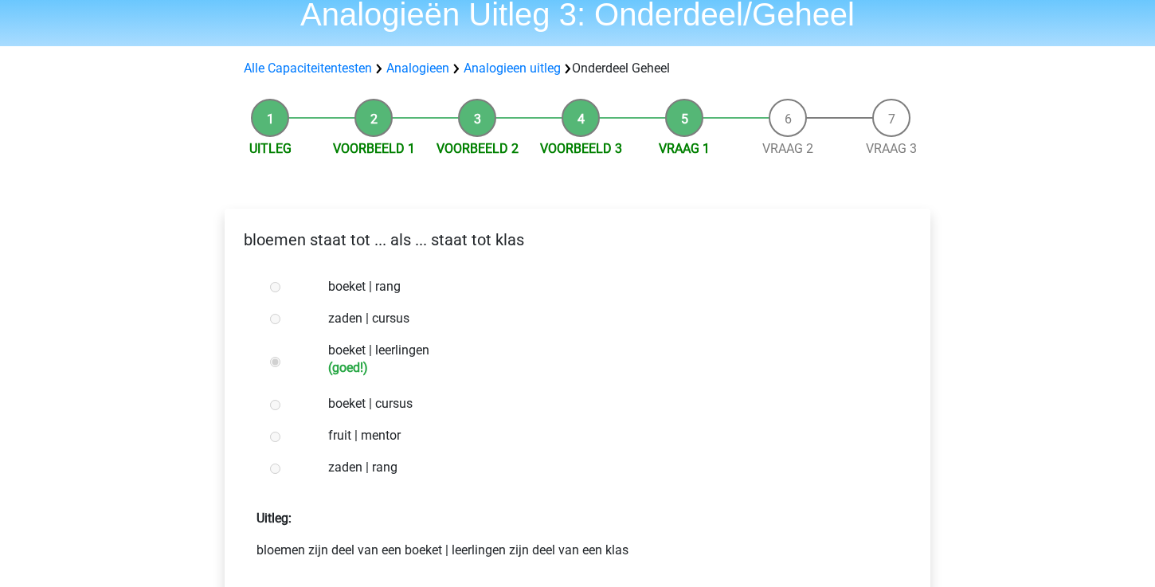
scroll to position [150, 0]
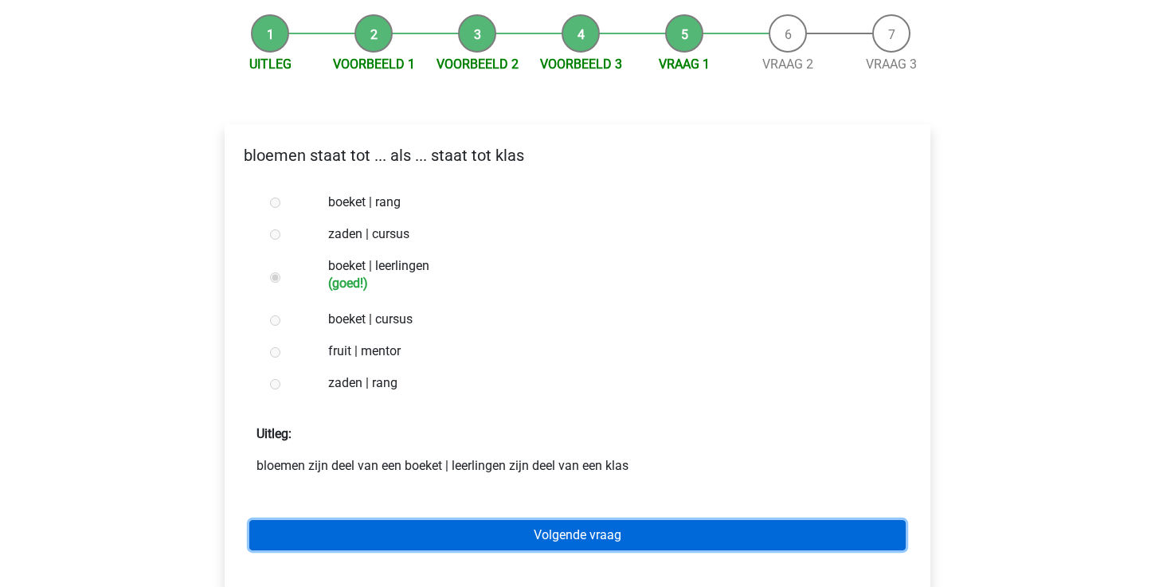
click at [398, 523] on link "Volgende vraag" at bounding box center [577, 535] width 656 height 30
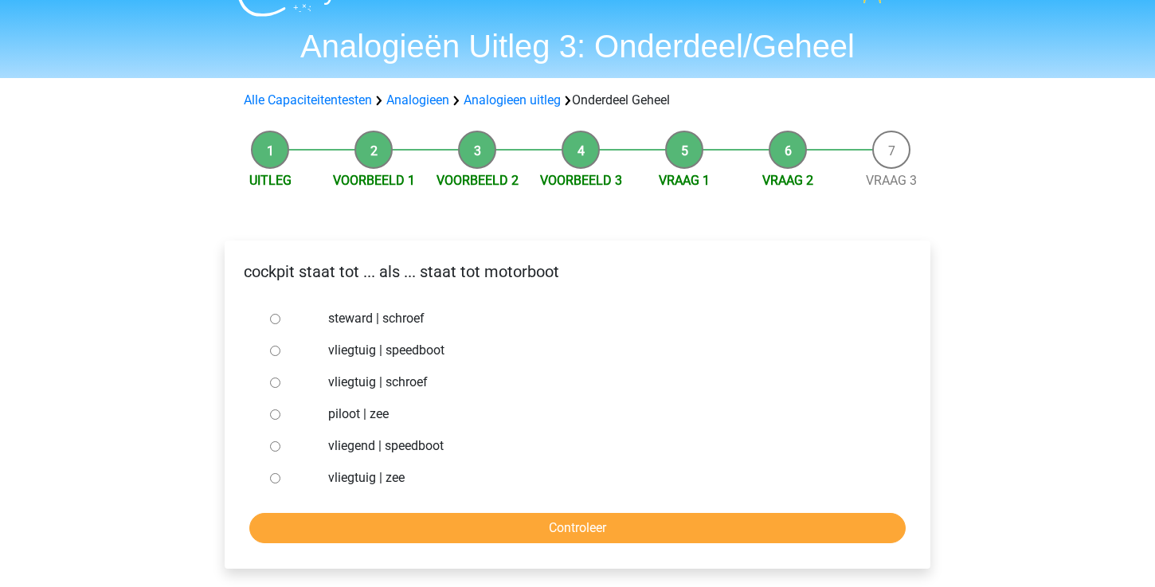
scroll to position [34, 0]
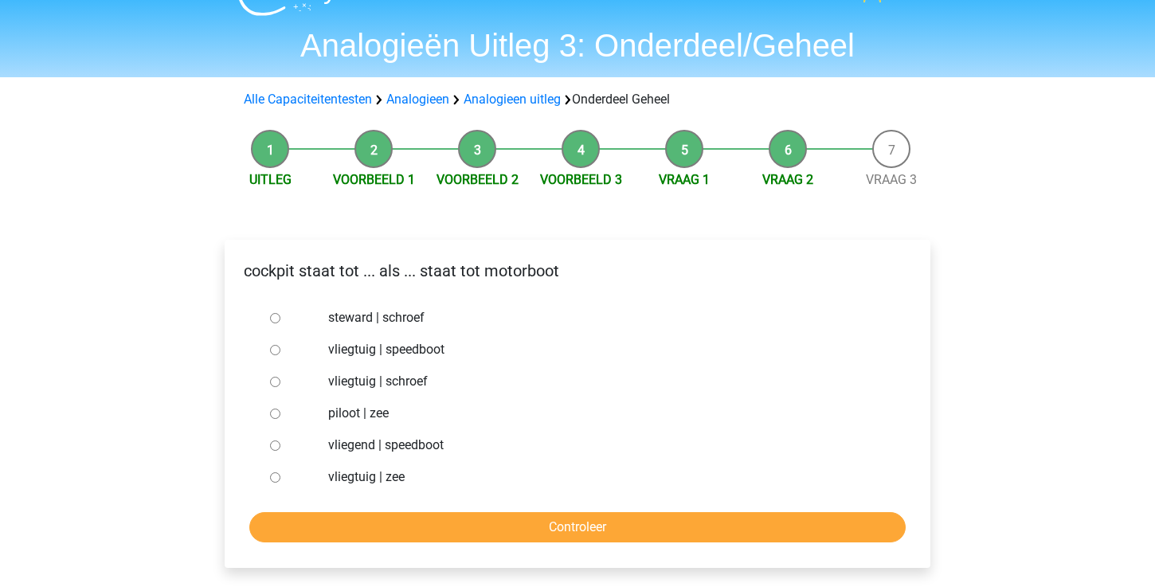
click at [274, 381] on input "vliegtuig | schroef" at bounding box center [275, 382] width 10 height 10
radio input "true"
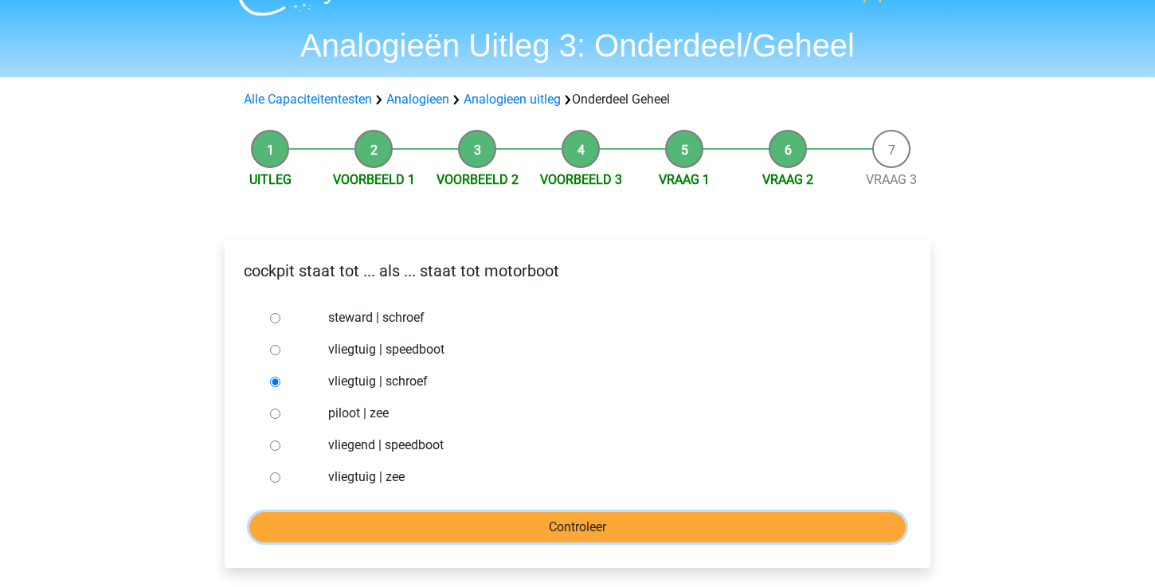
click at [362, 519] on input "Controleer" at bounding box center [577, 527] width 656 height 30
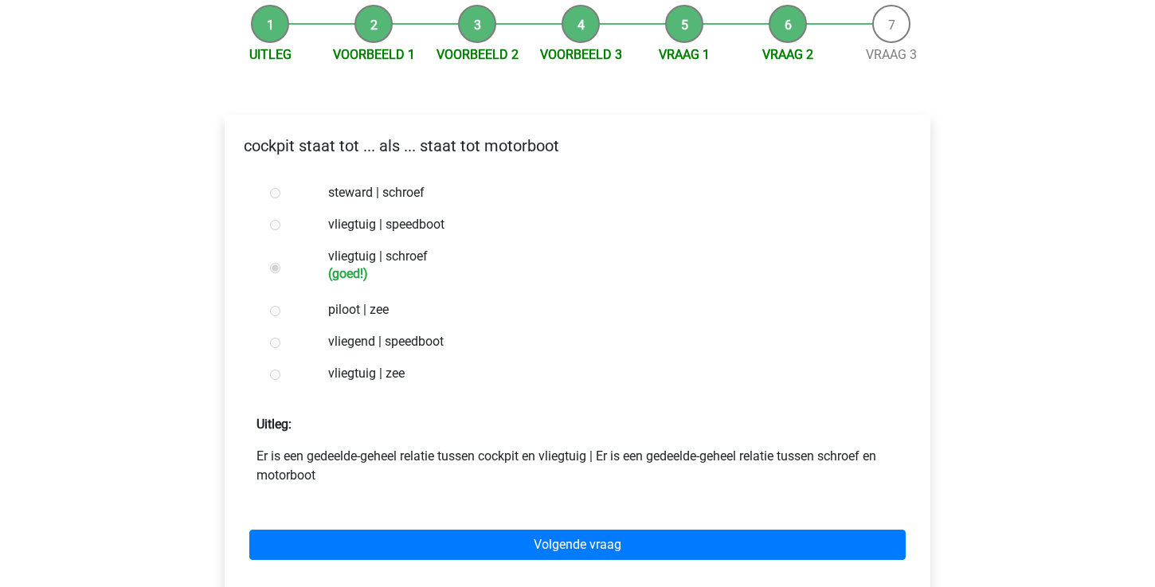
scroll to position [171, 0]
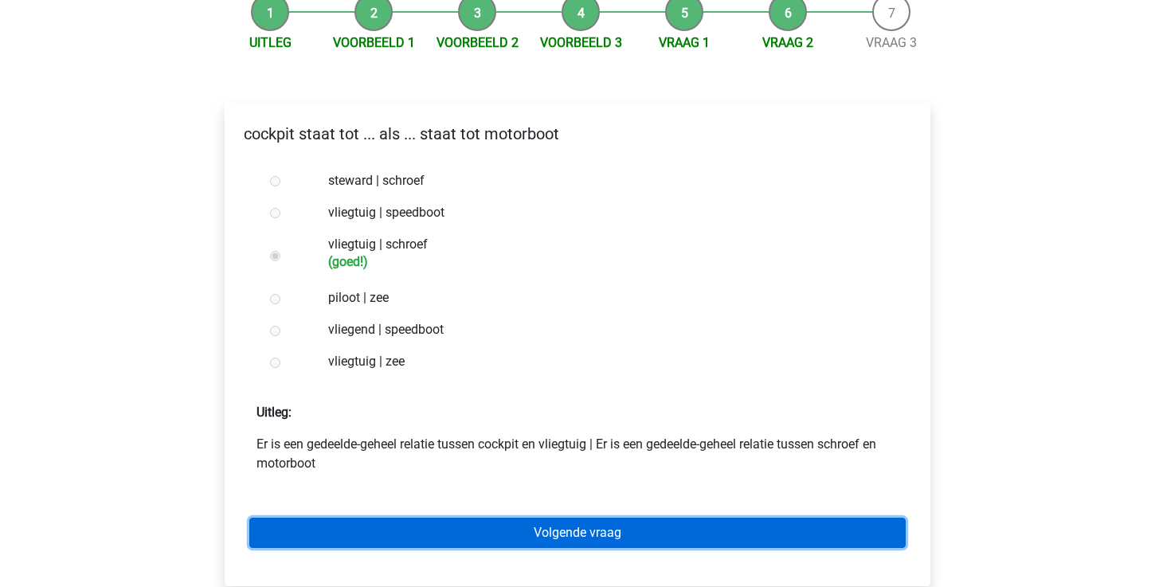
click at [460, 536] on link "Volgende vraag" at bounding box center [577, 533] width 656 height 30
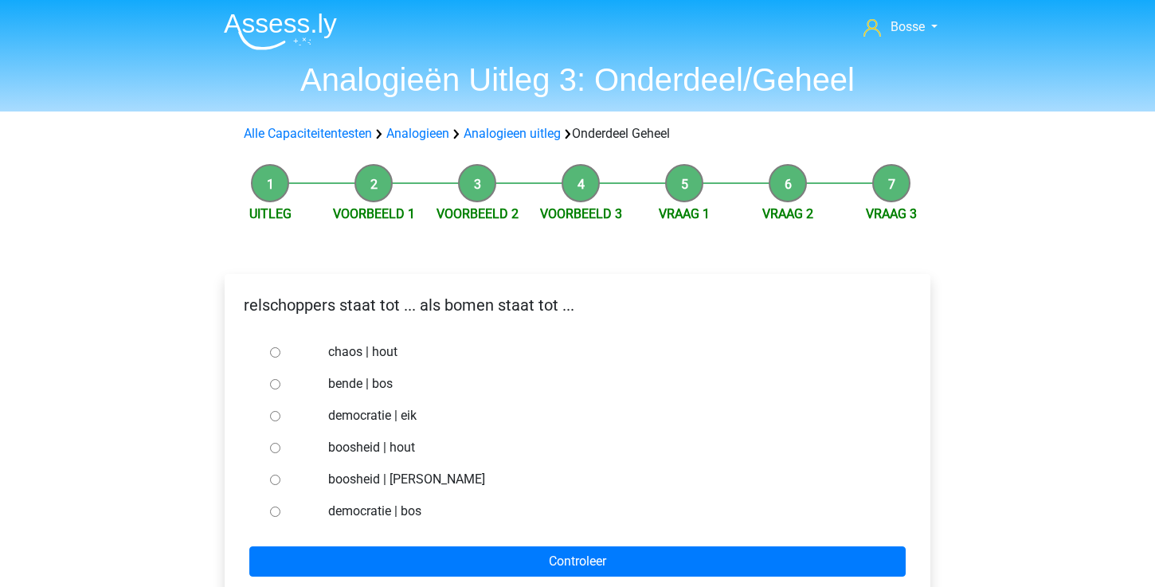
click at [275, 381] on input "bende | bos" at bounding box center [275, 384] width 10 height 10
radio input "true"
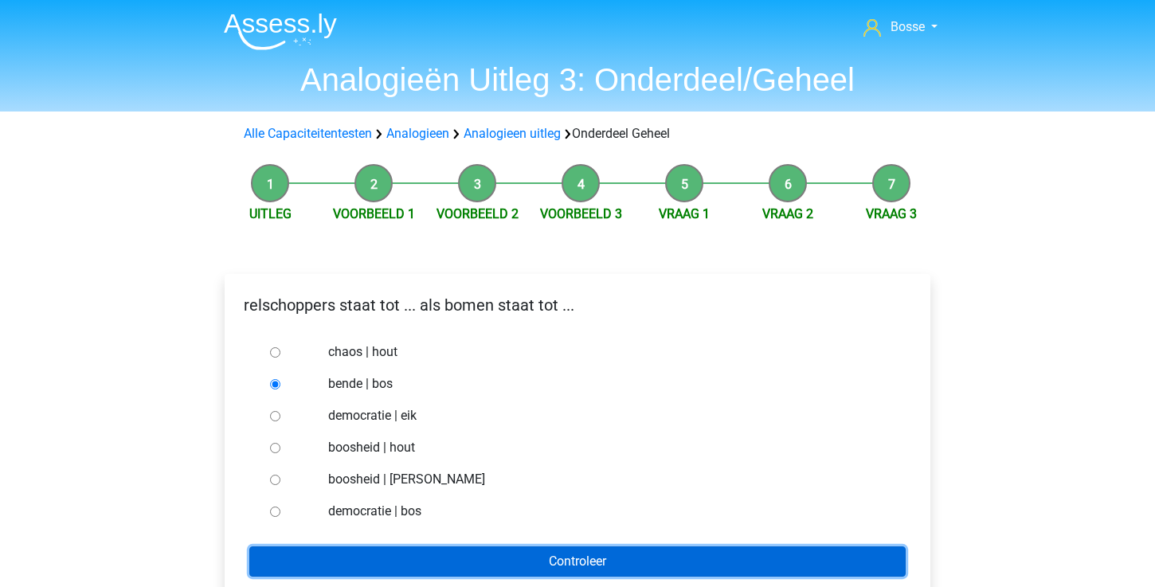
click at [416, 562] on input "Controleer" at bounding box center [577, 562] width 656 height 30
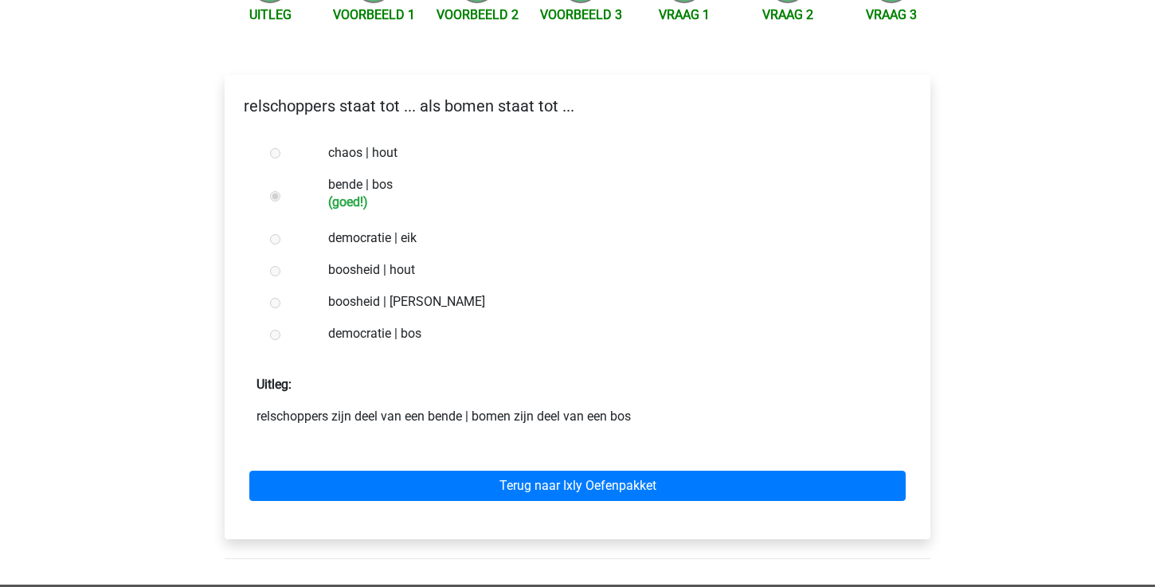
scroll to position [240, 0]
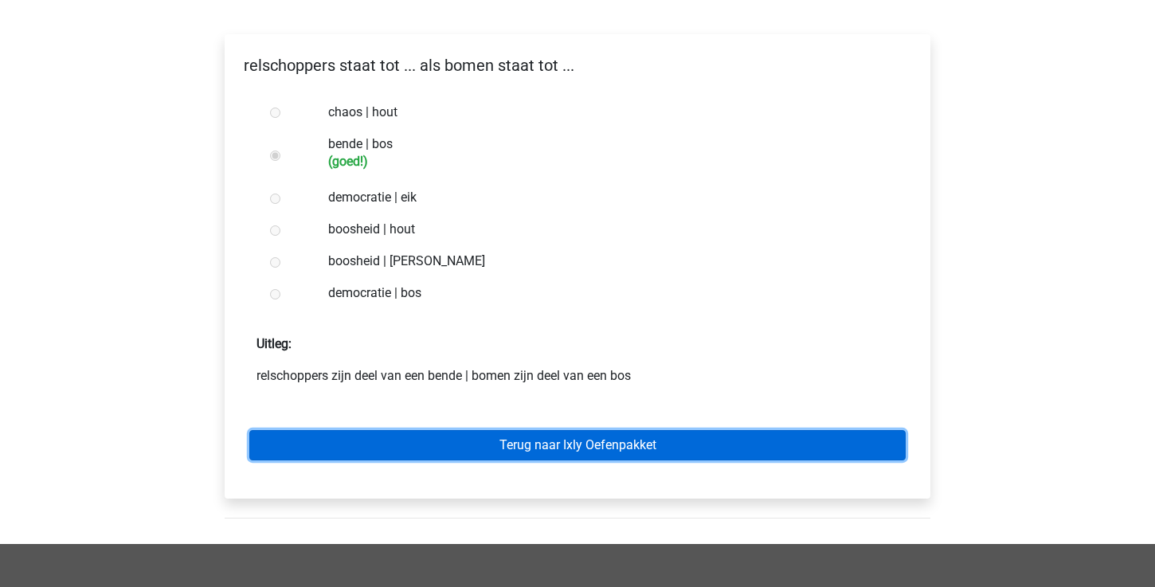
click at [457, 453] on link "Terug naar Ixly Oefenpakket" at bounding box center [577, 445] width 656 height 30
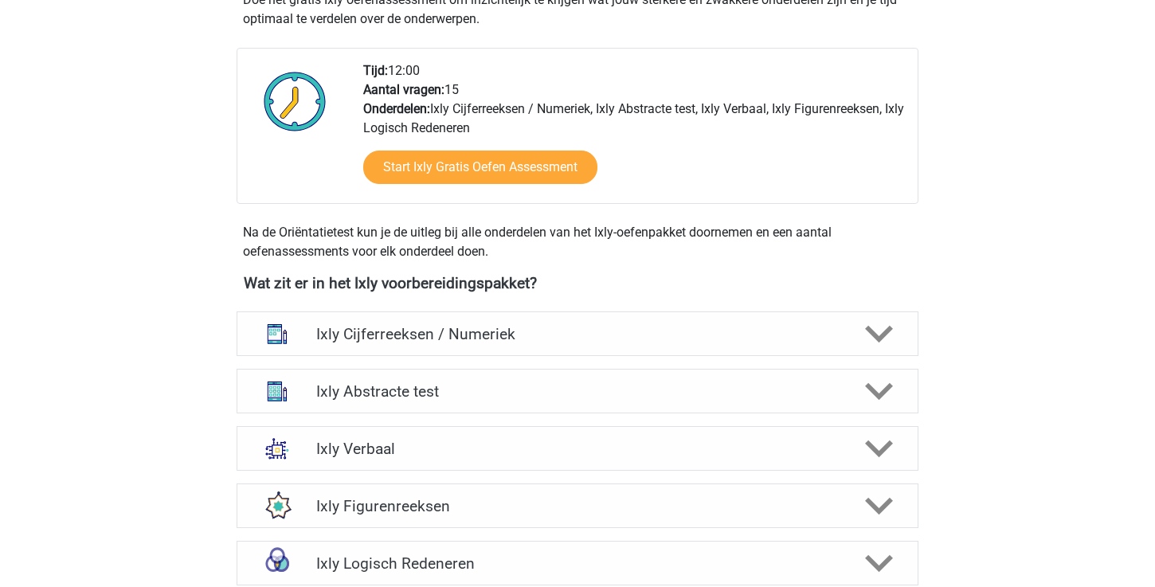
scroll to position [441, 0]
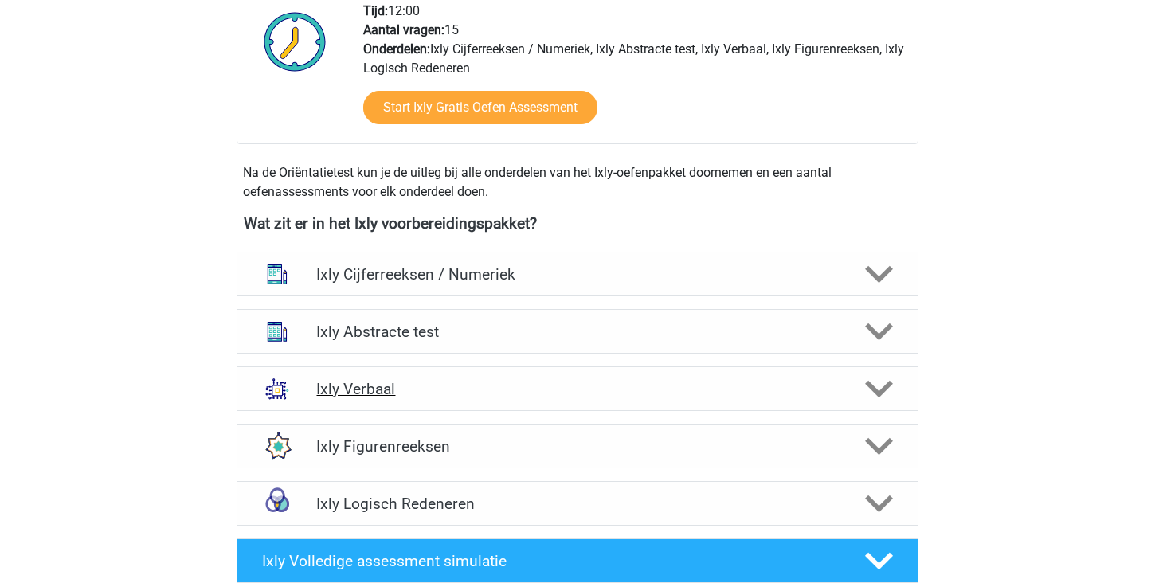
click at [465, 374] on div "Ixly Verbaal" at bounding box center [578, 388] width 682 height 45
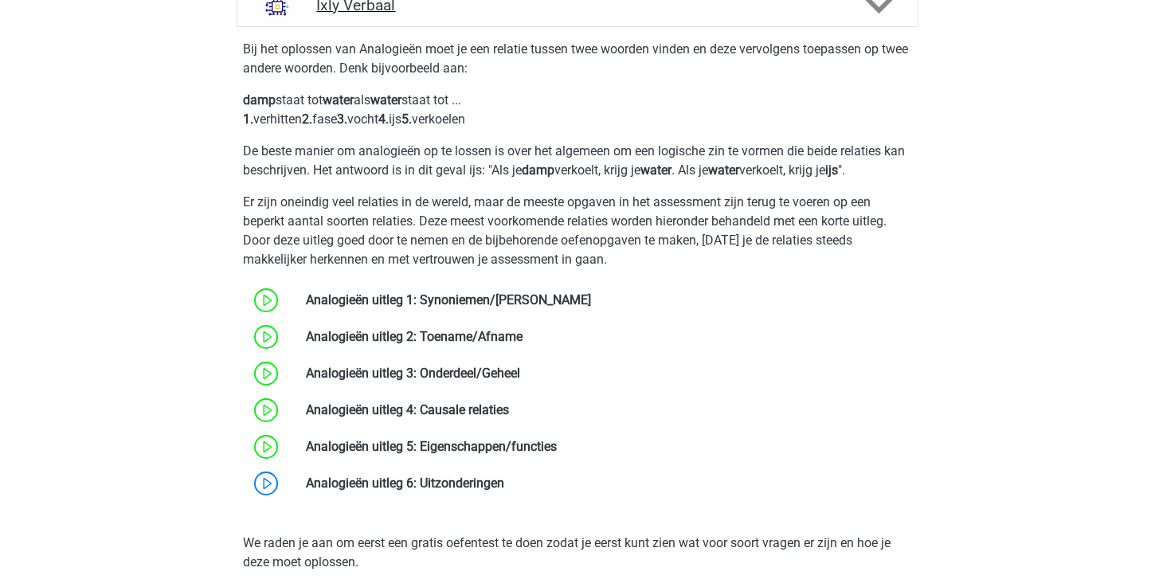
scroll to position [831, 0]
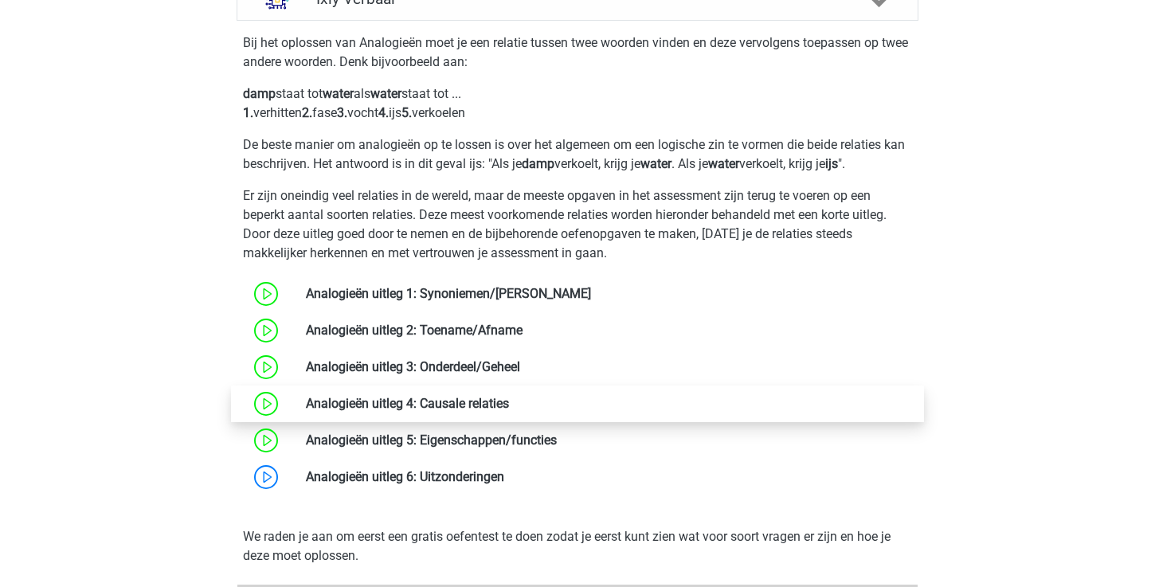
click at [509, 405] on link at bounding box center [509, 403] width 0 height 15
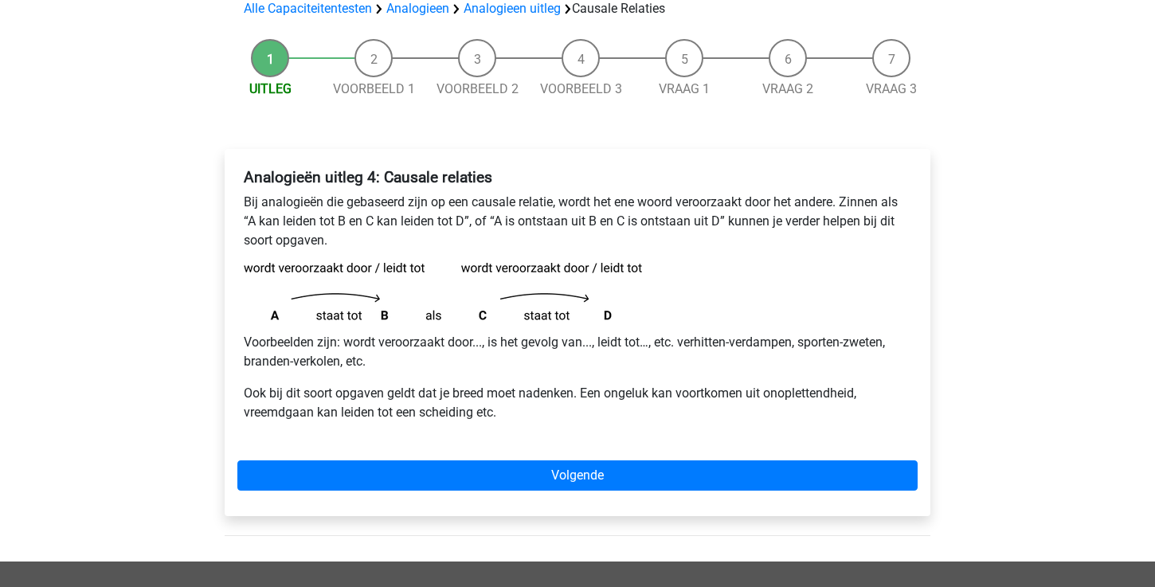
scroll to position [130, 0]
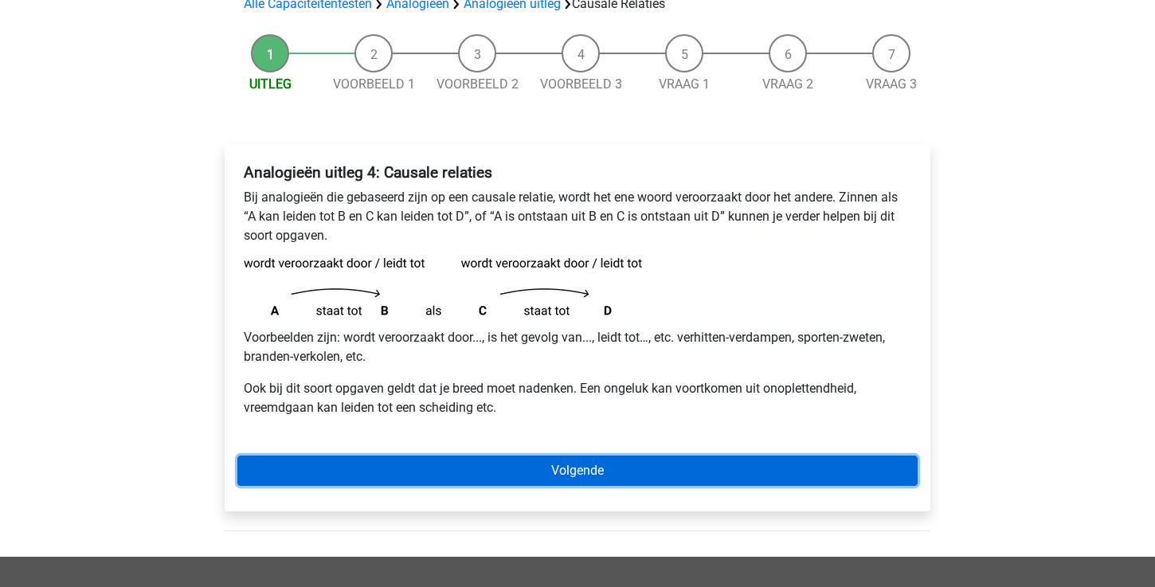
click at [534, 464] on link "Volgende" at bounding box center [577, 471] width 680 height 30
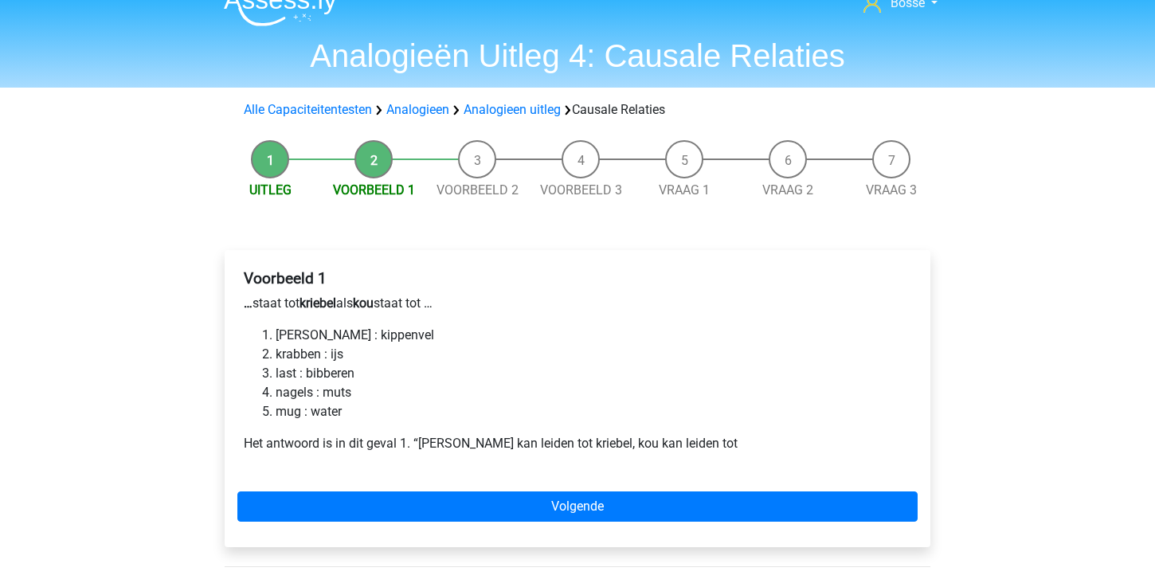
scroll to position [25, 0]
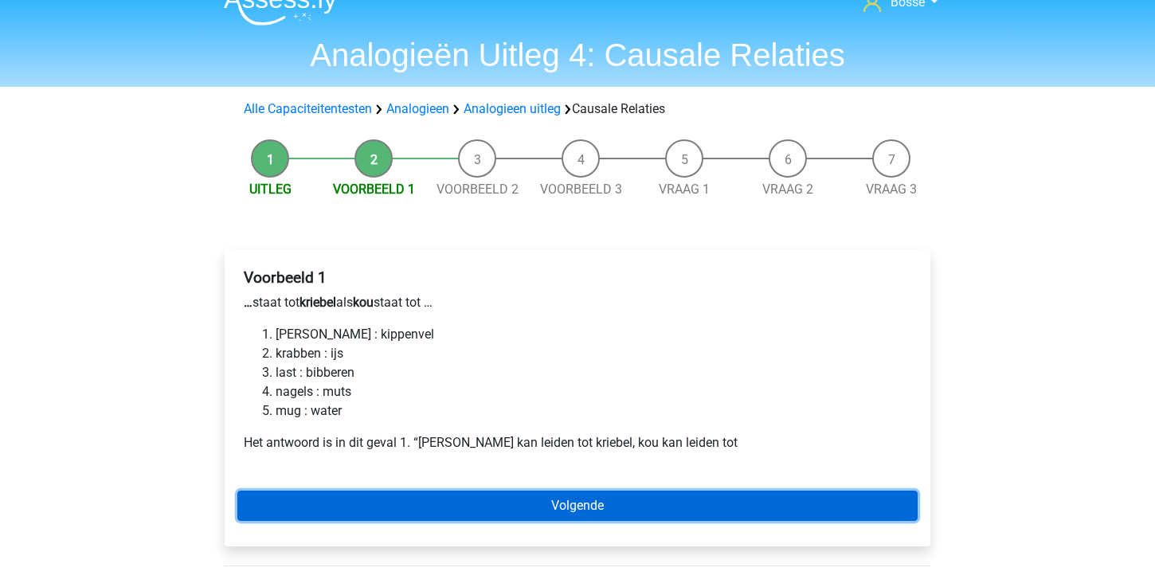
click at [499, 502] on link "Volgende" at bounding box center [577, 506] width 680 height 30
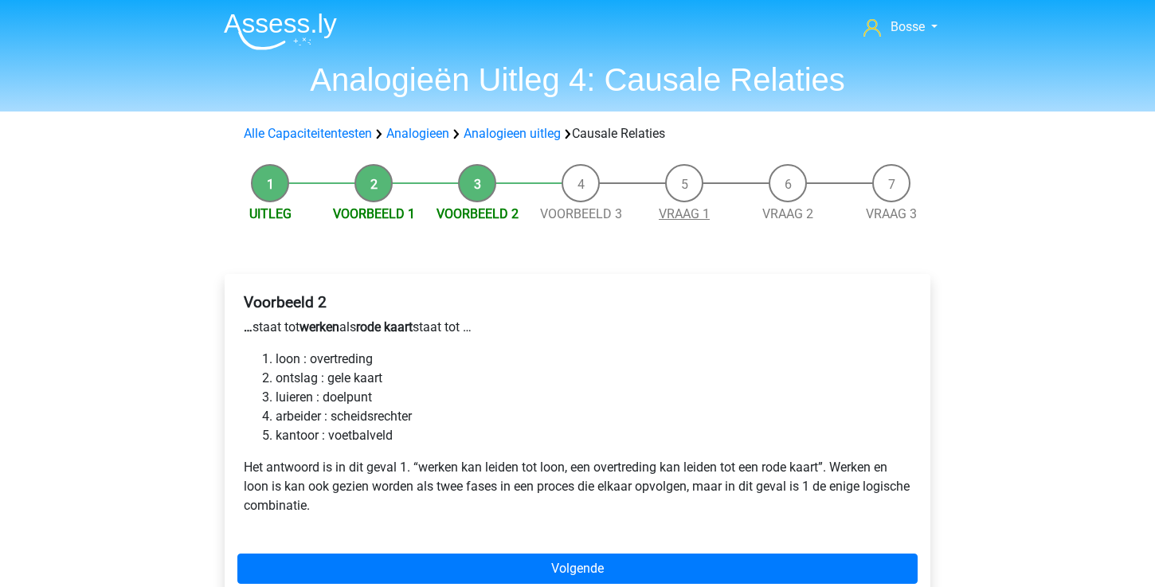
click at [686, 213] on link "Vraag 1" at bounding box center [684, 213] width 51 height 15
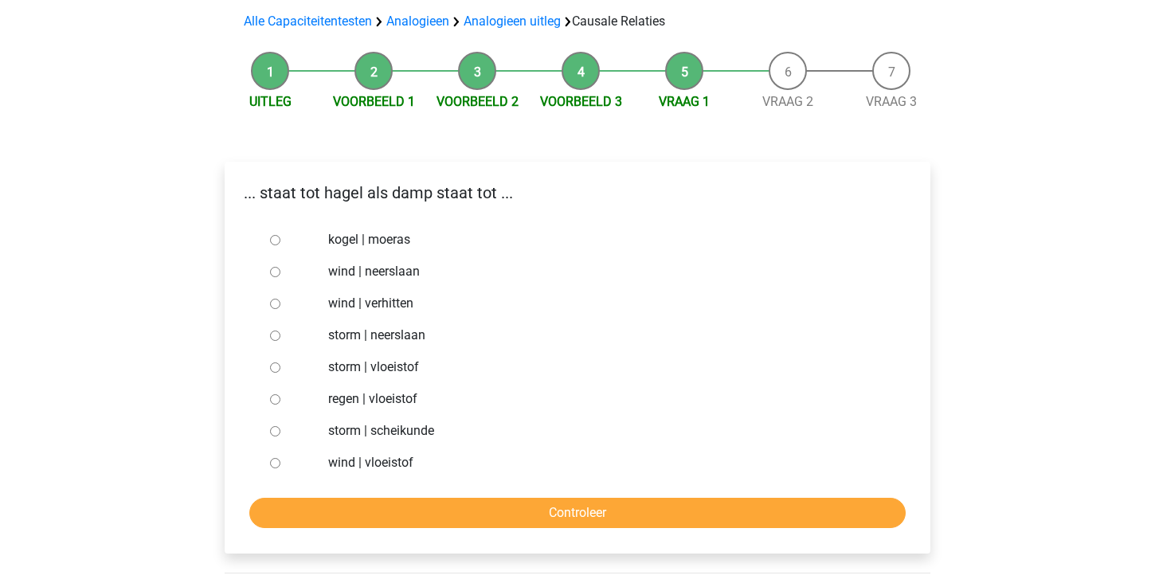
scroll to position [144, 0]
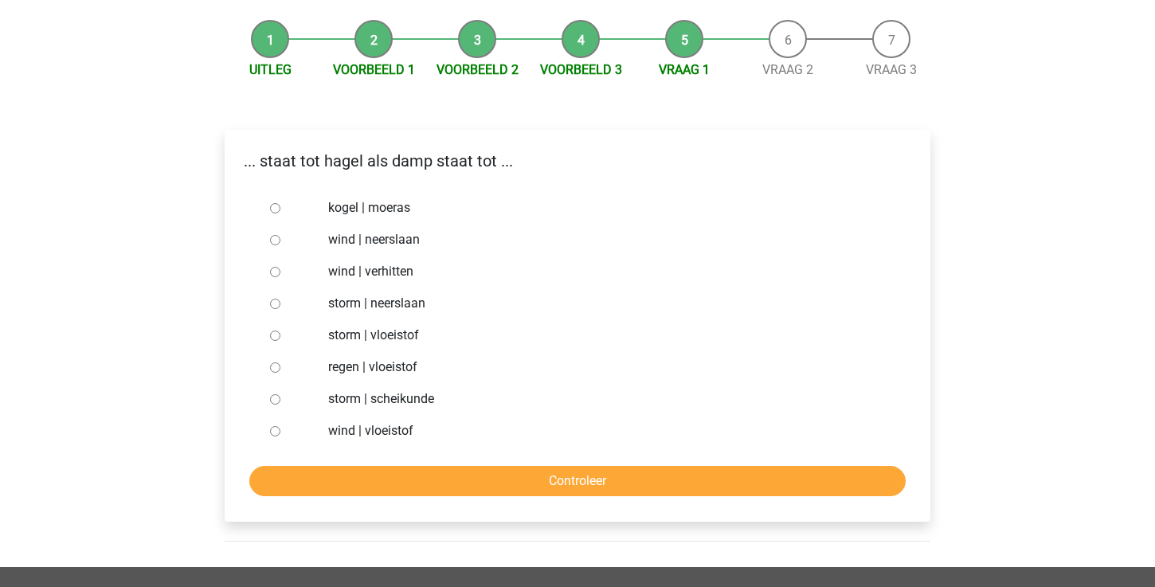
click at [272, 339] on input "storm | vloeistof" at bounding box center [275, 336] width 10 height 10
radio input "true"
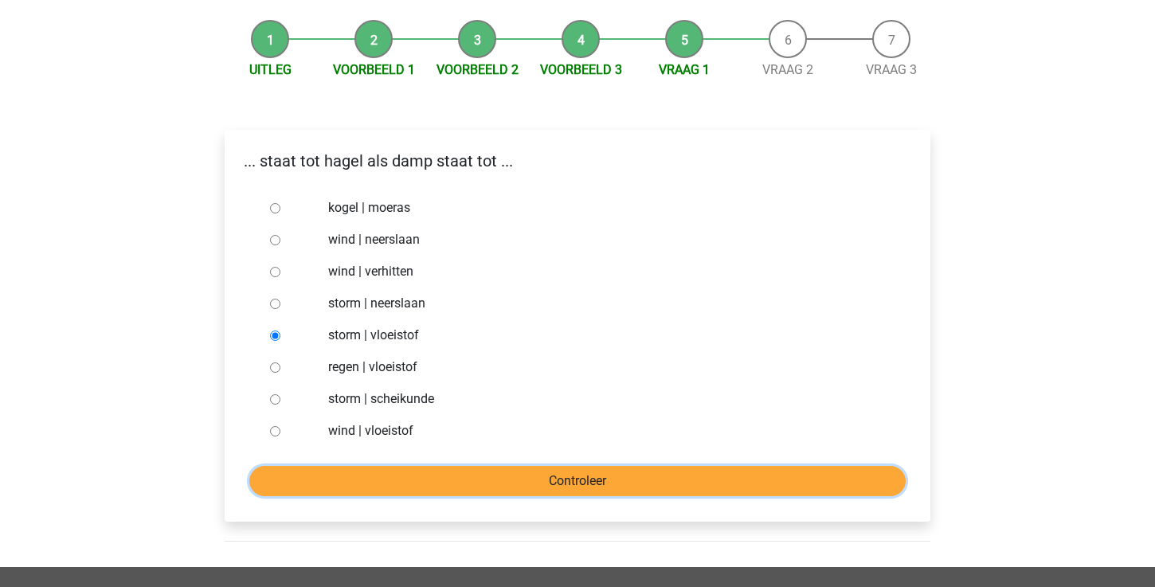
click at [356, 480] on input "Controleer" at bounding box center [577, 481] width 656 height 30
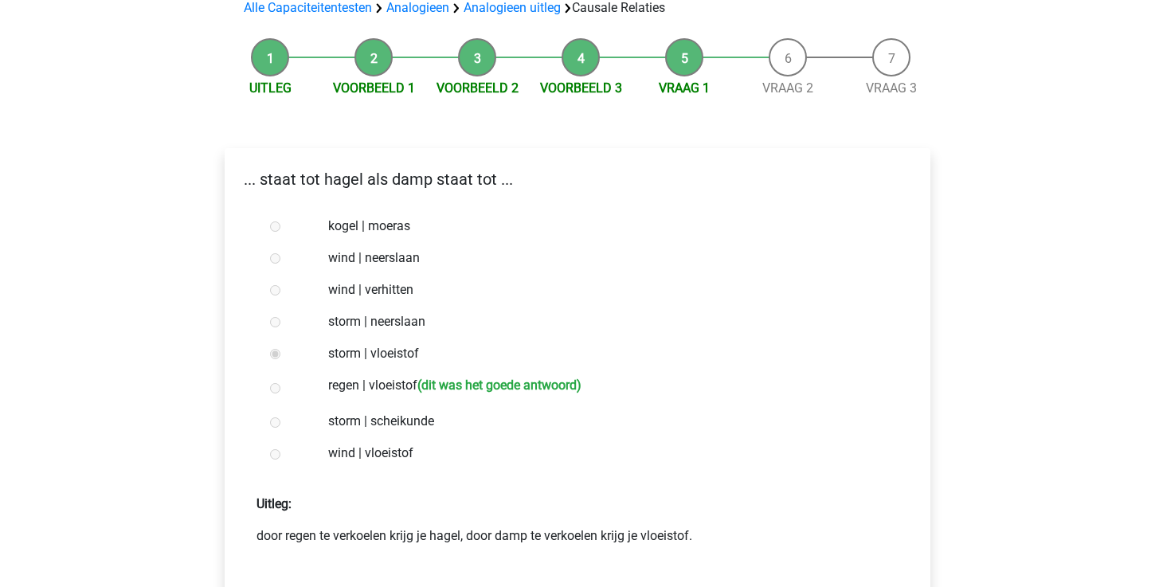
scroll to position [128, 0]
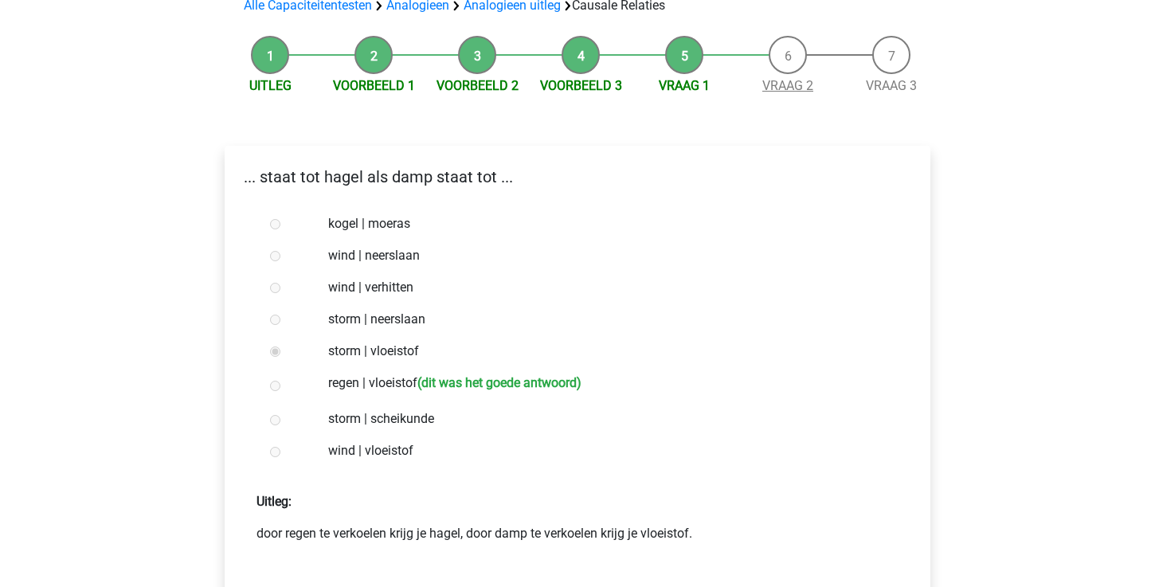
click at [777, 89] on link "Vraag 2" at bounding box center [787, 85] width 51 height 15
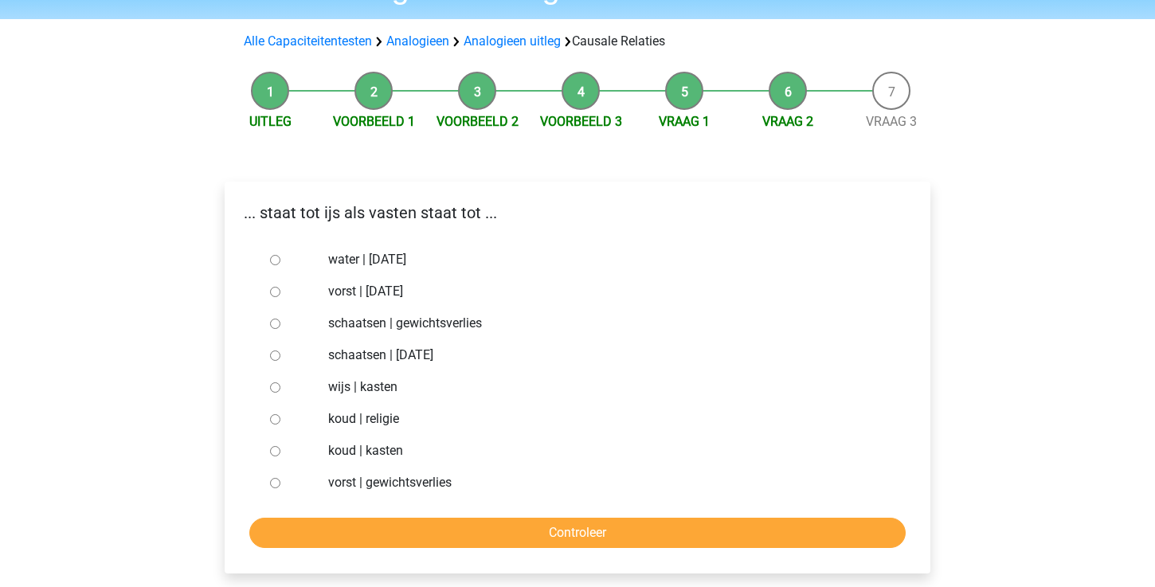
scroll to position [115, 0]
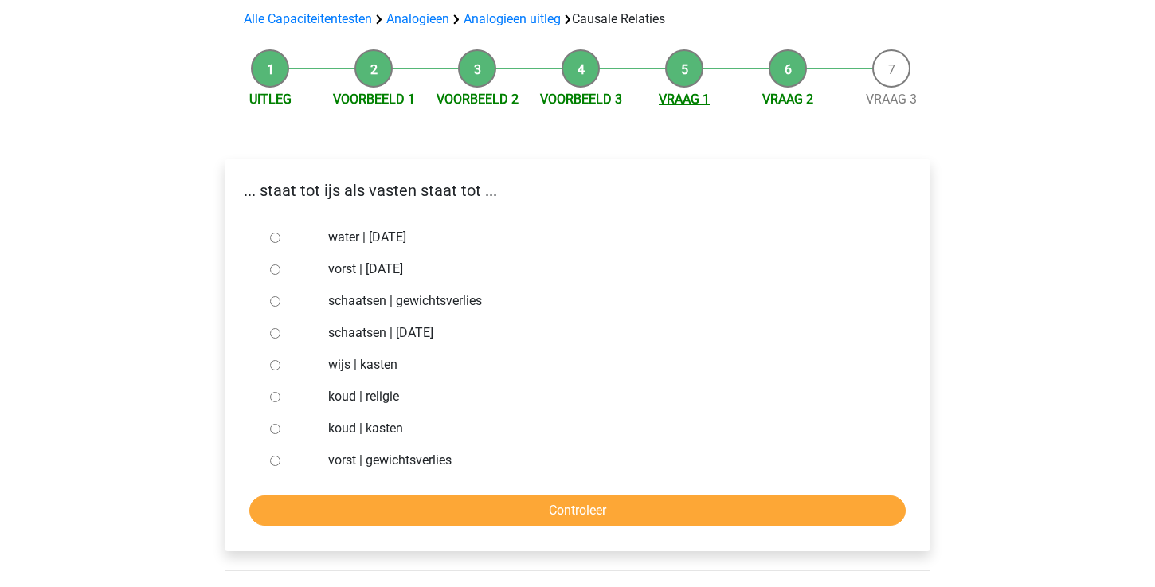
click at [700, 101] on link "Vraag 1" at bounding box center [684, 99] width 51 height 15
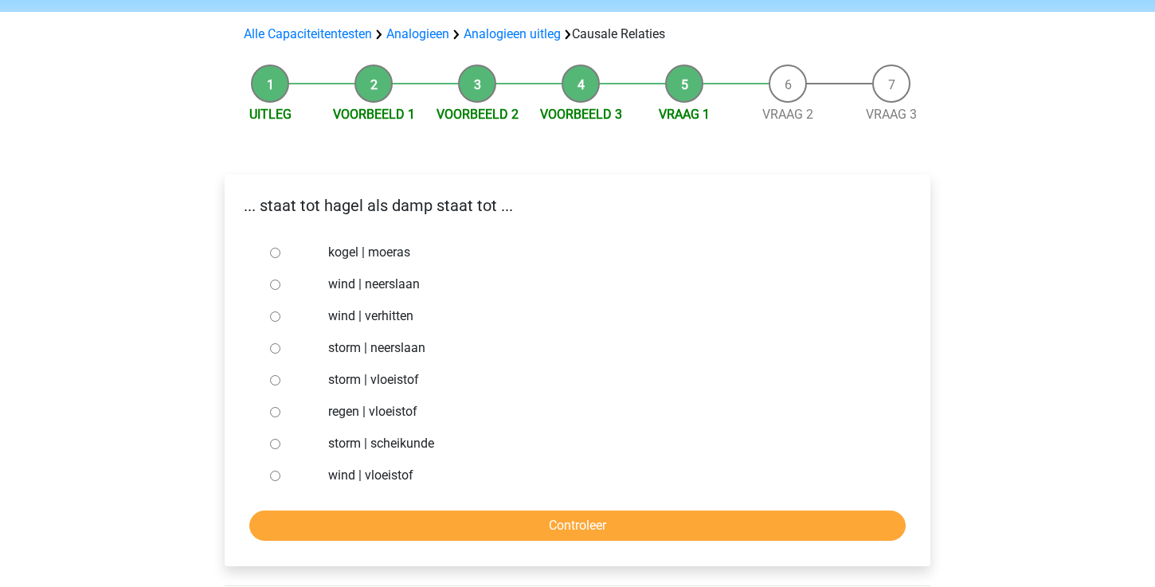
scroll to position [105, 0]
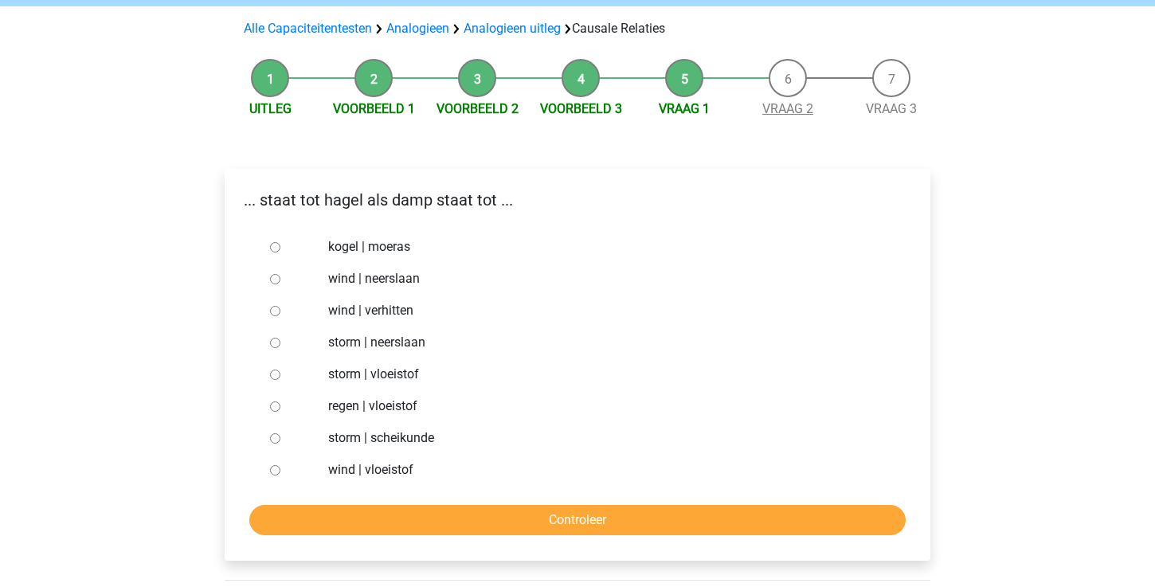
click at [792, 114] on link "Vraag 2" at bounding box center [787, 108] width 51 height 15
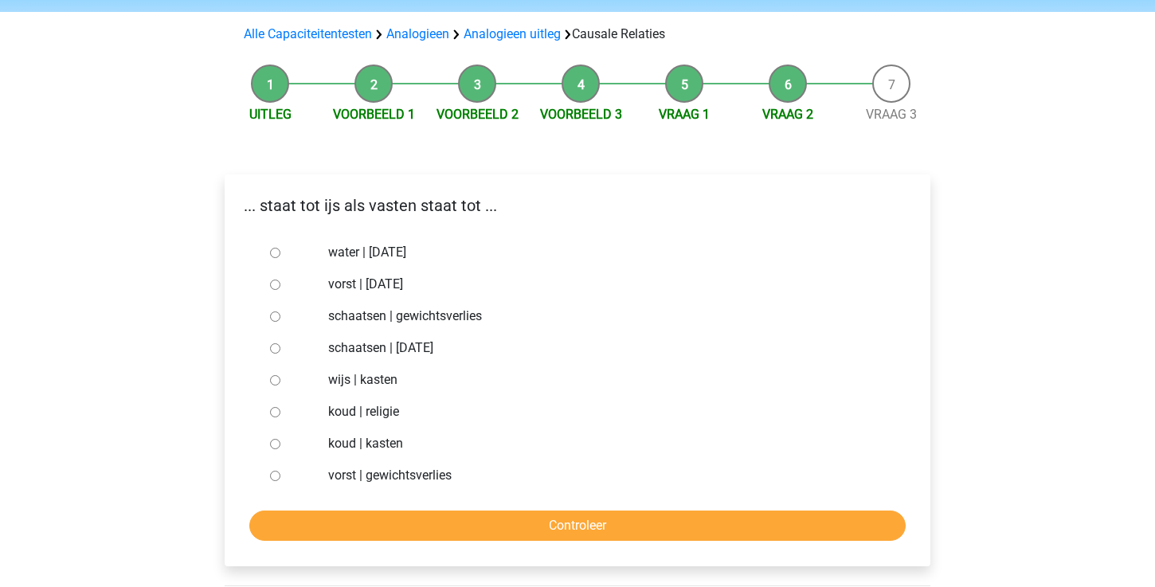
scroll to position [104, 0]
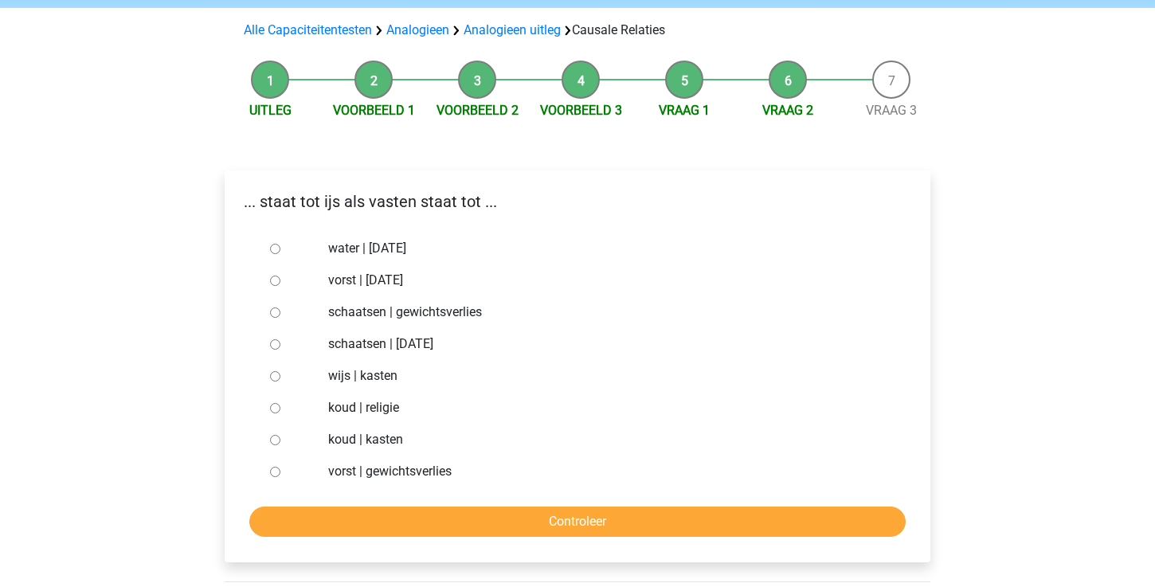
click at [277, 474] on input "vorst | gewichtsverlies" at bounding box center [275, 472] width 10 height 10
radio input "true"
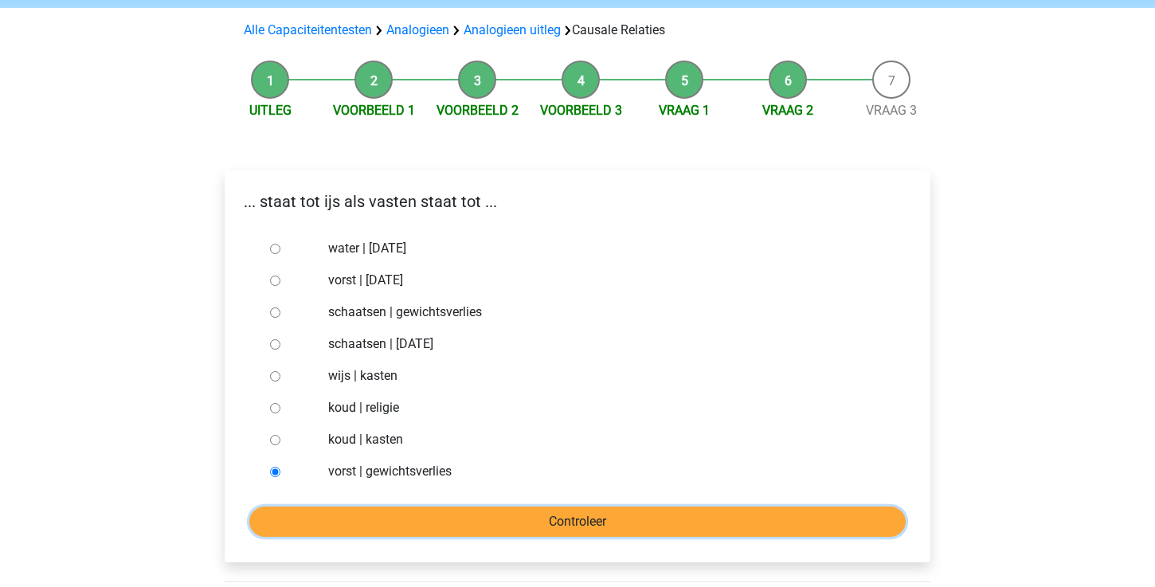
click at [412, 513] on input "Controleer" at bounding box center [577, 522] width 656 height 30
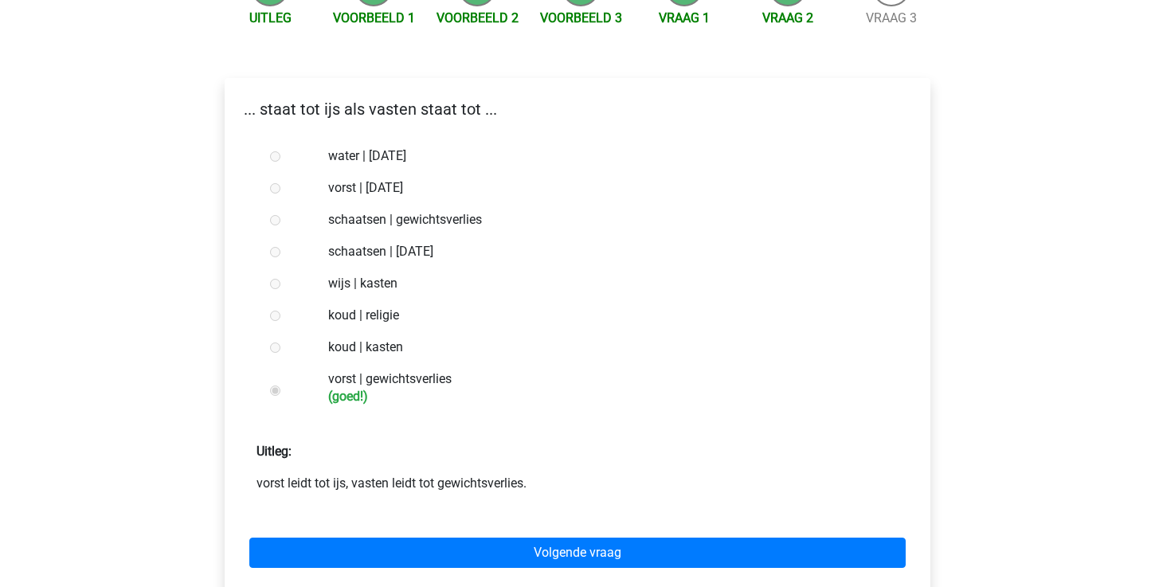
scroll to position [265, 0]
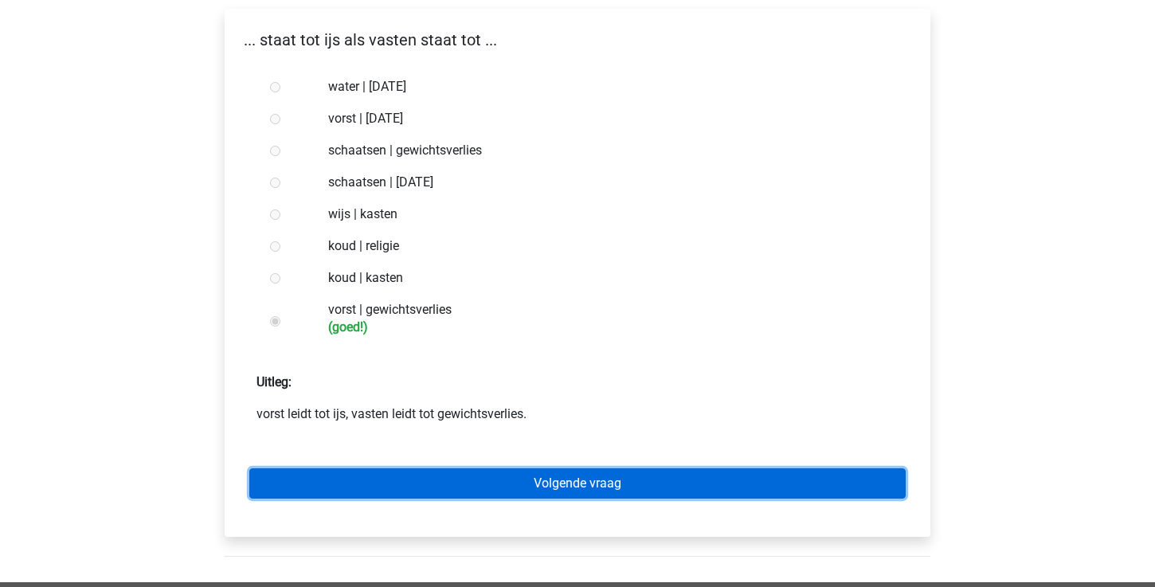
click at [473, 492] on link "Volgende vraag" at bounding box center [577, 483] width 656 height 30
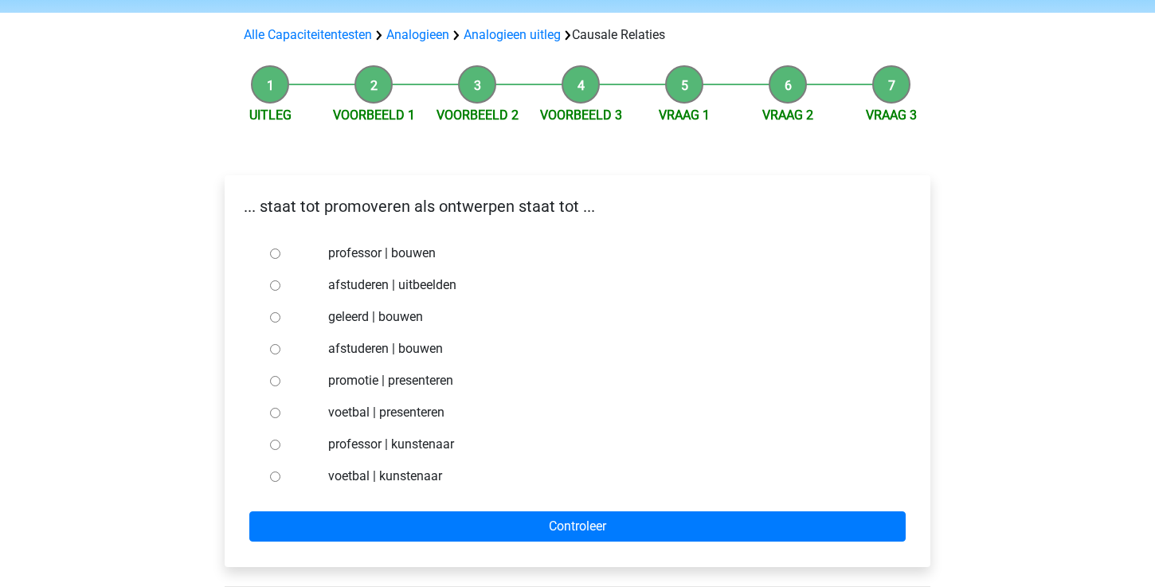
scroll to position [105, 0]
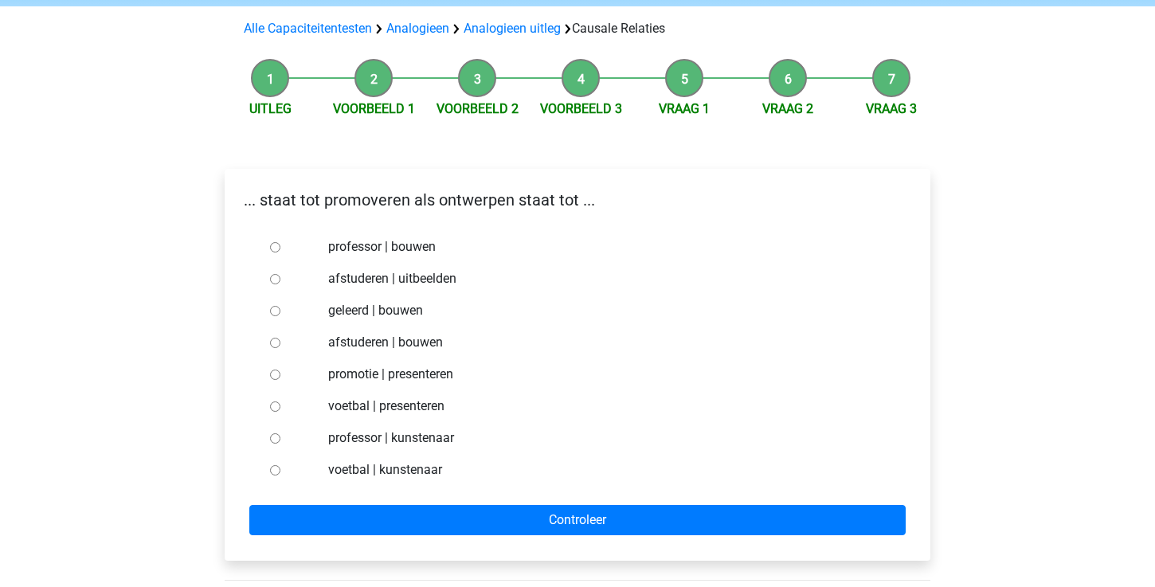
click at [272, 245] on input "professor | bouwen" at bounding box center [275, 247] width 10 height 10
radio input "true"
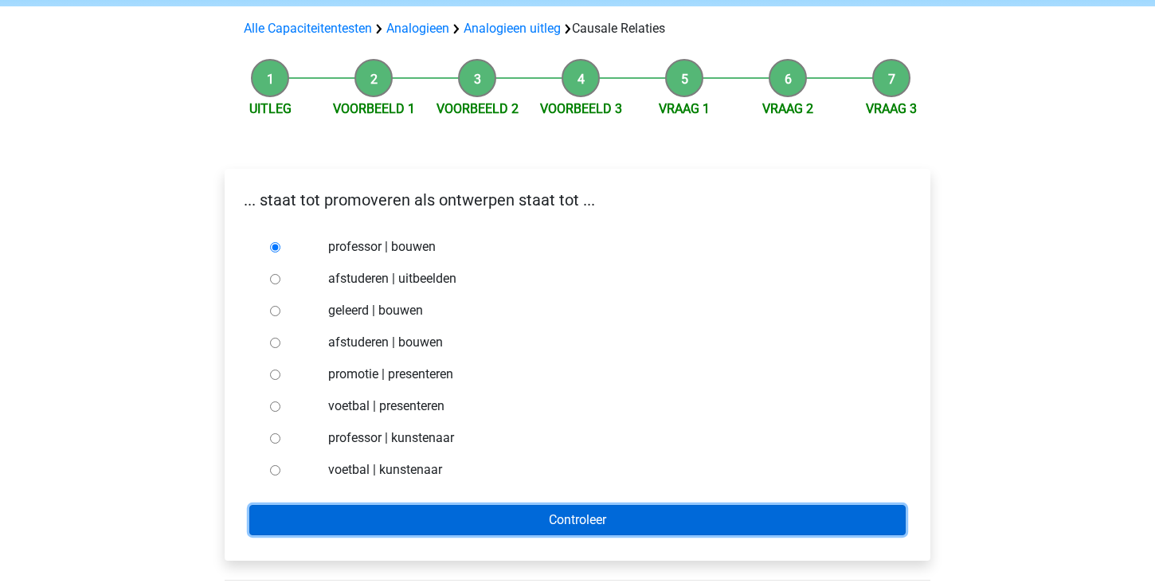
click at [407, 511] on input "Controleer" at bounding box center [577, 520] width 656 height 30
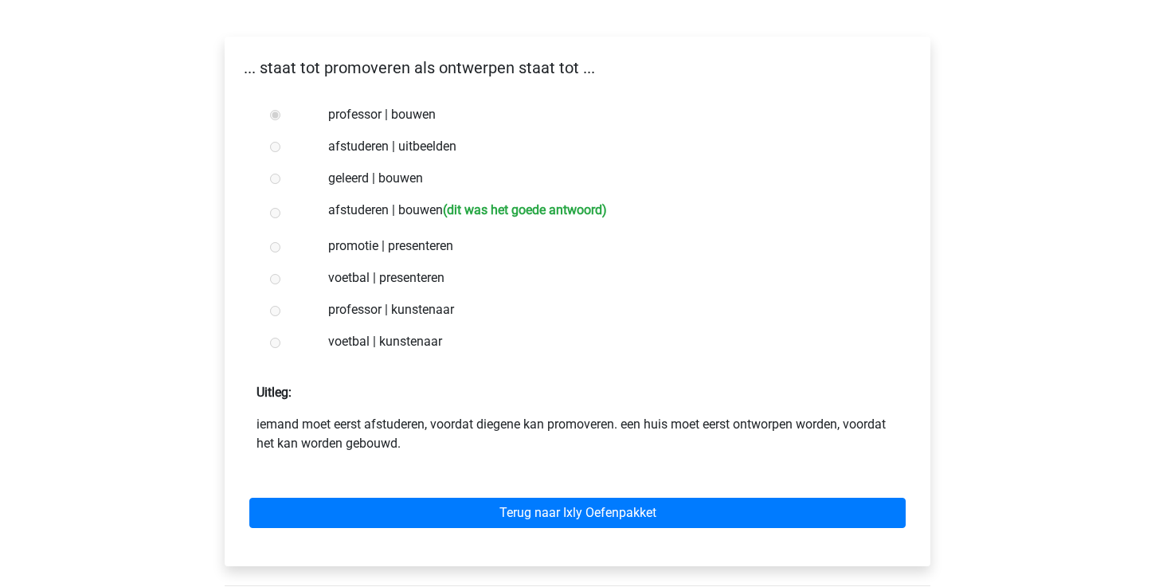
scroll to position [255, 0]
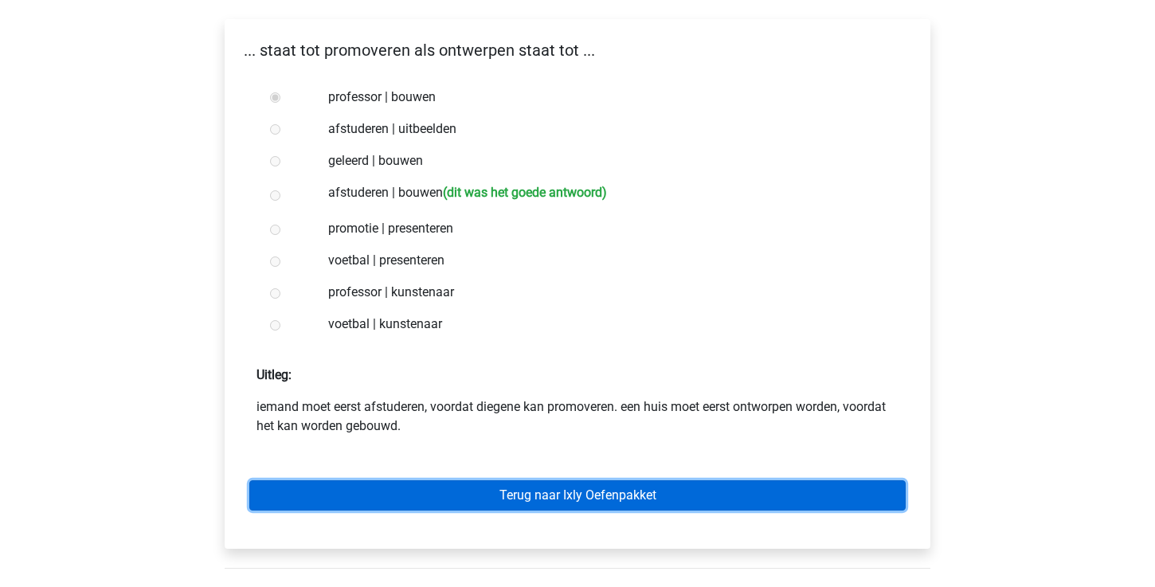
click at [470, 504] on link "Terug naar Ixly Oefenpakket" at bounding box center [577, 495] width 656 height 30
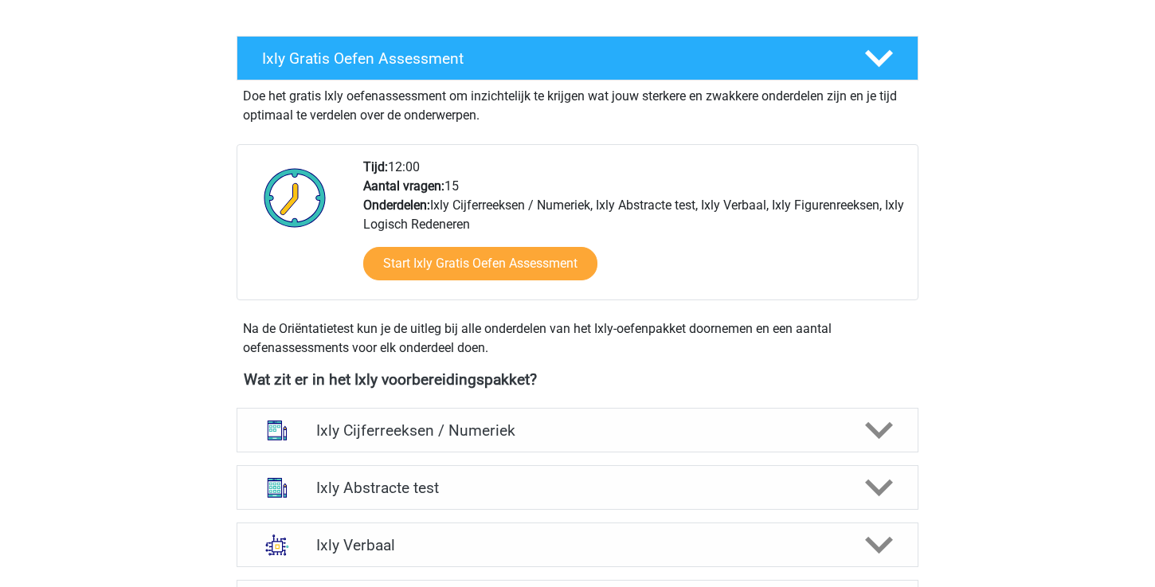
scroll to position [308, 0]
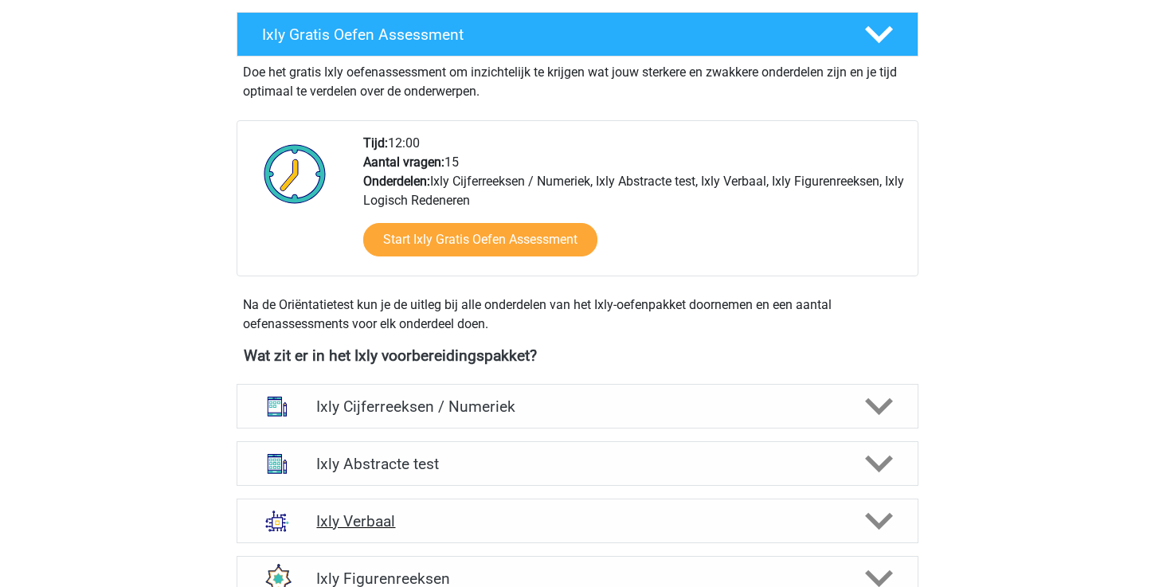
click at [472, 527] on h4 "Ixly Verbaal" at bounding box center [577, 521] width 522 height 18
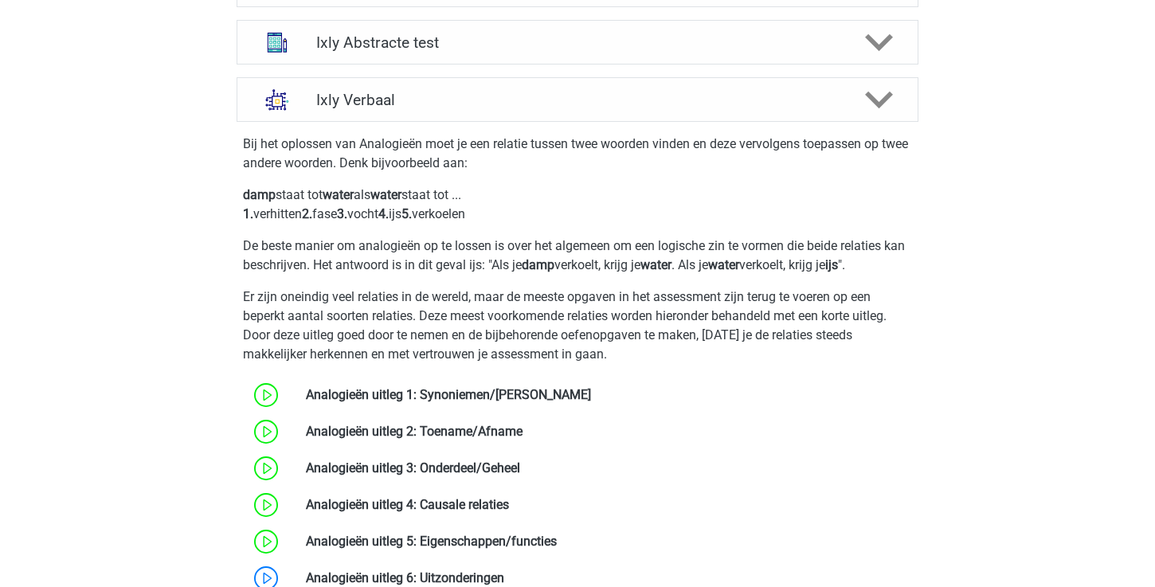
scroll to position [805, 0]
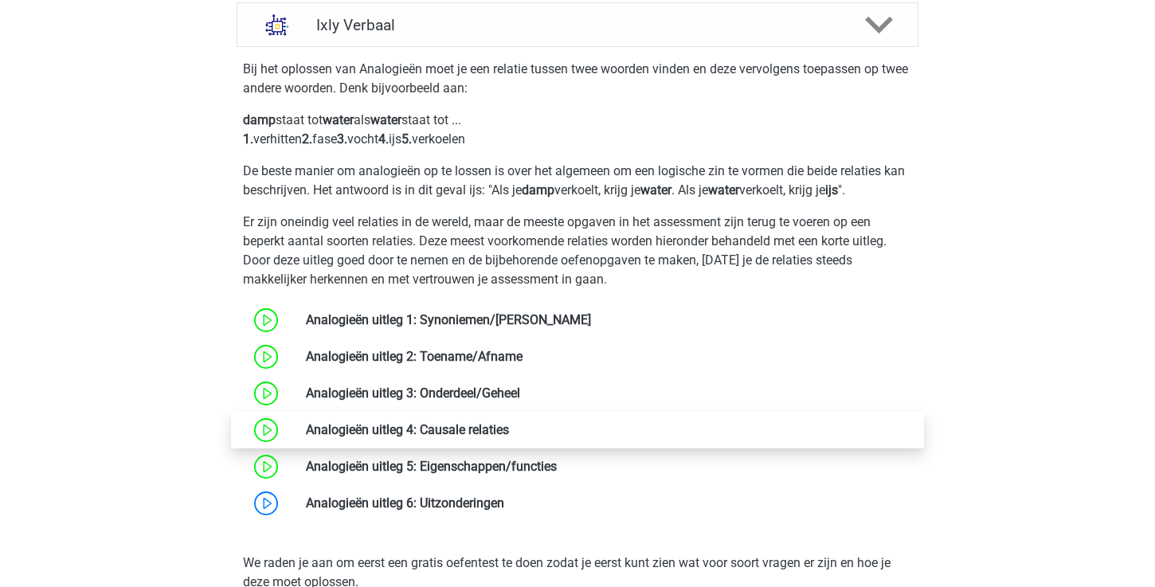
click at [509, 435] on link at bounding box center [509, 429] width 0 height 15
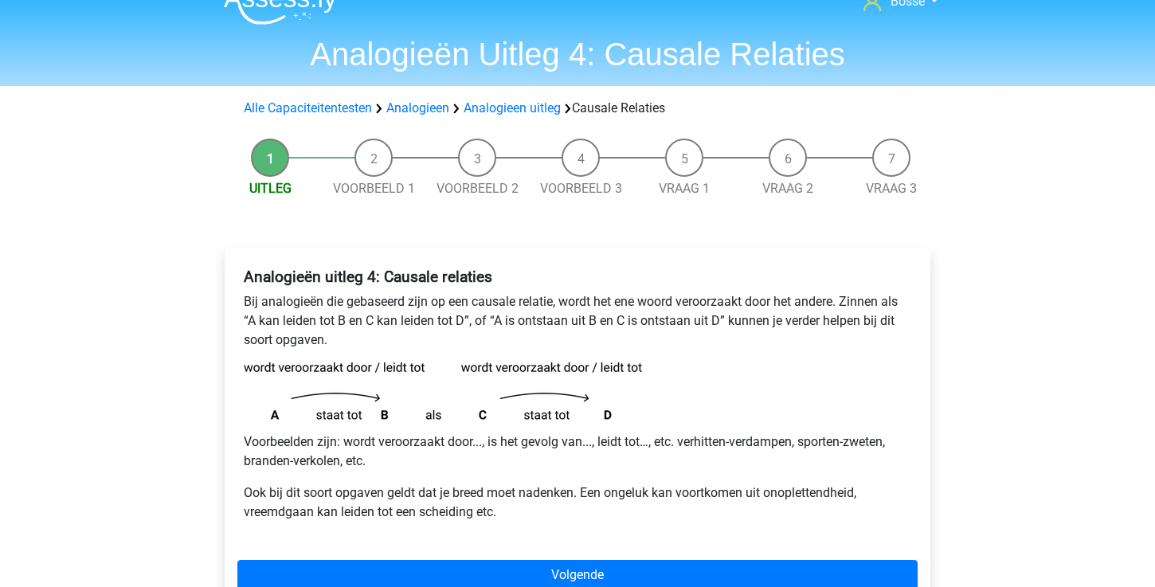
scroll to position [32, 0]
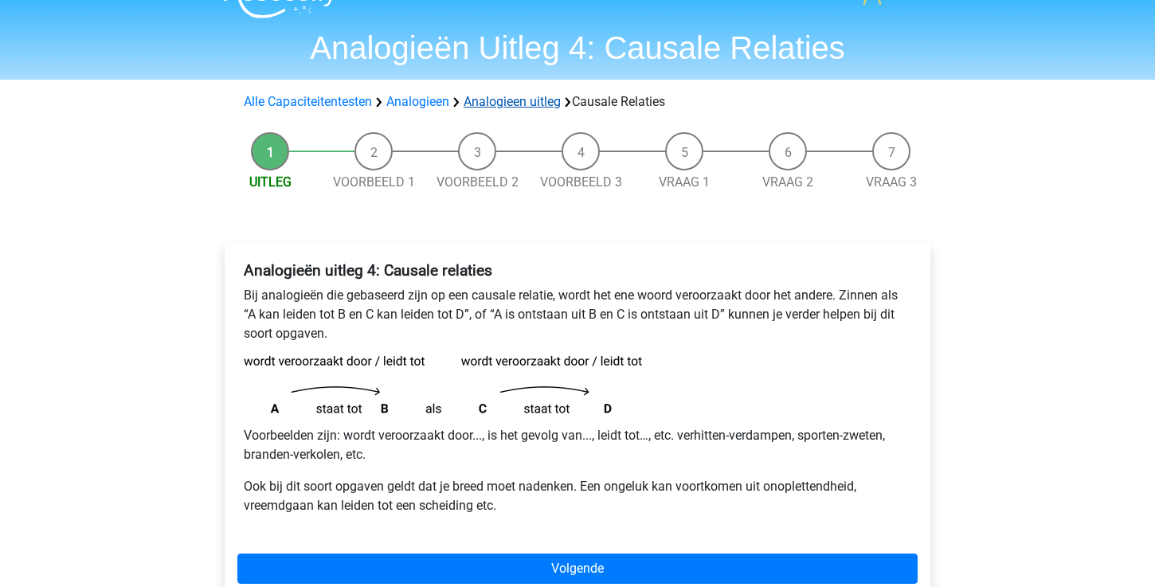
click at [511, 100] on link "Analogieen uitleg" at bounding box center [512, 101] width 97 height 15
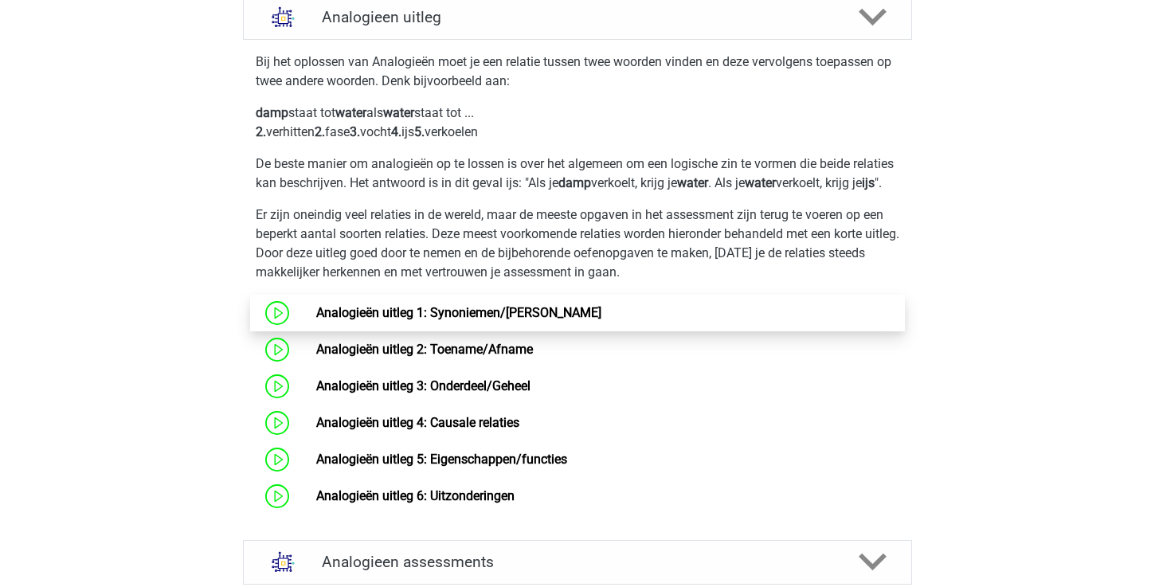
scroll to position [623, 0]
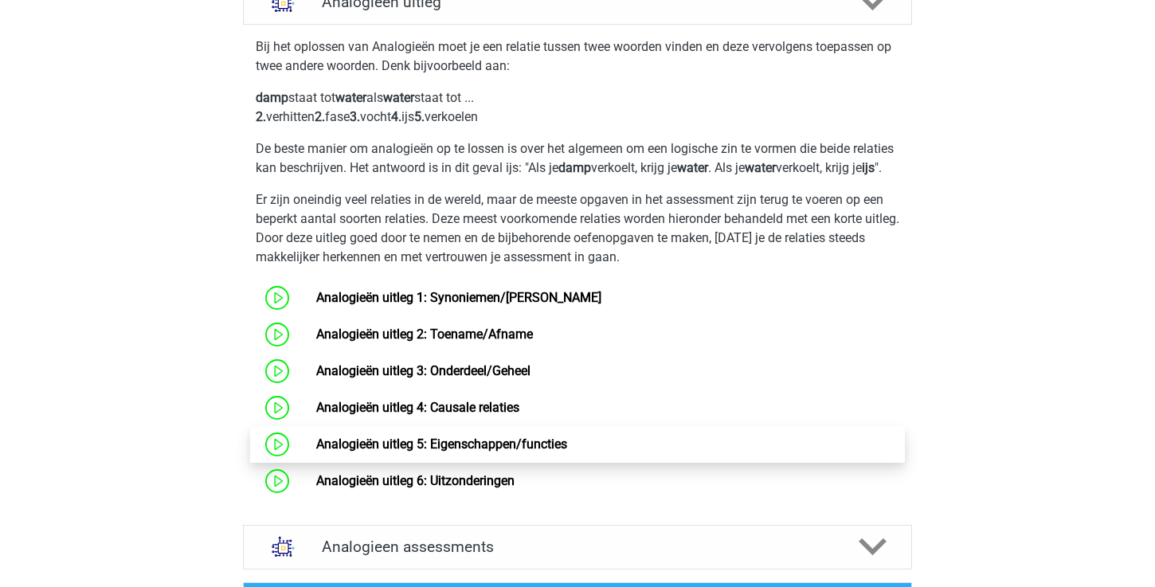
click at [475, 452] on link "Analogieën uitleg 5: Eigenschappen/functies" at bounding box center [441, 444] width 251 height 15
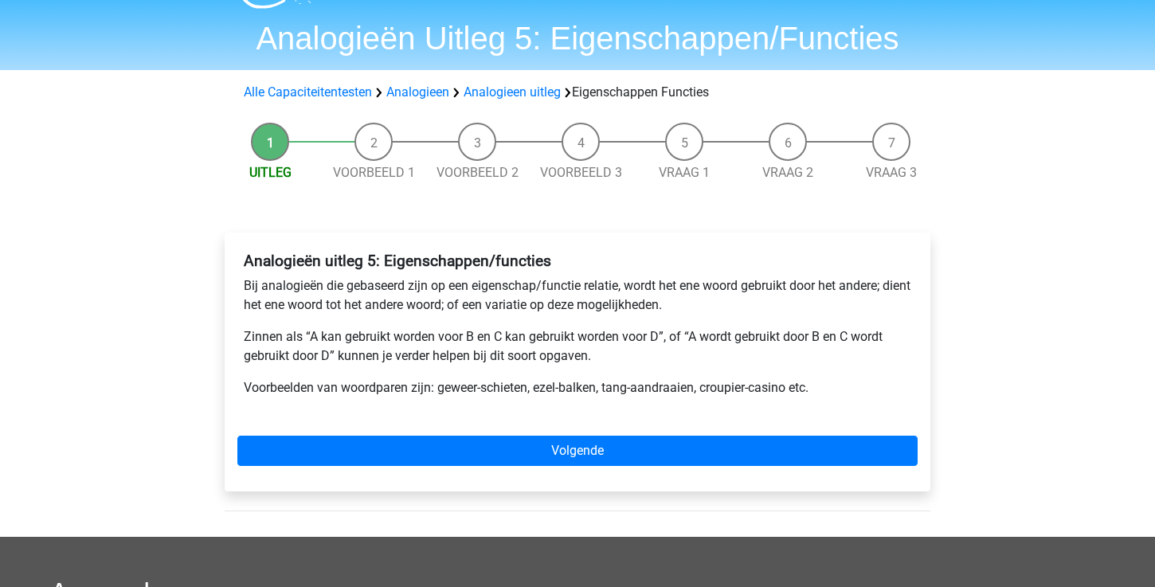
scroll to position [90, 0]
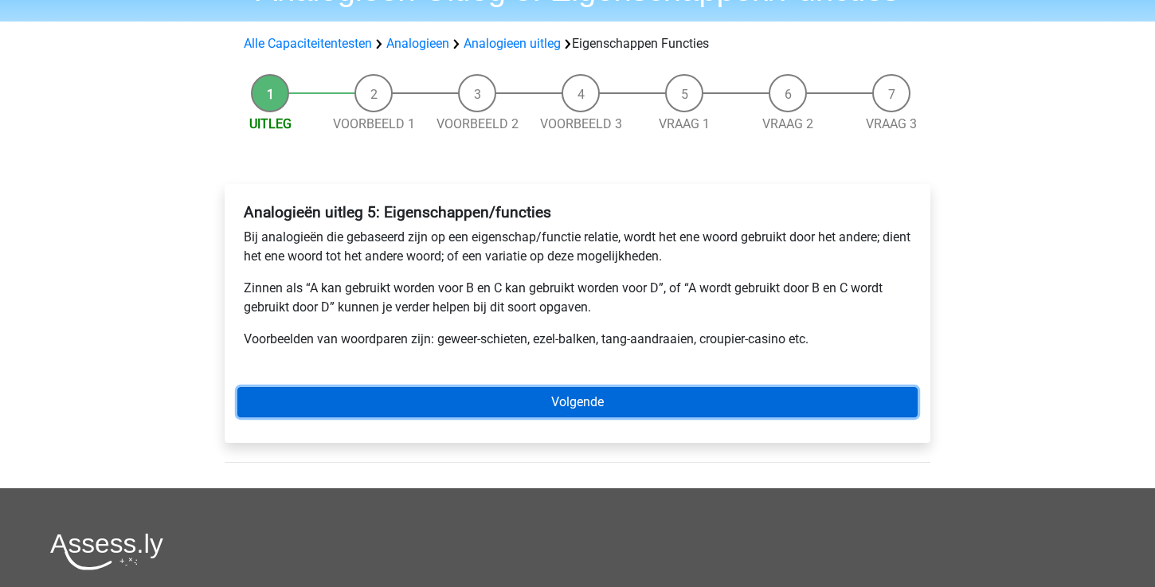
click at [502, 406] on link "Volgende" at bounding box center [577, 402] width 680 height 30
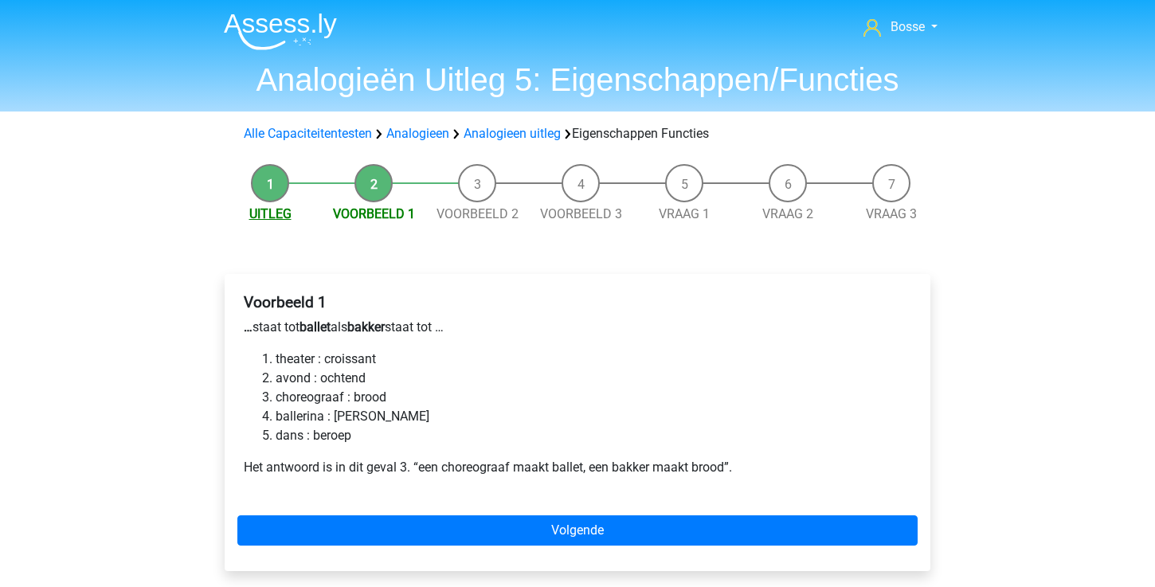
click at [265, 221] on link "Uitleg" at bounding box center [270, 213] width 42 height 15
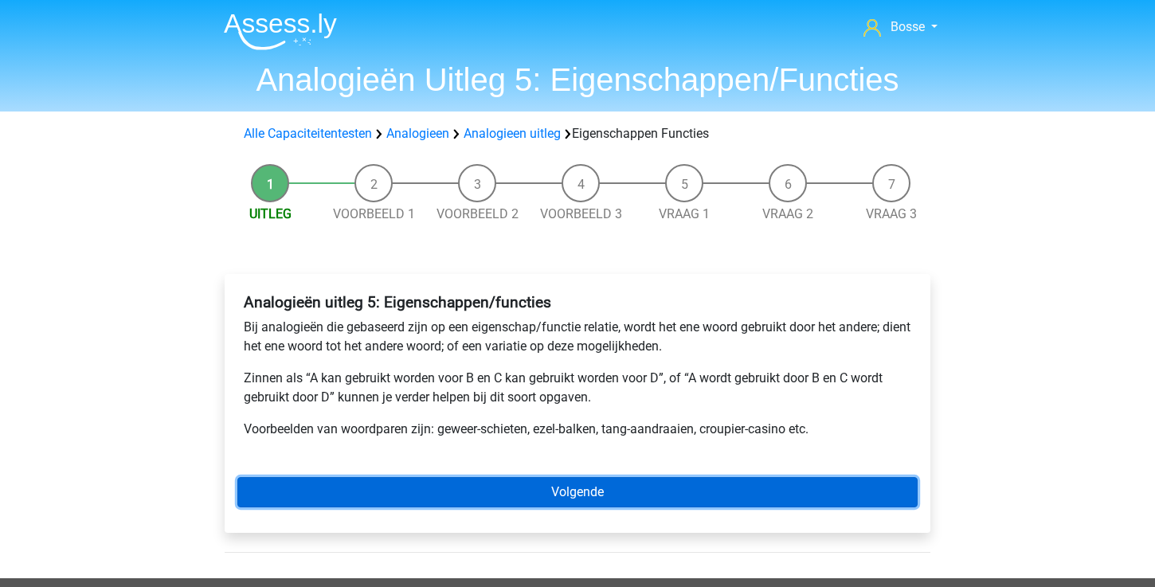
click at [523, 500] on link "Volgende" at bounding box center [577, 492] width 680 height 30
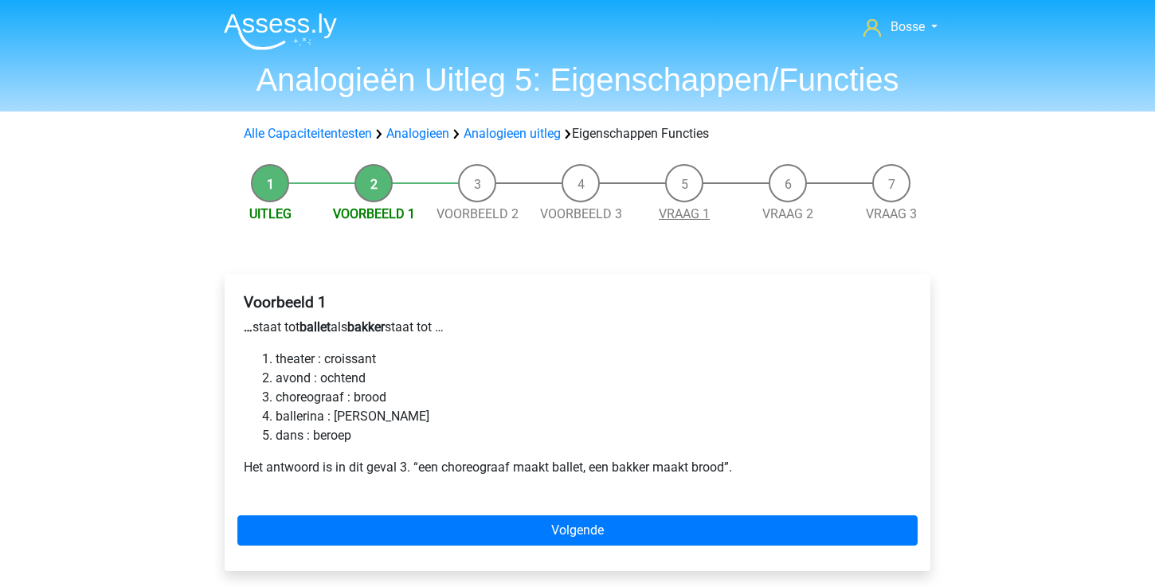
click at [698, 217] on link "Vraag 1" at bounding box center [684, 213] width 51 height 15
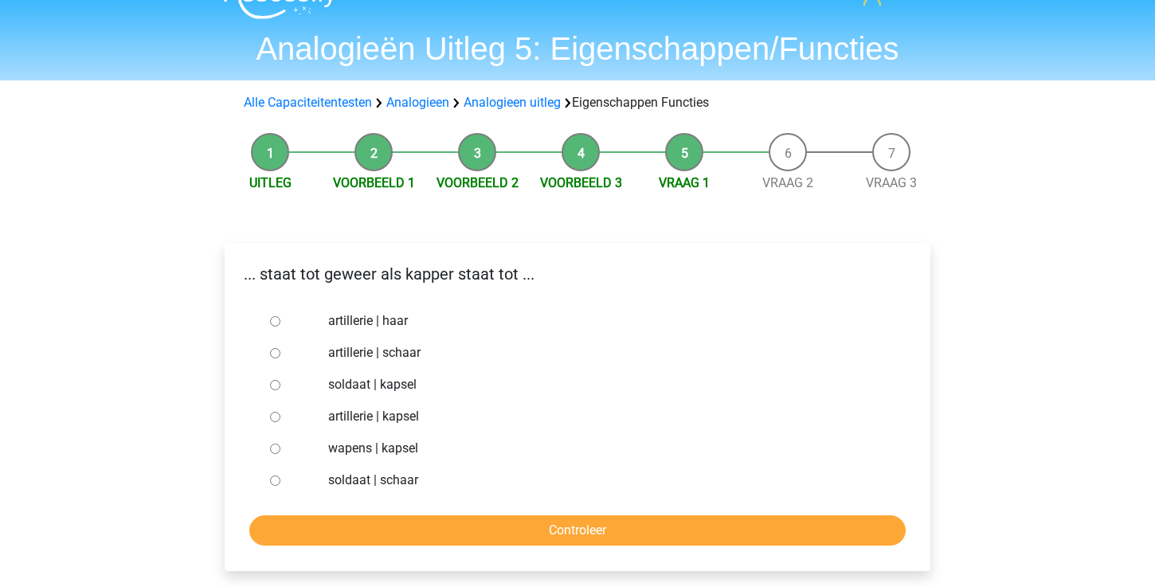
scroll to position [33, 0]
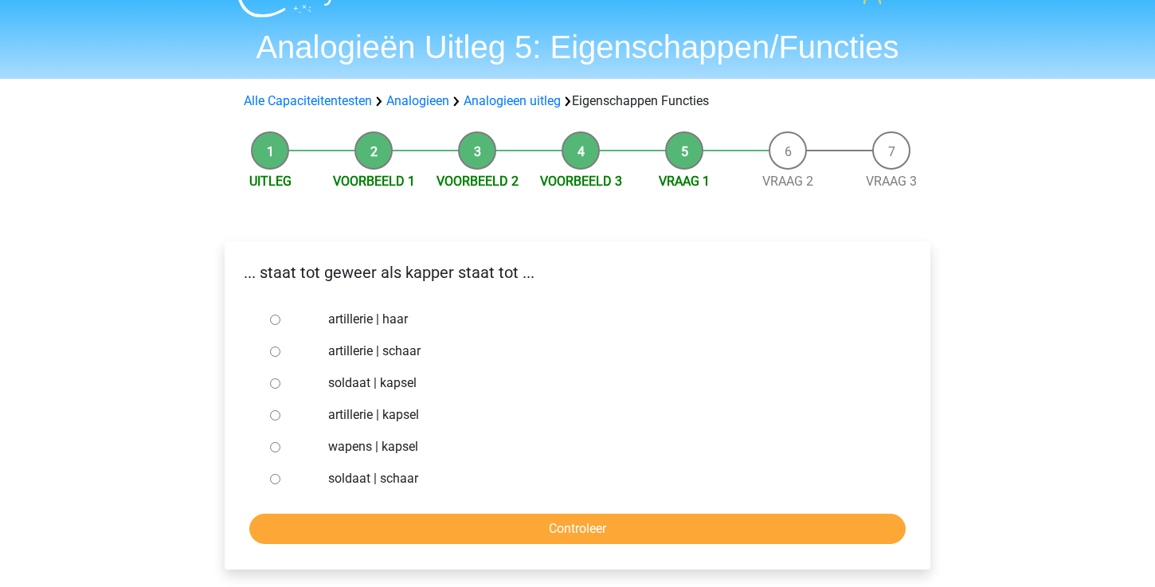
click at [272, 480] on input "soldaat | schaar" at bounding box center [275, 479] width 10 height 10
radio input "true"
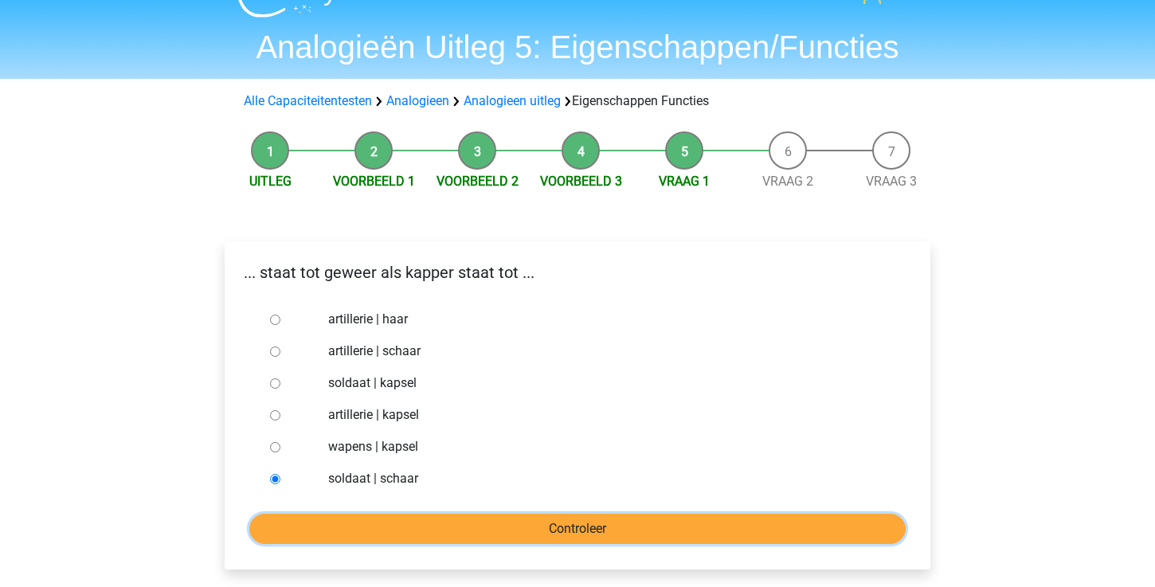
click at [366, 519] on input "Controleer" at bounding box center [577, 529] width 656 height 30
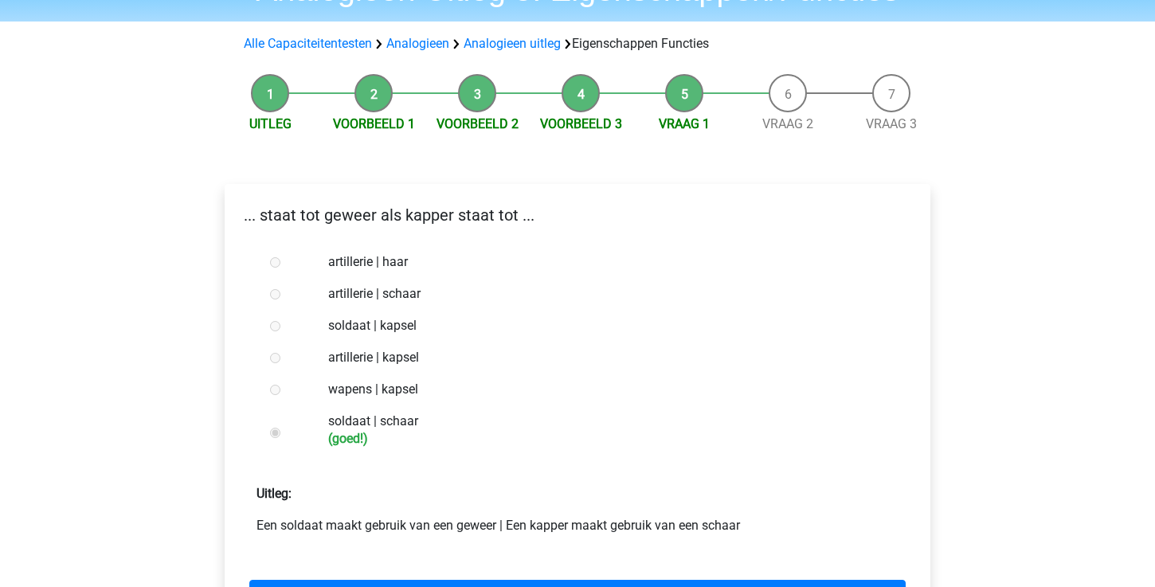
scroll to position [152, 0]
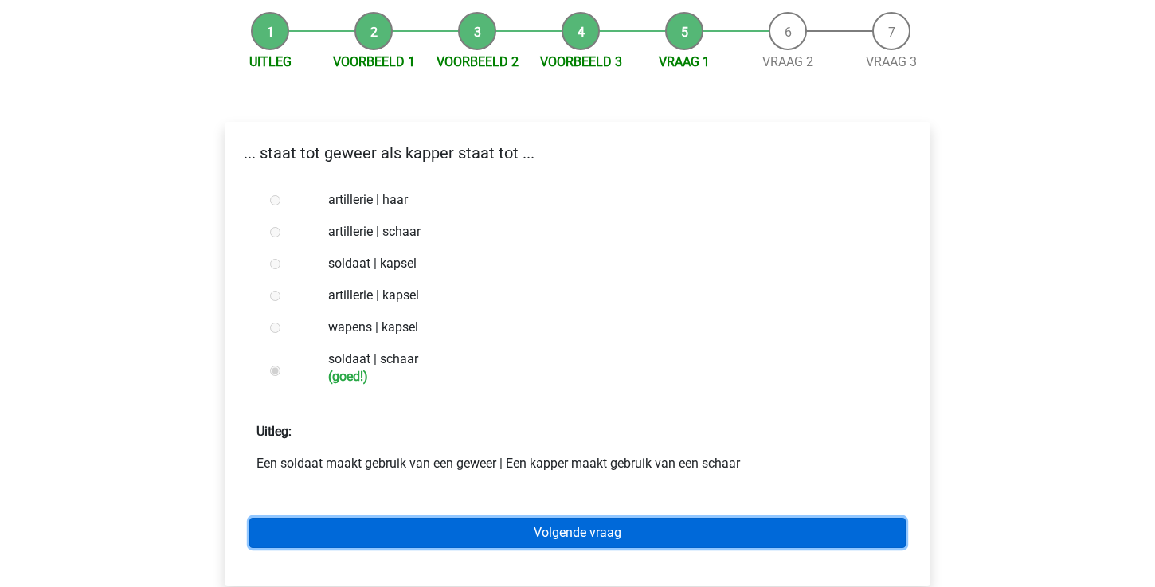
click at [370, 527] on link "Volgende vraag" at bounding box center [577, 533] width 656 height 30
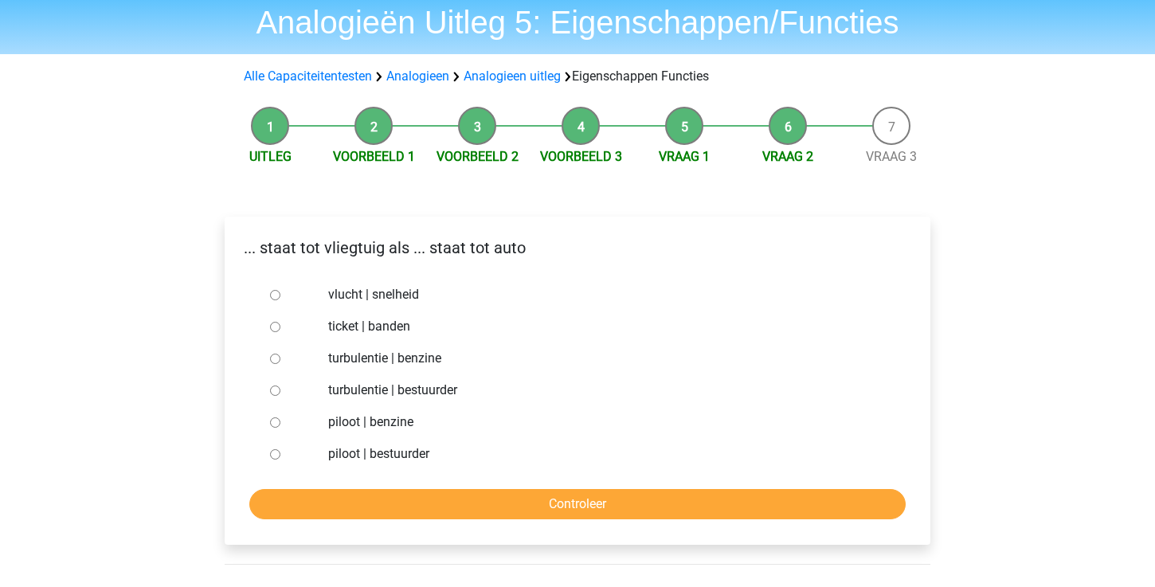
scroll to position [58, 0]
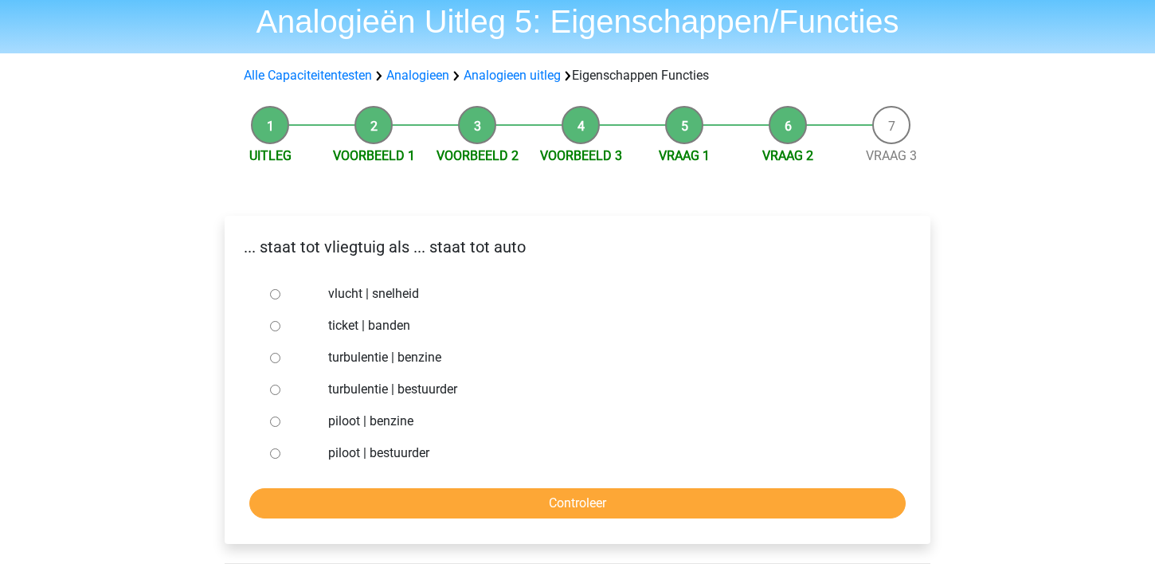
click at [277, 454] on input "piloot | bestuurder" at bounding box center [275, 454] width 10 height 10
radio input "true"
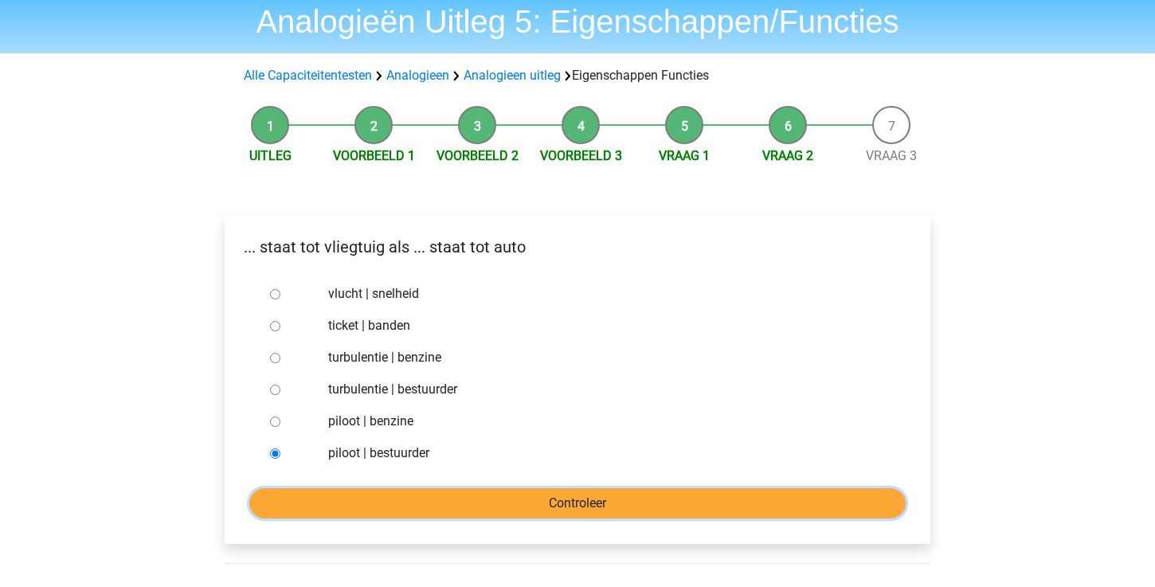
click at [377, 503] on input "Controleer" at bounding box center [577, 503] width 656 height 30
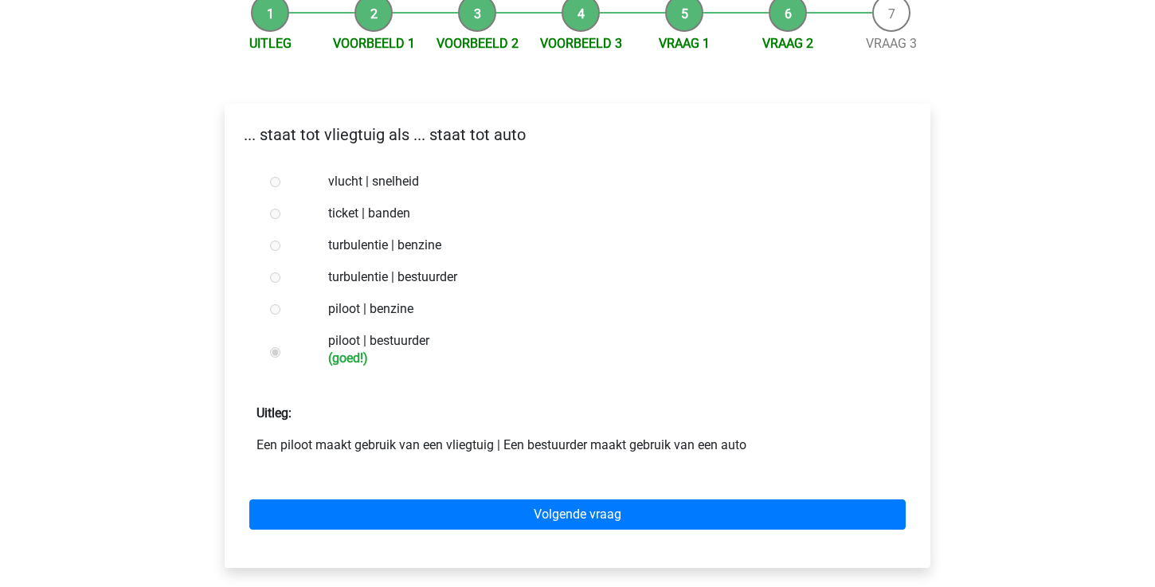
scroll to position [204, 0]
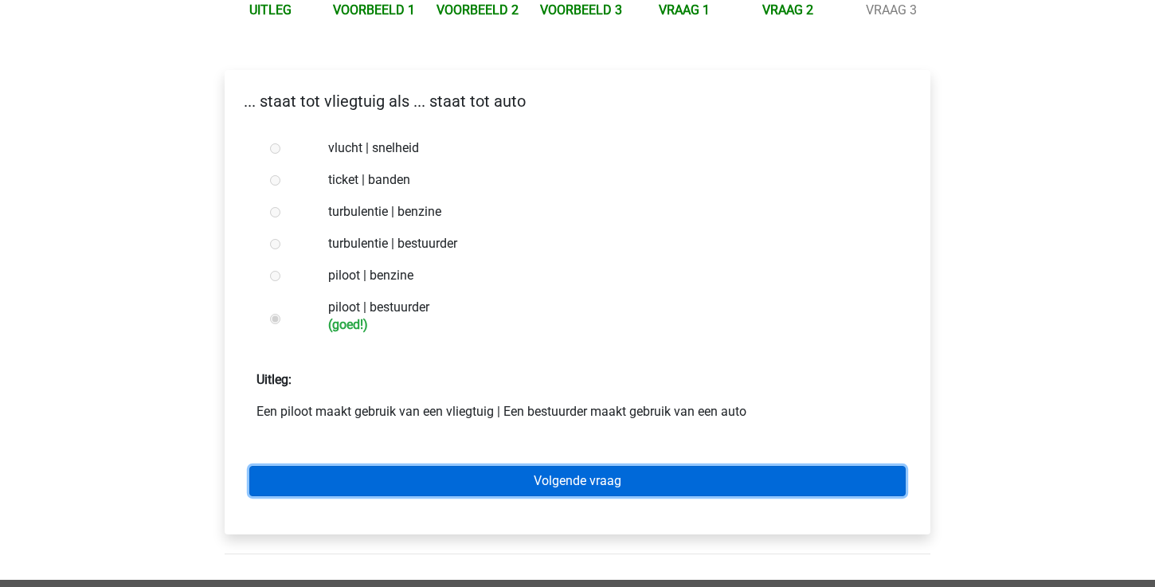
click at [537, 476] on link "Volgende vraag" at bounding box center [577, 481] width 656 height 30
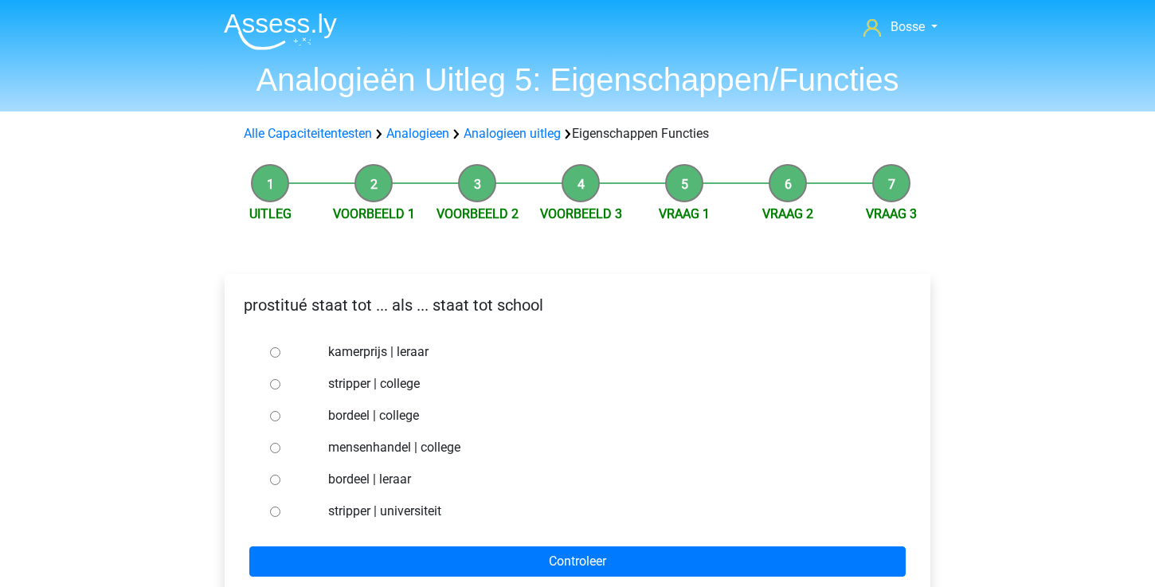
click at [272, 478] on input "bordeel | leraar" at bounding box center [275, 480] width 10 height 10
radio input "true"
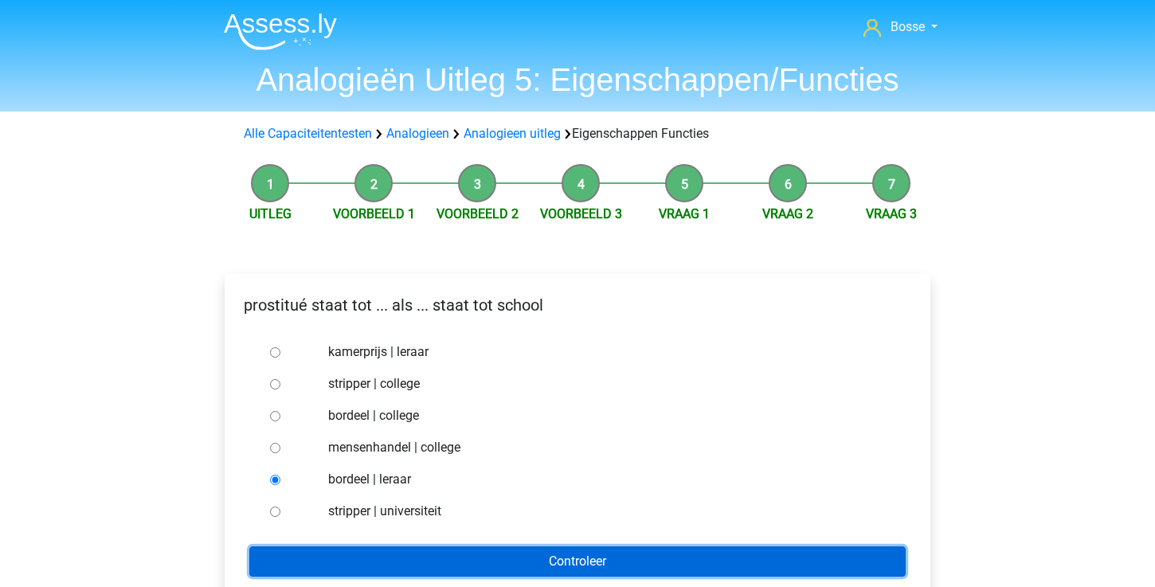
click at [341, 554] on input "Controleer" at bounding box center [577, 562] width 656 height 30
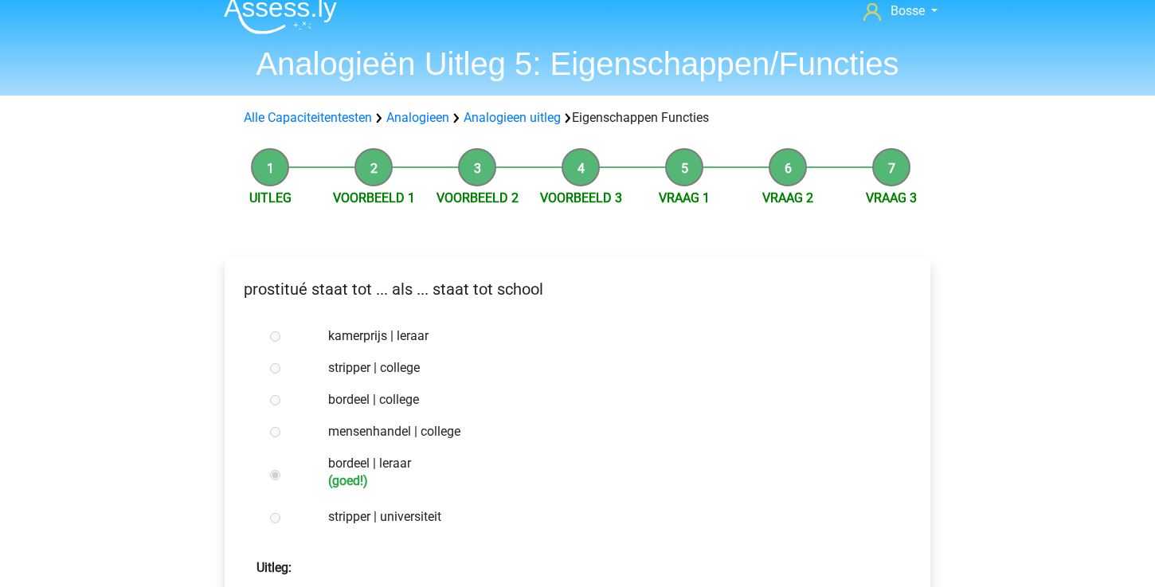
scroll to position [13, 0]
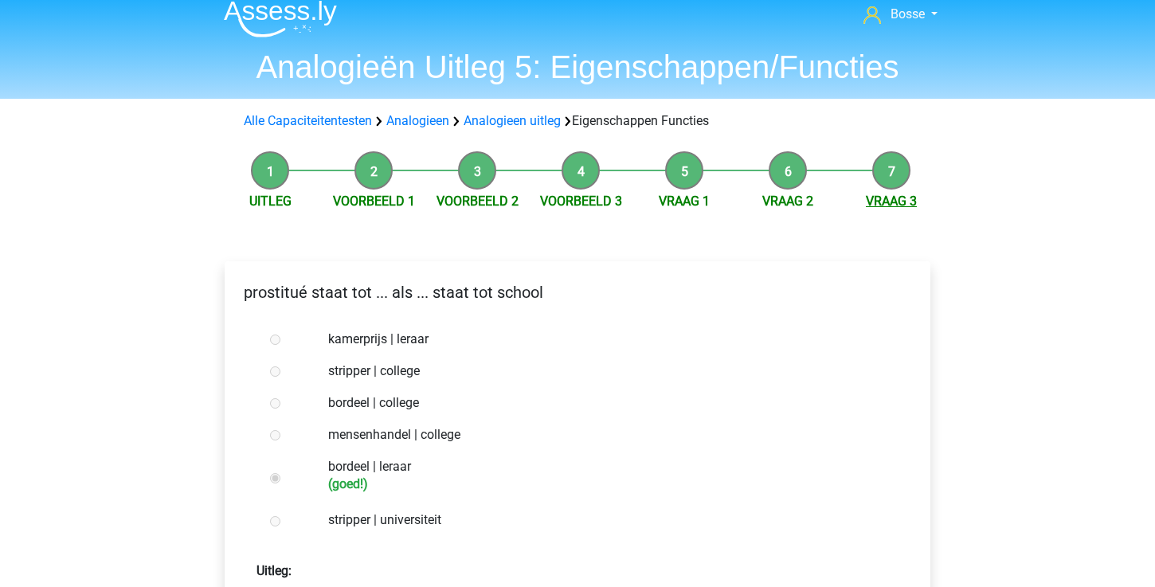
click at [876, 204] on link "Vraag 3" at bounding box center [891, 201] width 51 height 15
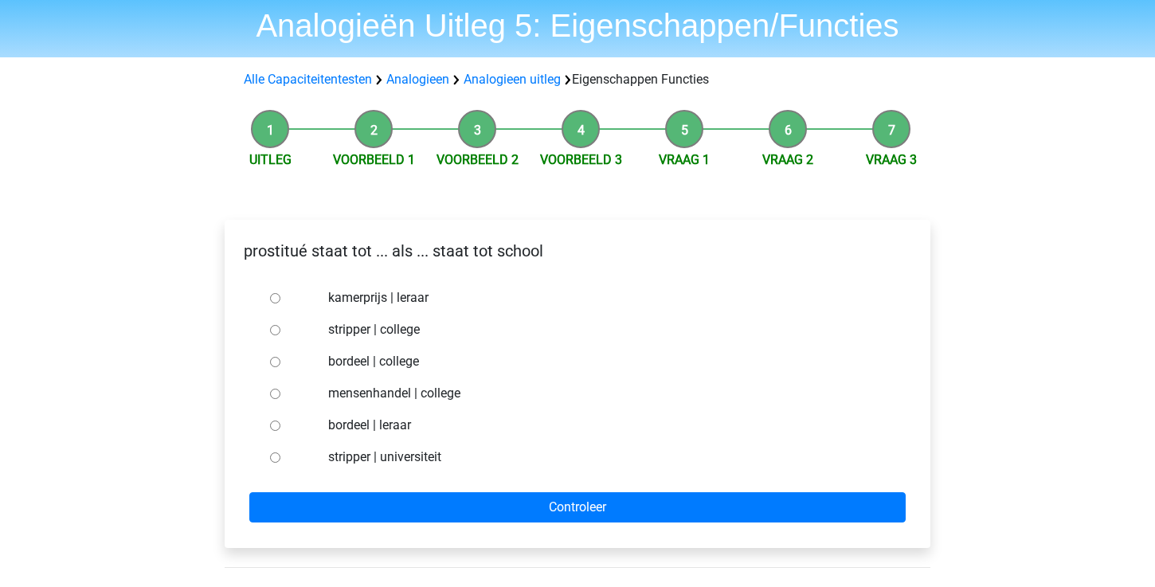
scroll to position [56, 0]
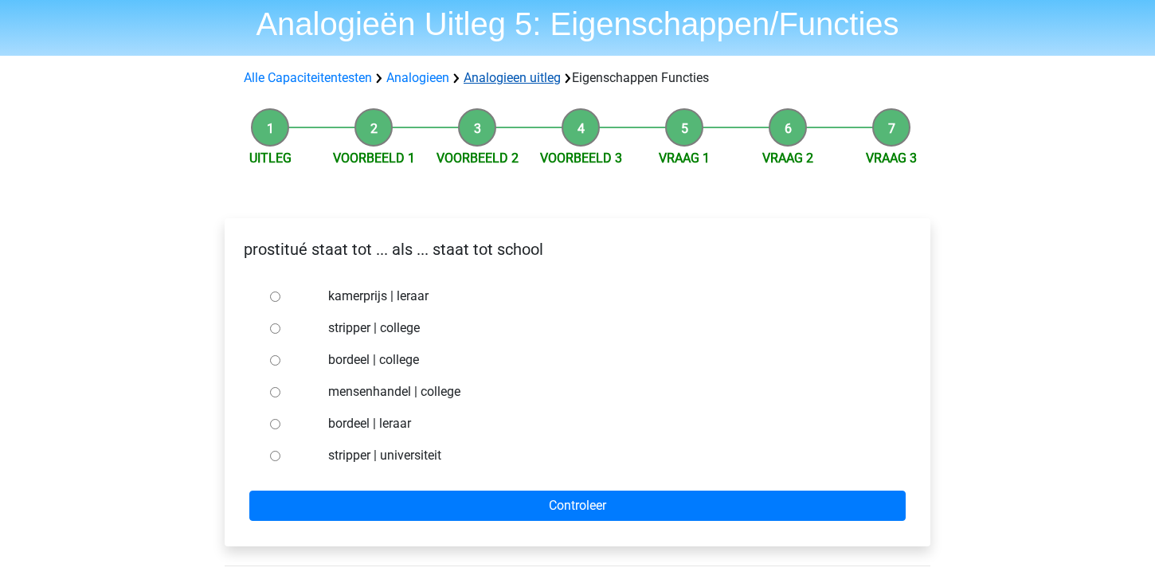
click at [552, 76] on link "Analogieen uitleg" at bounding box center [512, 77] width 97 height 15
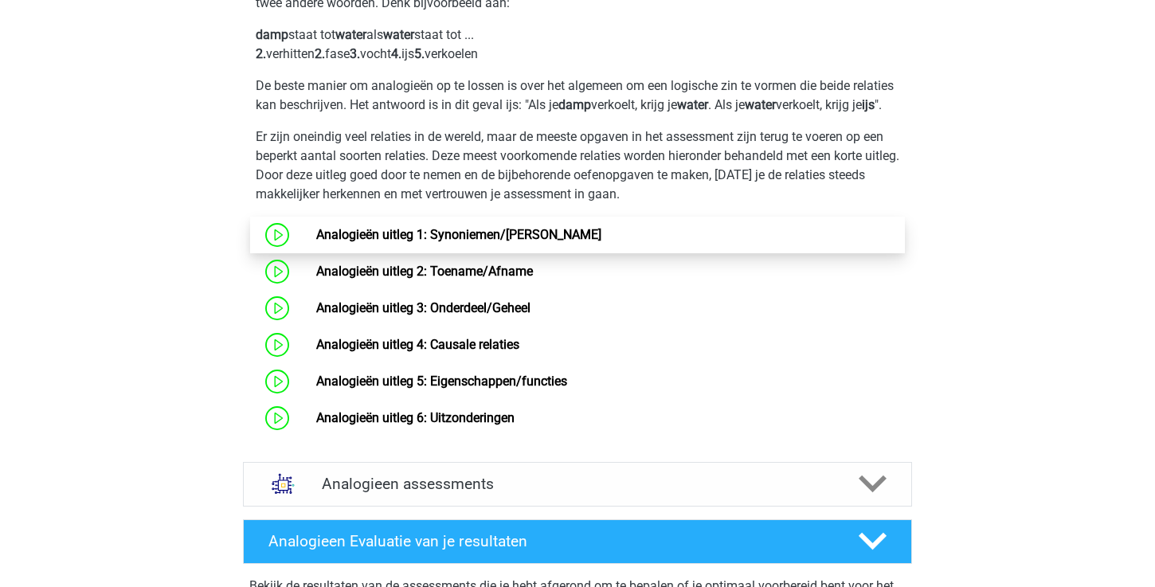
scroll to position [698, 0]
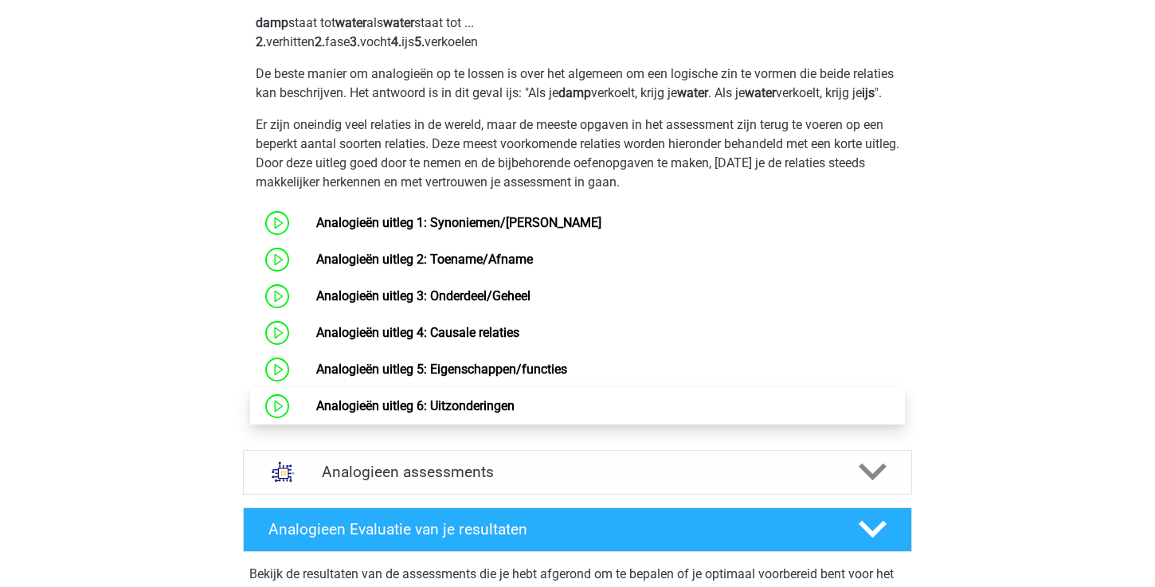
click at [515, 413] on link "Analogieën uitleg 6: Uitzonderingen" at bounding box center [415, 405] width 198 height 15
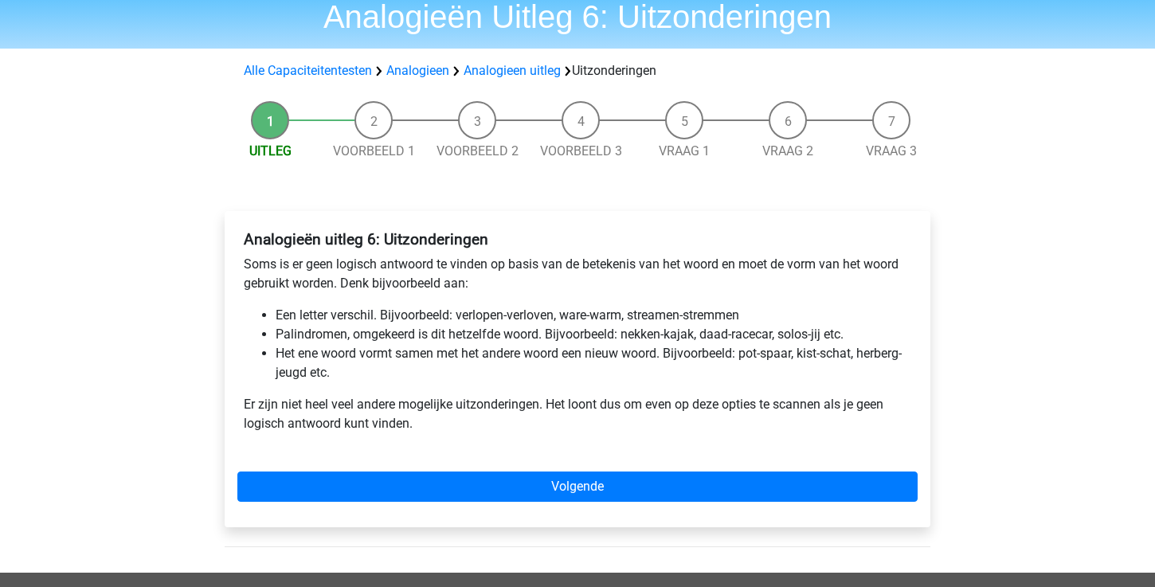
scroll to position [67, 0]
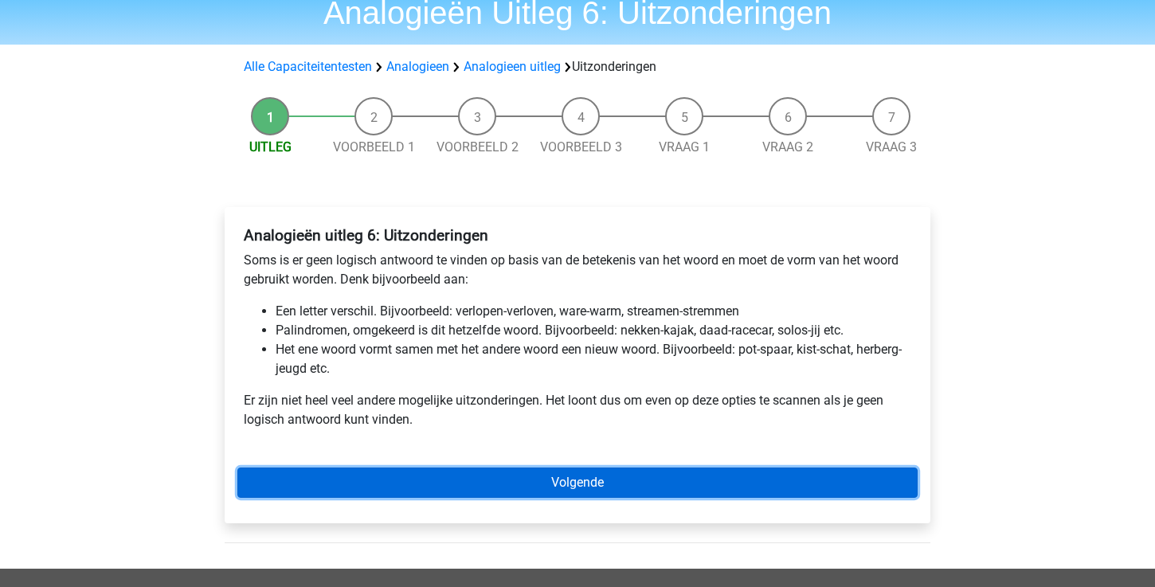
click at [503, 484] on link "Volgende" at bounding box center [577, 483] width 680 height 30
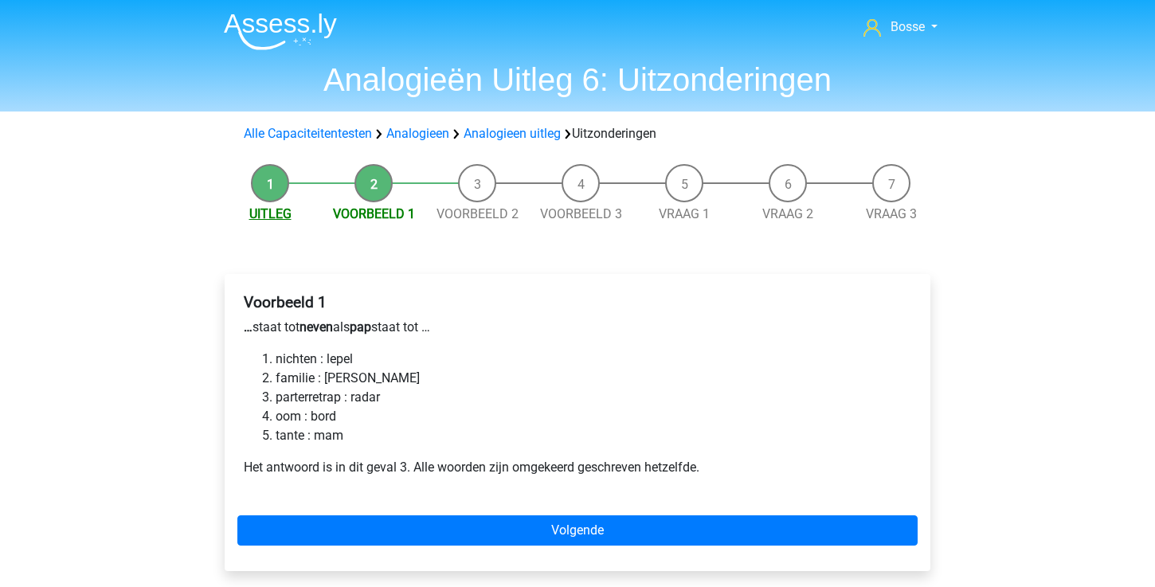
click at [287, 219] on link "Uitleg" at bounding box center [270, 213] width 42 height 15
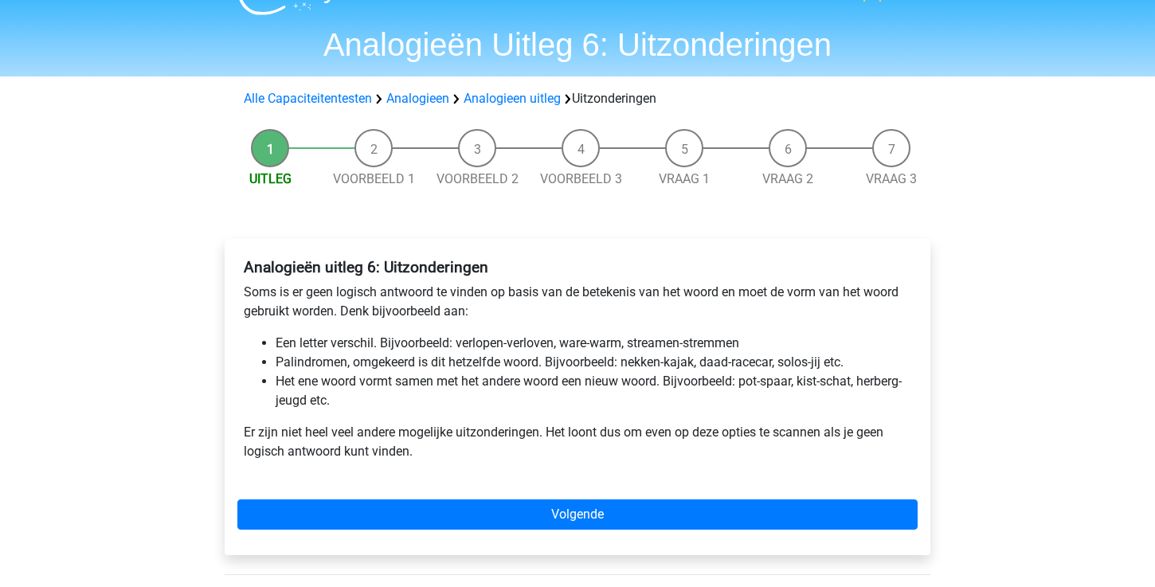
scroll to position [38, 0]
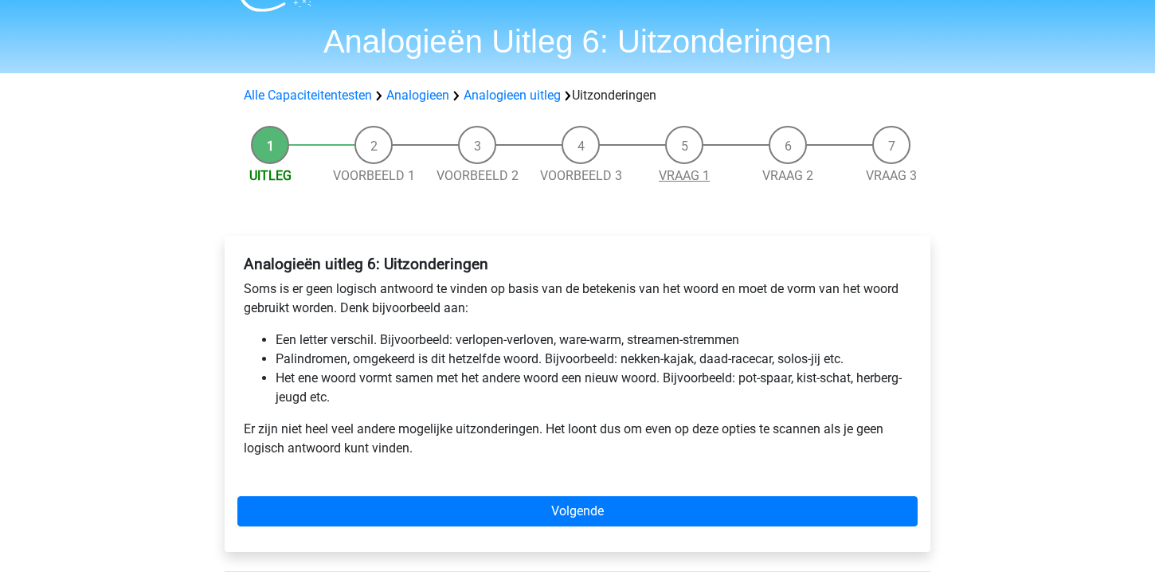
click at [680, 168] on link "Vraag 1" at bounding box center [684, 175] width 51 height 15
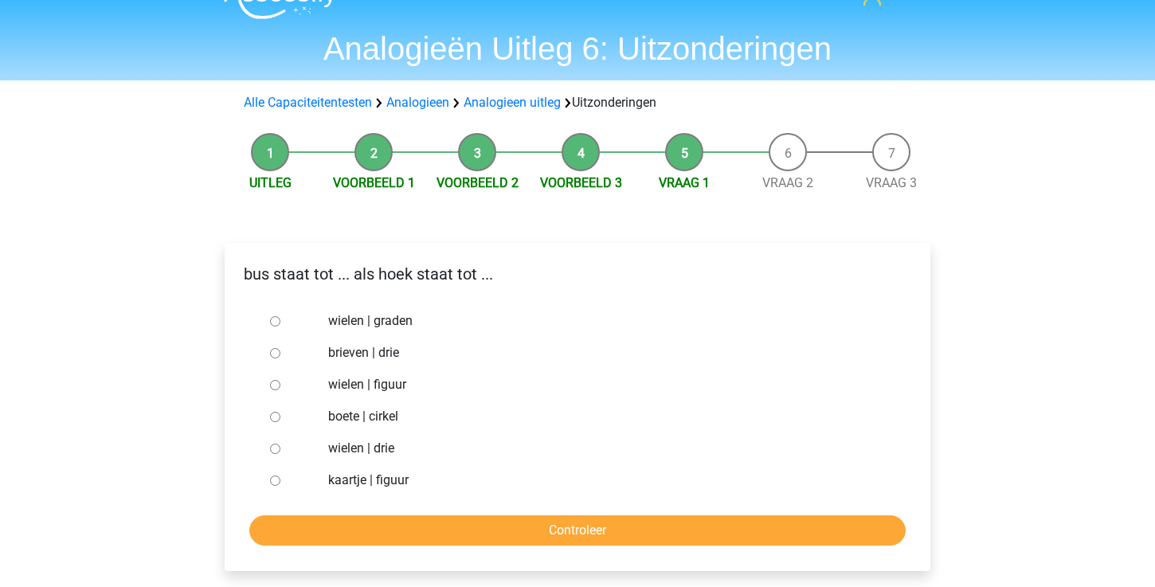
scroll to position [36, 0]
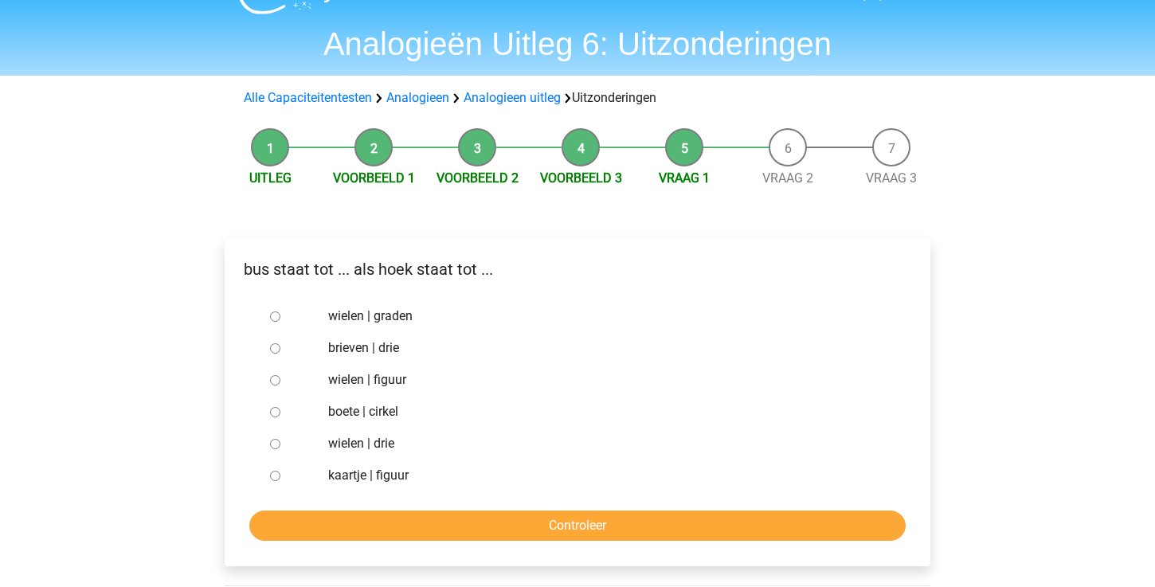
click at [279, 348] on input "brieven | drie" at bounding box center [275, 348] width 10 height 10
radio input "true"
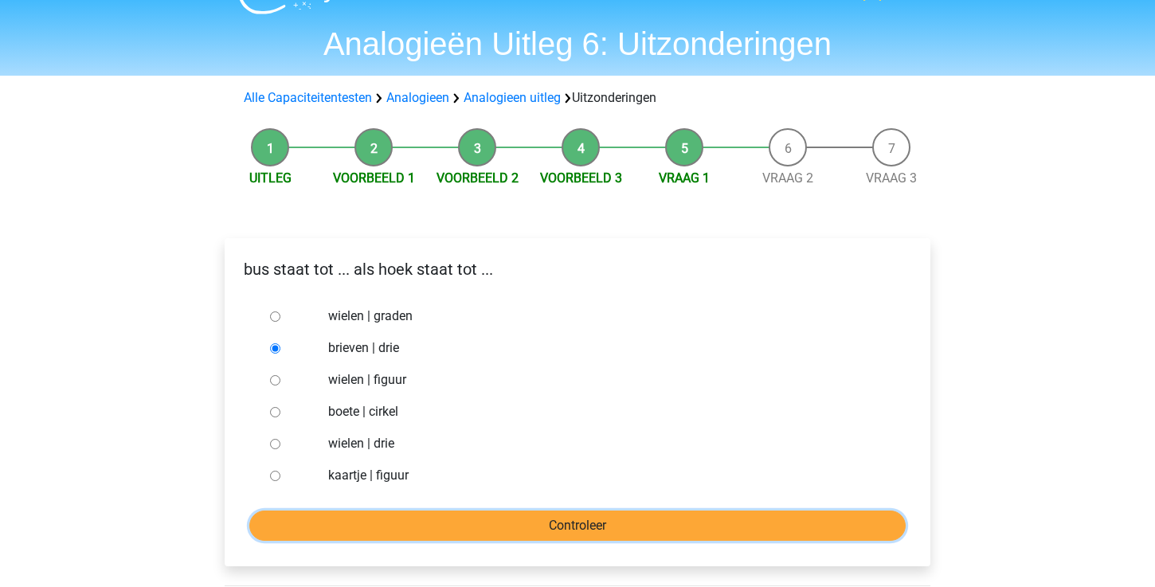
click at [482, 514] on input "Controleer" at bounding box center [577, 526] width 656 height 30
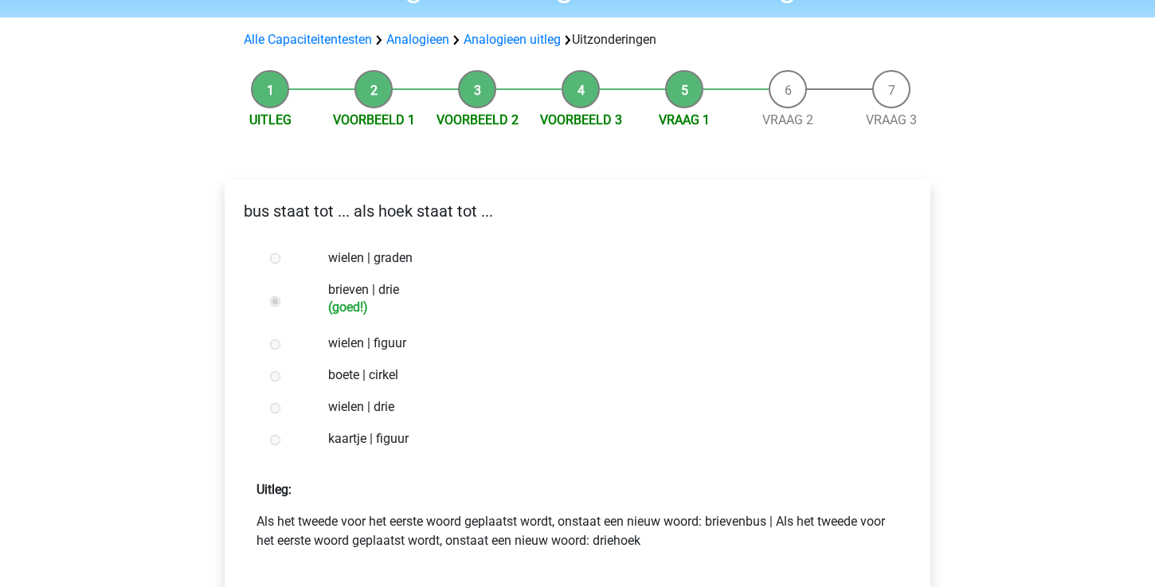
scroll to position [174, 0]
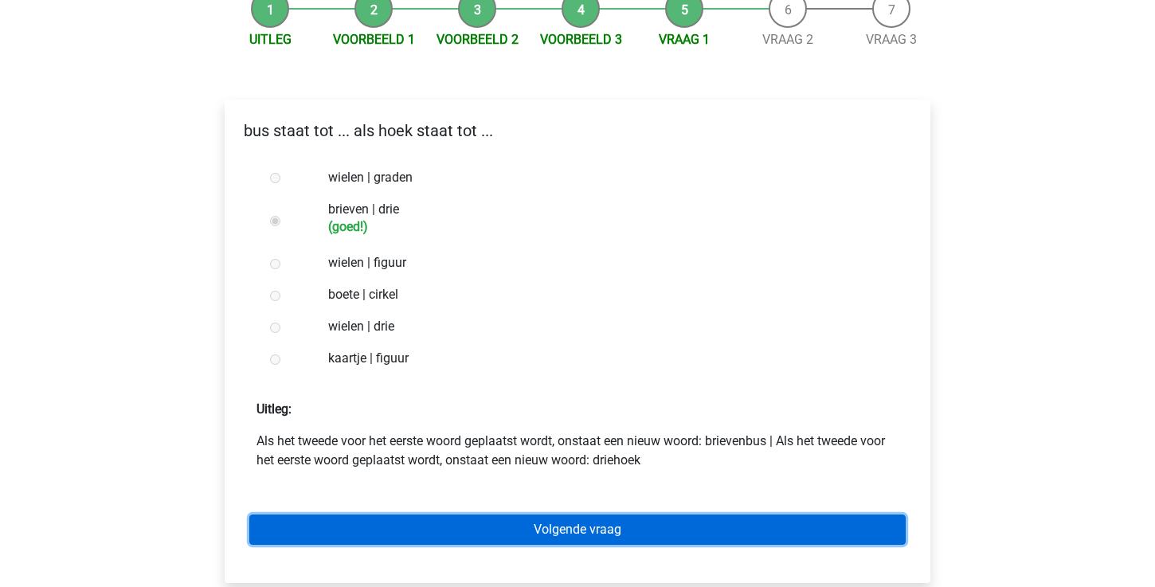
click at [491, 531] on link "Volgende vraag" at bounding box center [577, 530] width 656 height 30
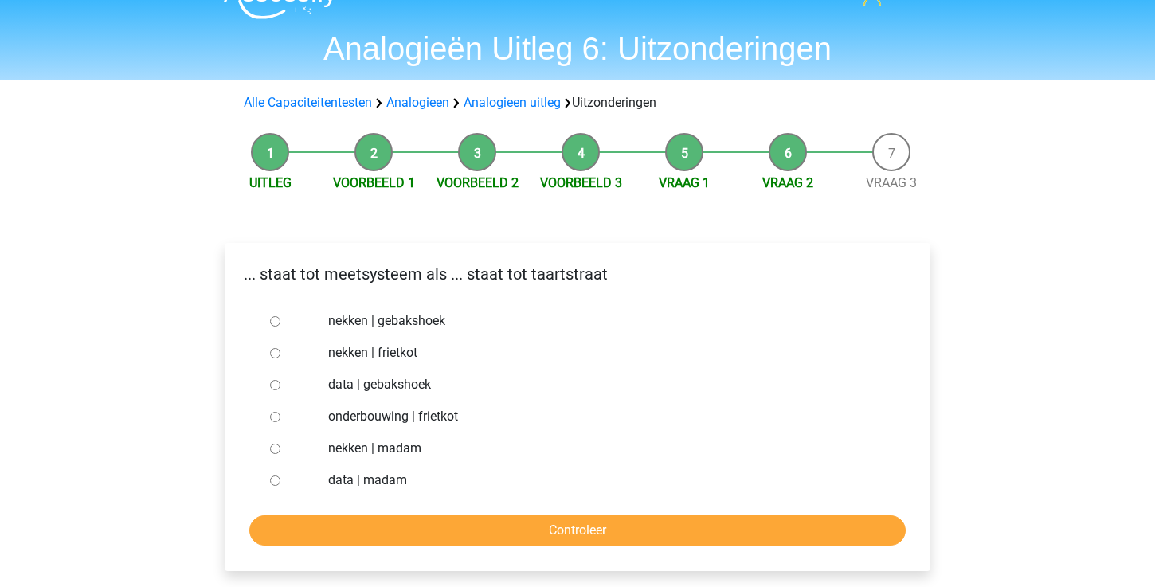
scroll to position [49, 0]
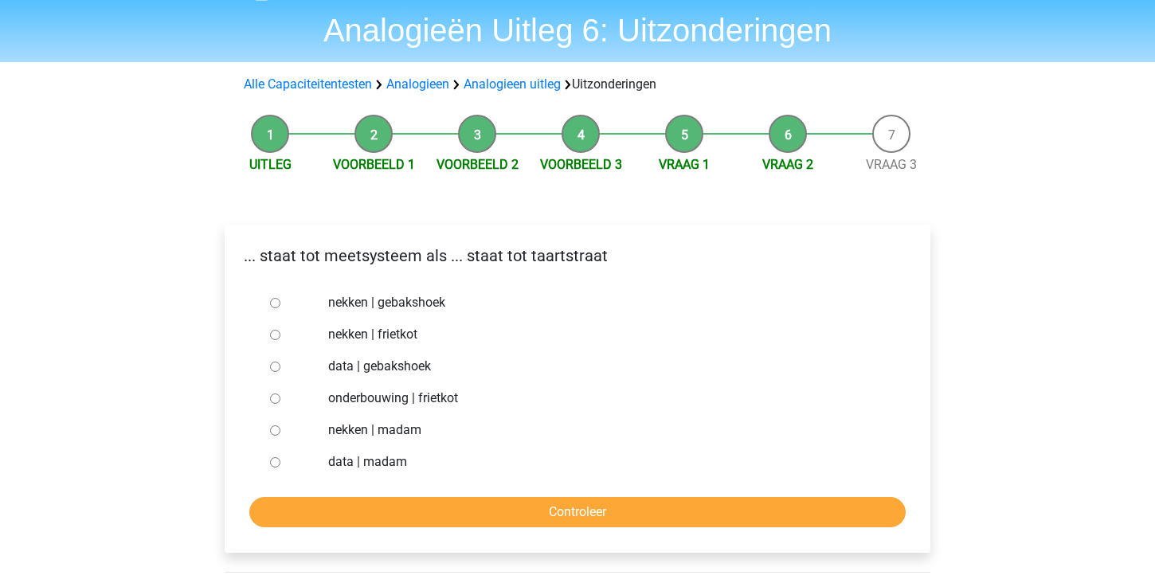
click at [276, 430] on input "nekken | madam" at bounding box center [275, 430] width 10 height 10
radio input "true"
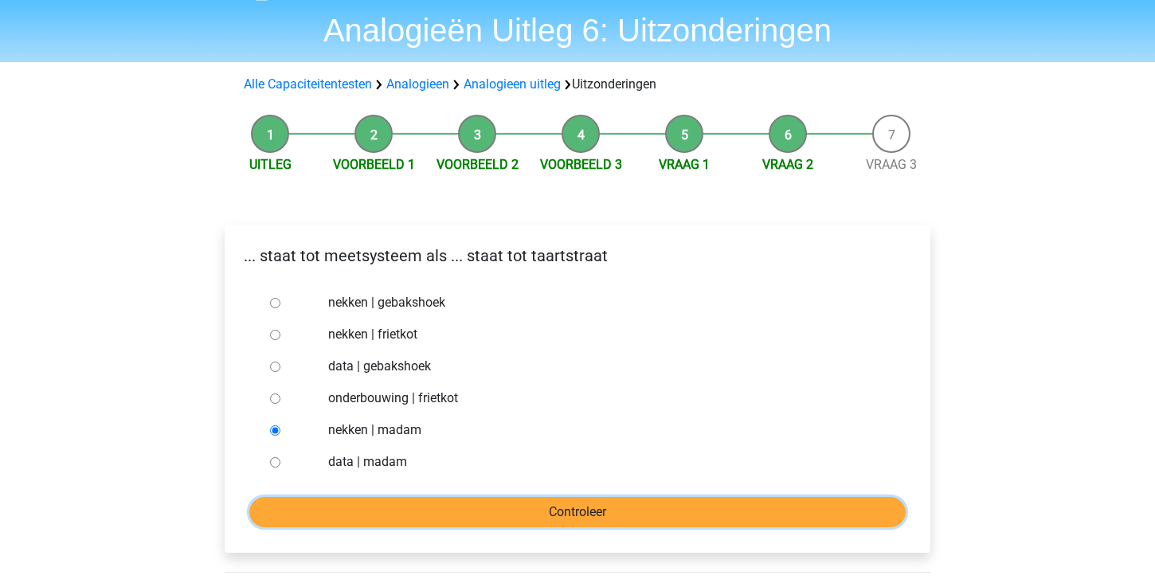
click at [425, 505] on input "Controleer" at bounding box center [577, 512] width 656 height 30
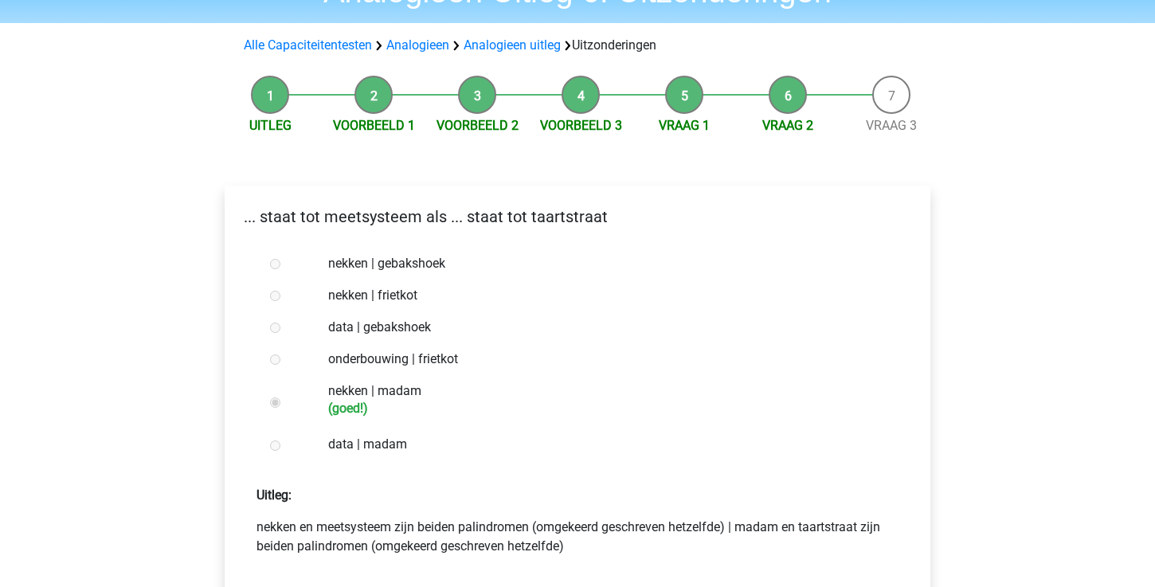
scroll to position [279, 0]
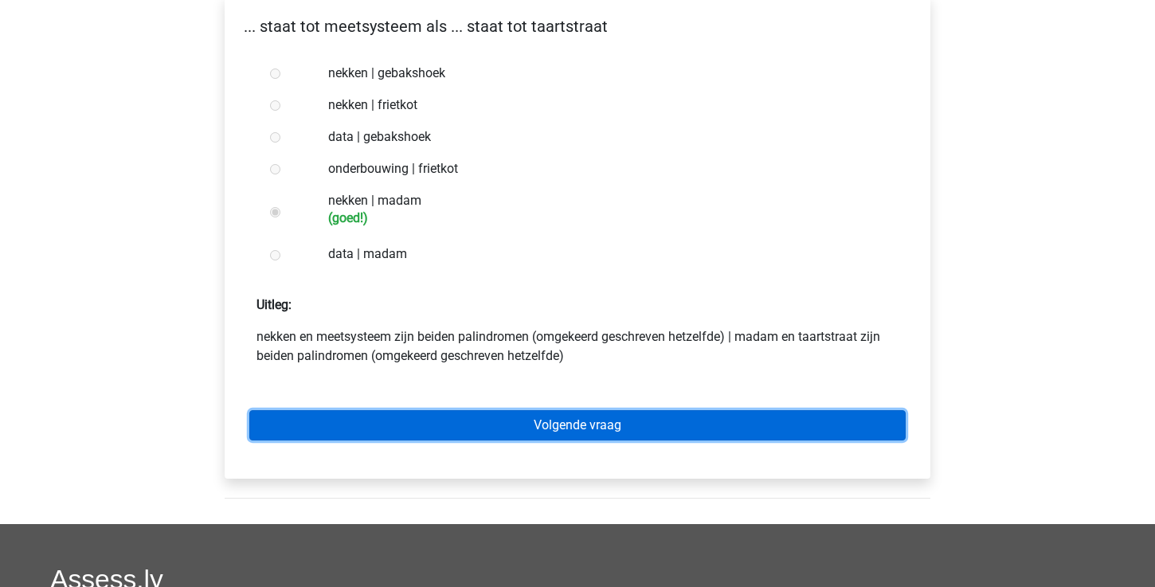
click at [453, 428] on link "Volgende vraag" at bounding box center [577, 425] width 656 height 30
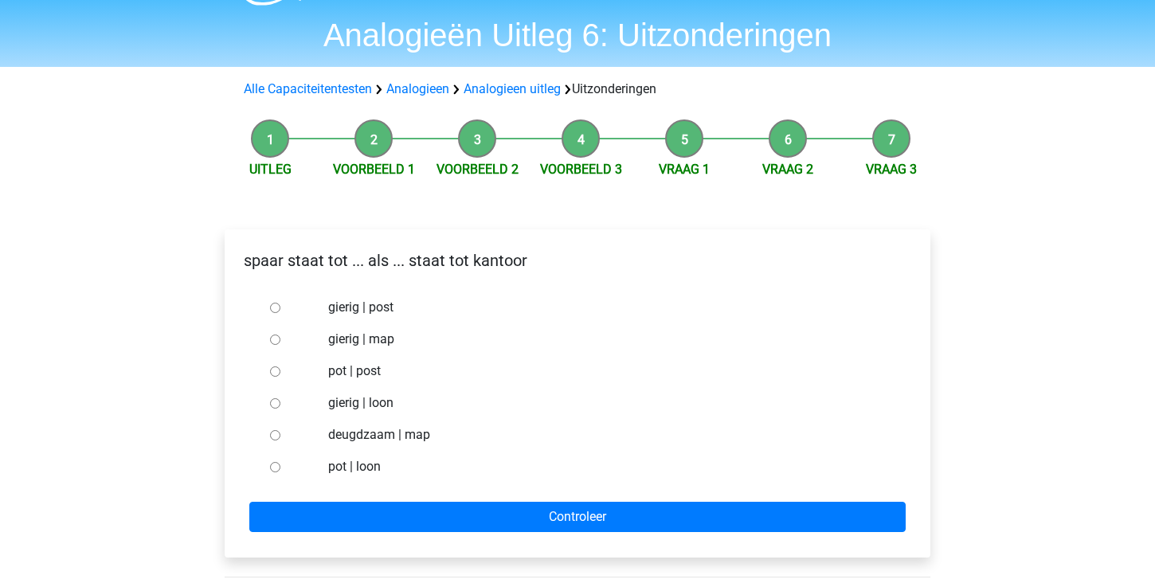
scroll to position [45, 0]
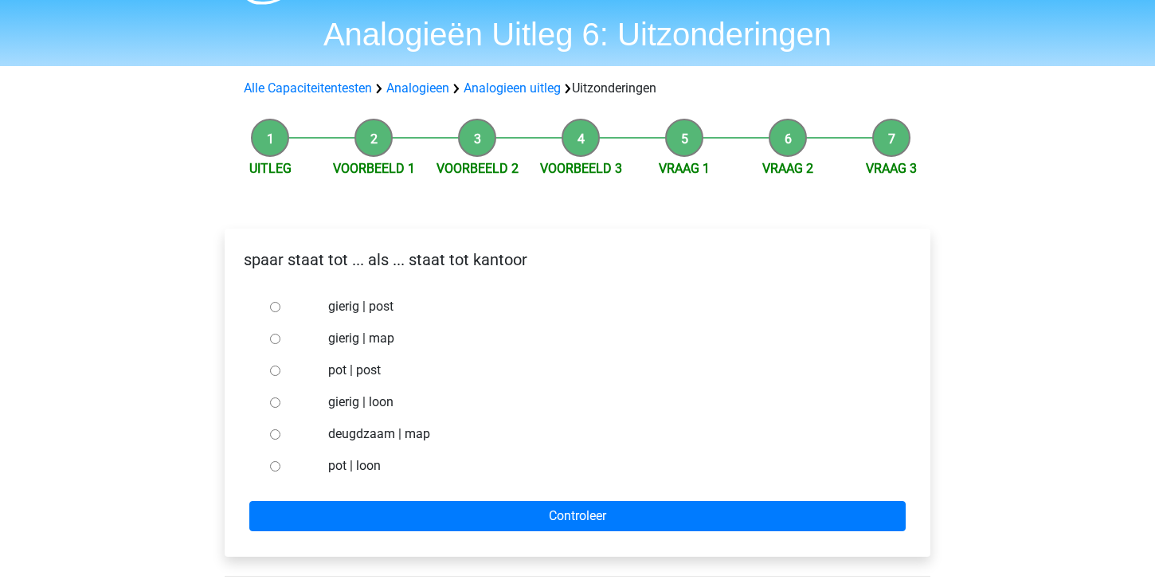
click at [274, 373] on input "pot | post" at bounding box center [275, 371] width 10 height 10
radio input "true"
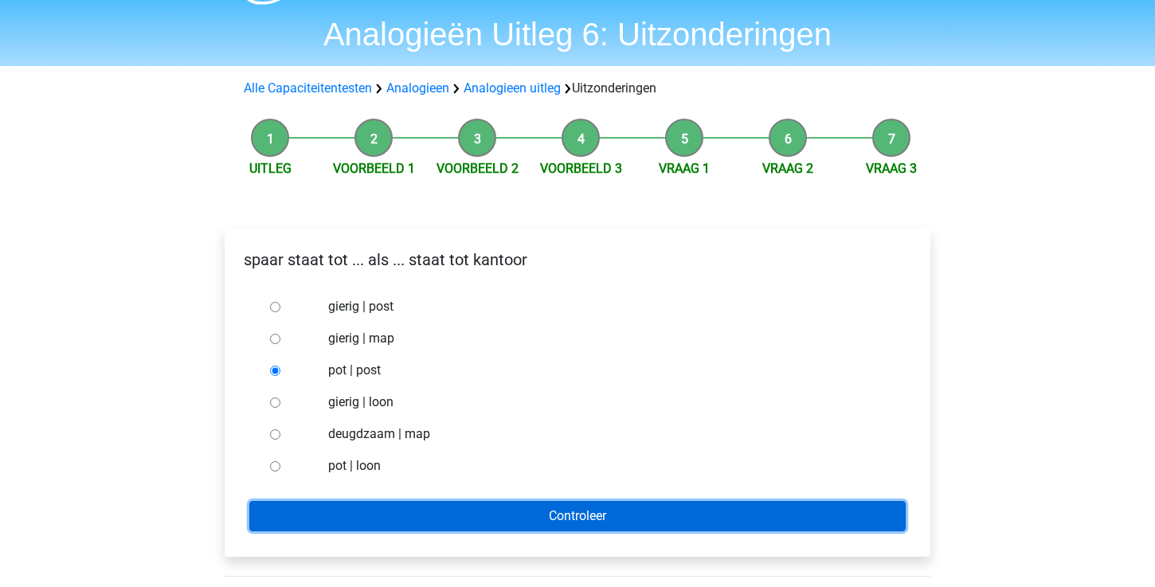
click at [402, 507] on input "Controleer" at bounding box center [577, 516] width 656 height 30
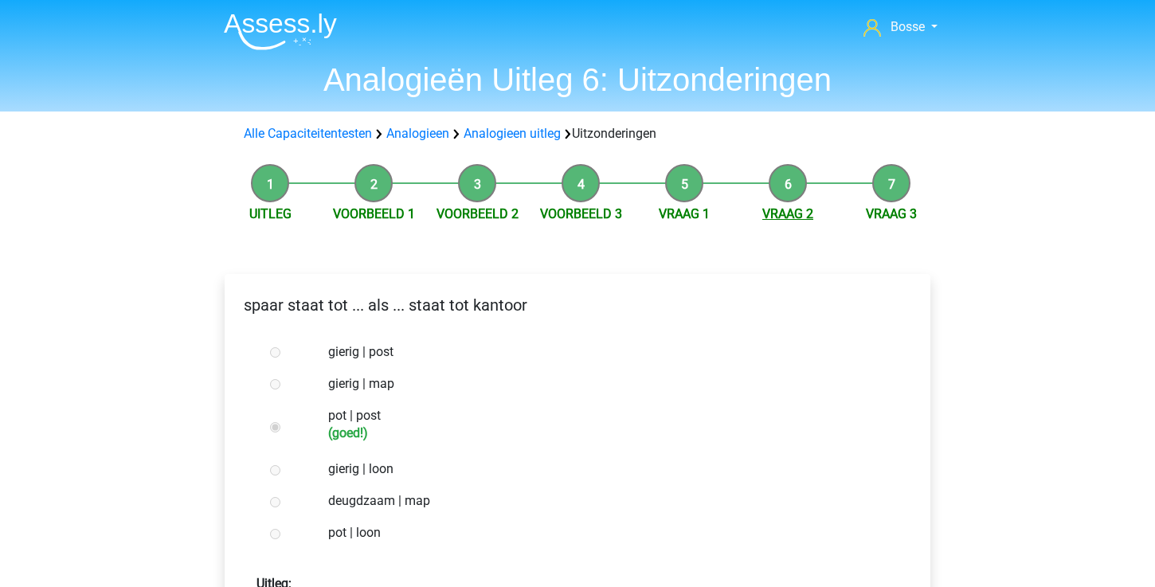
click at [789, 216] on link "Vraag 2" at bounding box center [787, 213] width 51 height 15
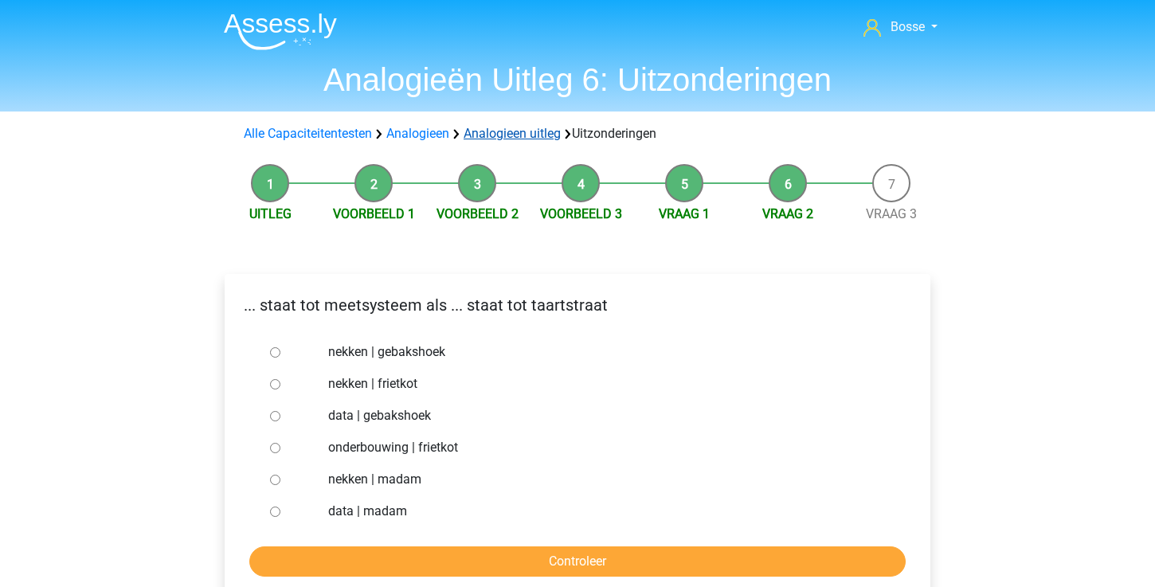
click at [484, 135] on link "Analogieen uitleg" at bounding box center [512, 133] width 97 height 15
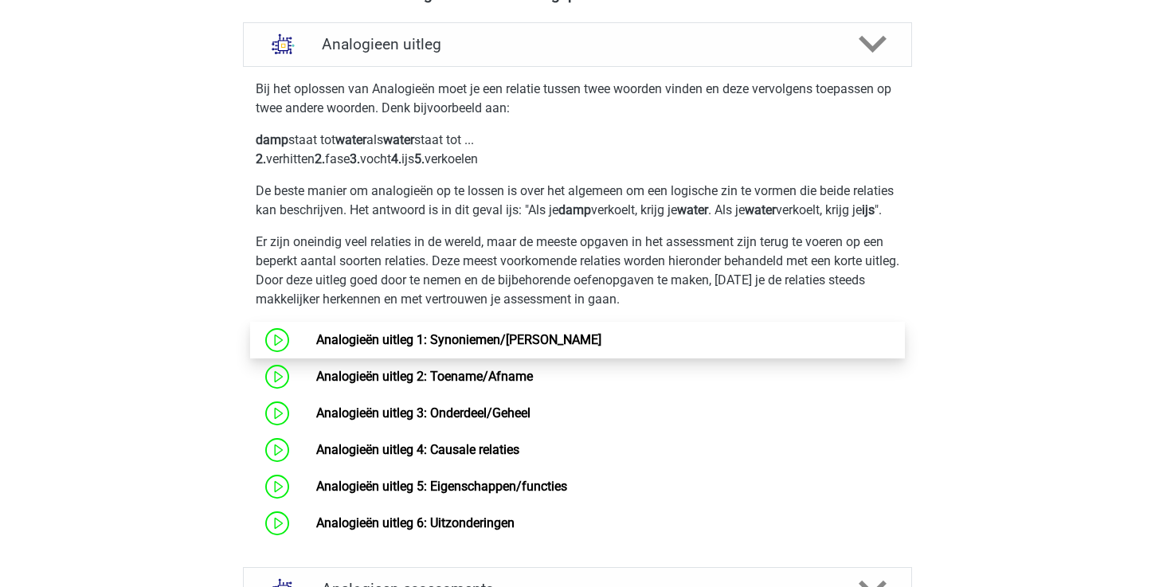
scroll to position [492, 0]
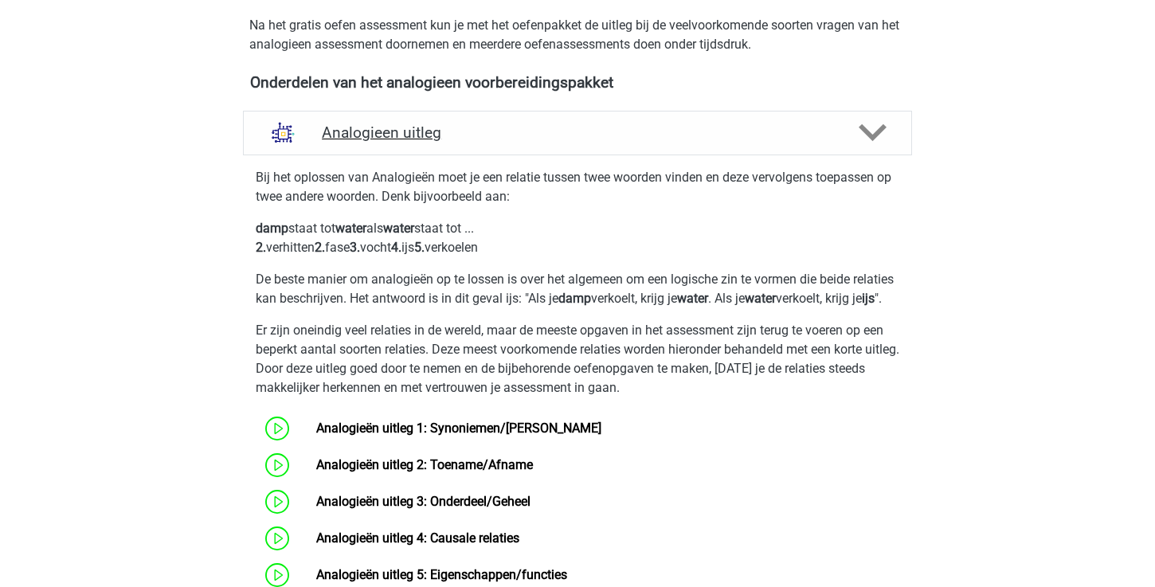
click at [873, 138] on polygon at bounding box center [873, 133] width 28 height 18
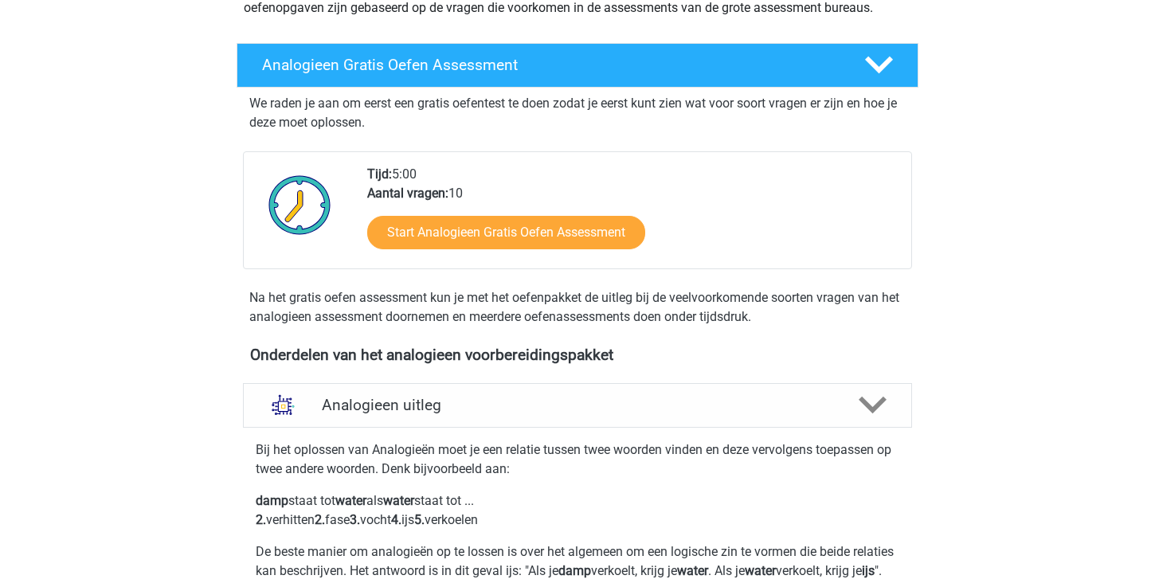
scroll to position [0, 0]
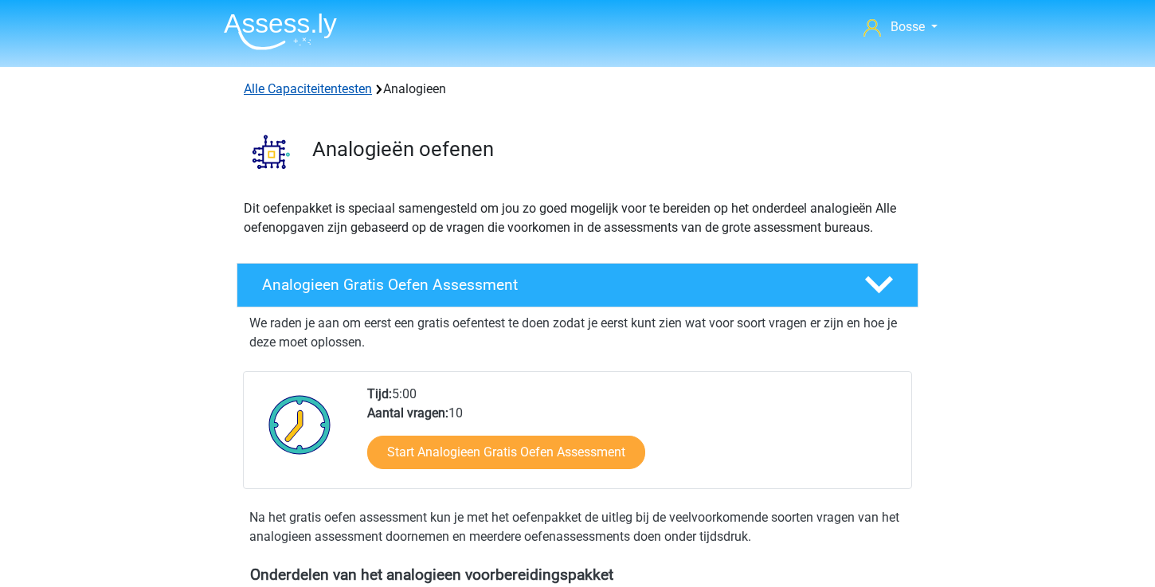
click at [335, 90] on link "Alle Capaciteitentesten" at bounding box center [308, 88] width 128 height 15
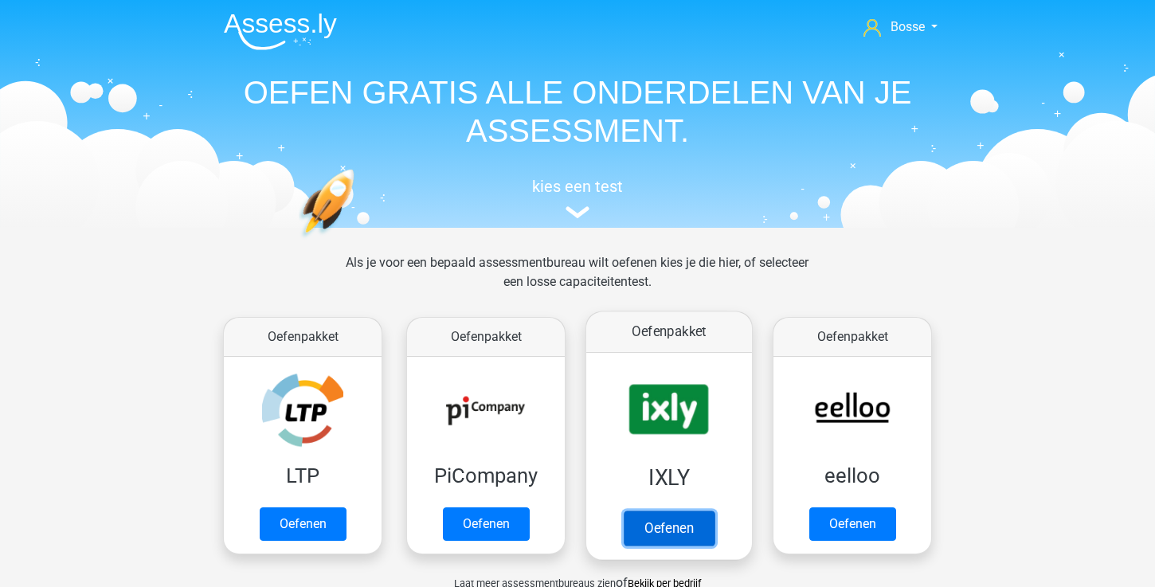
click at [677, 531] on link "Oefenen" at bounding box center [669, 528] width 91 height 35
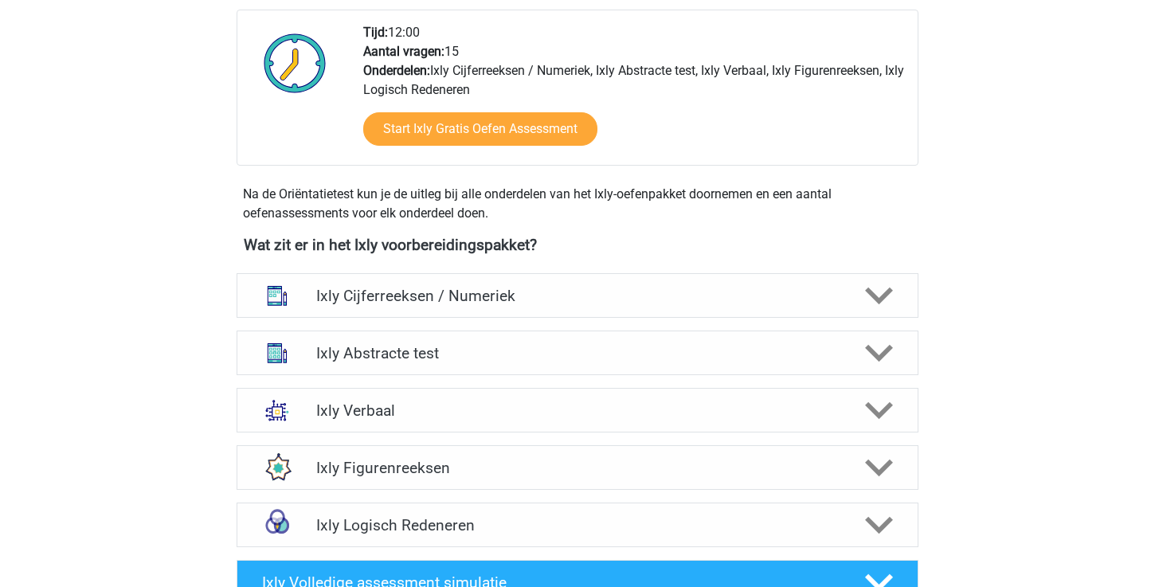
scroll to position [453, 0]
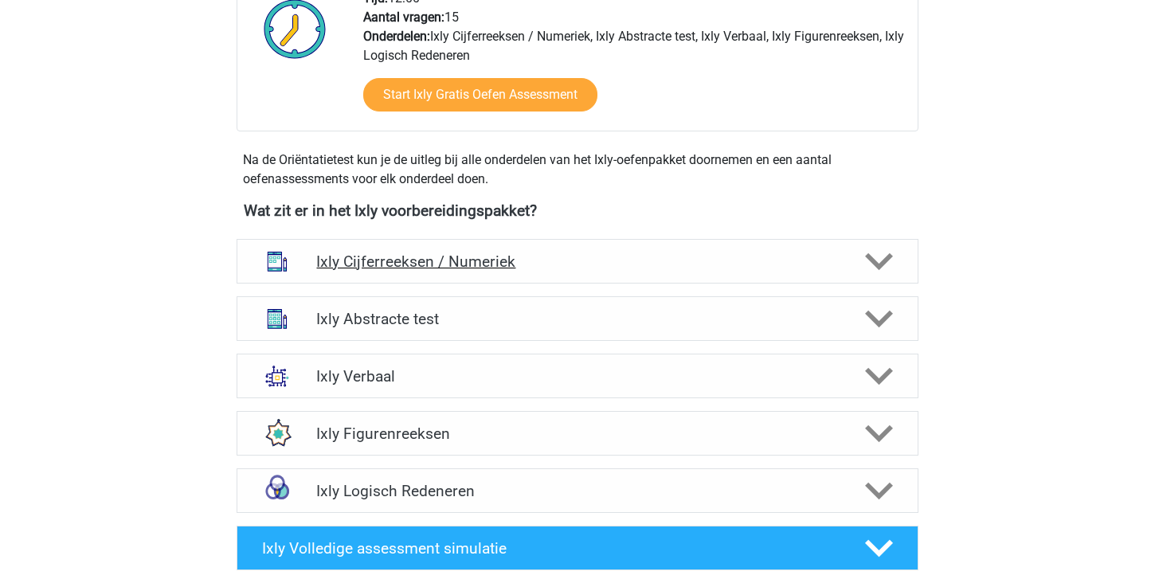
click at [659, 264] on h4 "Ixly Cijferreeksen / Numeriek" at bounding box center [577, 262] width 522 height 18
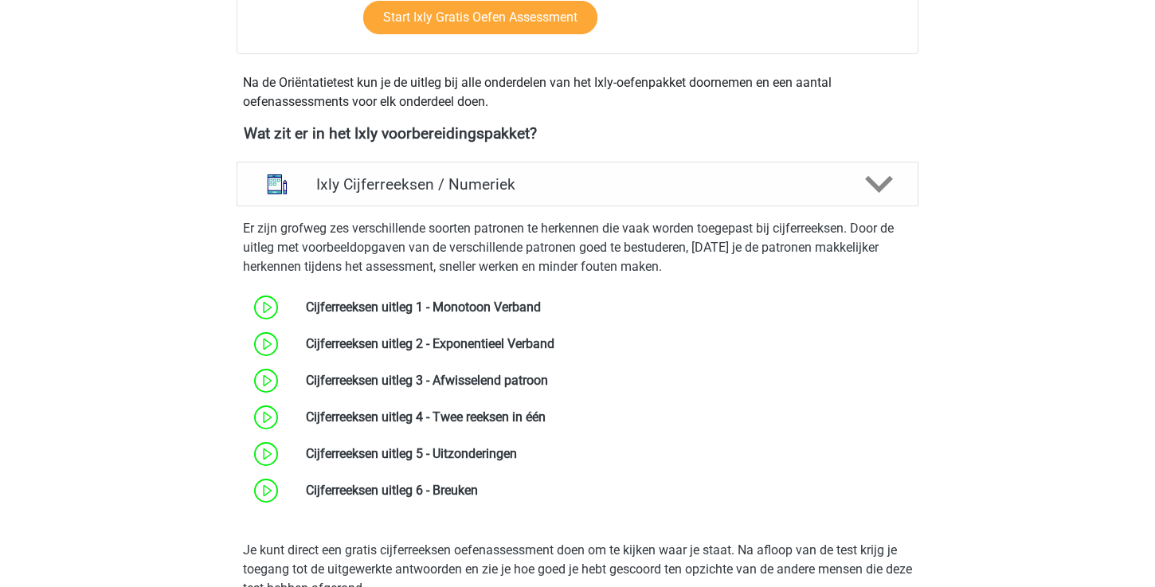
scroll to position [632, 0]
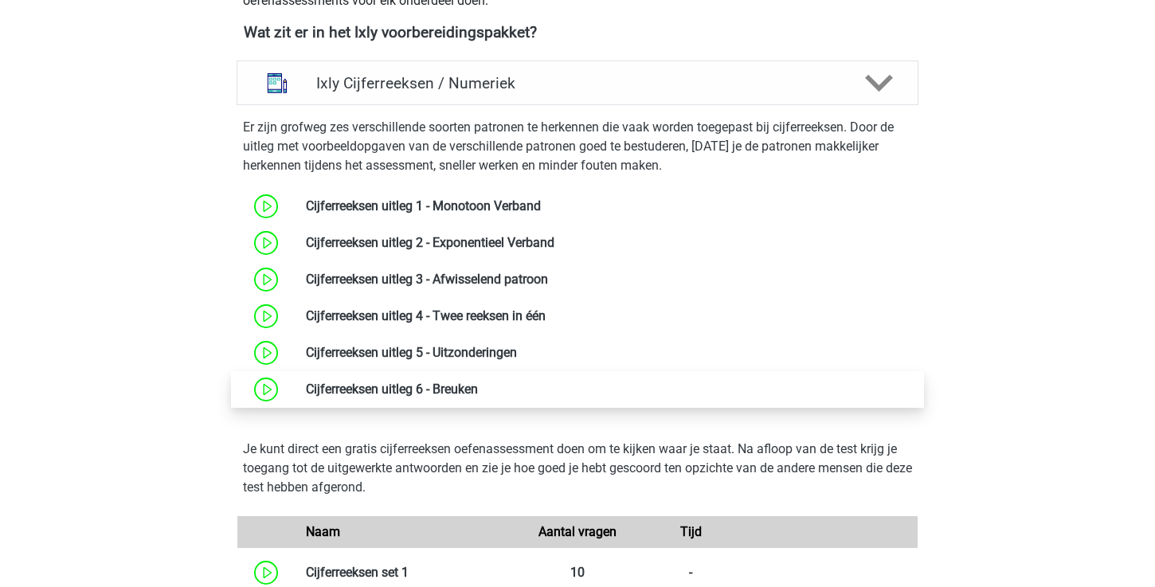
click at [478, 382] on link at bounding box center [478, 389] width 0 height 15
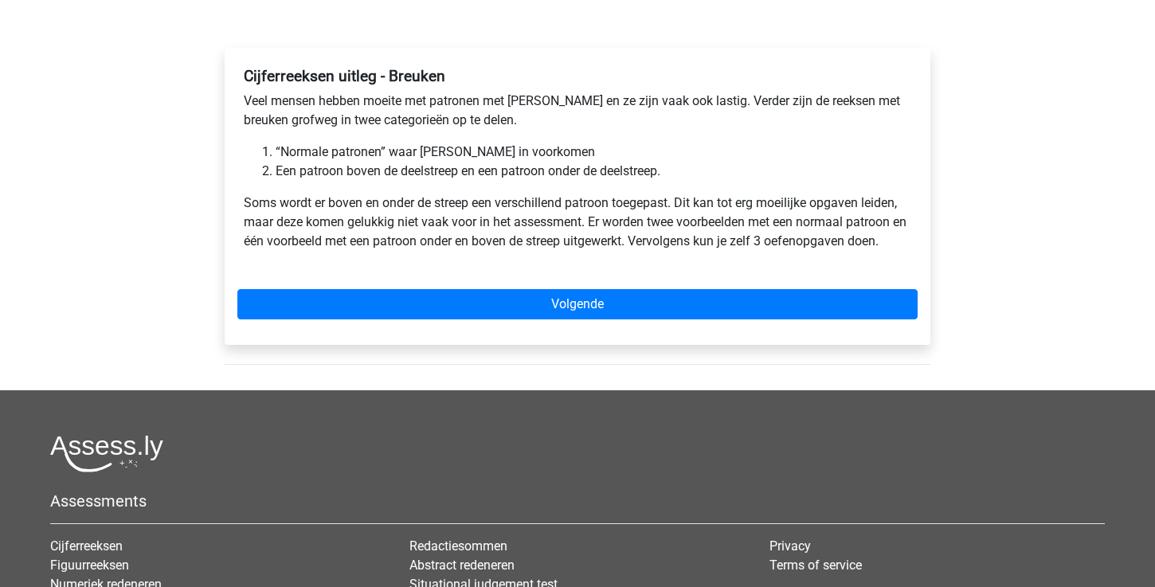
scroll to position [152, 0]
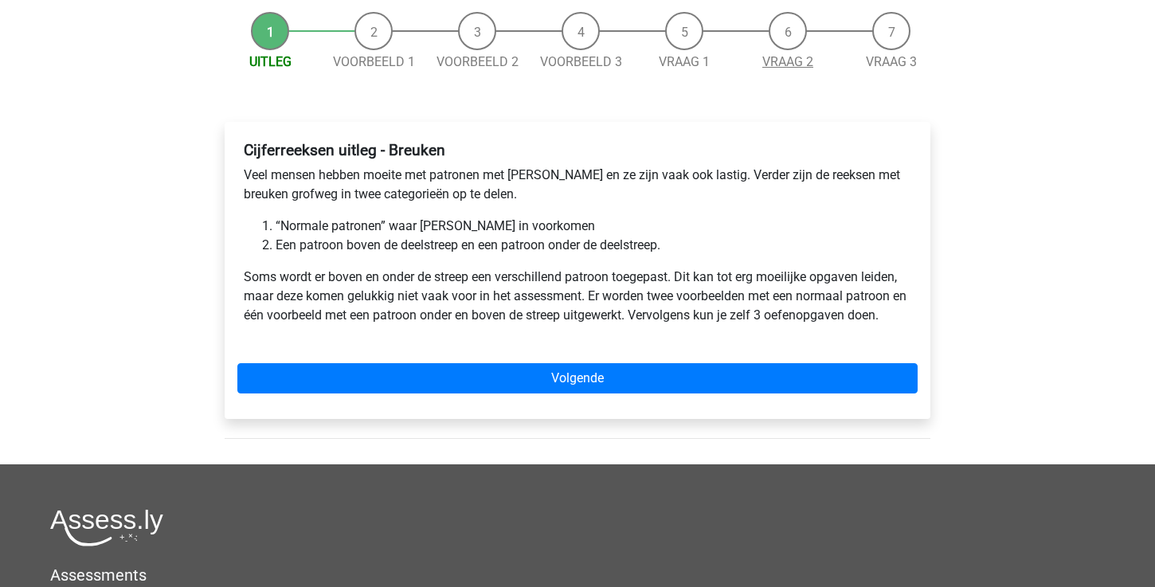
click at [787, 64] on link "Vraag 2" at bounding box center [787, 61] width 51 height 15
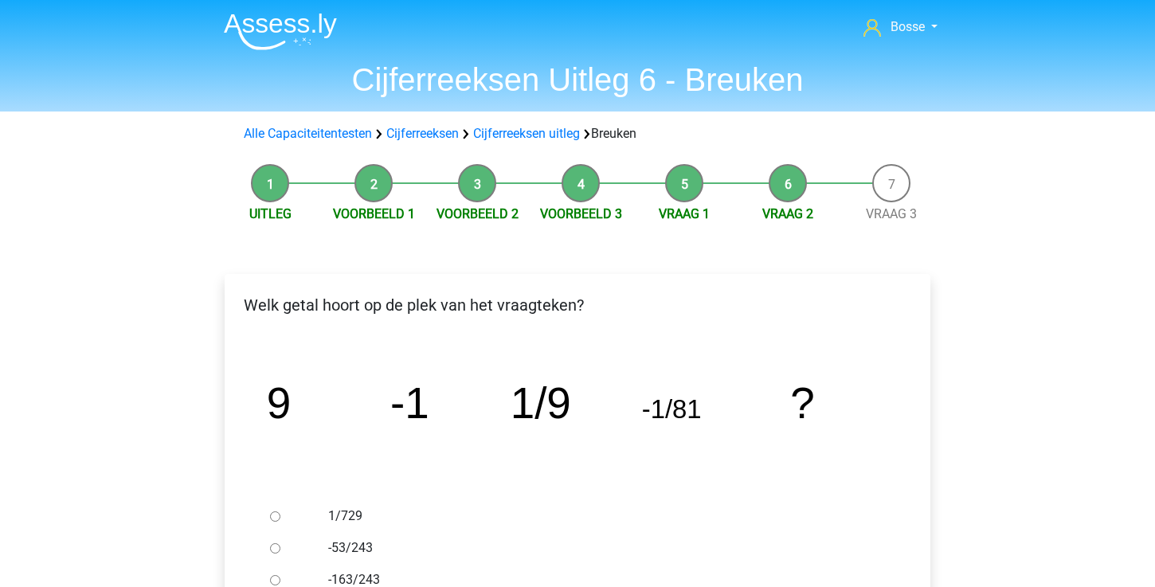
click at [894, 206] on span "Vraag 3" at bounding box center [892, 214] width 104 height 19
click at [891, 210] on link "Vraag 3" at bounding box center [891, 213] width 51 height 15
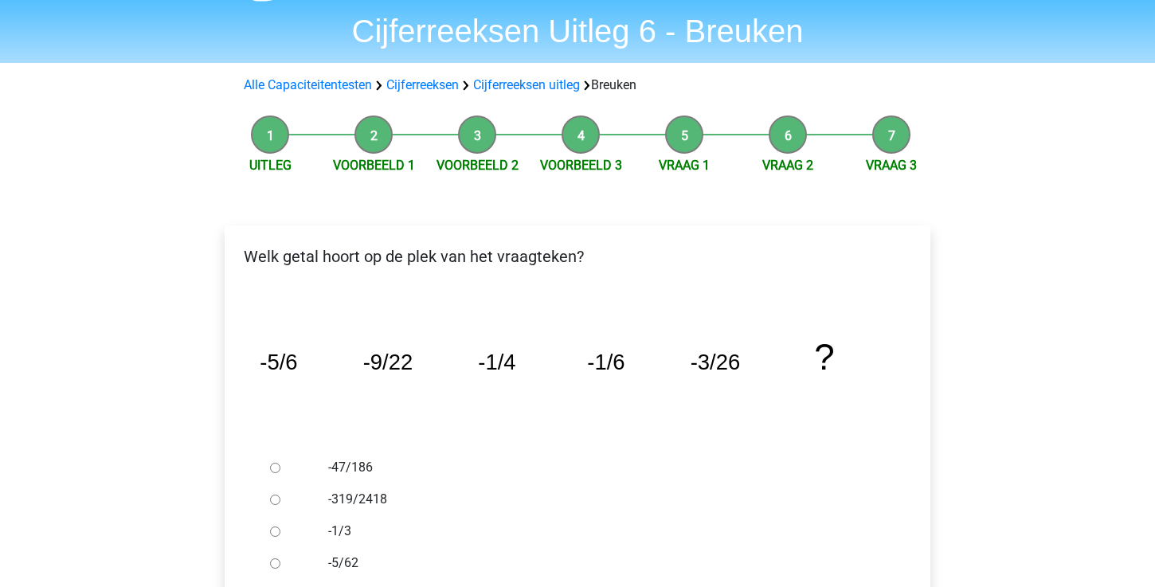
scroll to position [50, 0]
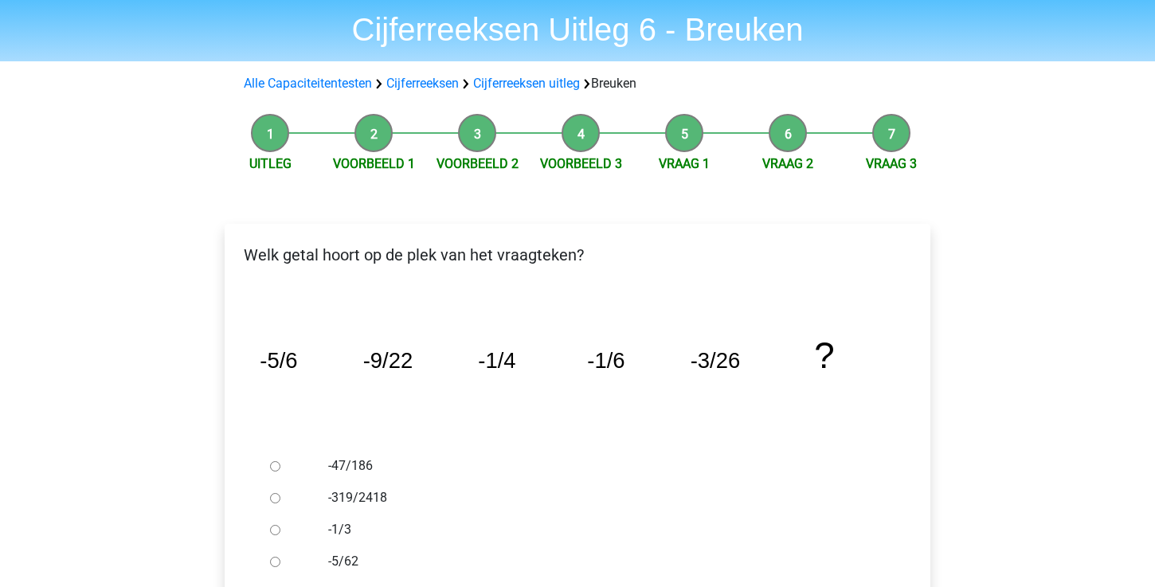
click at [698, 154] on li "Vraag 1" at bounding box center [685, 144] width 104 height 60
click at [692, 169] on link "Vraag 1" at bounding box center [684, 163] width 51 height 15
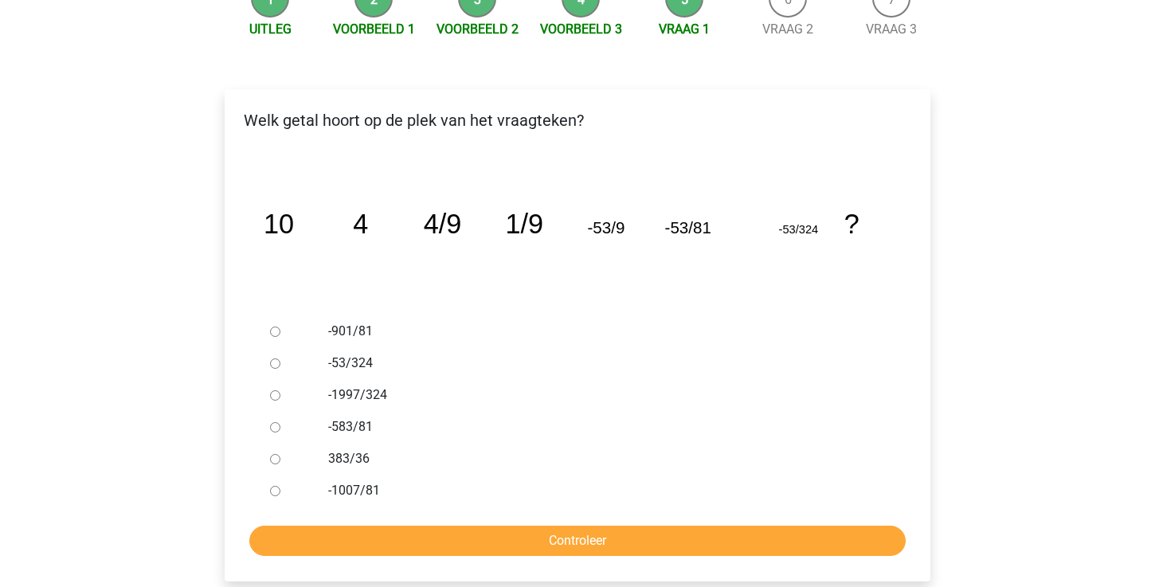
scroll to position [199, 0]
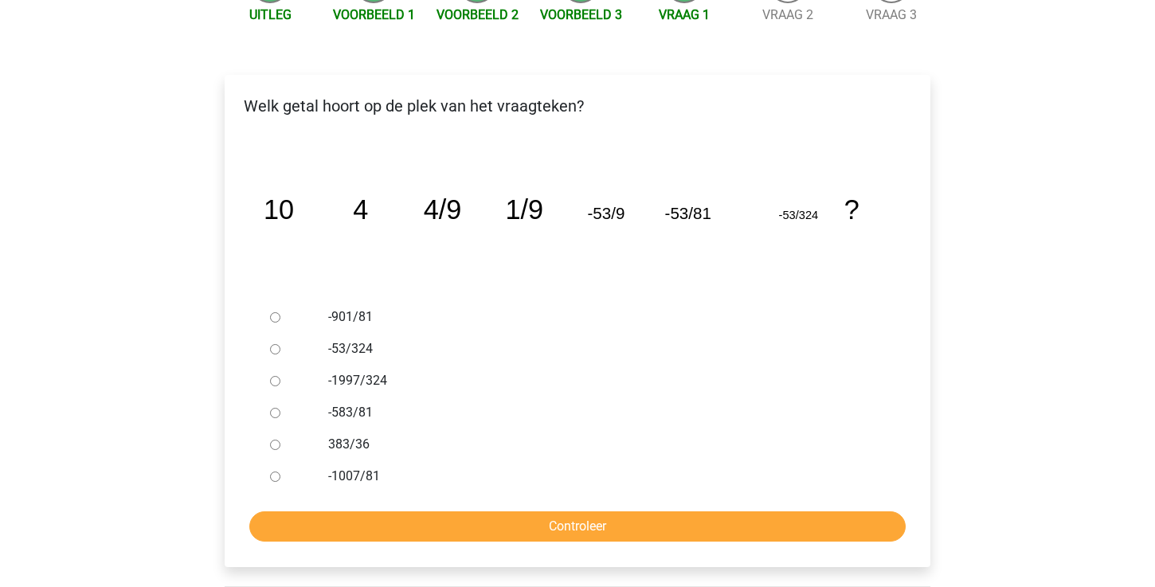
click at [284, 480] on div at bounding box center [290, 476] width 53 height 32
click at [276, 480] on input "-1007/81" at bounding box center [275, 477] width 10 height 10
radio input "true"
click at [294, 261] on icon "image/svg+xml 10 4 4/9 1/9 -53/9 -53/81 -53/324 ?" at bounding box center [577, 219] width 655 height 164
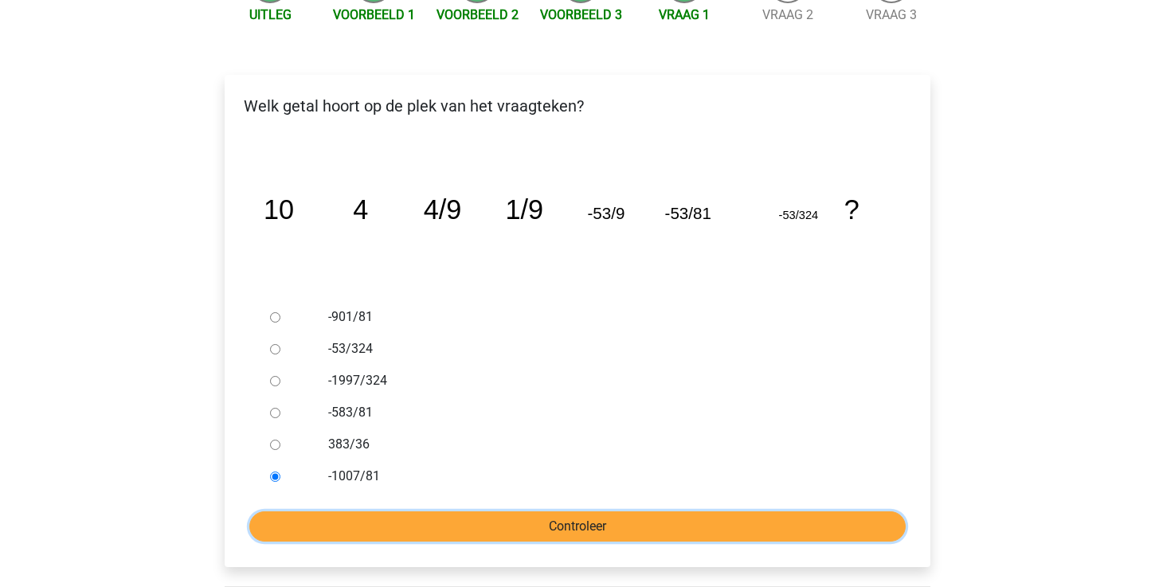
click at [353, 514] on input "Controleer" at bounding box center [577, 526] width 656 height 30
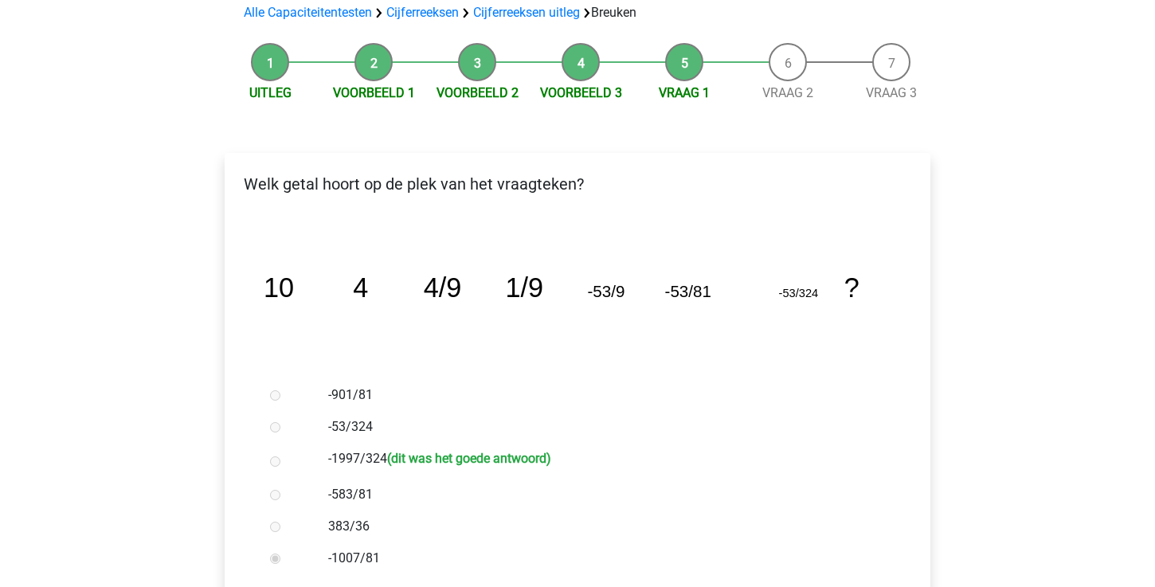
scroll to position [100, 0]
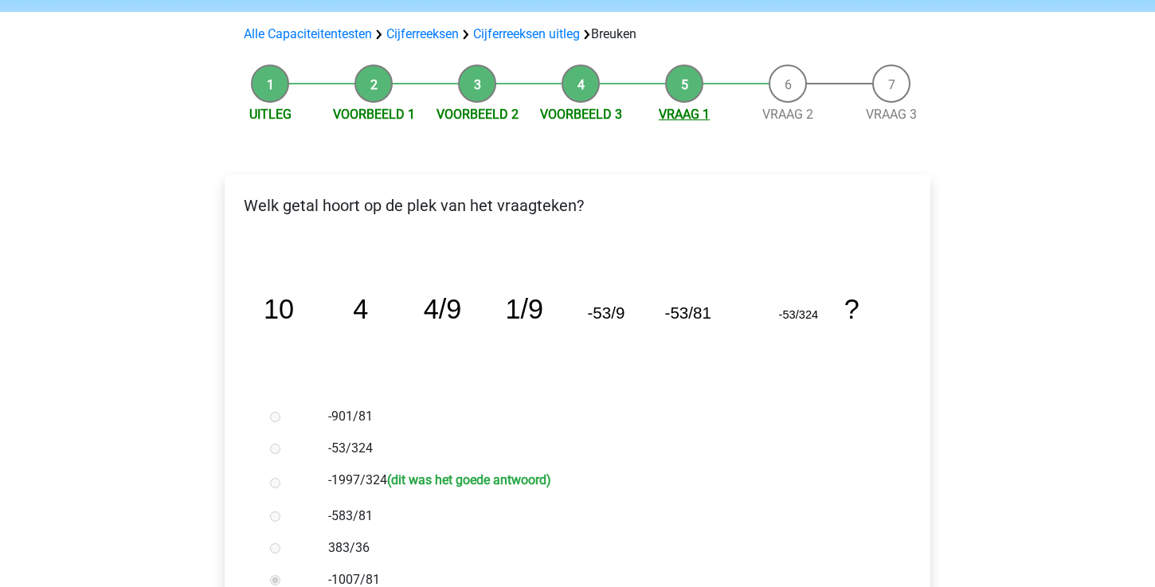
click at [697, 117] on link "Vraag 1" at bounding box center [684, 114] width 51 height 15
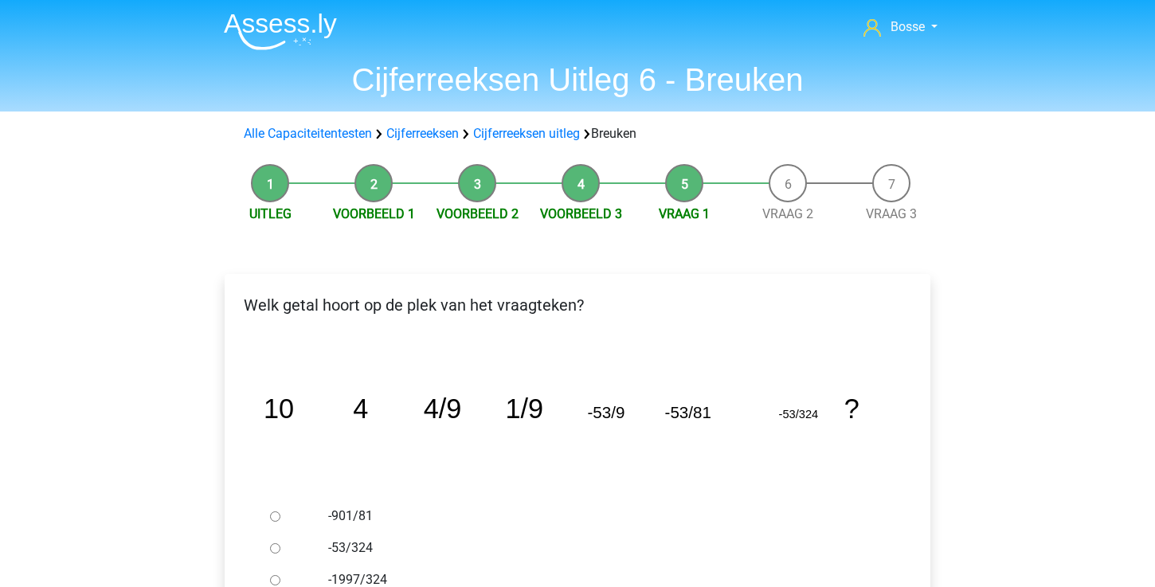
scroll to position [321, 0]
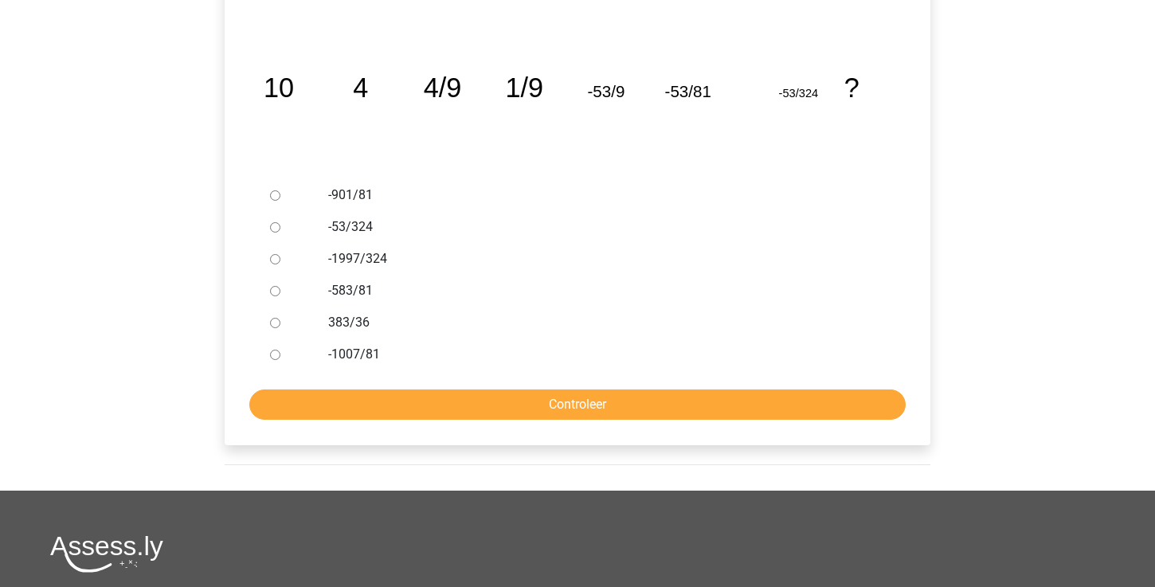
click at [276, 256] on input "-1997/324" at bounding box center [275, 259] width 10 height 10
radio input "true"
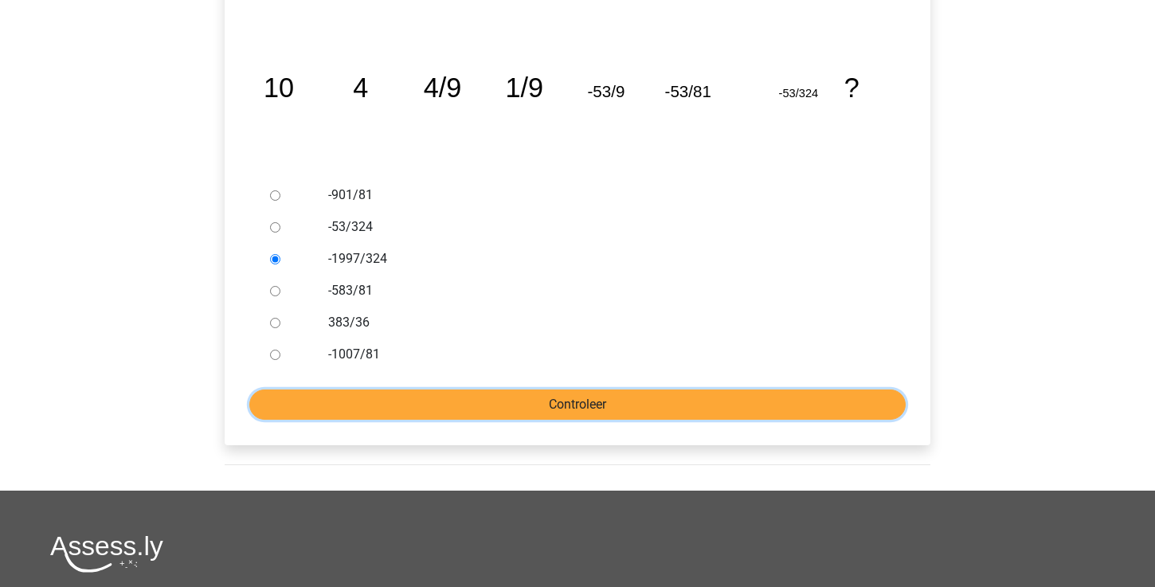
click at [424, 408] on input "Controleer" at bounding box center [577, 405] width 656 height 30
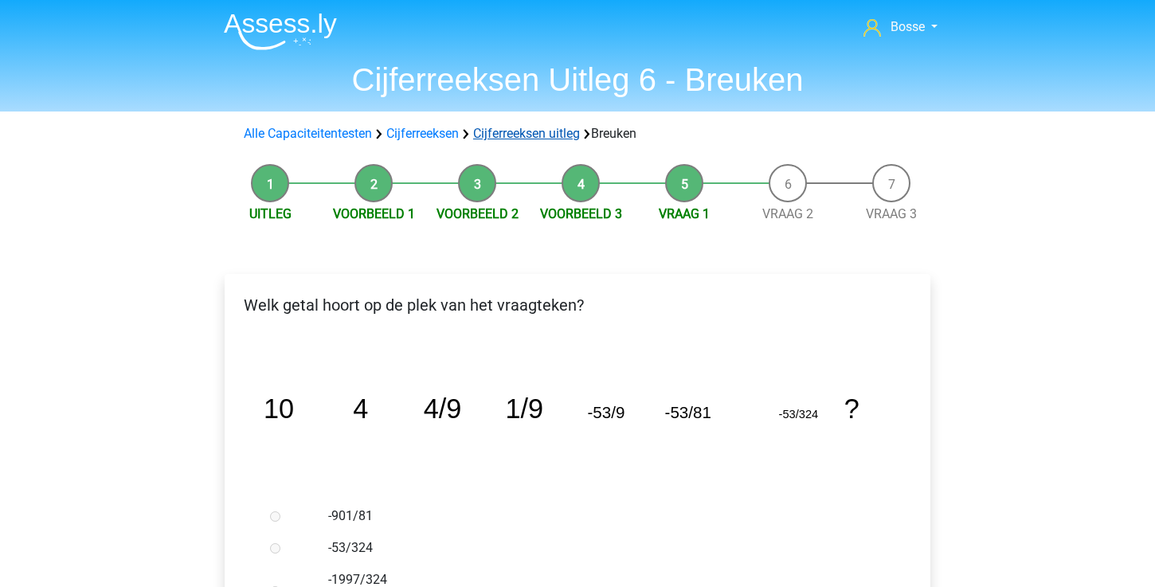
click at [507, 131] on link "Cijferreeksen uitleg" at bounding box center [526, 133] width 107 height 15
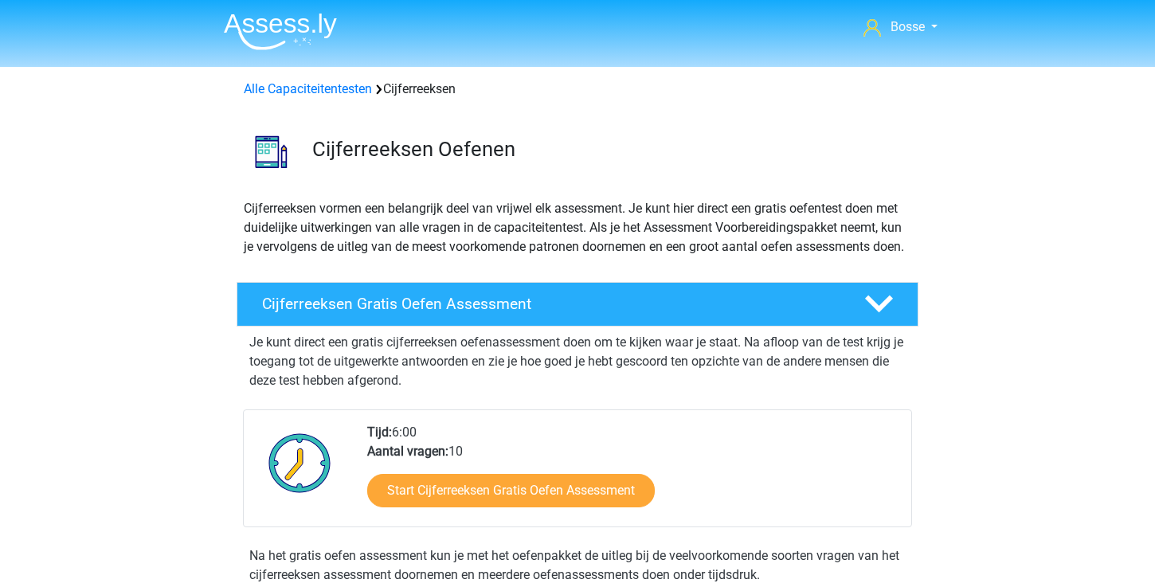
scroll to position [653, 0]
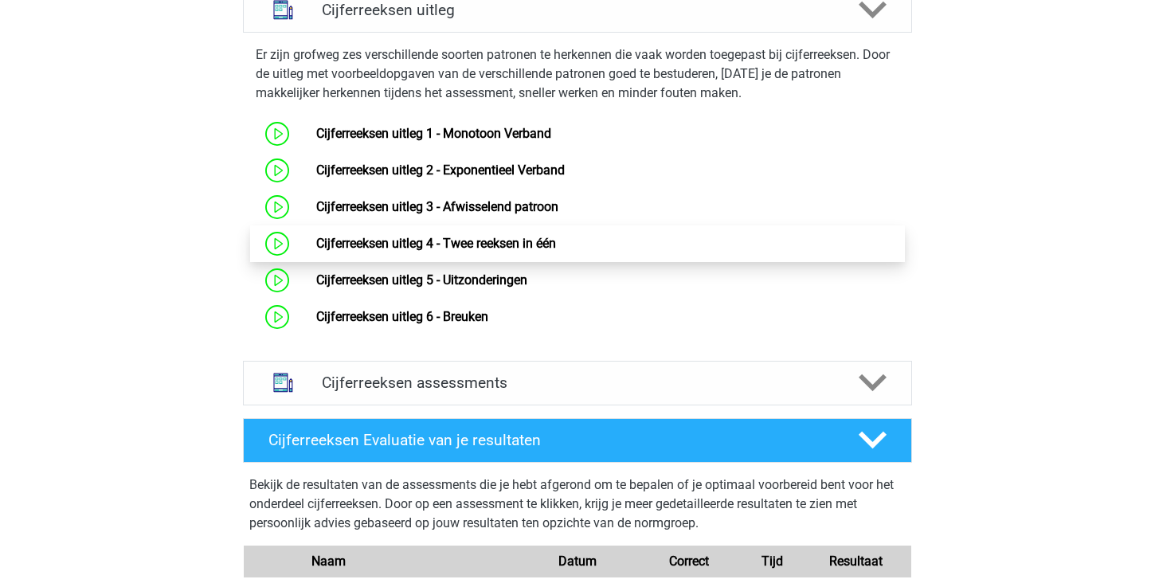
click at [511, 251] on link "Cijferreeksen uitleg 4 - Twee reeksen in één" at bounding box center [436, 243] width 240 height 15
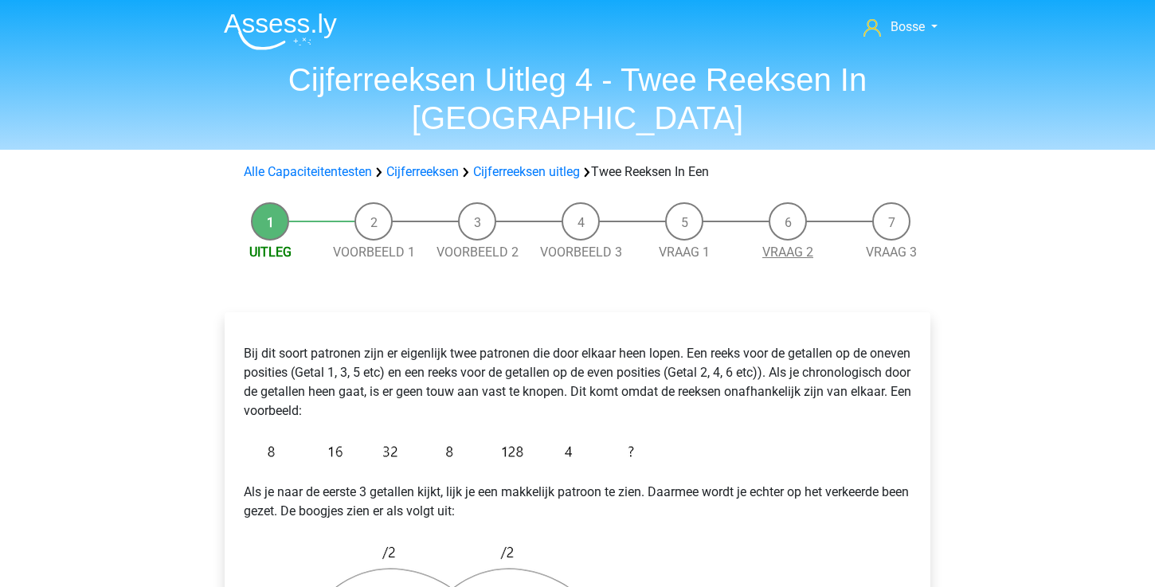
click at [771, 245] on link "Vraag 2" at bounding box center [787, 252] width 51 height 15
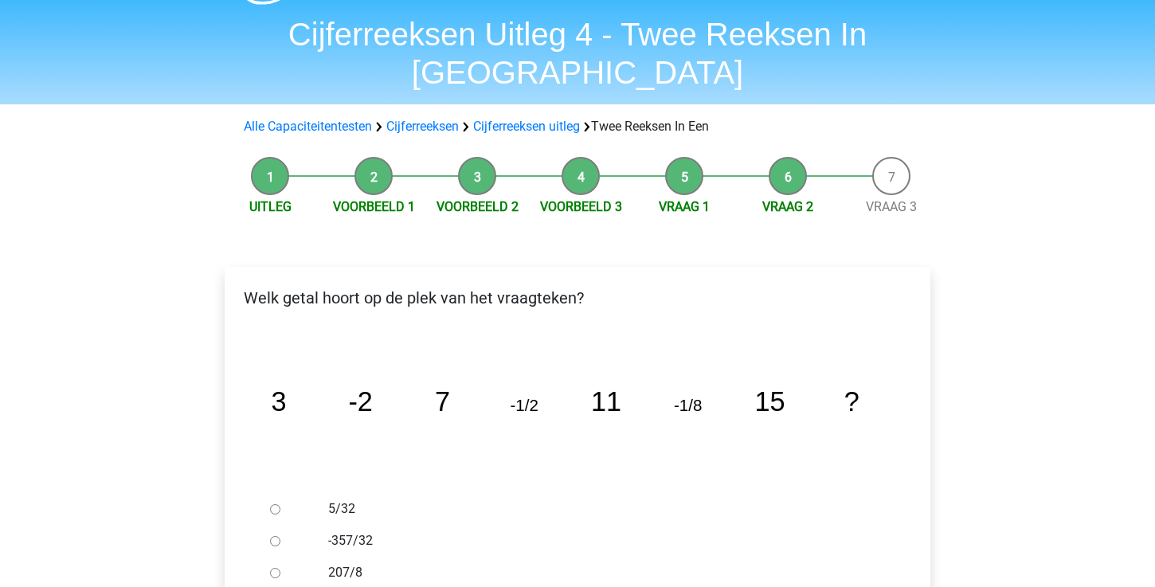
scroll to position [127, 0]
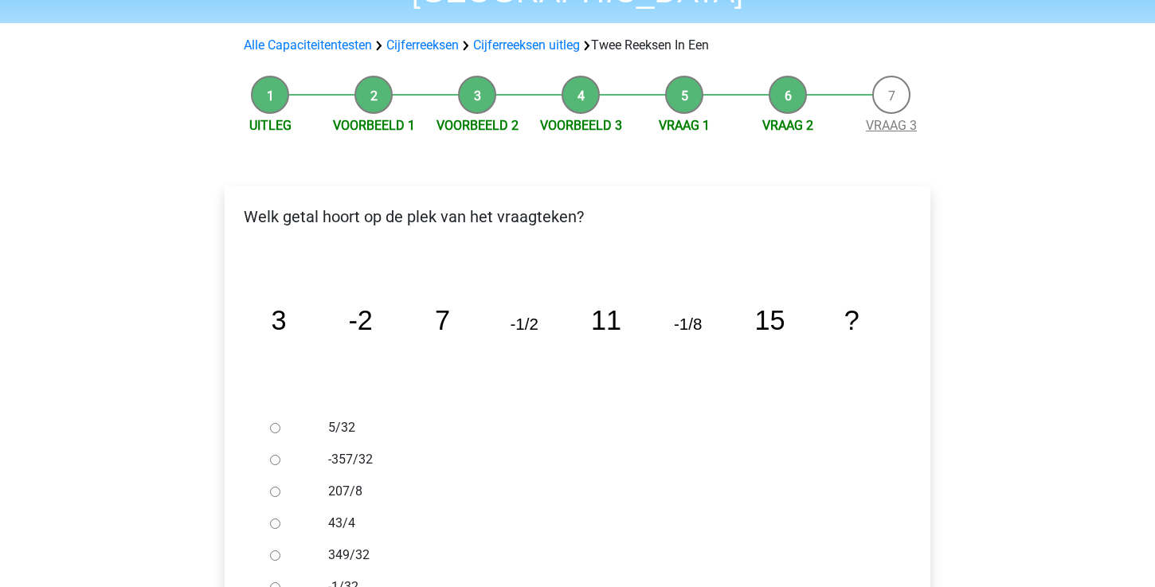
click at [888, 118] on link "Vraag 3" at bounding box center [891, 125] width 51 height 15
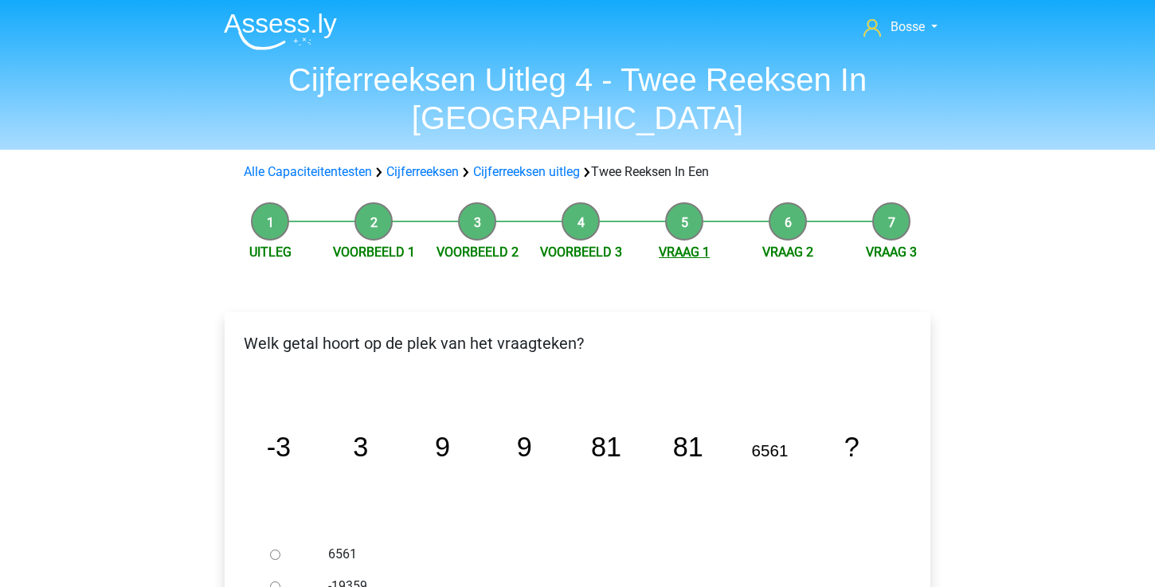
click at [706, 245] on link "Vraag 1" at bounding box center [684, 252] width 51 height 15
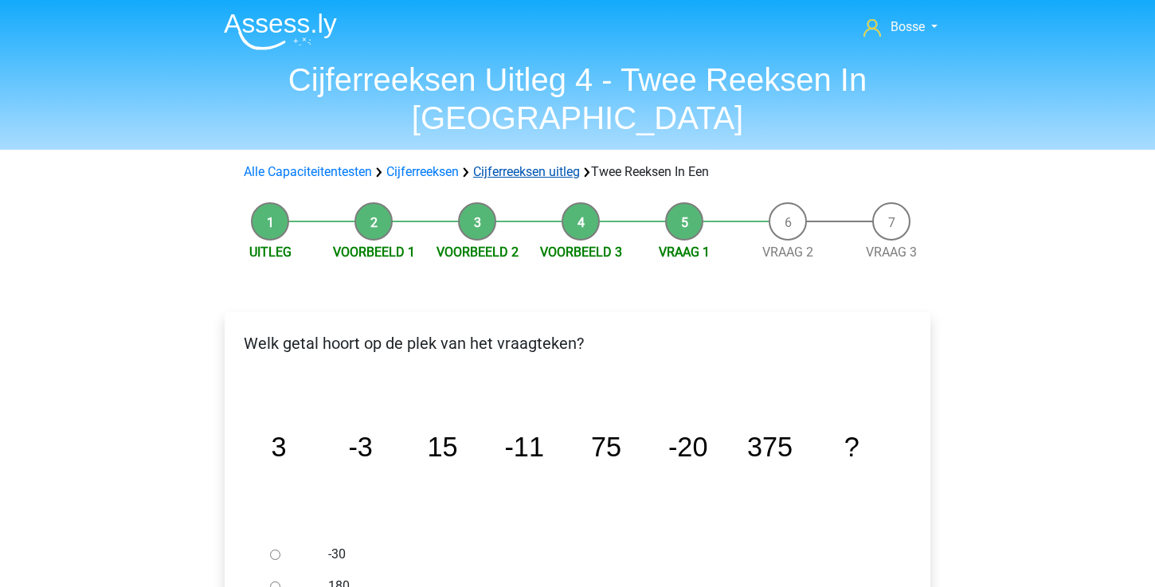
click at [516, 164] on link "Cijferreeksen uitleg" at bounding box center [526, 171] width 107 height 15
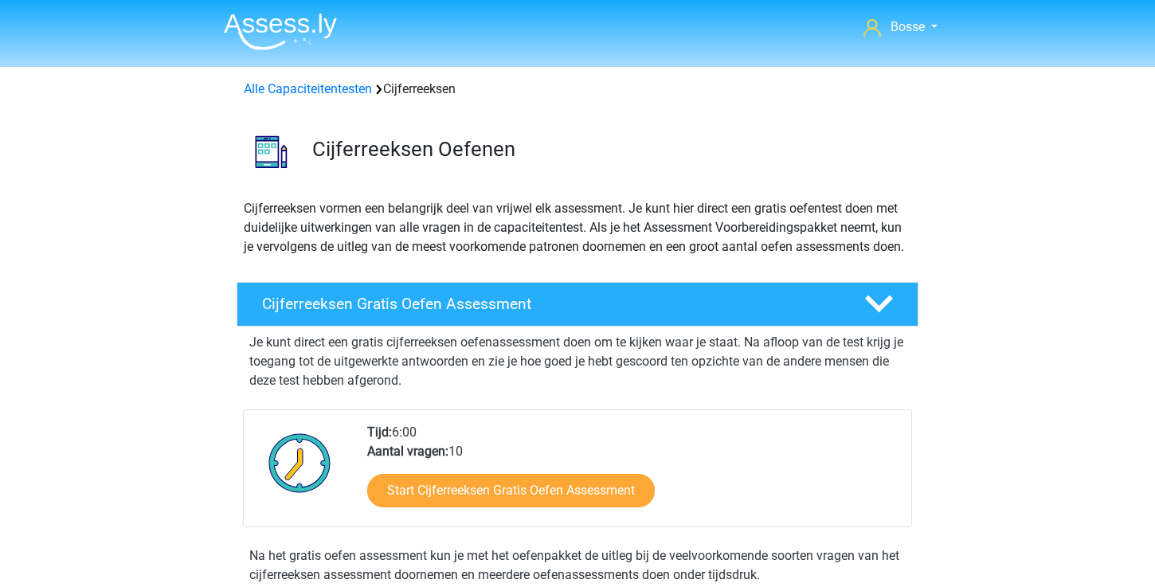
scroll to position [653, 0]
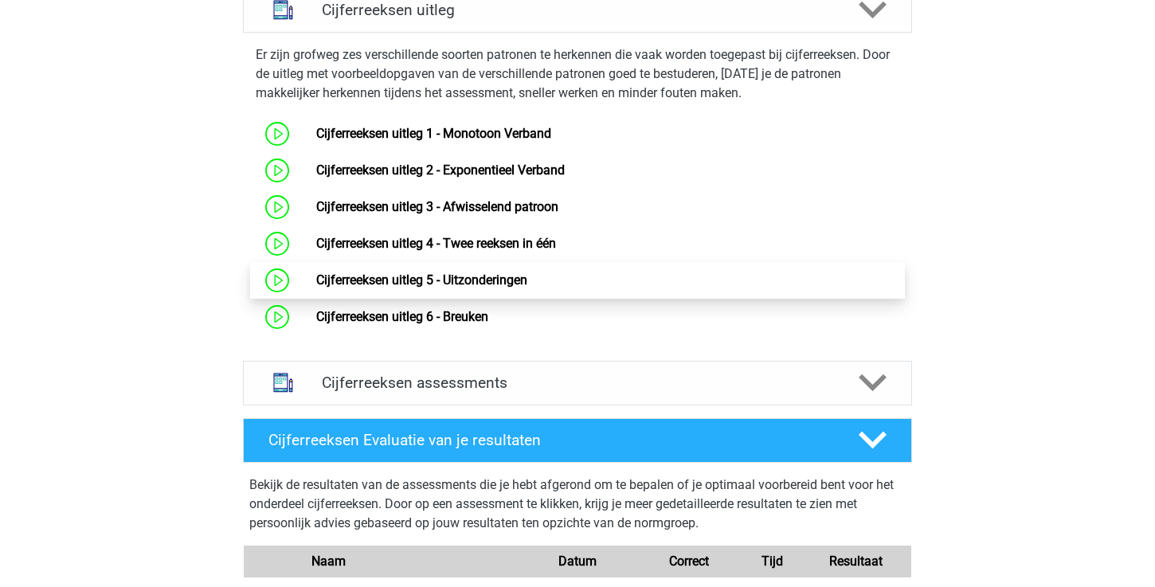
click at [453, 288] on link "Cijferreeksen uitleg 5 - Uitzonderingen" at bounding box center [421, 279] width 211 height 15
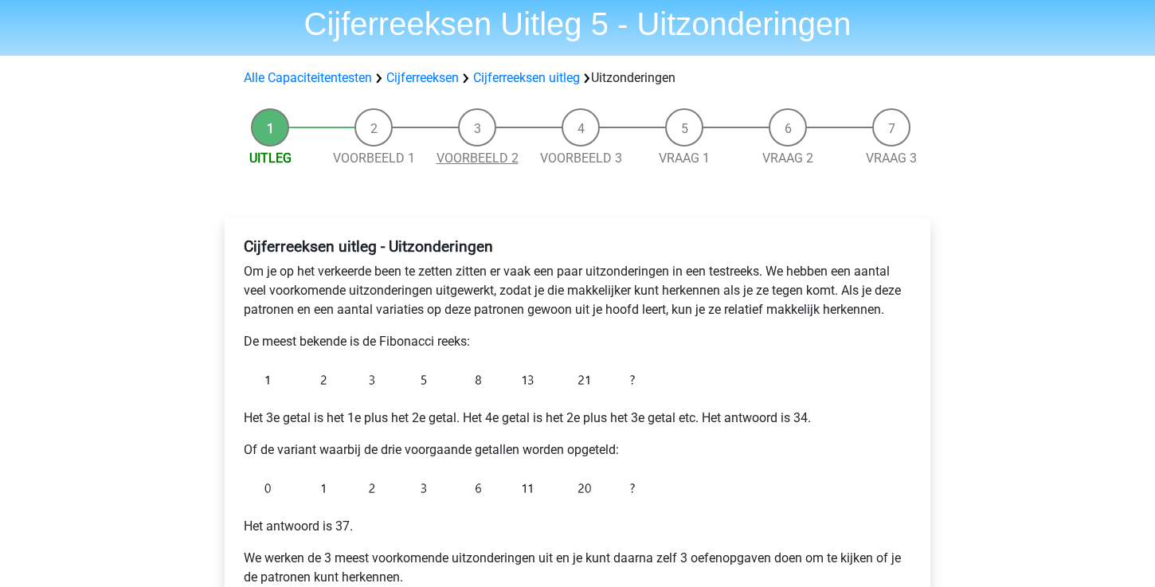
scroll to position [22, 0]
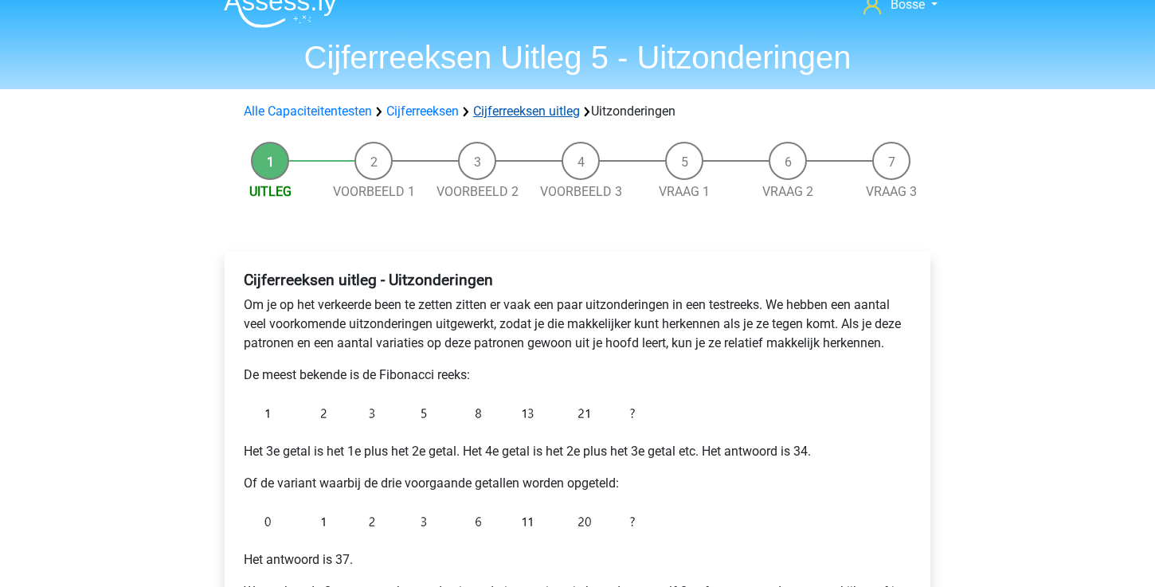
click at [505, 112] on link "Cijferreeksen uitleg" at bounding box center [526, 111] width 107 height 15
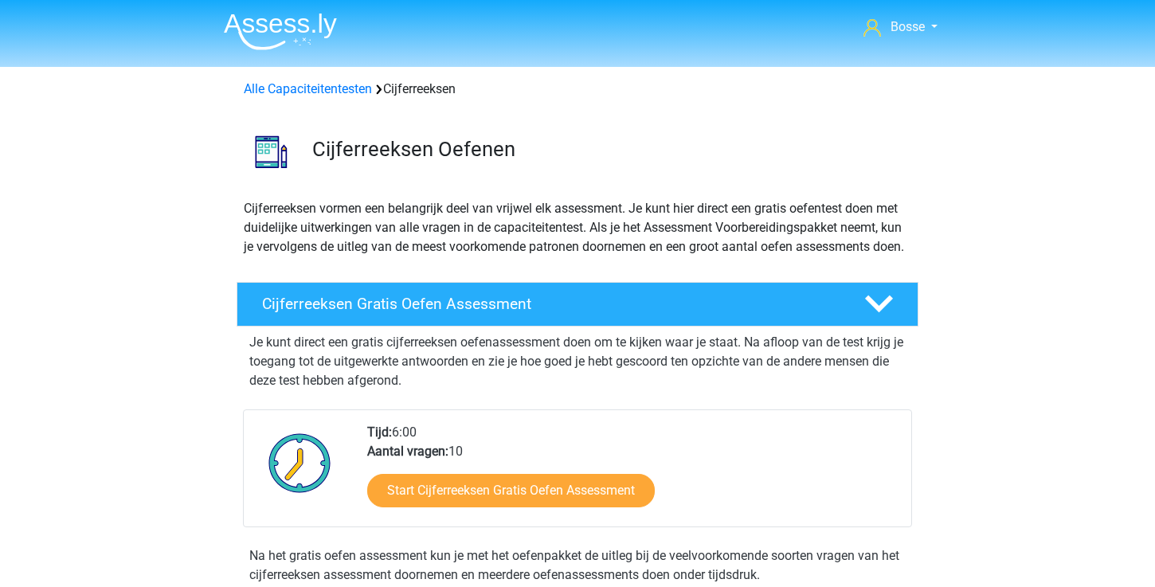
scroll to position [653, 0]
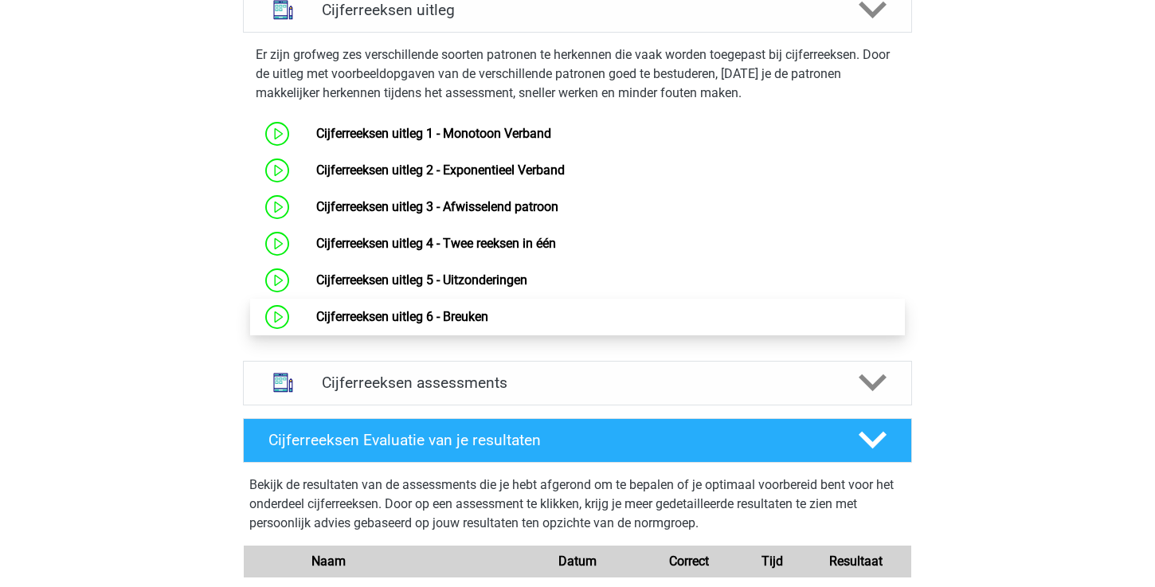
click at [460, 324] on link "Cijferreeksen uitleg 6 - Breuken" at bounding box center [402, 316] width 172 height 15
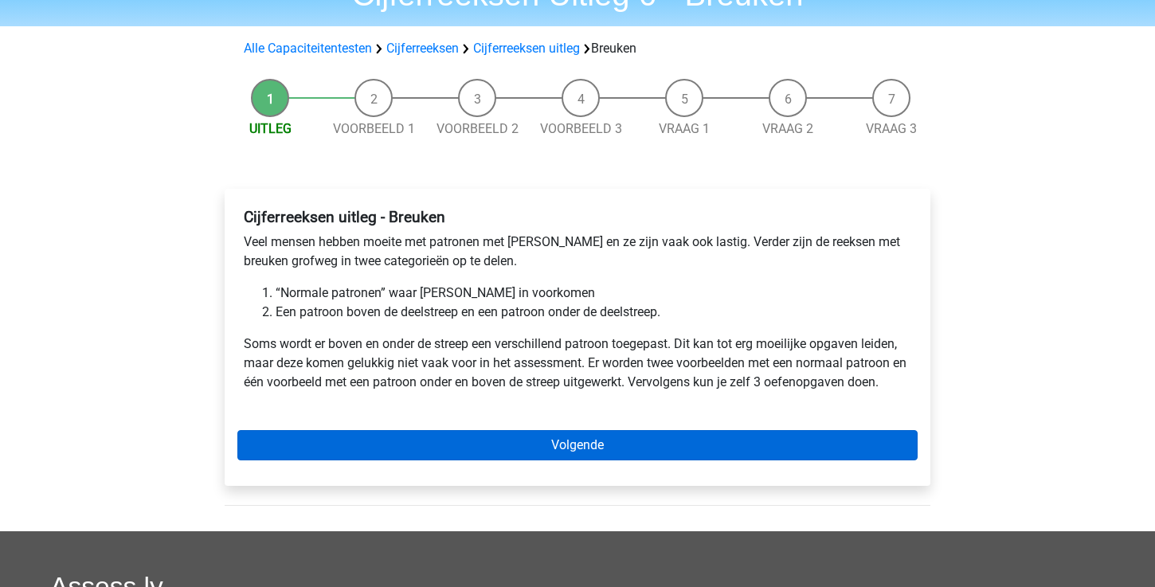
scroll to position [89, 0]
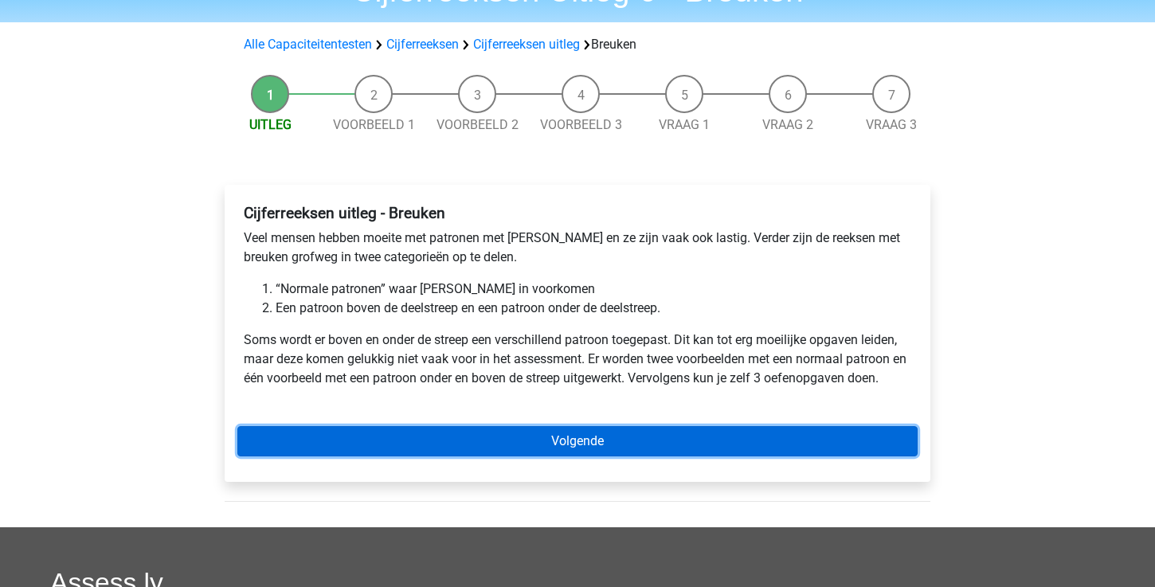
click at [463, 445] on link "Volgende" at bounding box center [577, 441] width 680 height 30
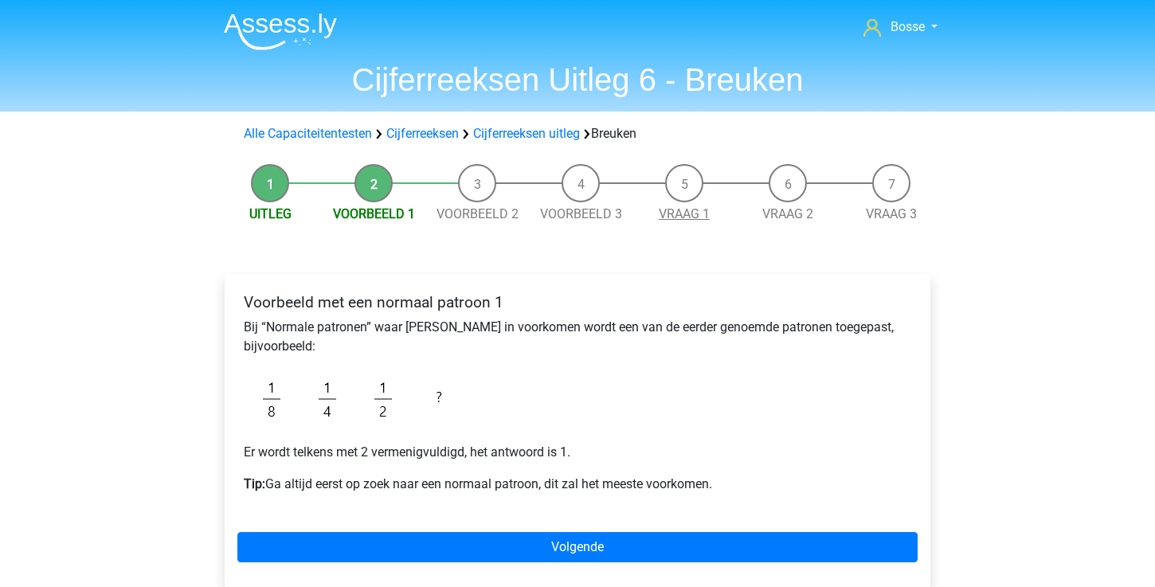
click at [695, 213] on link "Vraag 1" at bounding box center [684, 213] width 51 height 15
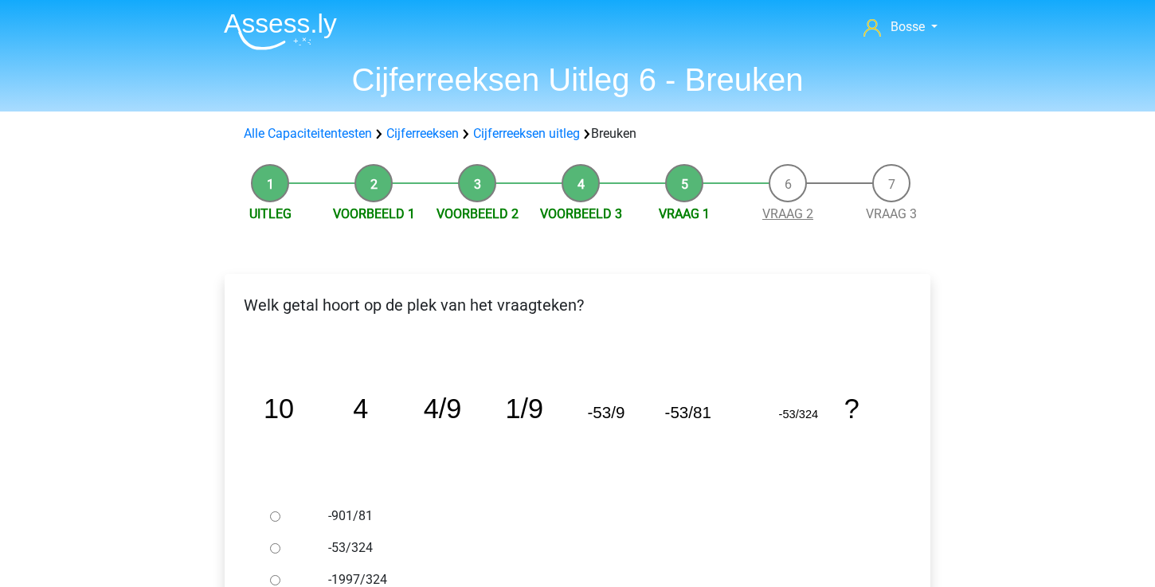
click at [785, 217] on link "Vraag 2" at bounding box center [787, 213] width 51 height 15
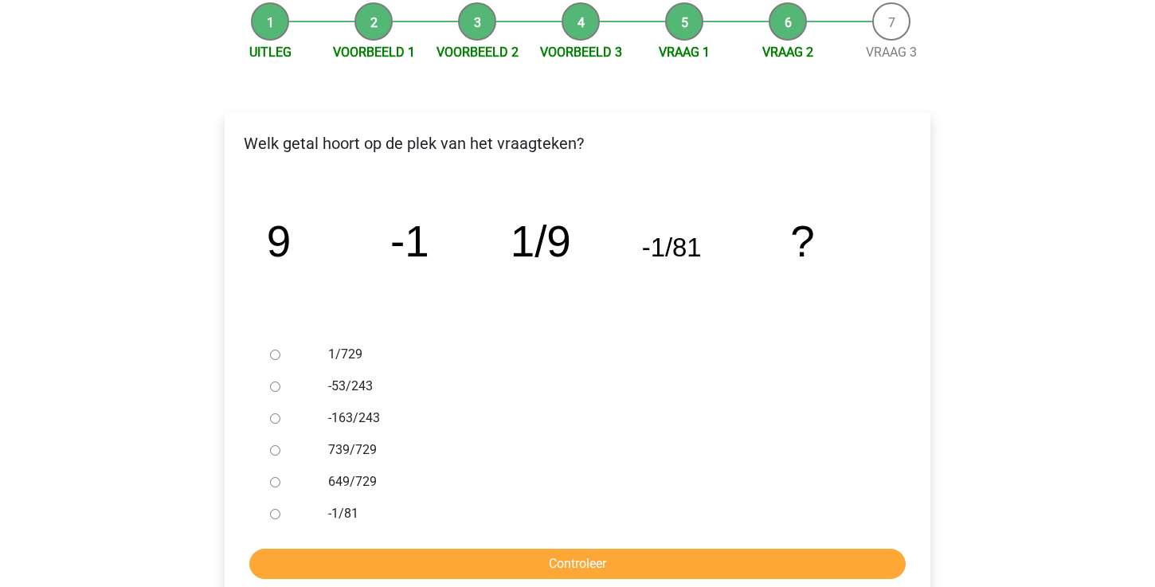
scroll to position [166, 0]
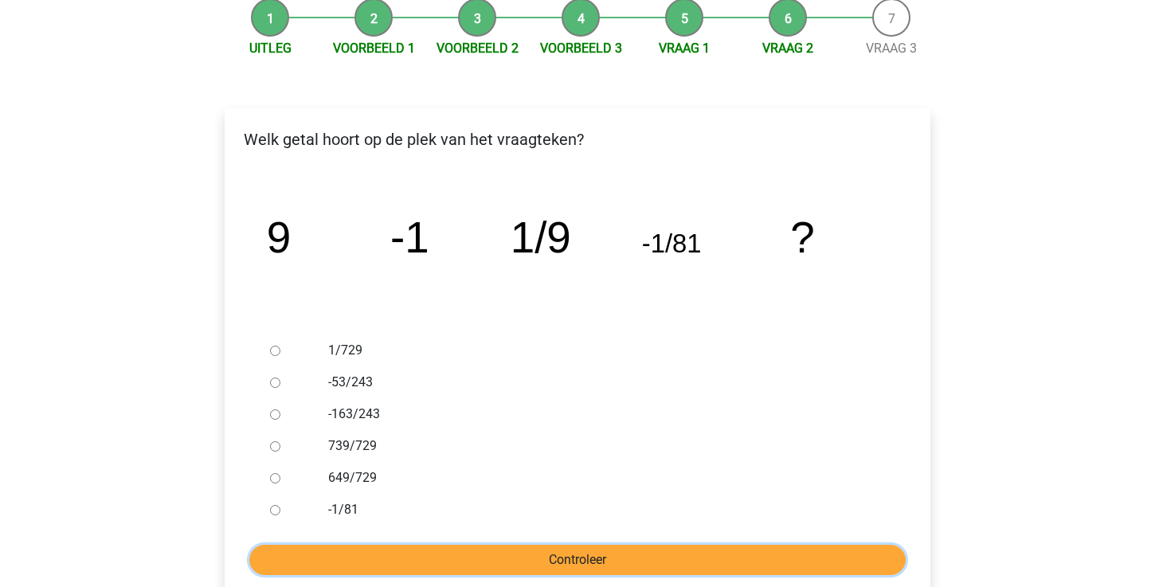
click at [609, 550] on input "Controleer" at bounding box center [577, 560] width 656 height 30
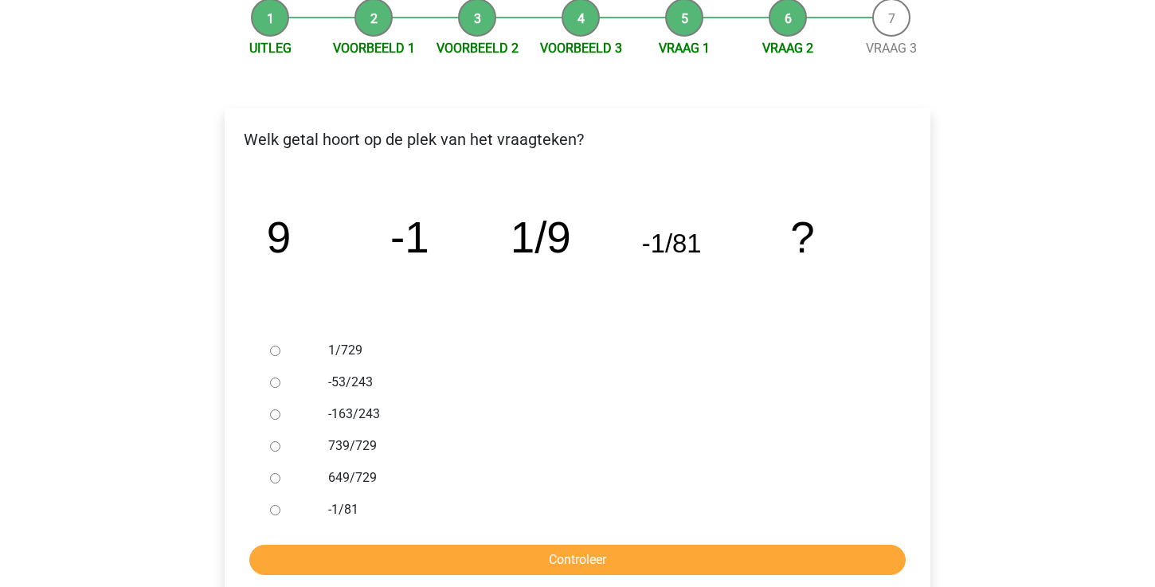
click at [277, 507] on input "-1/81" at bounding box center [275, 510] width 10 height 10
radio input "true"
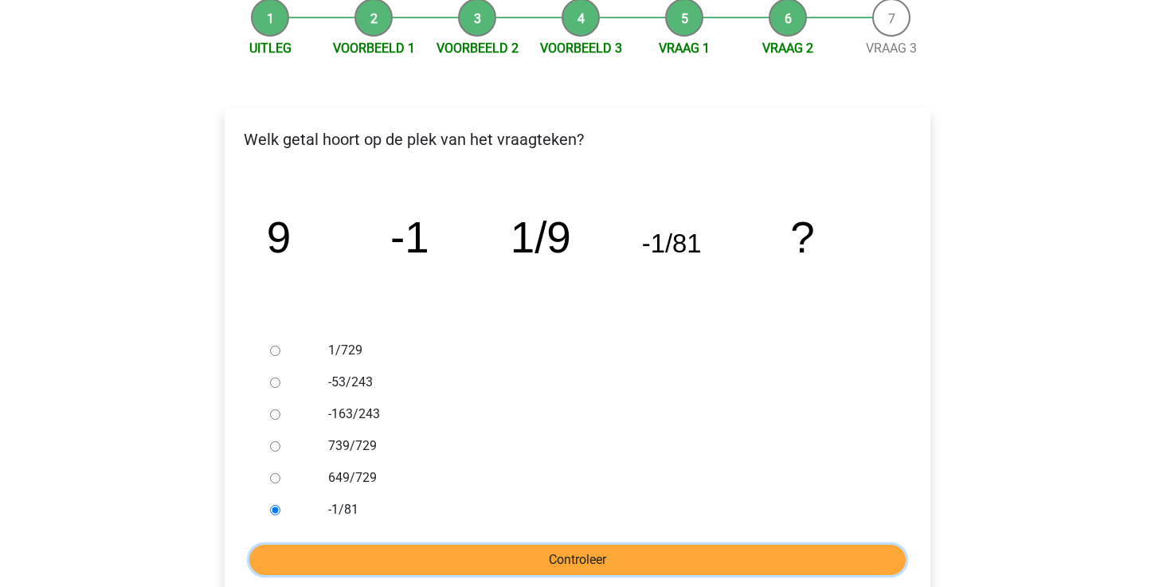
click at [374, 558] on input "Controleer" at bounding box center [577, 560] width 656 height 30
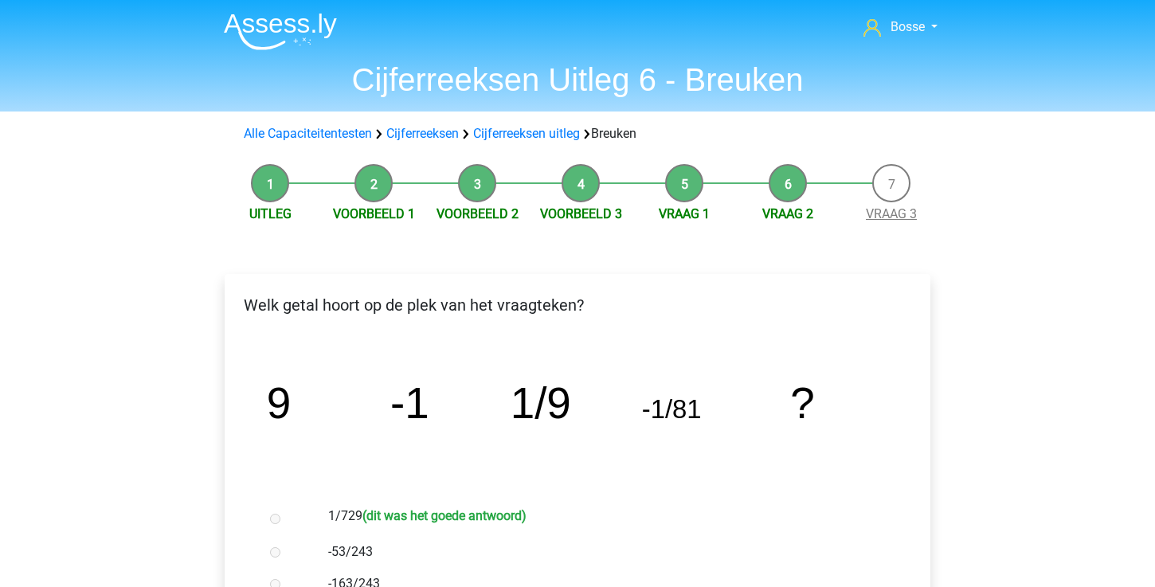
click at [876, 212] on link "Vraag 3" at bounding box center [891, 213] width 51 height 15
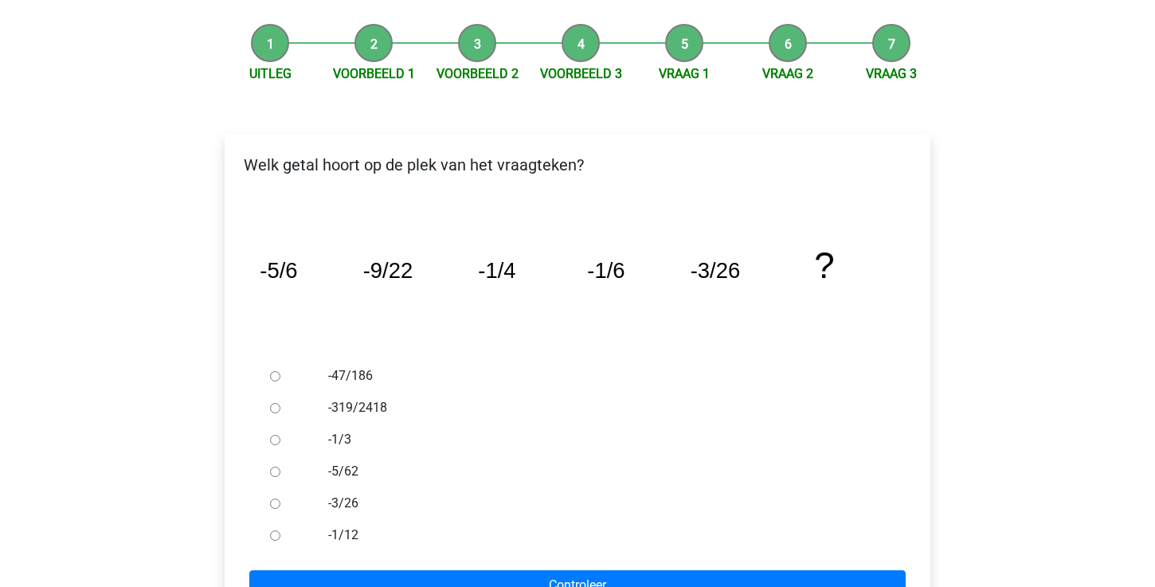
scroll to position [181, 0]
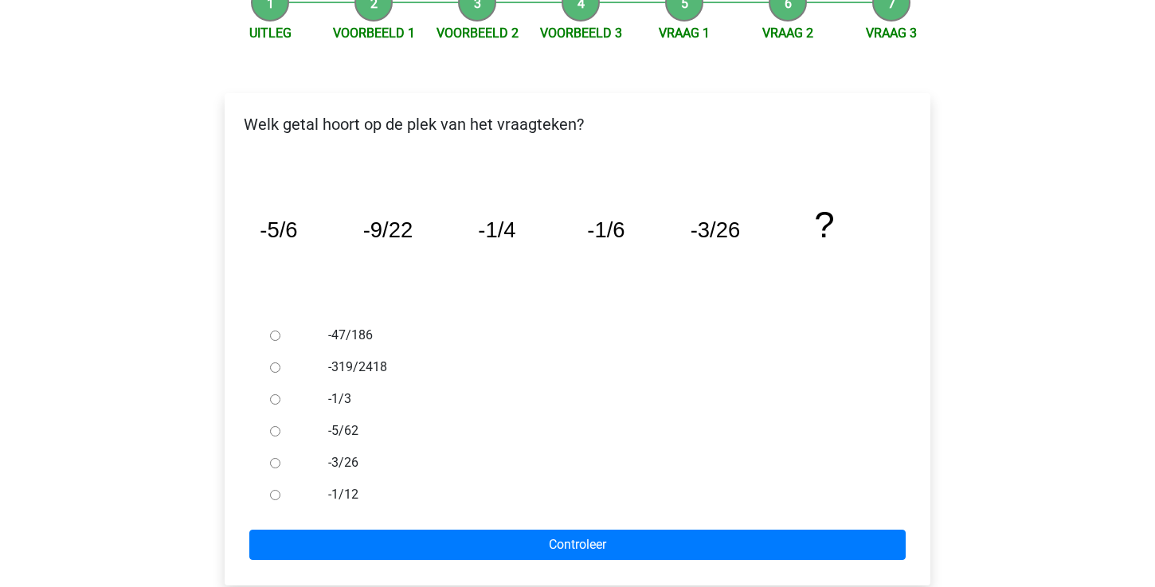
click at [273, 499] on input "-1/12" at bounding box center [275, 495] width 10 height 10
radio input "true"
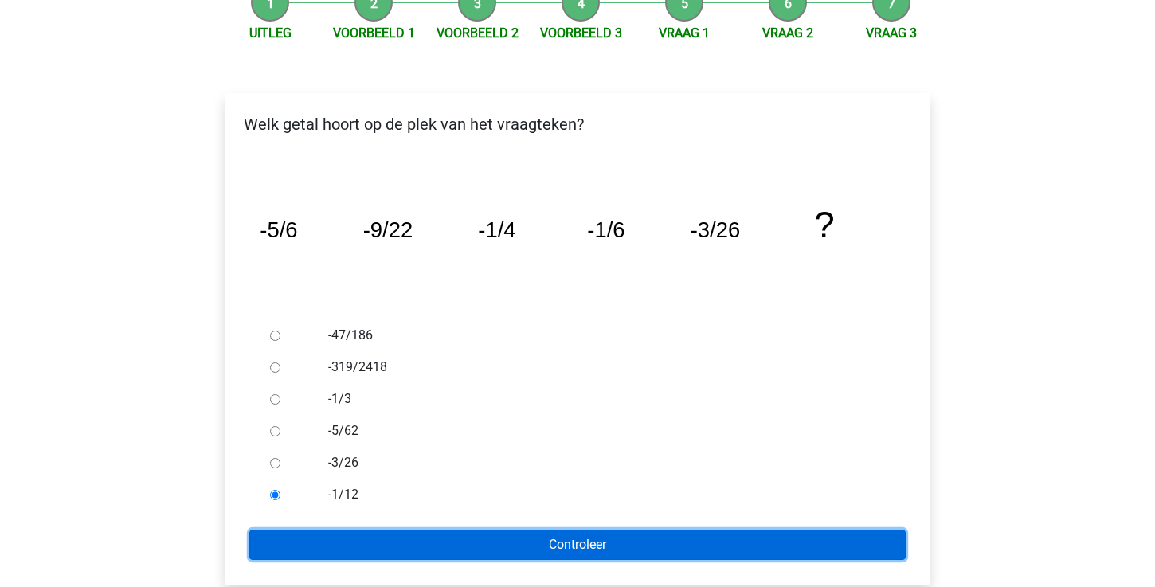
click at [314, 531] on input "Controleer" at bounding box center [577, 545] width 656 height 30
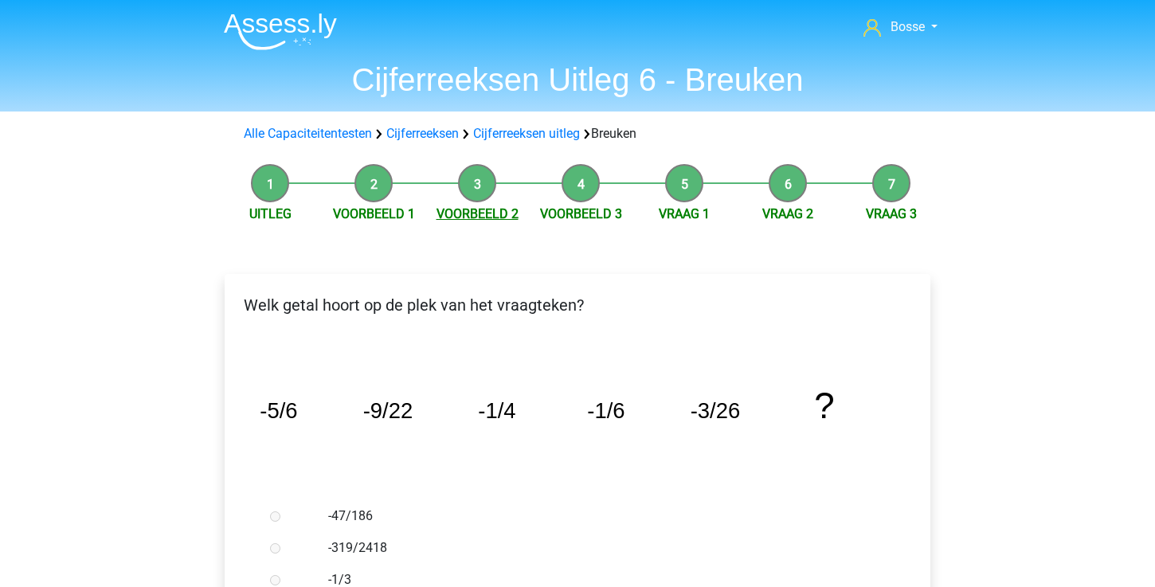
click at [475, 211] on link "Voorbeeld 2" at bounding box center [478, 213] width 82 height 15
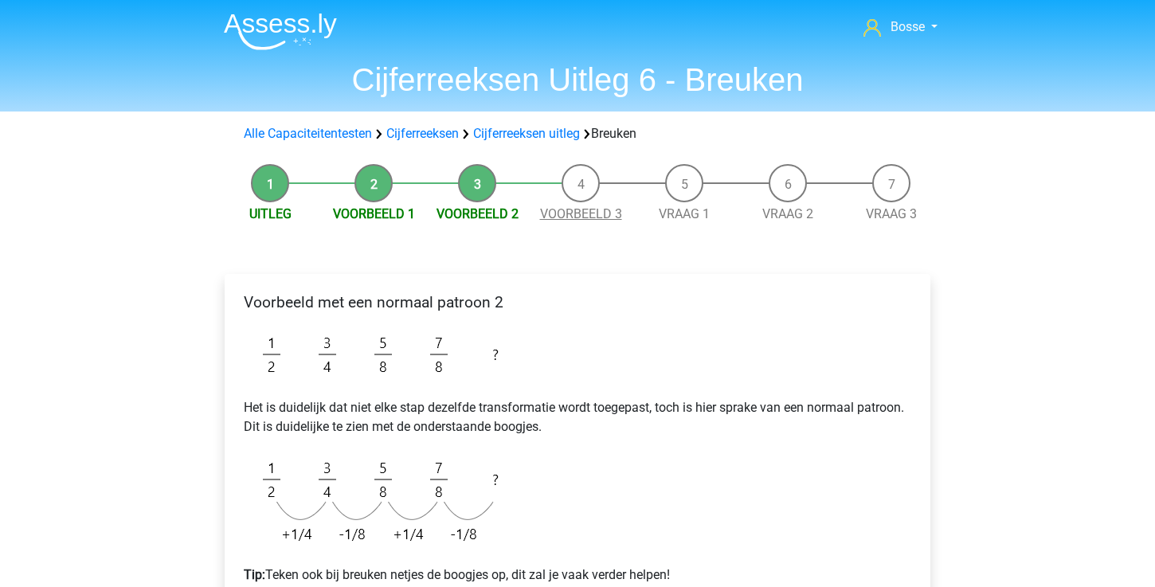
click at [578, 210] on link "Voorbeeld 3" at bounding box center [581, 213] width 82 height 15
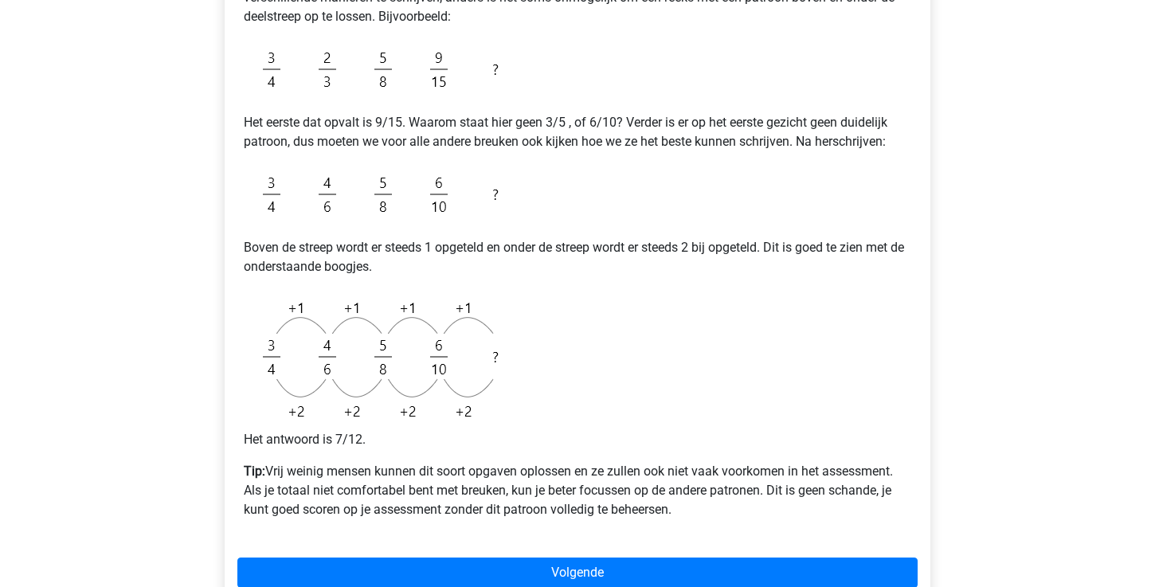
scroll to position [368, 0]
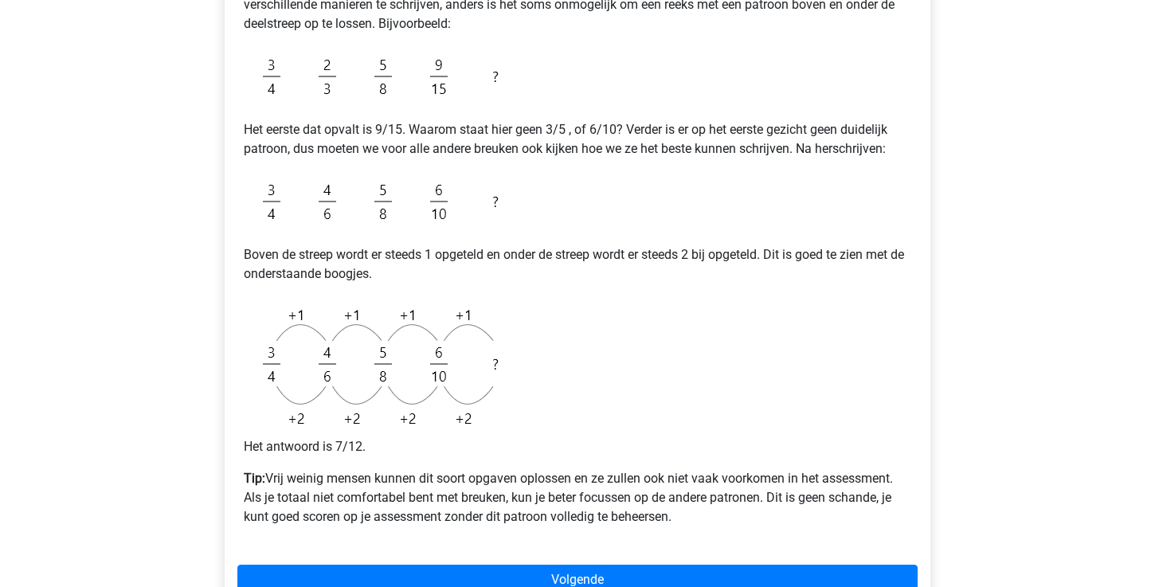
click at [270, 480] on p "Tip: Vrij weinig mensen kunnen dit soort opgaven oplossen en ze zullen ook niet…" at bounding box center [578, 497] width 668 height 57
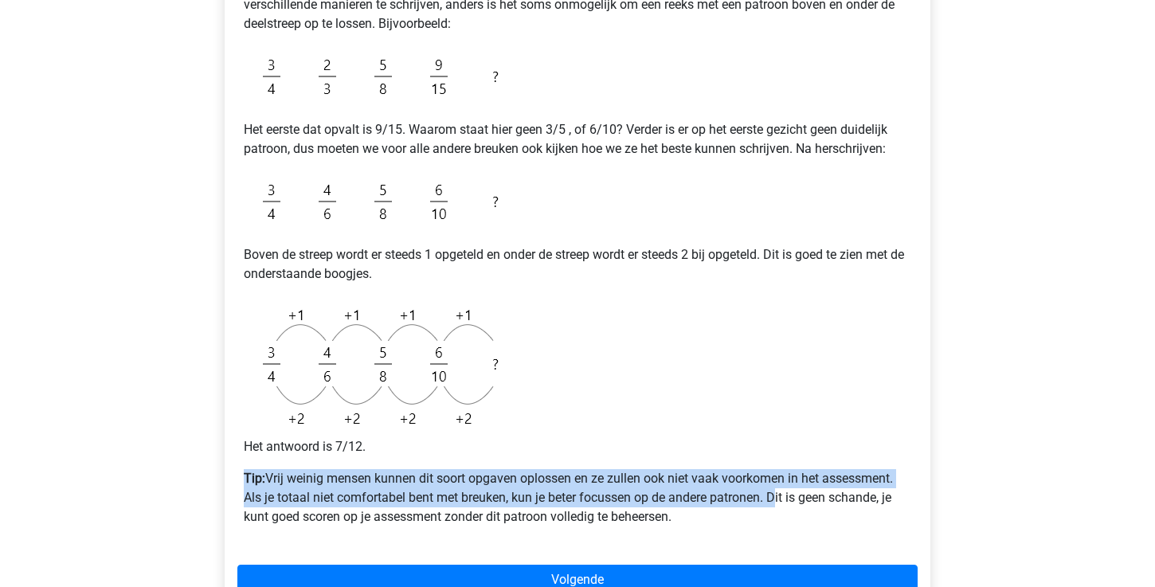
drag, startPoint x: 244, startPoint y: 479, endPoint x: 773, endPoint y: 496, distance: 529.3
click at [773, 496] on p "Tip: Vrij weinig mensen kunnen dit soort opgaven oplossen en ze zullen ook niet…" at bounding box center [578, 497] width 668 height 57
copy p "Tip: Vrij weinig mensen kunnen dit soort opgaven oplossen en ze zullen ook niet…"
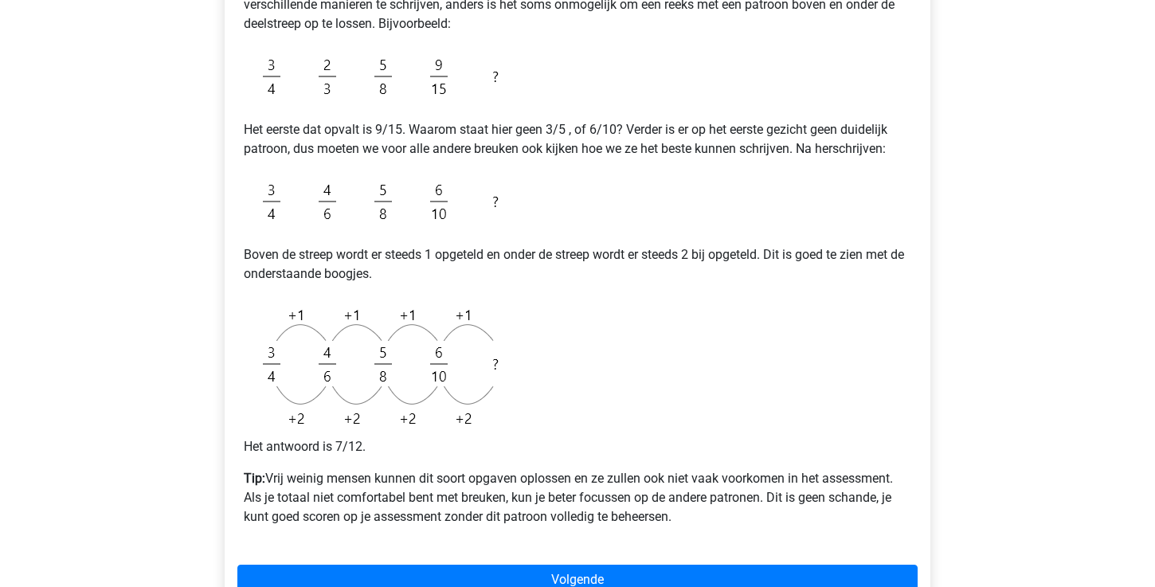
click at [1077, 385] on div "Bosse [EMAIL_ADDRESS][DOMAIN_NAME] Nederlands English" at bounding box center [577, 359] width 1155 height 1455
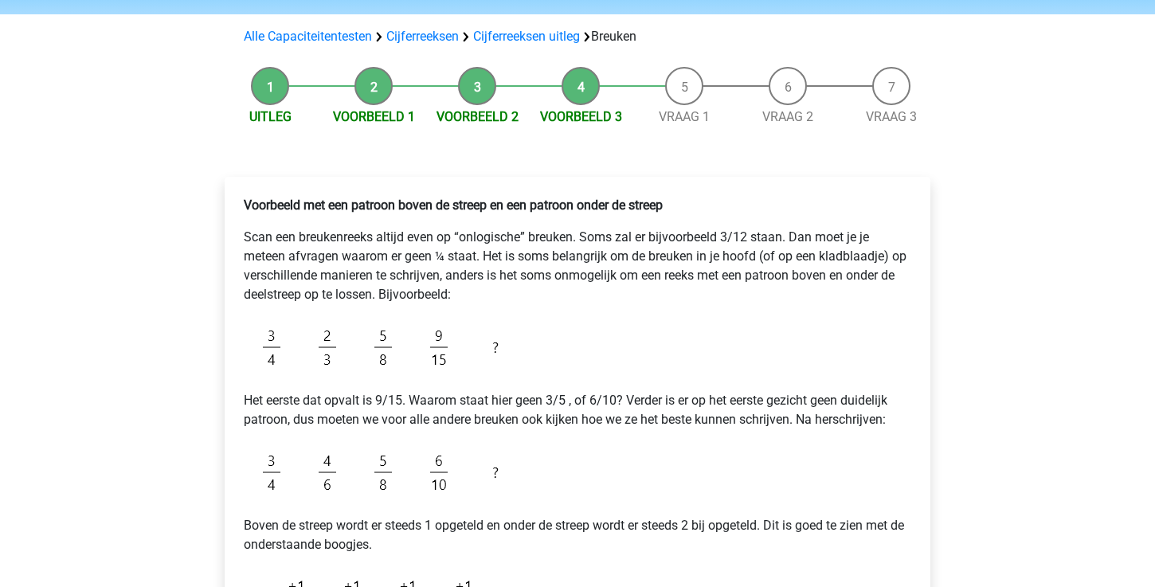
scroll to position [0, 0]
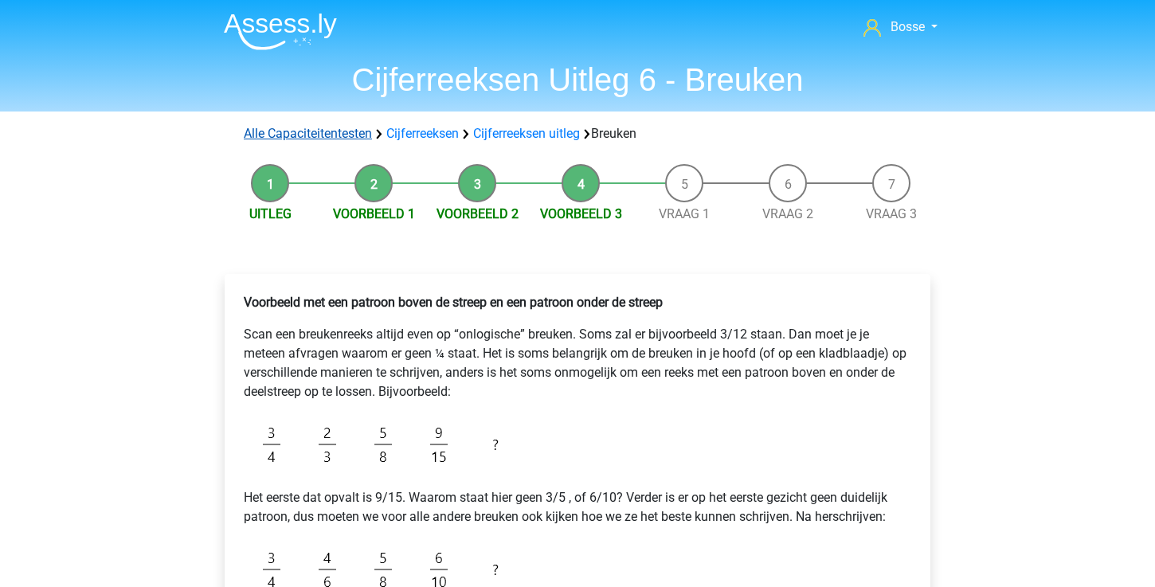
click at [287, 132] on link "Alle Capaciteitentesten" at bounding box center [308, 133] width 128 height 15
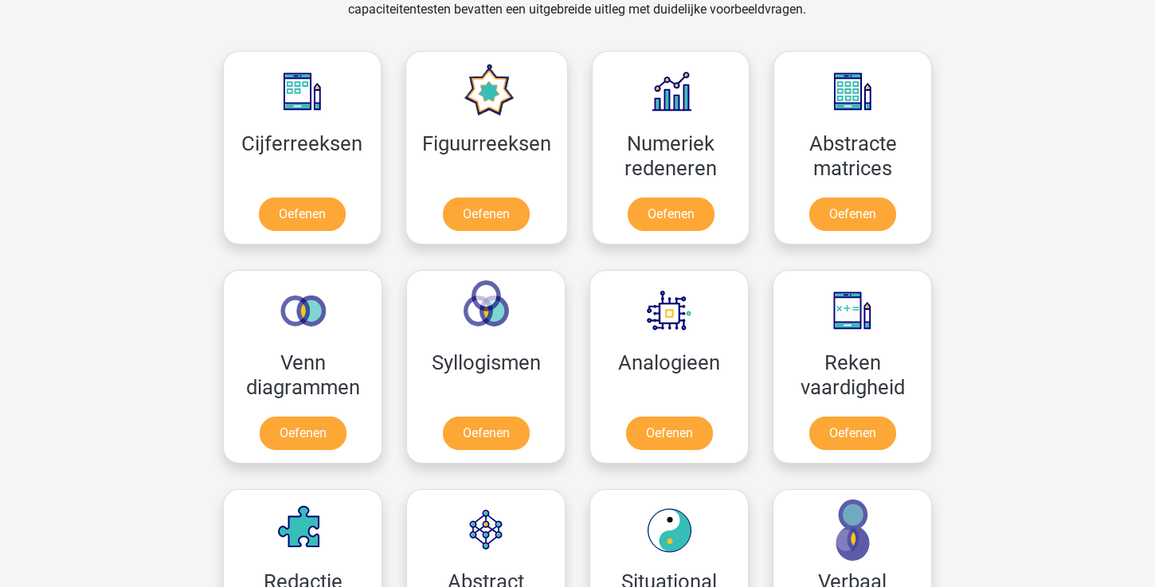
scroll to position [660, 0]
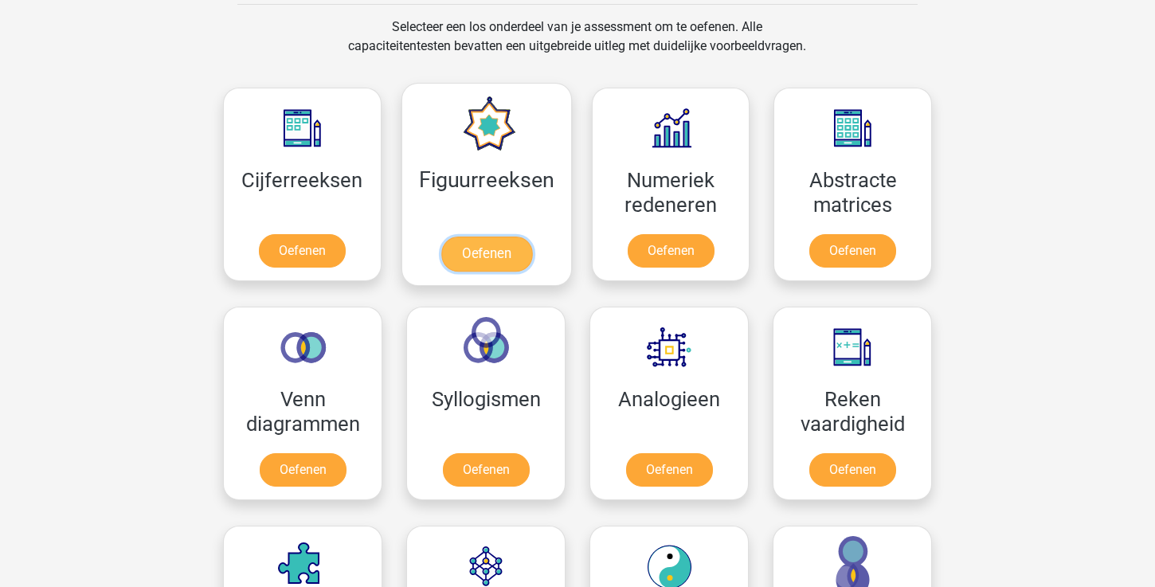
click at [477, 249] on link "Oefenen" at bounding box center [486, 254] width 91 height 35
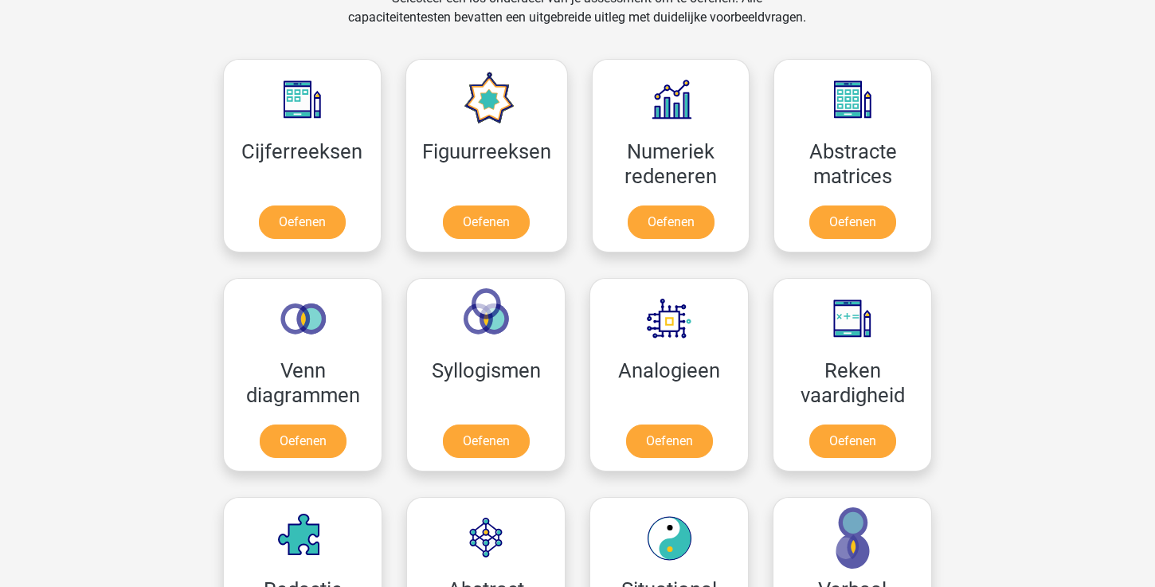
scroll to position [699, 0]
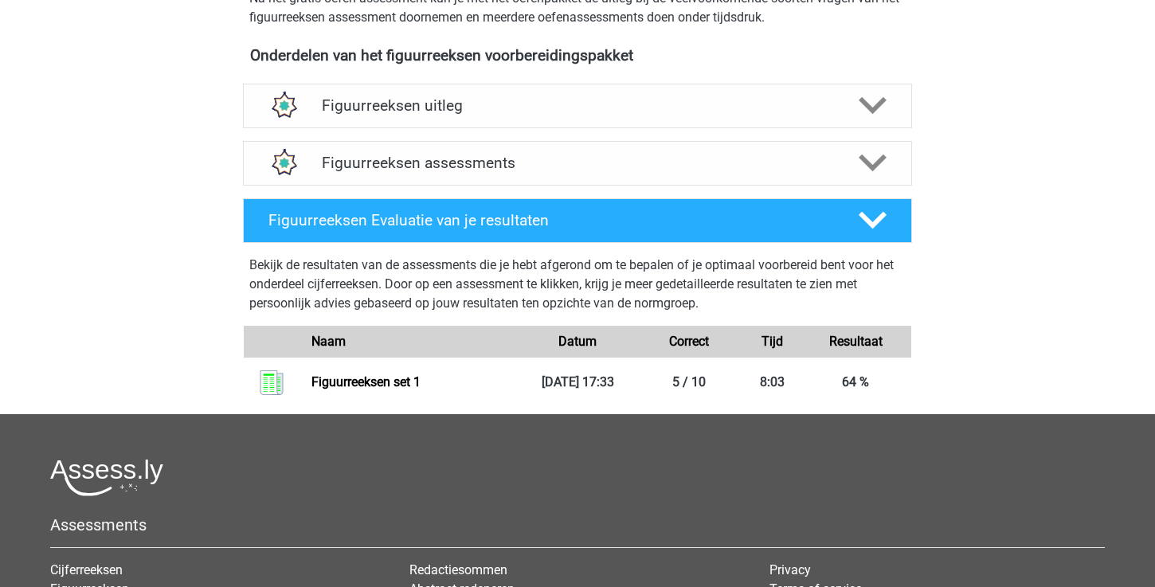
scroll to position [562, 0]
